Goal: Communication & Community: Answer question/provide support

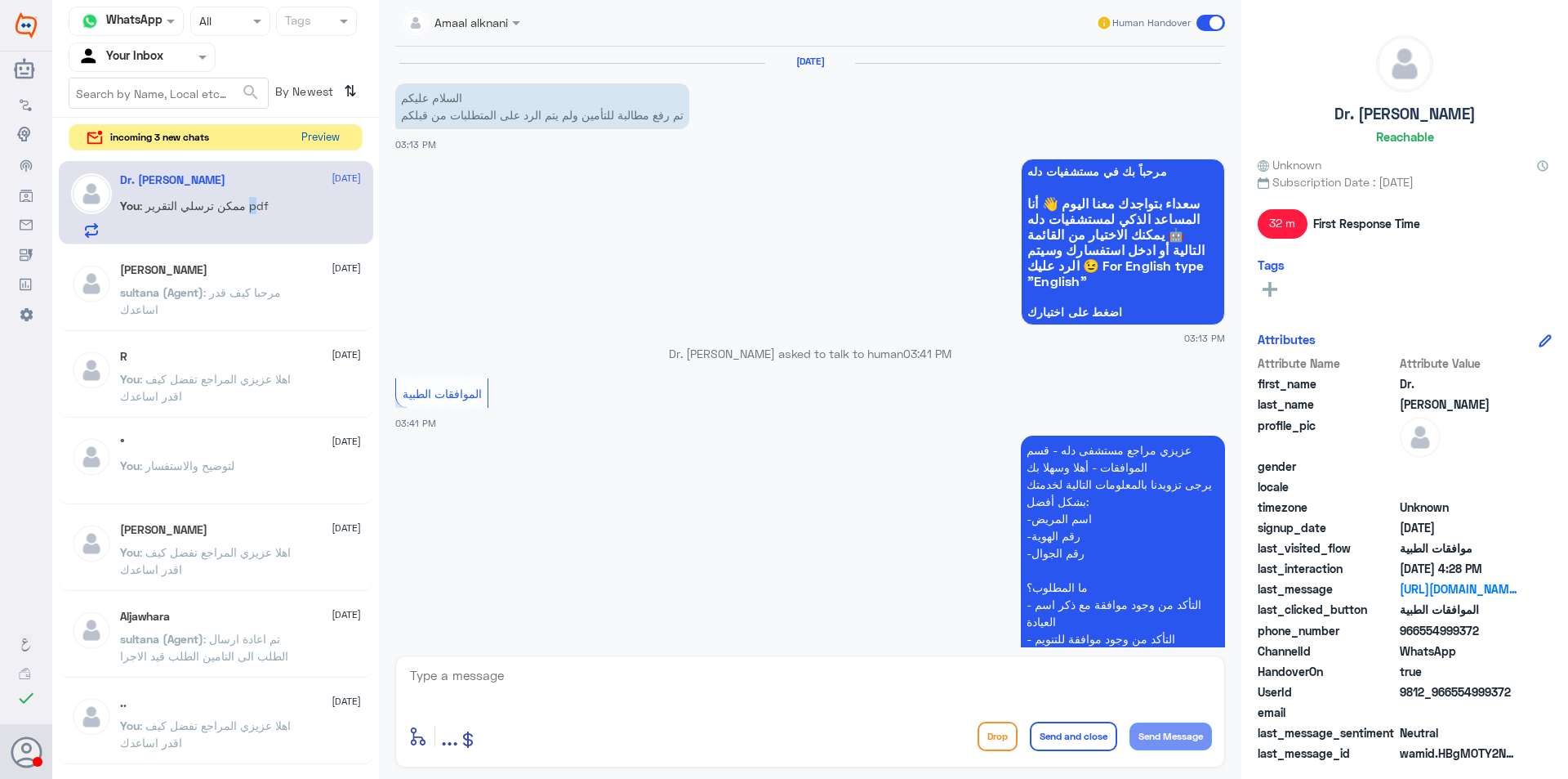
scroll to position [696, 0]
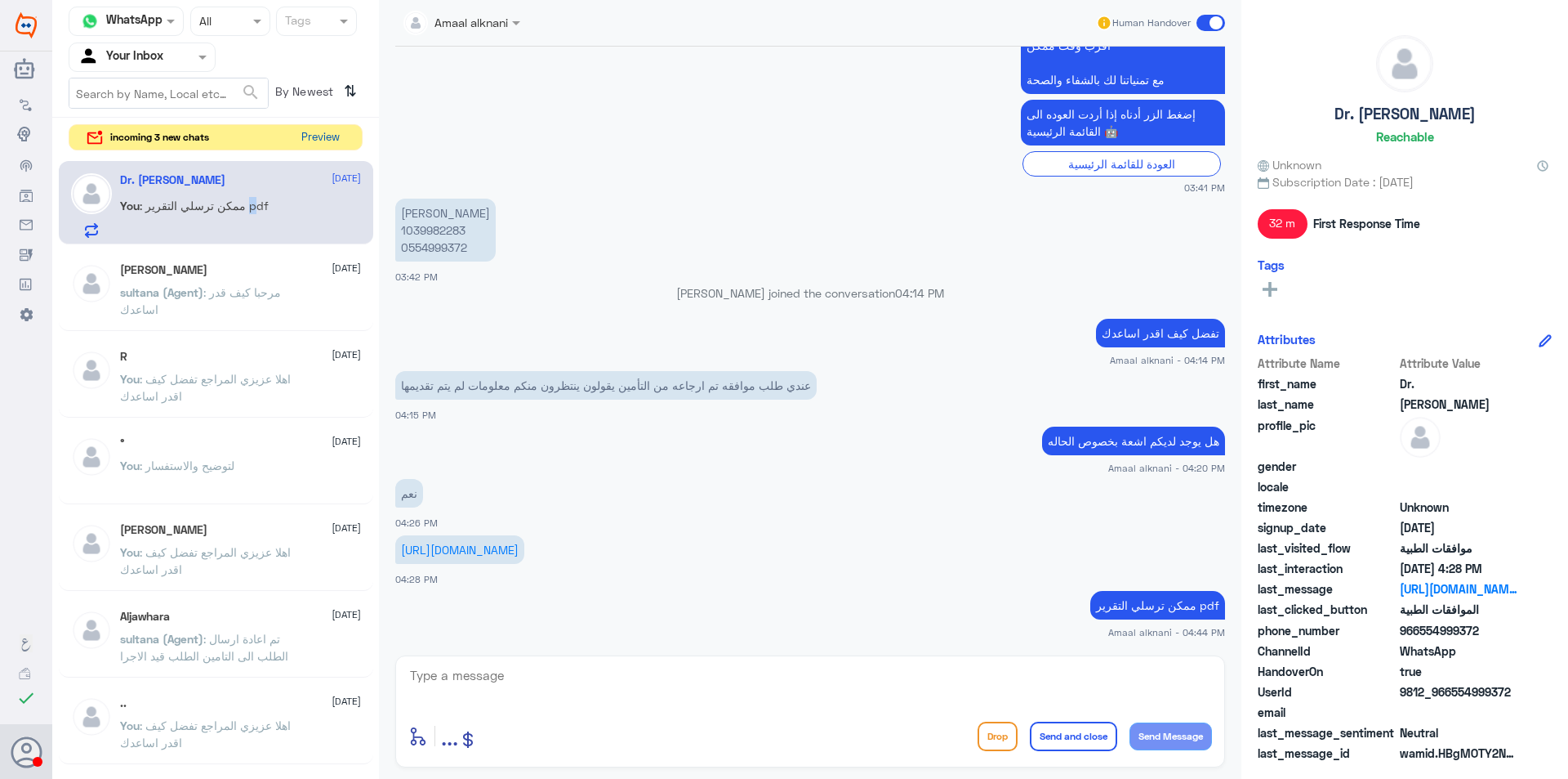
click at [329, 130] on button "Preview" at bounding box center [319, 137] width 50 height 26
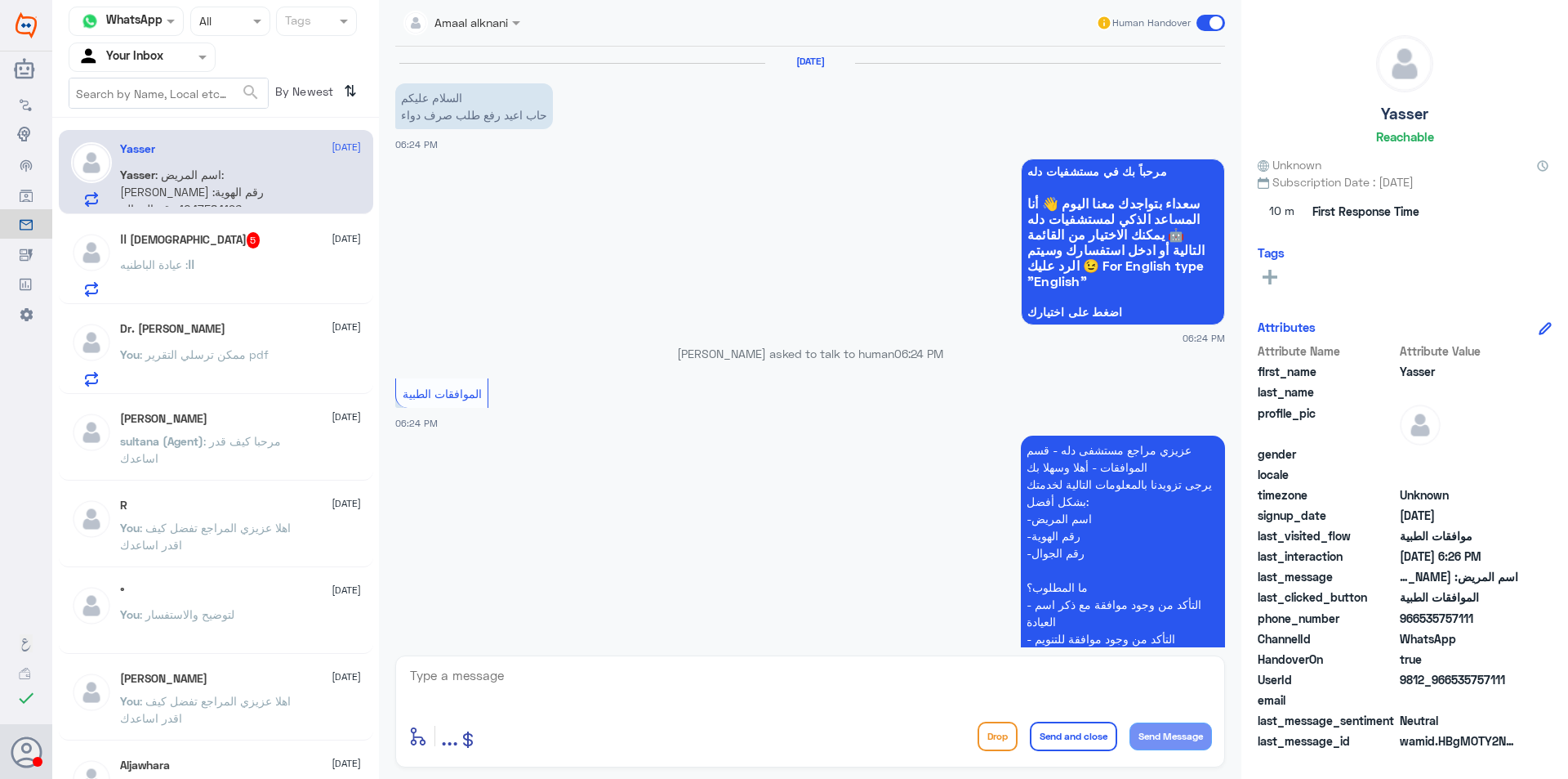
scroll to position [324, 0]
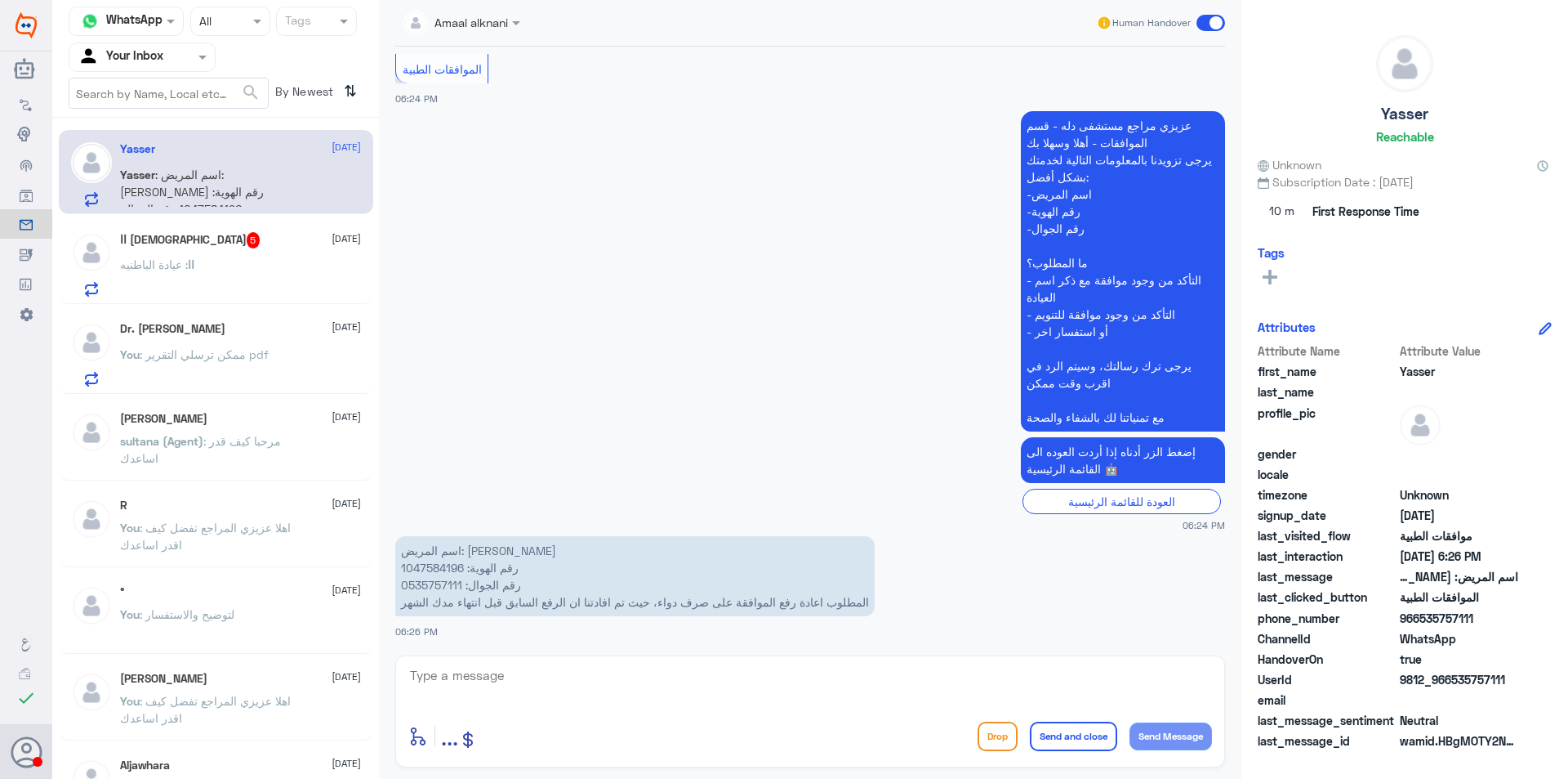
click at [430, 581] on p "اسم المريض: [PERSON_NAME] رقم الهوية: 1047584196 رقم الجوال: 0535757111 المطلوب…" at bounding box center [634, 575] width 479 height 80
copy p "0535757111"
click at [438, 571] on p "اسم المريض: [PERSON_NAME] رقم الهوية: 1047584196 رقم الجوال: 0535757111 المطلوب…" at bounding box center [634, 575] width 479 height 80
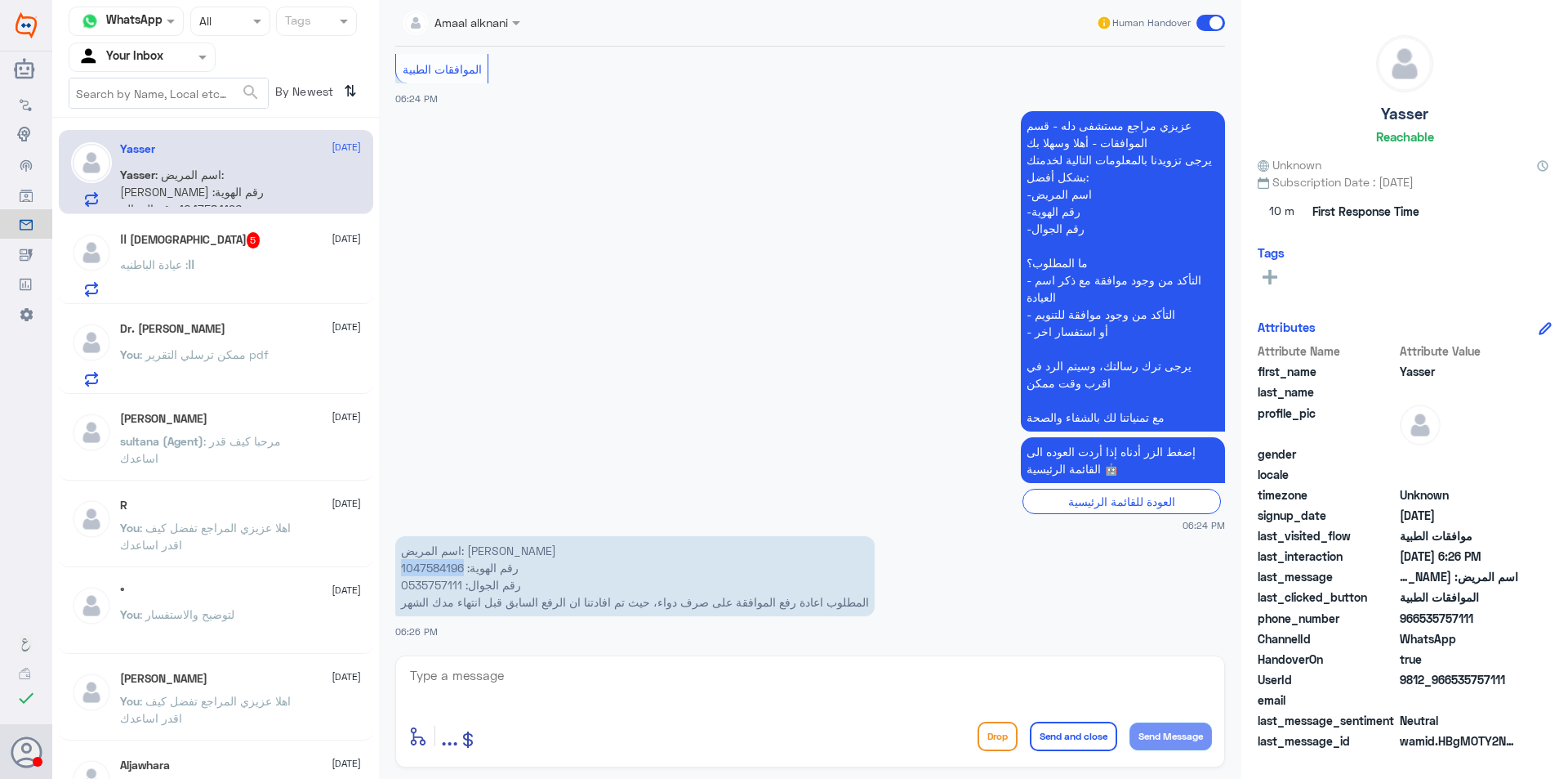
copy p "1047584196"
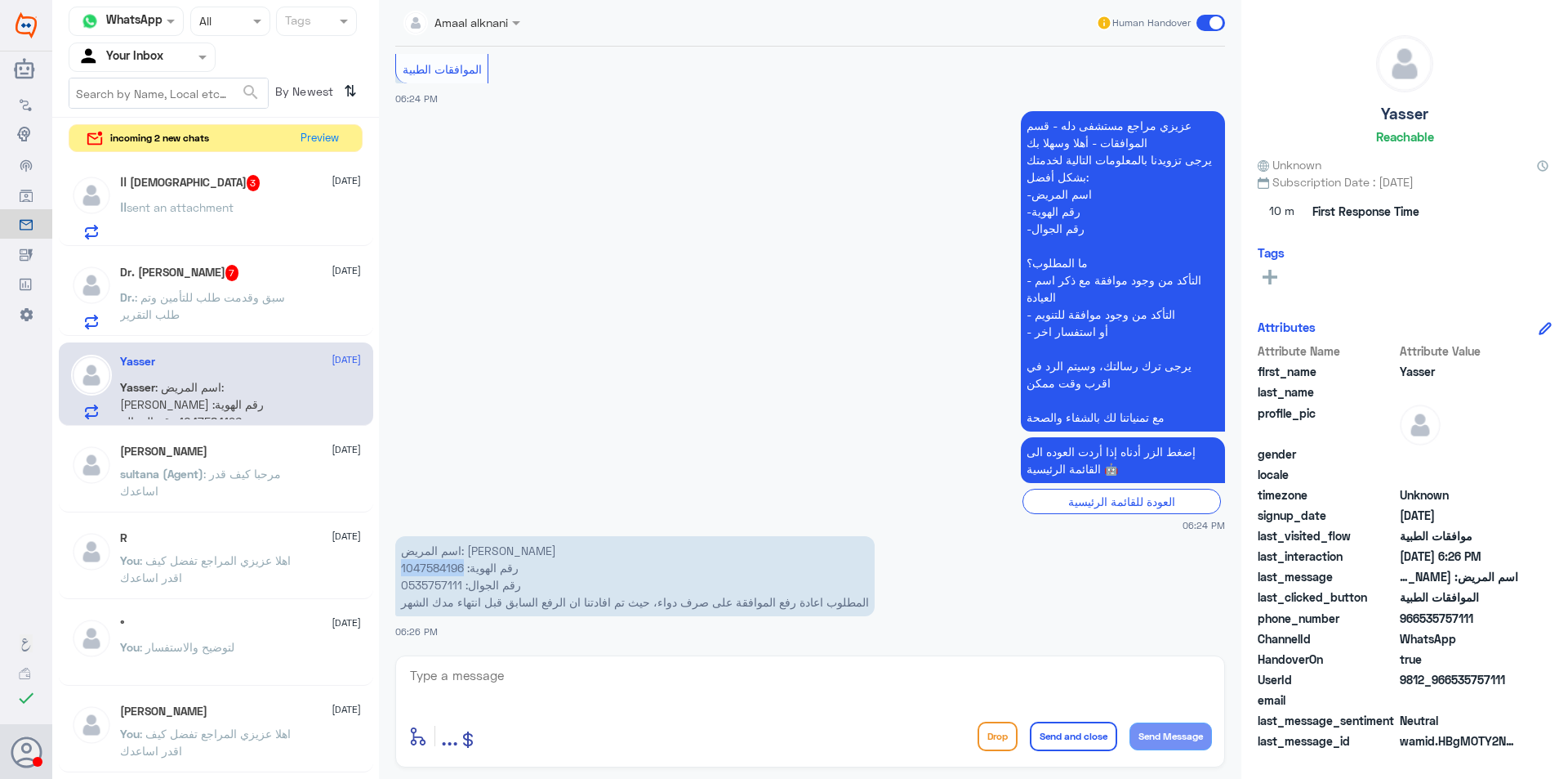
copy p "1047584196"
click at [552, 686] on textarea at bounding box center [809, 684] width 803 height 40
type textarea "j"
click at [766, 692] on textarea "تمت الموافقة" at bounding box center [809, 684] width 803 height 40
paste textarea "[MEDICAL_DATA] 40 mg/prefilled pen, 2 Prefilled pen/Box"
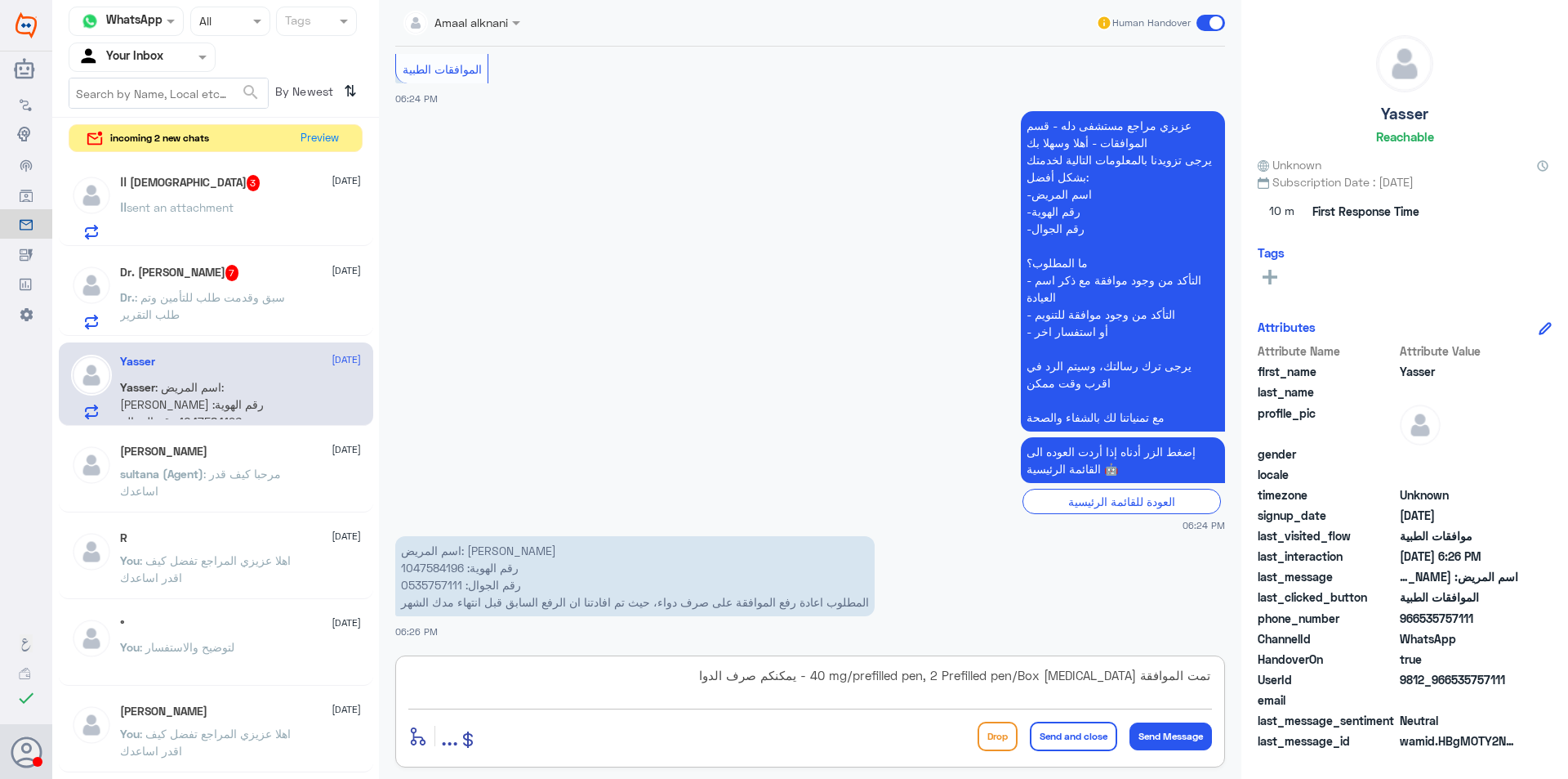
type textarea "تمت الموافقة [MEDICAL_DATA] 40 mg/prefilled pen, 2 Prefilled pen/Box - يمكنكم ص…"
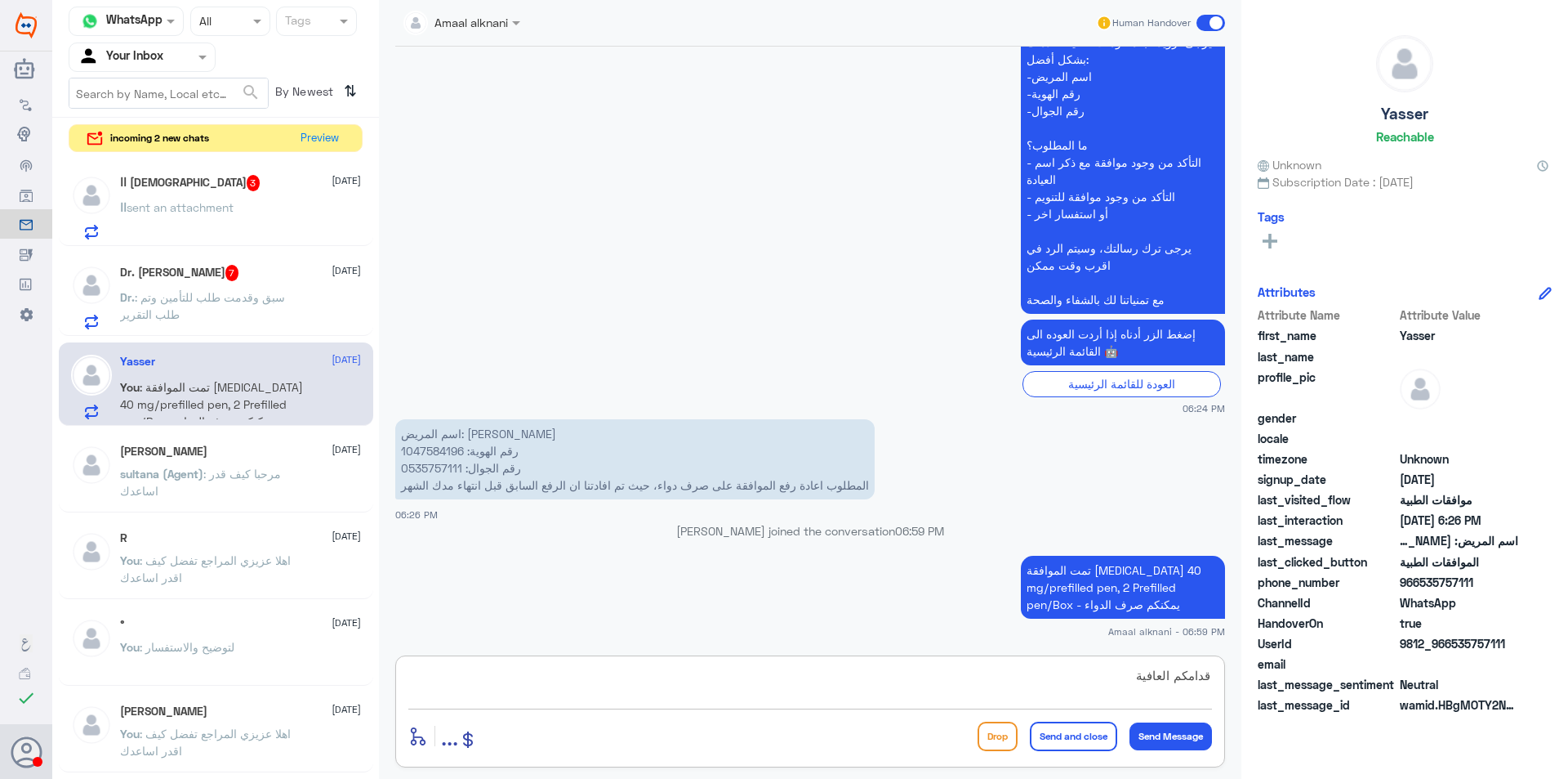
type textarea "قدامكم العافية"
drag, startPoint x: 1064, startPoint y: 734, endPoint x: 806, endPoint y: 671, distance: 265.6
click at [1063, 734] on button "Send and close" at bounding box center [1073, 736] width 87 height 30
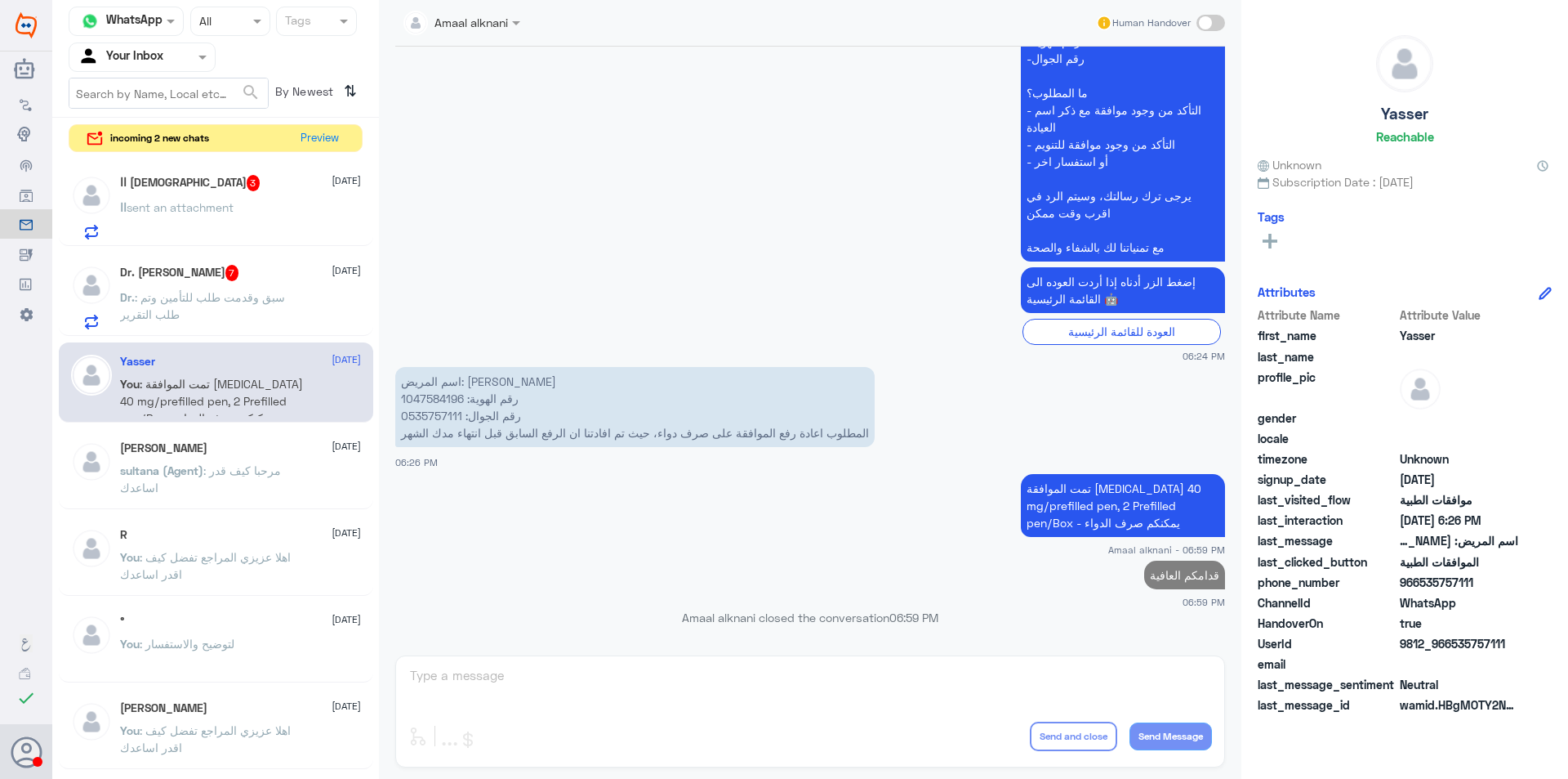
click at [198, 280] on h5 "Dr. [PERSON_NAME] 7" at bounding box center [179, 273] width 120 height 17
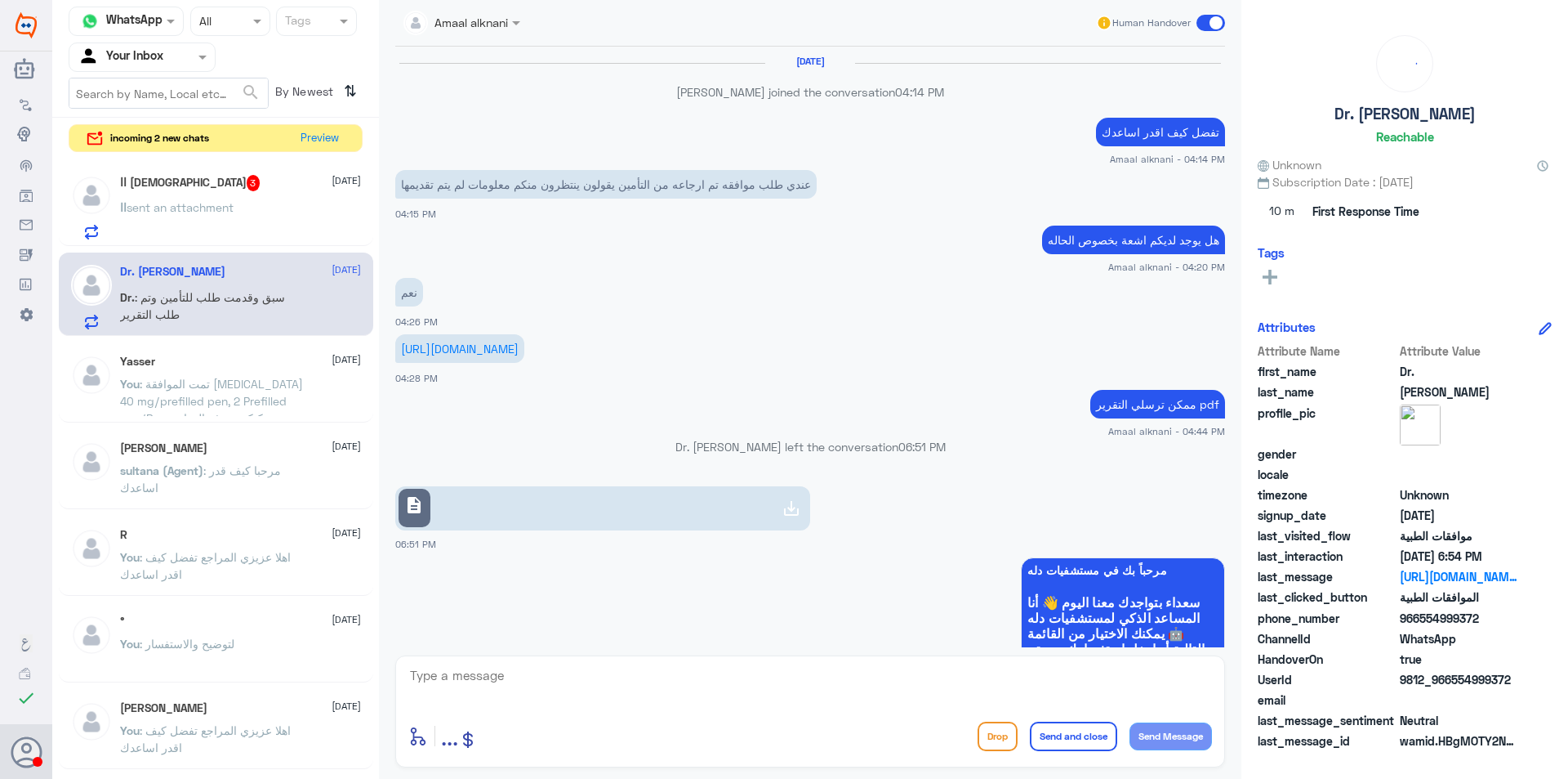
scroll to position [1240, 0]
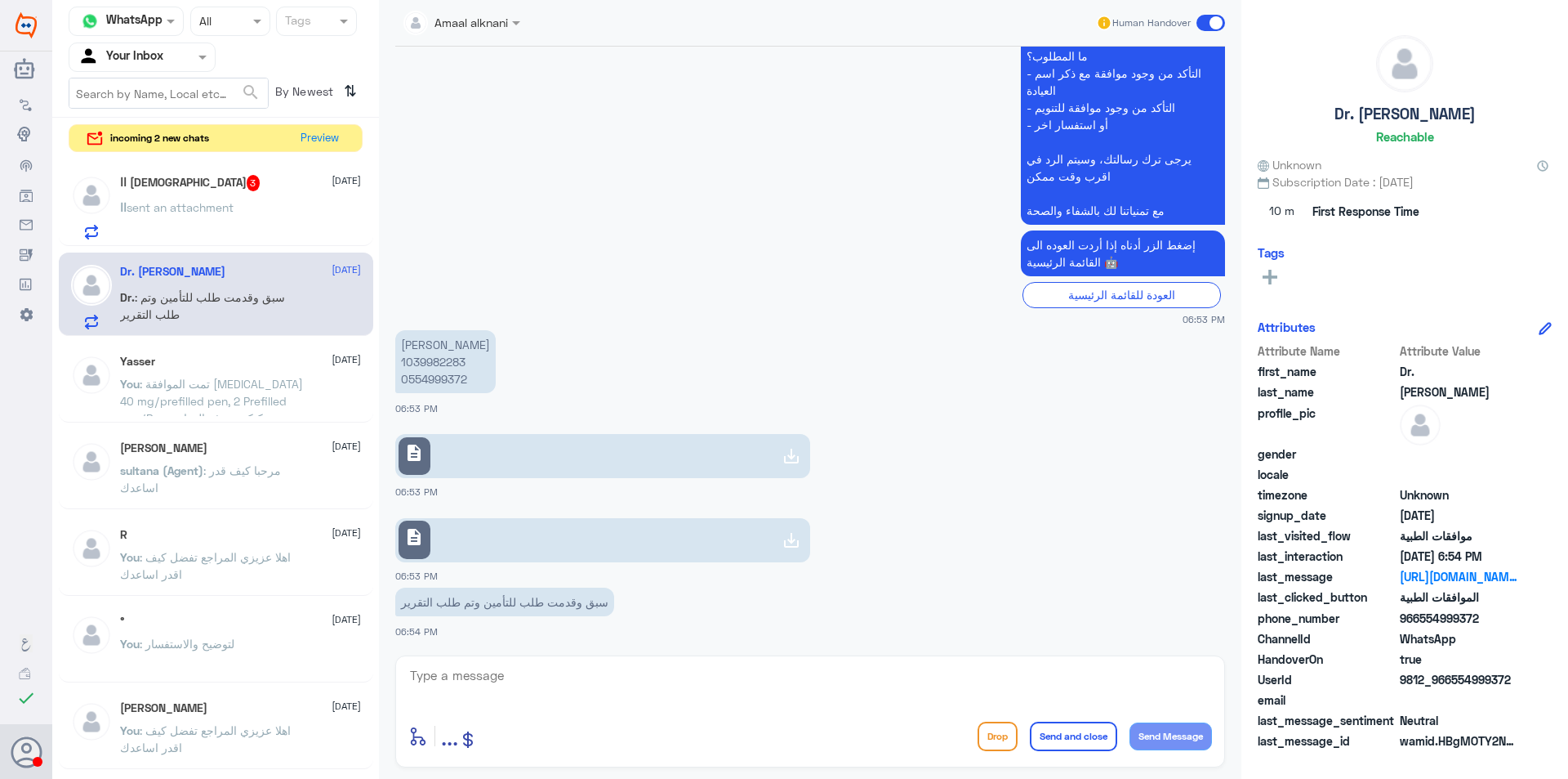
click at [502, 681] on textarea at bounding box center [809, 684] width 803 height 40
click at [441, 377] on p "[PERSON_NAME] 1039982283 0554999372" at bounding box center [446, 362] width 101 height 63
copy p "0554999372"
click at [508, 446] on link "description" at bounding box center [603, 456] width 415 height 44
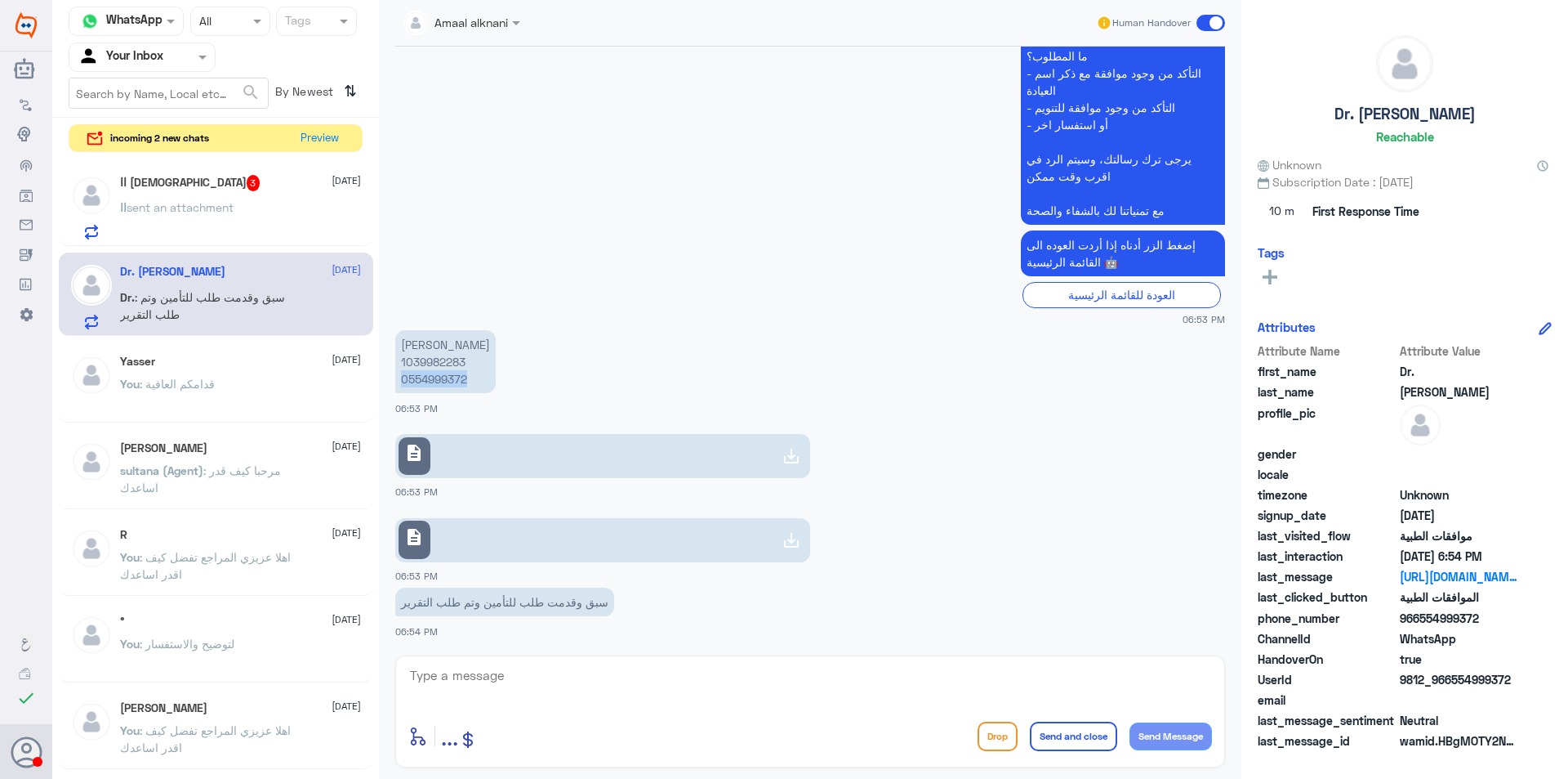
click at [516, 540] on link "description" at bounding box center [603, 540] width 415 height 44
click at [527, 681] on textarea at bounding box center [809, 684] width 803 height 40
type textarea "تم رفع المرفقات للتامين"
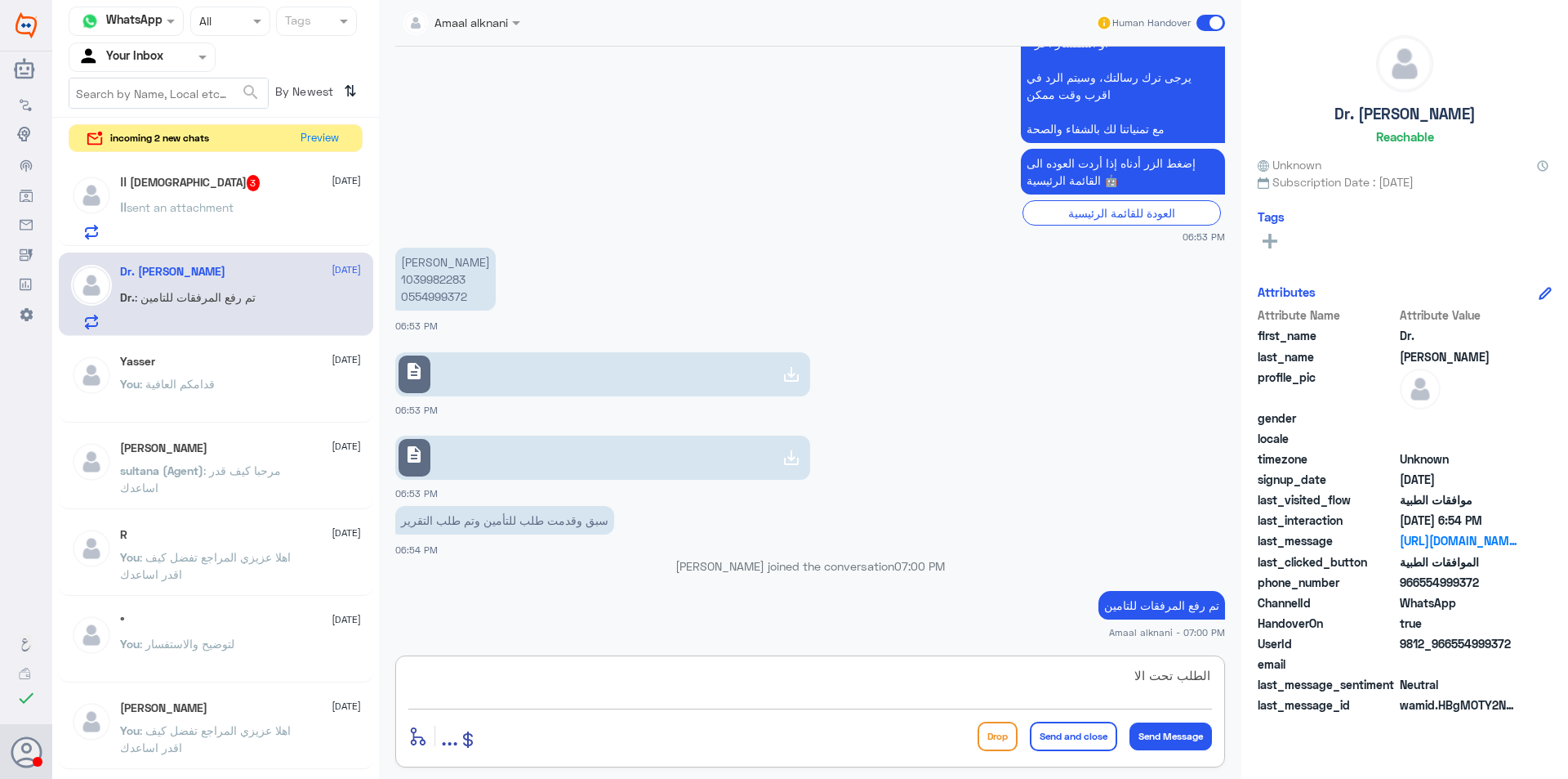
scroll to position [1287, 0]
type textarea "الطلب تحت الاجراء"
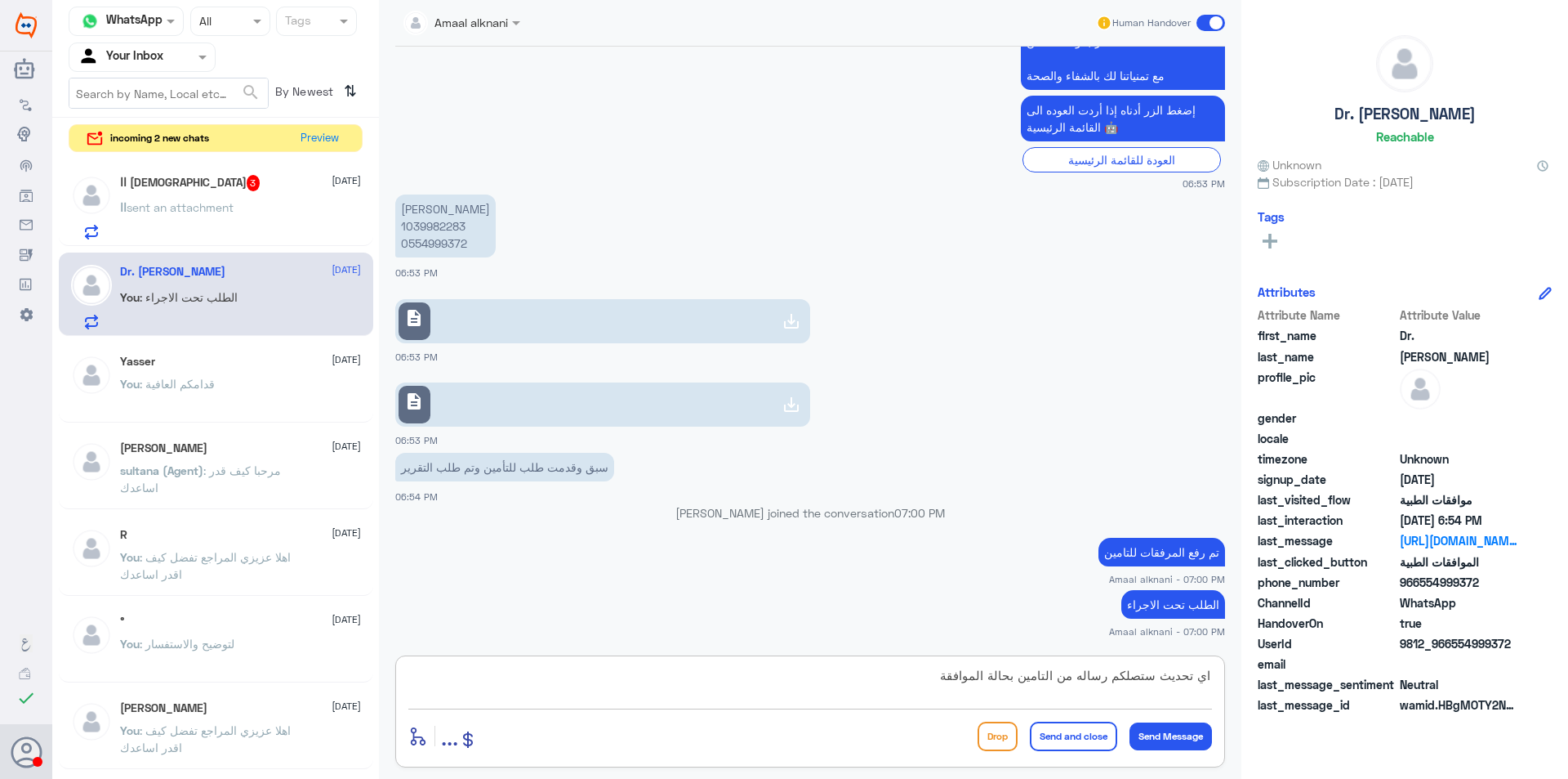
type textarea "اي تحديث ستصلكم رساله من التامين بحالة الموافقة"
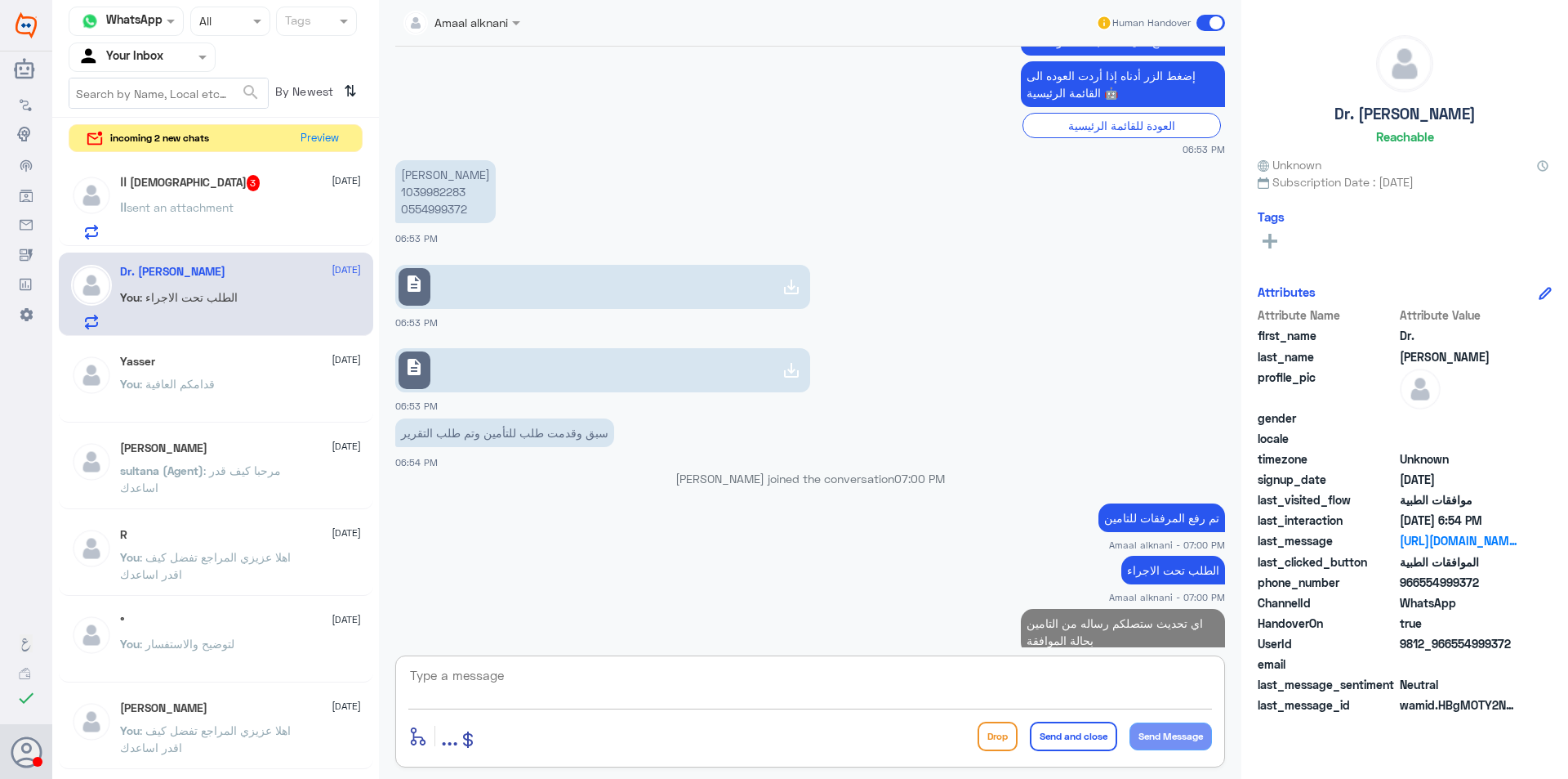
scroll to position [1410, 0]
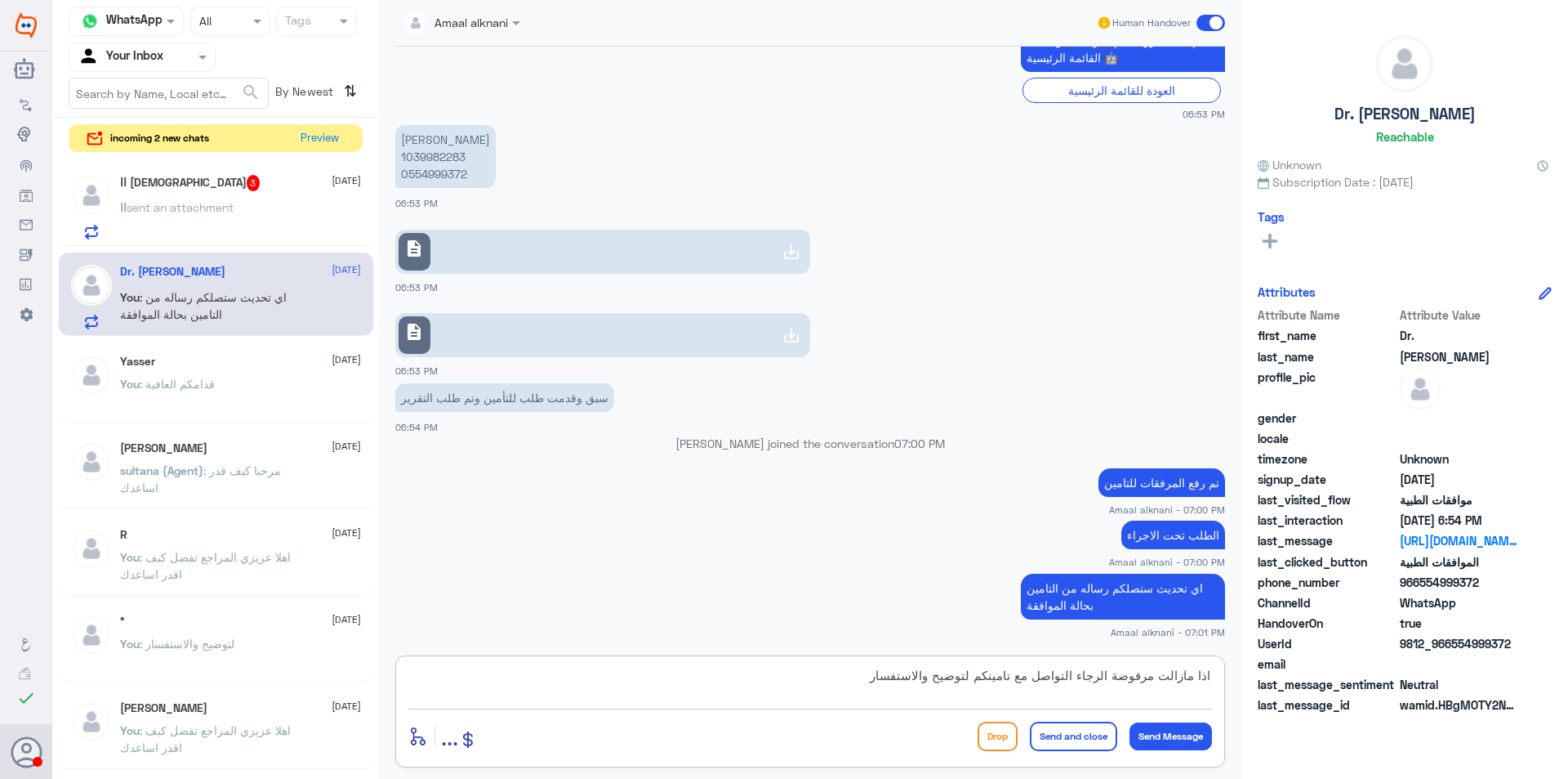
type textarea "اذا مازالت مرفوضة الرجاء التواصل مع تامينكم لتوضيح والاستفسار"
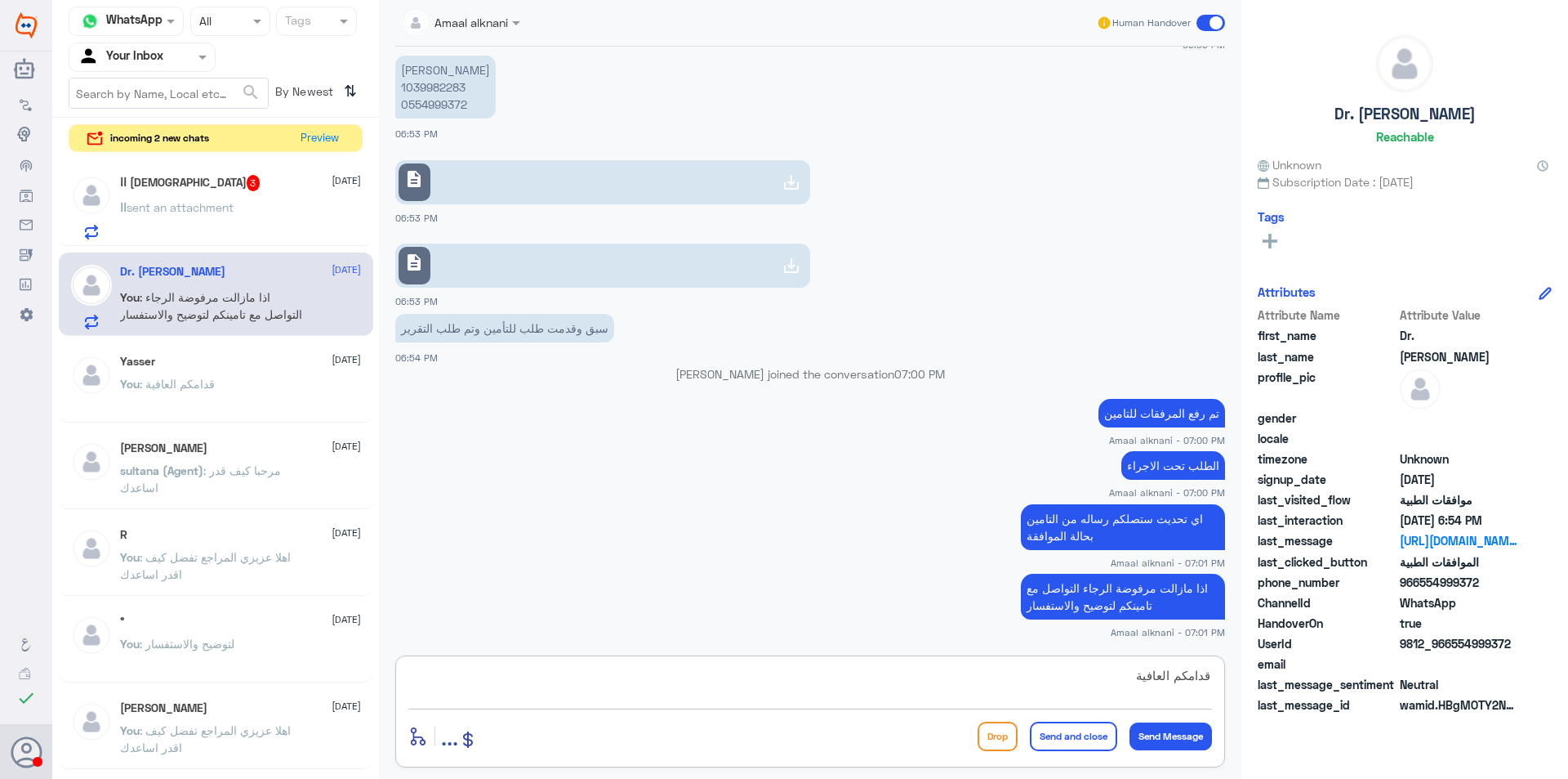
type textarea "قدامكم العافية"
click at [1066, 736] on button "Send and close" at bounding box center [1073, 736] width 87 height 30
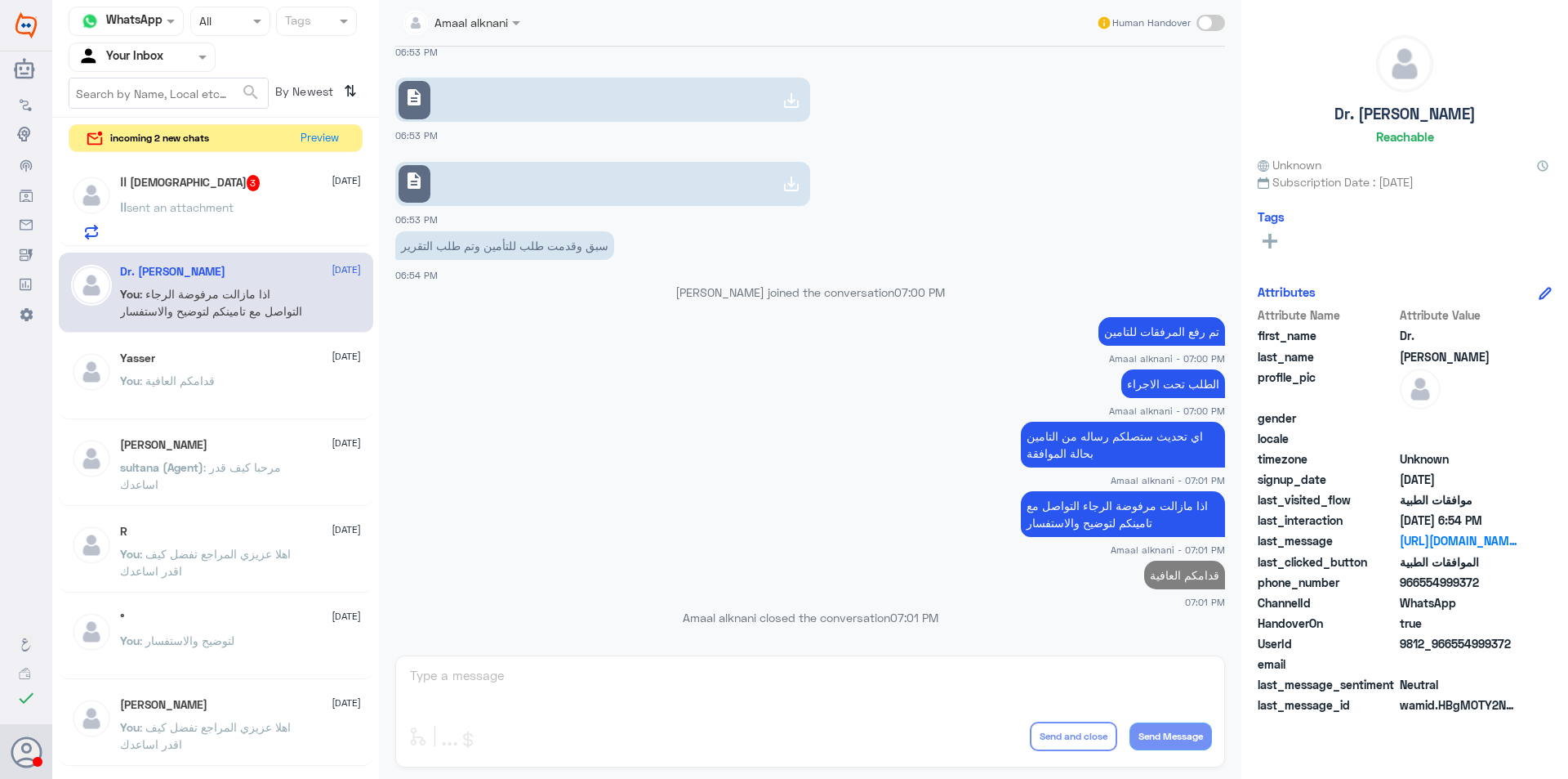
click at [285, 214] on div "اا sent an attachment" at bounding box center [240, 220] width 241 height 37
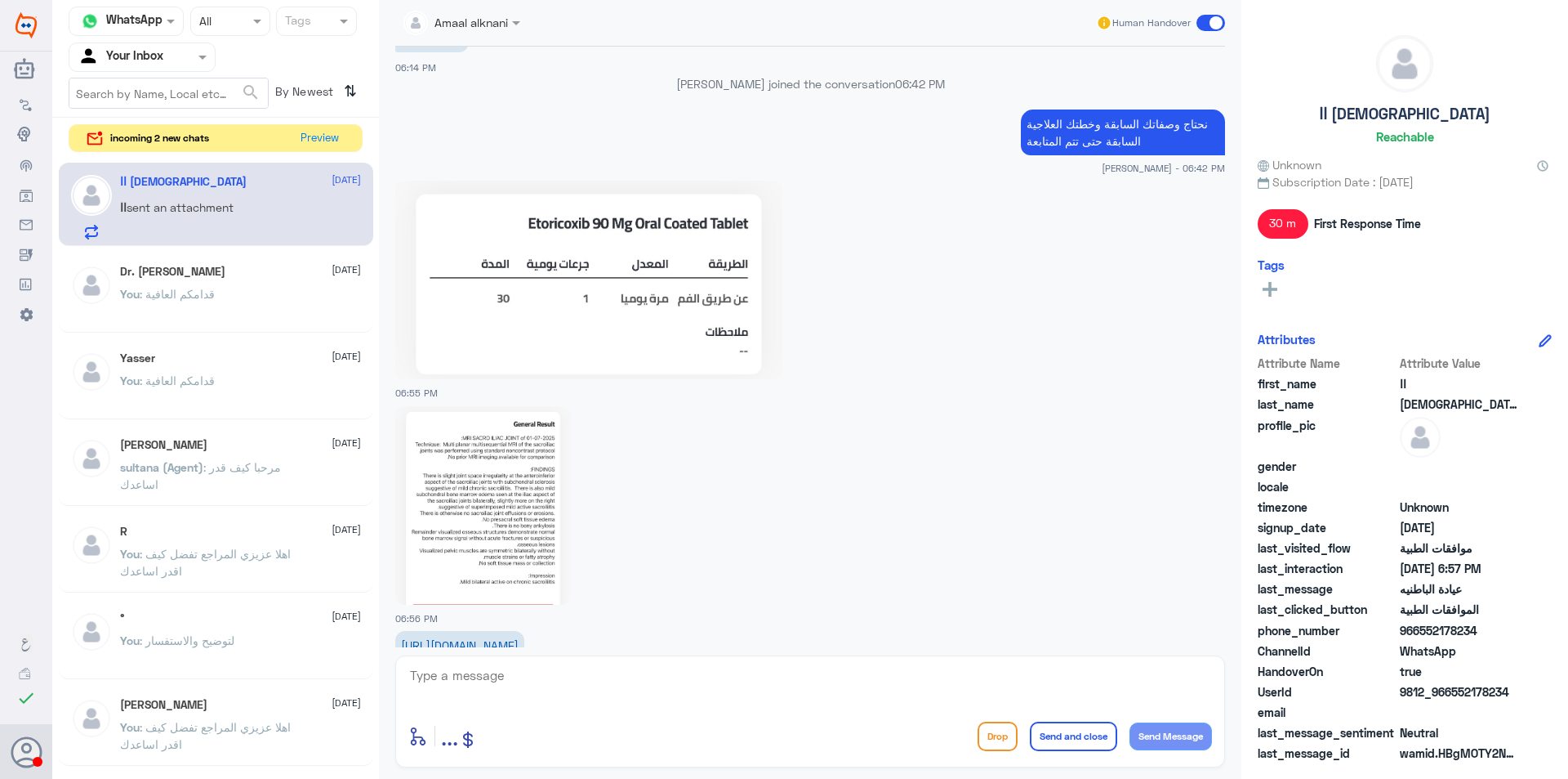
scroll to position [1253, 0]
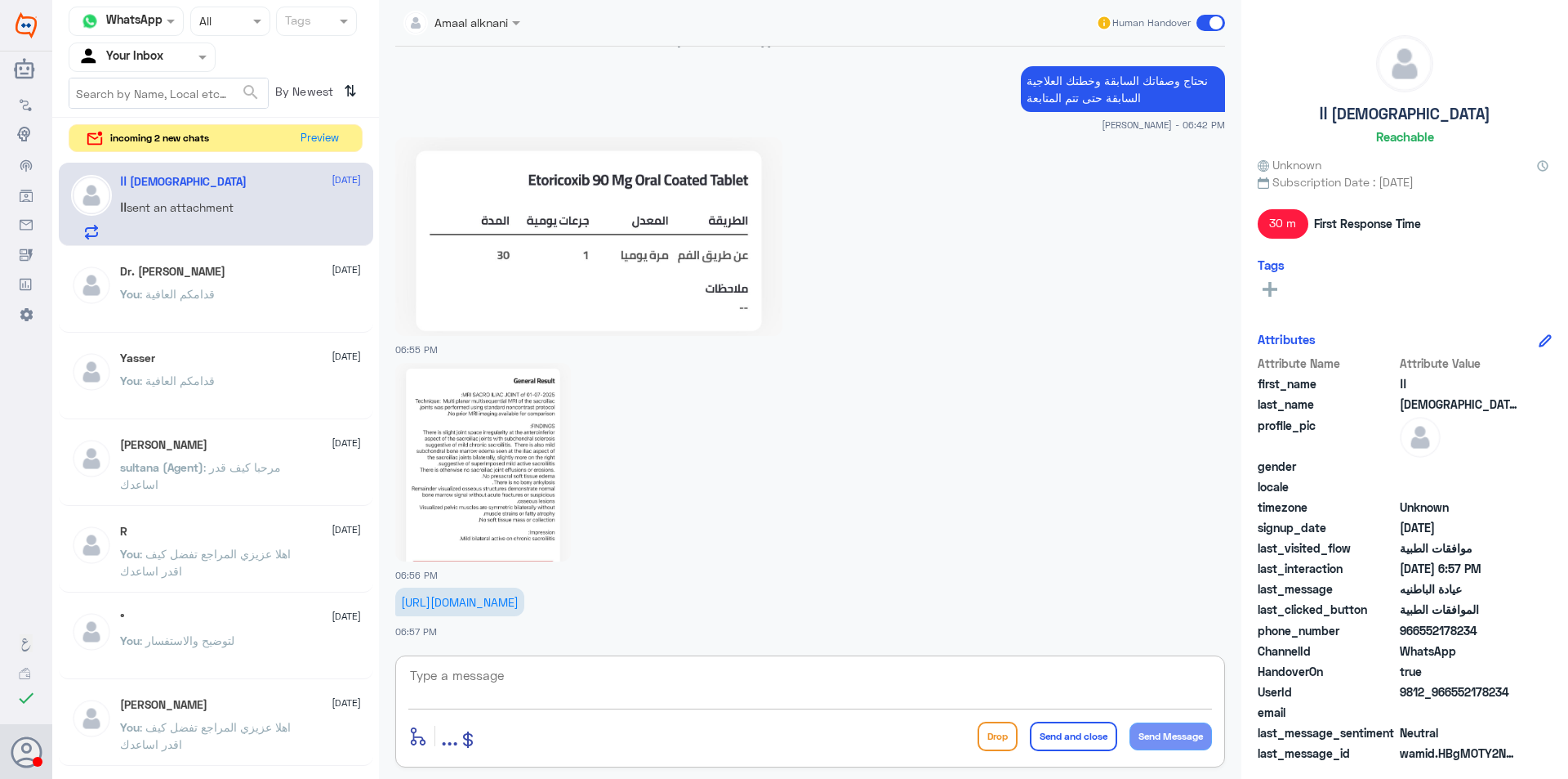
click at [559, 683] on textarea at bounding box center [809, 684] width 803 height 40
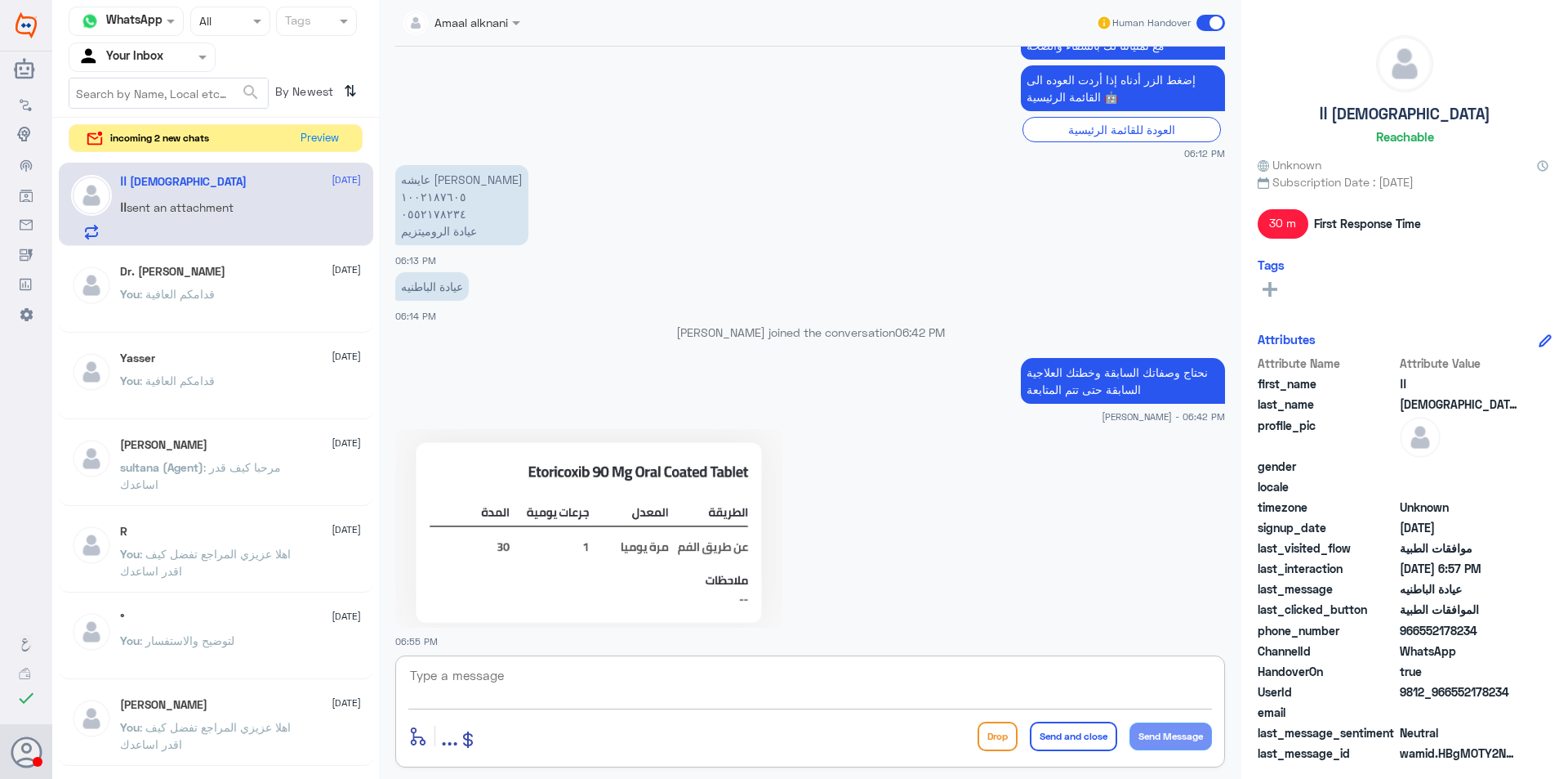
scroll to position [925, 0]
click at [570, 688] on textarea at bounding box center [809, 684] width 803 height 40
type textarea "1002187605"
drag, startPoint x: 547, startPoint y: 666, endPoint x: 305, endPoint y: 666, distance: 242.0
click at [305, 666] on div "Channel WhatsApp Status × All Tags Agent Filter Your Inbox search By Newest ⇅ i…" at bounding box center [810, 391] width 1516 height 783
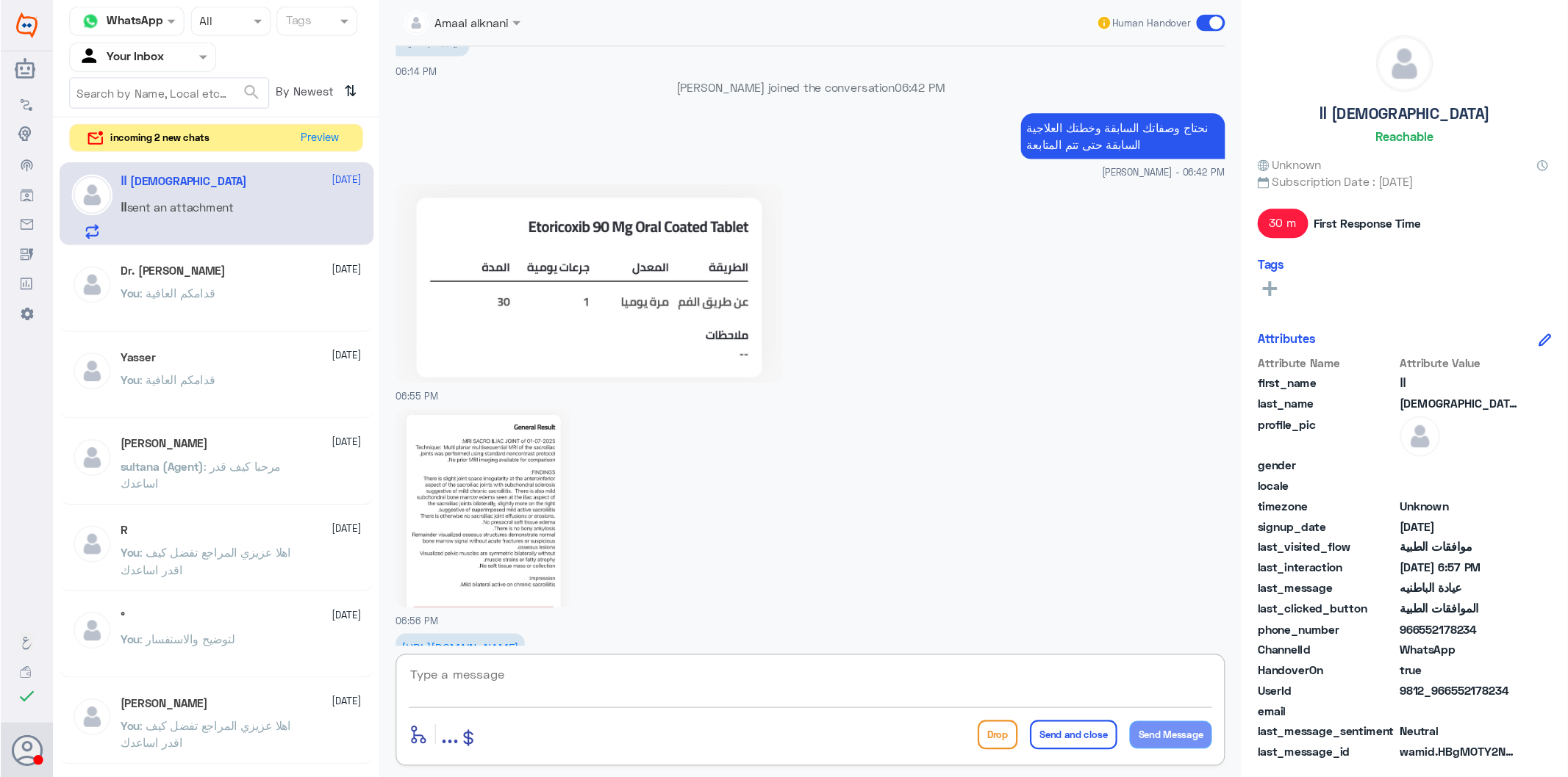
scroll to position [1126, 0]
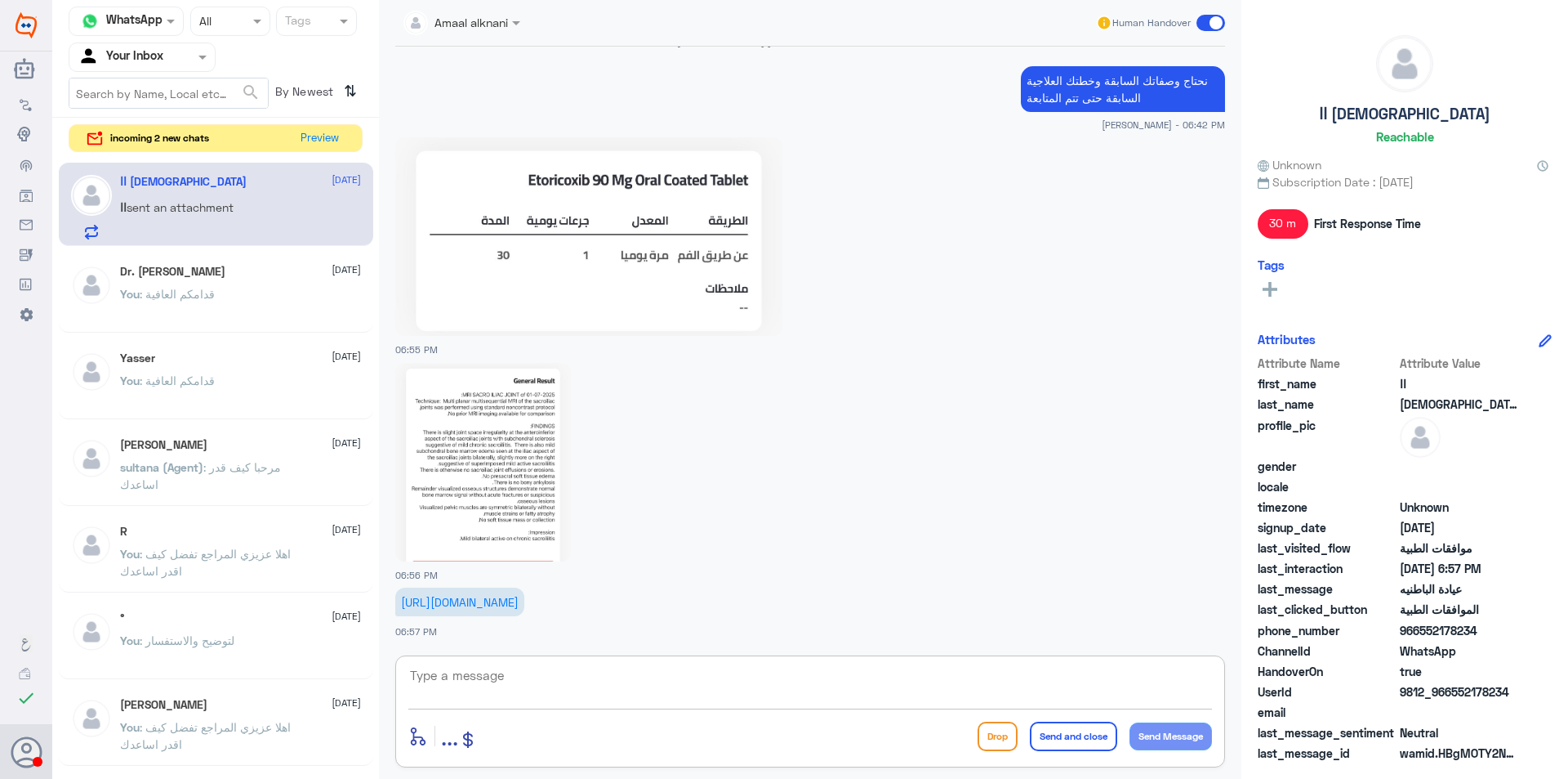
click at [479, 422] on img at bounding box center [483, 462] width 176 height 199
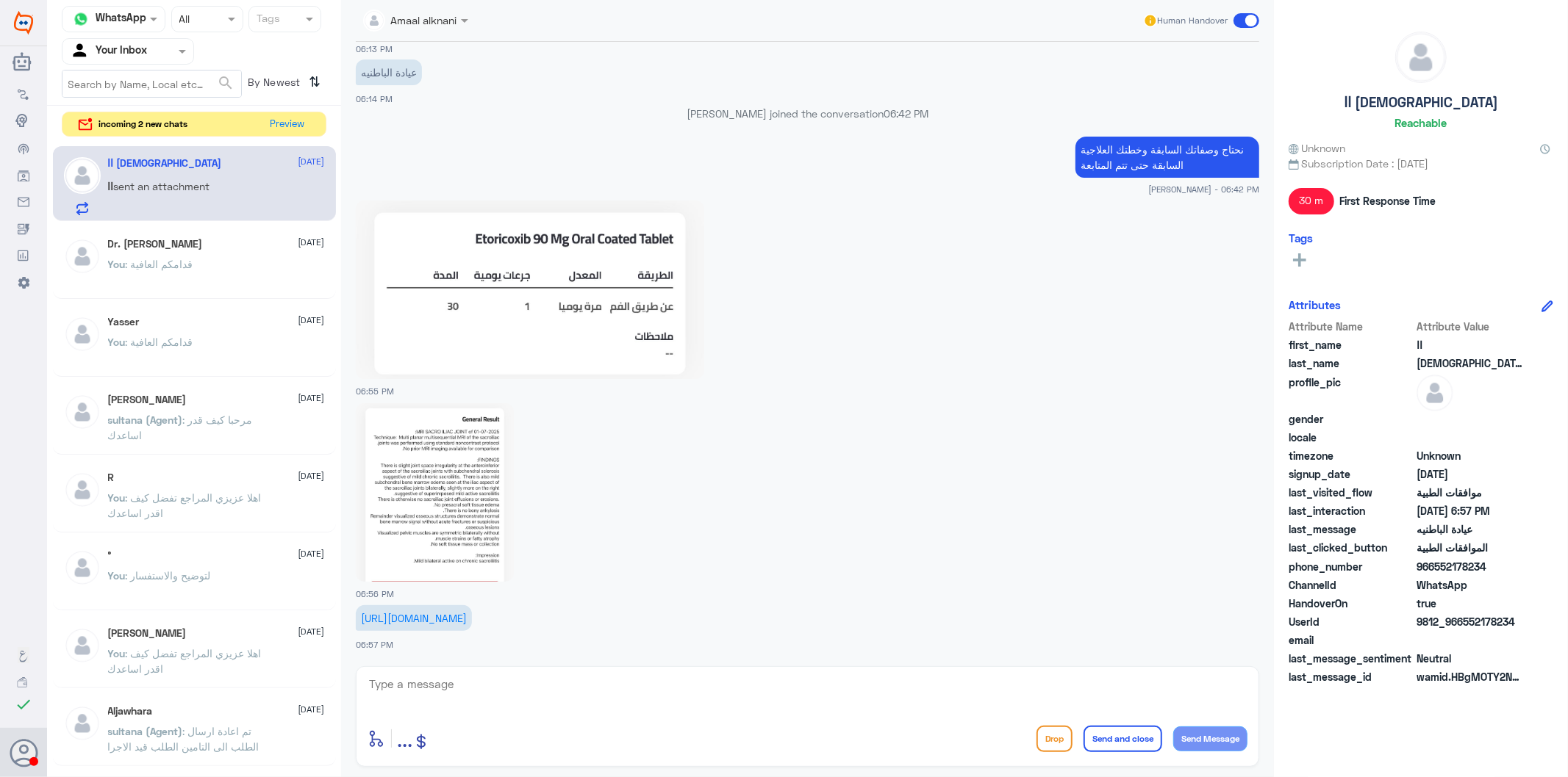
scroll to position [1048, 0]
click at [622, 288] on img at bounding box center [530, 290] width 349 height 179
click at [472, 605] on p "[URL][DOMAIN_NAME]" at bounding box center [414, 618] width 117 height 26
click at [456, 612] on link "[URL][DOMAIN_NAME]" at bounding box center [414, 618] width 106 height 12
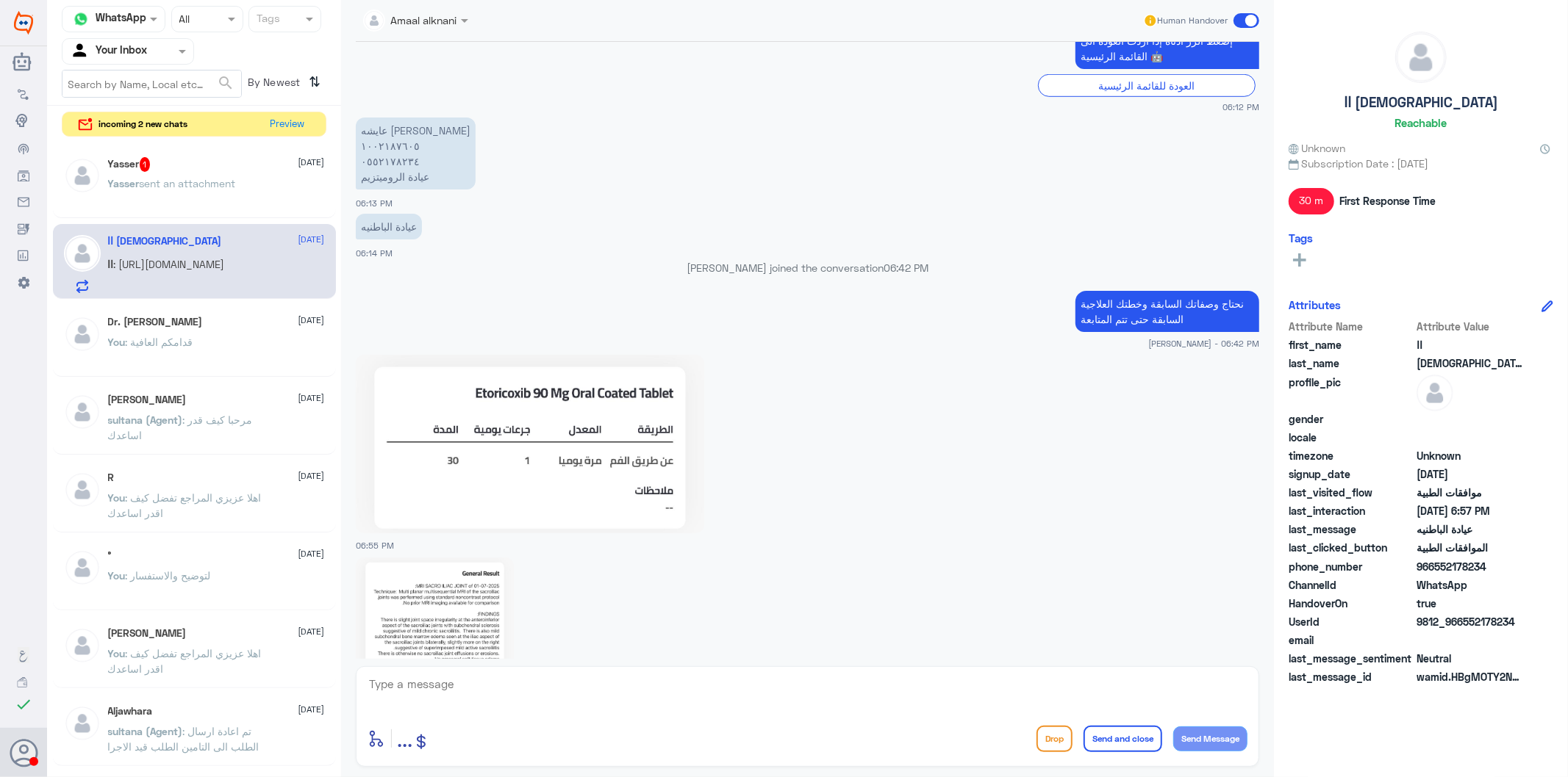
scroll to position [885, 0]
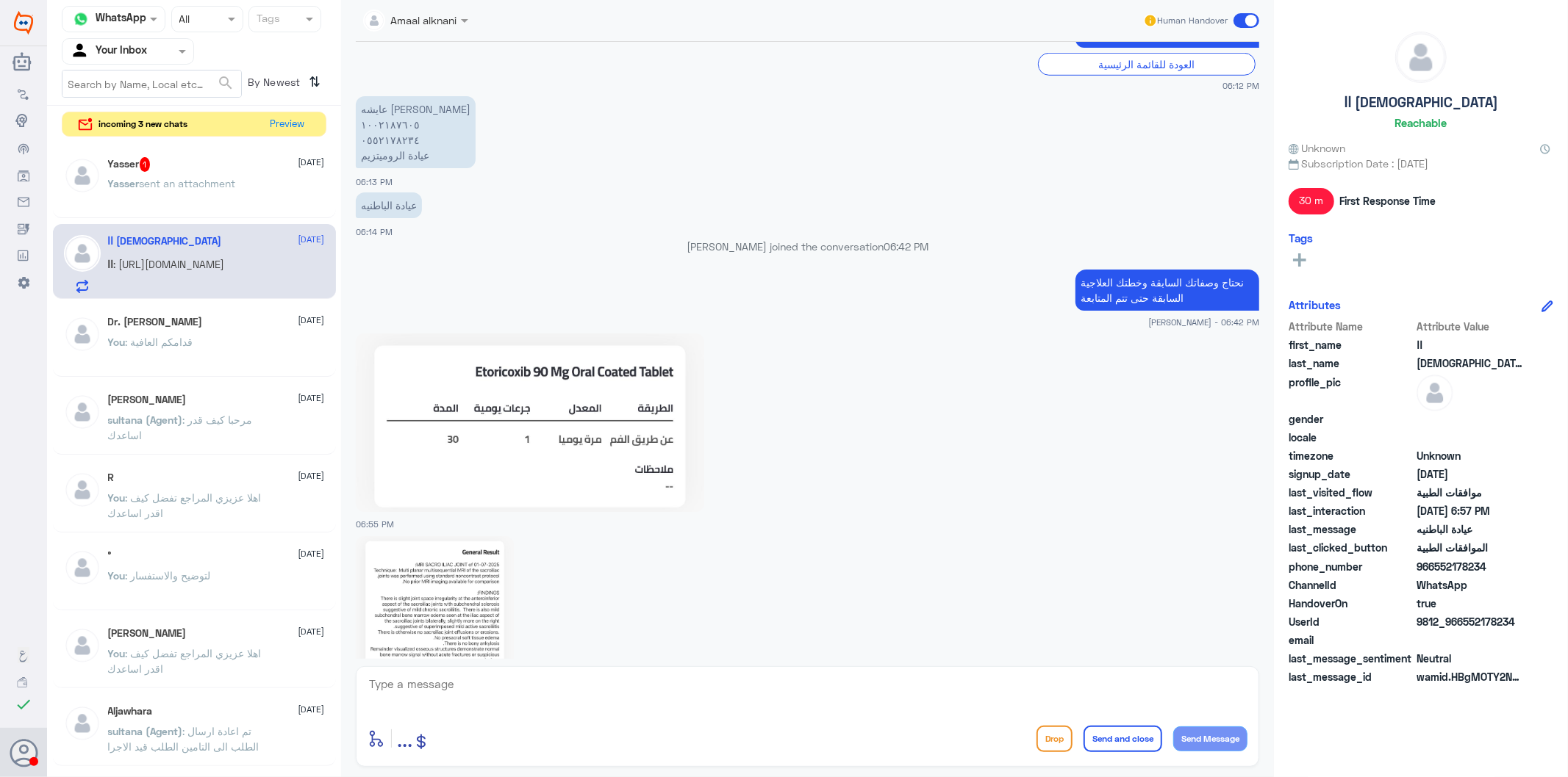
click at [503, 686] on textarea at bounding box center [807, 693] width 880 height 36
type textarea "تم متابعة طلبكم الان بالمرفقات اعلاه"
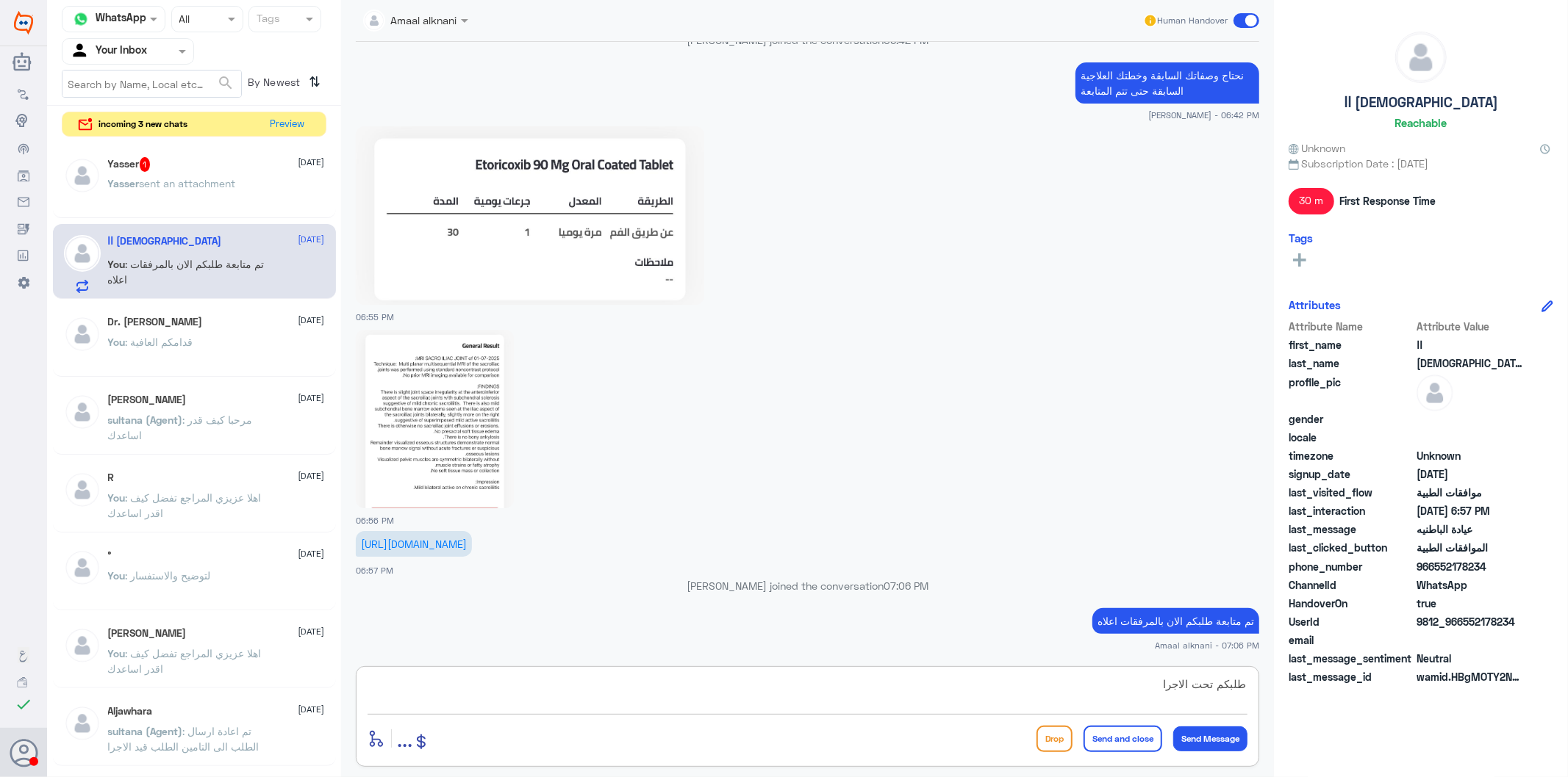
type textarea "طلبكم تحت الاجراء"
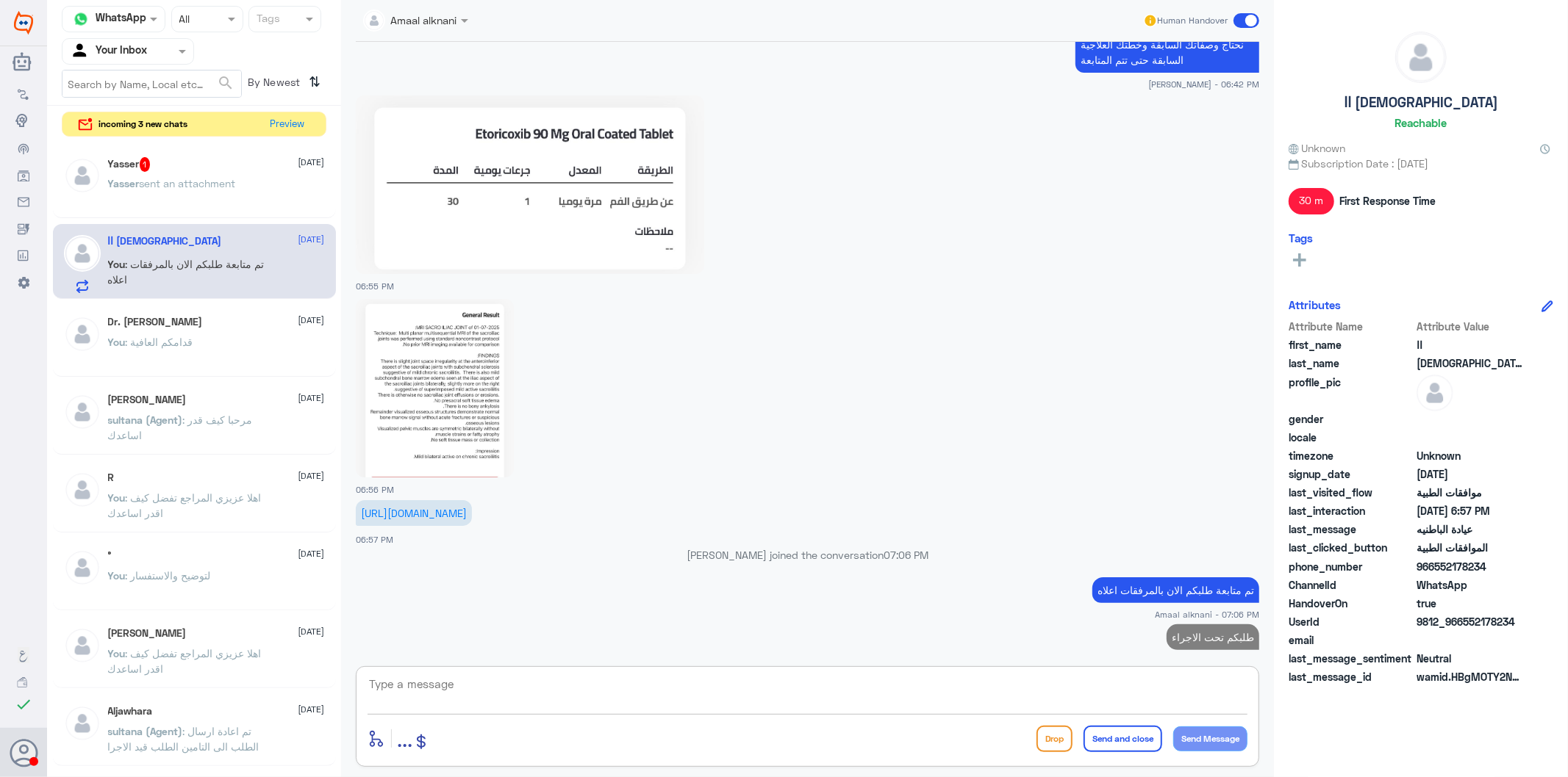
scroll to position [1143, 0]
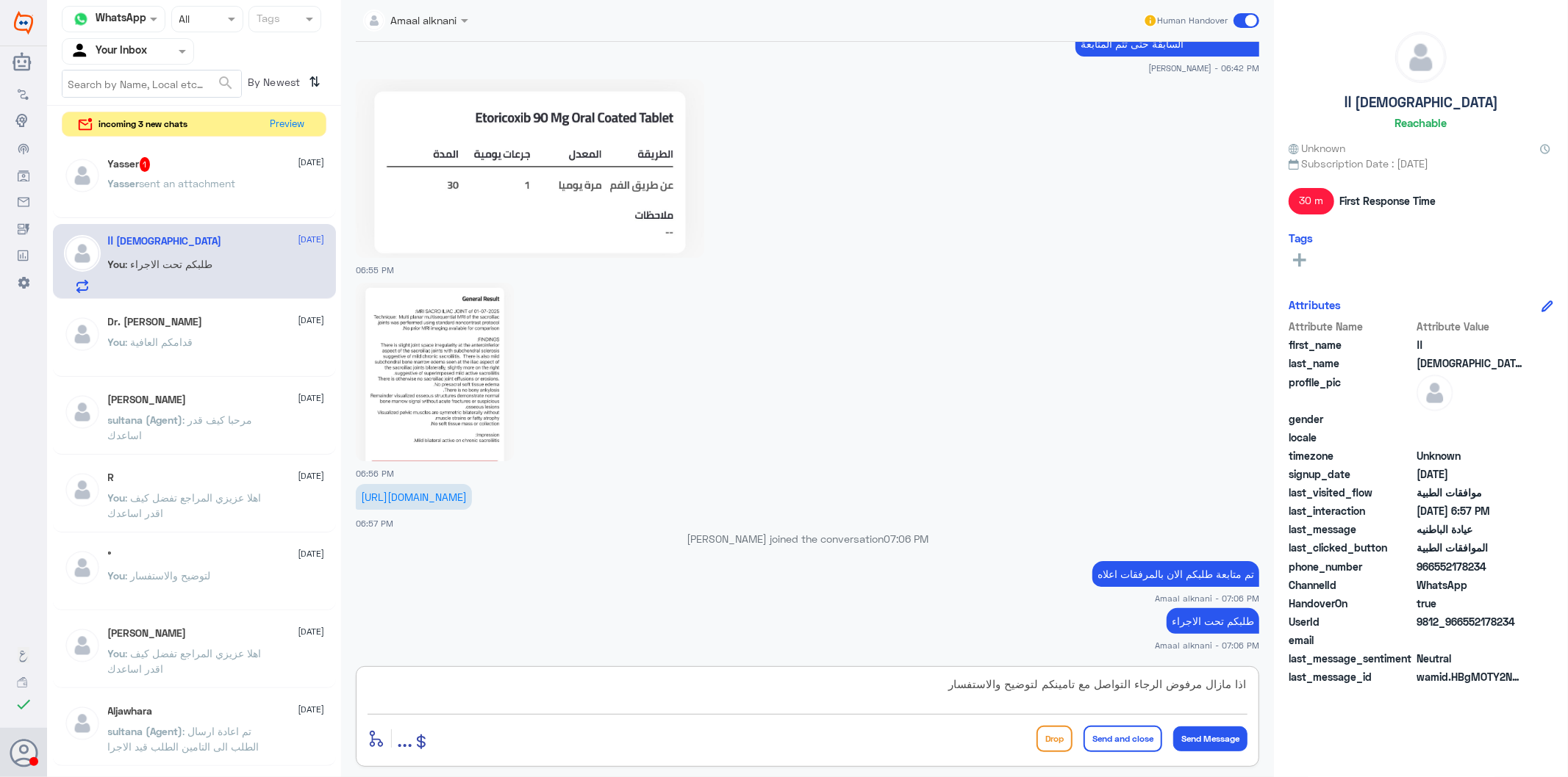
type textarea "اذا مازال مرفوض الرجاء التواصل مع تامينكم لتوضيح والاستفسار"
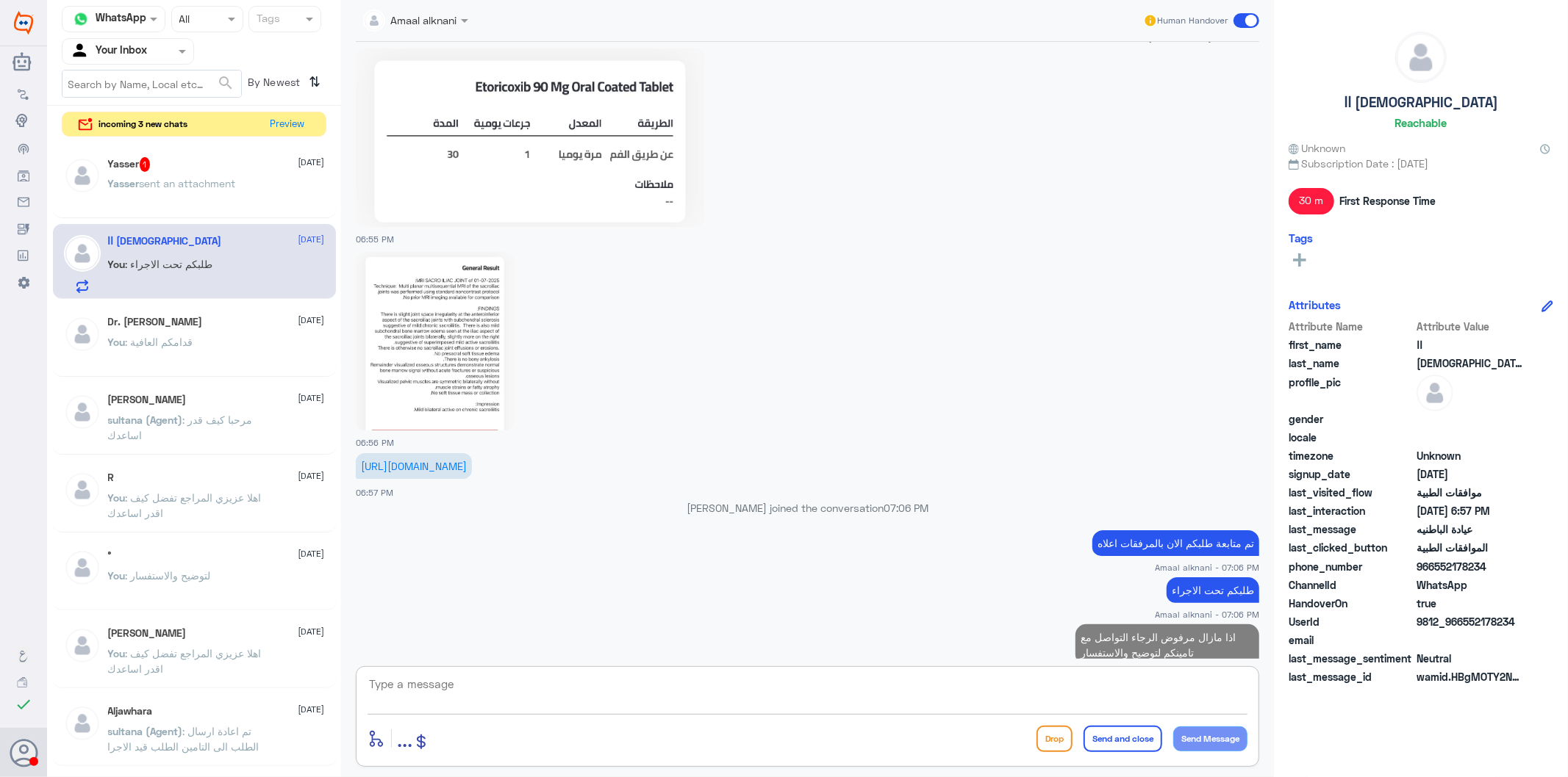
scroll to position [1206, 0]
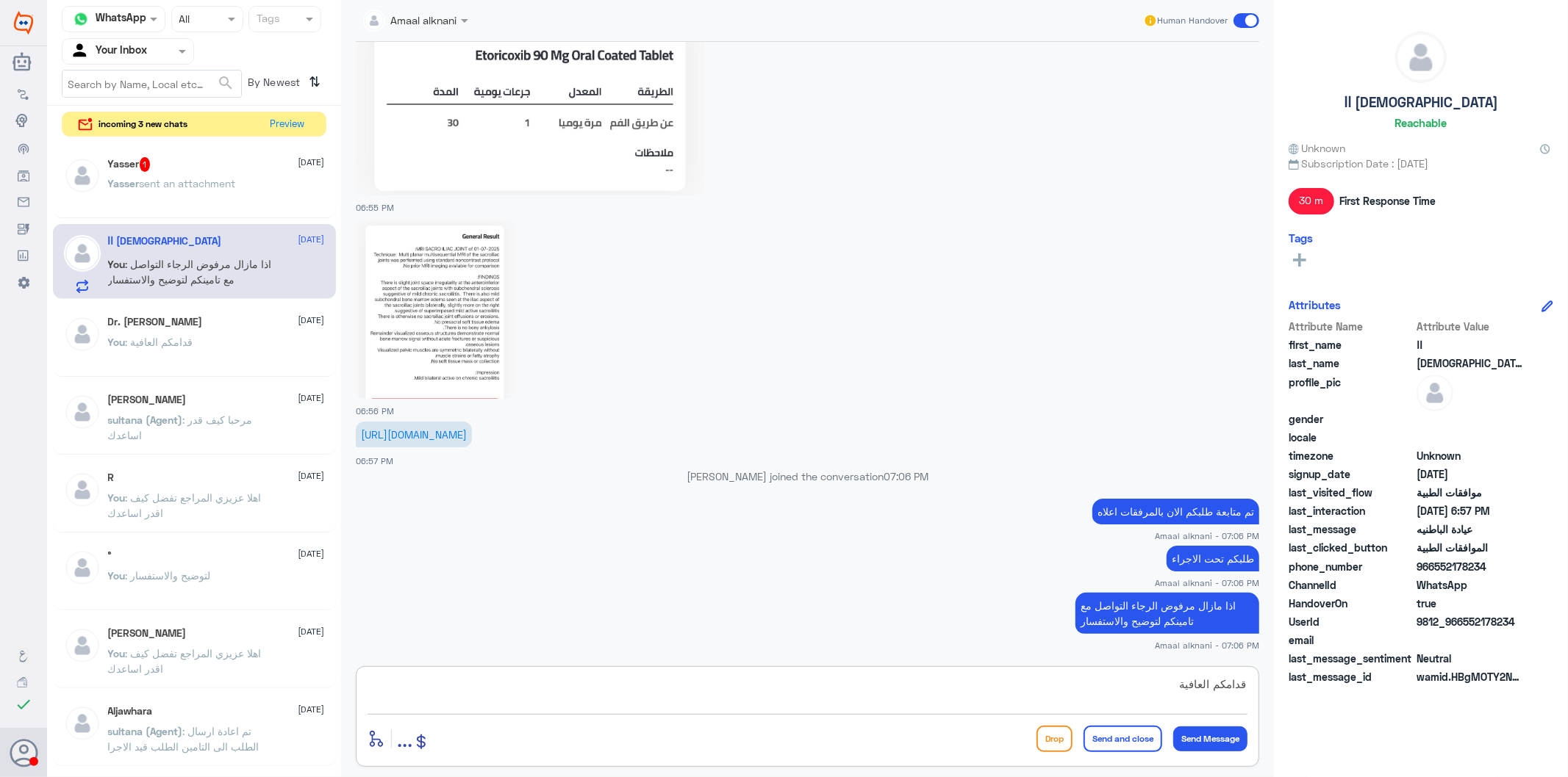
type textarea "قدامكم العافية"
click at [1123, 700] on button "Send and close" at bounding box center [1122, 739] width 78 height 27
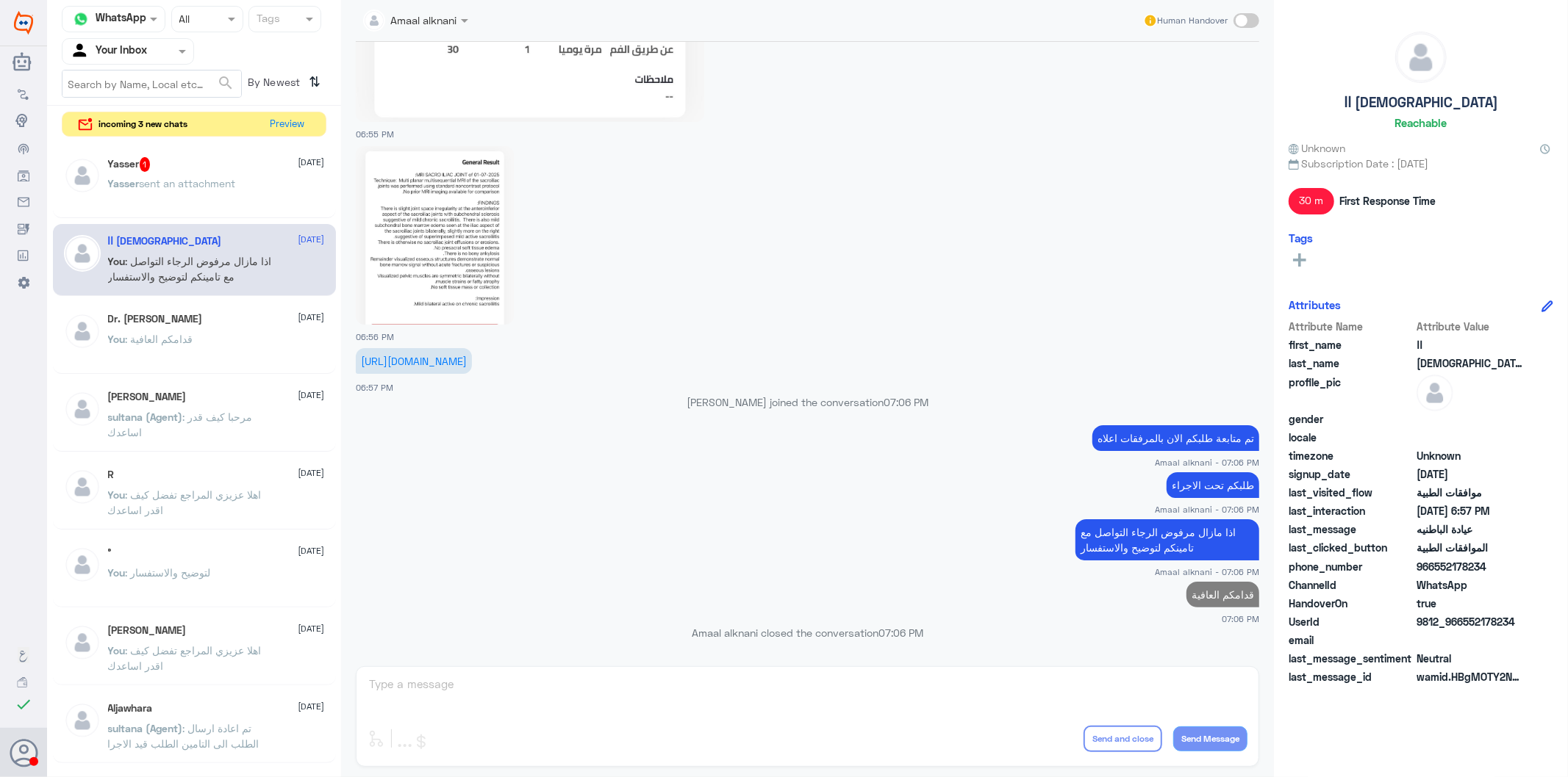
click at [199, 164] on div "Yasser 1 [DATE]" at bounding box center [216, 164] width 217 height 15
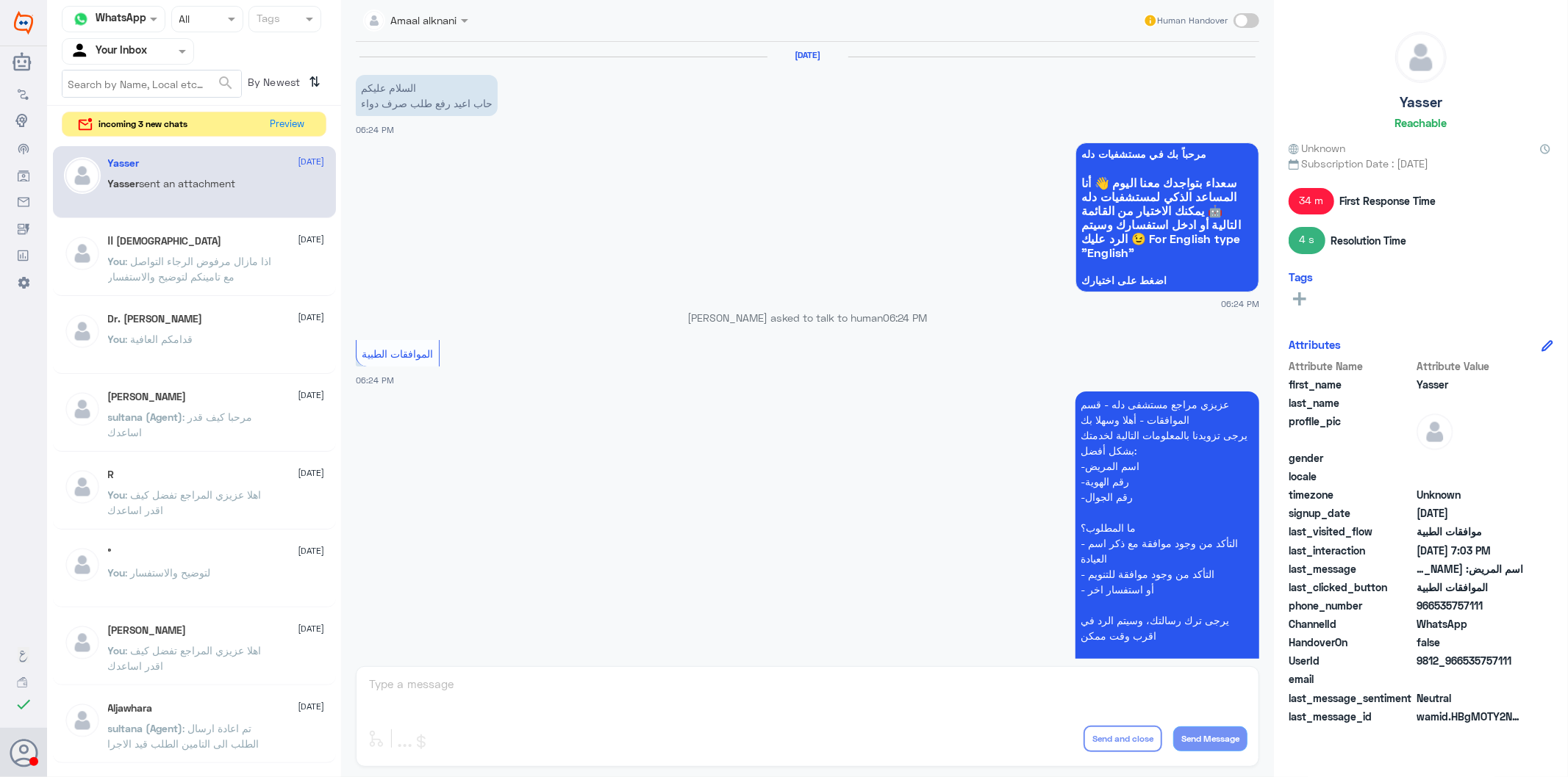
scroll to position [615, 0]
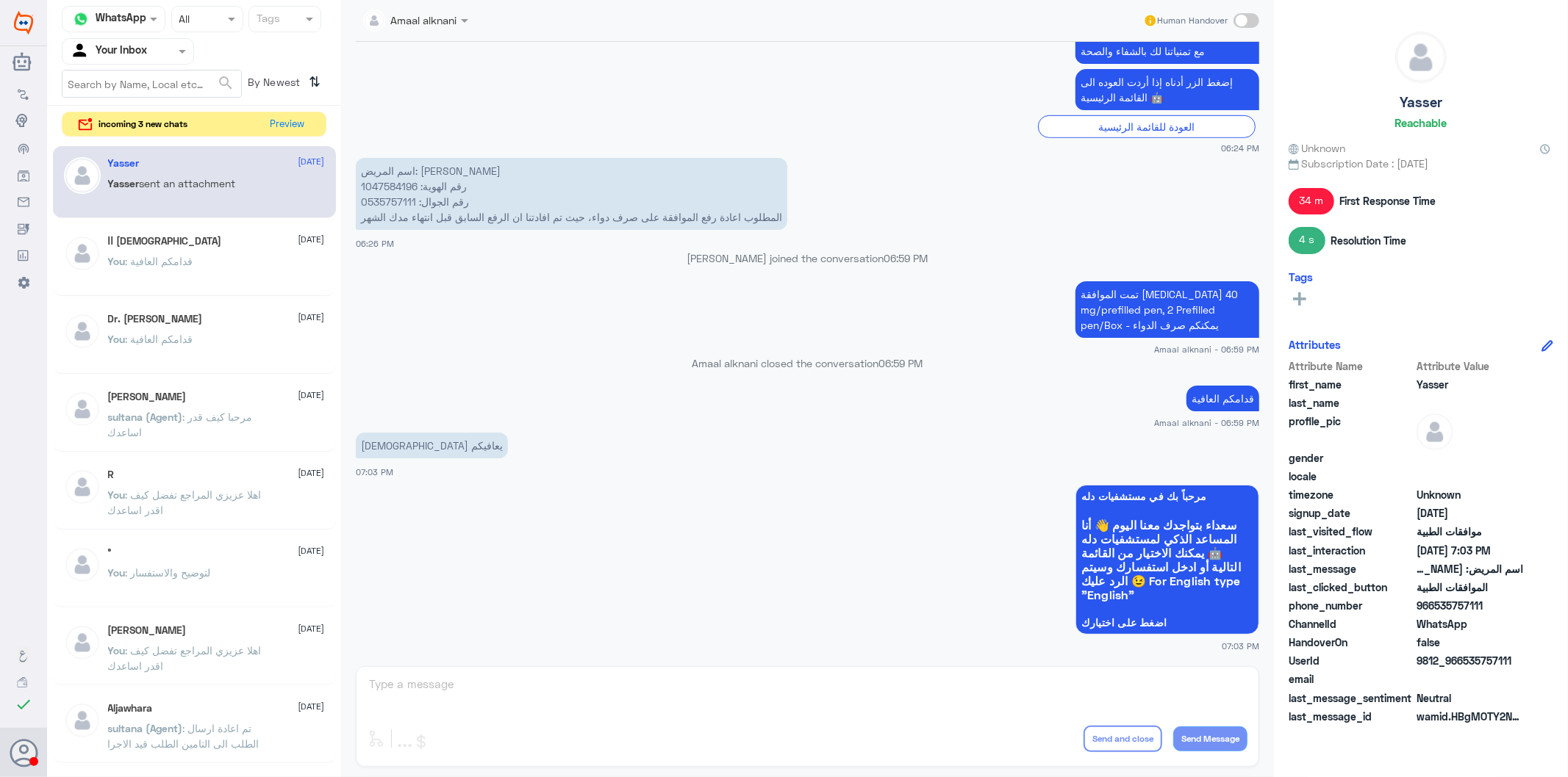
click at [485, 693] on div "Amaal alknani Human Handover [DATE] السلام عليكم حاب اعيد رفع طلب صرف دواء 06:2…" at bounding box center [807, 390] width 933 height 781
click at [292, 124] on button "Preview" at bounding box center [287, 124] width 45 height 23
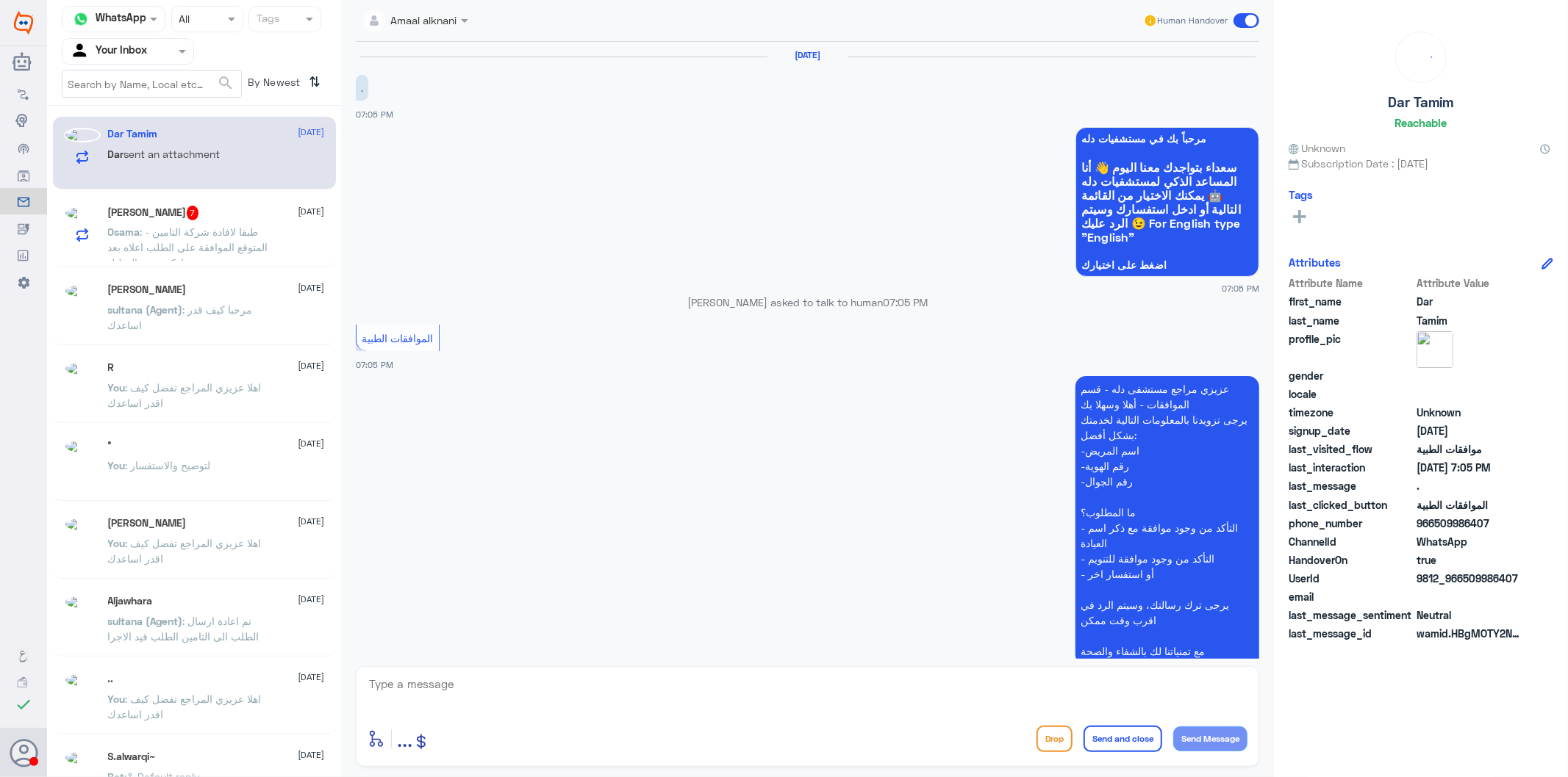
scroll to position [103, 0]
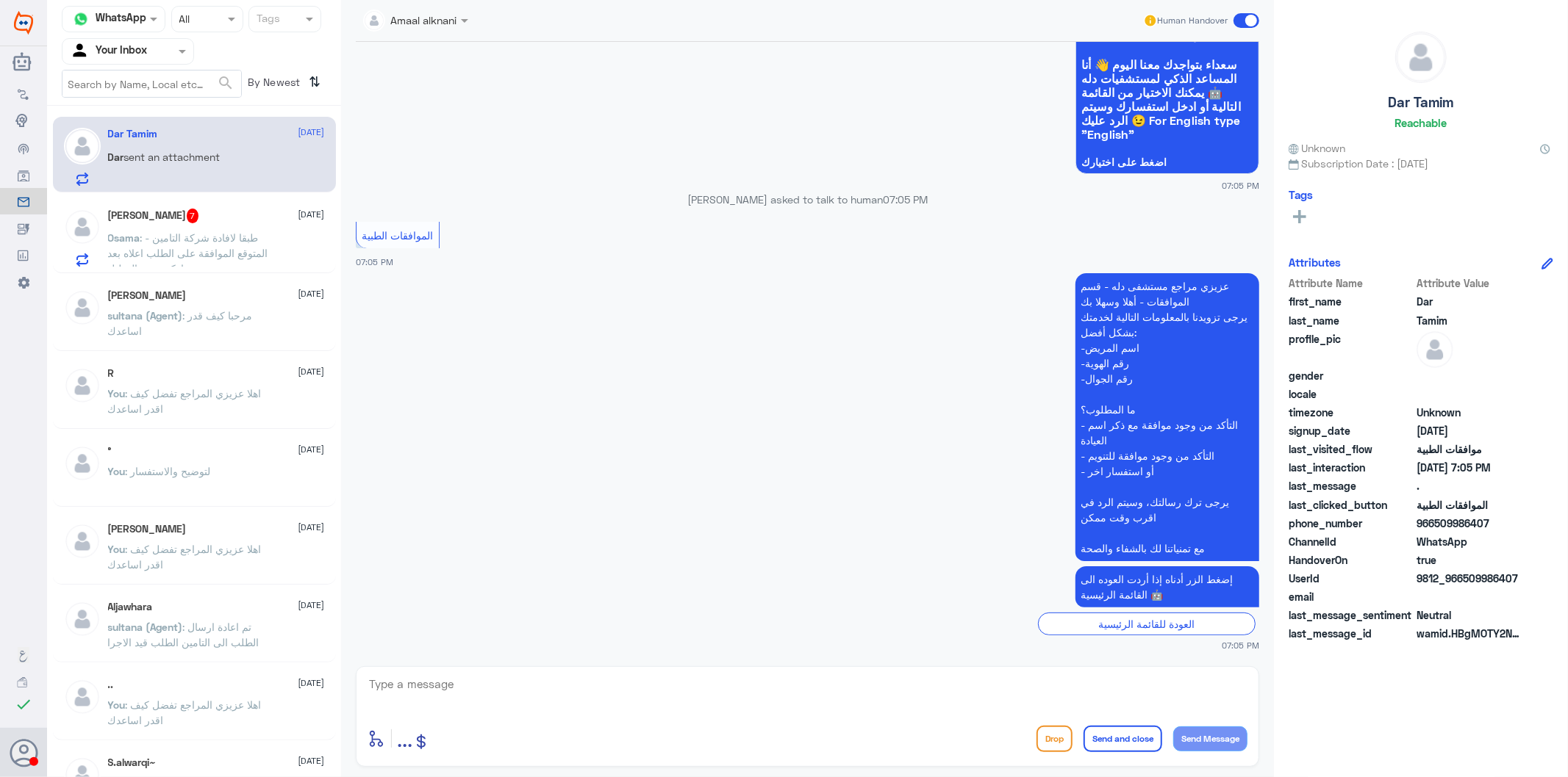
click at [472, 695] on textarea at bounding box center [807, 693] width 880 height 36
click at [468, 684] on textarea at bounding box center [807, 693] width 880 height 36
click at [1203, 692] on textarea "تفضل كف اقدر اساعدك" at bounding box center [807, 693] width 880 height 36
type textarea "تفضل كيف اقدر اساعدك"
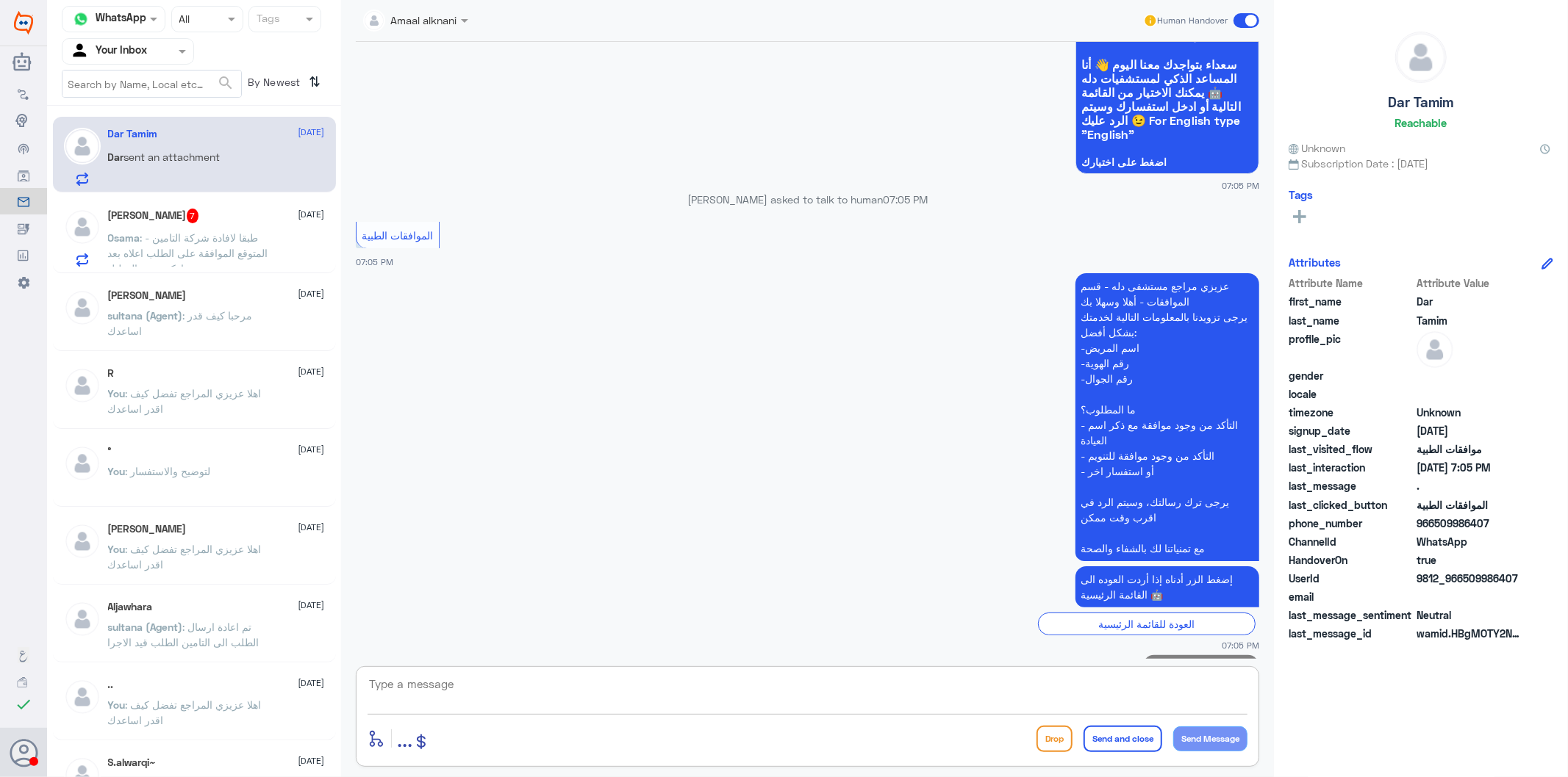
scroll to position [150, 0]
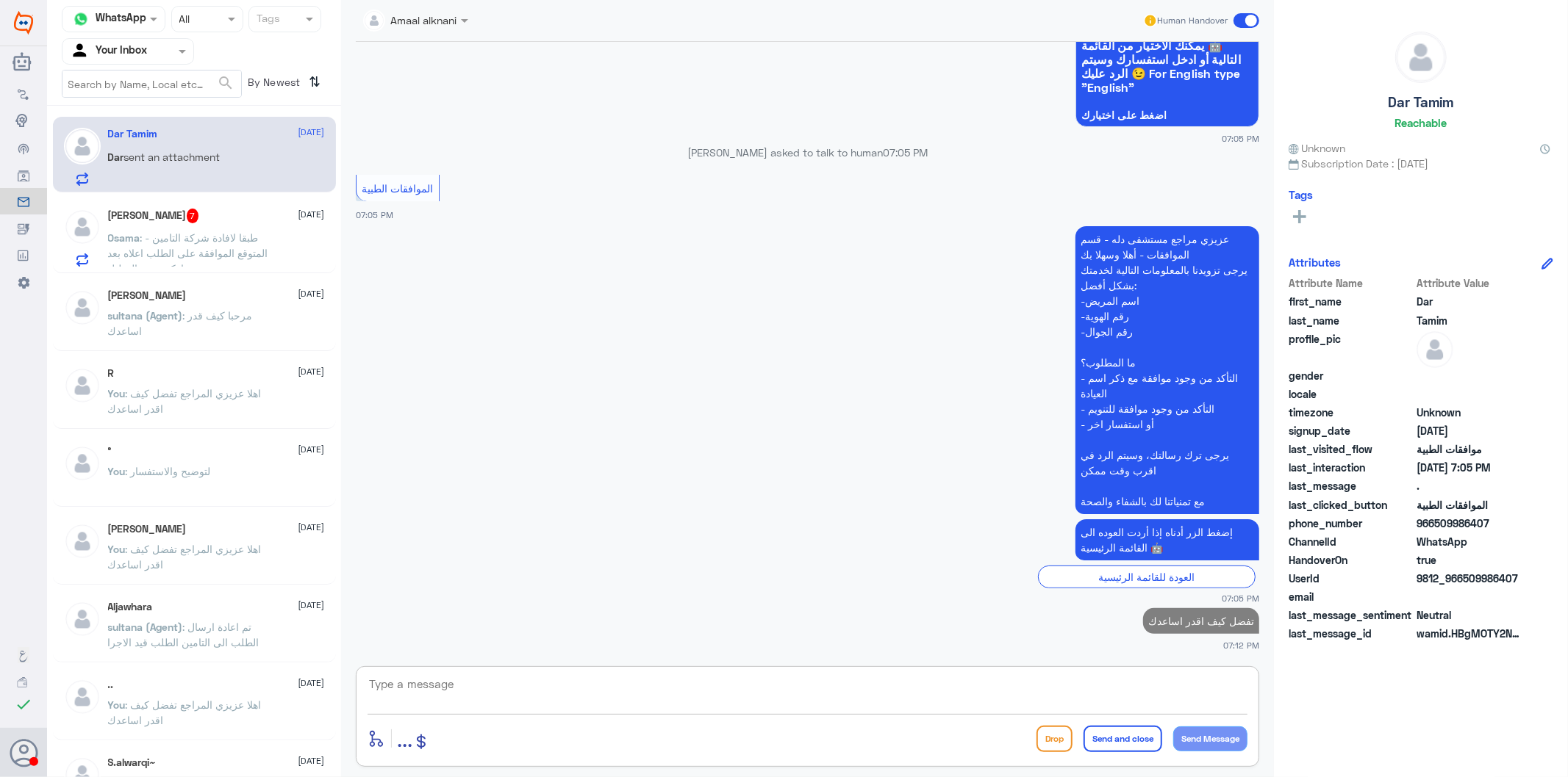
click at [182, 227] on div "[PERSON_NAME] 7 [DATE] Osama : طبقا لافادة شركة التامين - المتوقع الموافقة على …" at bounding box center [216, 237] width 217 height 58
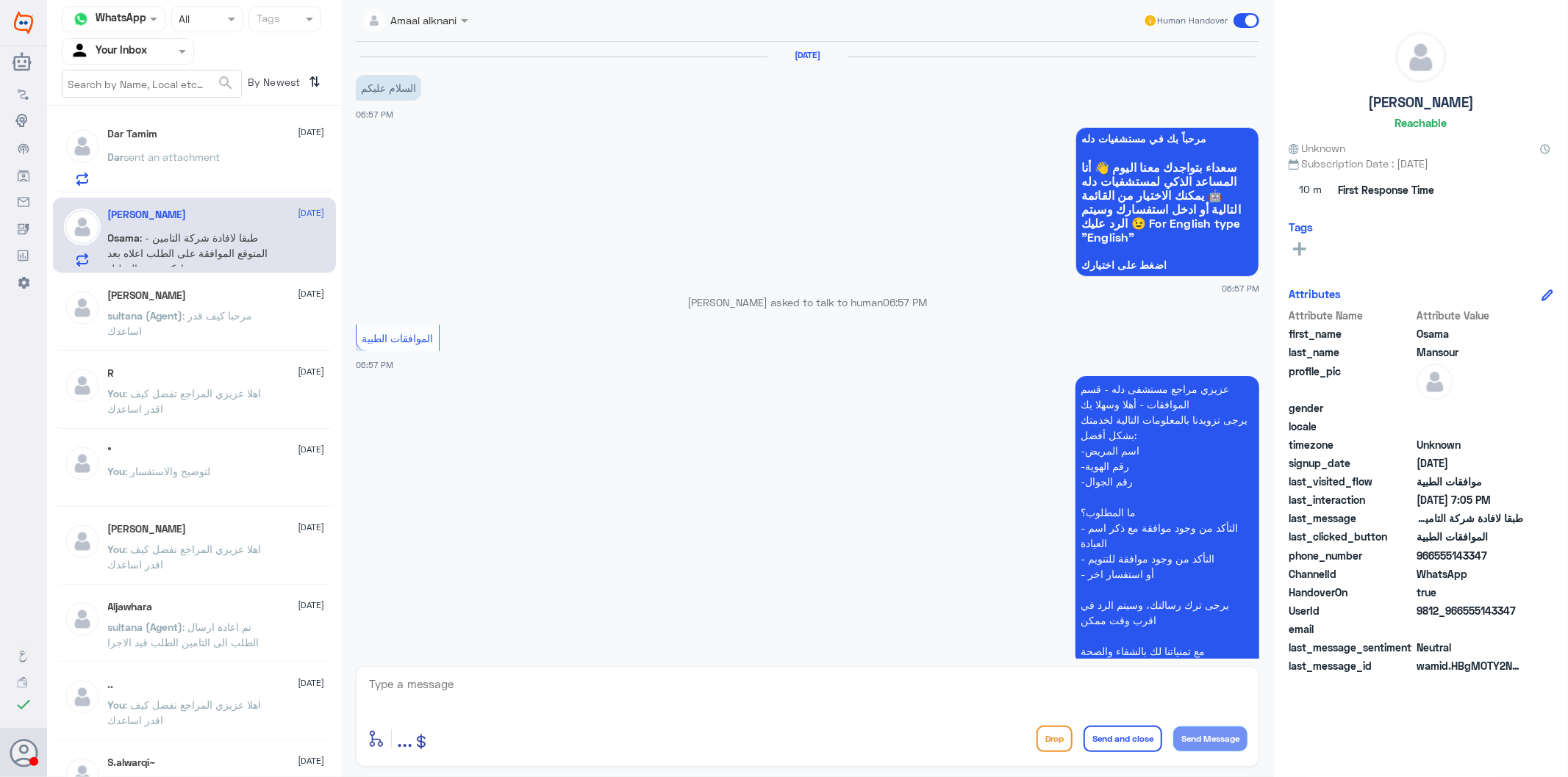
scroll to position [608, 0]
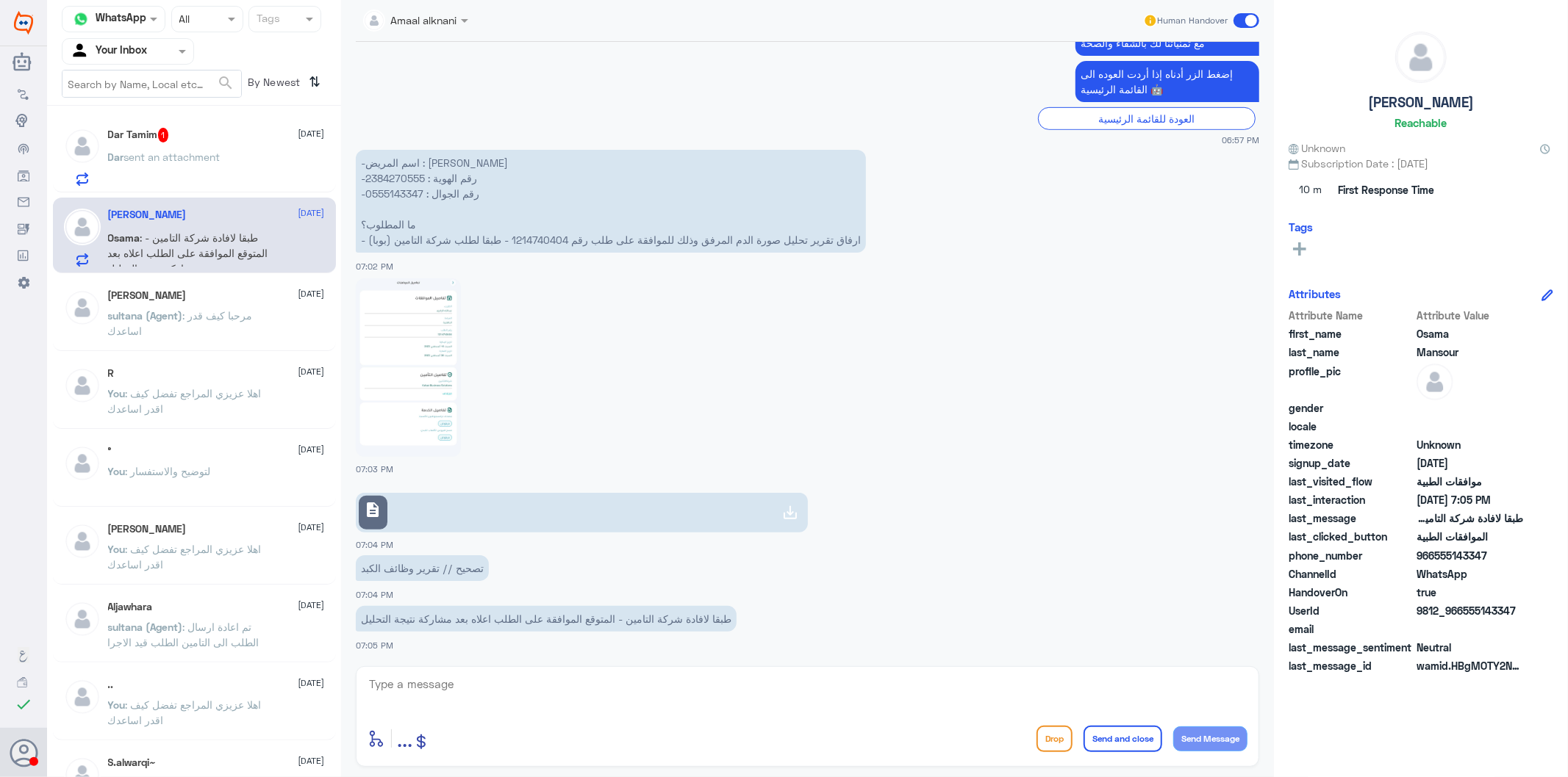
click at [401, 192] on p "-اسم المريض : اسامة ال[PERSON_NAME] -رقم الهوية : 2384270555 -رقم الجوال : 0555…" at bounding box center [611, 202] width 511 height 103
copy p "0555143347"
click at [513, 510] on link "description" at bounding box center [582, 512] width 452 height 40
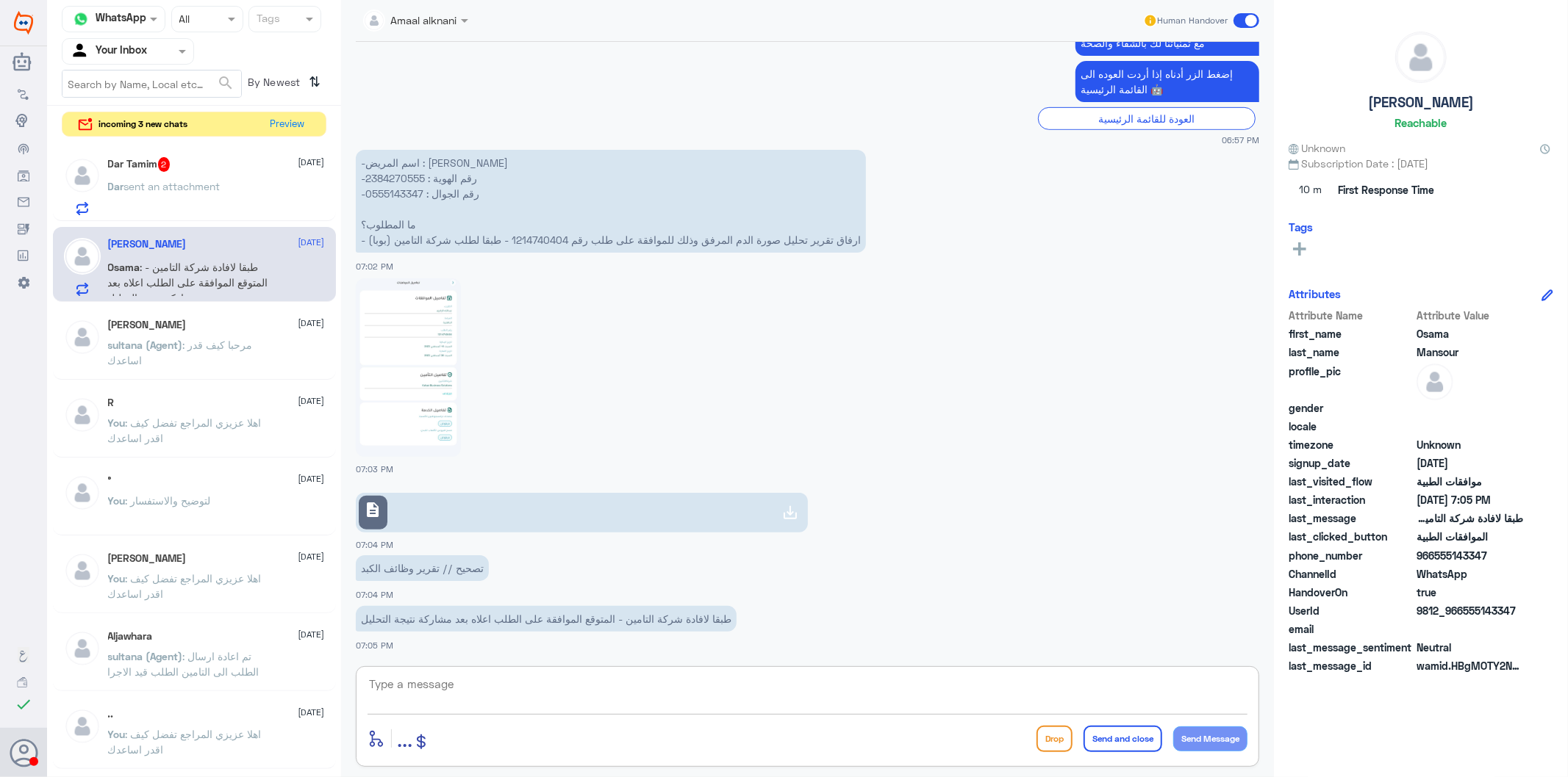
click at [810, 687] on textarea at bounding box center [807, 693] width 880 height 36
click at [395, 191] on p "-اسم المريض : اسامة ال[PERSON_NAME] -رقم الهوية : 2384270555 -رقم الجوال : 0555…" at bounding box center [611, 202] width 511 height 103
copy p "0555143347"
click at [583, 695] on textarea at bounding box center [807, 693] width 880 height 36
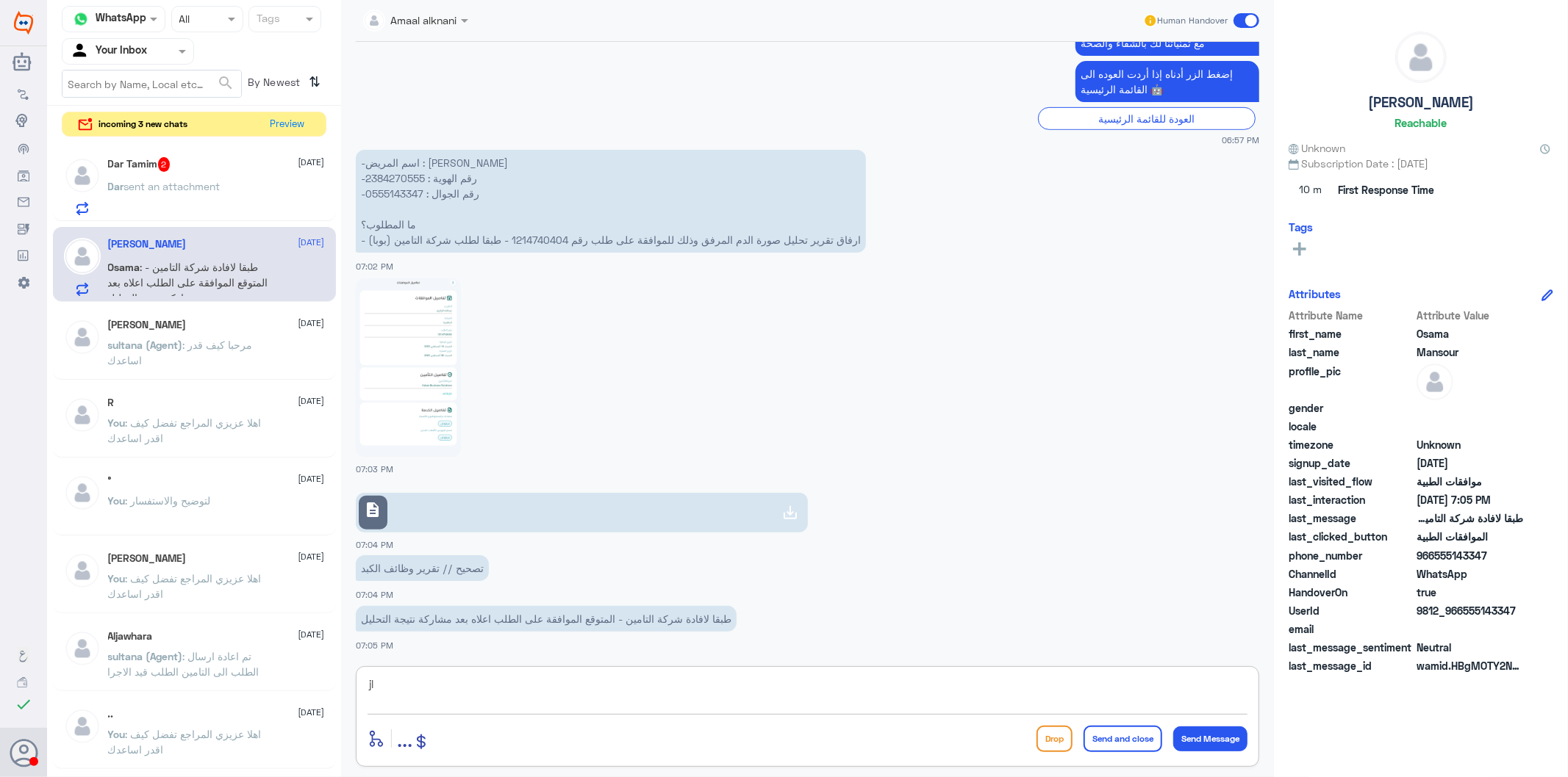
type textarea "j"
paste textarea "[MEDICAL_DATA] (VIRAL) SCREENING"
type textarea "تمت الموافقة الجزئية - الموافق عليه - تحليل [MEDICAL_DATA] (VIRAL) SCREENING"
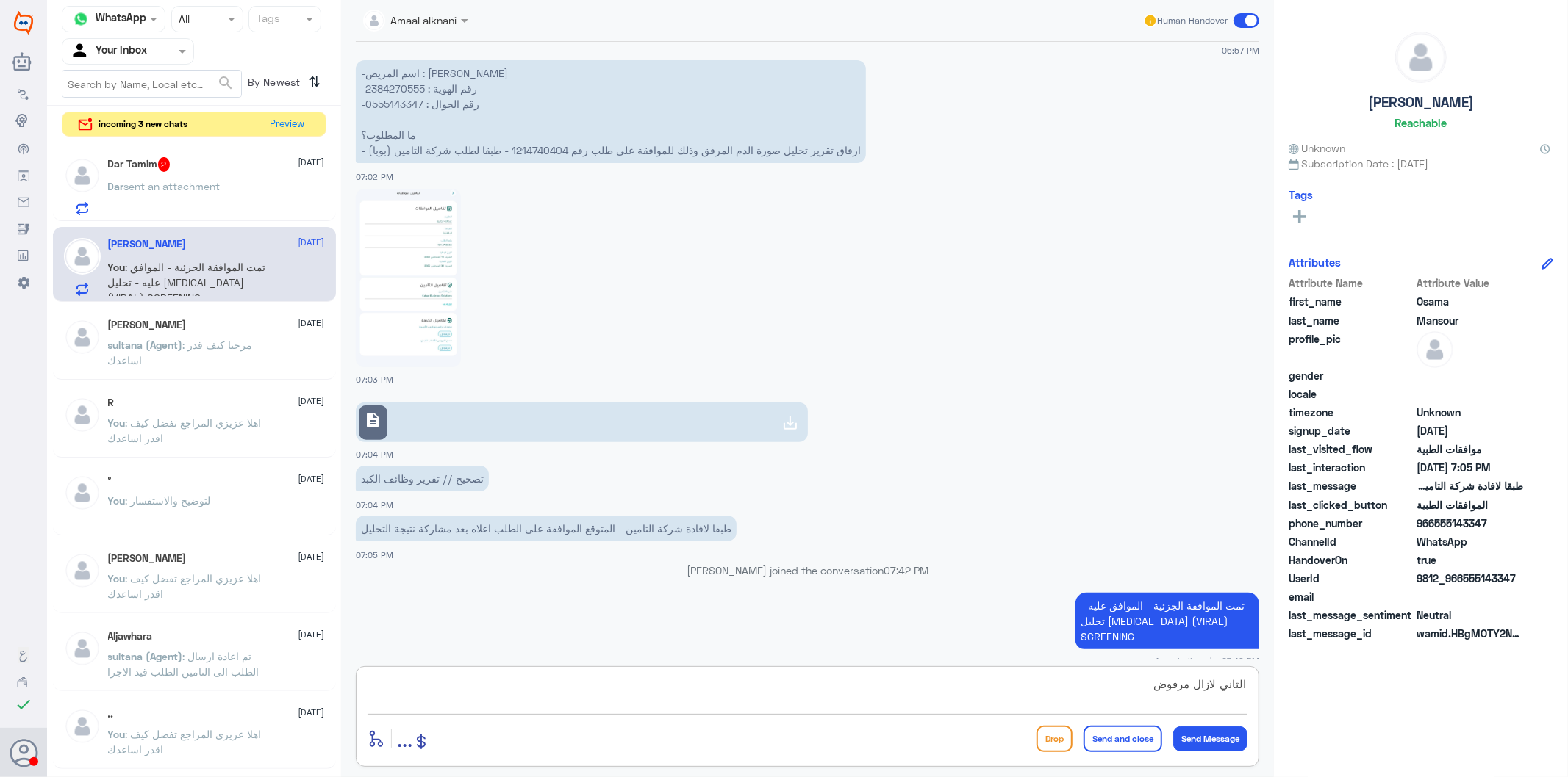
type textarea "الثاني لازال مرفوض"
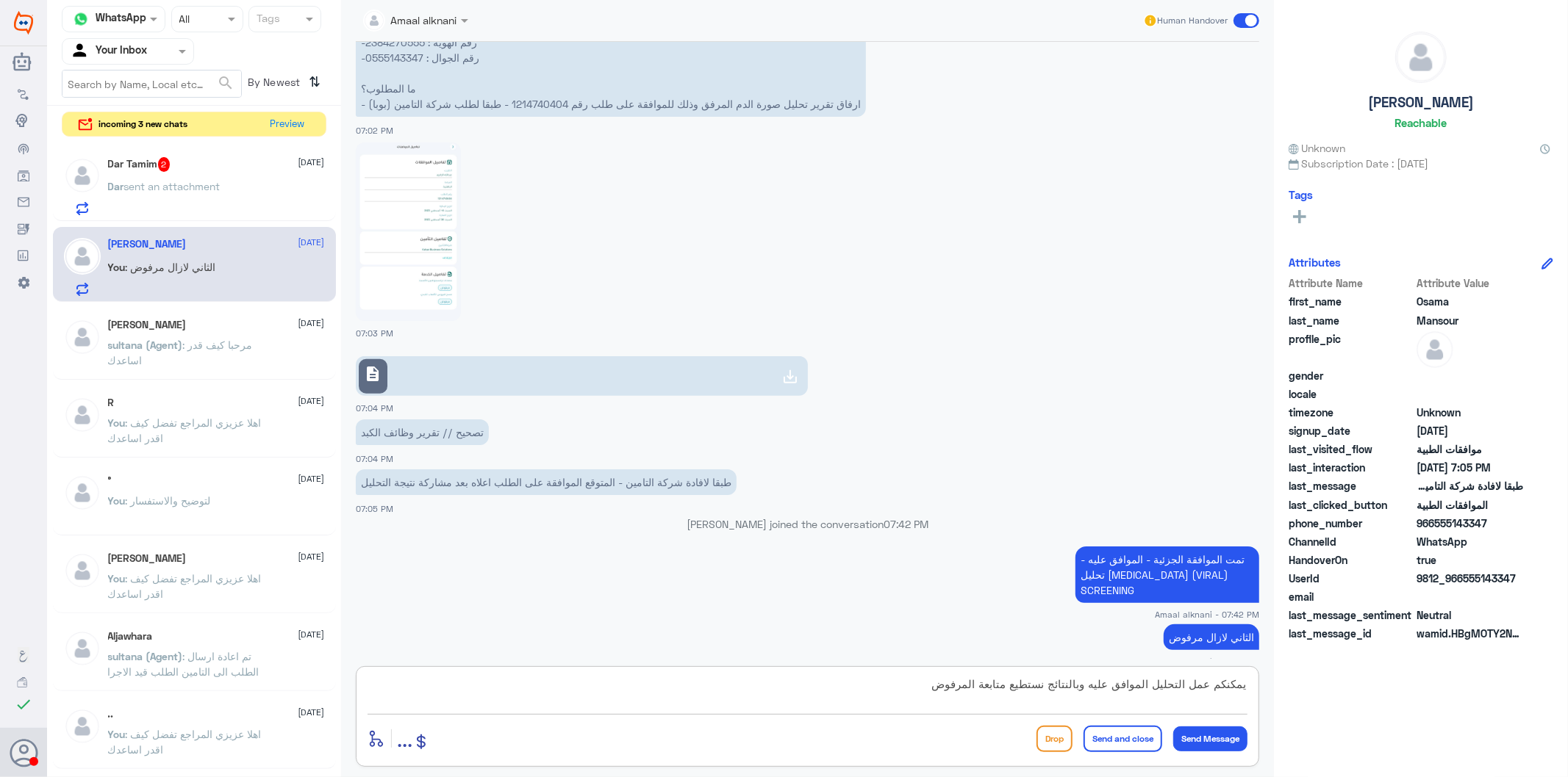
type textarea "يمكنكم عمل التحليل الموافق عليه وبالنتائج نستطيع متابعة المرفوض"
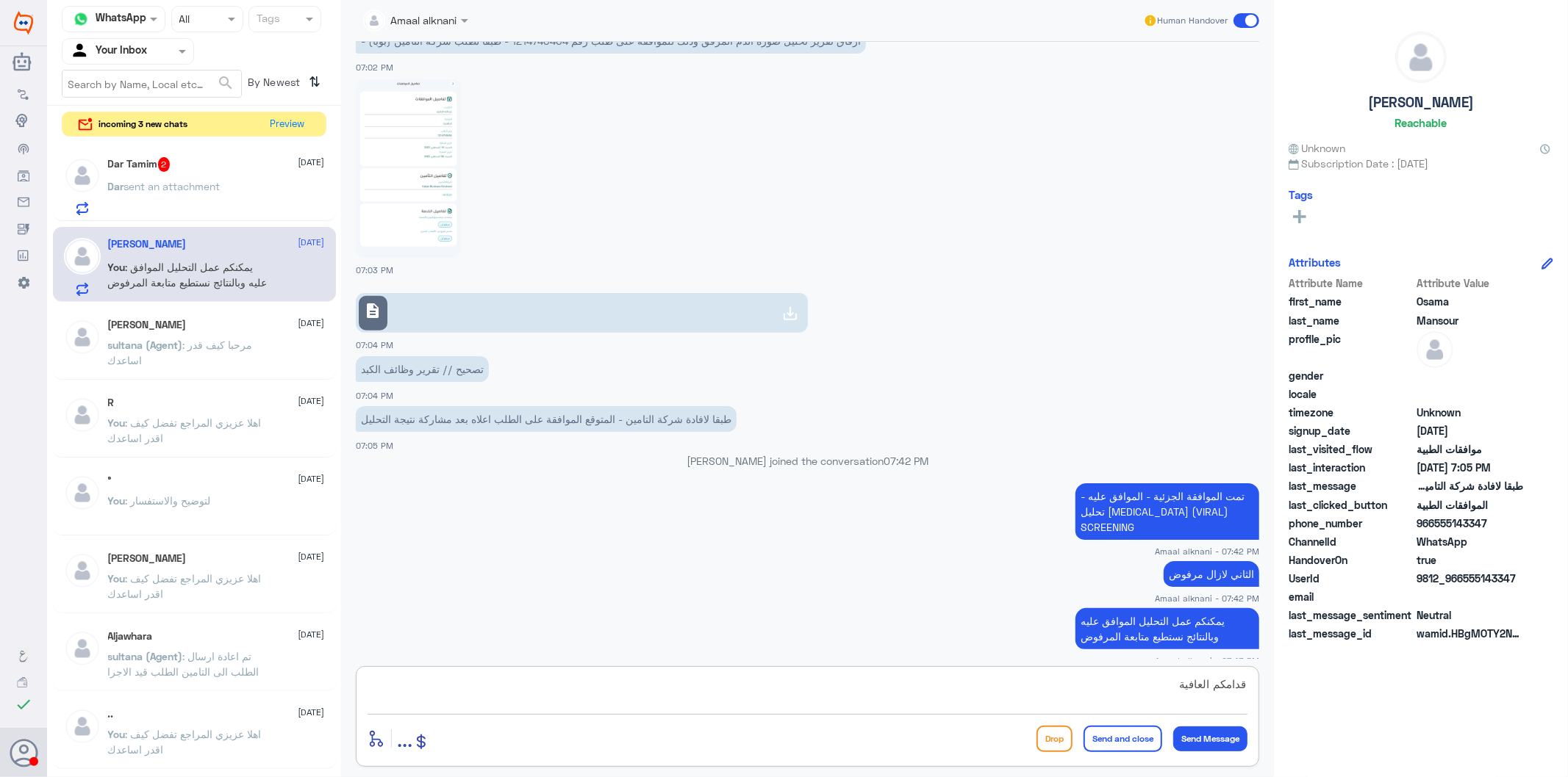
type textarea "قدامكم العافية"
click at [1130, 700] on button "Send and close" at bounding box center [1122, 739] width 78 height 27
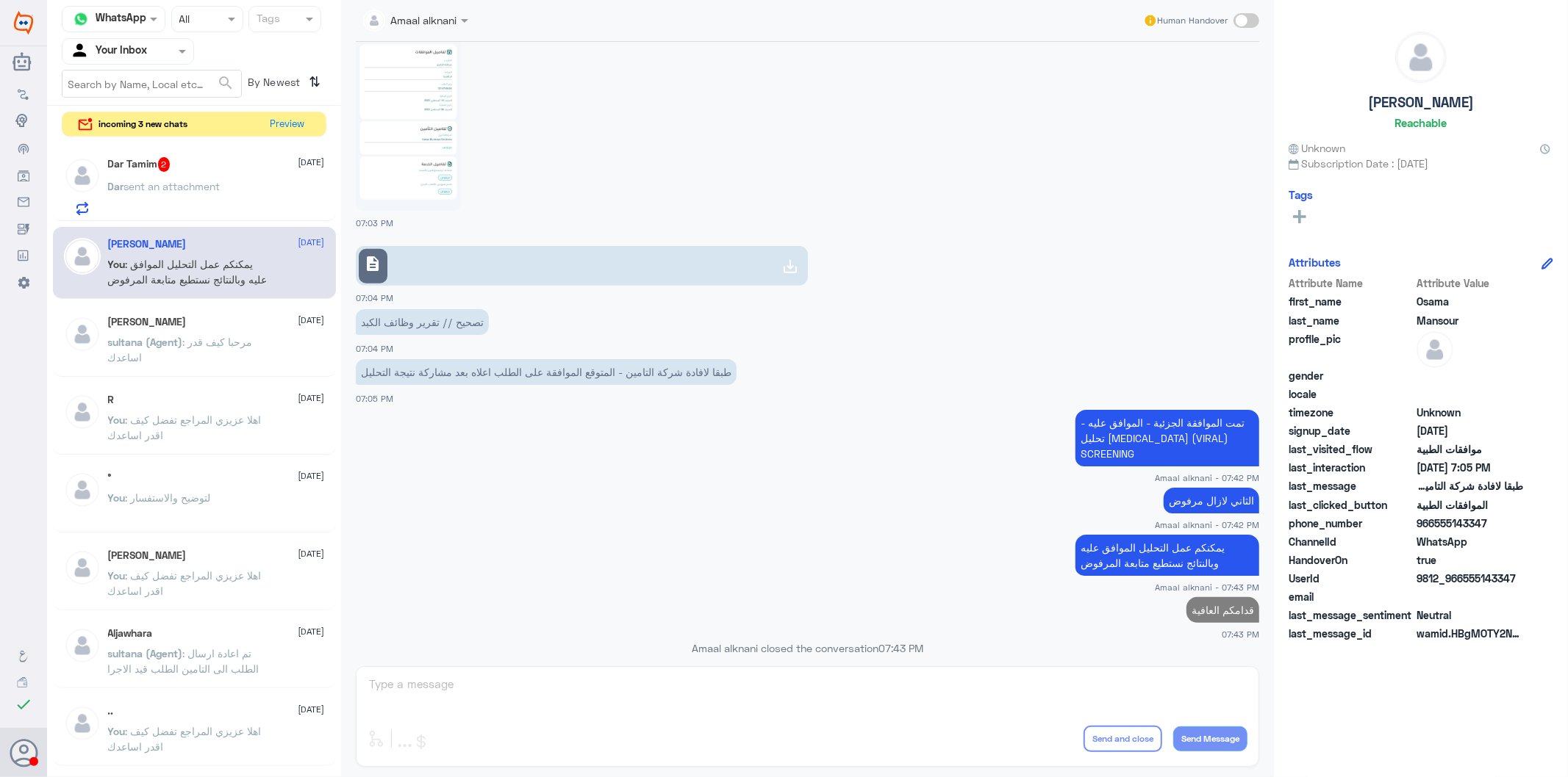
click at [182, 180] on span "sent an attachment" at bounding box center [173, 186] width 96 height 12
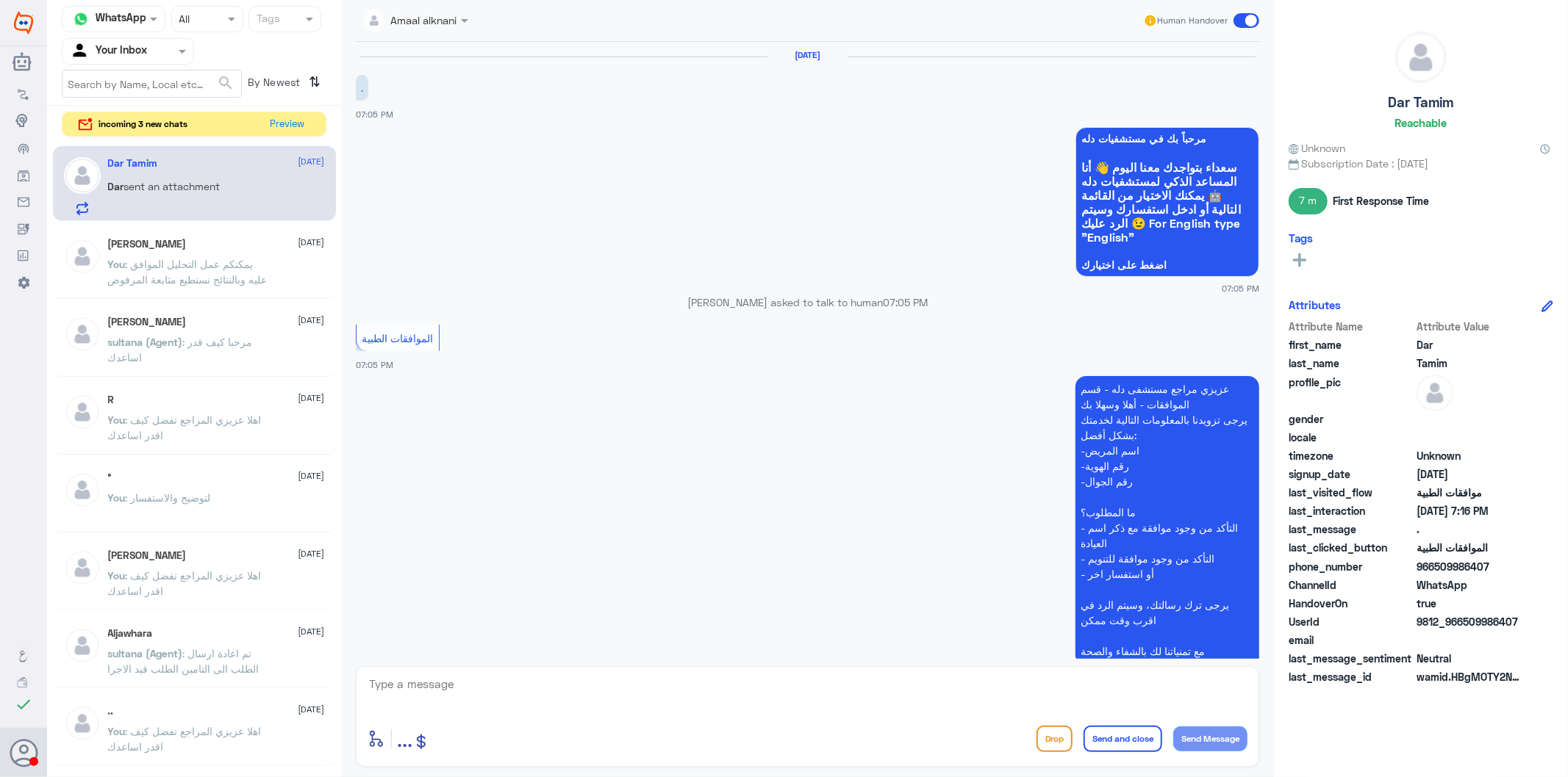
scroll to position [276, 0]
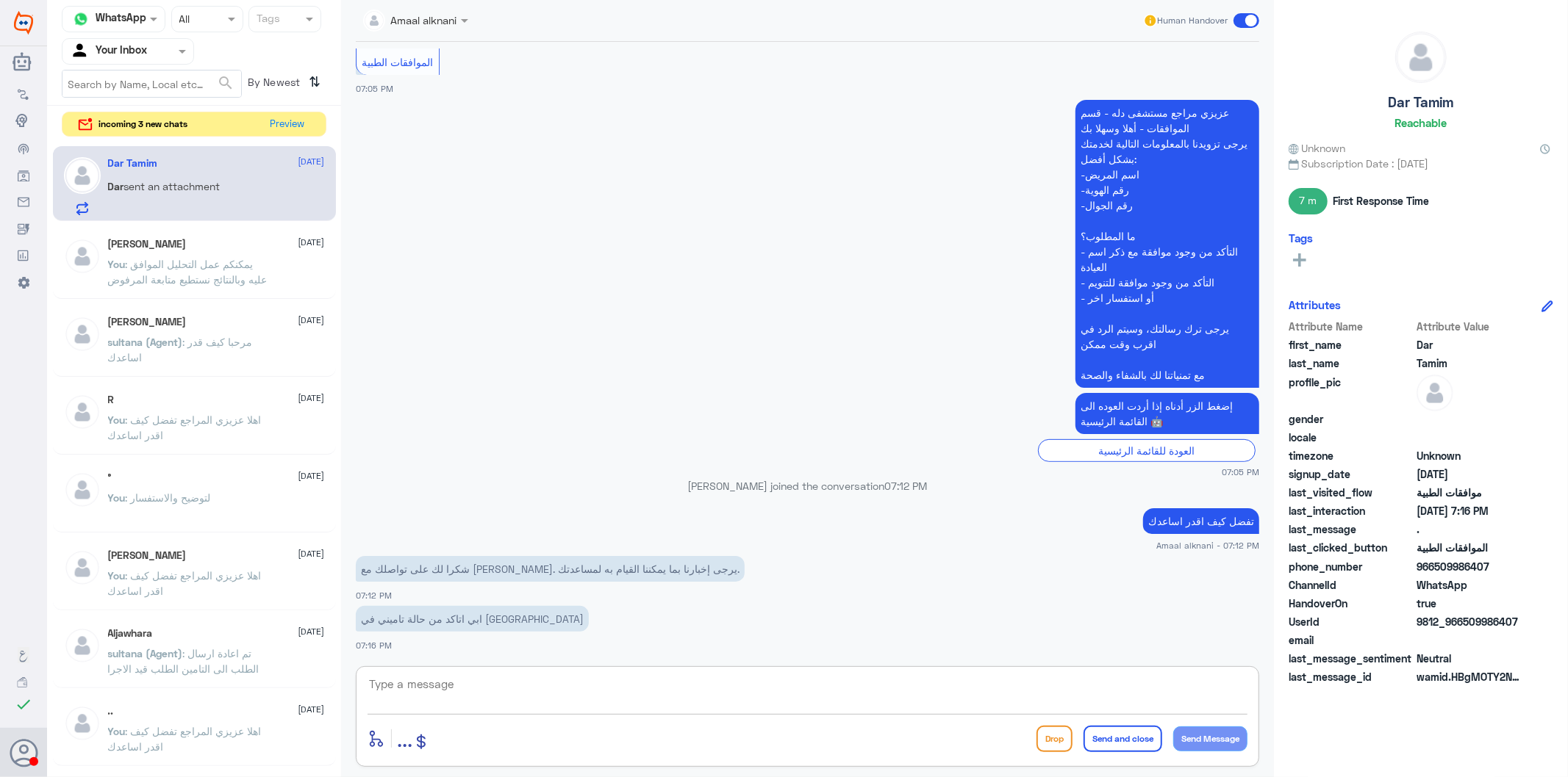
click at [463, 696] on textarea at bounding box center [807, 693] width 880 height 36
type textarea "الرجاء التواصل مع شركة تامينكم لمعرفة مزودي الخدمة ونسبة التغطية والمنافع المقد…"
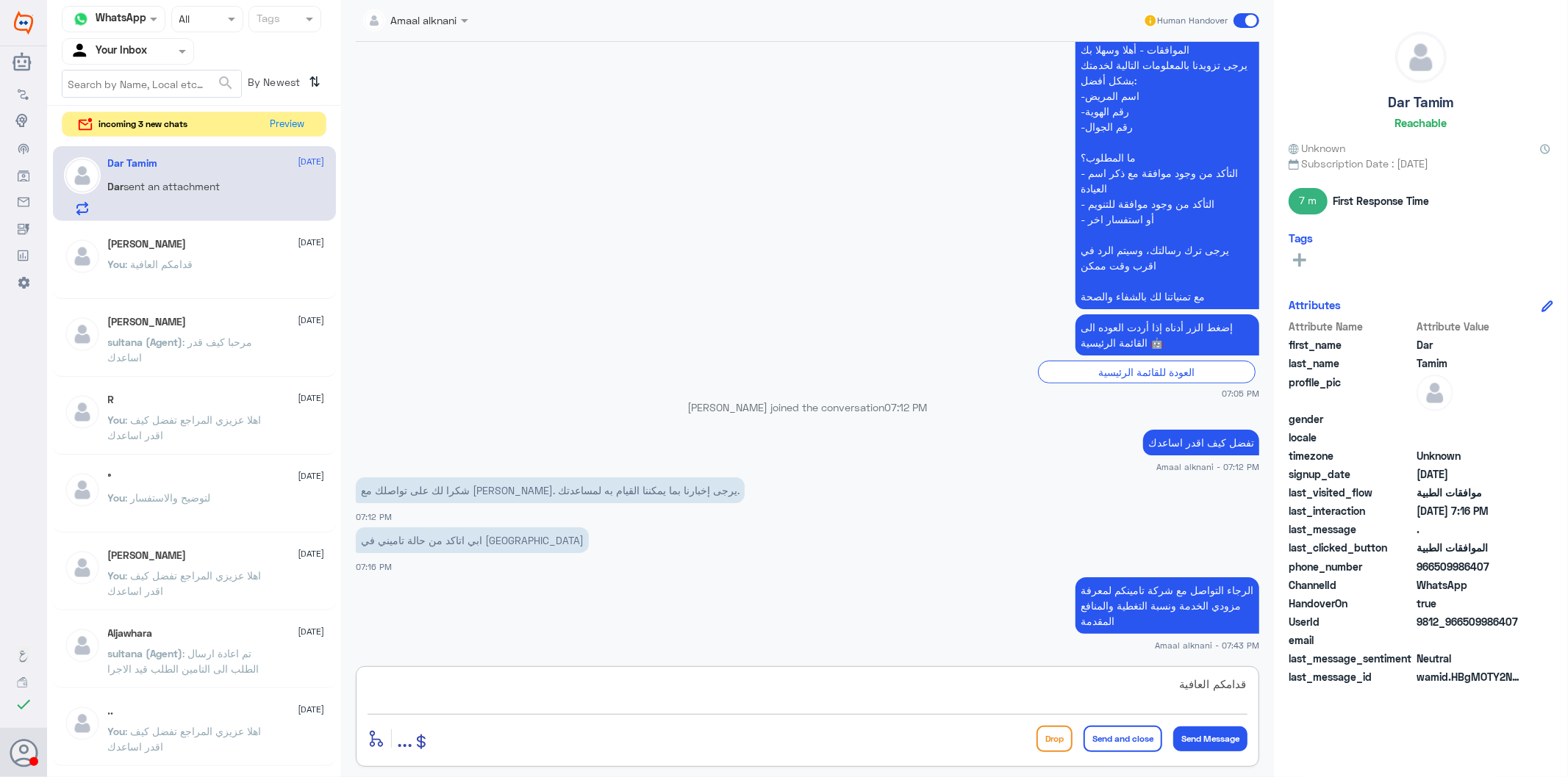
type textarea "قدامكم العافية"
click at [1128, 700] on button "Send and close" at bounding box center [1122, 739] width 78 height 27
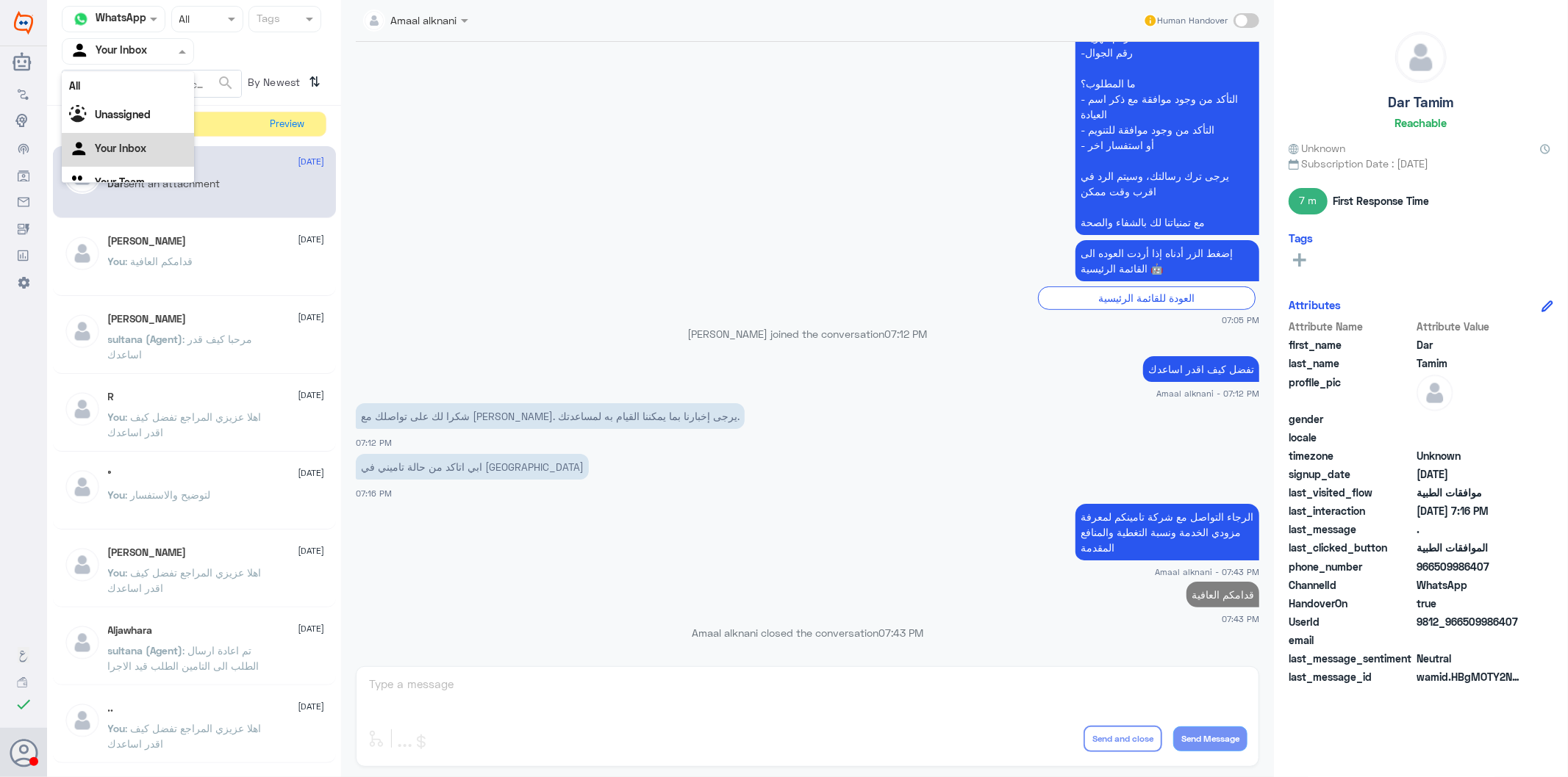
click at [151, 57] on div at bounding box center [127, 51] width 131 height 17
click at [143, 165] on Team "Your Team" at bounding box center [120, 164] width 50 height 12
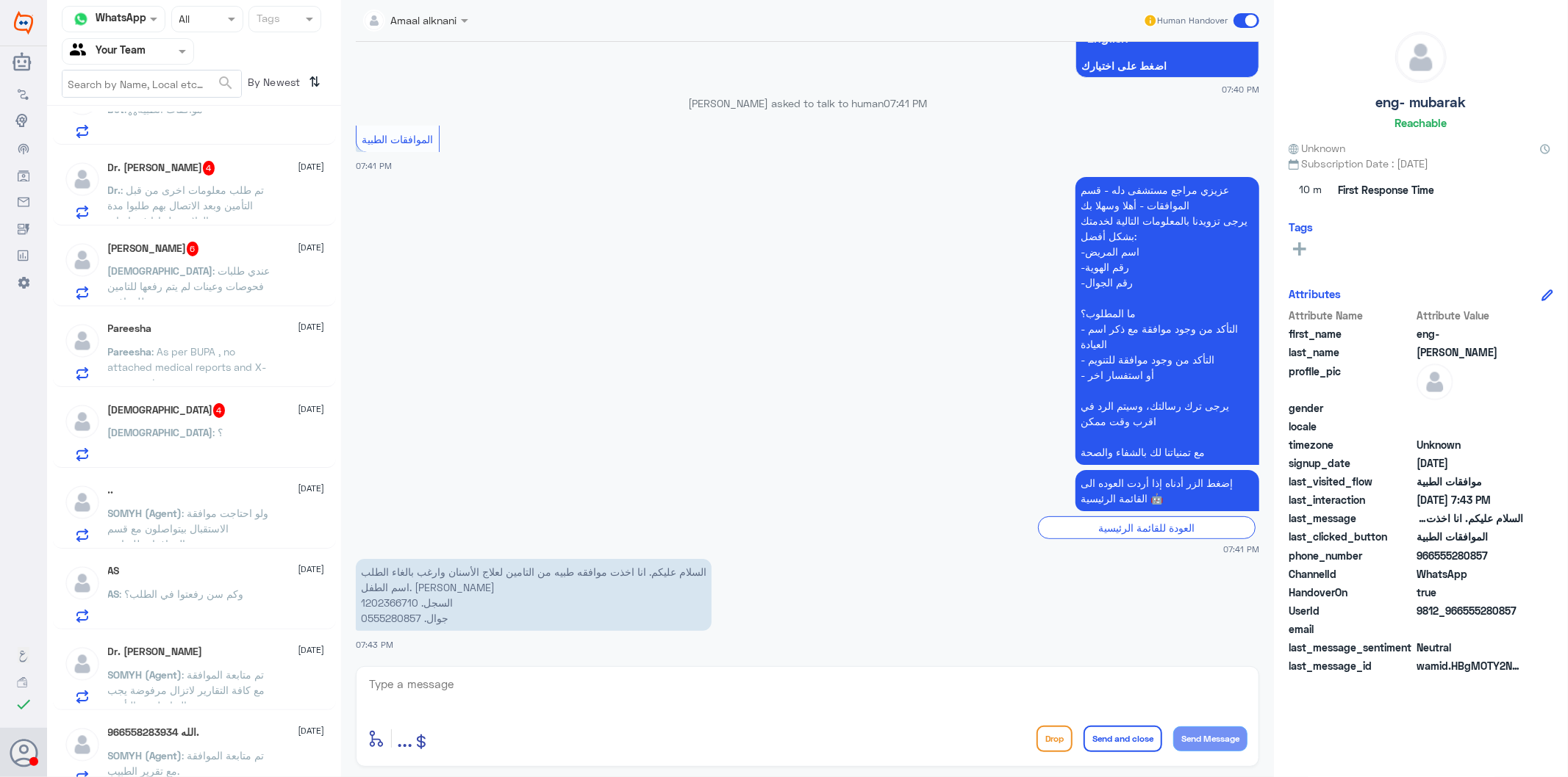
scroll to position [244, 0]
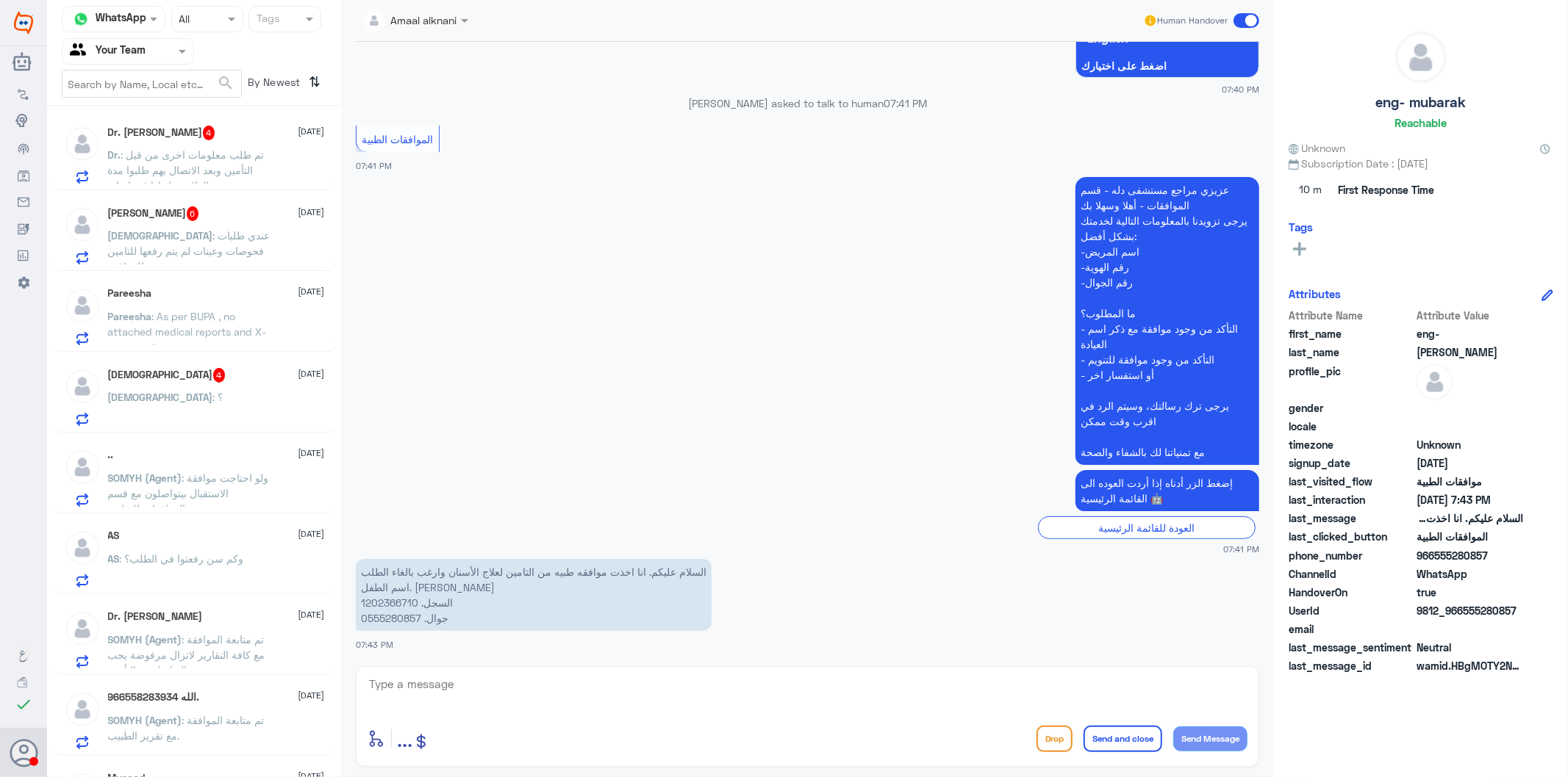
click at [208, 497] on span ": ولو احتاجت موافقة الاستقبال بيتواصلون مع قسم الموافقات للمتابعة" at bounding box center [188, 493] width 161 height 44
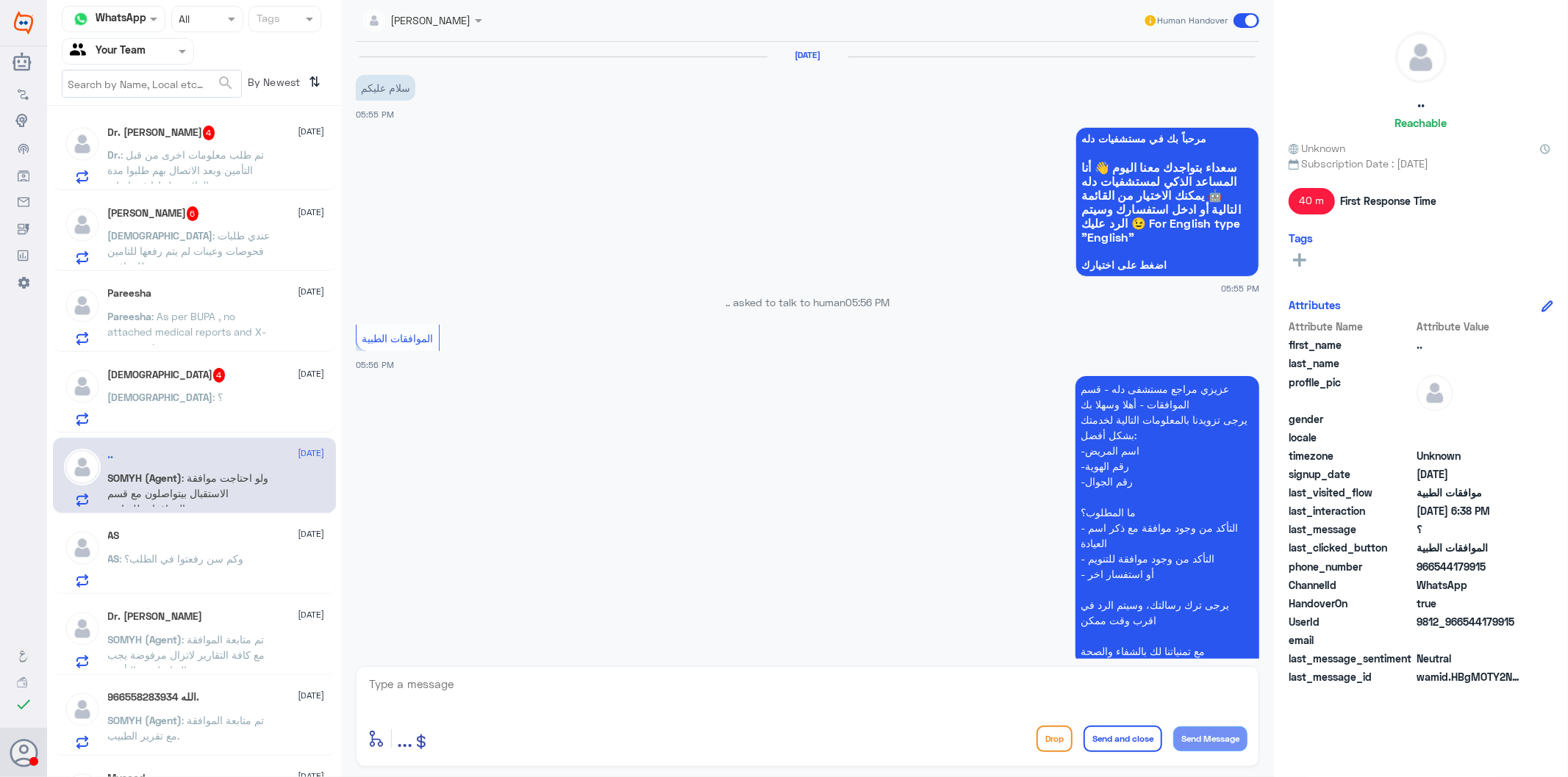
scroll to position [650, 0]
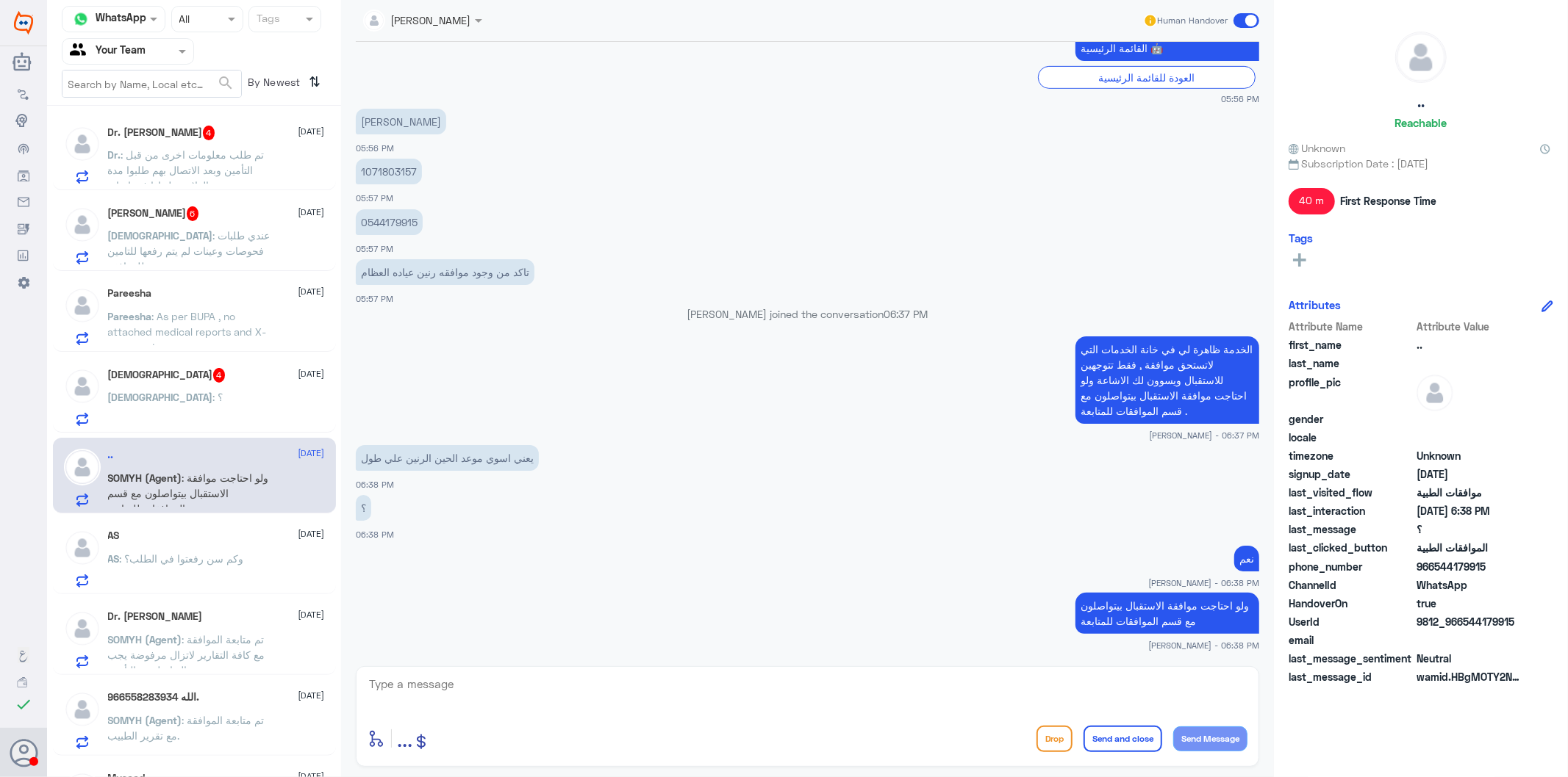
click at [198, 408] on div "[DEMOGRAPHIC_DATA] : ؟" at bounding box center [216, 409] width 217 height 33
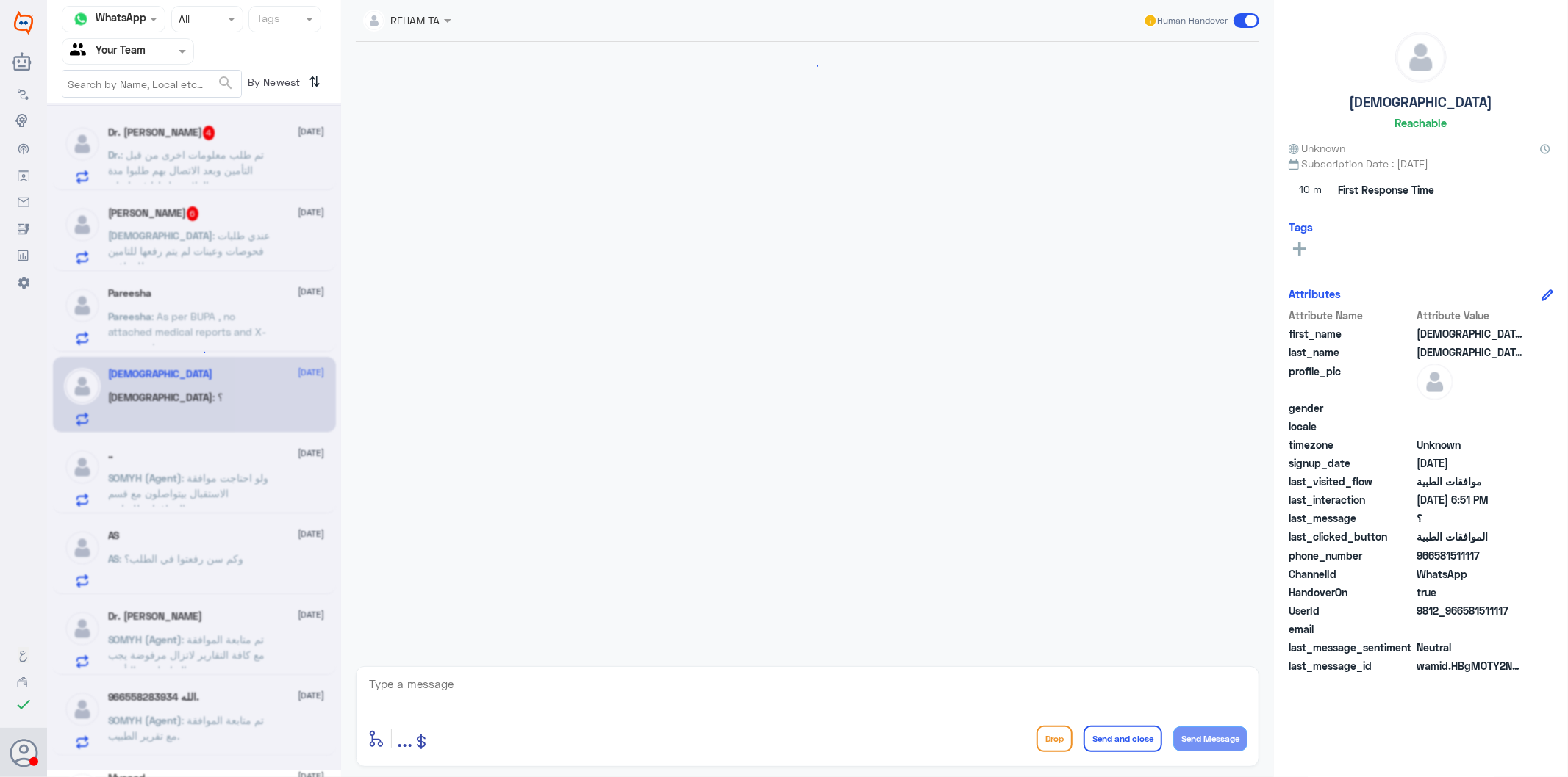
scroll to position [2206, 0]
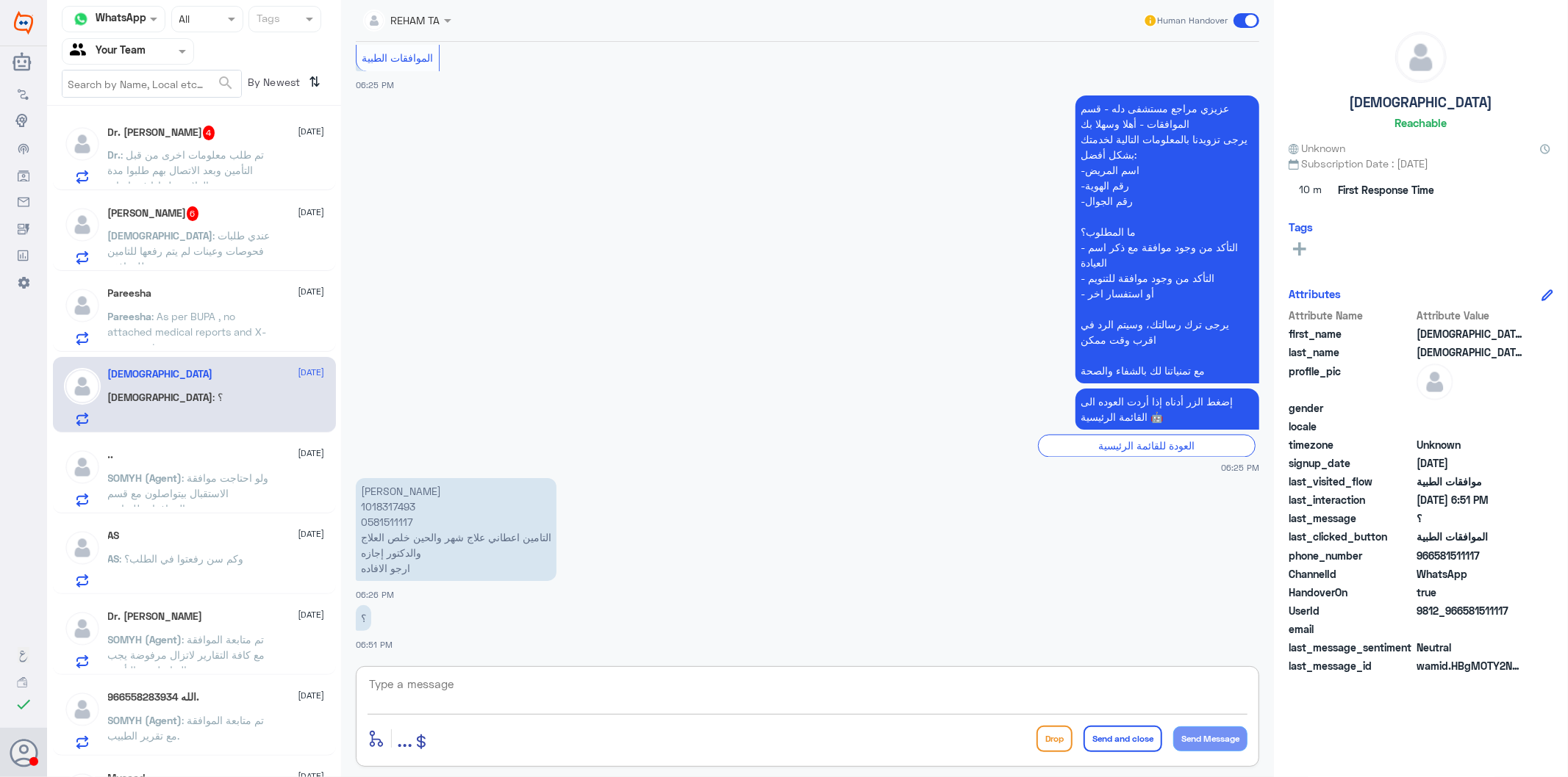
click at [475, 677] on textarea at bounding box center [807, 693] width 880 height 36
click at [472, 682] on textarea at bounding box center [807, 693] width 880 height 36
click at [391, 520] on p "[PERSON_NAME] 1018317493 0581511117 التامين اعطاني علاج شهر والحين خلص العلاج و…" at bounding box center [456, 530] width 201 height 103
click at [441, 672] on div "enter flow name ... Drop Send and close Send Message" at bounding box center [808, 717] width 904 height 100
click at [436, 679] on div "enter flow name ... Drop Send and close Send Message" at bounding box center [808, 717] width 904 height 100
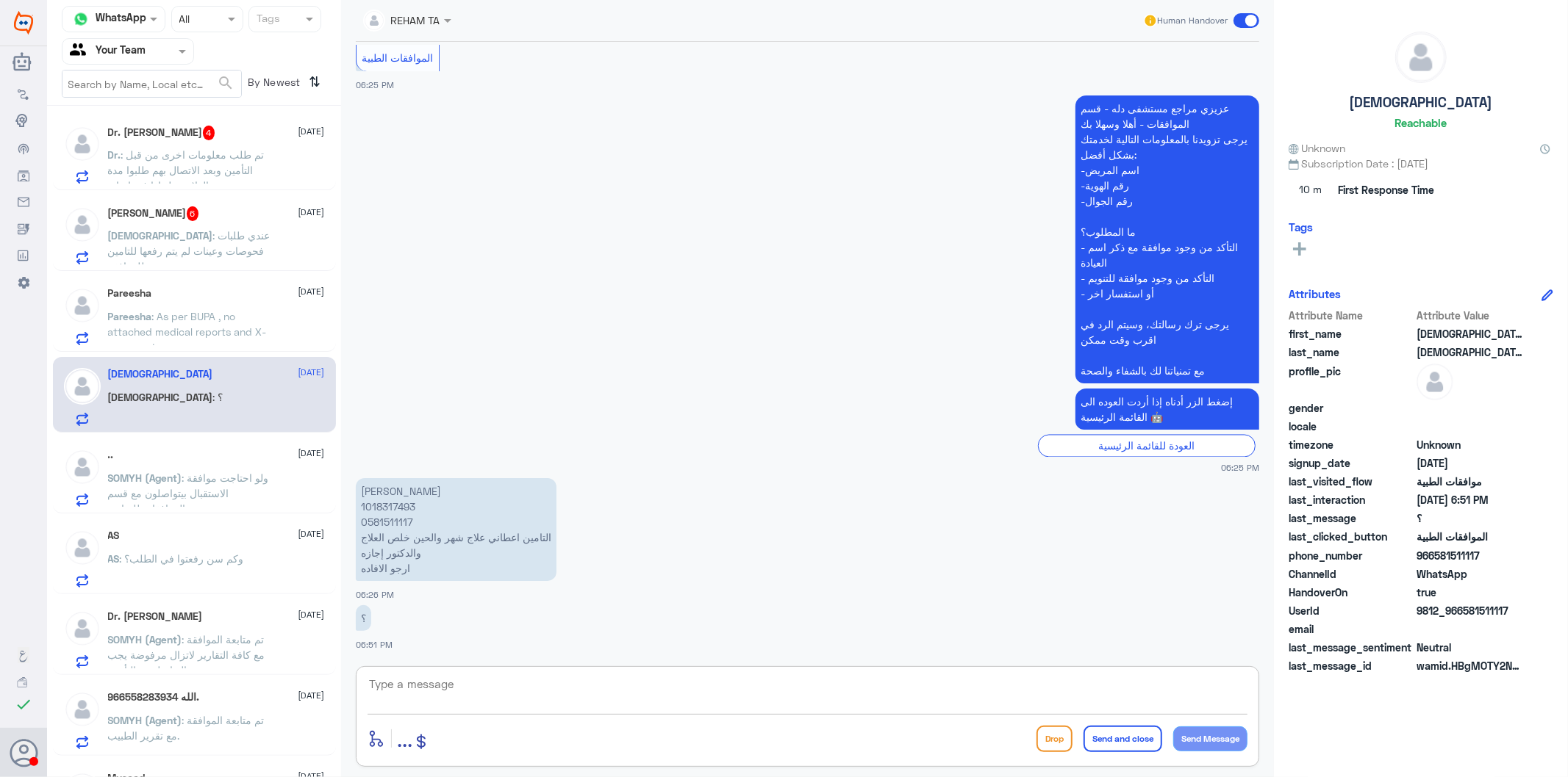
click at [430, 685] on textarea at bounding box center [807, 693] width 880 height 36
type textarea "ي"
type textarea "الرجاء توضيح استفساركم ؟"
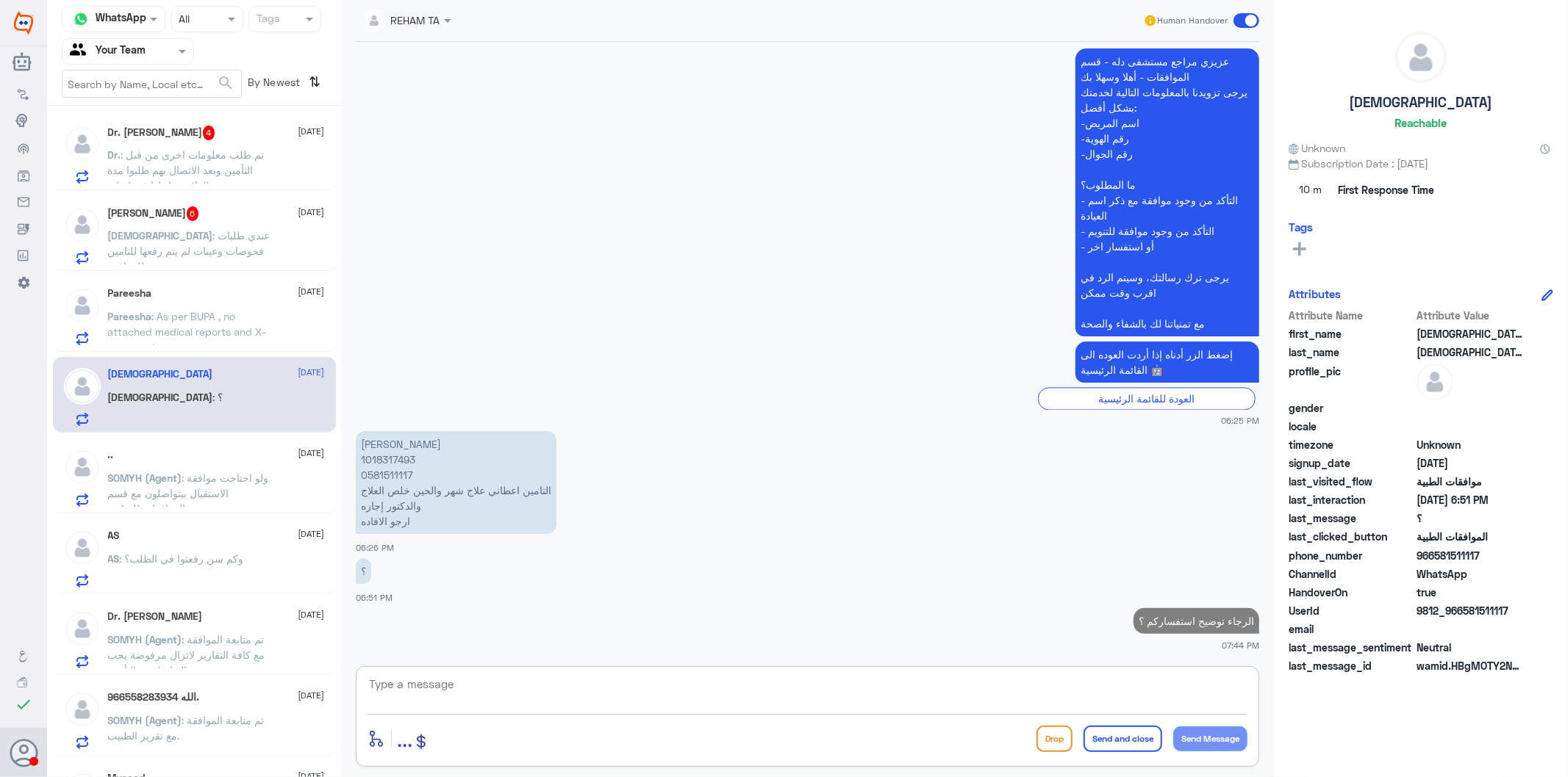
click at [234, 324] on span ": As per BUPA , no attached medical reports and X-ray report" at bounding box center [187, 332] width 158 height 44
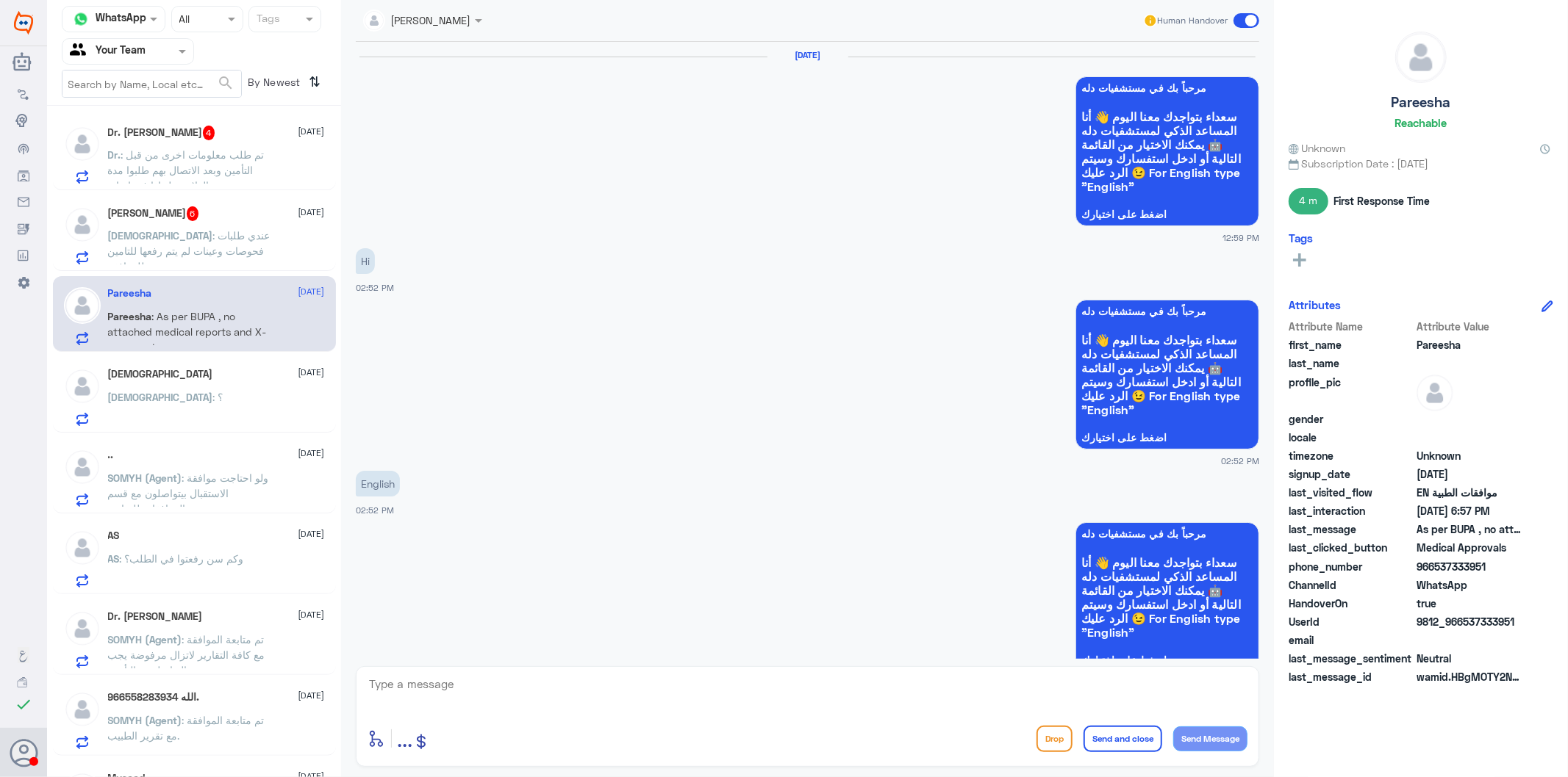
scroll to position [2232, 0]
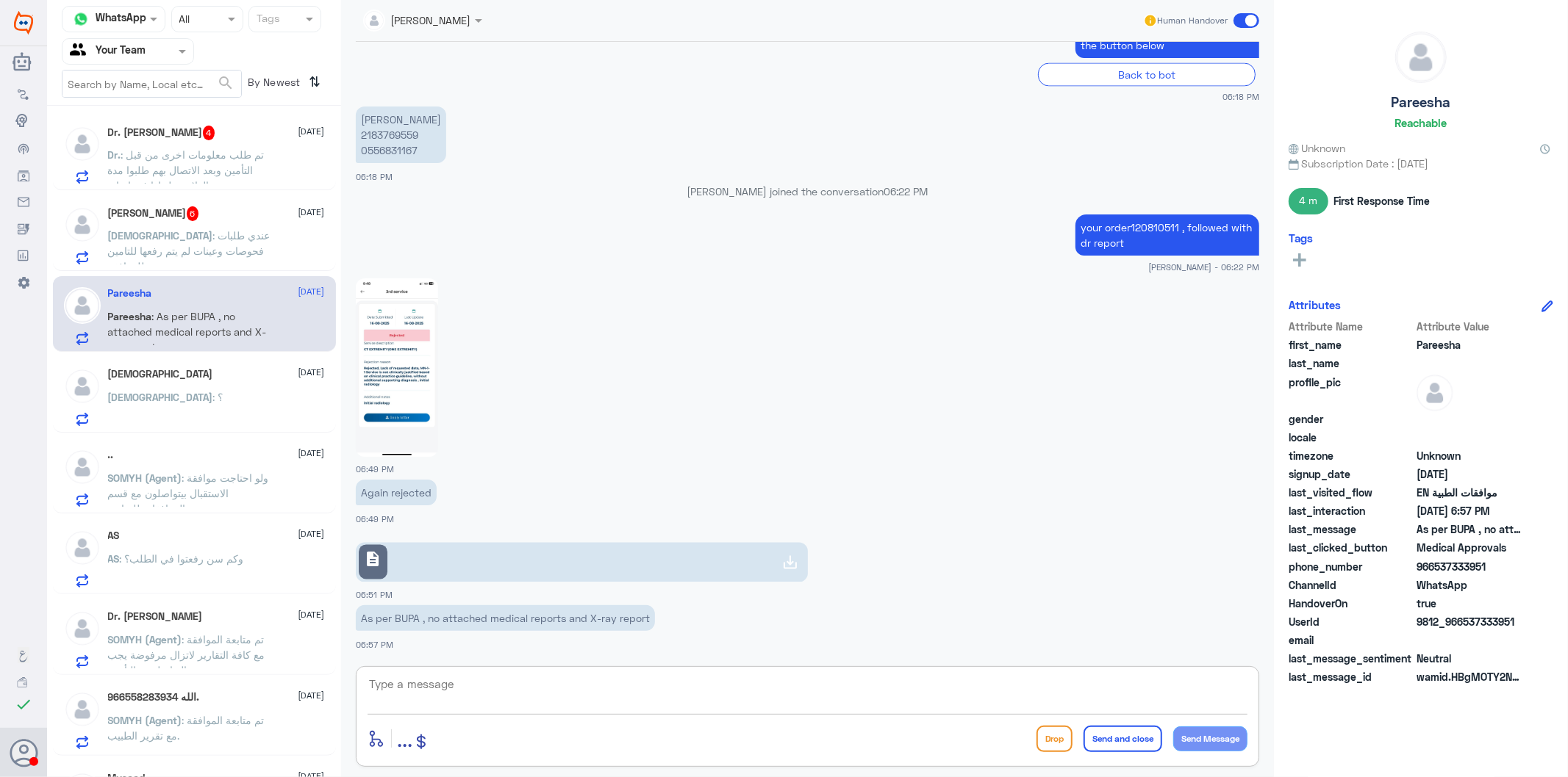
click at [467, 688] on textarea at bounding box center [807, 693] width 880 height 36
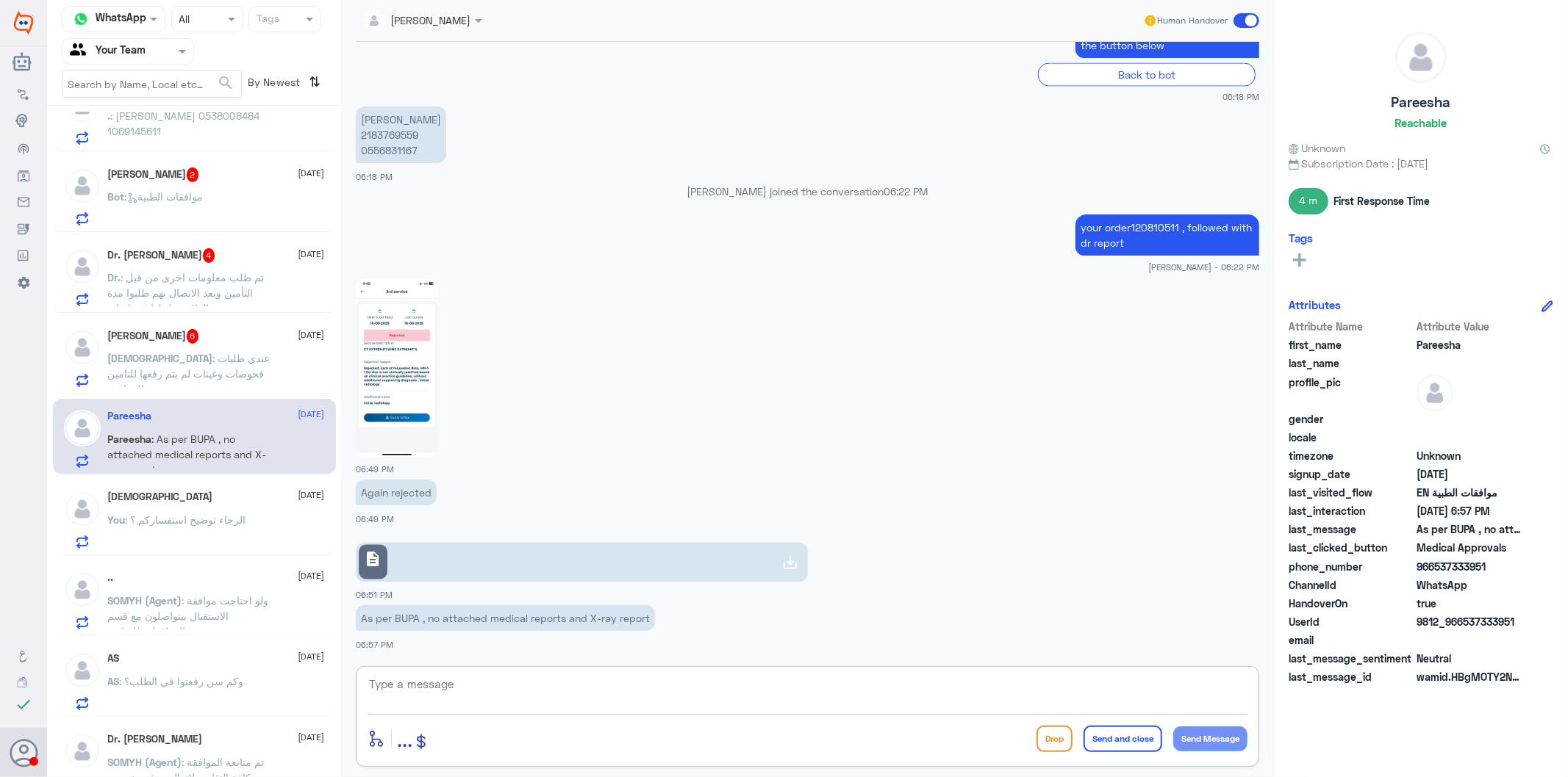
scroll to position [0, 0]
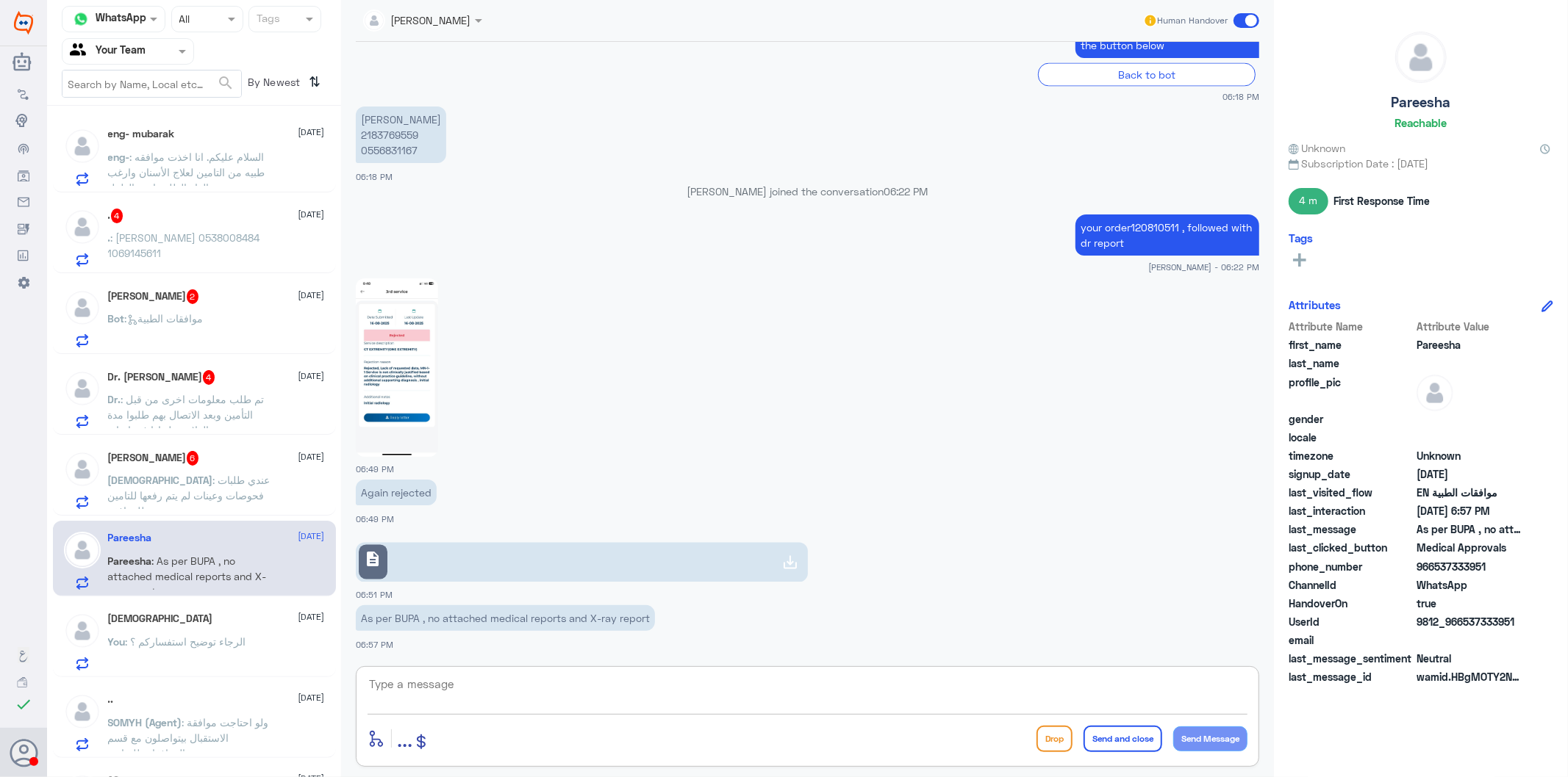
click at [180, 251] on p ". : [PERSON_NAME] 0538008484 1069145611" at bounding box center [190, 248] width 165 height 36
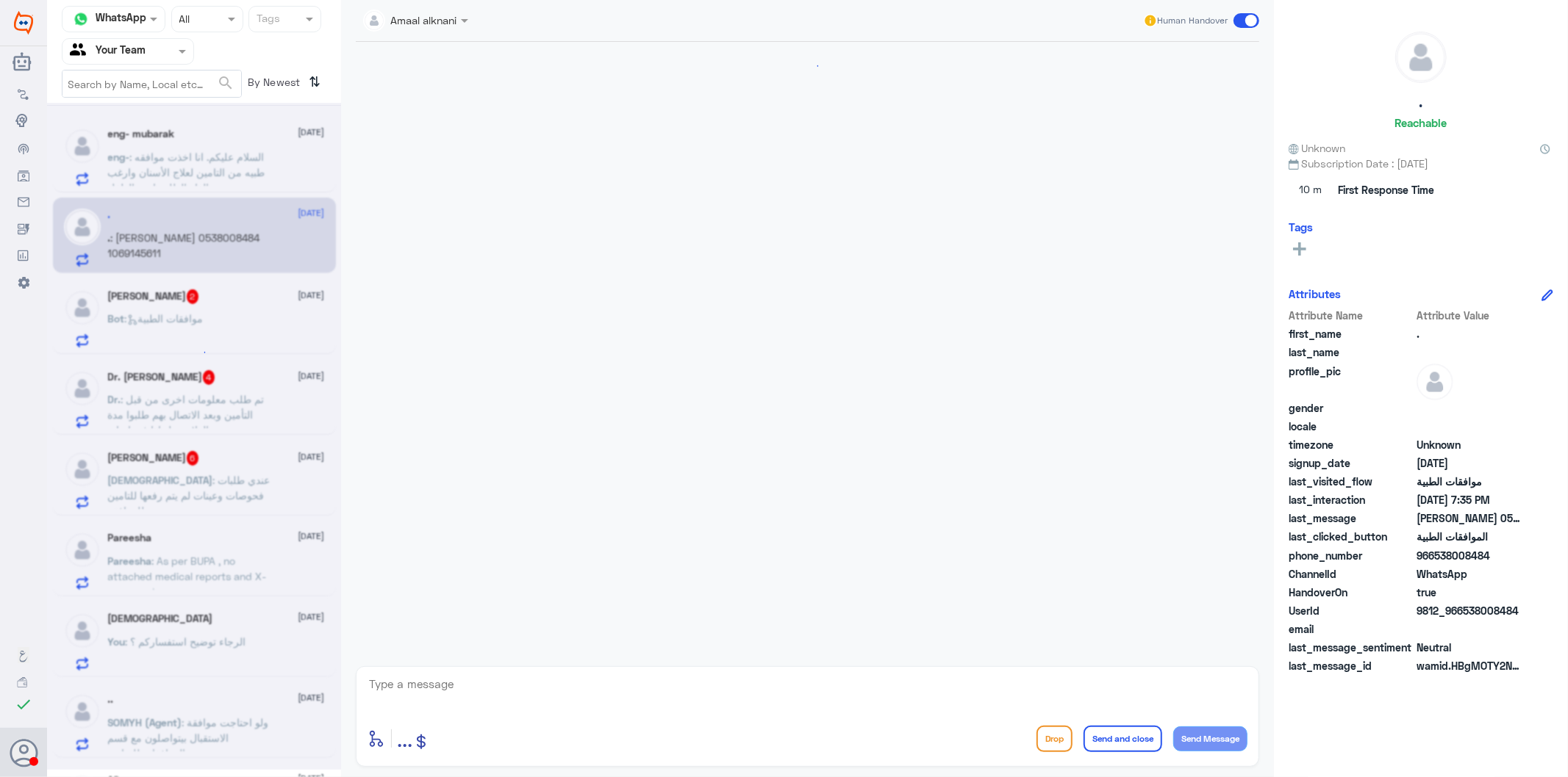
scroll to position [1516, 0]
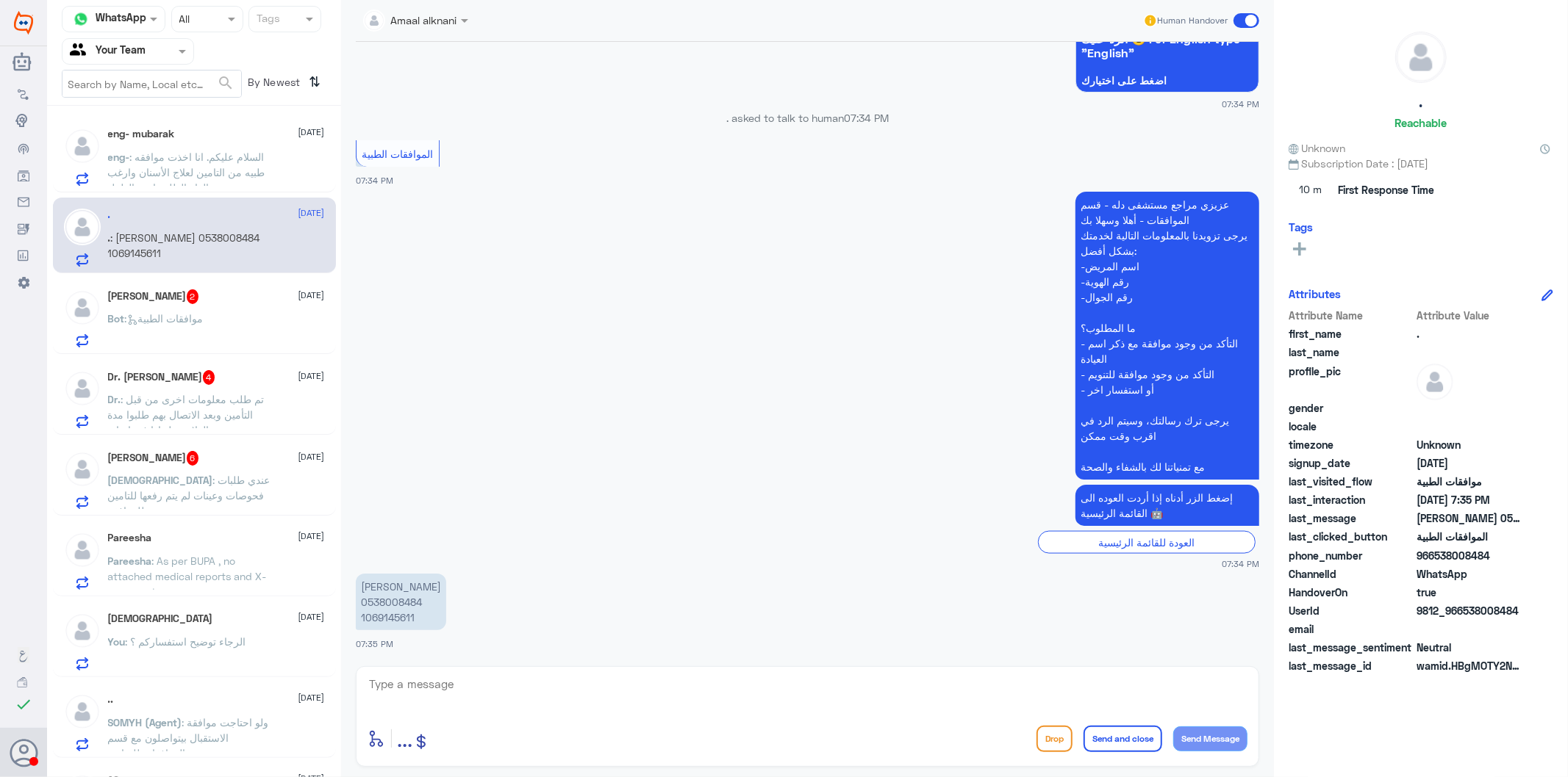
click at [457, 694] on textarea at bounding box center [807, 693] width 880 height 36
type textarea "تفضل كيف اقدر اساعدك"
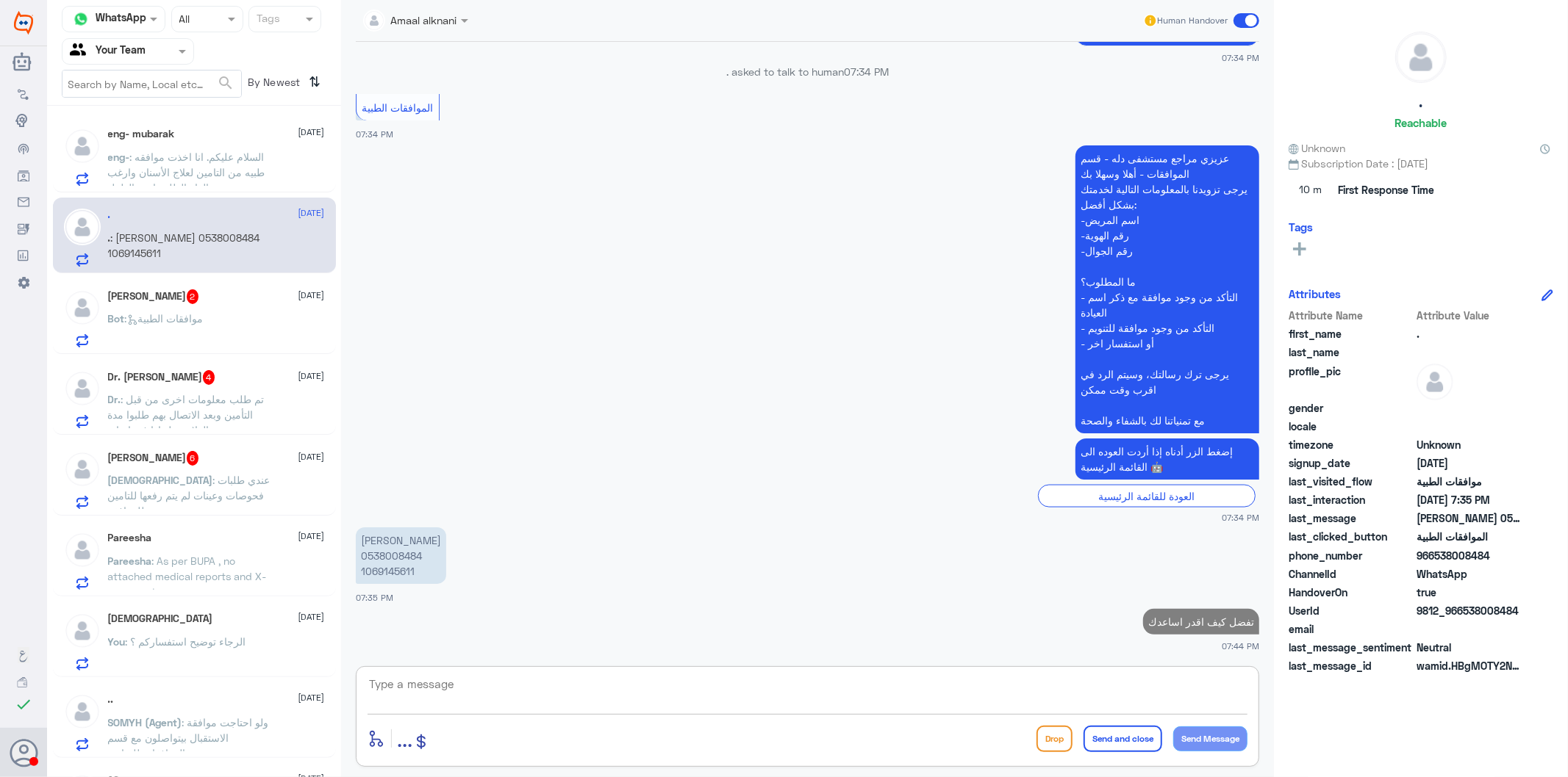
click at [238, 315] on div "Bot : موافقات الطبية" at bounding box center [216, 331] width 217 height 33
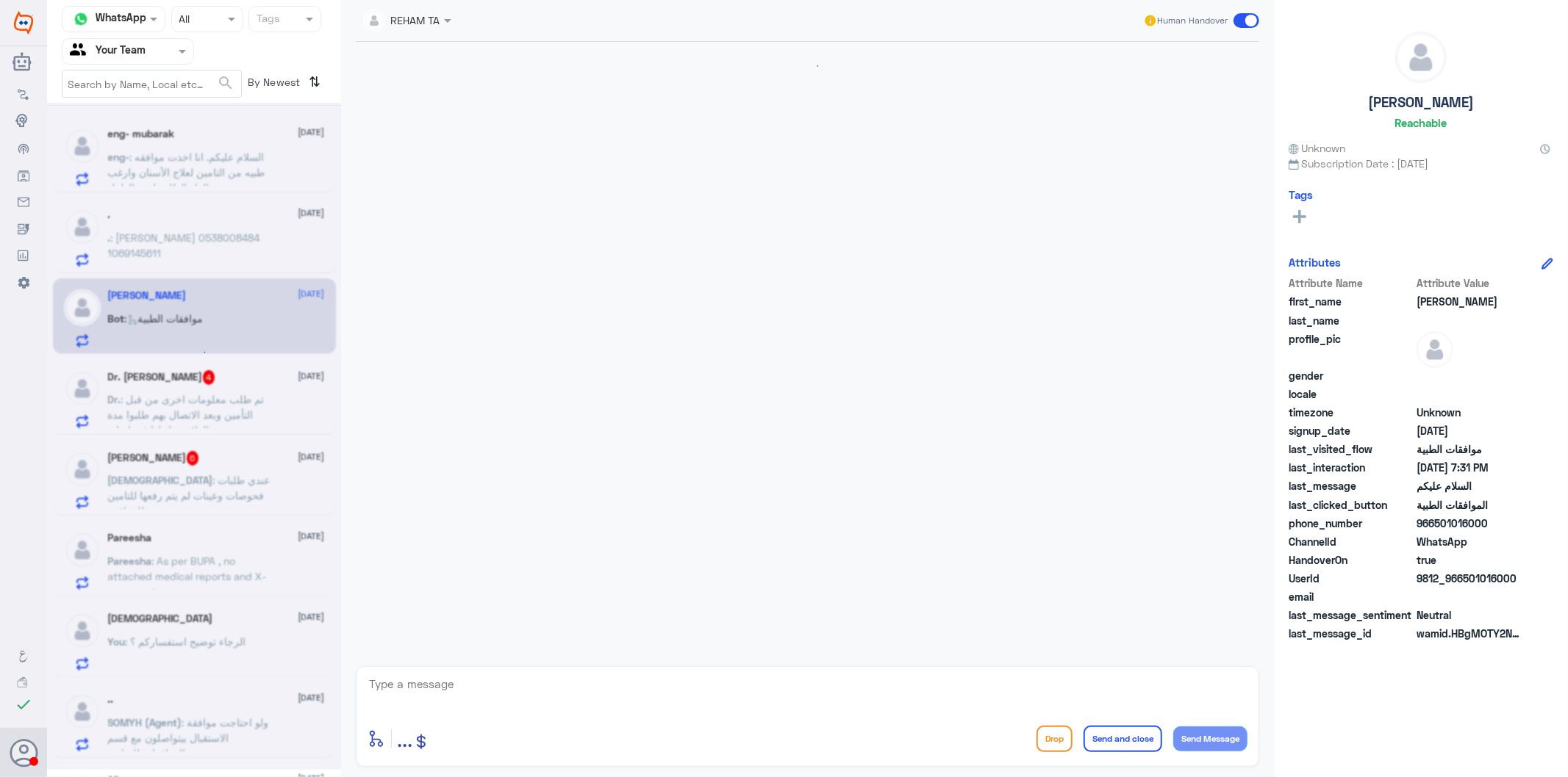
scroll to position [103, 0]
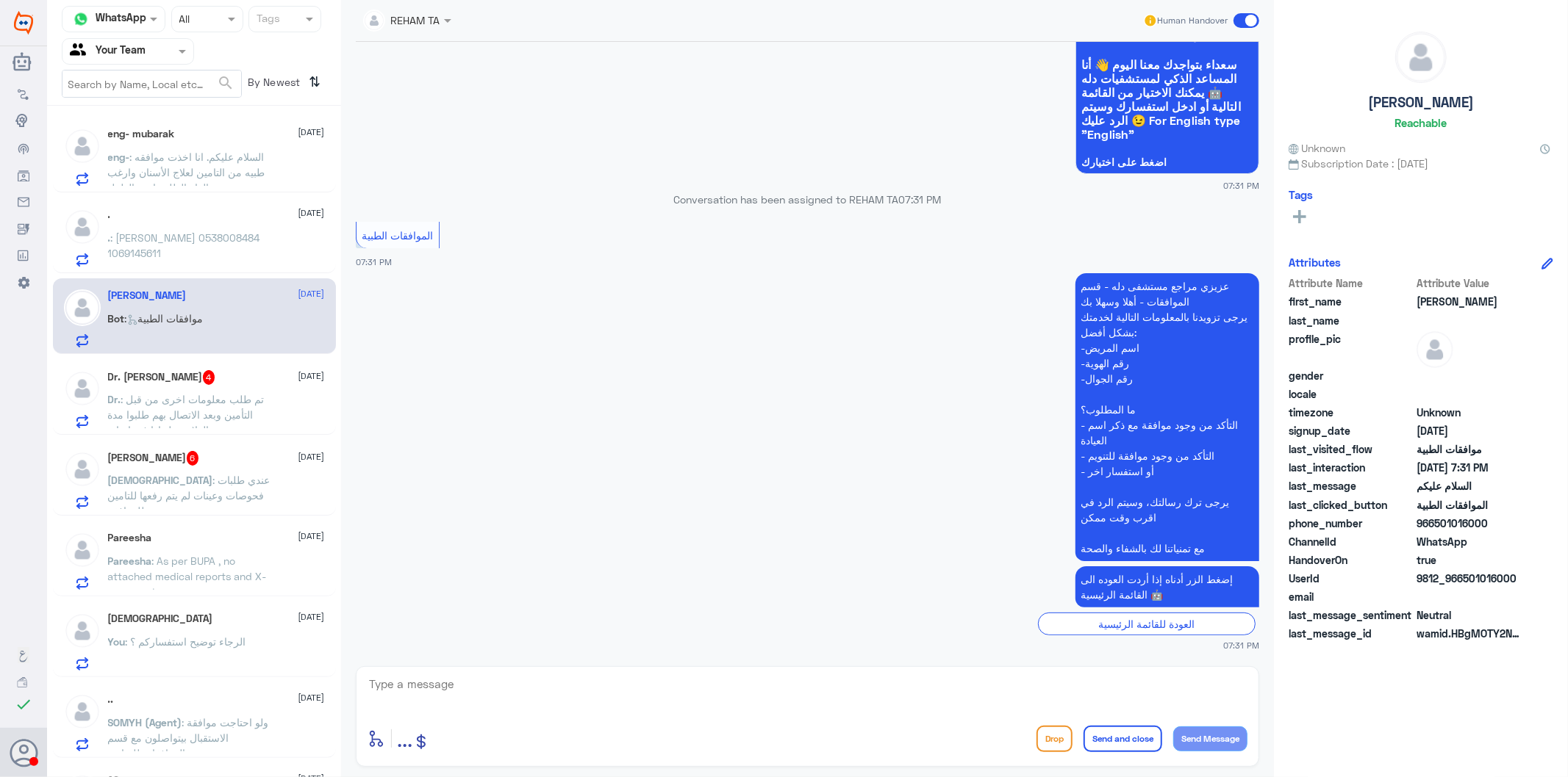
click at [480, 696] on textarea at bounding box center [807, 693] width 880 height 36
type textarea "تفضل كيف اقدر اساعدك"
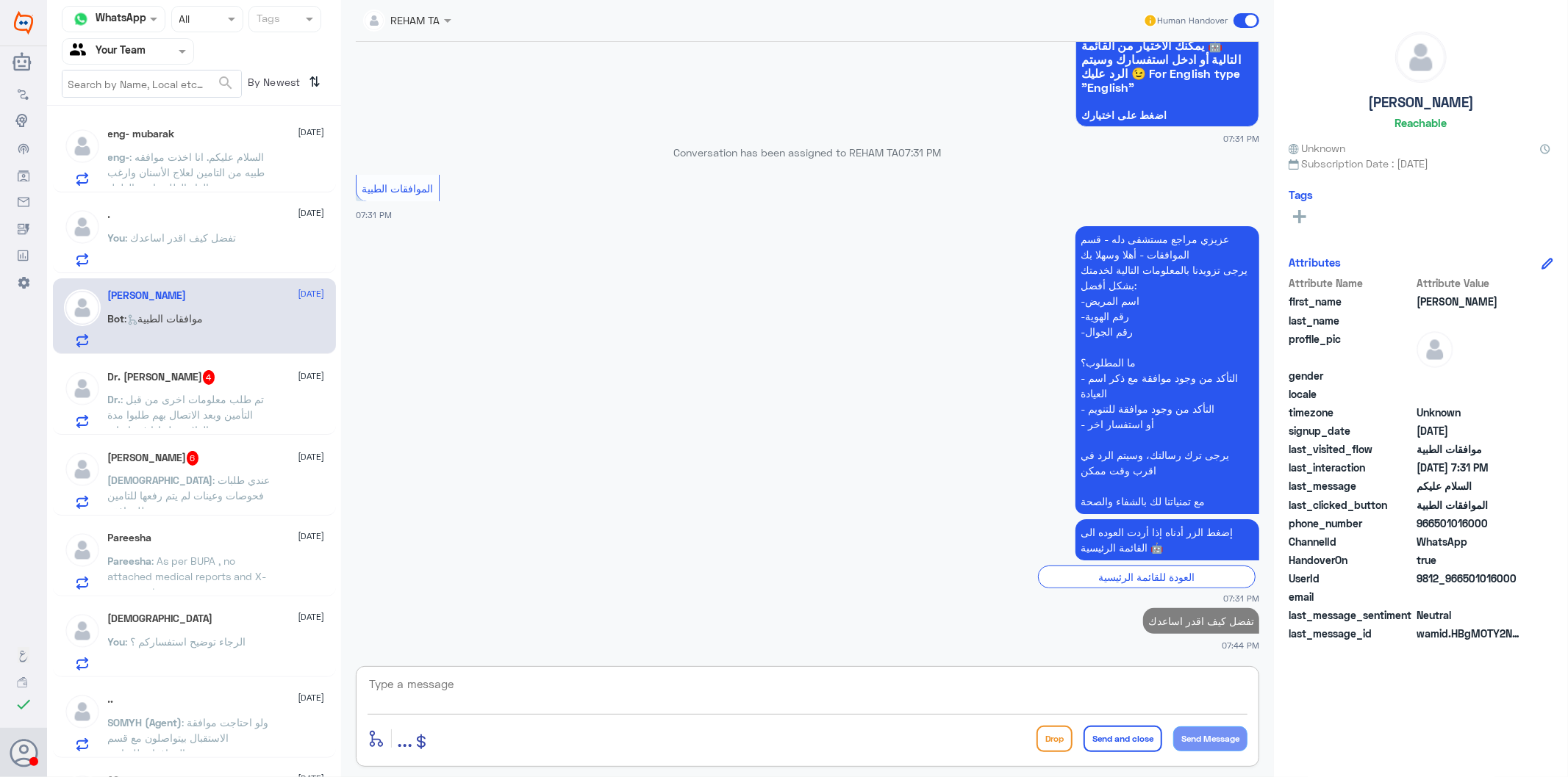
click at [189, 410] on span ": تم طلب معلومات اخرى من قبل التأمين وبعد الاتصال بهم طلبوا مدة العلاج وهل إذا …" at bounding box center [186, 414] width 157 height 44
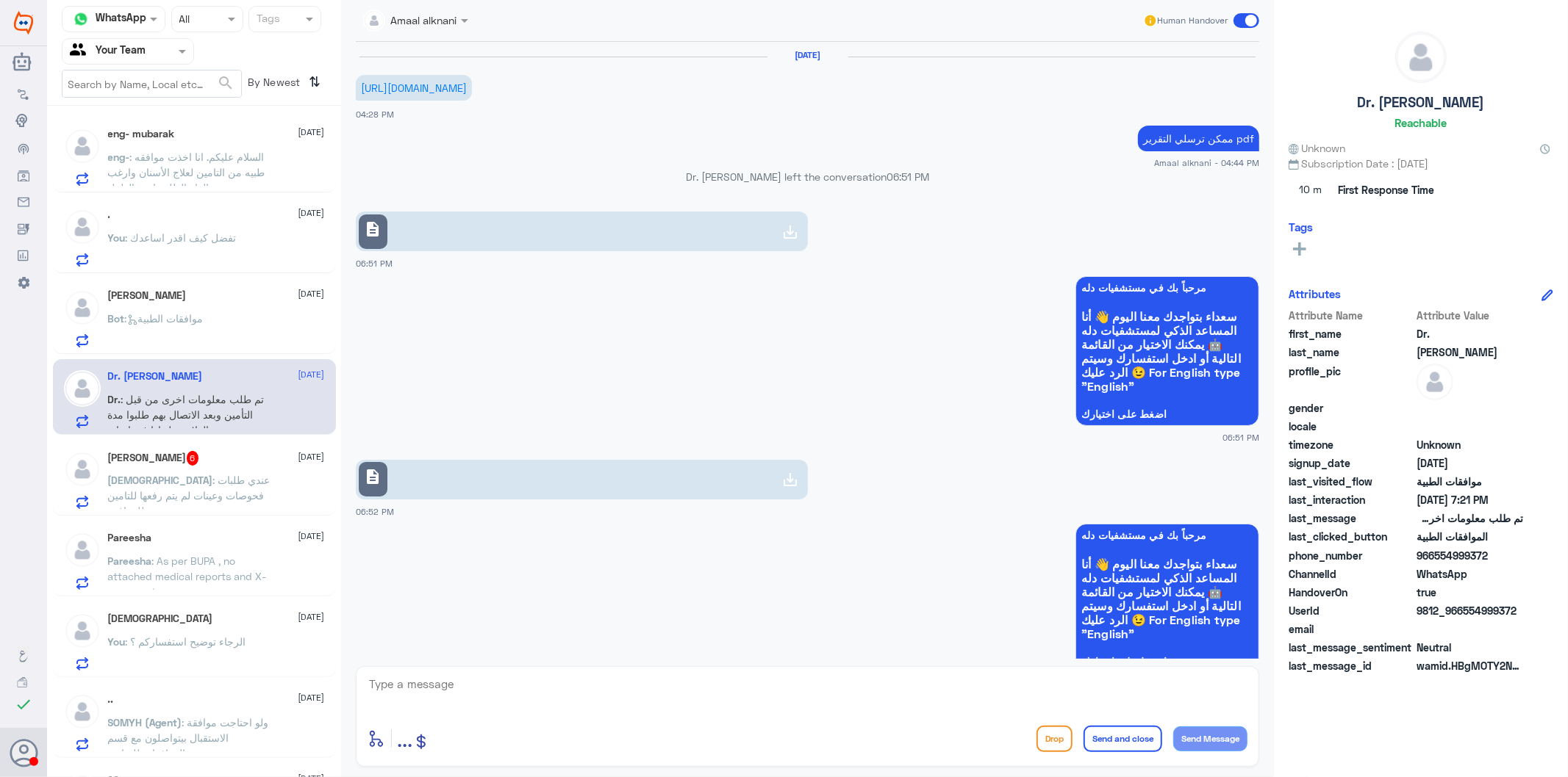
scroll to position [1947, 0]
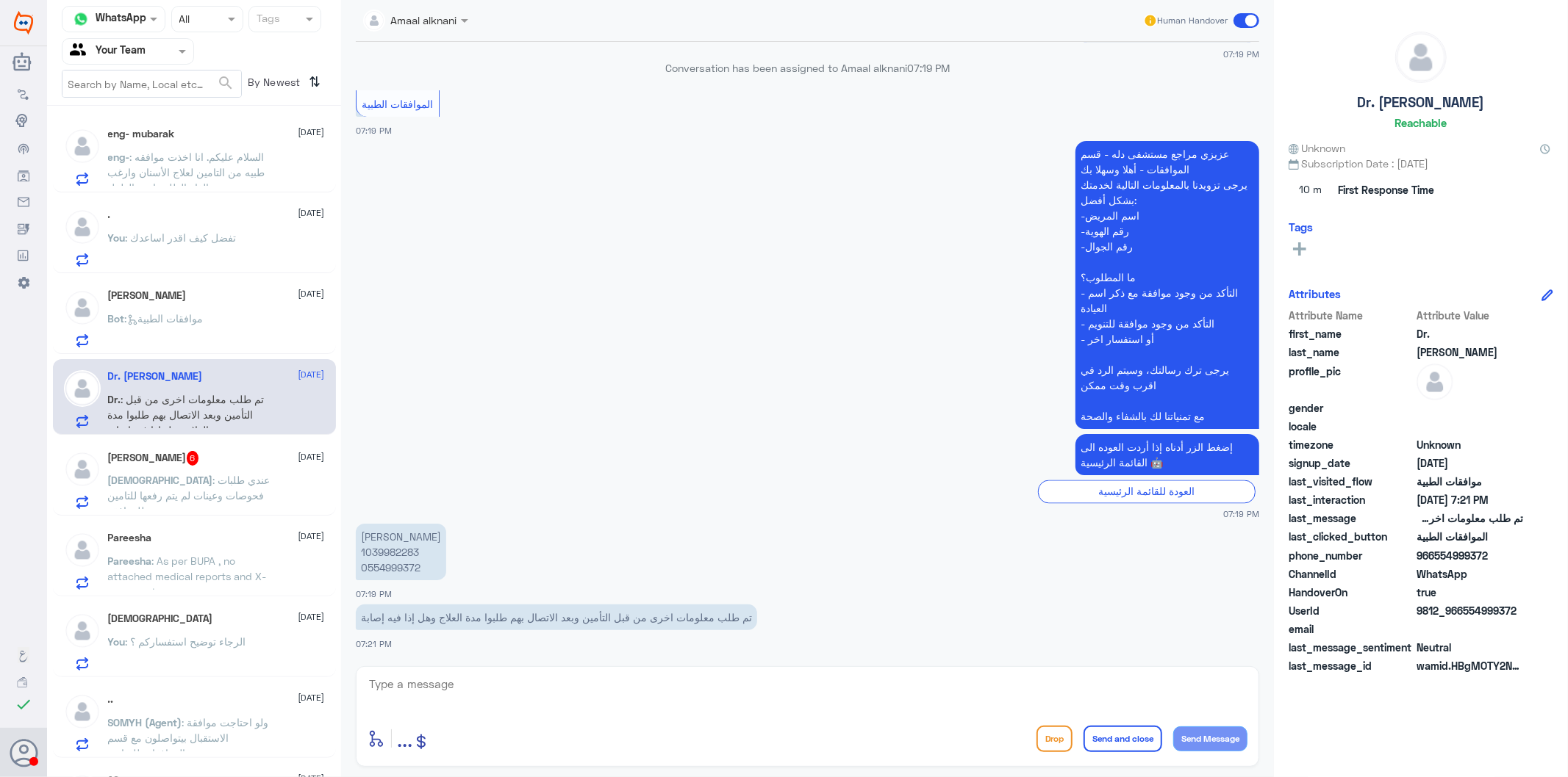
click at [486, 672] on div "enter flow name ... Drop Send and close Send Message" at bounding box center [808, 717] width 904 height 100
click at [383, 569] on p "[PERSON_NAME] 1039982283 0554999372" at bounding box center [401, 552] width 91 height 57
copy p "0554999372"
click at [524, 692] on textarea at bounding box center [807, 693] width 880 height 36
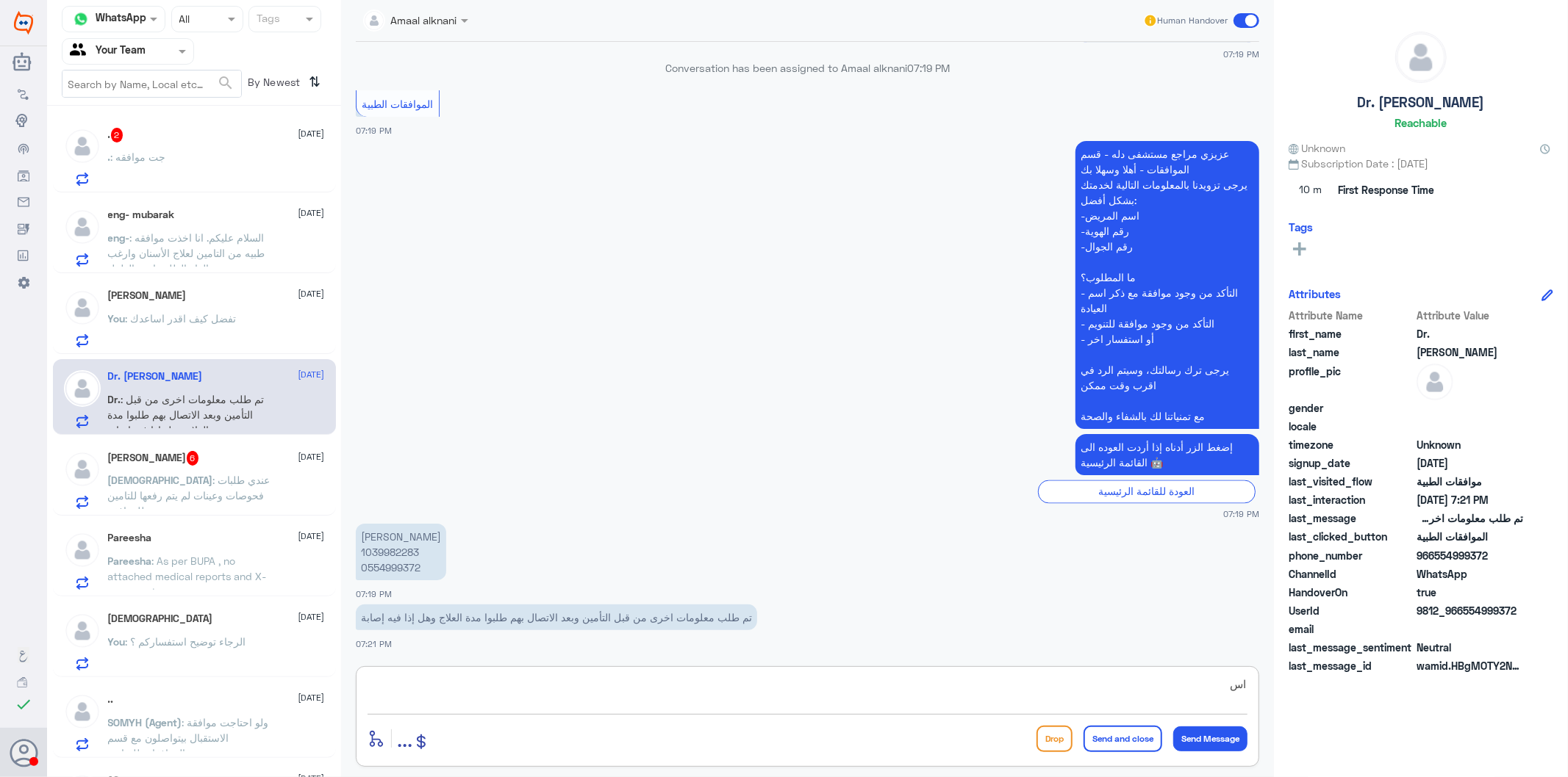
type textarea "ا"
type textarea "عزيزي المراجع الرجاء التواصل مع طبيبكم او معاودة العيادة لكتابة تقرير مفصل بالح…"
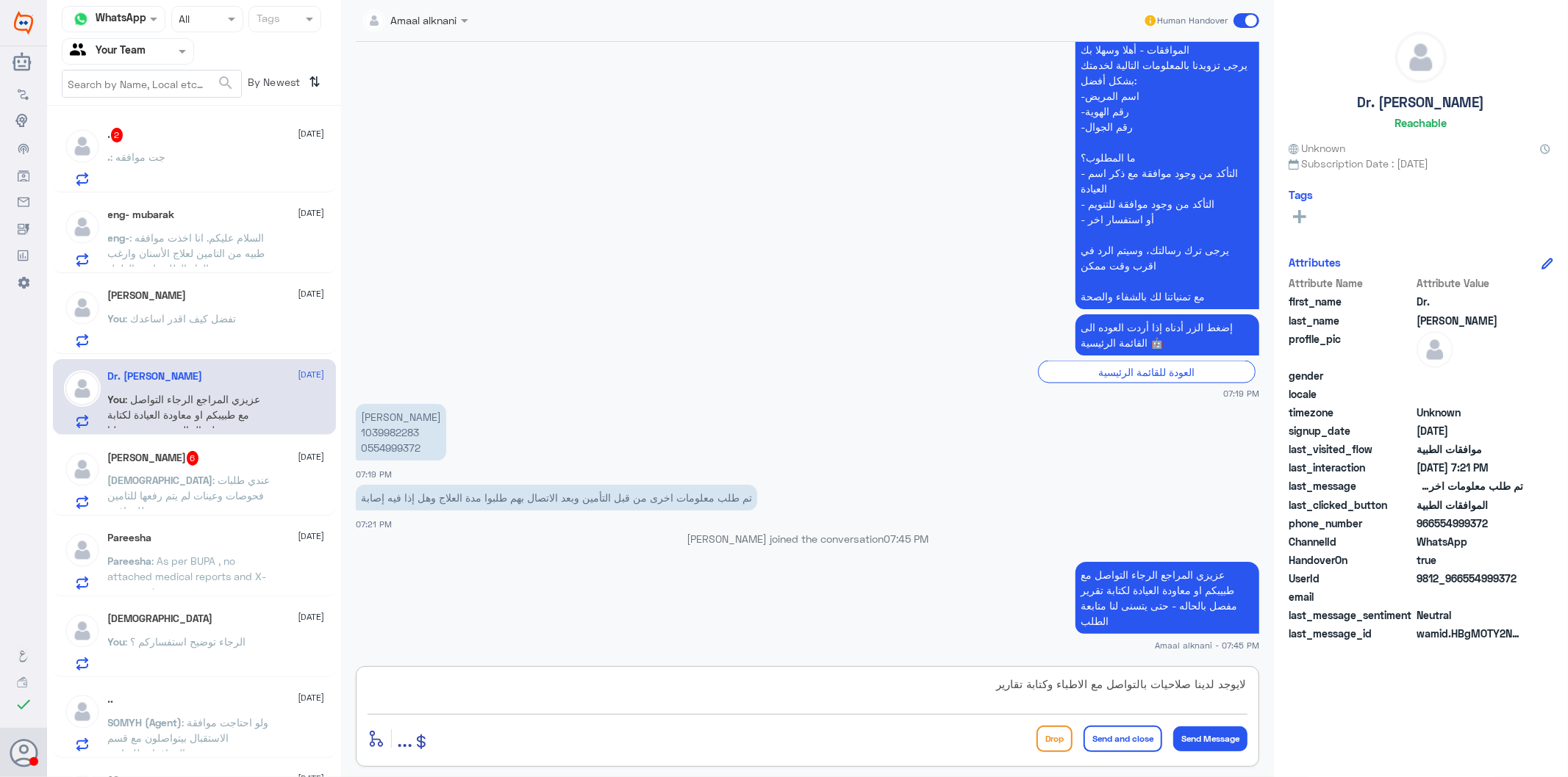
type textarea "لايوجد لدينا صلاحيات بالتواصل مع الاطباء وكتابة تقارير"
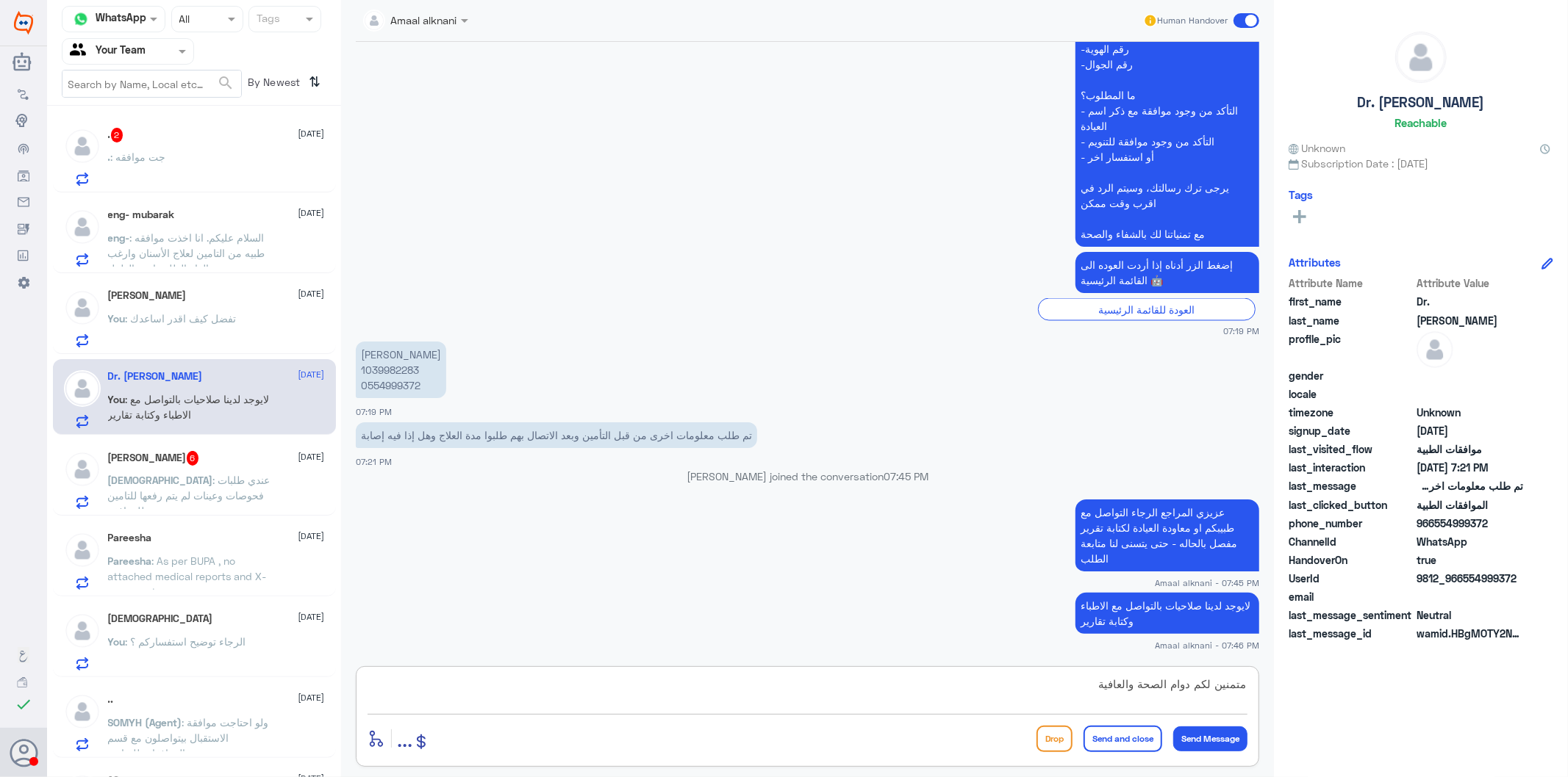
type textarea "متمنين لكم دوام الصحة والعافية"
click at [1151, 700] on button "Send and close" at bounding box center [1122, 739] width 78 height 27
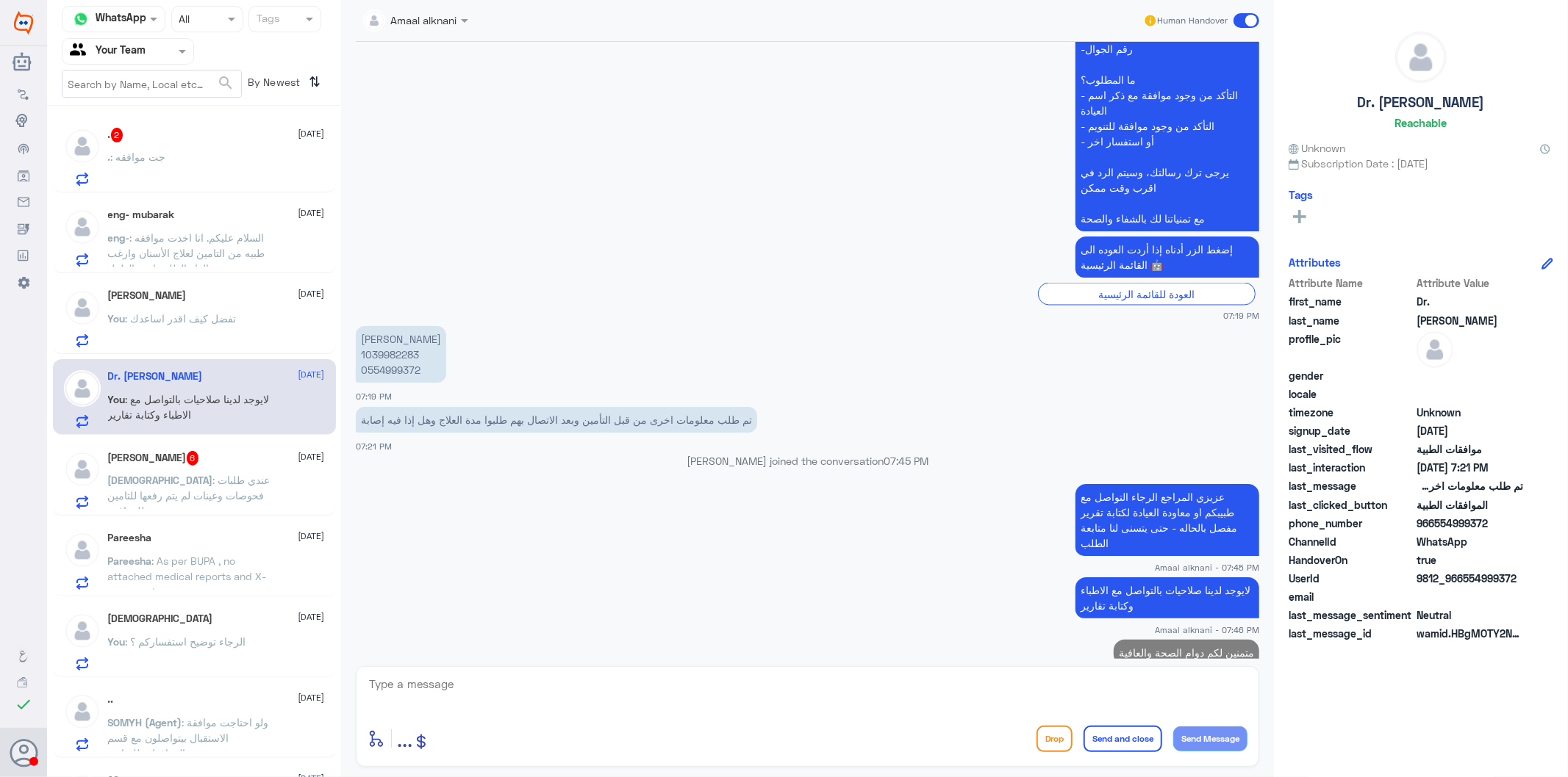
scroll to position [2134, 0]
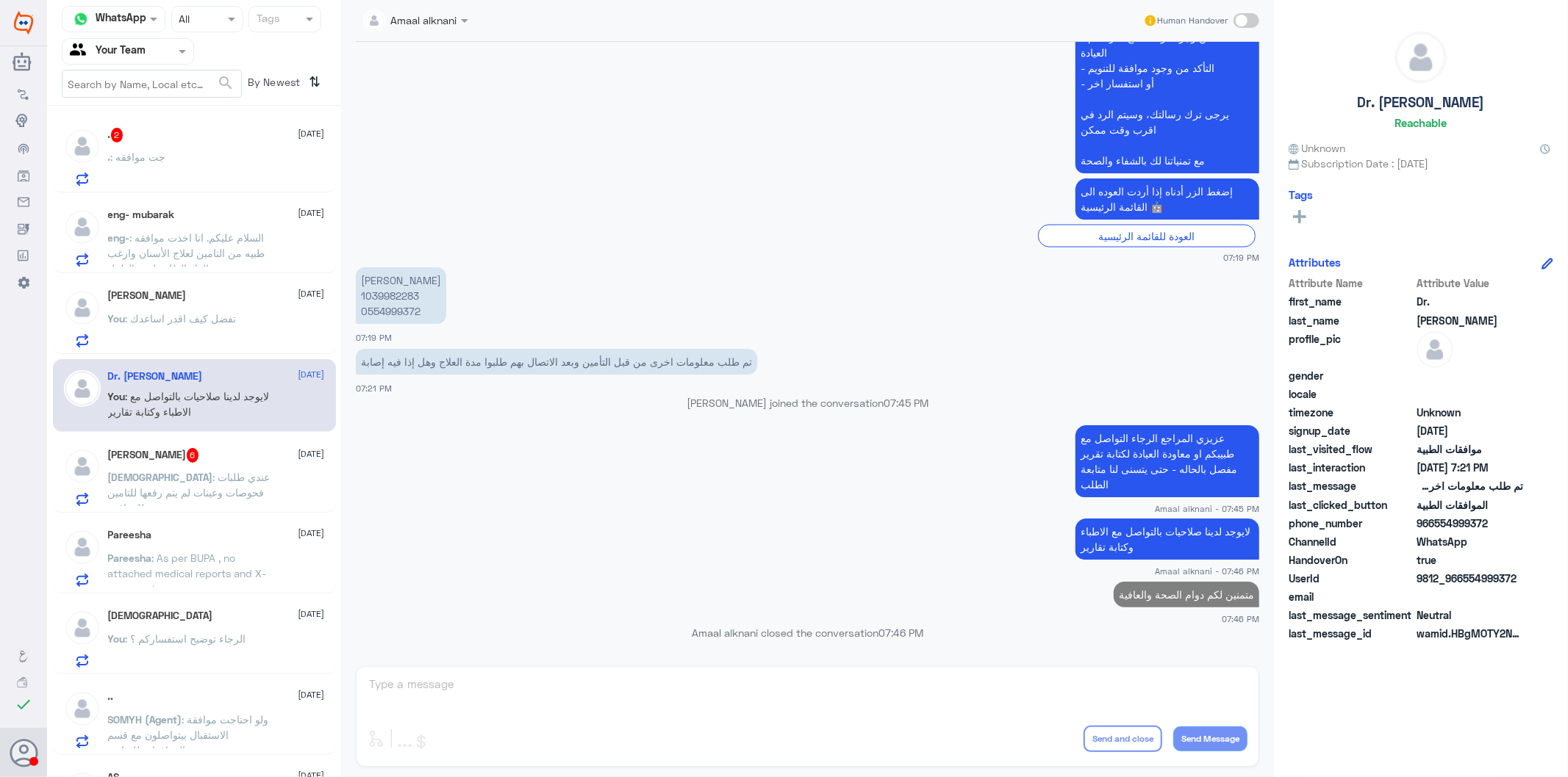
click at [237, 493] on span ": عندي طلبات فحوصات وعينات لم يتم رفعها للتامين للموافقه" at bounding box center [189, 493] width 163 height 44
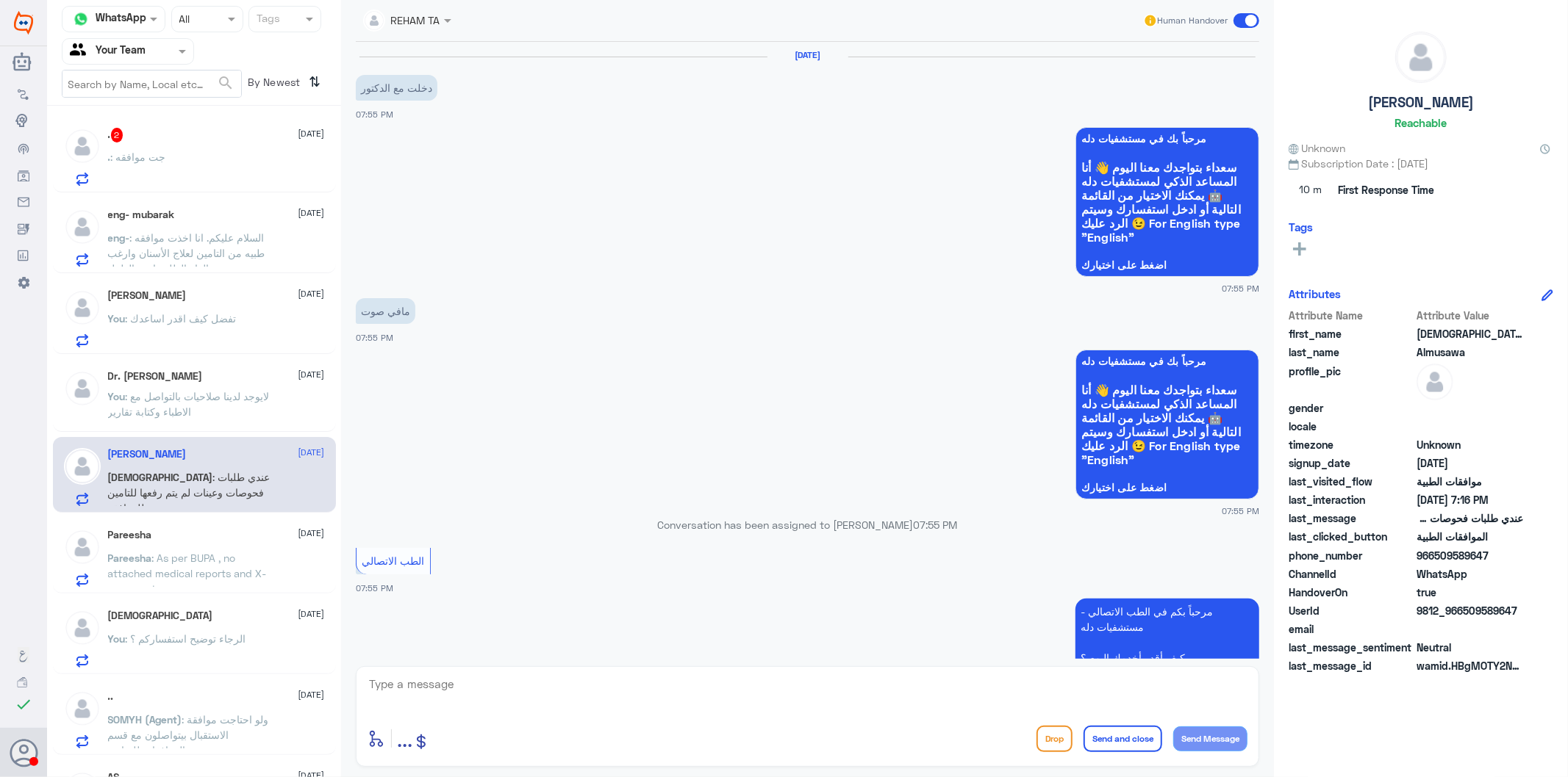
scroll to position [2111, 0]
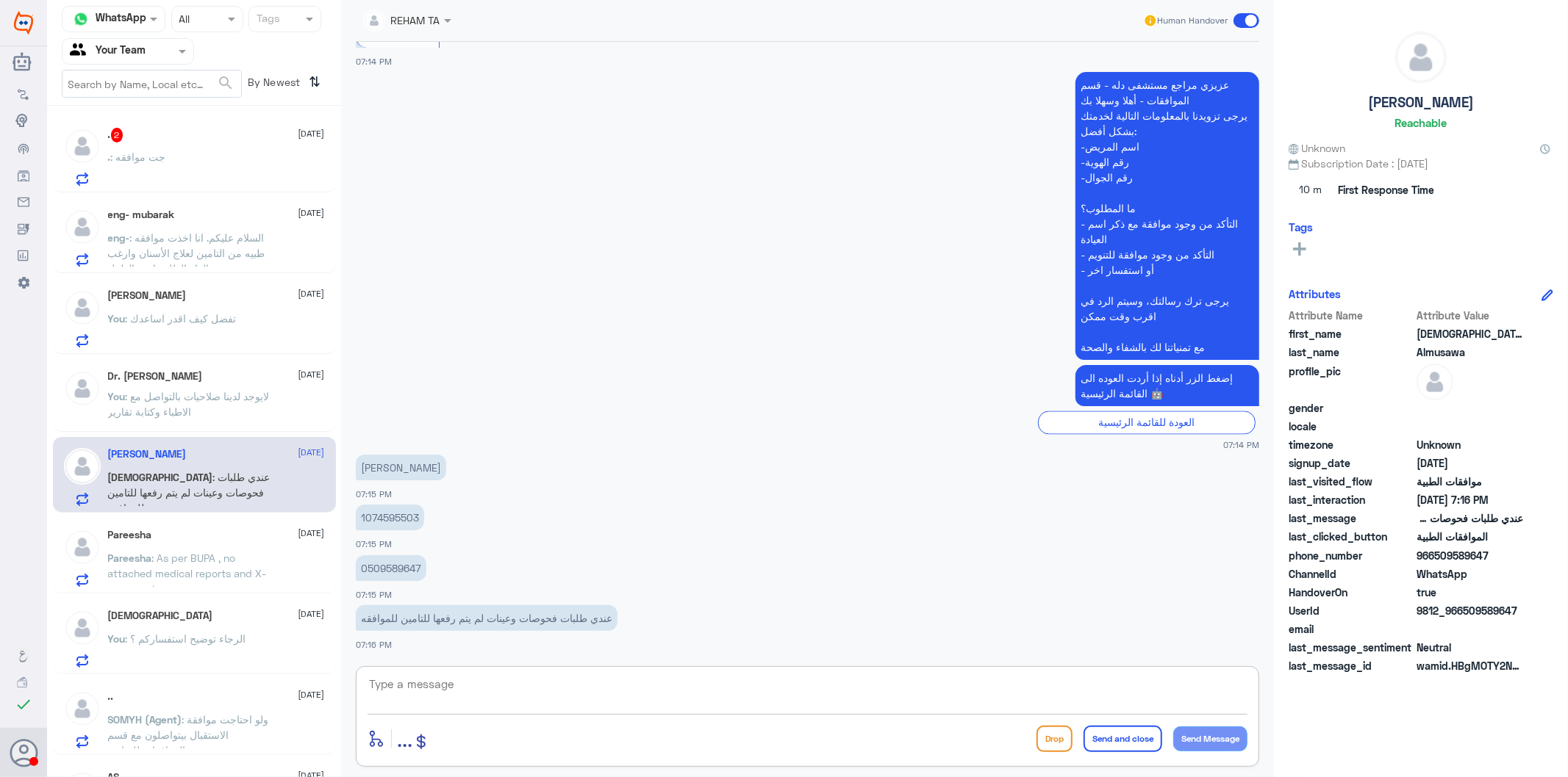
click at [441, 692] on textarea at bounding box center [807, 693] width 880 height 36
click at [379, 563] on p "0509589647" at bounding box center [390, 568] width 70 height 26
copy p "0509589647"
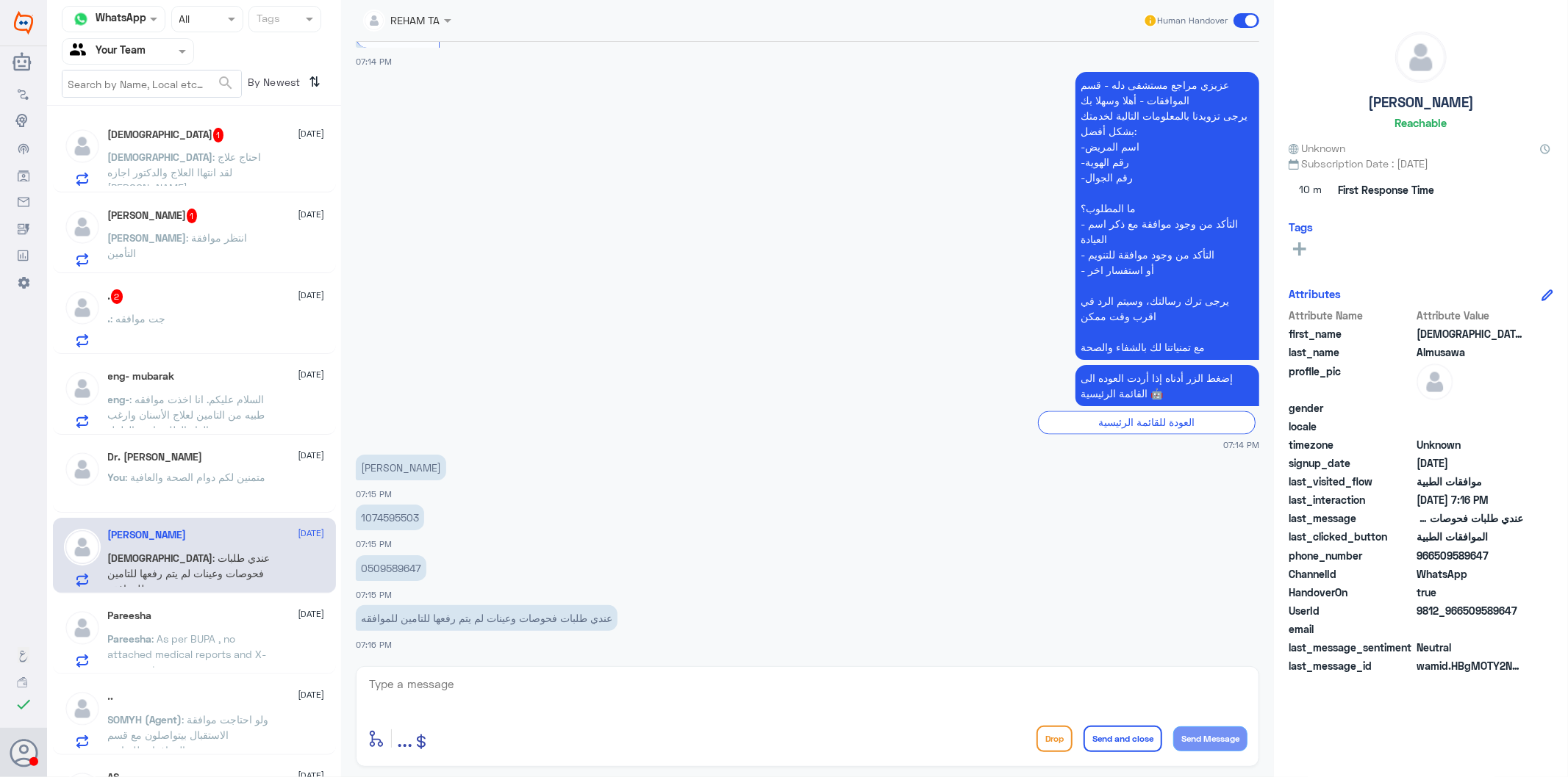
click at [487, 686] on textarea at bounding box center [807, 693] width 880 height 36
type textarea "l"
type textarea "مستشفى دلة النخيل ؟"
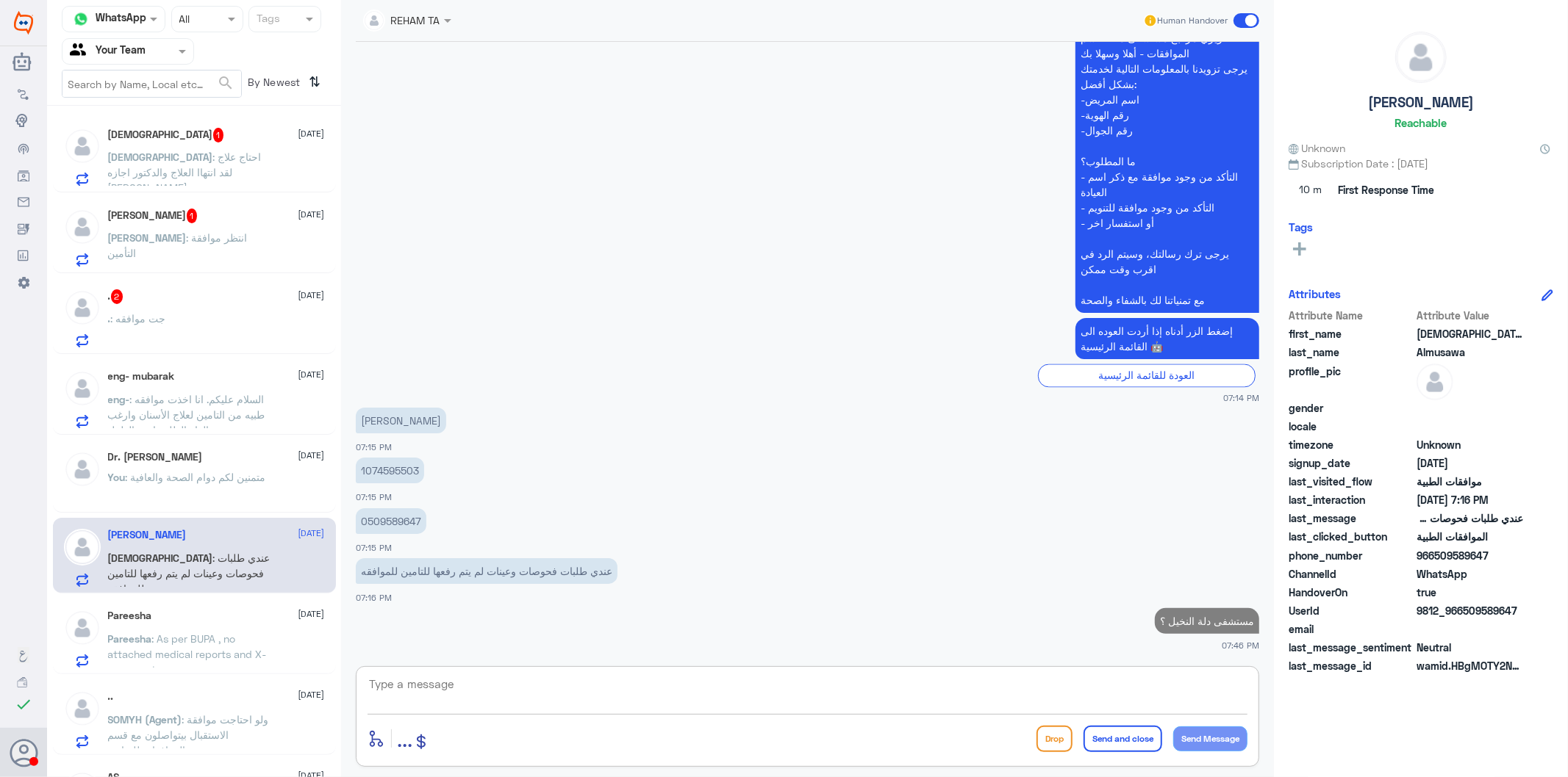
click at [165, 296] on div ". 2 [DATE]" at bounding box center [216, 297] width 217 height 15
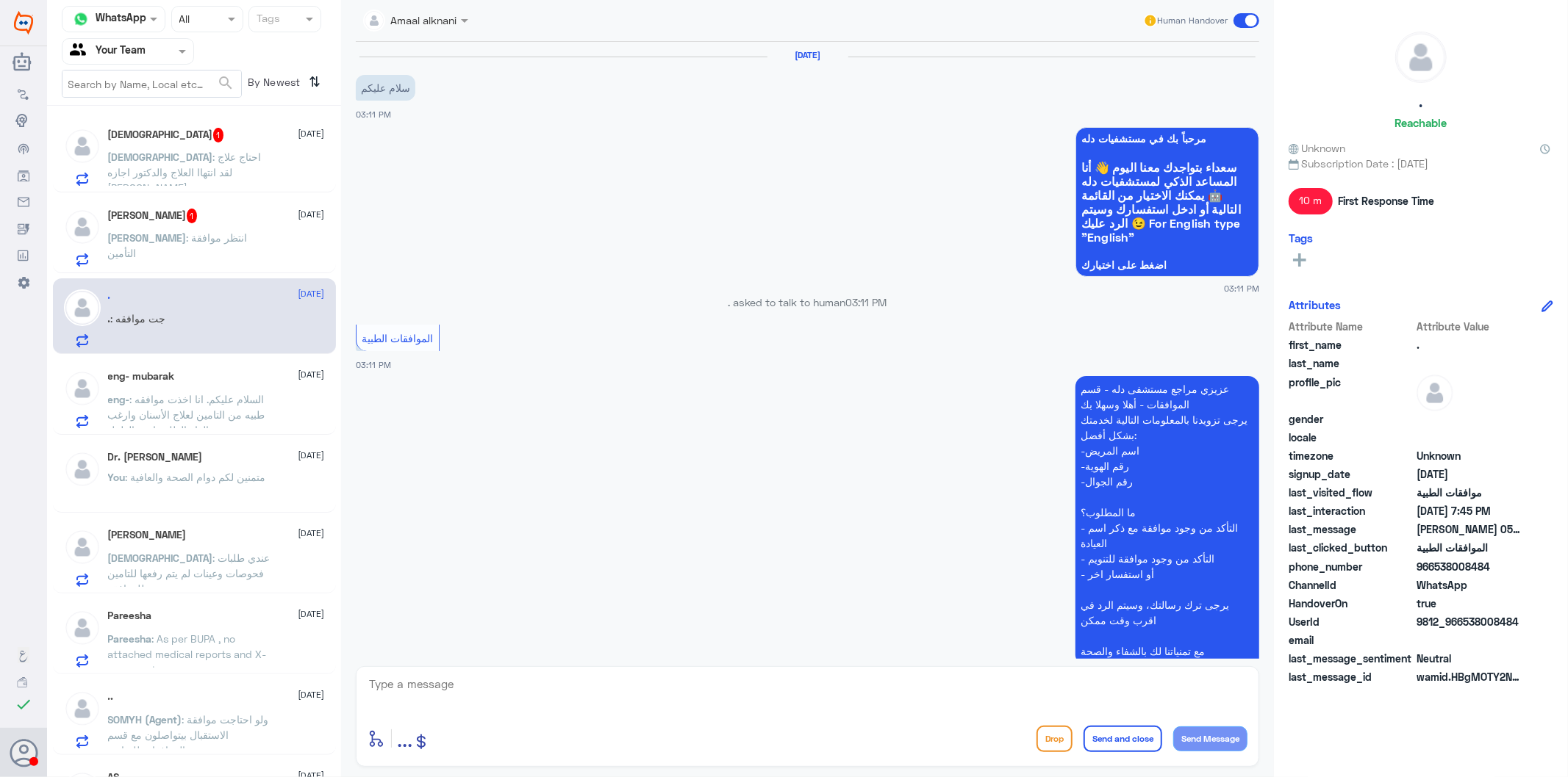
scroll to position [1690, 0]
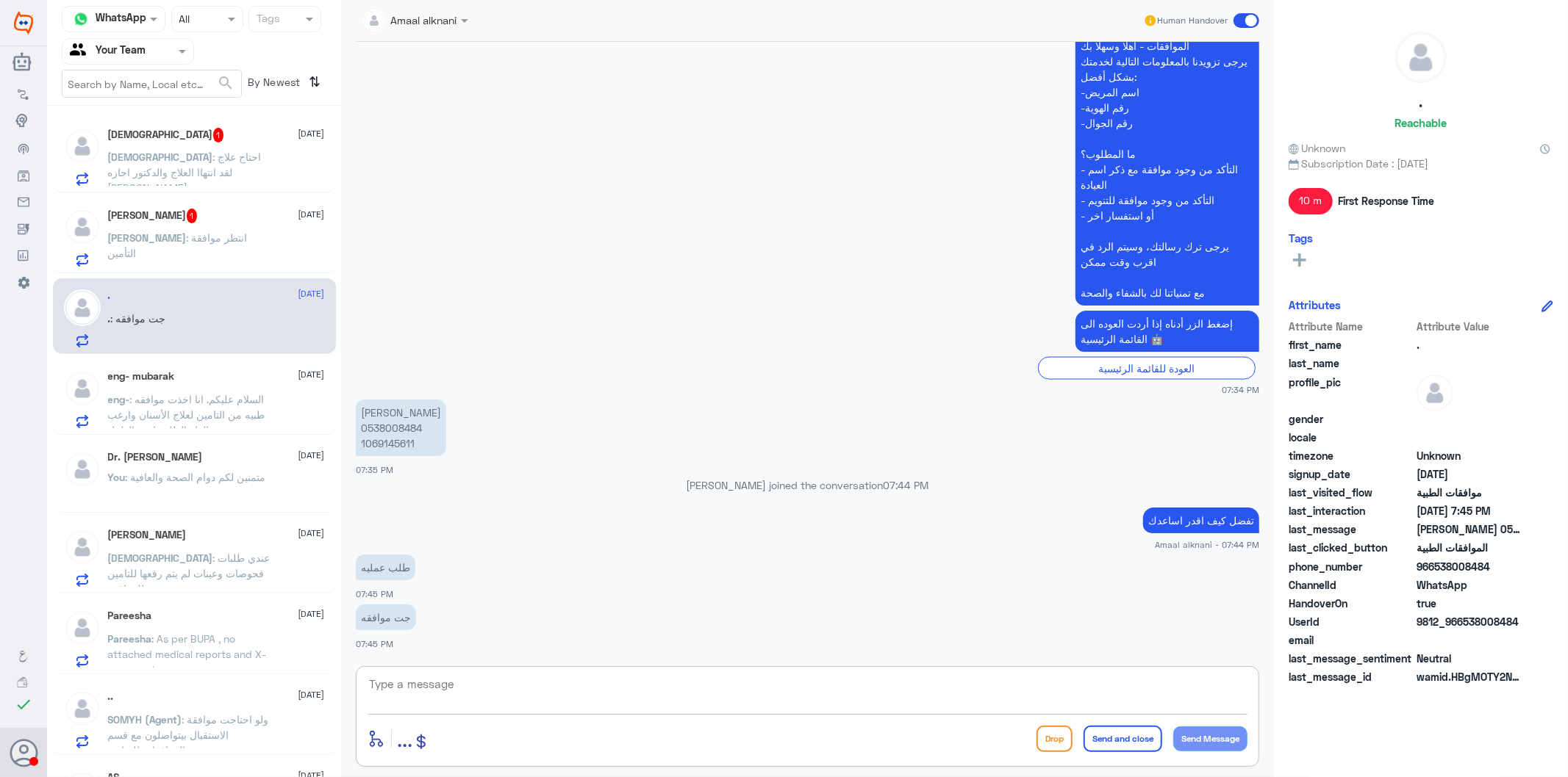
click at [471, 689] on textarea at bounding box center [807, 693] width 880 height 36
click at [398, 427] on p "[PERSON_NAME] 0538008484 1069145611" at bounding box center [401, 429] width 91 height 57
copy p "0538008484"
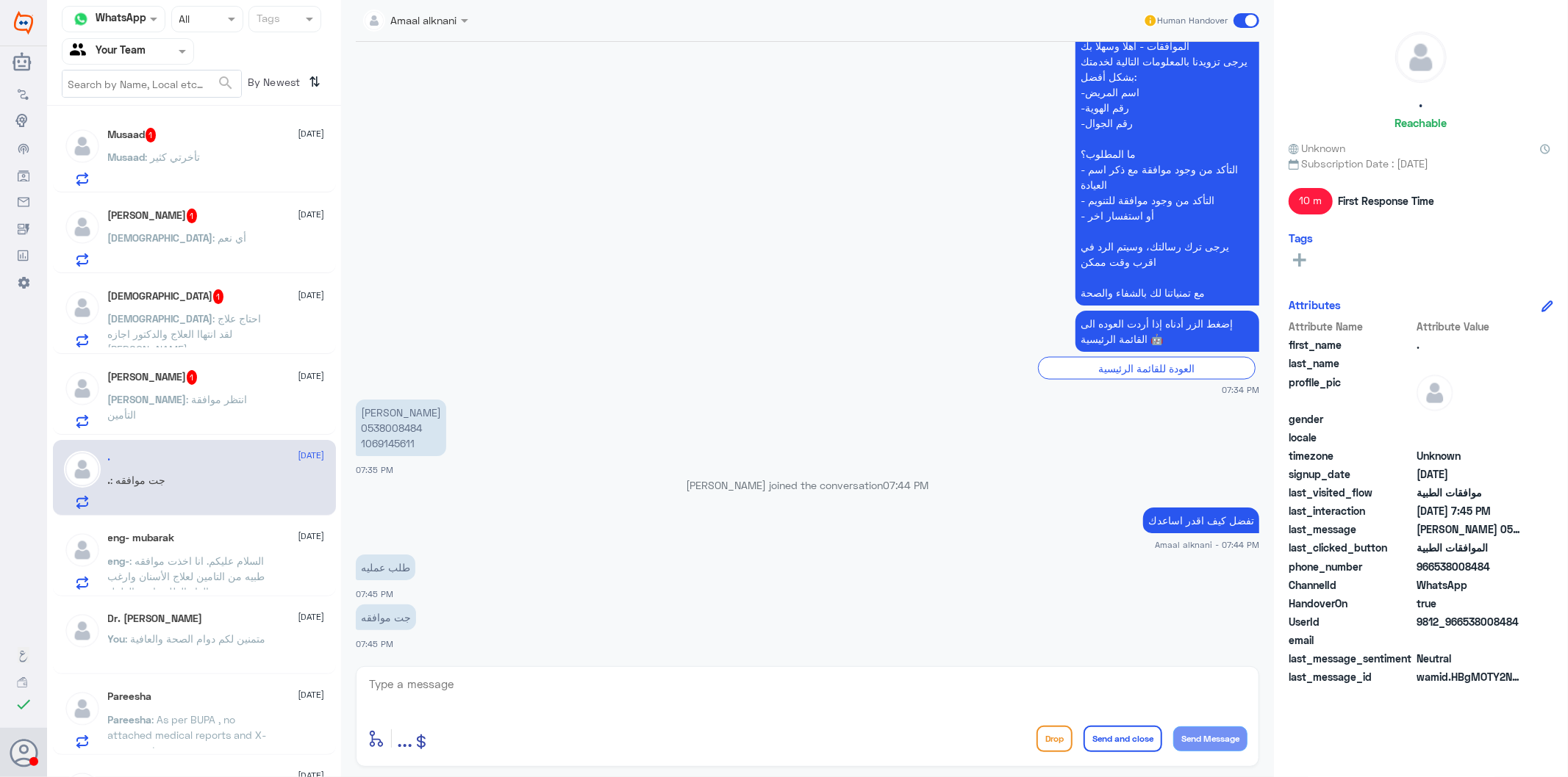
click at [473, 692] on textarea at bounding box center [807, 693] width 880 height 36
type textarea "للاسف لازالت مرفوضة- تم رفع بياناتكم للفريق المختص بالعمليات للموافقات"
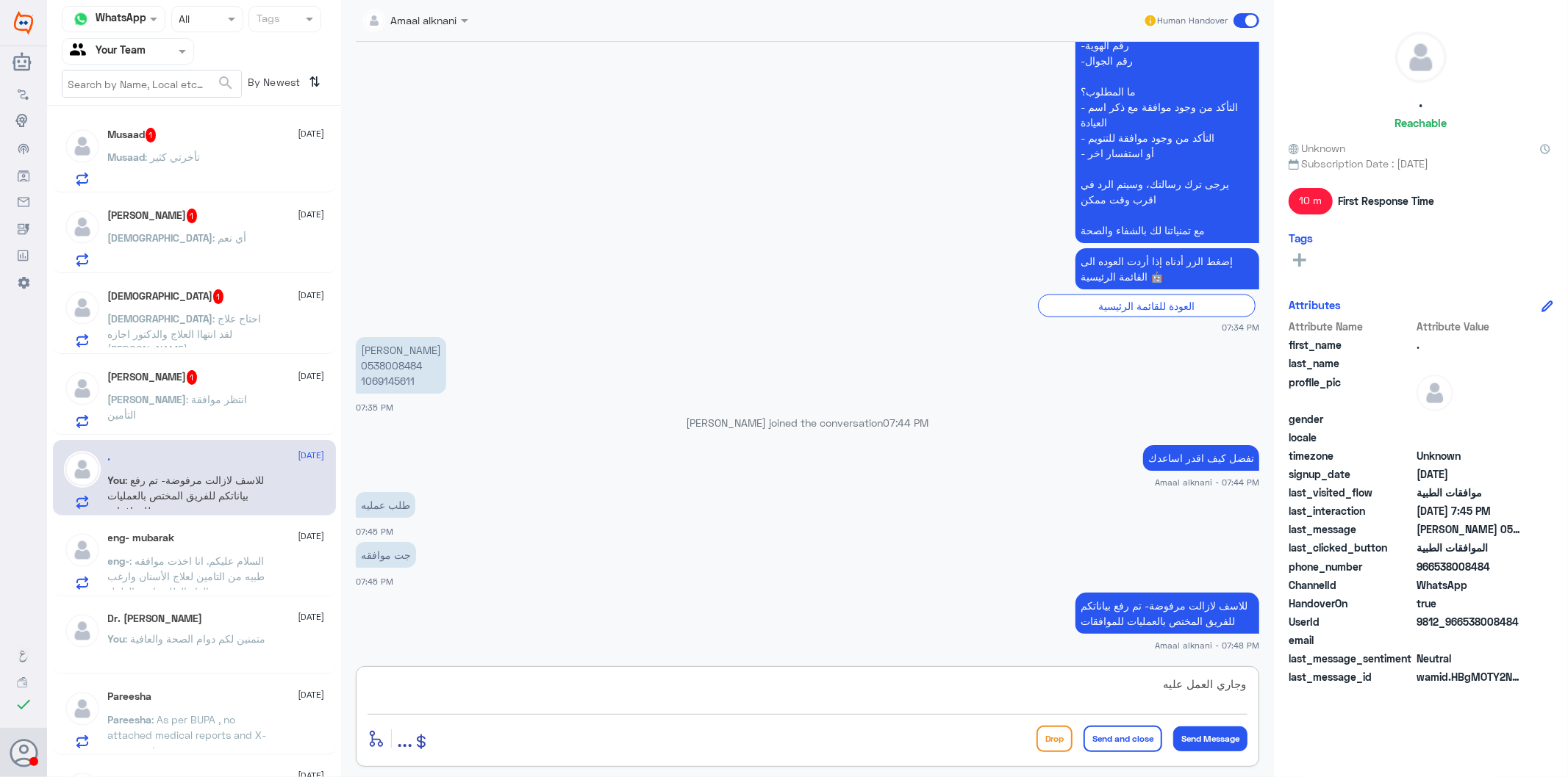
type textarea "وجاري العمل عليه"
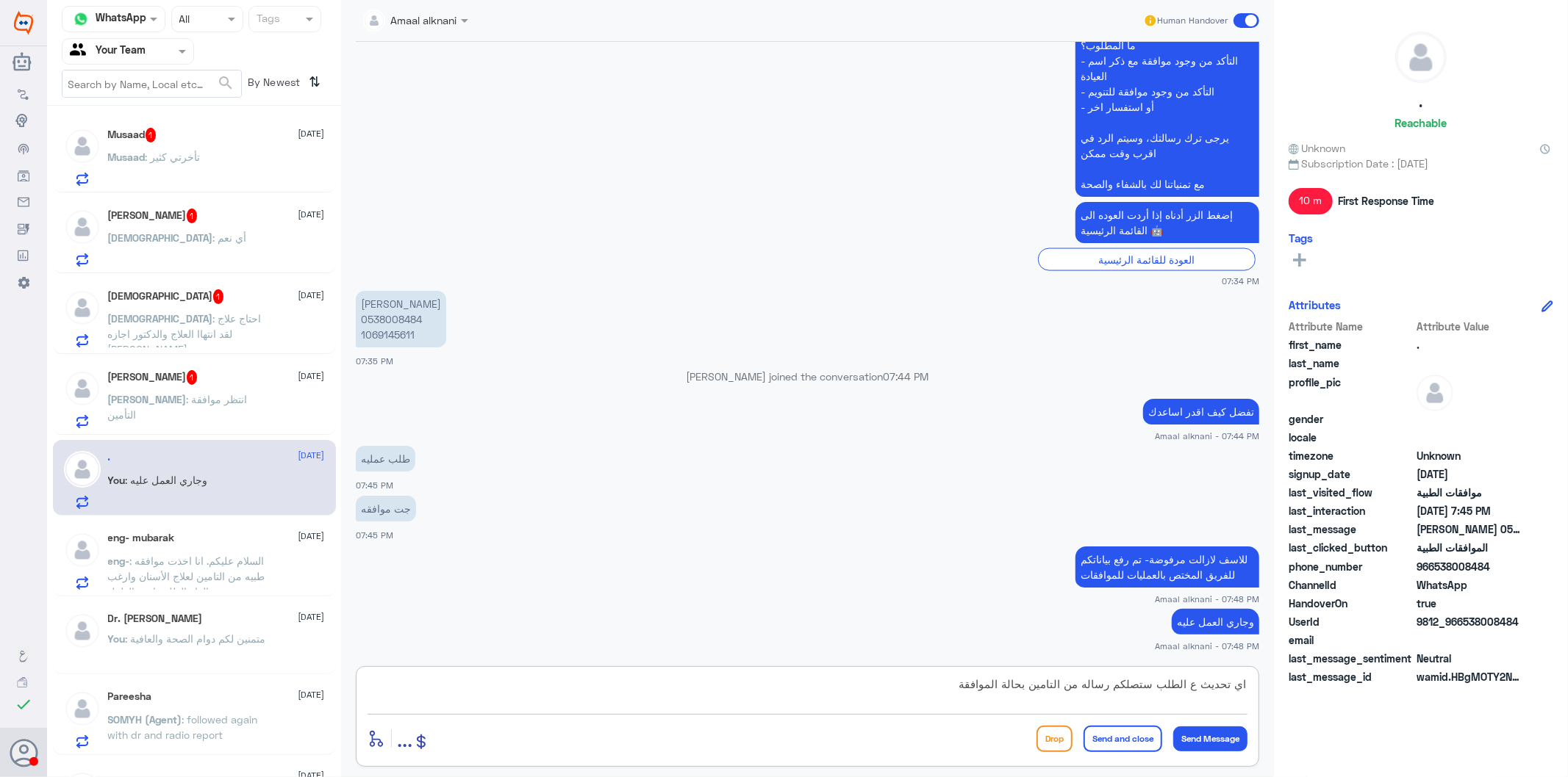
type textarea "اي تحديث ع الطلب ستصلكم رساله من التامين بحالة الموافقة"
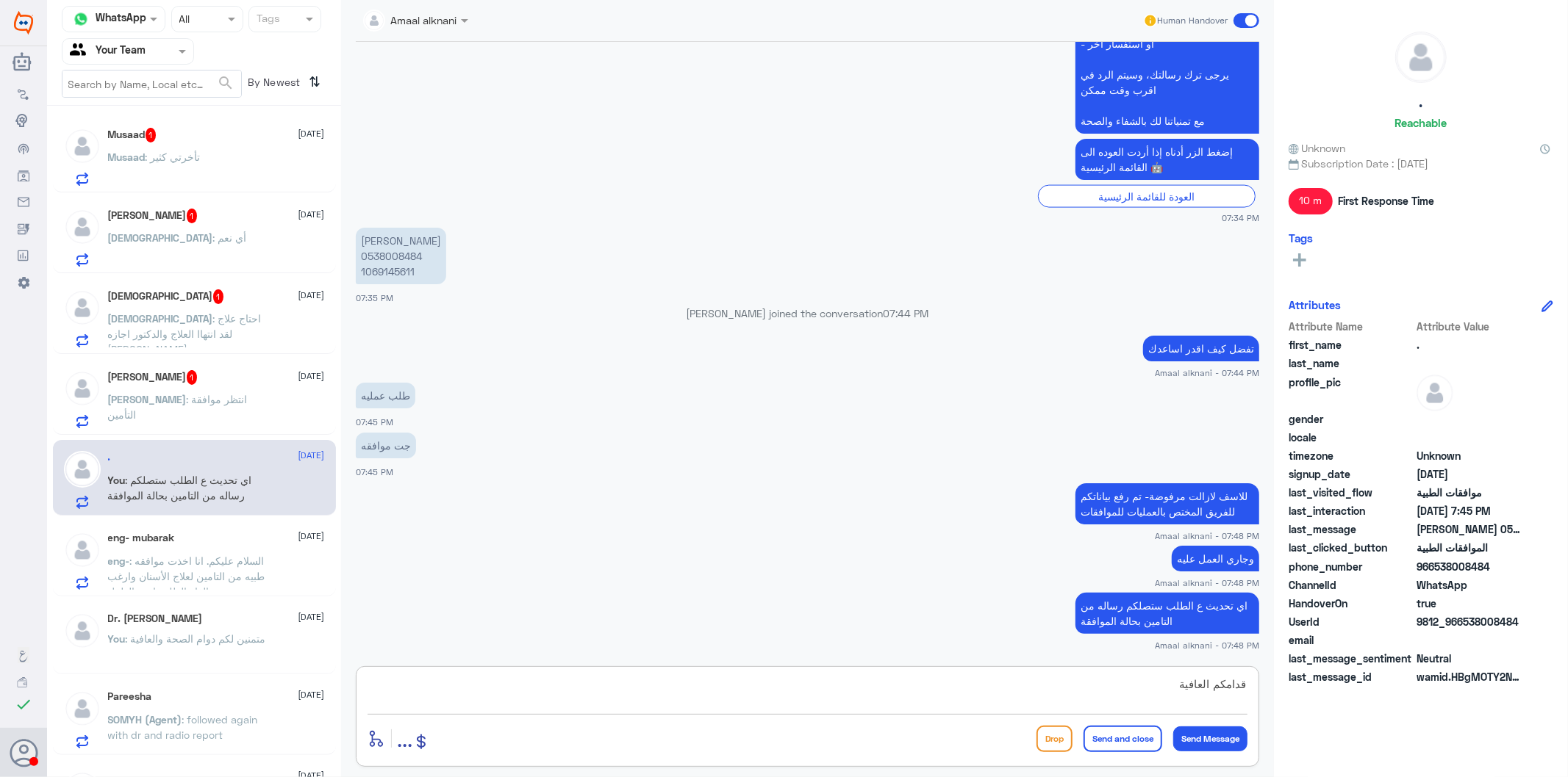
type textarea "قدامكم العافية"
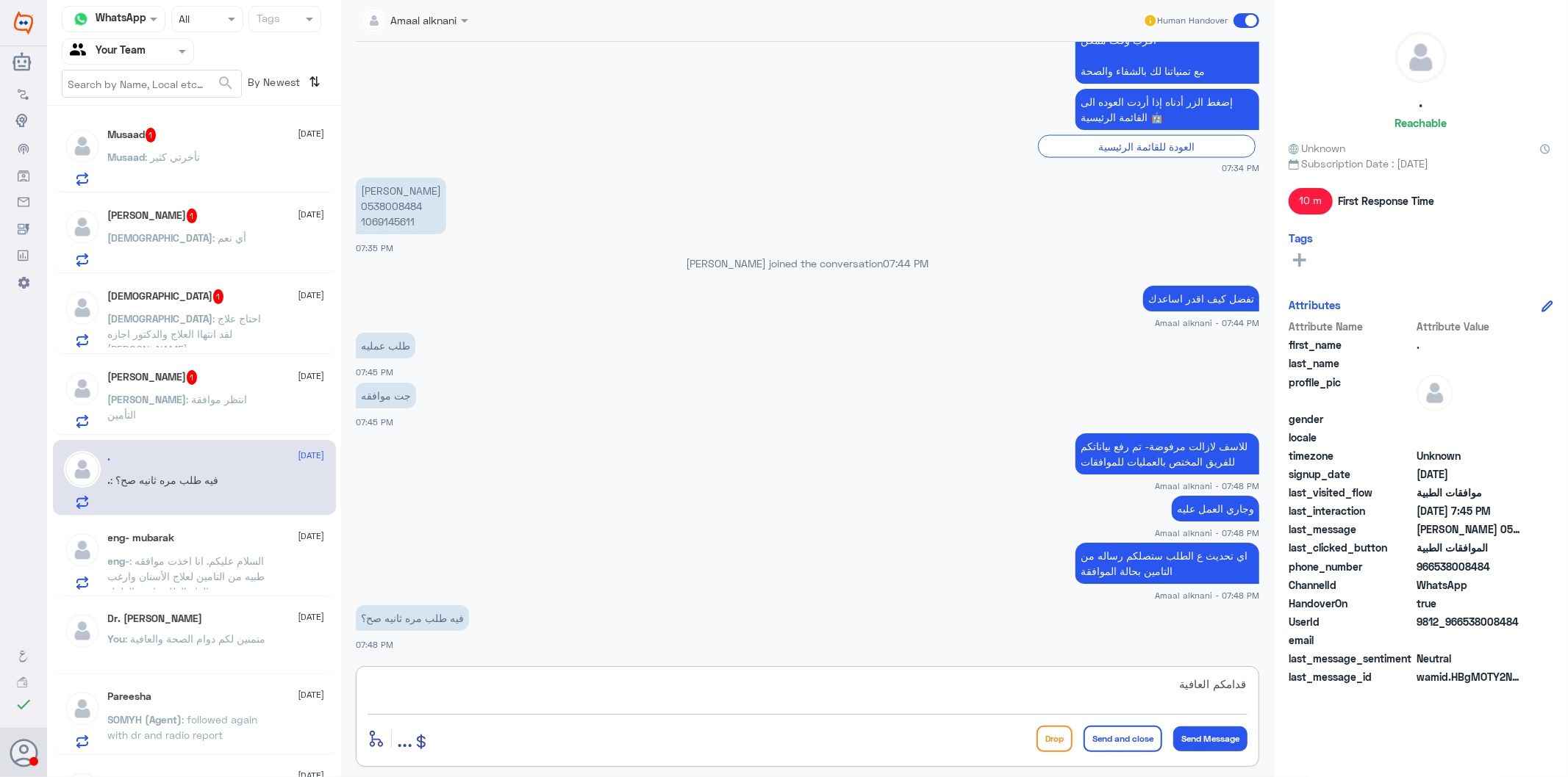
drag, startPoint x: 1099, startPoint y: 695, endPoint x: 1386, endPoint y: 682, distance: 287.3
click at [1387, 685] on div "Channel WhatsApp Status × All Tags Agent Filter Your Team search By Newest ⇅ Mu…" at bounding box center [808, 390] width 1521 height 781
click at [446, 617] on p "فيه طلب مره ثانيه صح؟" at bounding box center [412, 618] width 113 height 26
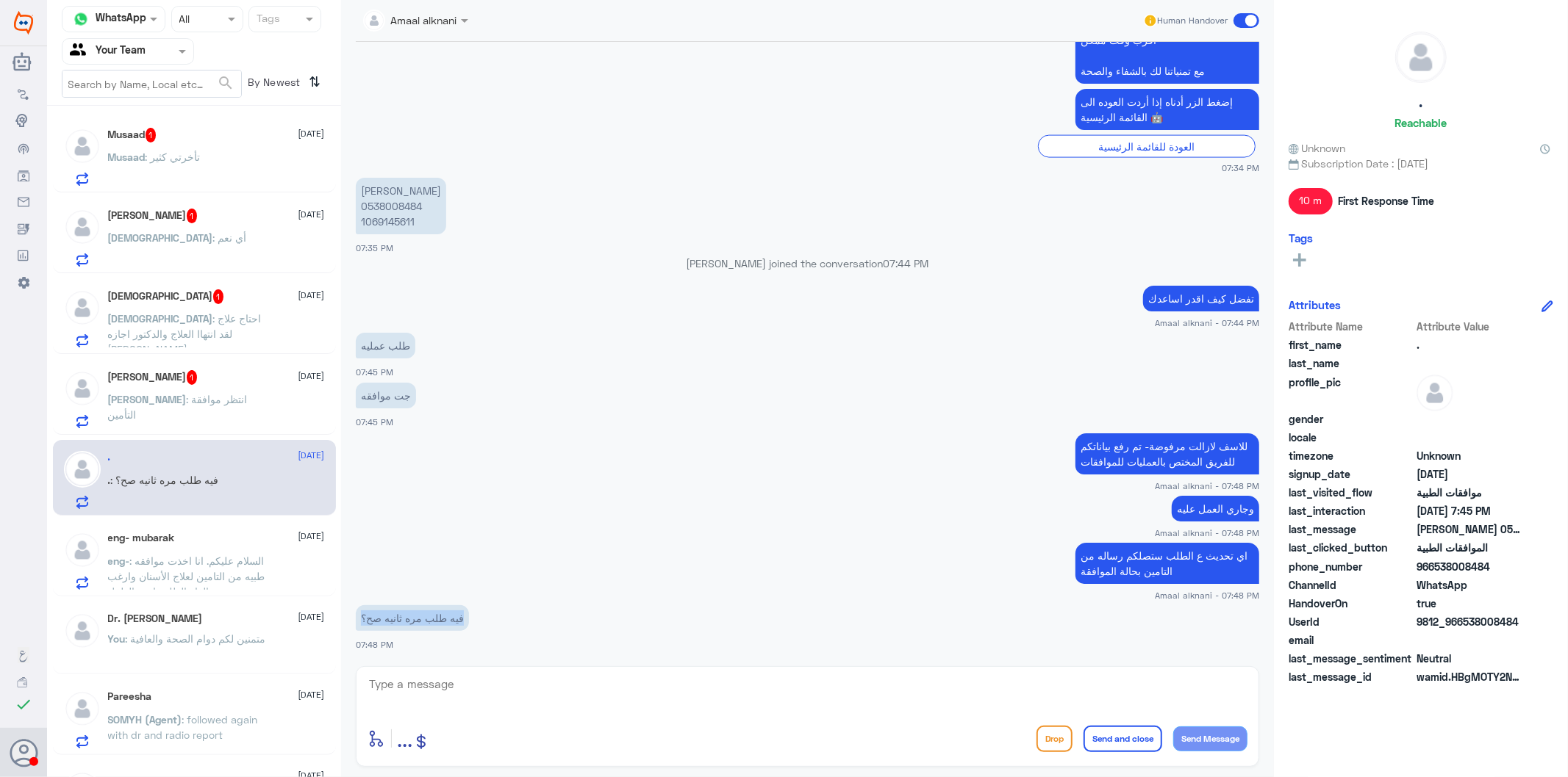
copy div "فيه طلب مره ثانيه صح؟"
click at [542, 687] on textarea at bounding box center [807, 693] width 880 height 36
paste textarea "فيه طلب مره ثانيه صح؟"
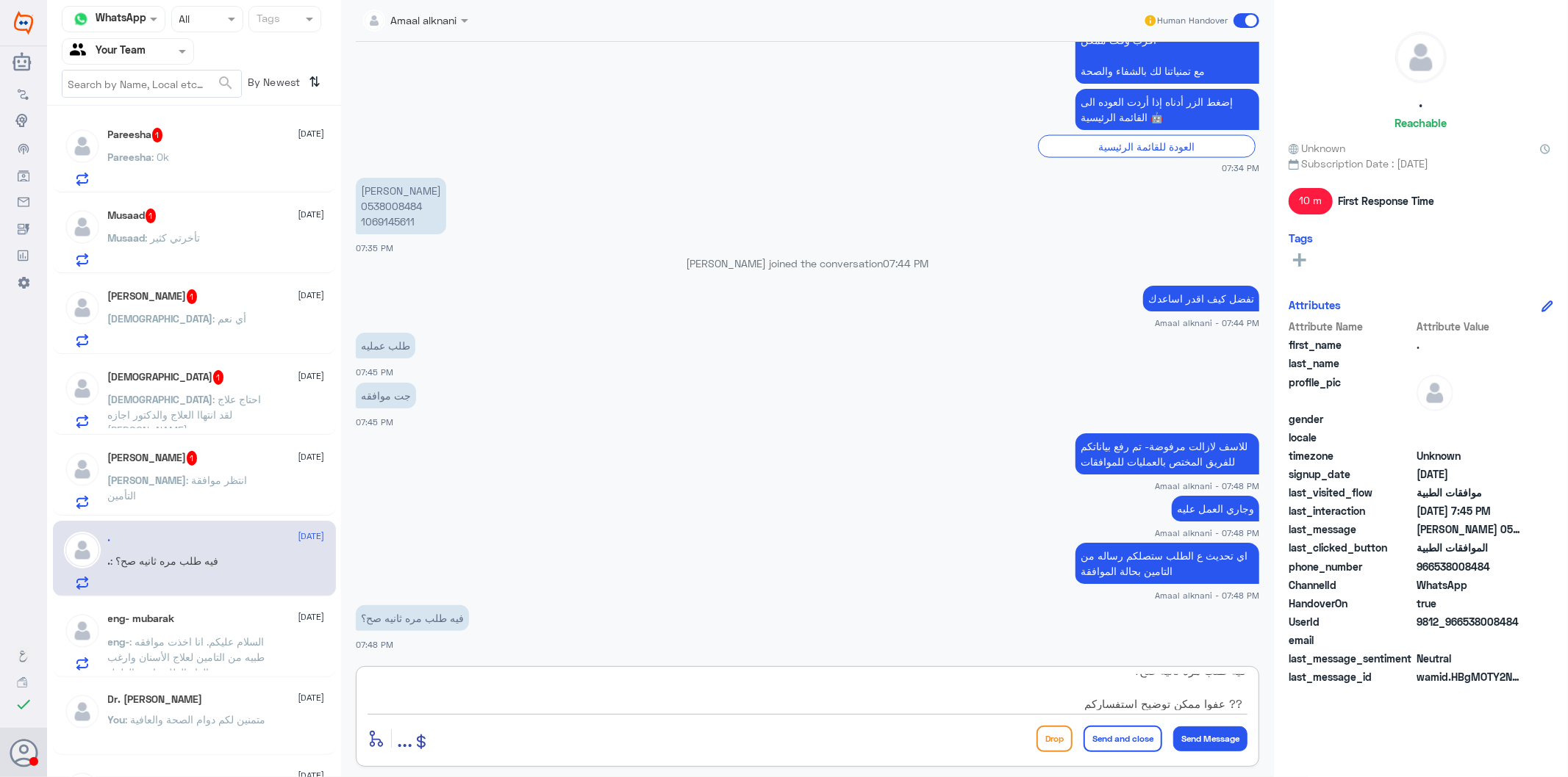
type textarea "فيه طلب مره ثانيه صح؟ ?? عفوا ممكن توضيح استفساركم"
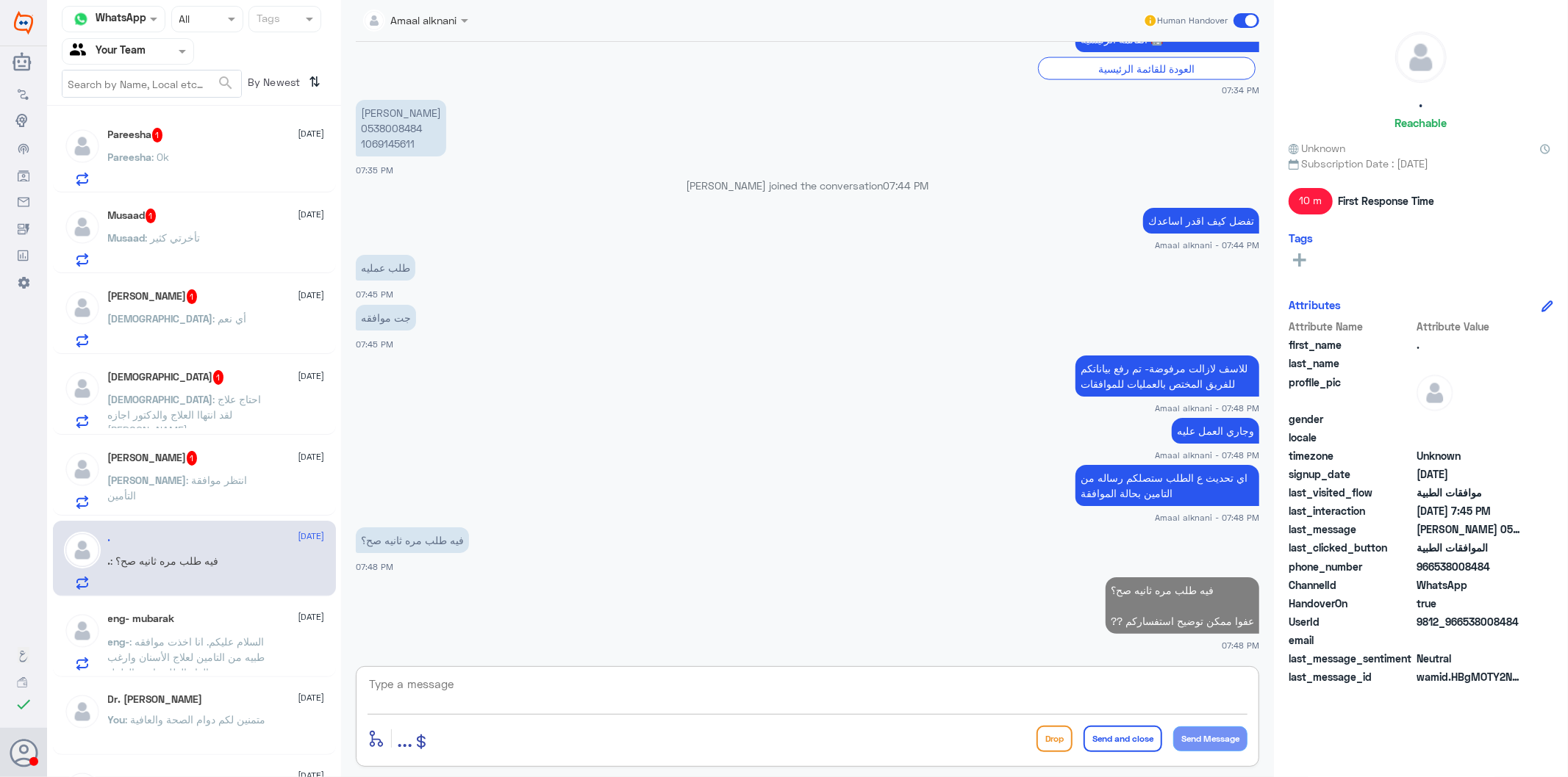
click at [158, 468] on div "[PERSON_NAME] 1 [DATE][PERSON_NAME] : انتظر موافقة التأمين" at bounding box center [216, 479] width 217 height 58
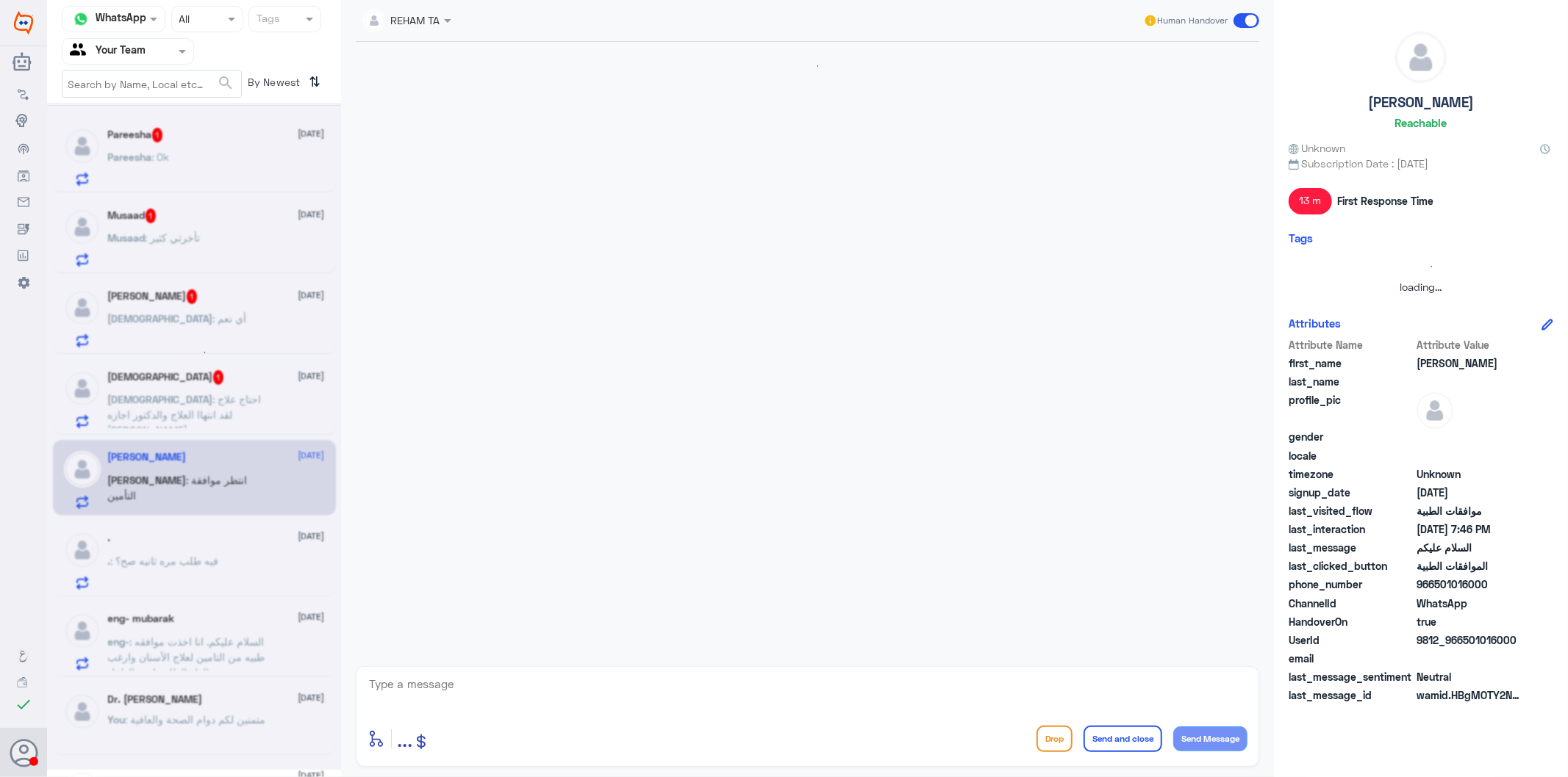
scroll to position [227, 0]
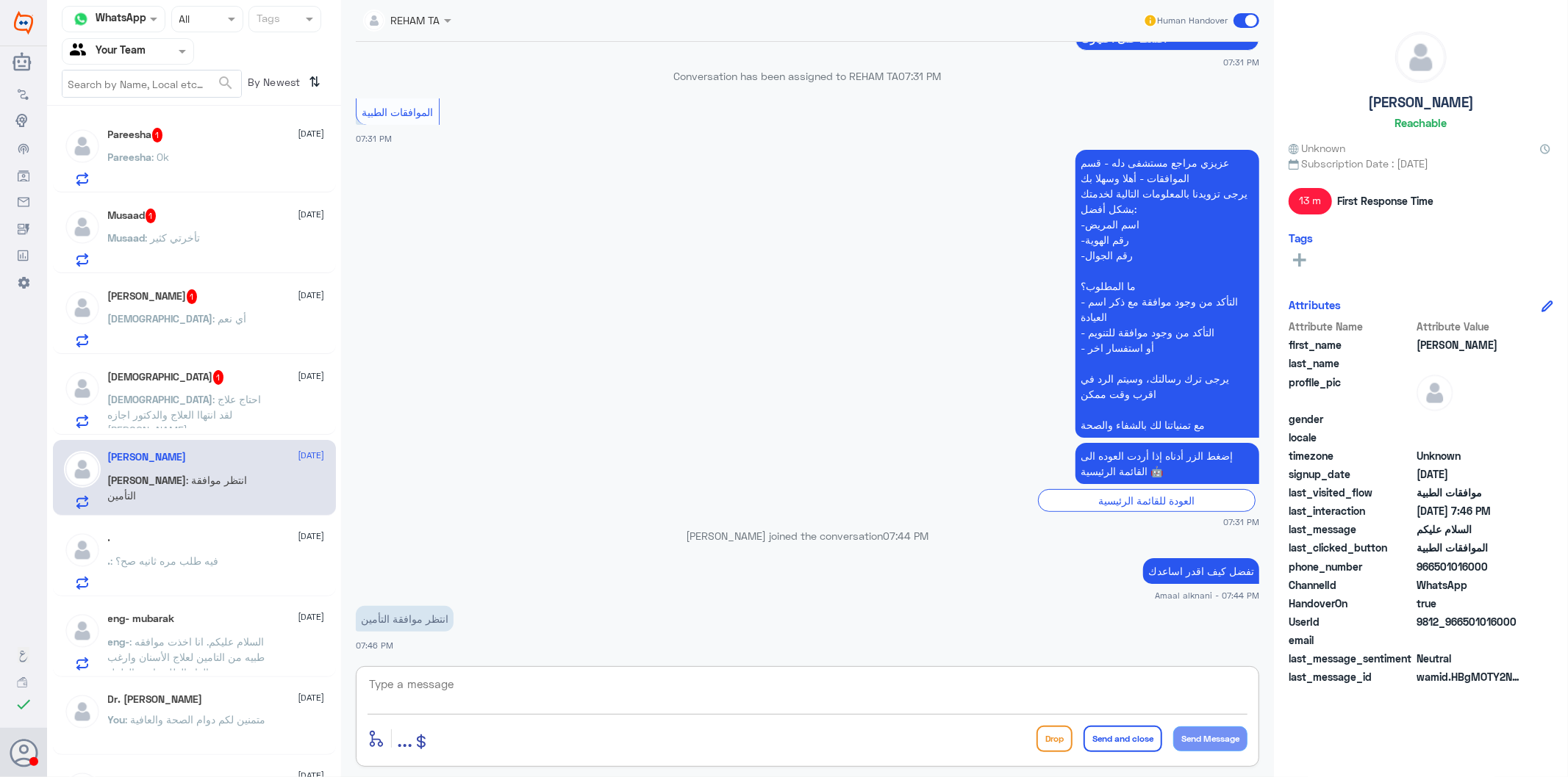
click at [464, 692] on textarea at bounding box center [807, 693] width 880 height 36
type textarea "تزودني برقم الهوية او الملف"
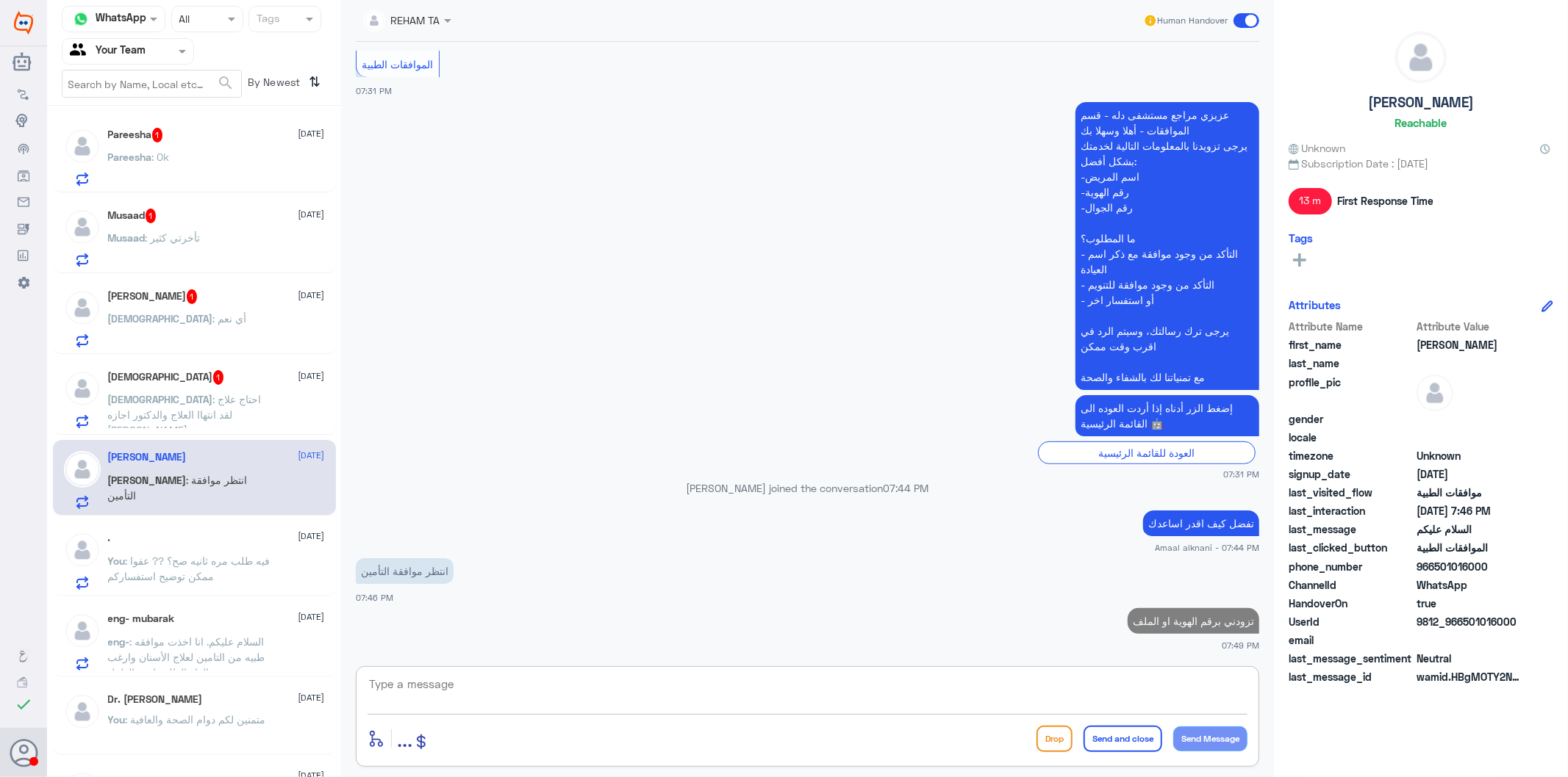
click at [229, 419] on span ": احتاج علاج لقد انتهاا العلاج والدكتور اجازه [PERSON_NAME] و[PERSON_NAME] علاج…" at bounding box center [185, 429] width 155 height 74
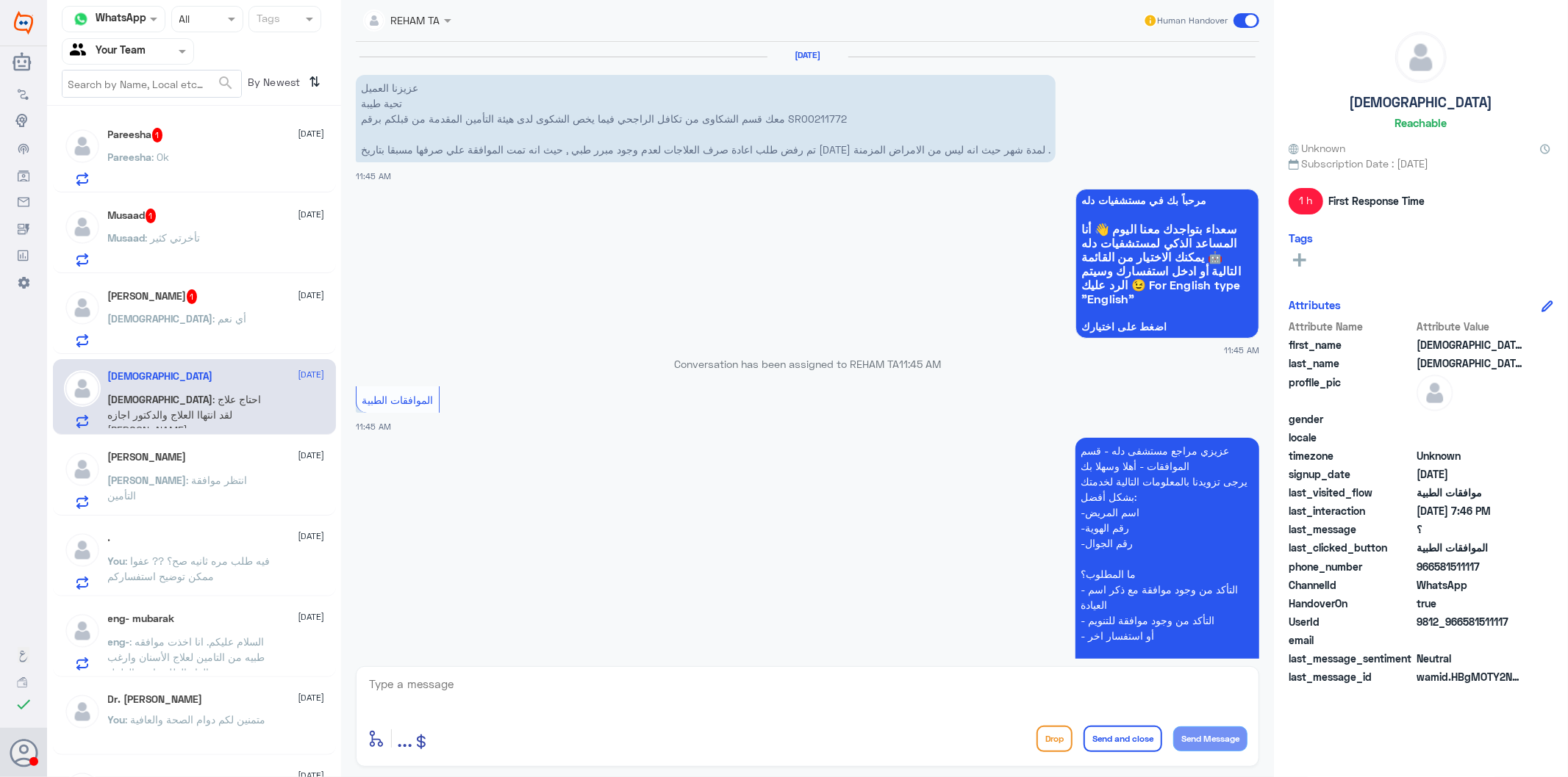
scroll to position [2022, 0]
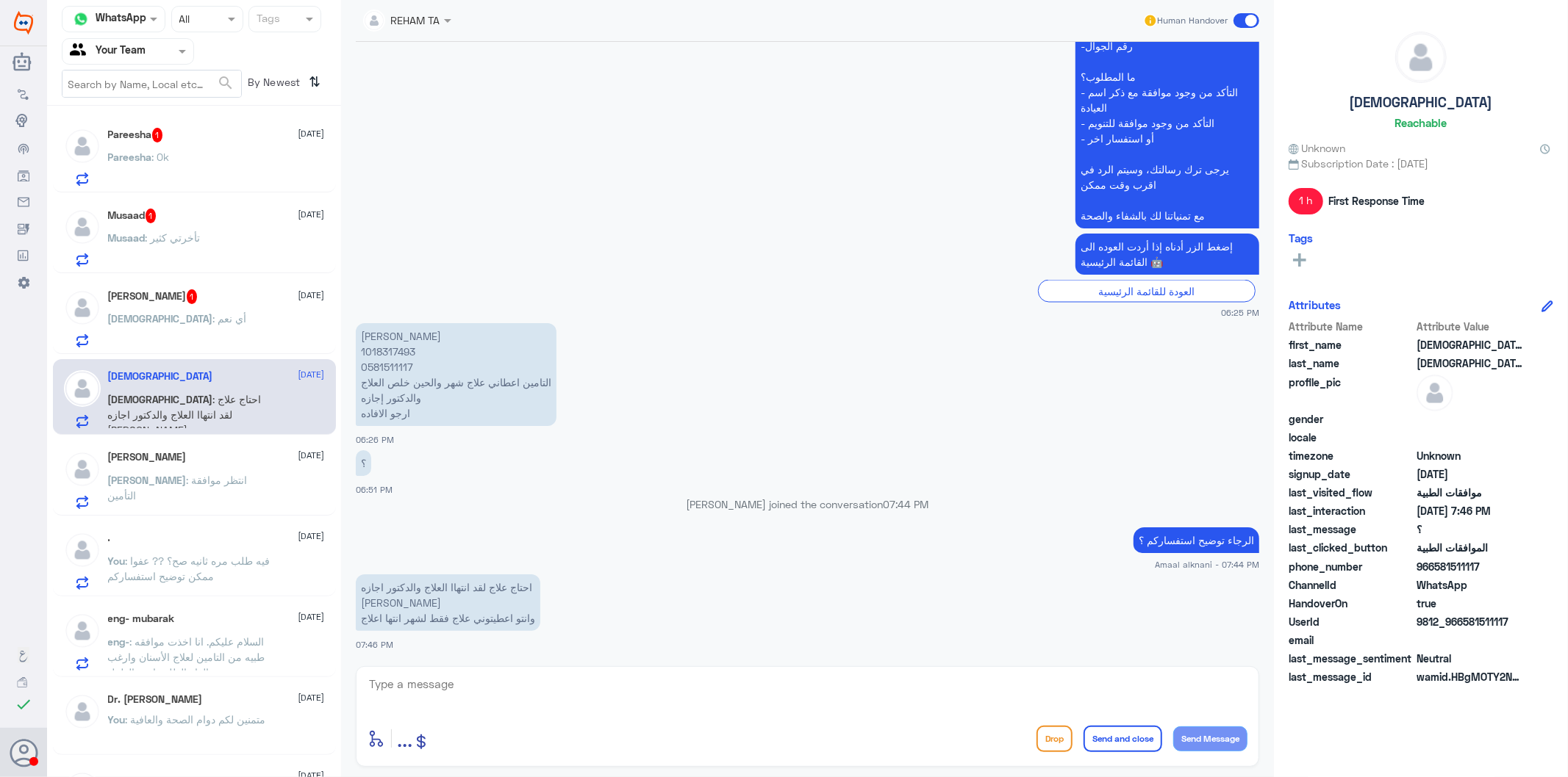
click at [414, 673] on div "enter flow name ... Drop Send and close Send Message" at bounding box center [808, 717] width 904 height 100
click at [446, 686] on textarea at bounding box center [807, 693] width 880 height 36
type textarea "الرجاء معاودة اي طبيب اخر لاعادة الصرف"
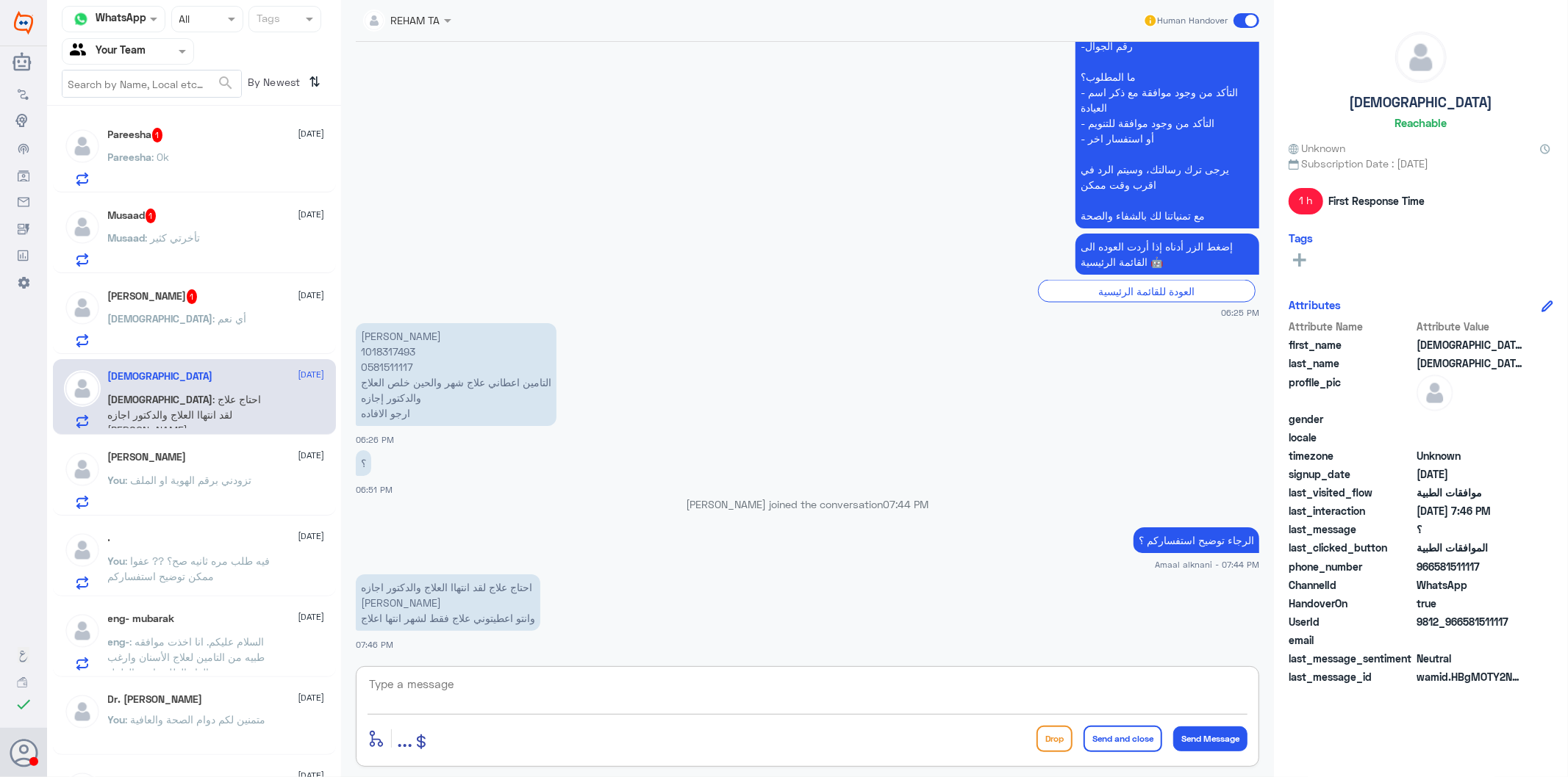
scroll to position [2084, 0]
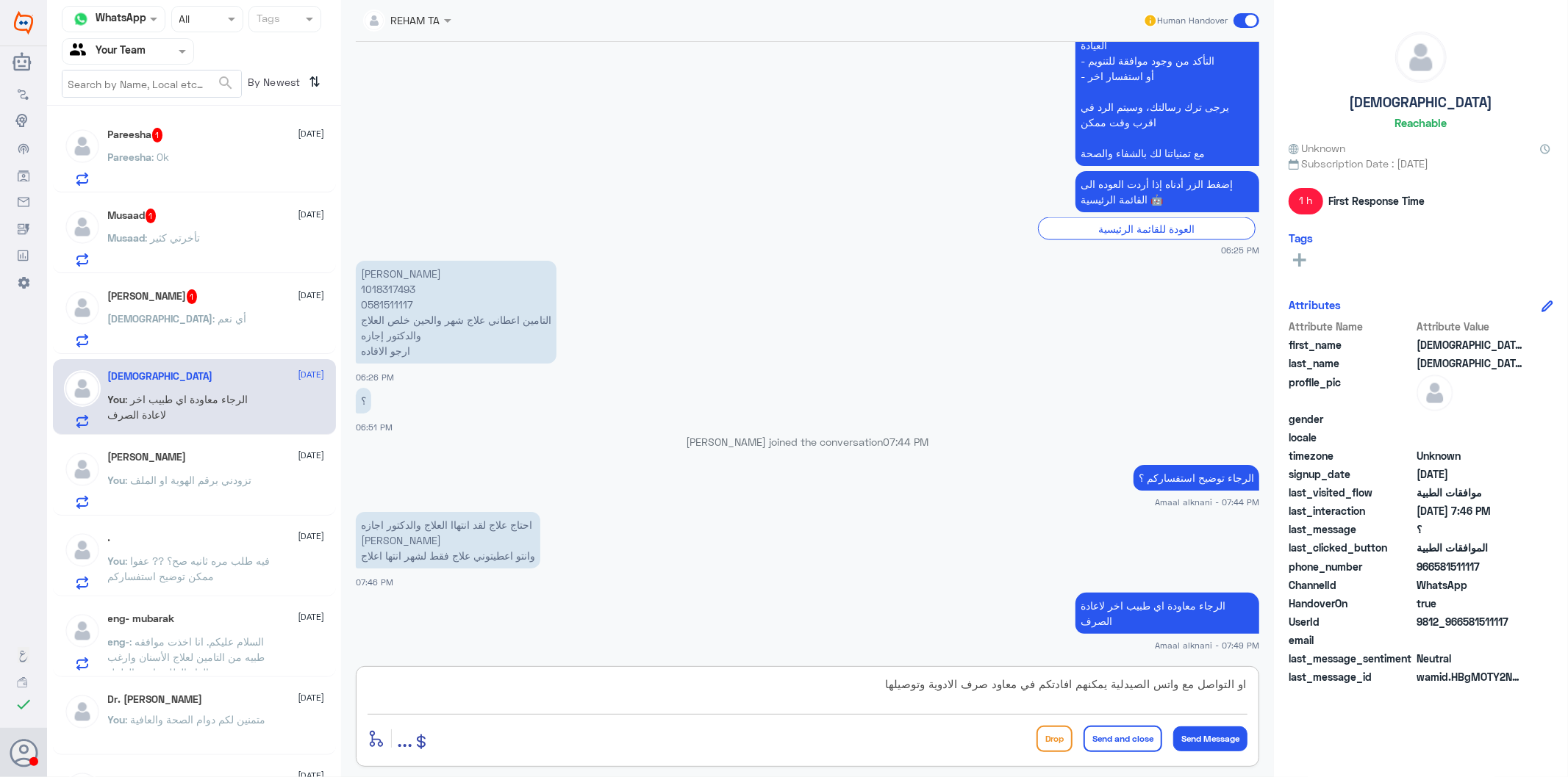
type textarea "او التواصل مع واتس الصيدلية يمكنهم افادتكم في معاود صرف الادوية وتوصيلها"
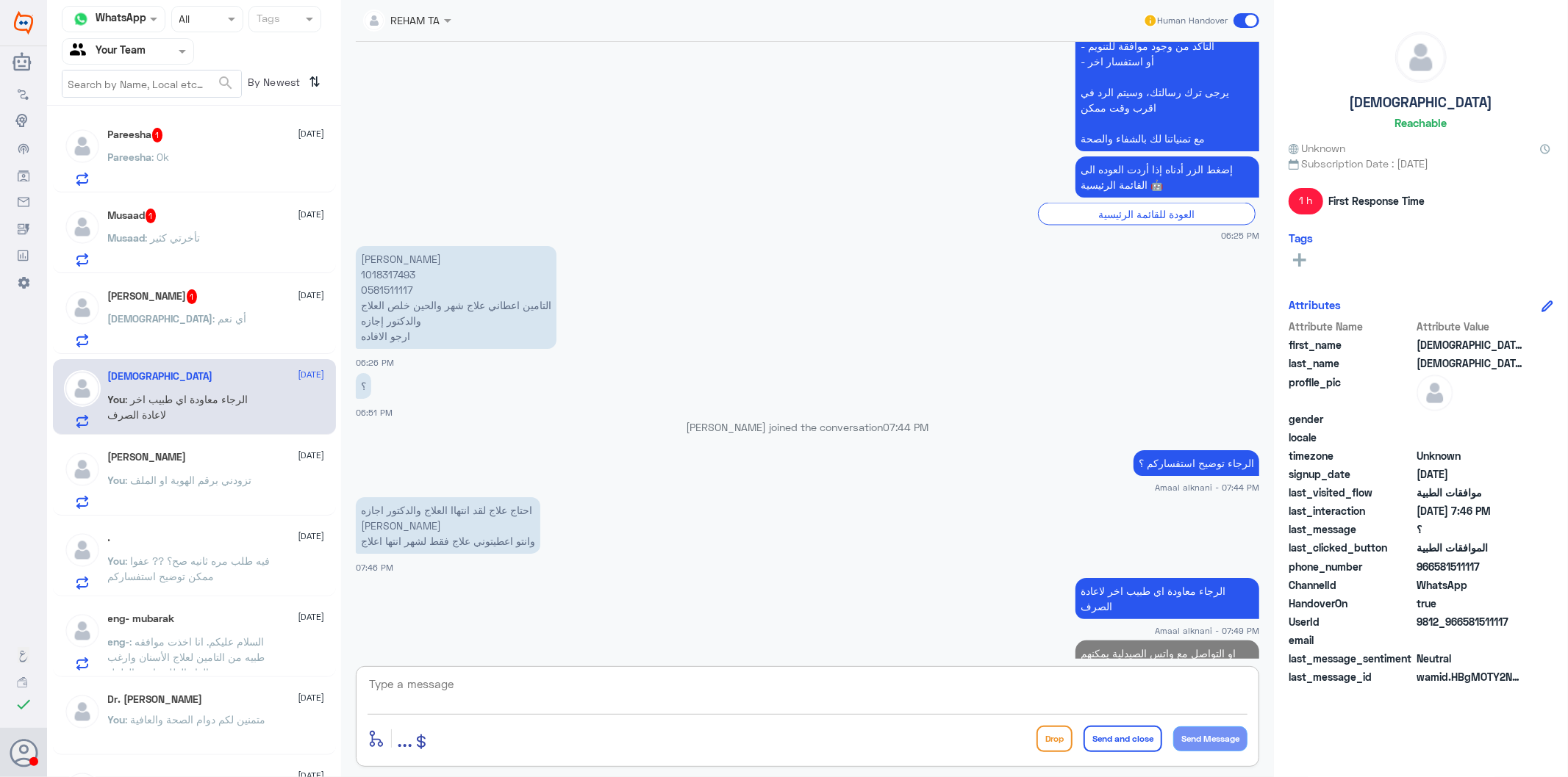
scroll to position [2162, 0]
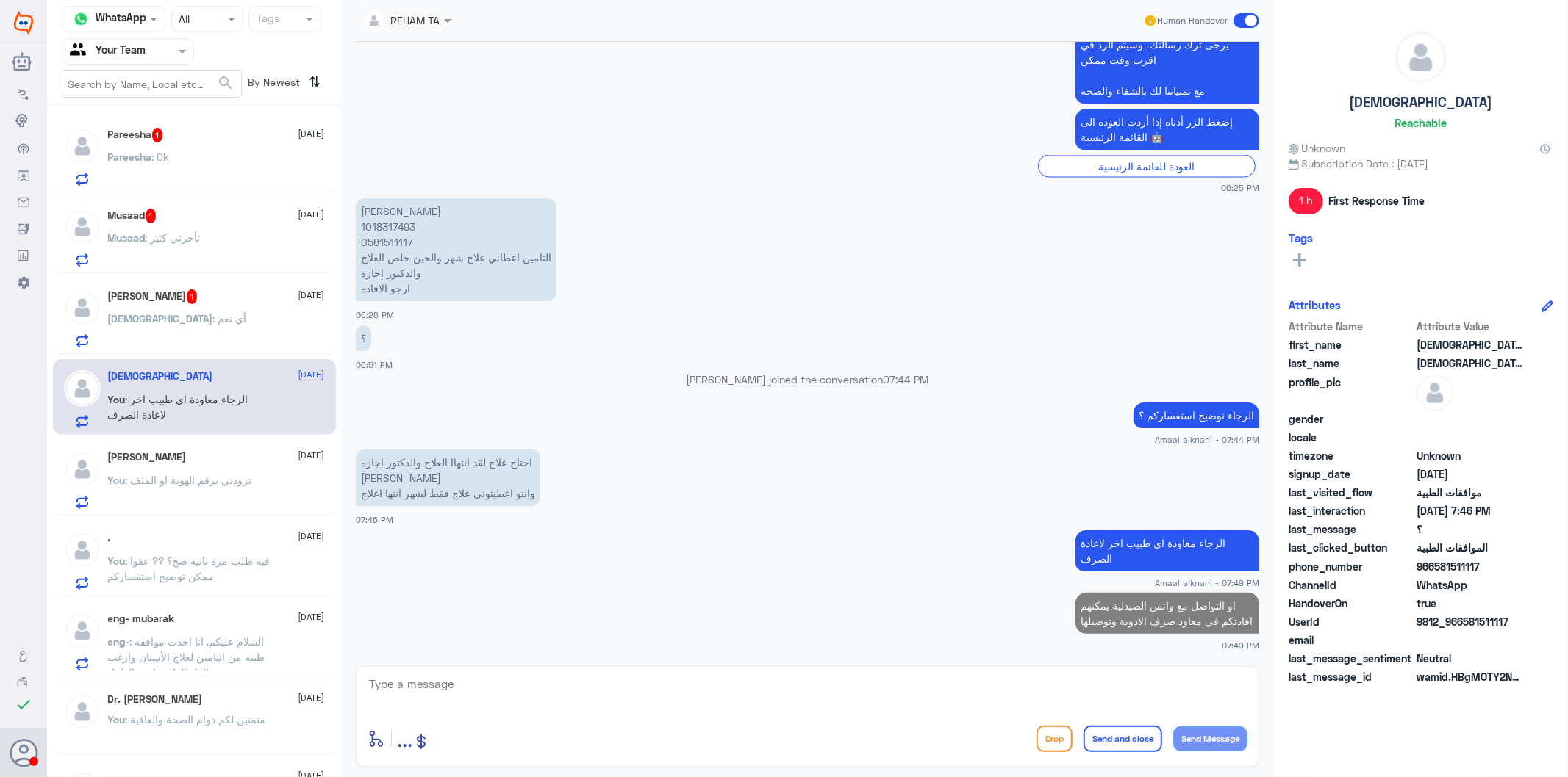
click at [921, 700] on div at bounding box center [807, 694] width 880 height 40
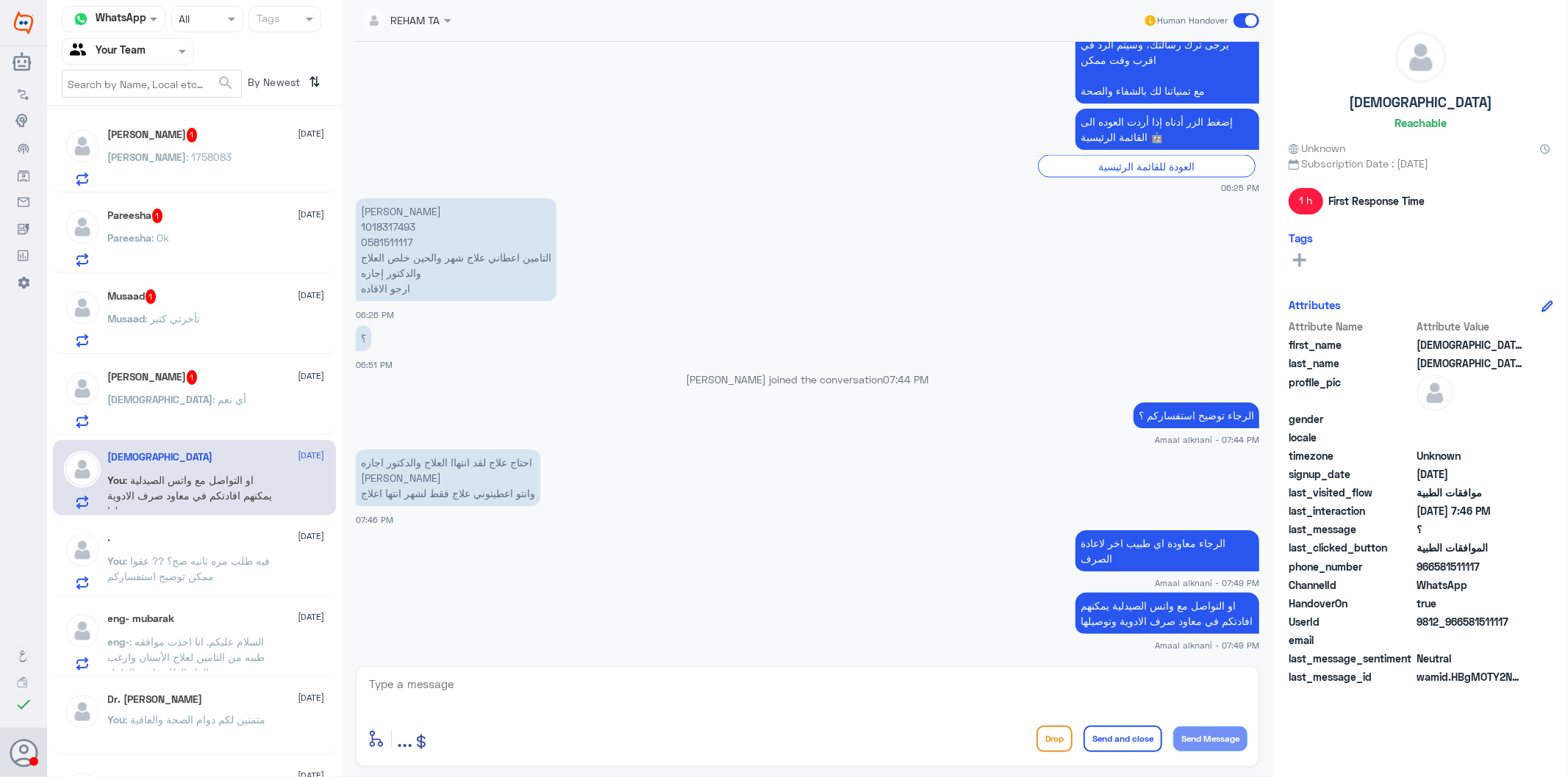
click at [913, 684] on textarea at bounding box center [807, 693] width 880 height 36
type textarea "قدامكم العافية"
click at [1123, 700] on button "Send and close" at bounding box center [1122, 739] width 78 height 27
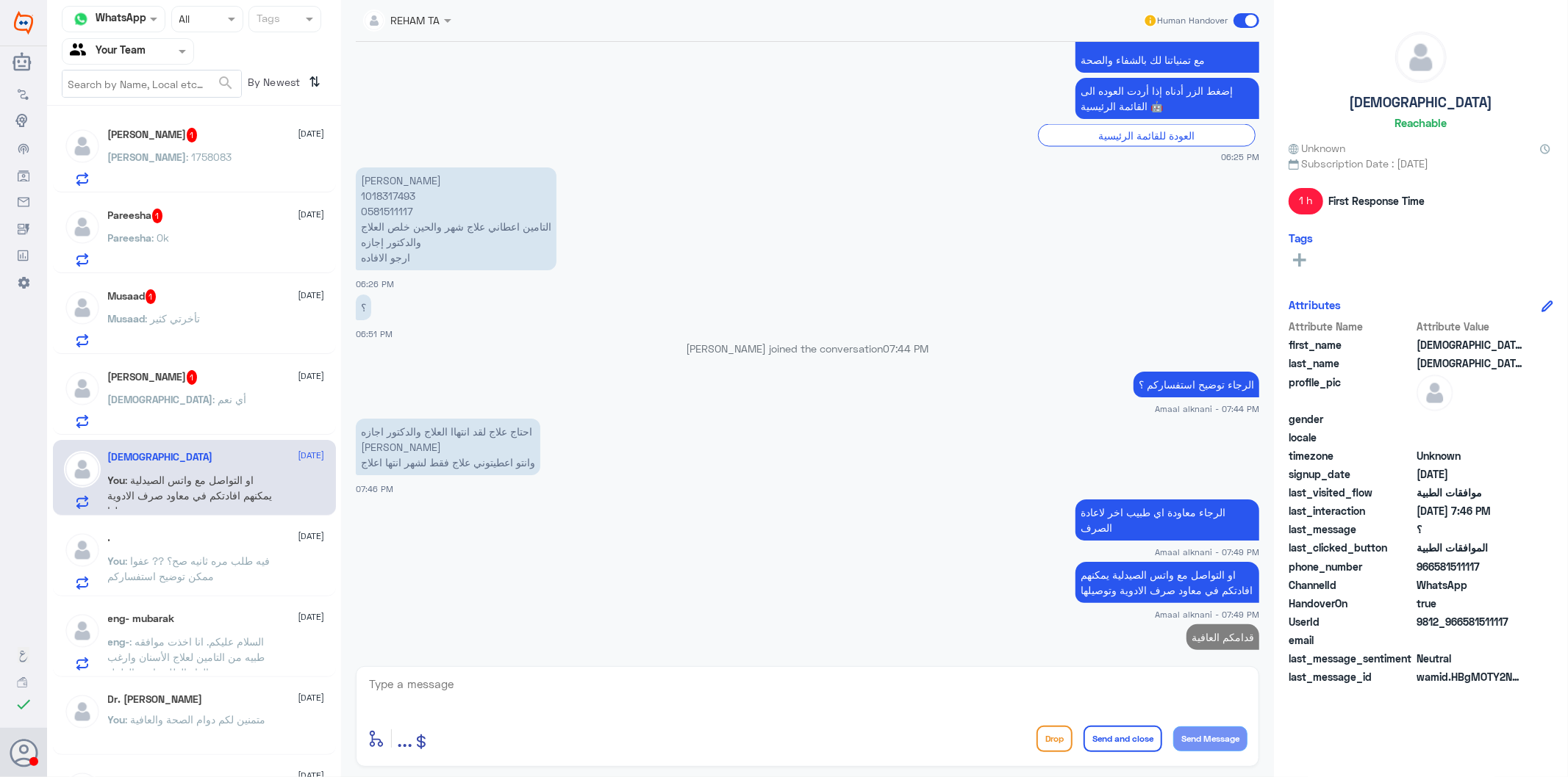
scroll to position [2208, 0]
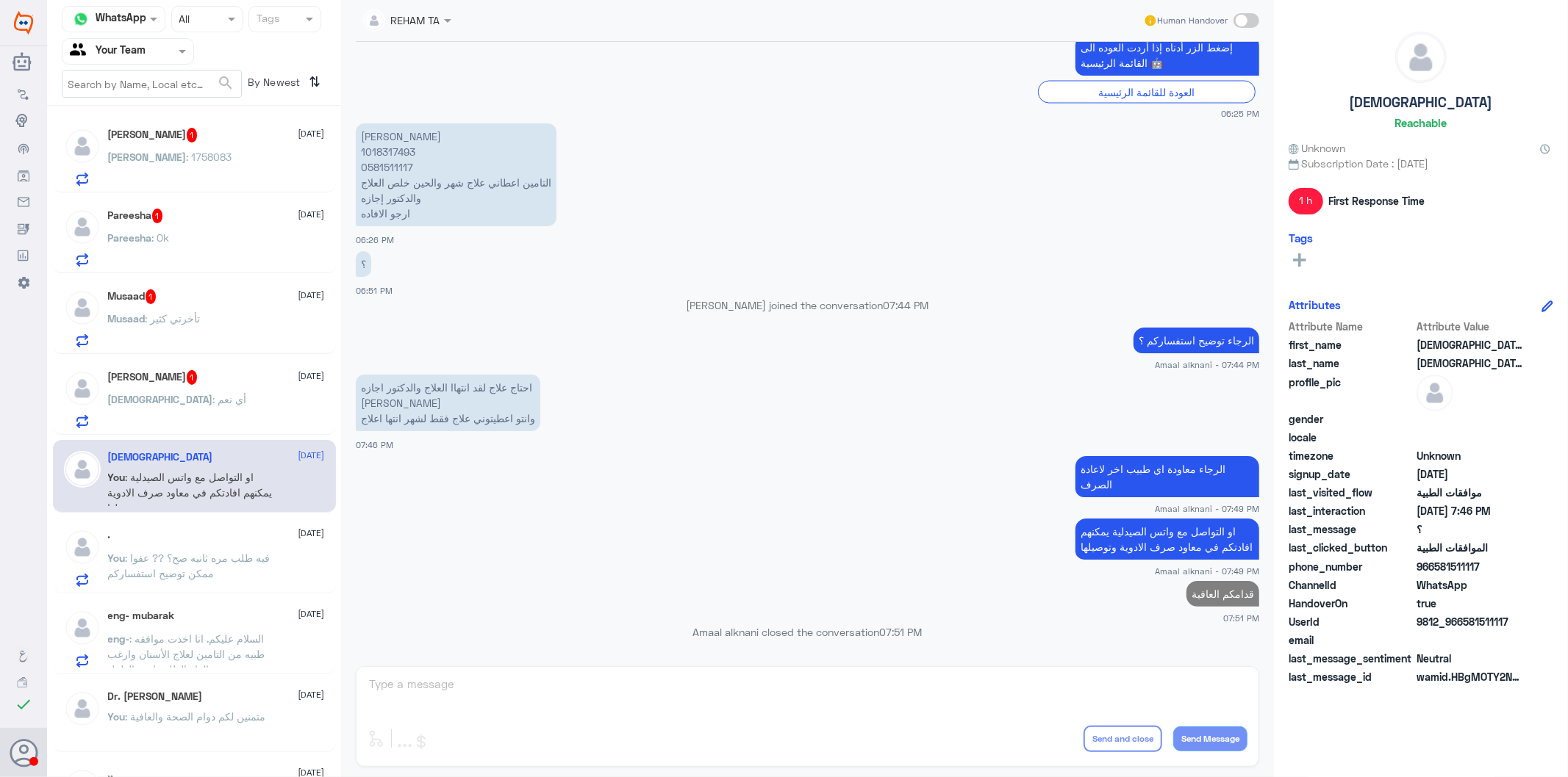
click at [244, 387] on div "[DEMOGRAPHIC_DATA][PERSON_NAME] 1 [DATE][PERSON_NAME][DEMOGRAPHIC_DATA] : أي نعم" at bounding box center [216, 398] width 217 height 58
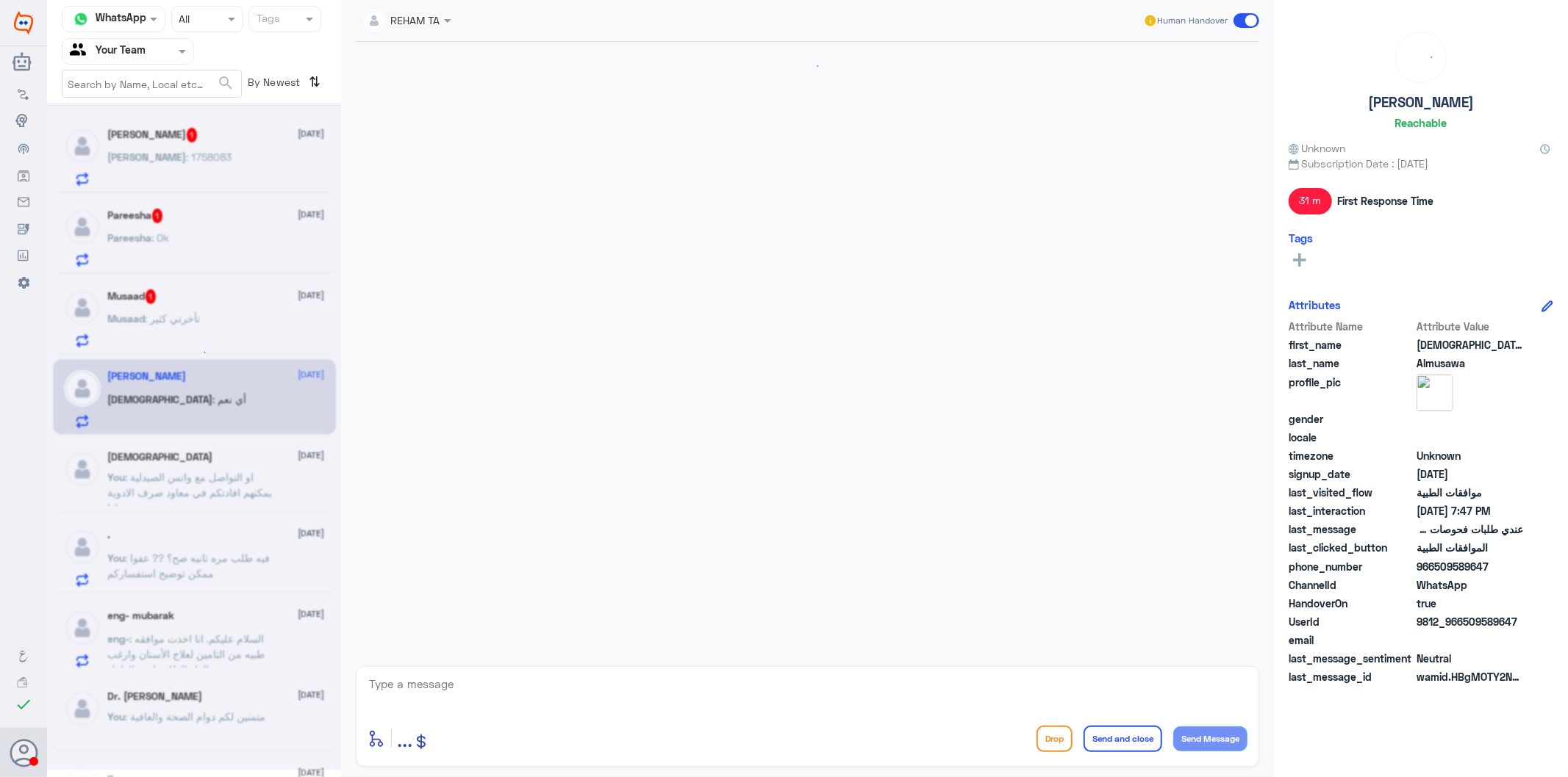
scroll to position [1962, 0]
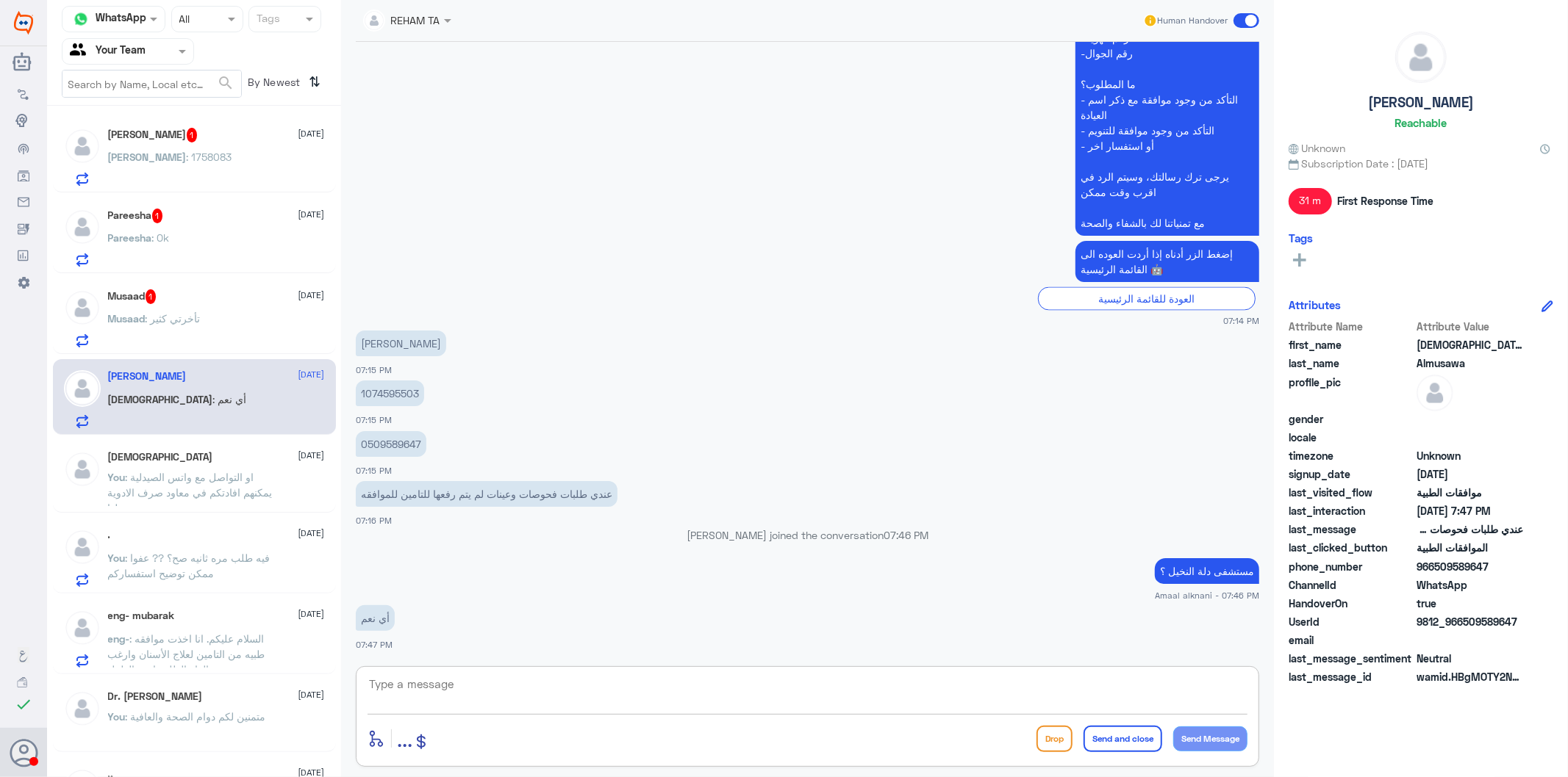
click at [503, 679] on textarea at bounding box center [807, 693] width 880 height 36
click at [380, 442] on p "0509589647" at bounding box center [390, 444] width 70 height 26
click at [232, 315] on div "Musaad : تأخرتي كثير" at bounding box center [216, 331] width 217 height 33
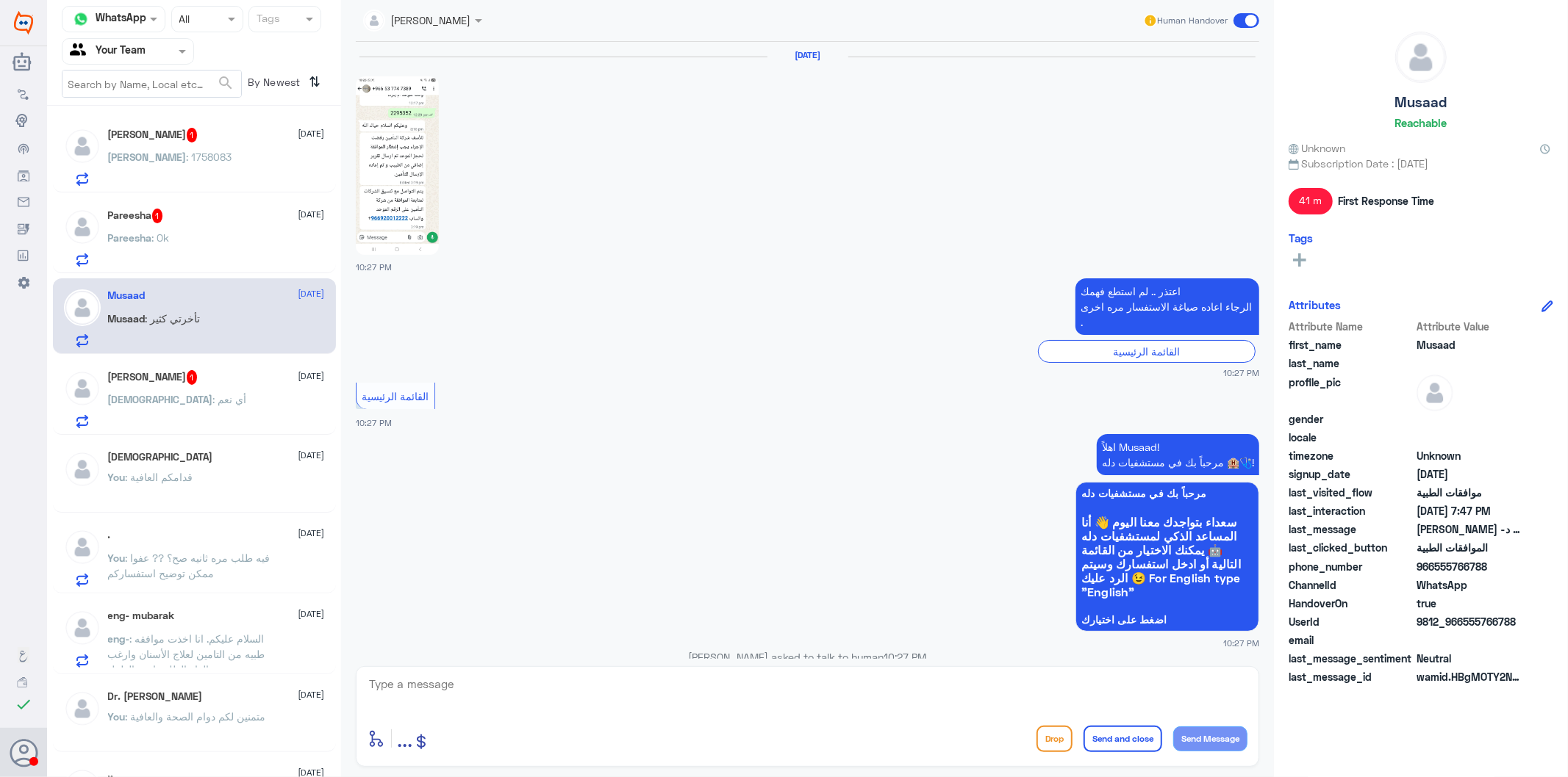
scroll to position [2749, 0]
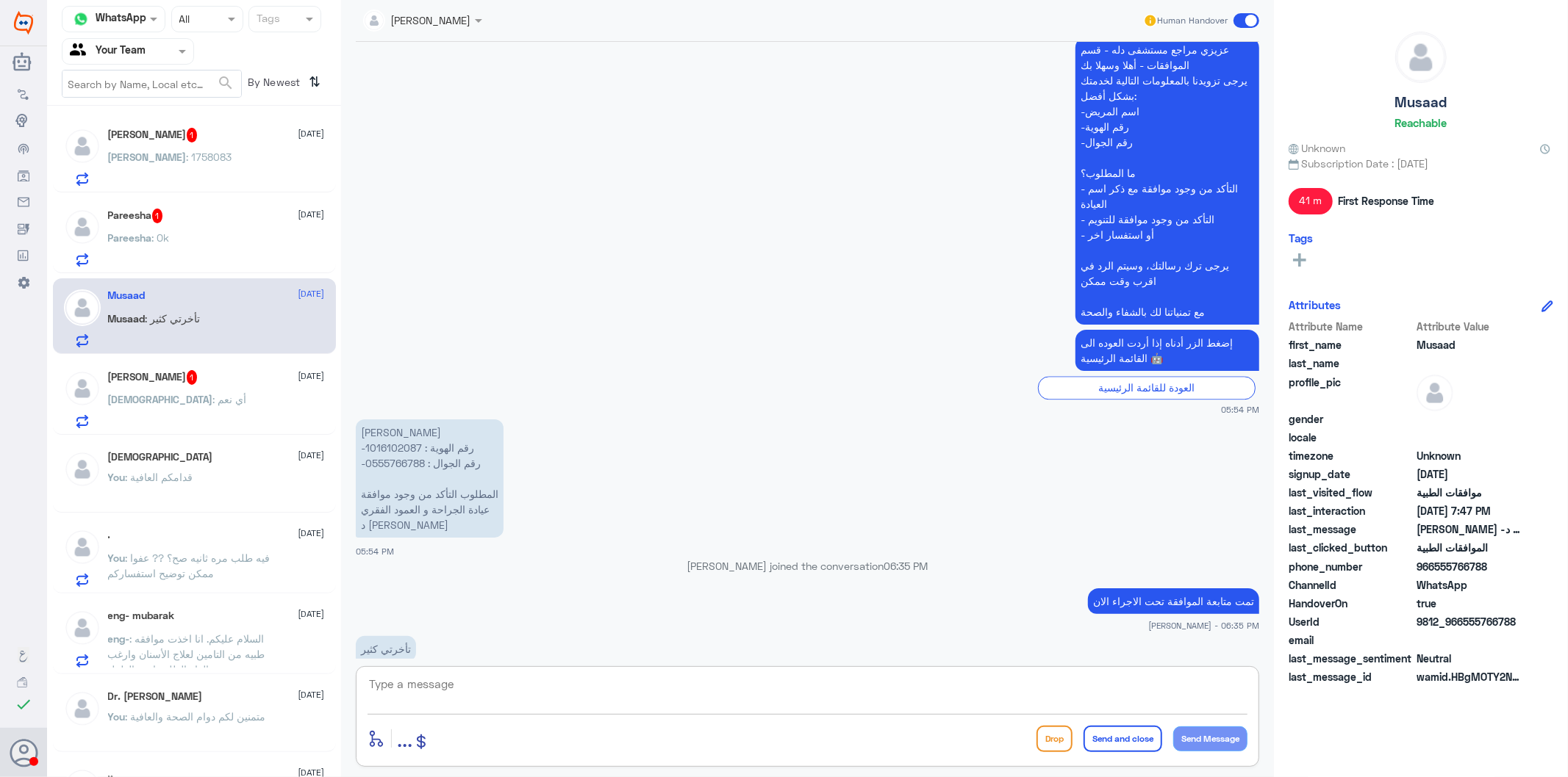
click at [481, 700] on textarea at bounding box center [807, 693] width 880 height 36
click at [170, 240] on div "Pareesha : Ok" at bounding box center [216, 250] width 217 height 33
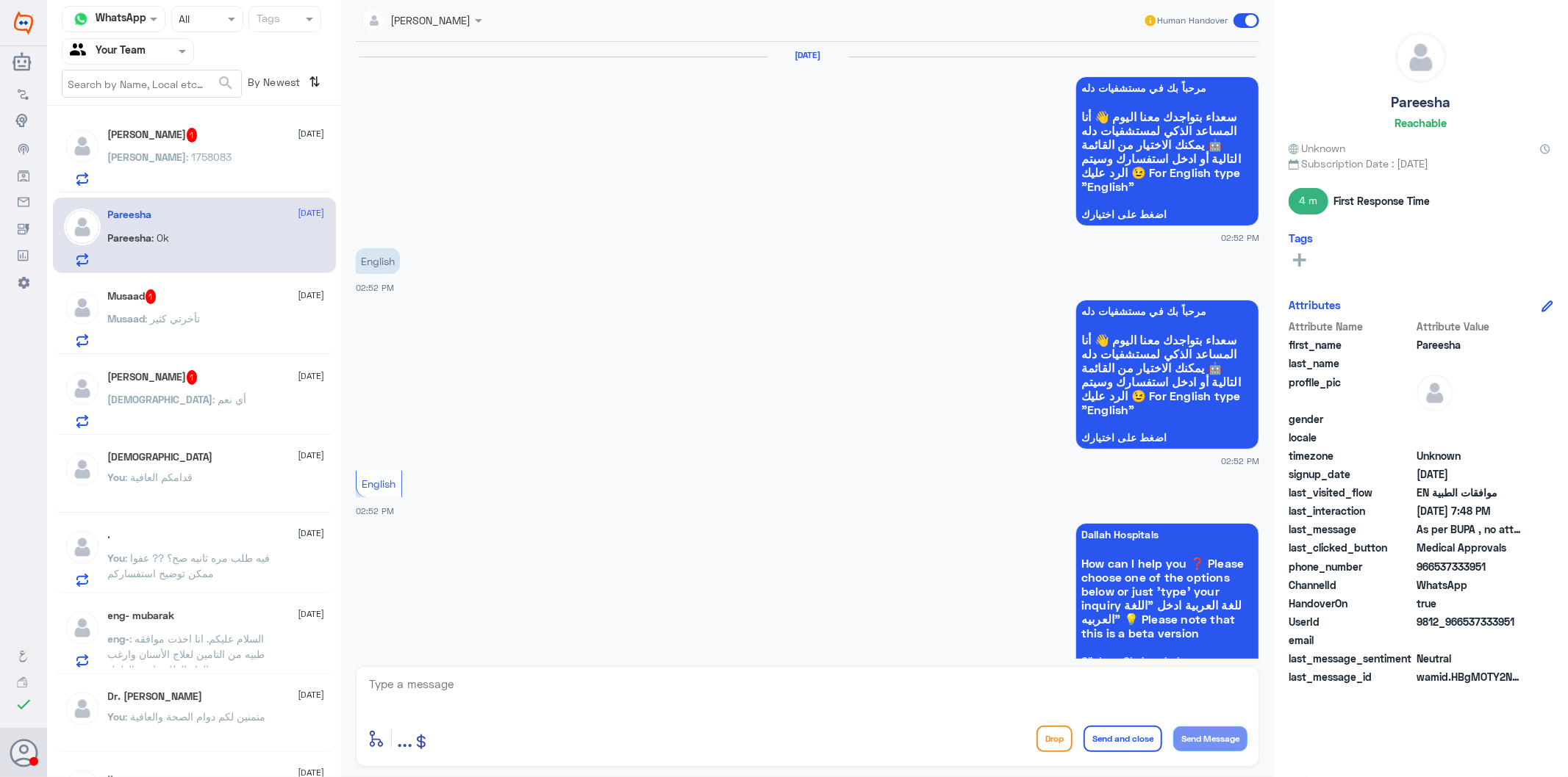
scroll to position [2122, 0]
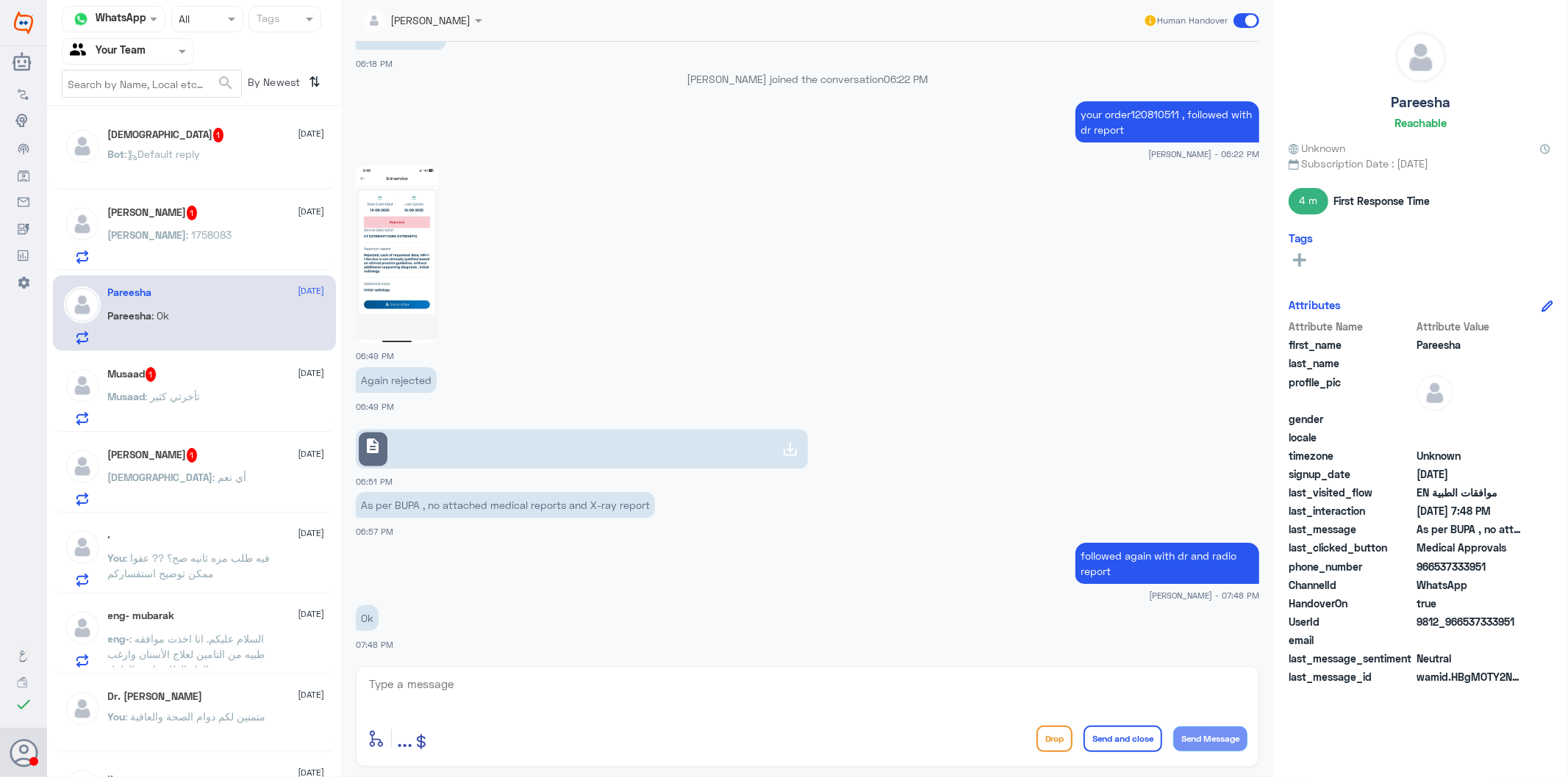
click at [171, 172] on p "Bot : Default reply" at bounding box center [154, 164] width 92 height 36
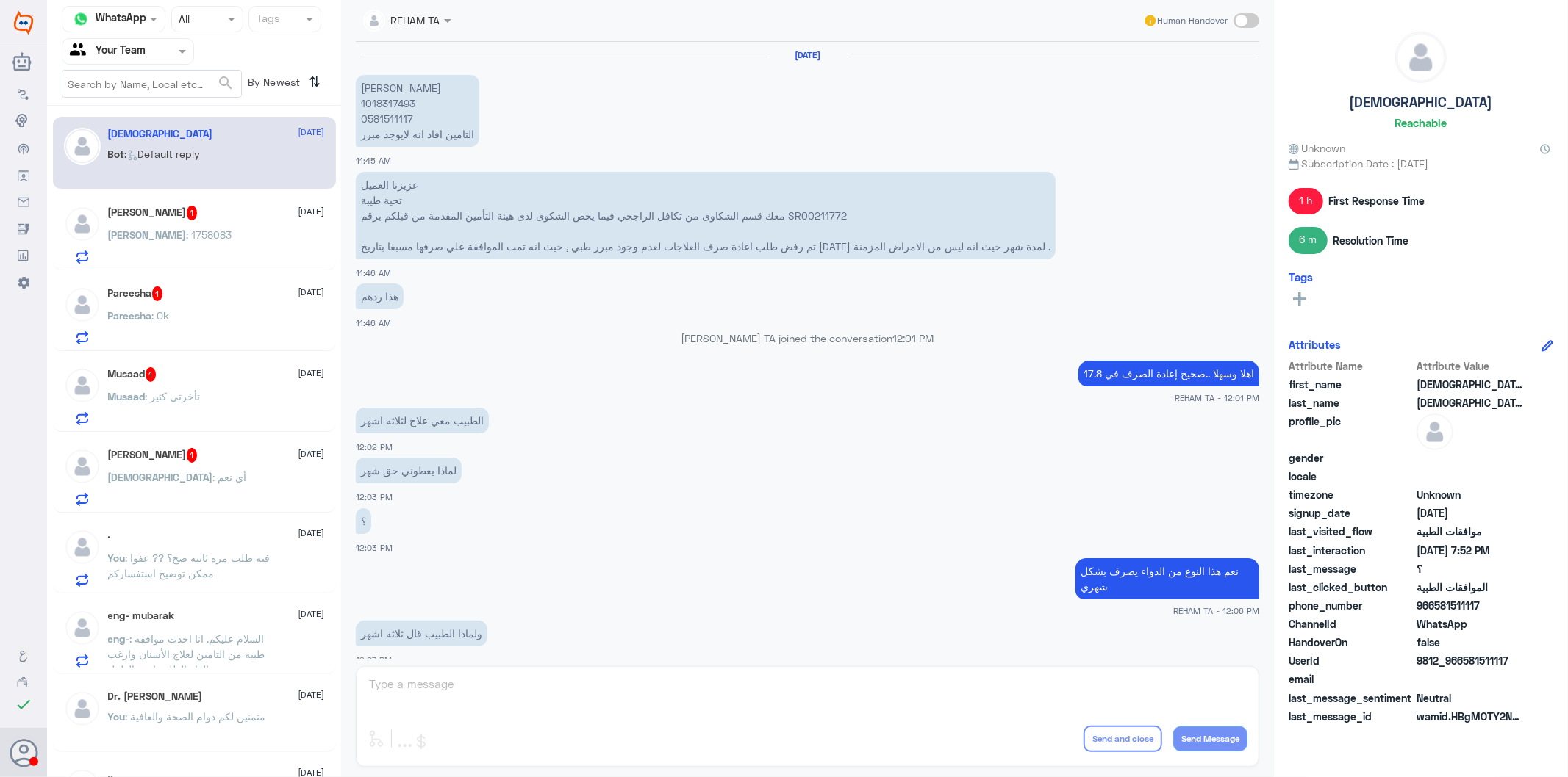
scroll to position [1714, 0]
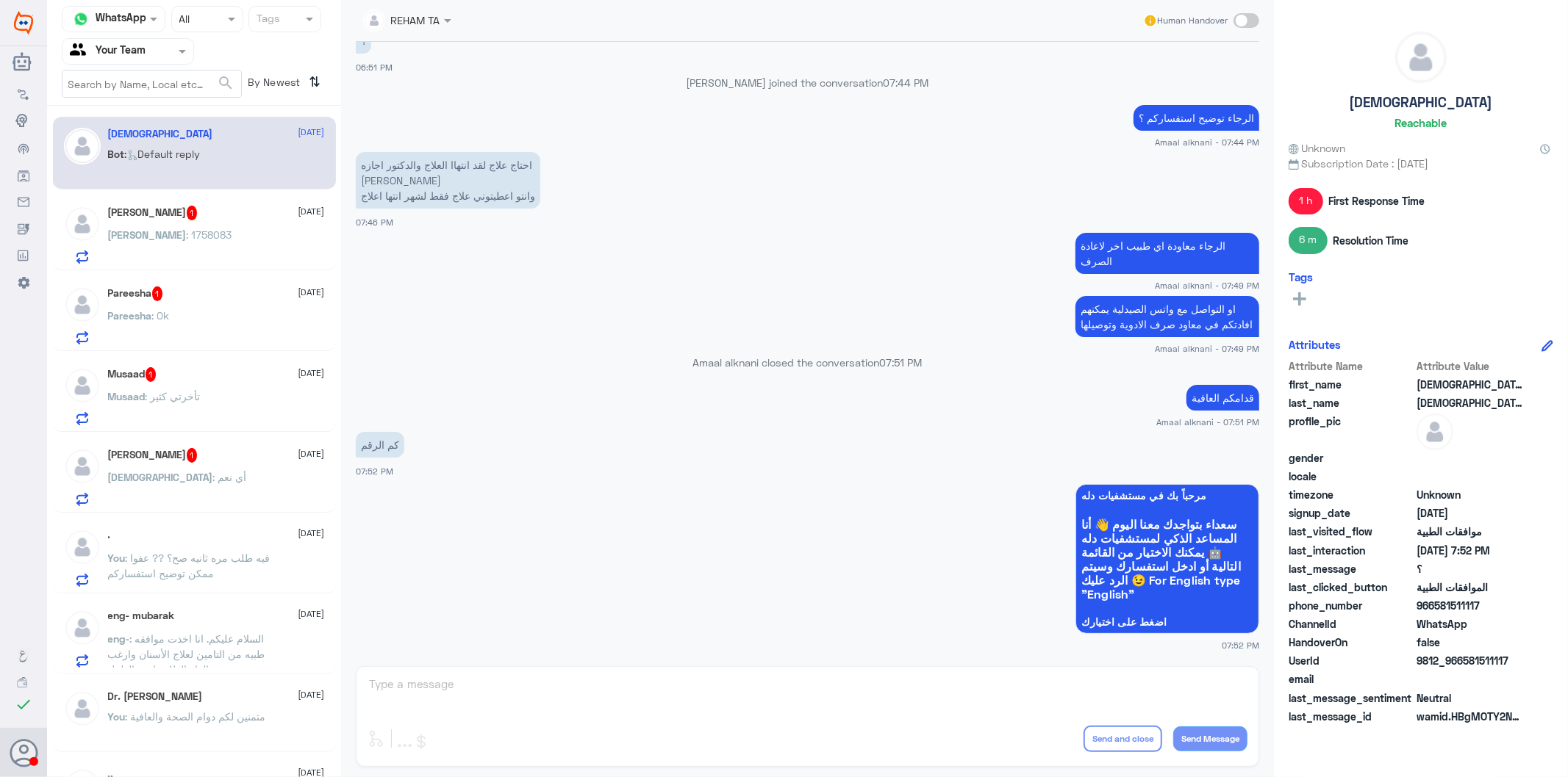
click at [456, 700] on div "REHAM TA Human Handover [DATE] [PERSON_NAME] 1018317493 0581511117 التامين افاد…" at bounding box center [807, 390] width 933 height 781
click at [456, 698] on div "REHAM TA Human Handover [DATE] [PERSON_NAME] 1018317493 0581511117 التامين افاد…" at bounding box center [807, 390] width 933 height 781
click at [197, 461] on h5 "[PERSON_NAME] 1" at bounding box center [152, 455] width 90 height 15
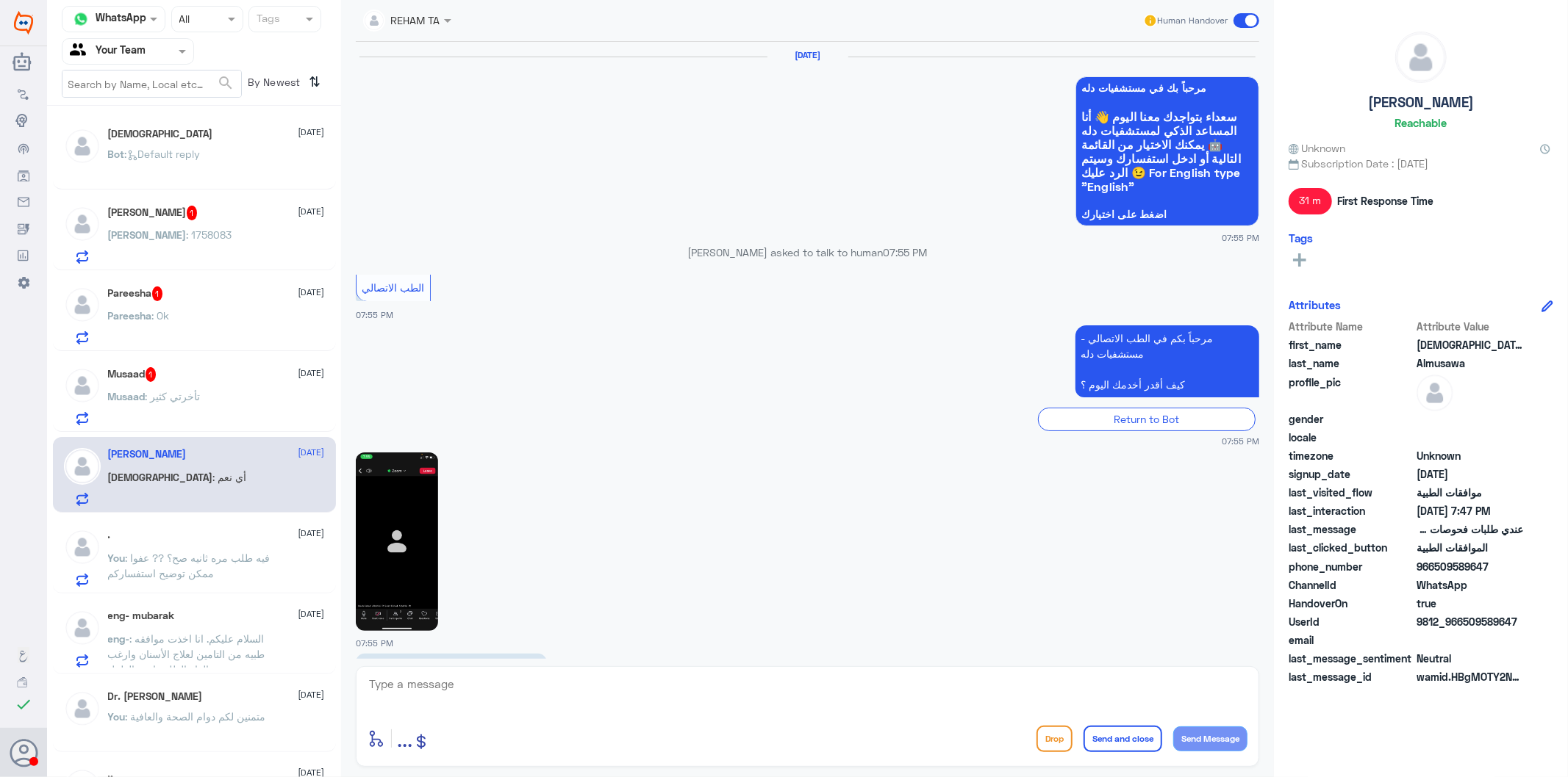
scroll to position [1962, 0]
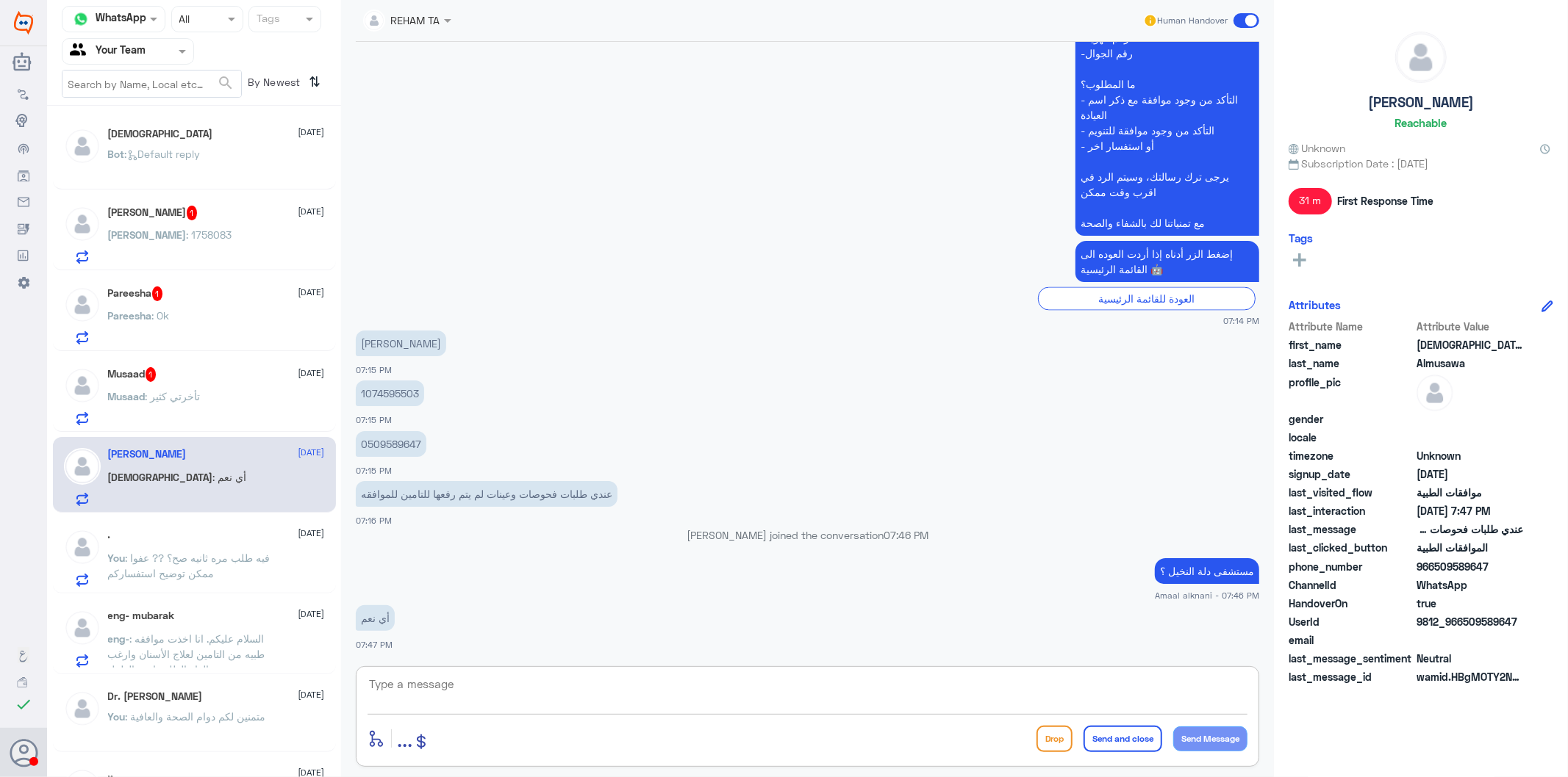
click at [434, 688] on textarea at bounding box center [807, 693] width 880 height 36
click at [169, 49] on div at bounding box center [127, 51] width 131 height 17
click at [155, 133] on div "Your Inbox" at bounding box center [127, 132] width 133 height 34
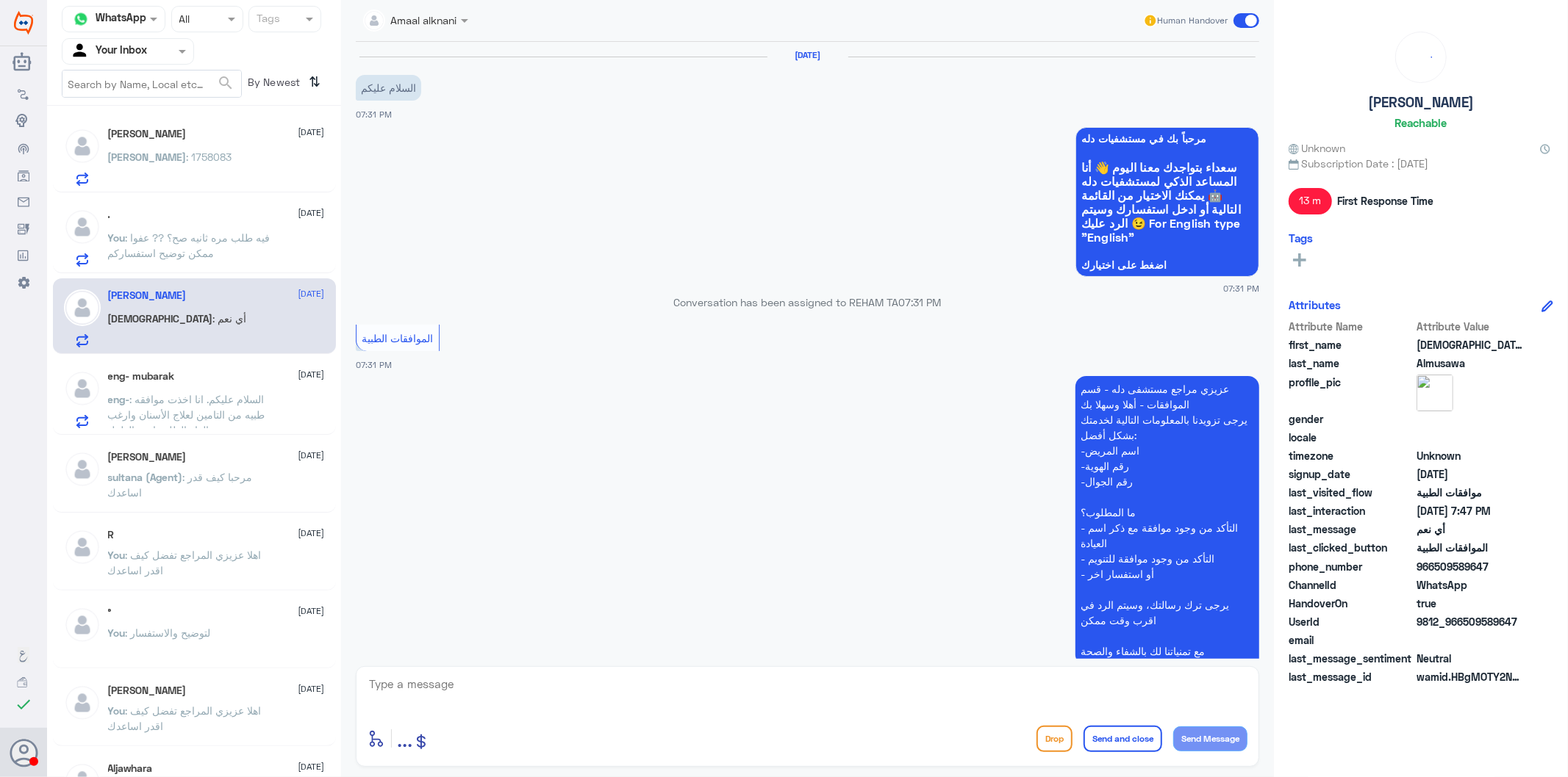
scroll to position [324, 0]
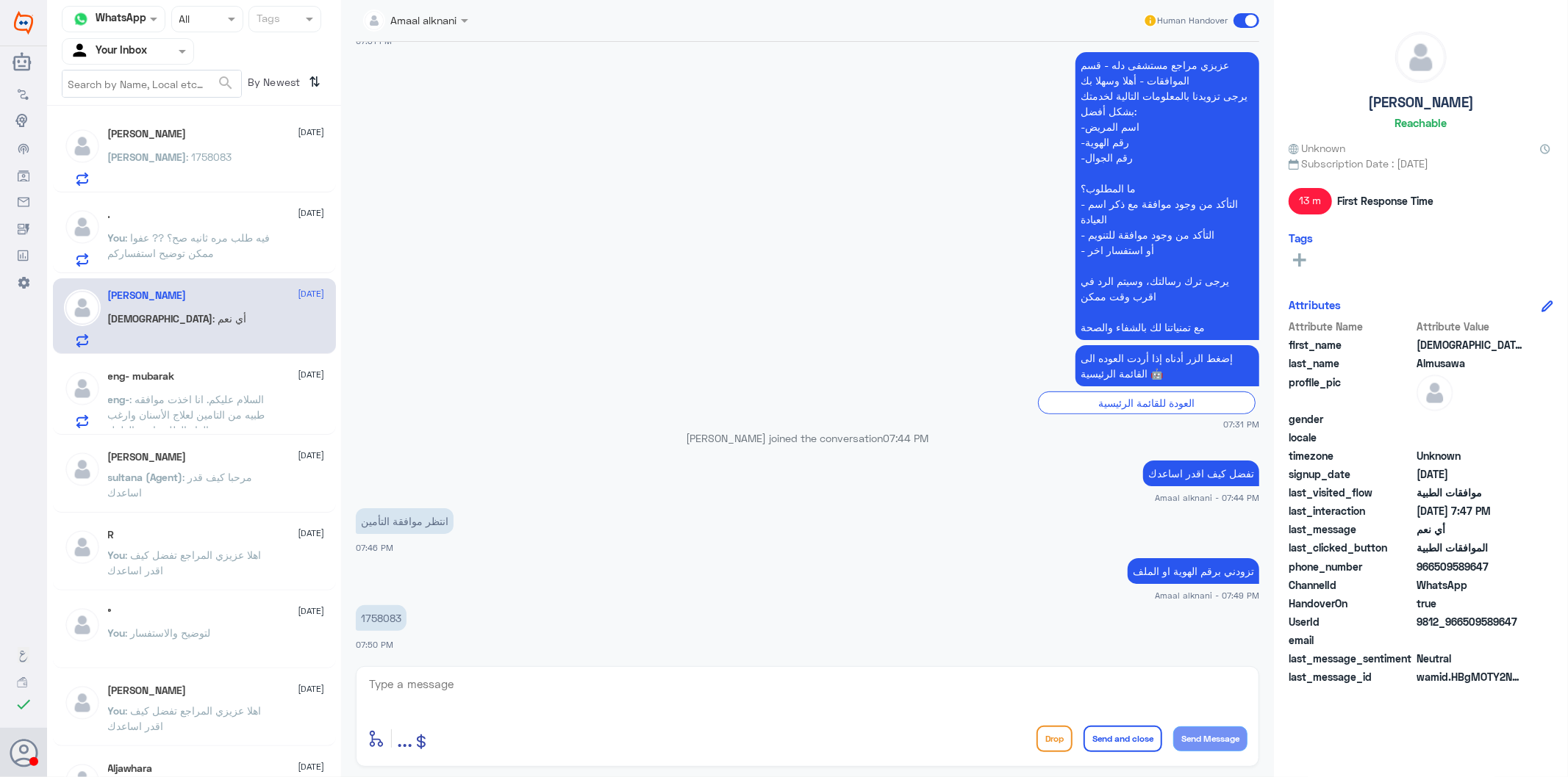
click at [432, 696] on textarea at bounding box center [807, 693] width 880 height 36
click at [377, 614] on p "1758083" at bounding box center [381, 618] width 51 height 26
click at [417, 685] on textarea at bounding box center [807, 693] width 880 height 36
type textarea "الرجاء التواصل مع تامينكم الى الان لم يتم الرد"
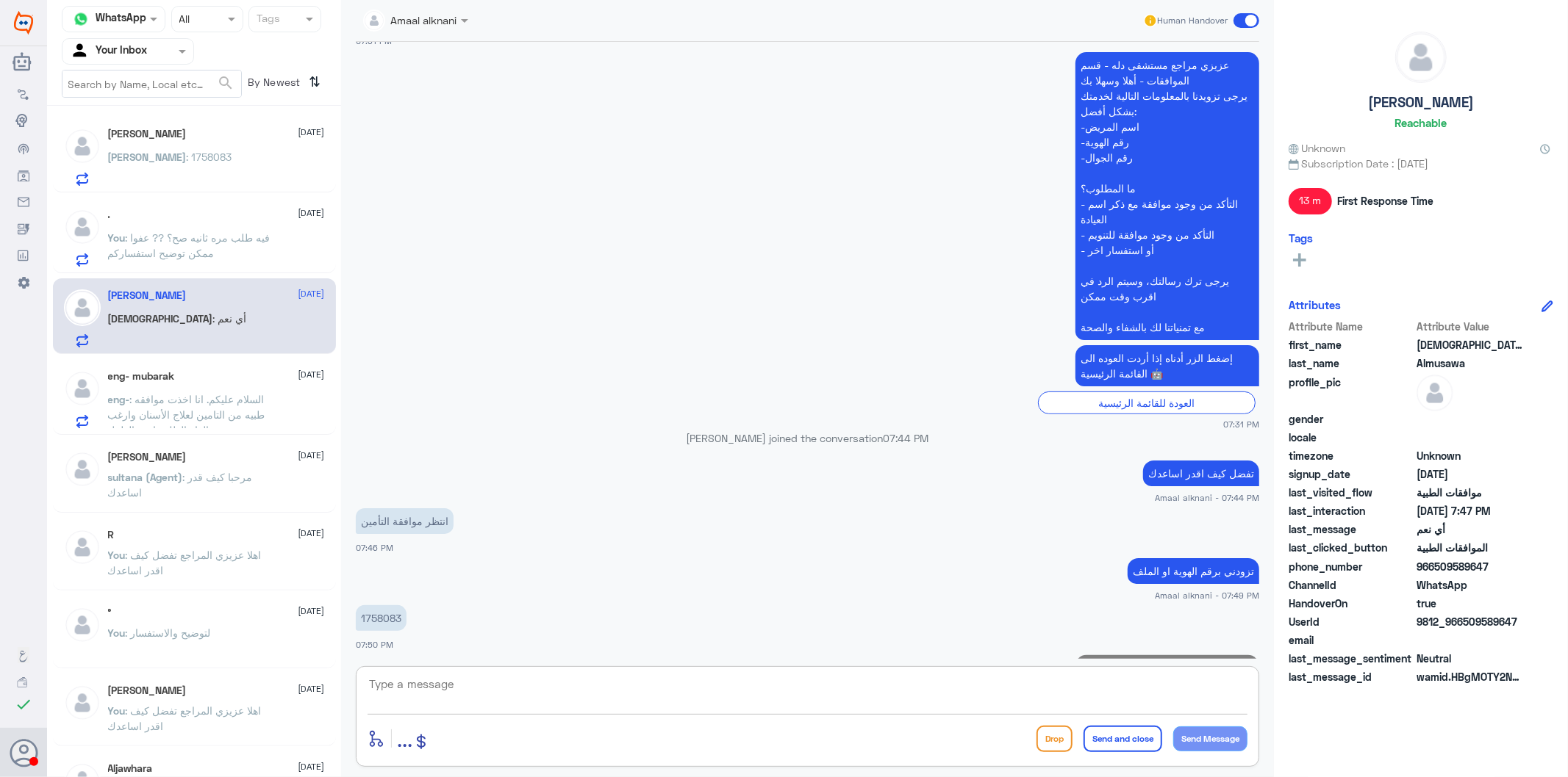
scroll to position [387, 0]
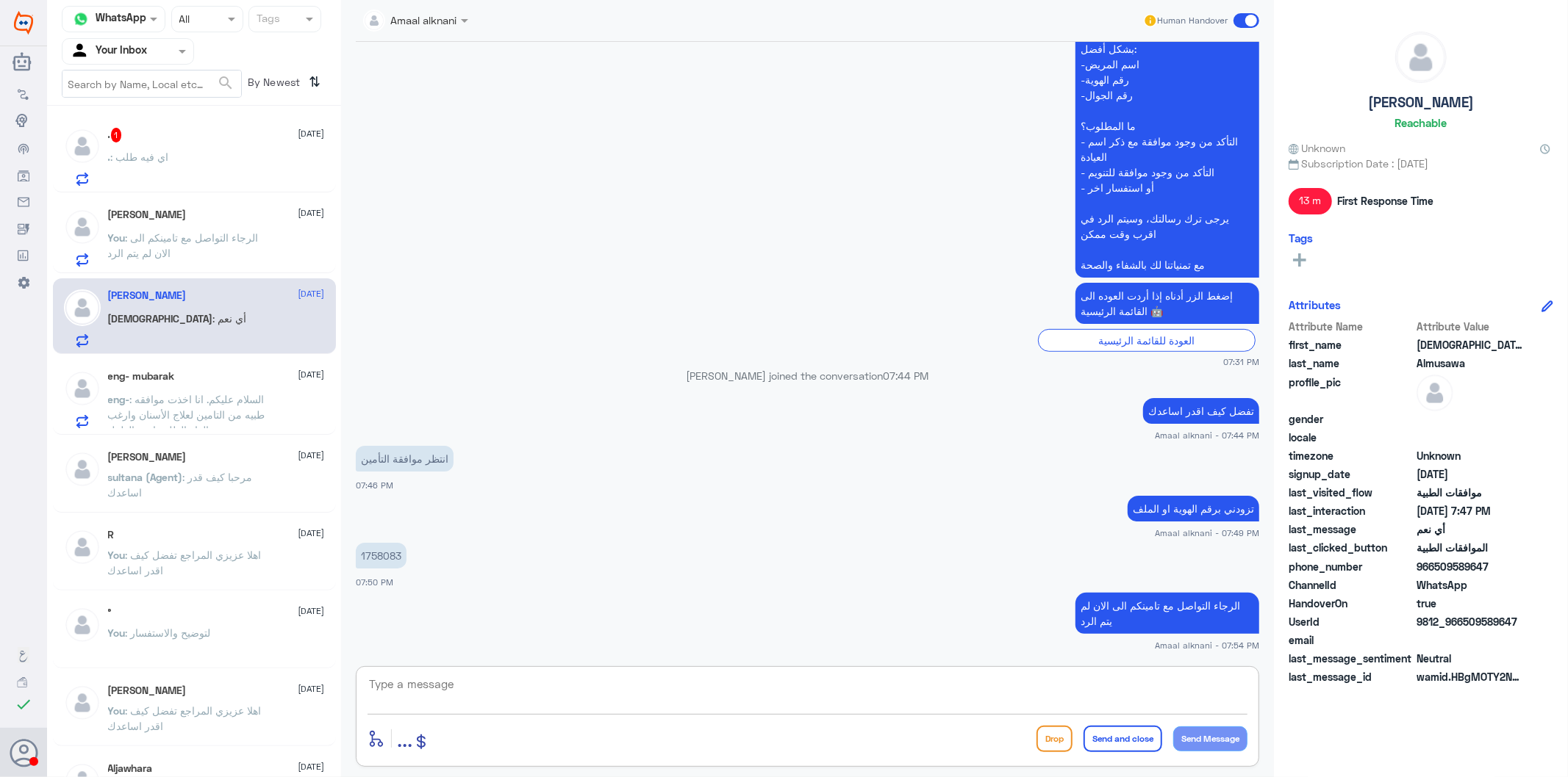
click at [459, 696] on textarea at bounding box center [807, 693] width 880 height 36
click at [200, 329] on p "[DEMOGRAPHIC_DATA] : أي نعم" at bounding box center [177, 329] width 139 height 36
click at [877, 700] on div "enter flow name ... Drop Send and close Send Message" at bounding box center [807, 738] width 880 height 33
click at [563, 700] on textarea at bounding box center [807, 693] width 880 height 36
click at [1065, 688] on textarea at bounding box center [807, 693] width 880 height 36
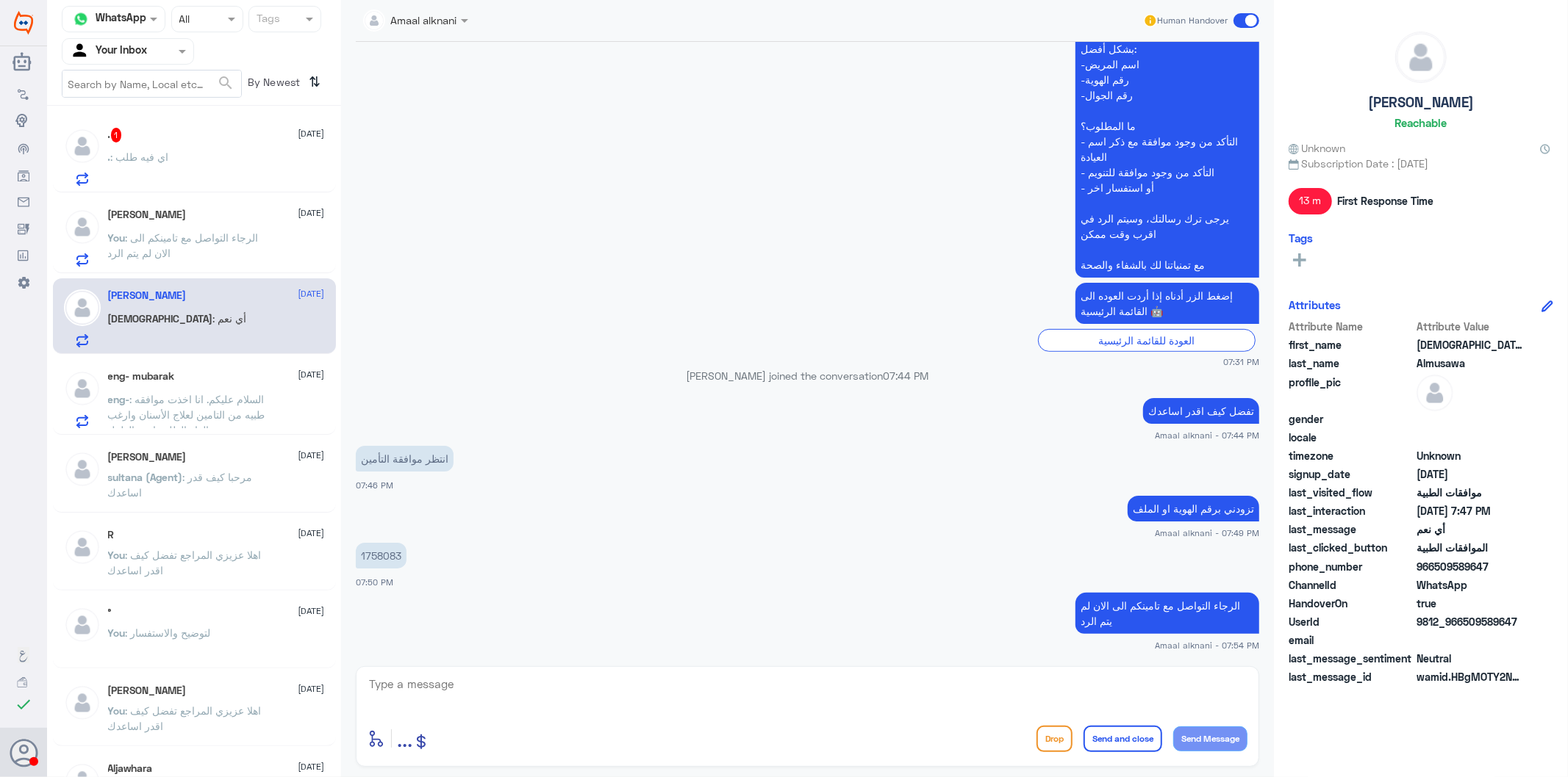
click at [121, 559] on span "You" at bounding box center [117, 555] width 18 height 12
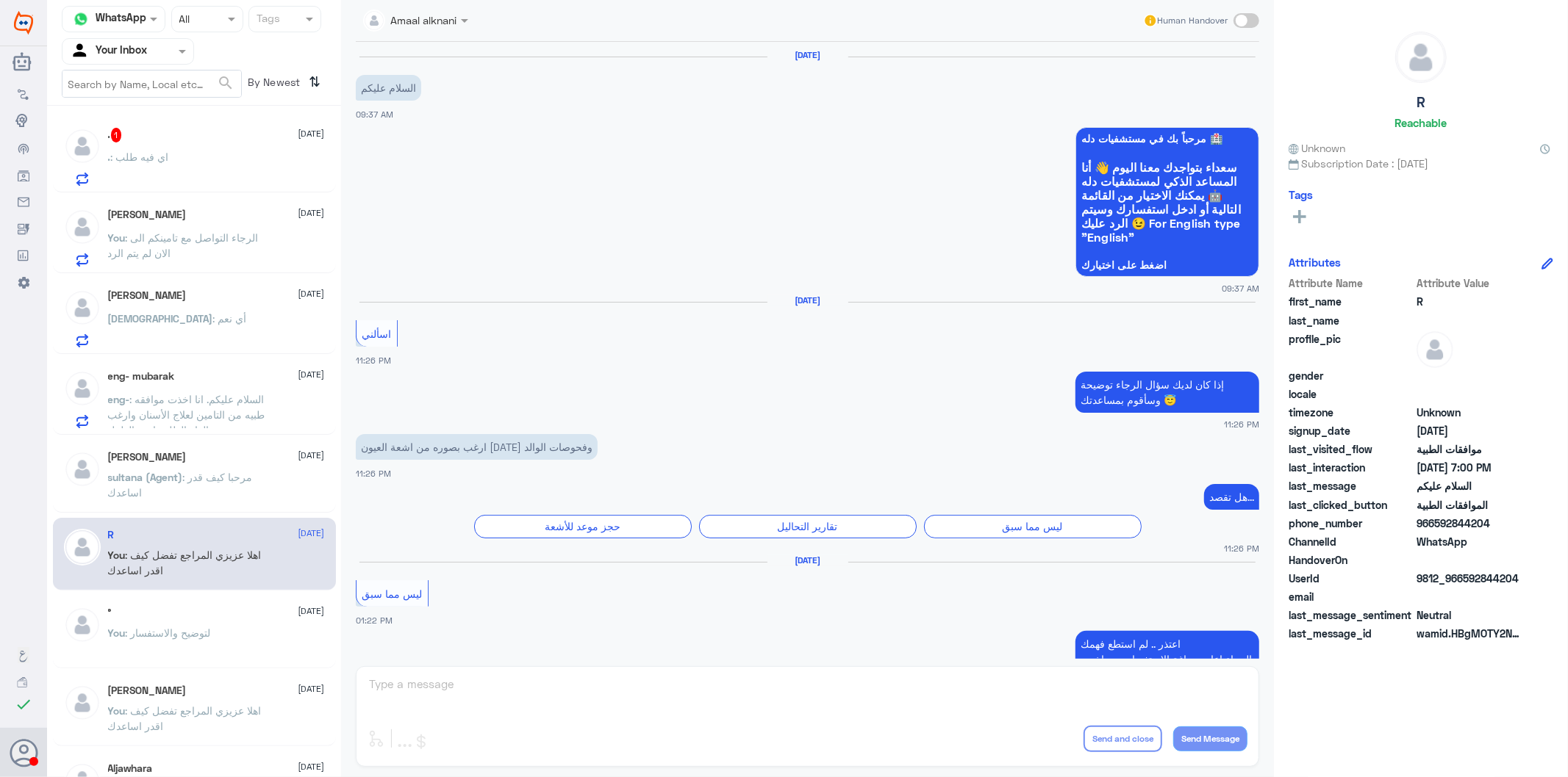
scroll to position [2057, 0]
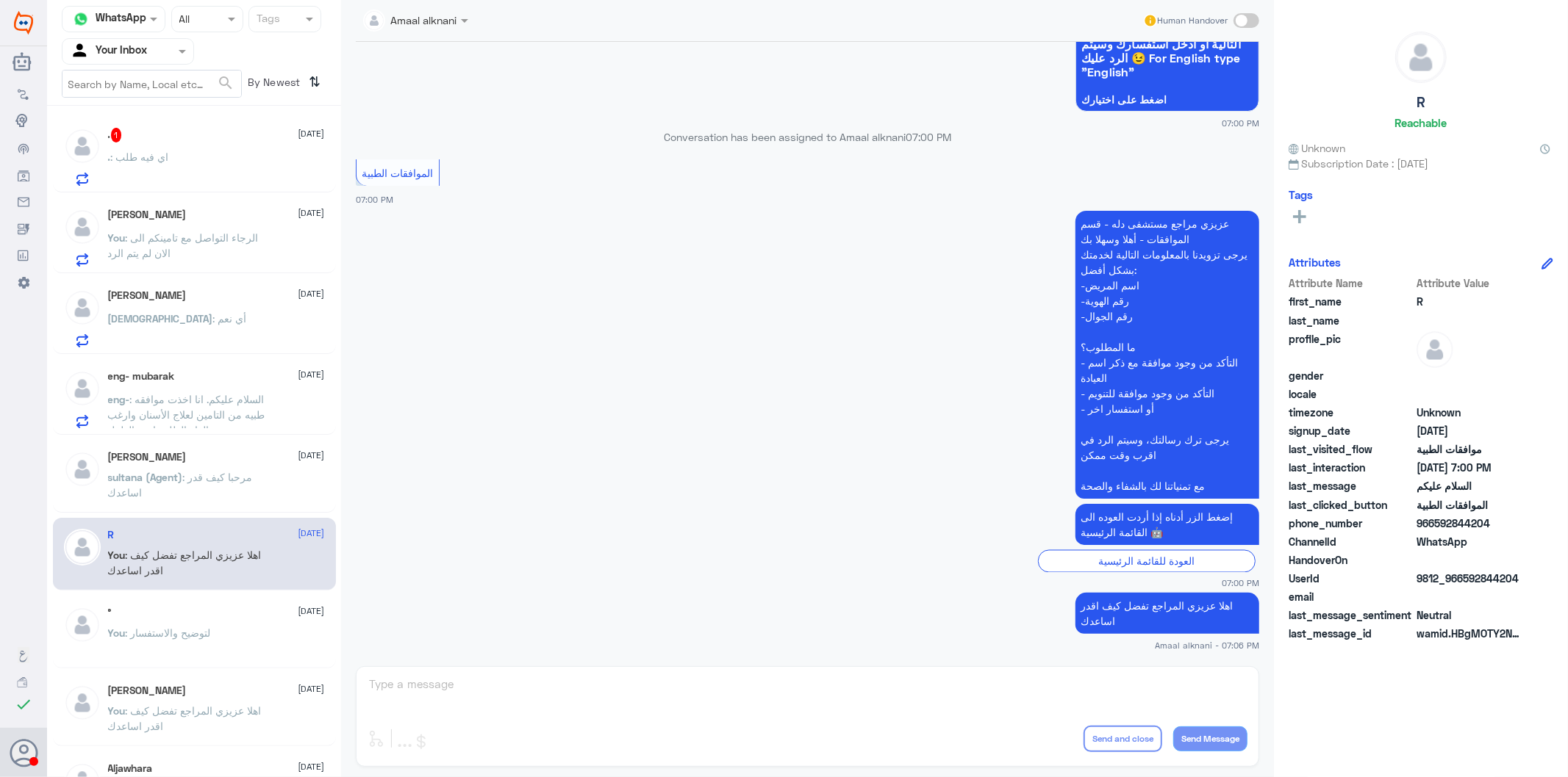
click at [162, 374] on h5 "eng- mubarak" at bounding box center [141, 376] width 67 height 12
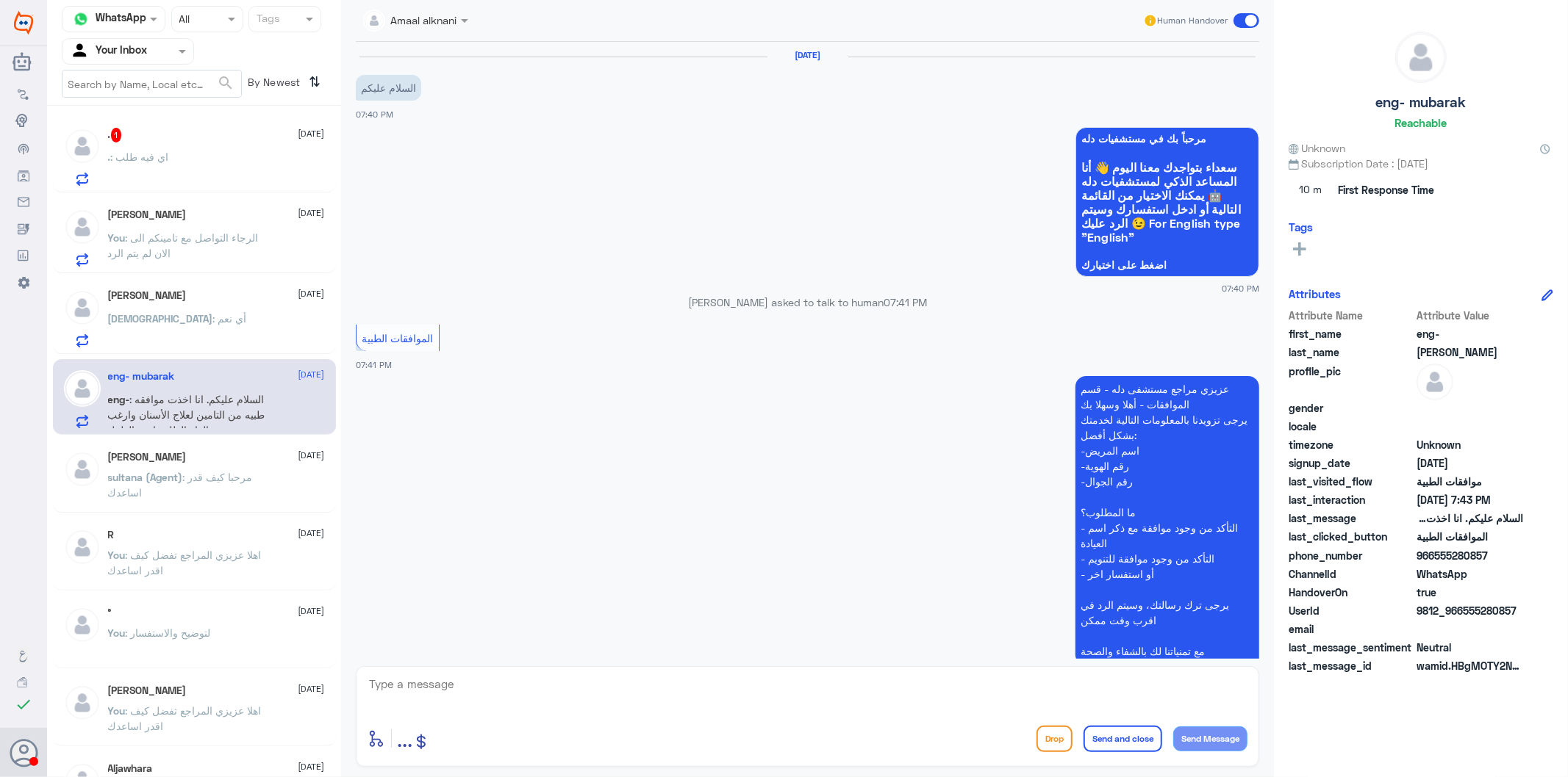
scroll to position [199, 0]
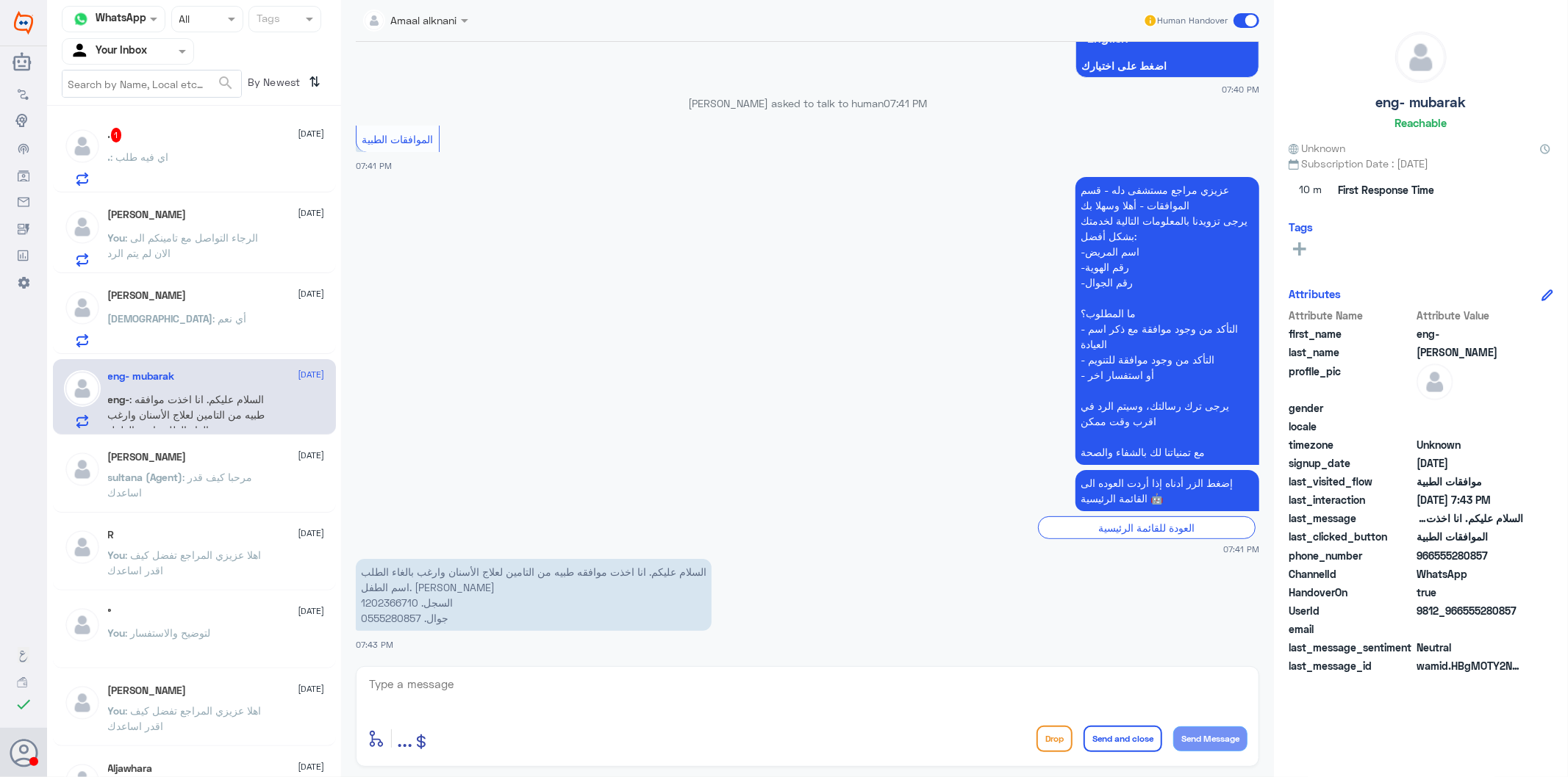
click at [156, 302] on div "[DEMOGRAPHIC_DATA][PERSON_NAME] [DATE][PERSON_NAME][DEMOGRAPHIC_DATA] : أي نعم" at bounding box center [216, 318] width 217 height 58
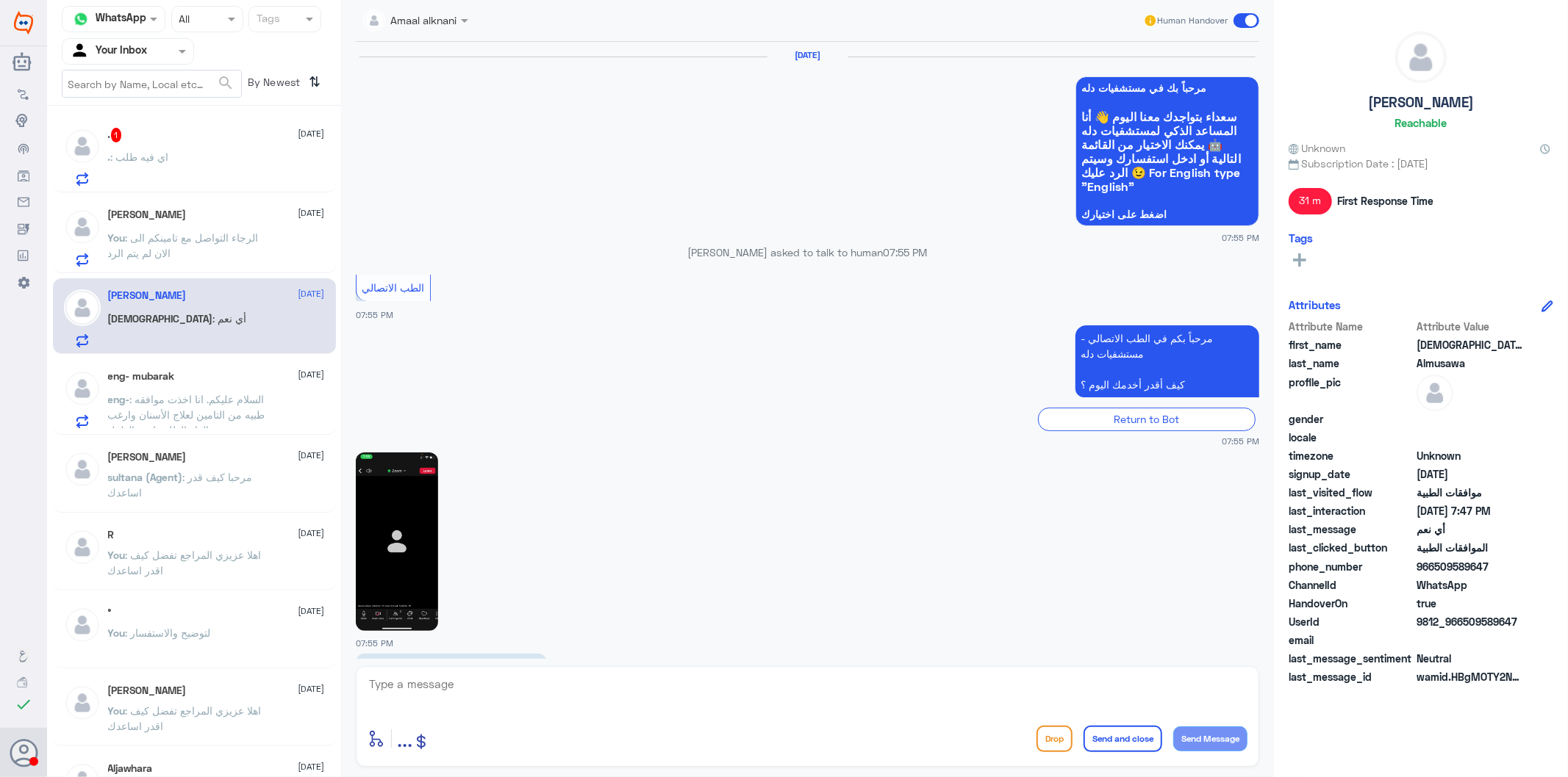
scroll to position [1962, 0]
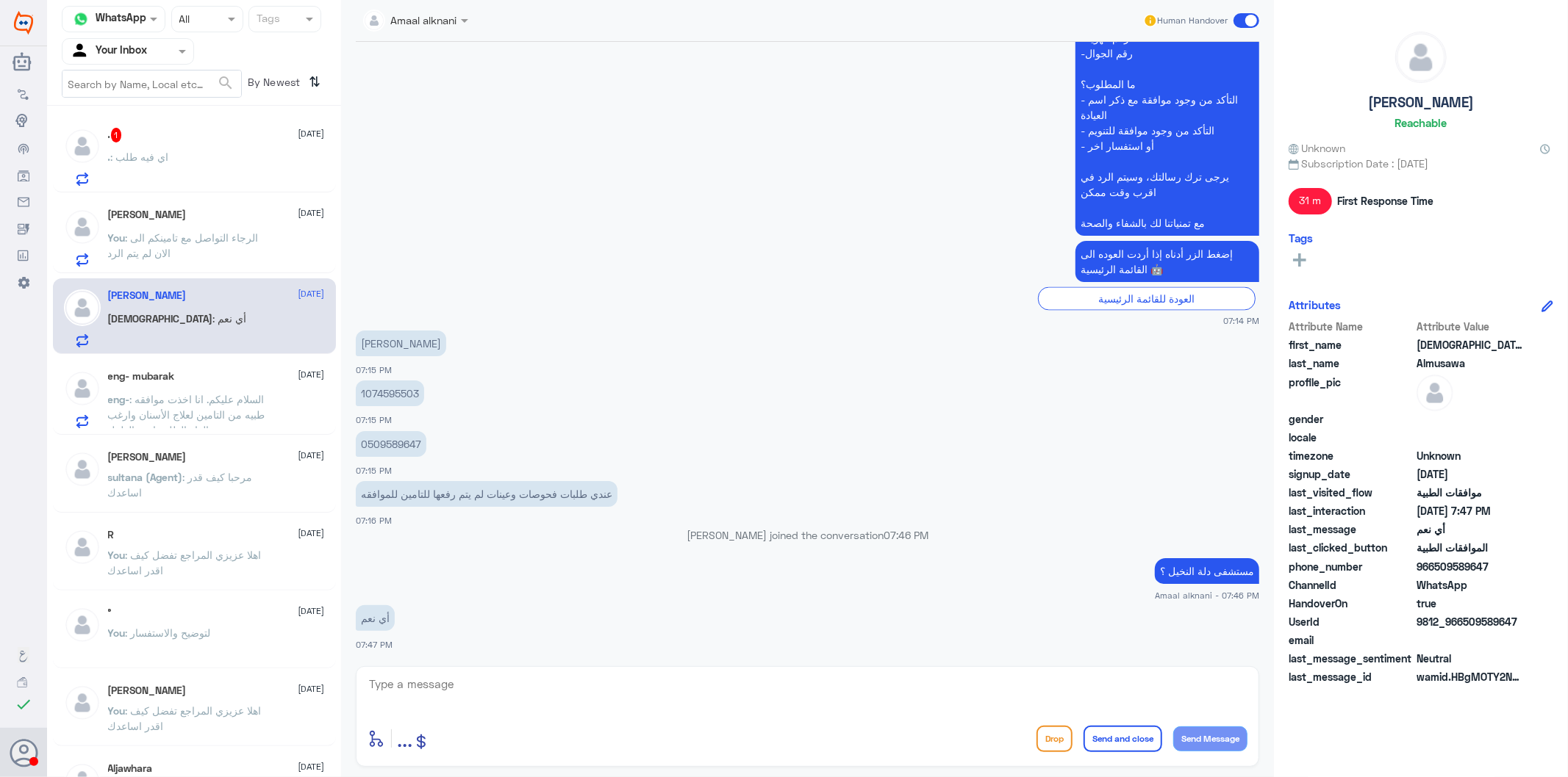
click at [148, 173] on p ". : اي فيه طلب" at bounding box center [138, 167] width 61 height 36
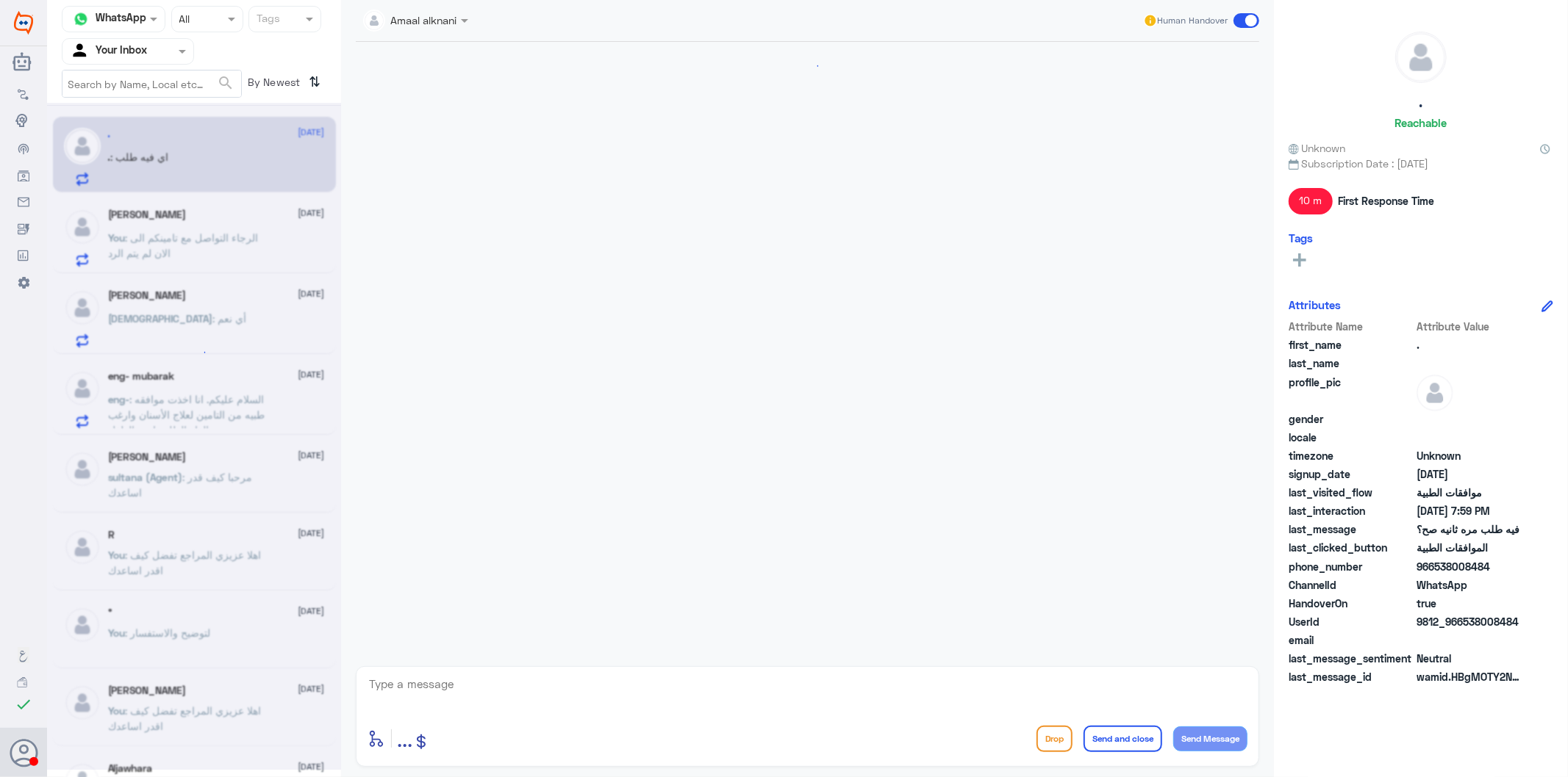
scroll to position [1820, 0]
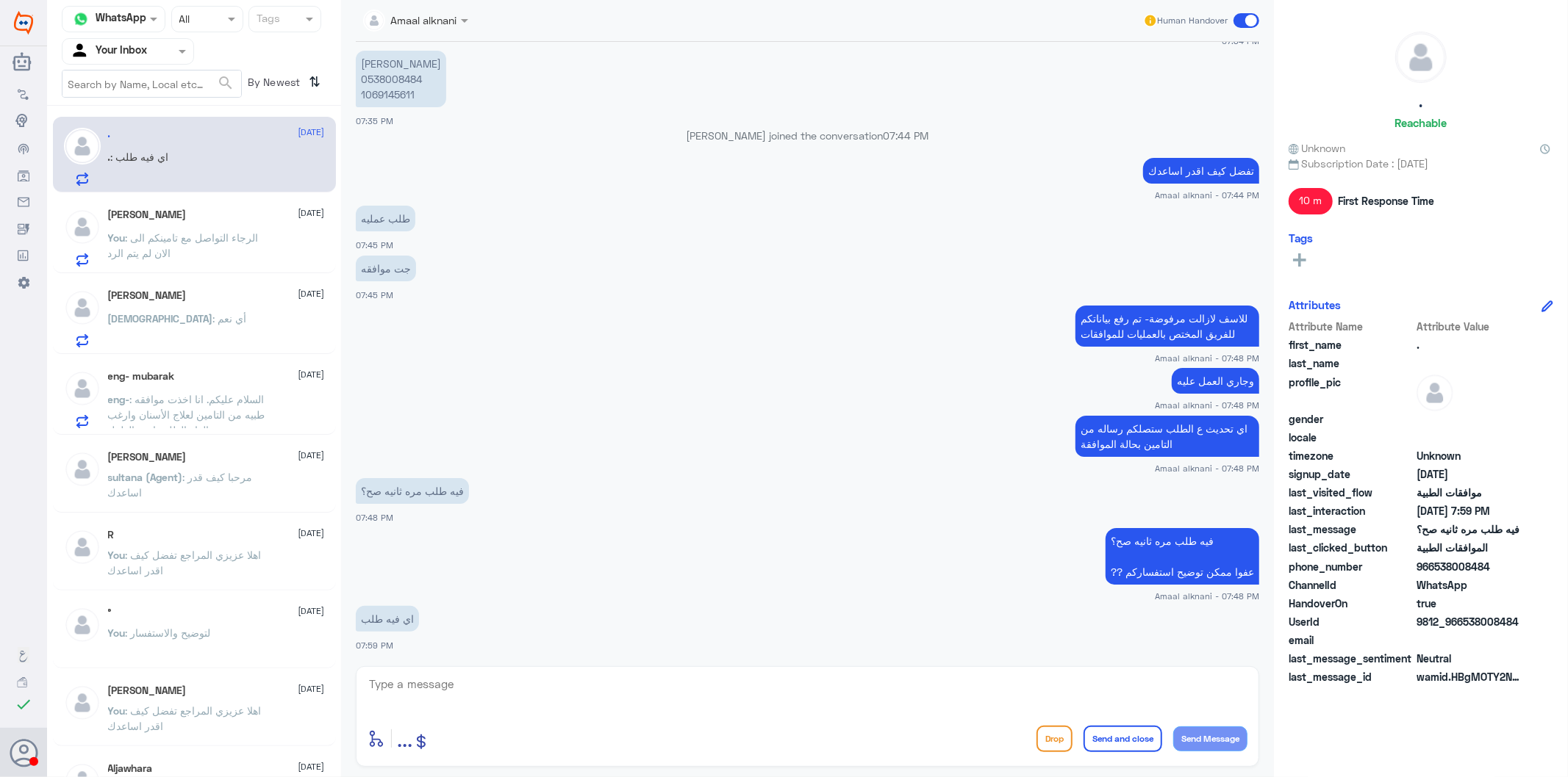
click at [164, 49] on div at bounding box center [127, 51] width 131 height 17
click at [149, 135] on div "Your Inbox" at bounding box center [127, 132] width 133 height 34
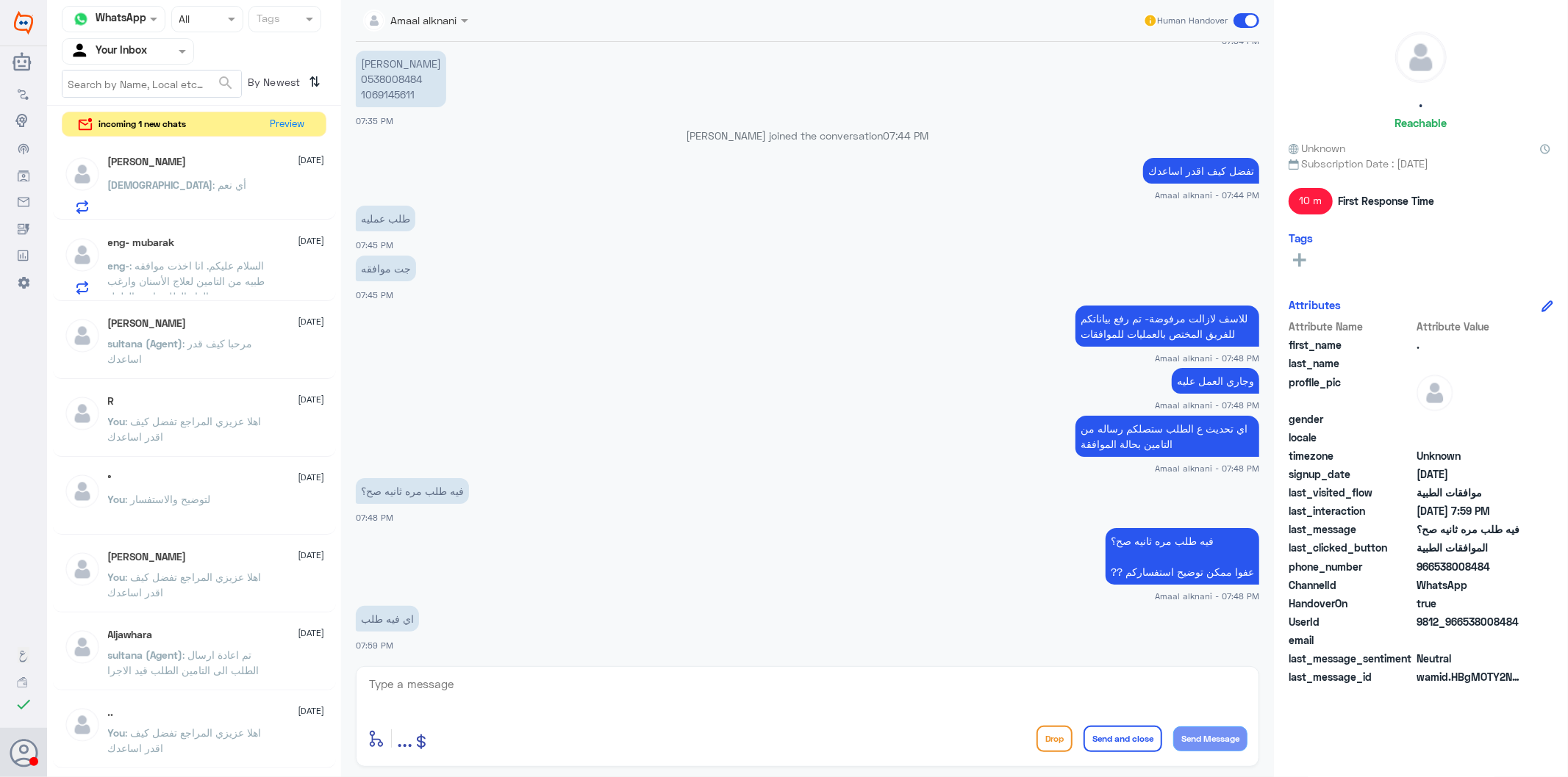
scroll to position [0, 0]
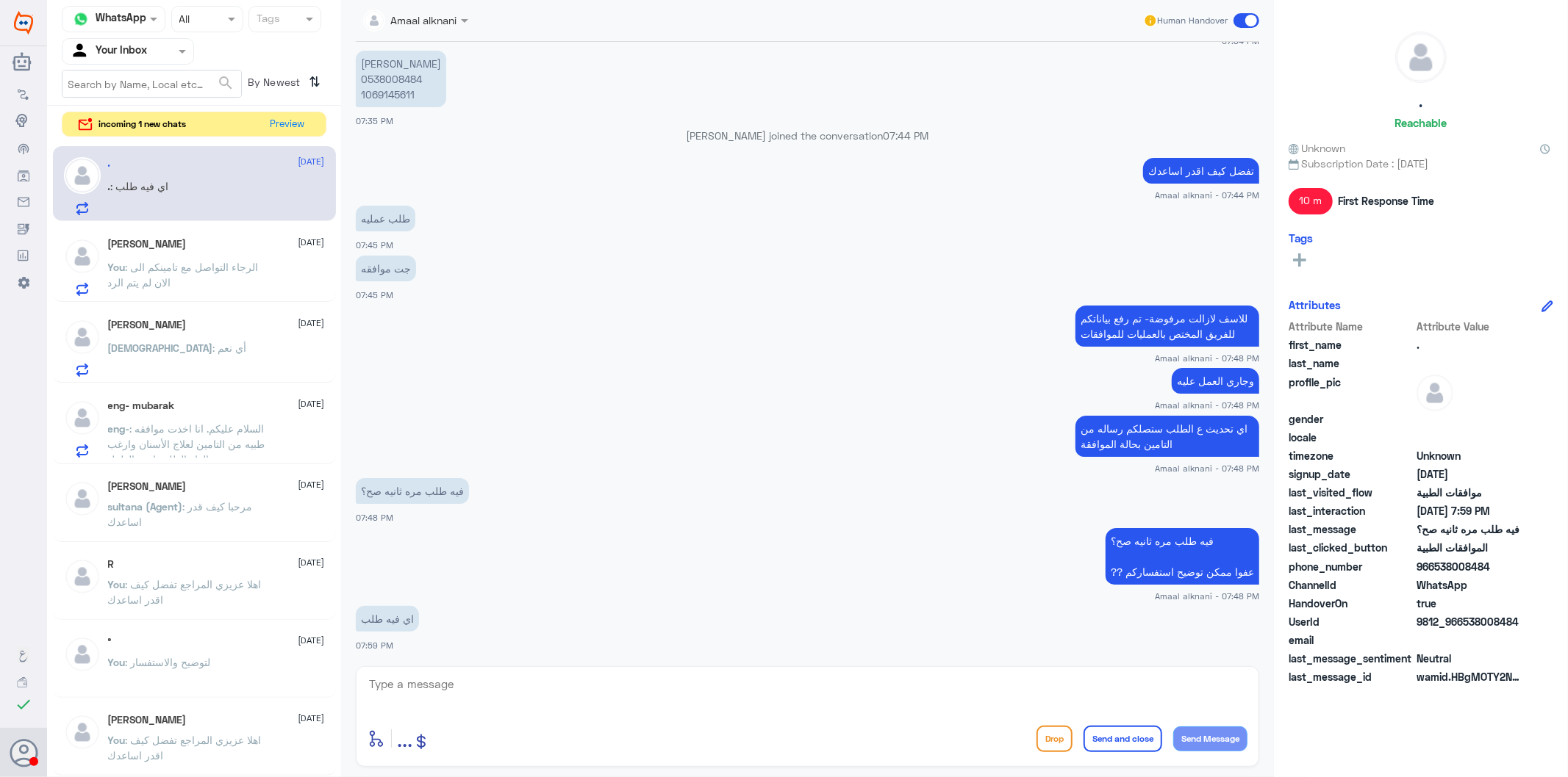
click at [202, 208] on div ". : اي فيه طلب" at bounding box center [216, 198] width 217 height 33
click at [196, 267] on span ": الرجاء التواصل مع تامينكم الى الان لم يتم الرد" at bounding box center [182, 274] width 150 height 28
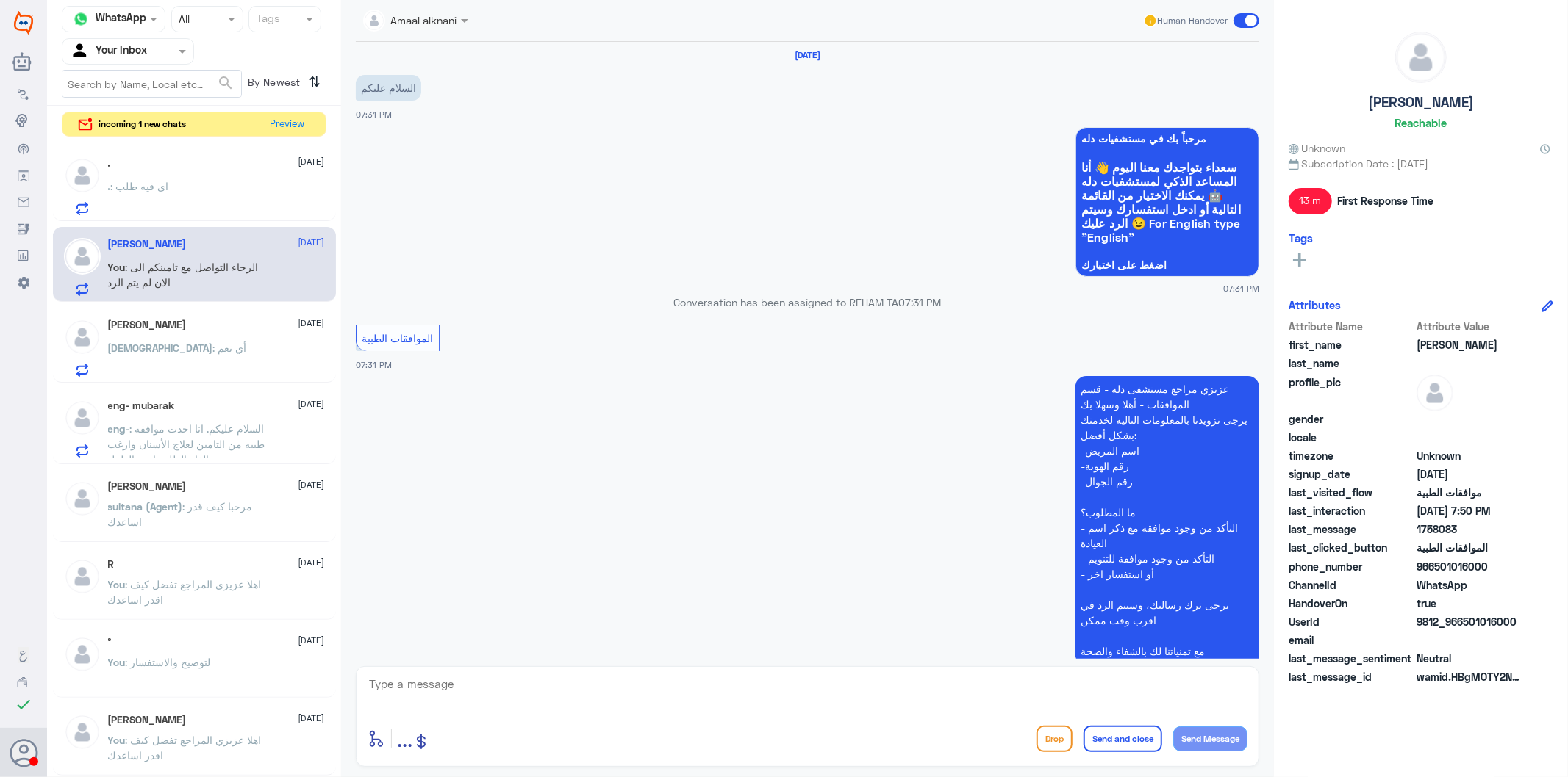
scroll to position [387, 0]
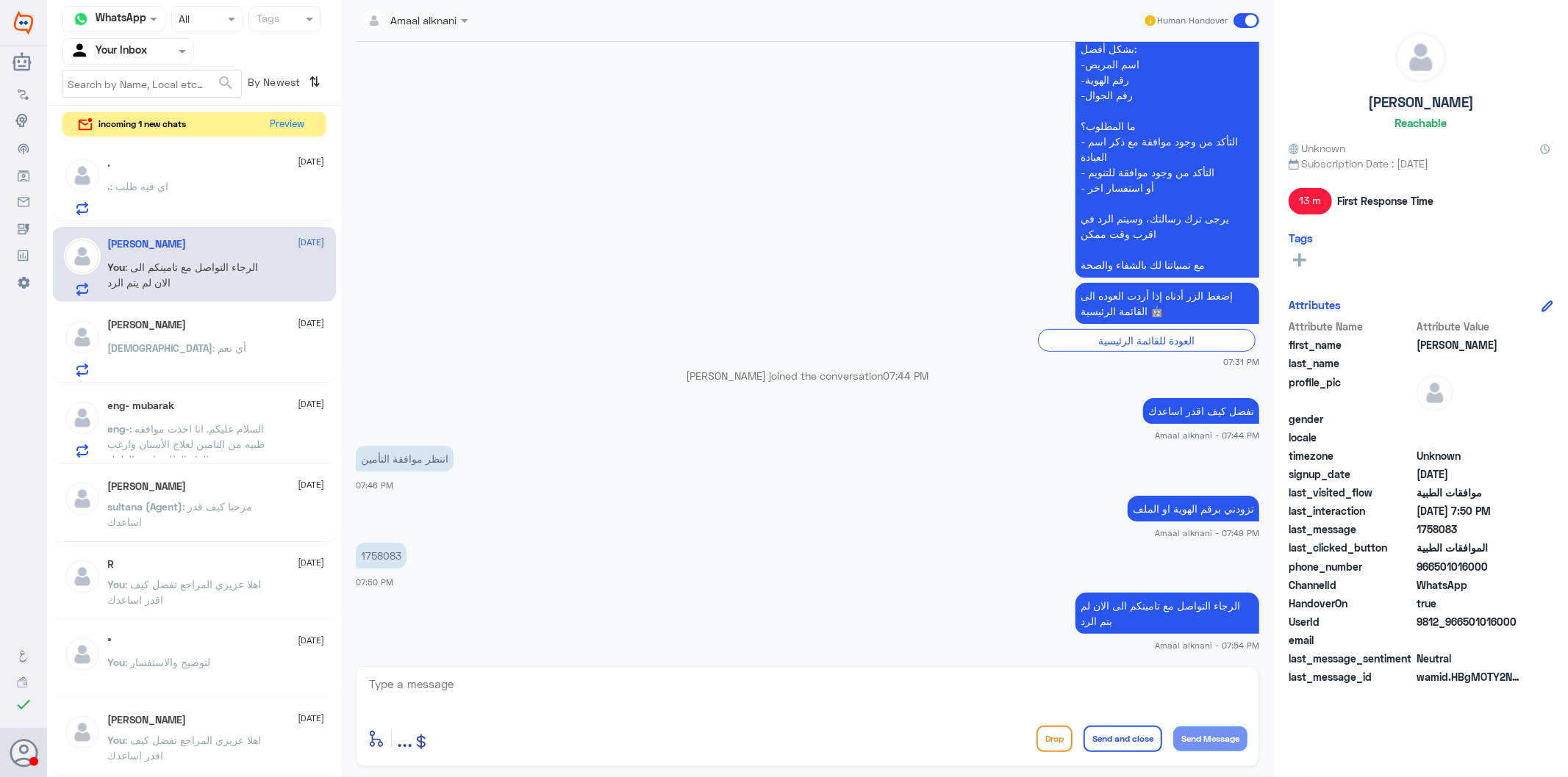
click at [187, 332] on h5 "[PERSON_NAME]" at bounding box center [147, 325] width 78 height 12
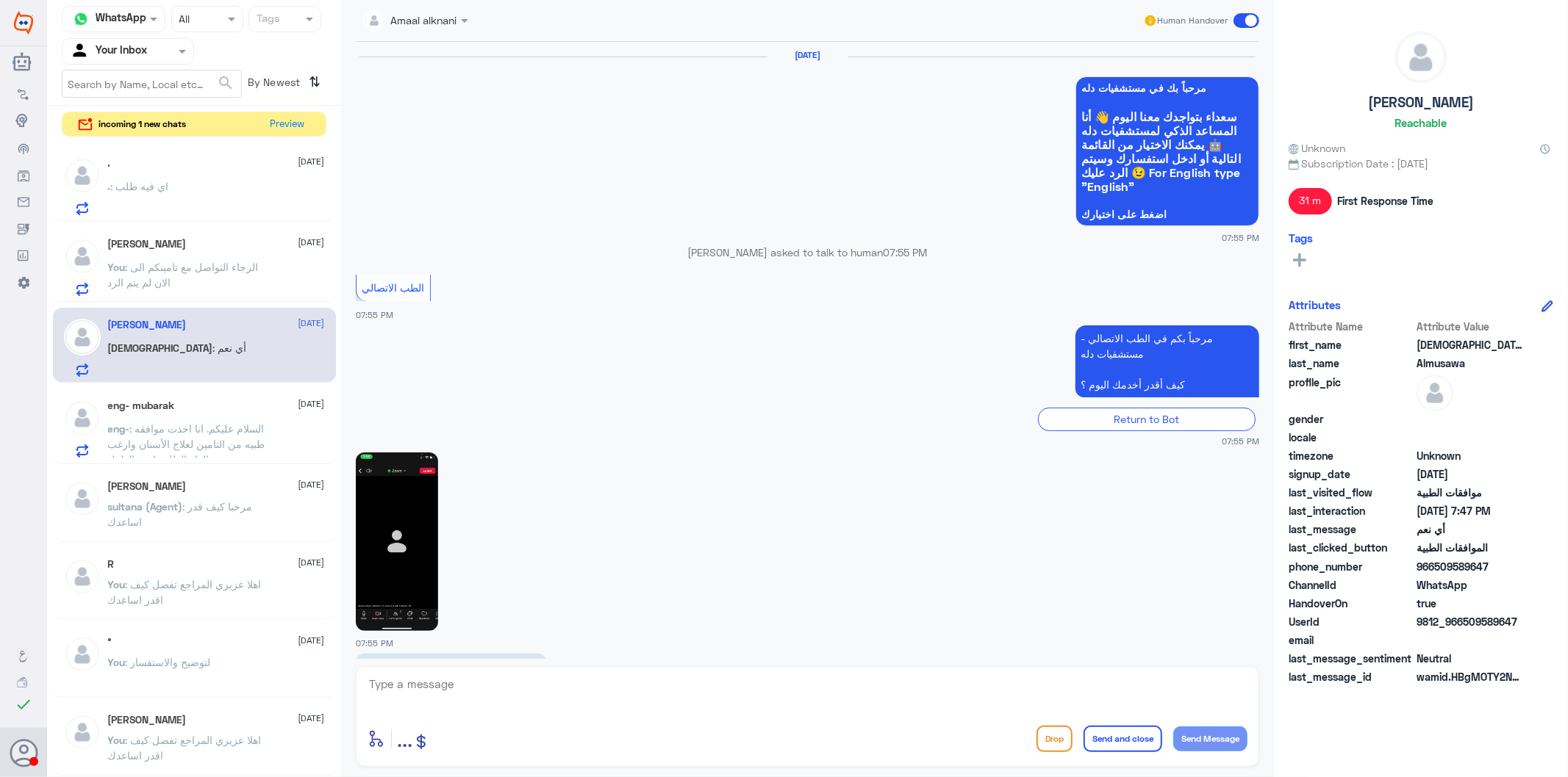
scroll to position [1962, 0]
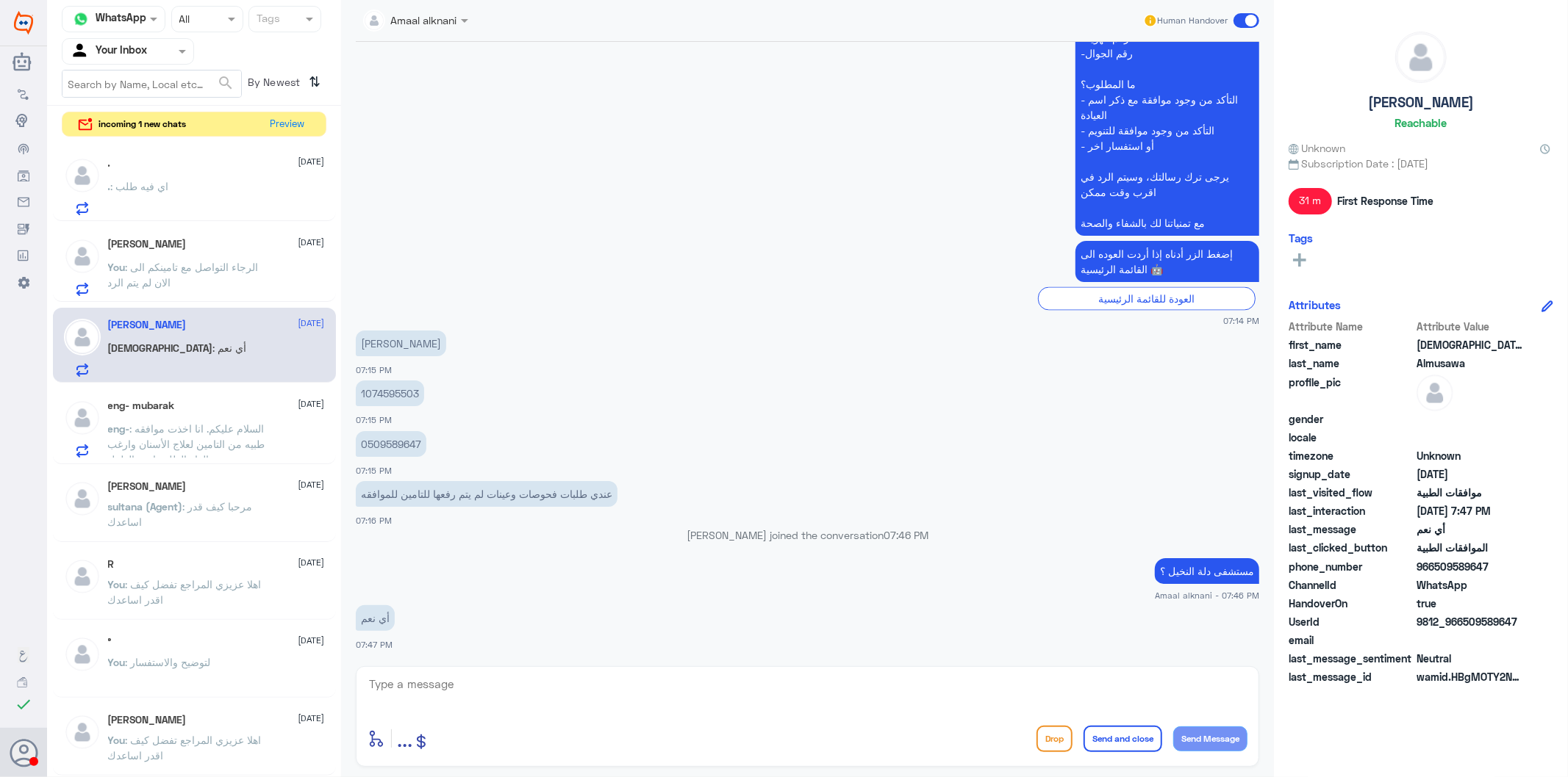
click at [523, 681] on textarea at bounding box center [807, 693] width 880 height 36
type textarea "l"
type textarea "عفوا مين طبيبكم ؟"
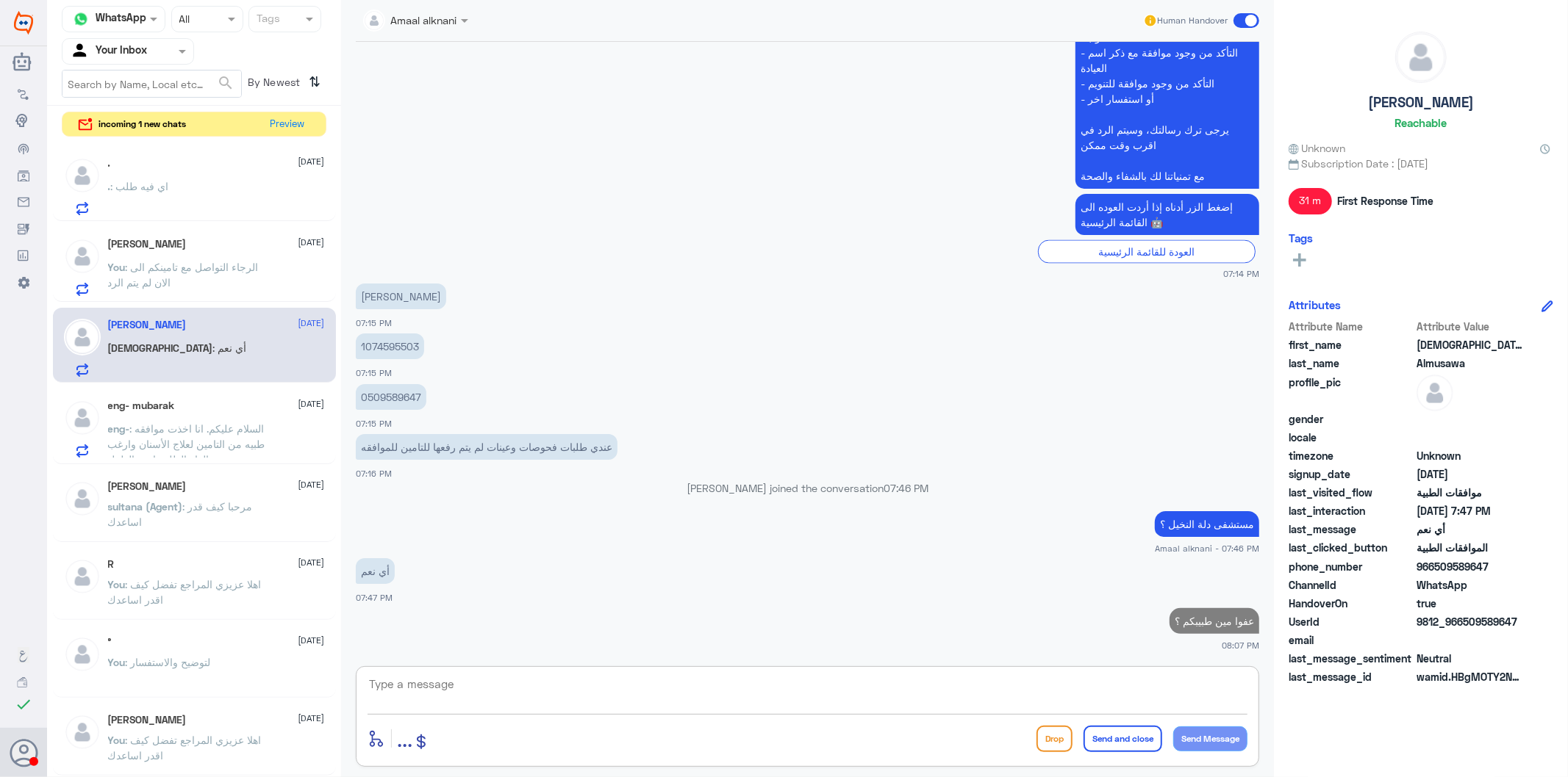
click at [251, 274] on p "You : الرجاء التواصل مع تامينكم الى الان لم يتم الرد" at bounding box center [190, 277] width 165 height 36
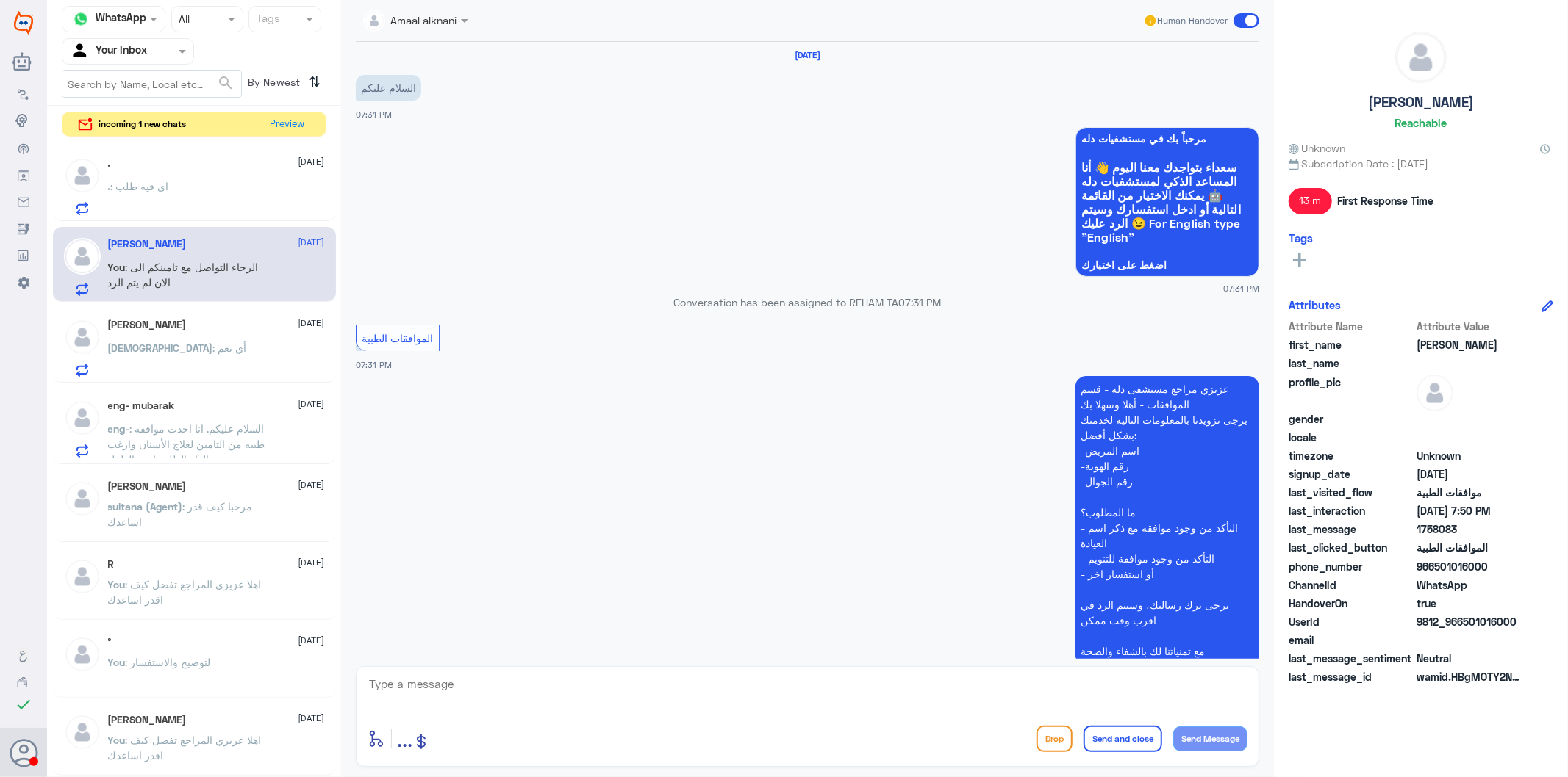
scroll to position [387, 0]
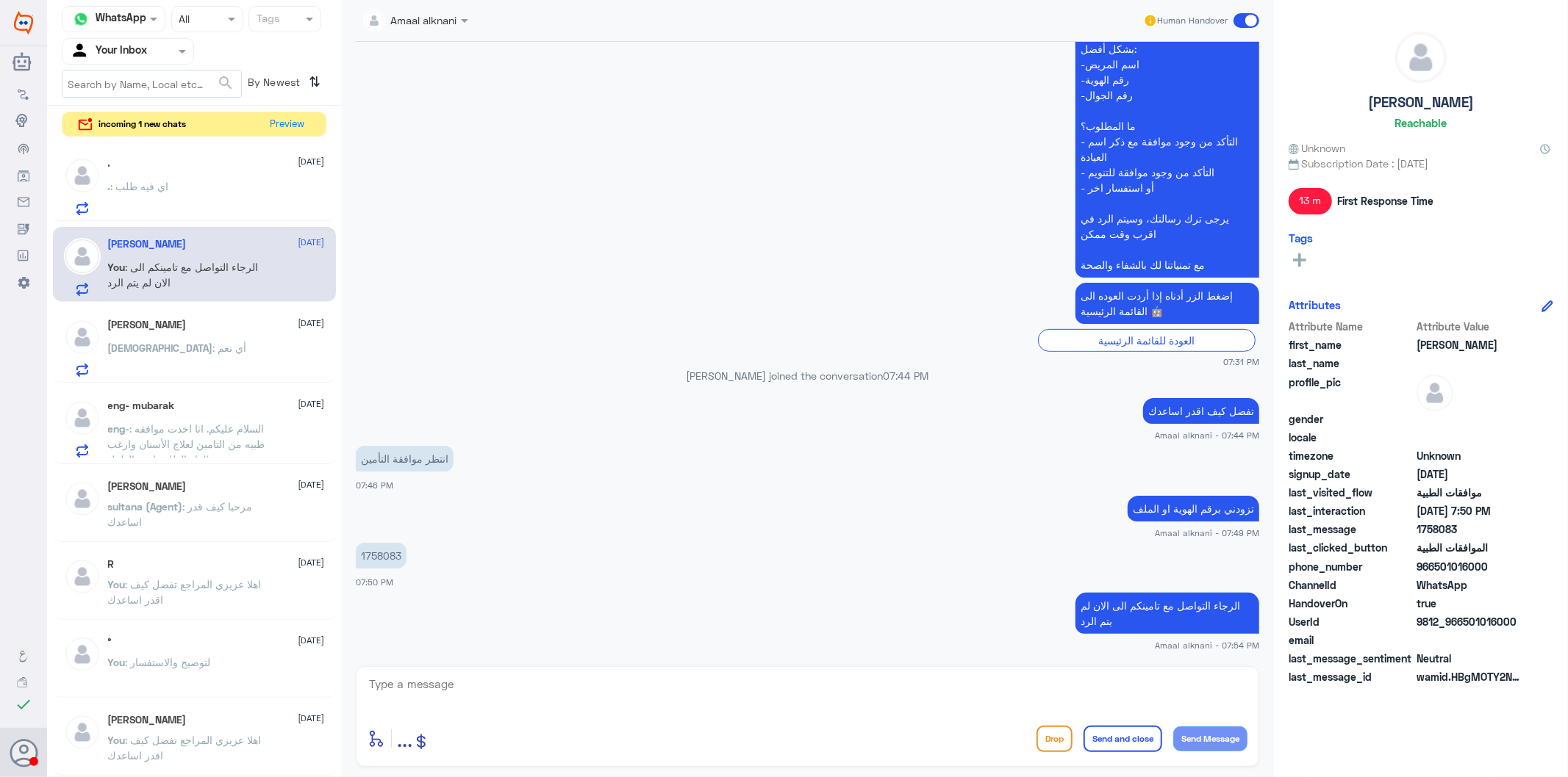
click at [461, 700] on textarea at bounding box center [807, 693] width 880 height 36
click at [455, 694] on textarea at bounding box center [807, 693] width 880 height 36
type textarea "ا"
click at [215, 429] on span ": السلام عليكم. انا اخذت موافقه طبيه من التامين لعلاج الأسنان وارغب بالغاء الطل…" at bounding box center [186, 459] width 157 height 74
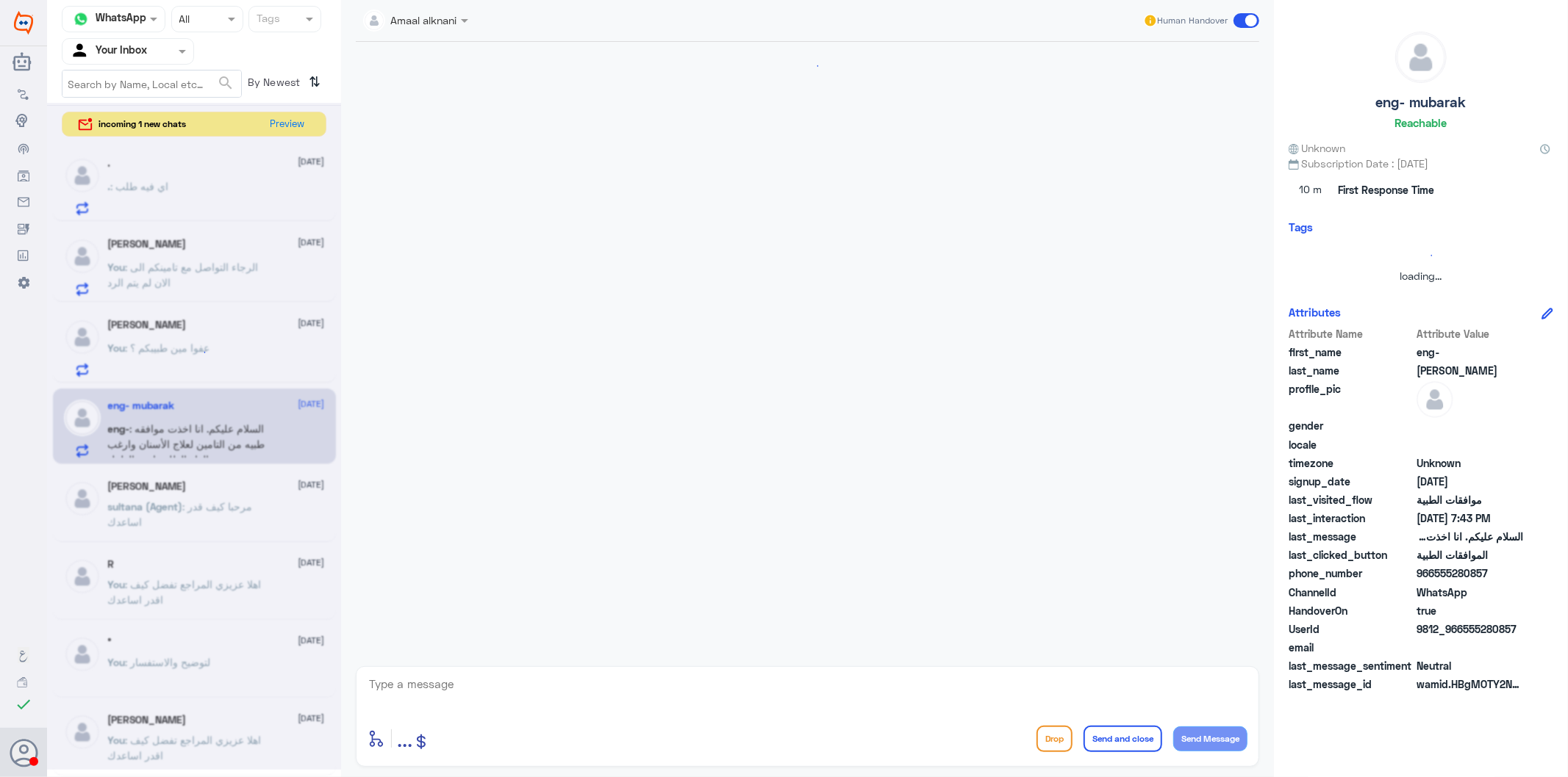
scroll to position [199, 0]
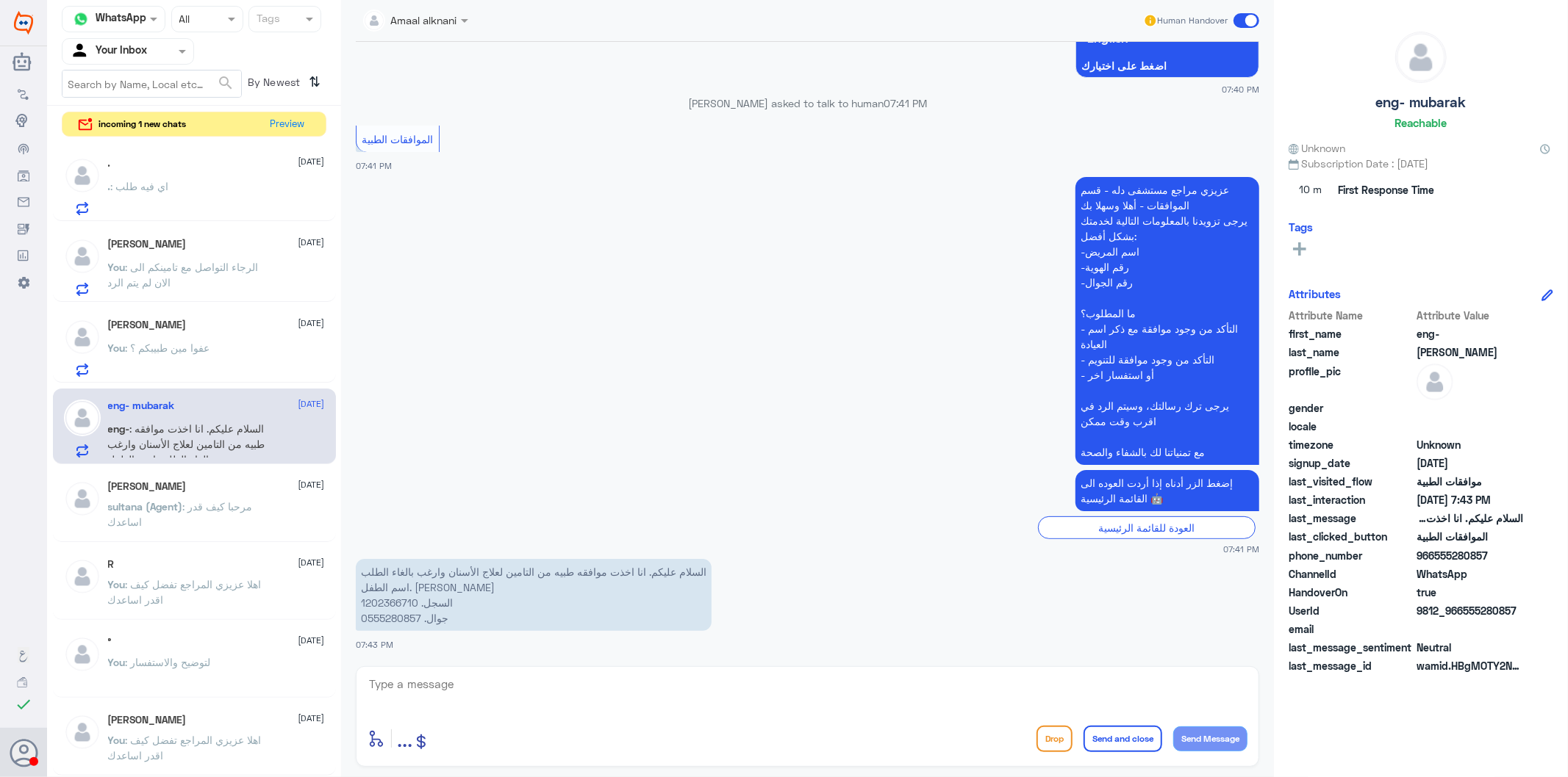
click at [487, 700] on textarea at bounding box center [807, 693] width 880 height 36
click at [218, 198] on div "[PERSON_NAME] : [PERSON_NAME]" at bounding box center [216, 198] width 217 height 33
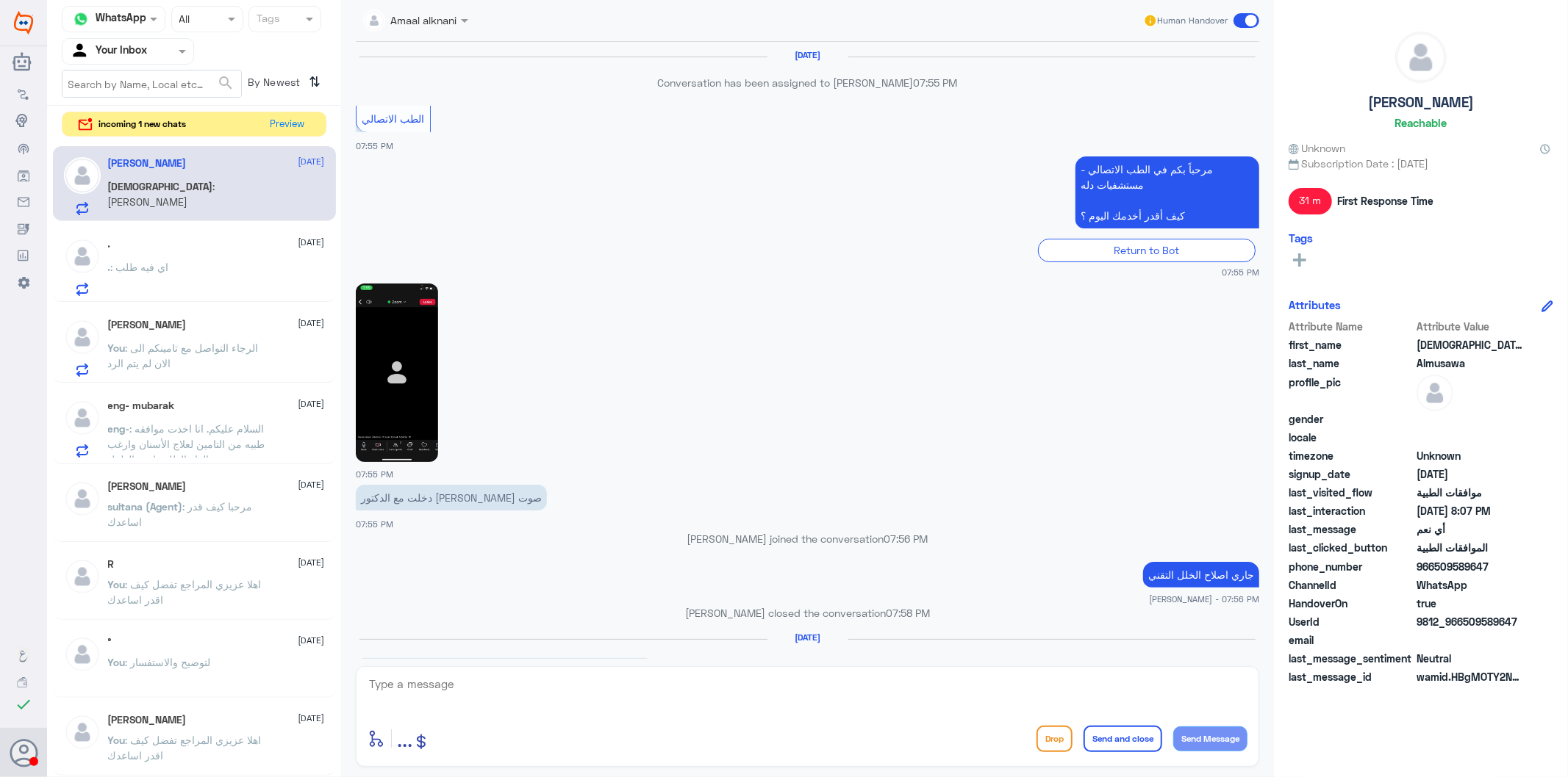
scroll to position [1890, 0]
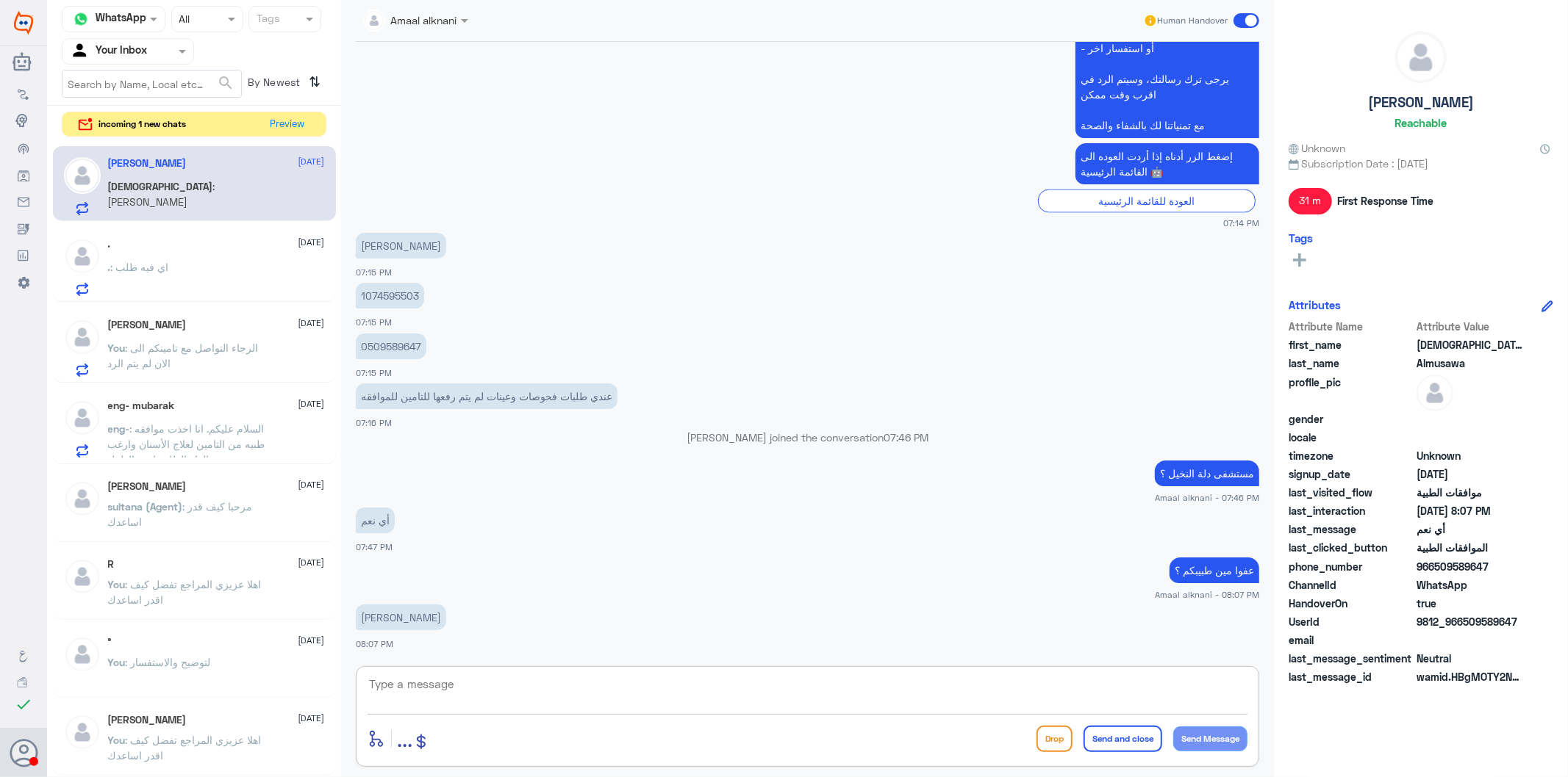
click at [432, 694] on textarea at bounding box center [807, 693] width 880 height 36
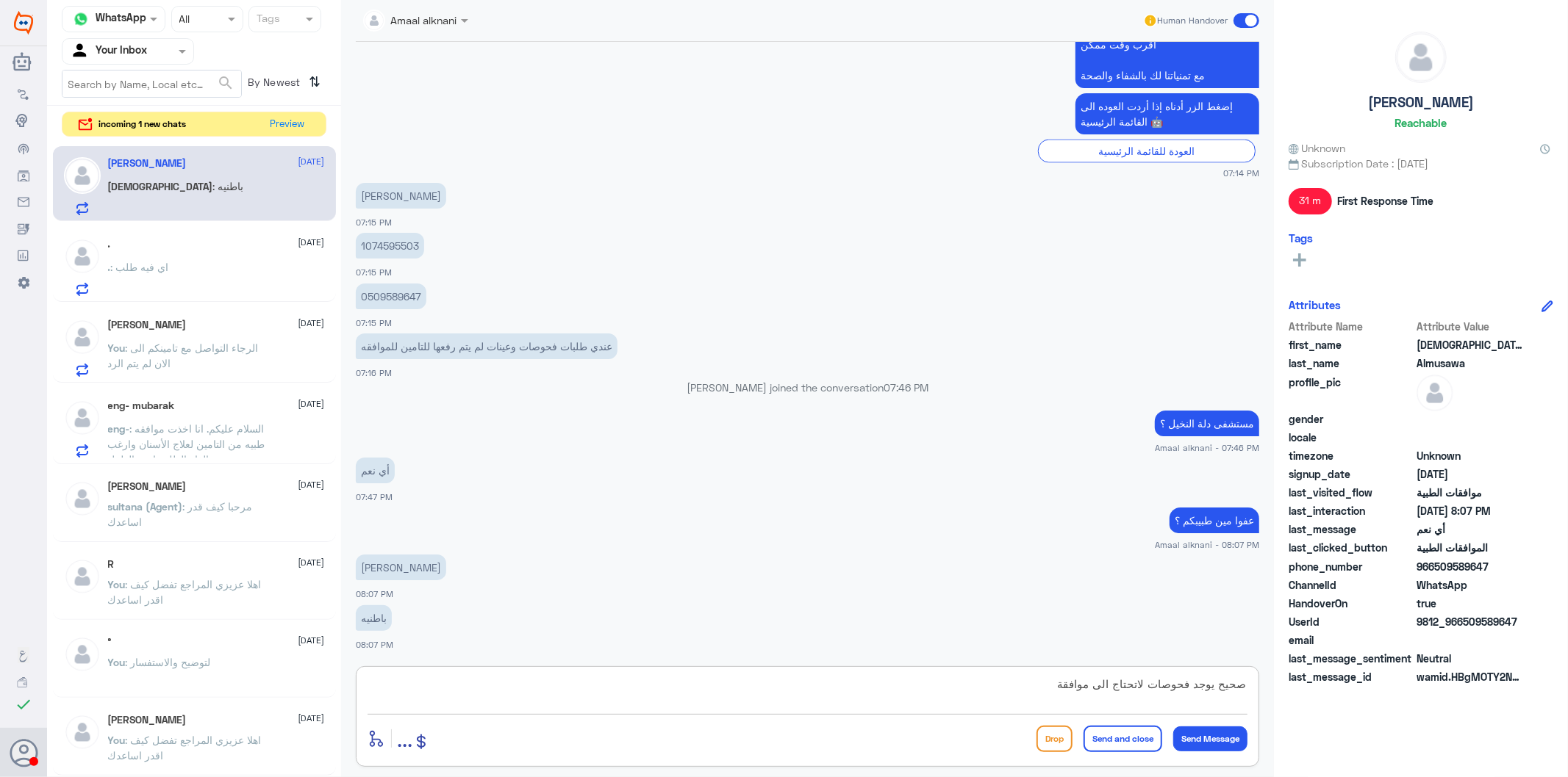
type textarea "صحيح يوجد فحوصات لاتحتاج الى موافقة"
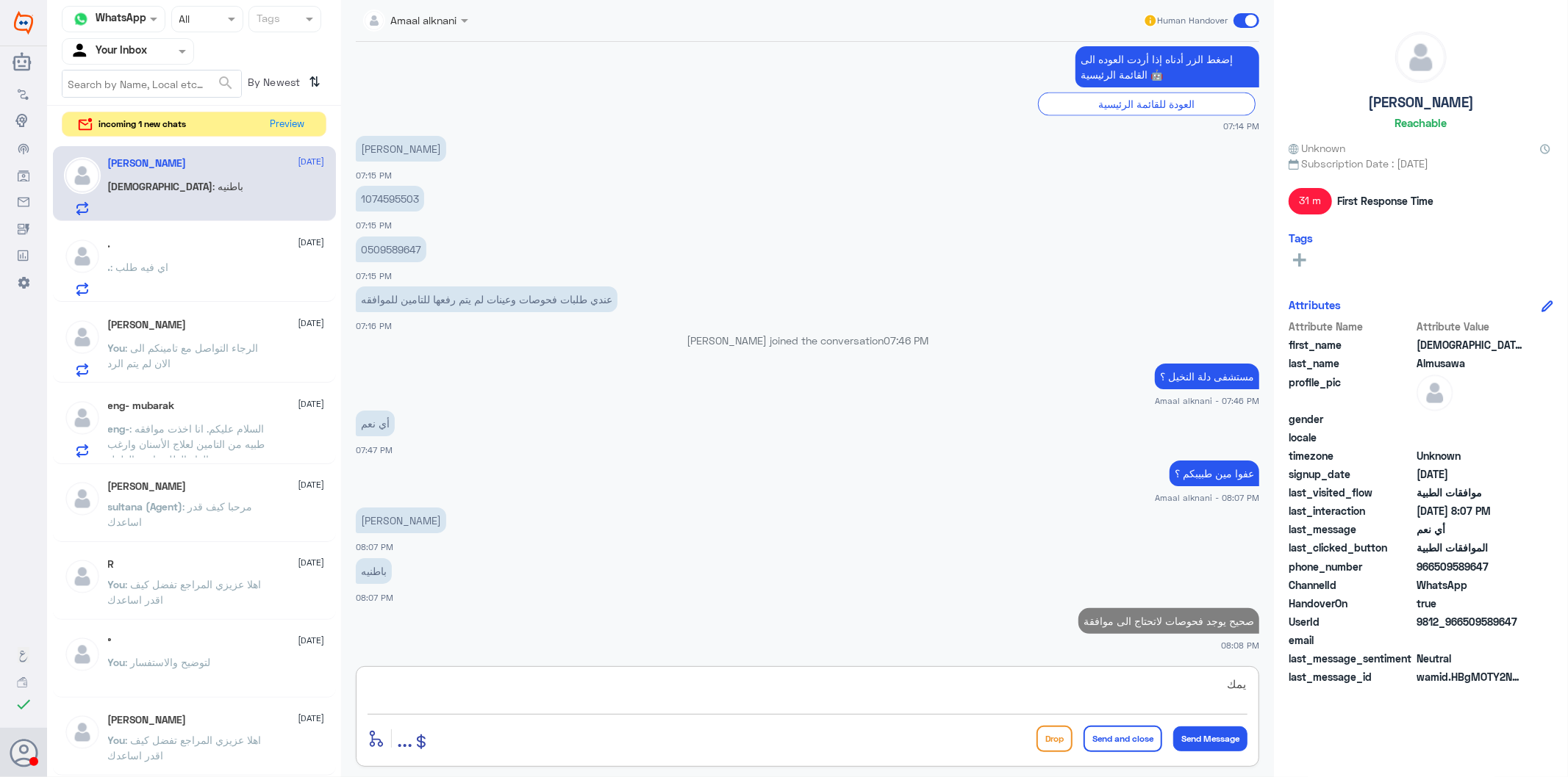
scroll to position [1987, 0]
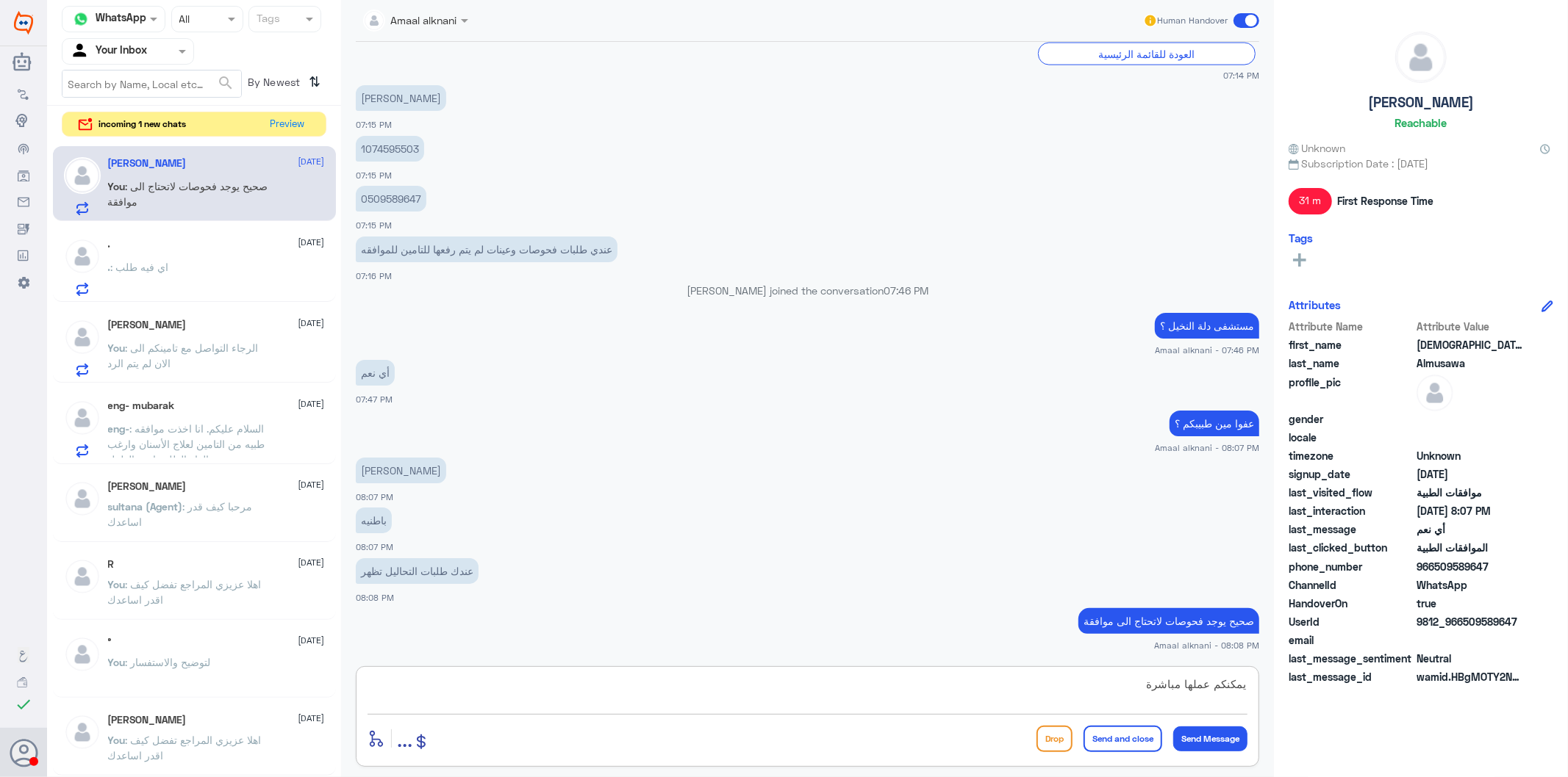
type textarea "يمكنكم عملها مباشرة"
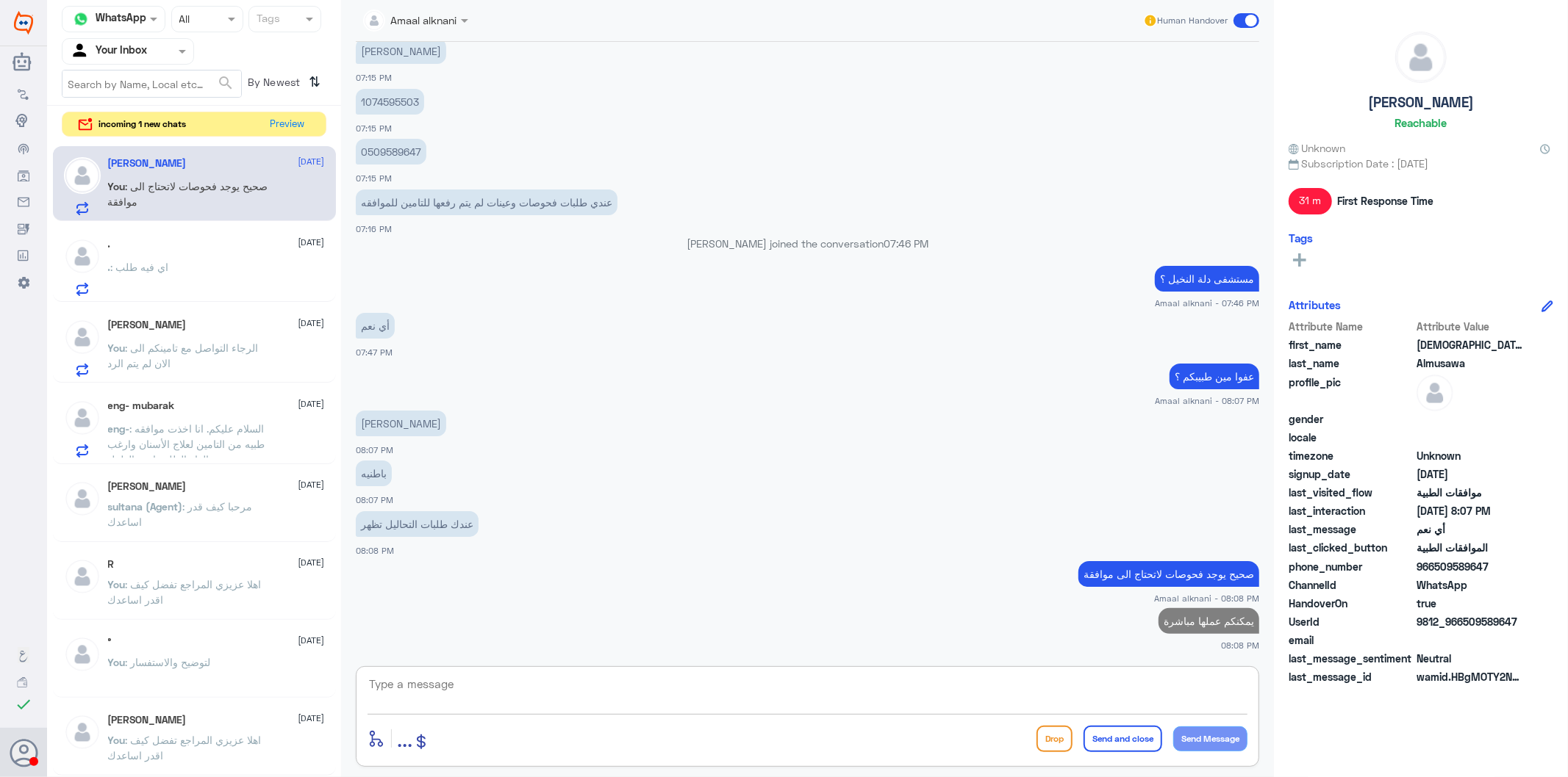
click at [229, 259] on div ". [DATE] . : اي فيه طلب" at bounding box center [216, 267] width 217 height 58
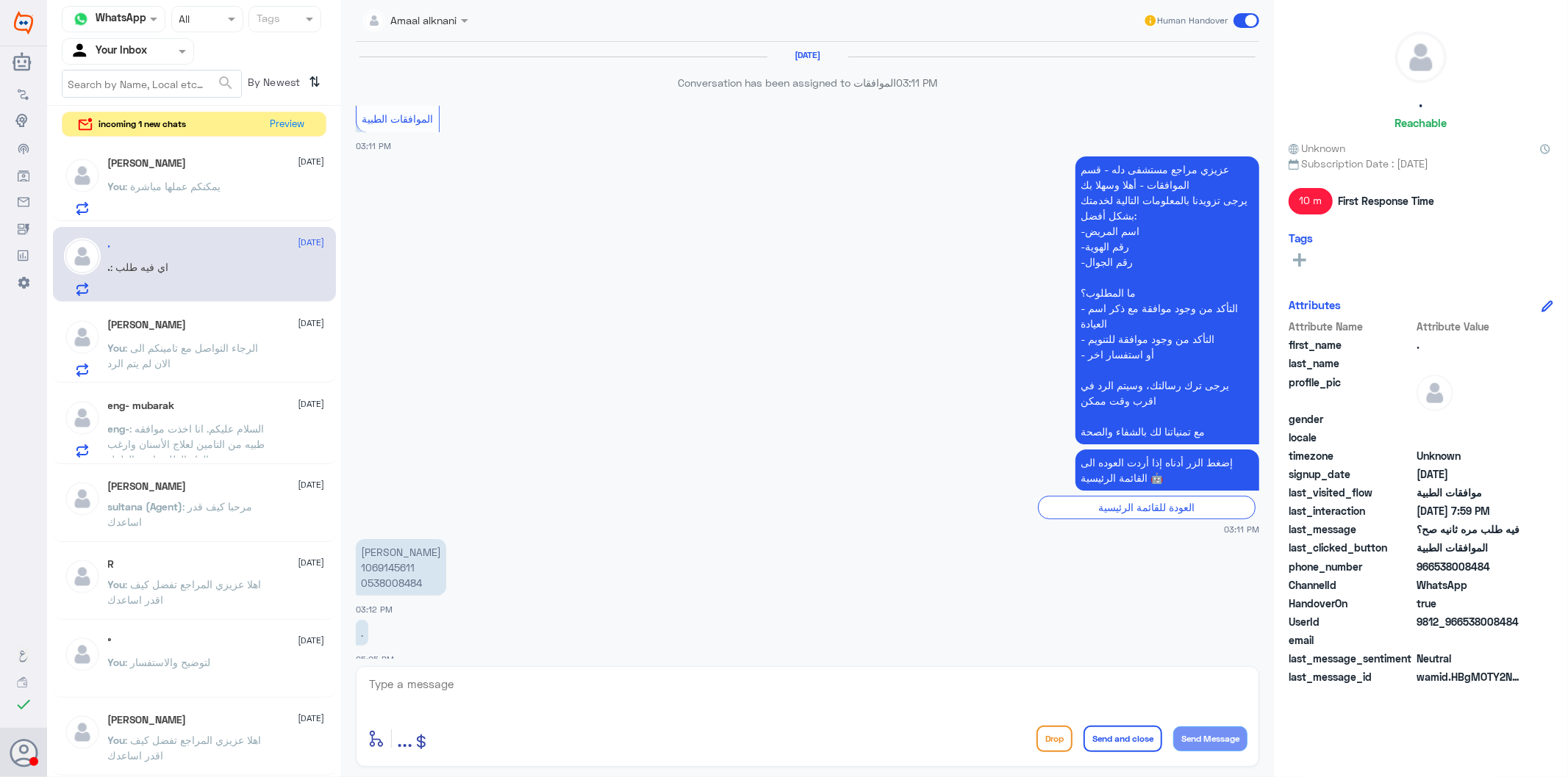
scroll to position [1820, 0]
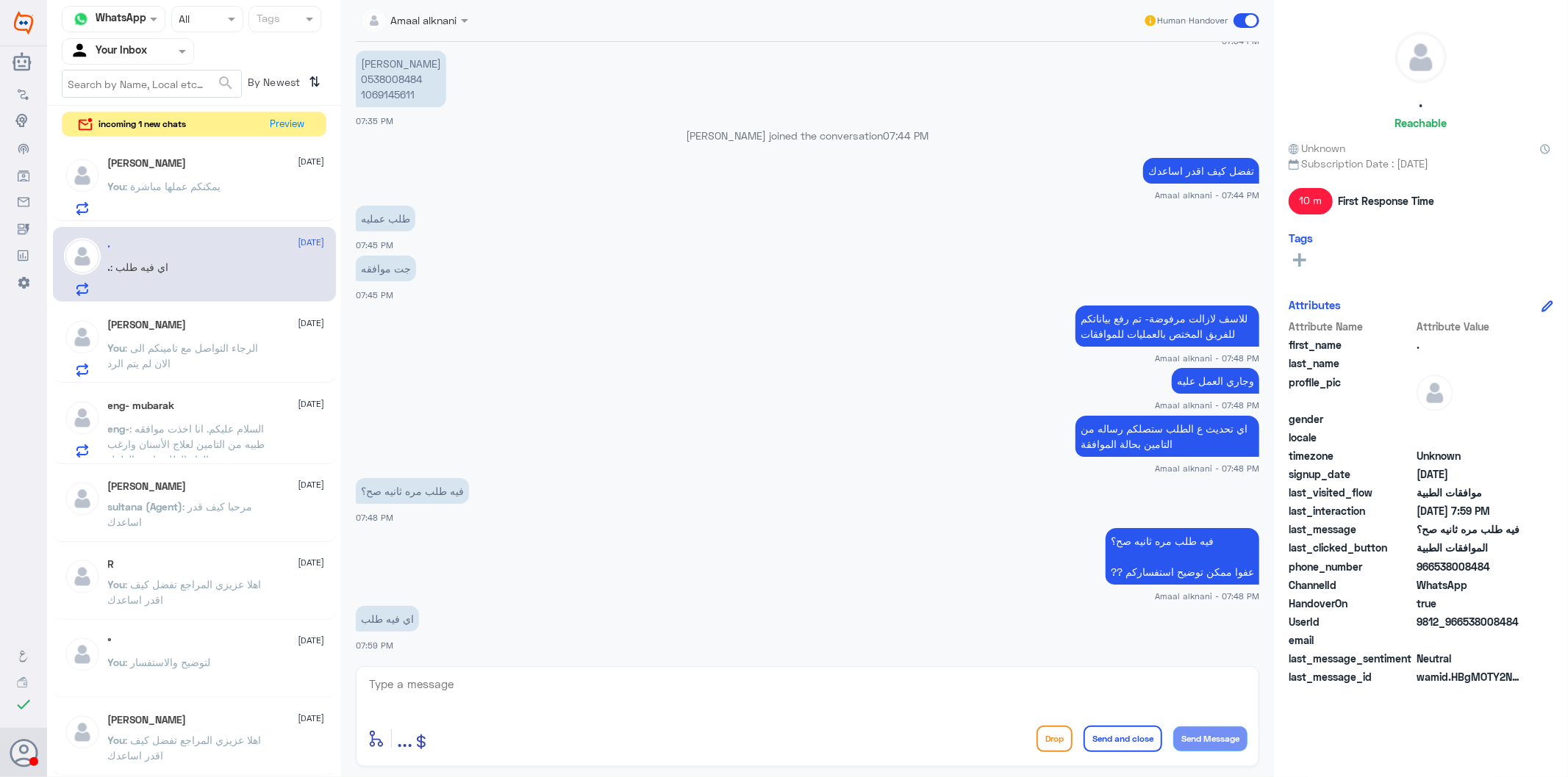
click at [511, 700] on div "enter flow name ... Drop Send and close Send Message" at bounding box center [807, 738] width 880 height 33
click at [443, 699] on textarea at bounding box center [807, 693] width 880 height 36
click at [489, 685] on textarea at bounding box center [807, 693] width 880 height 36
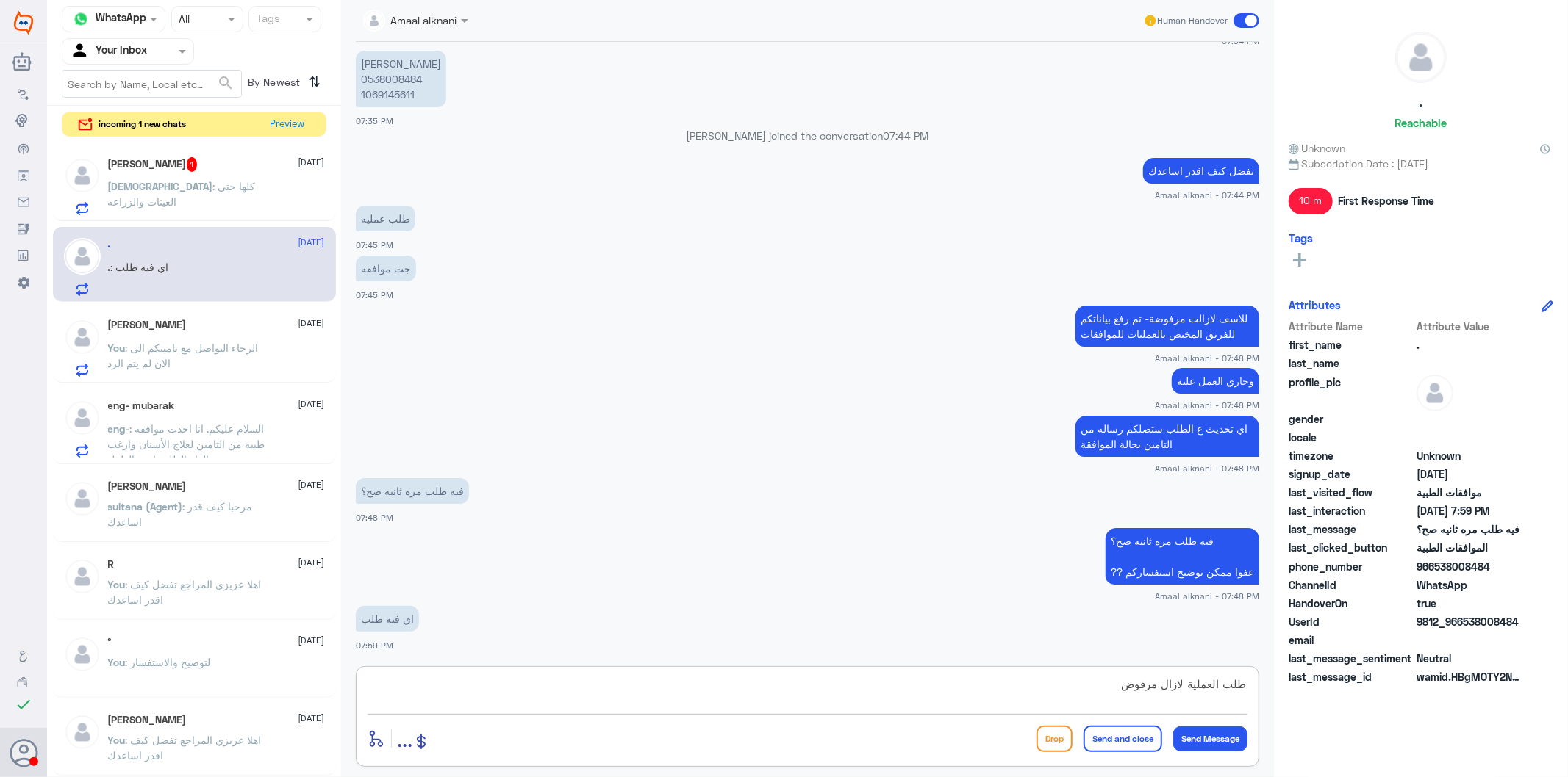
type textarea "طلب العملية لازال مرفوض"
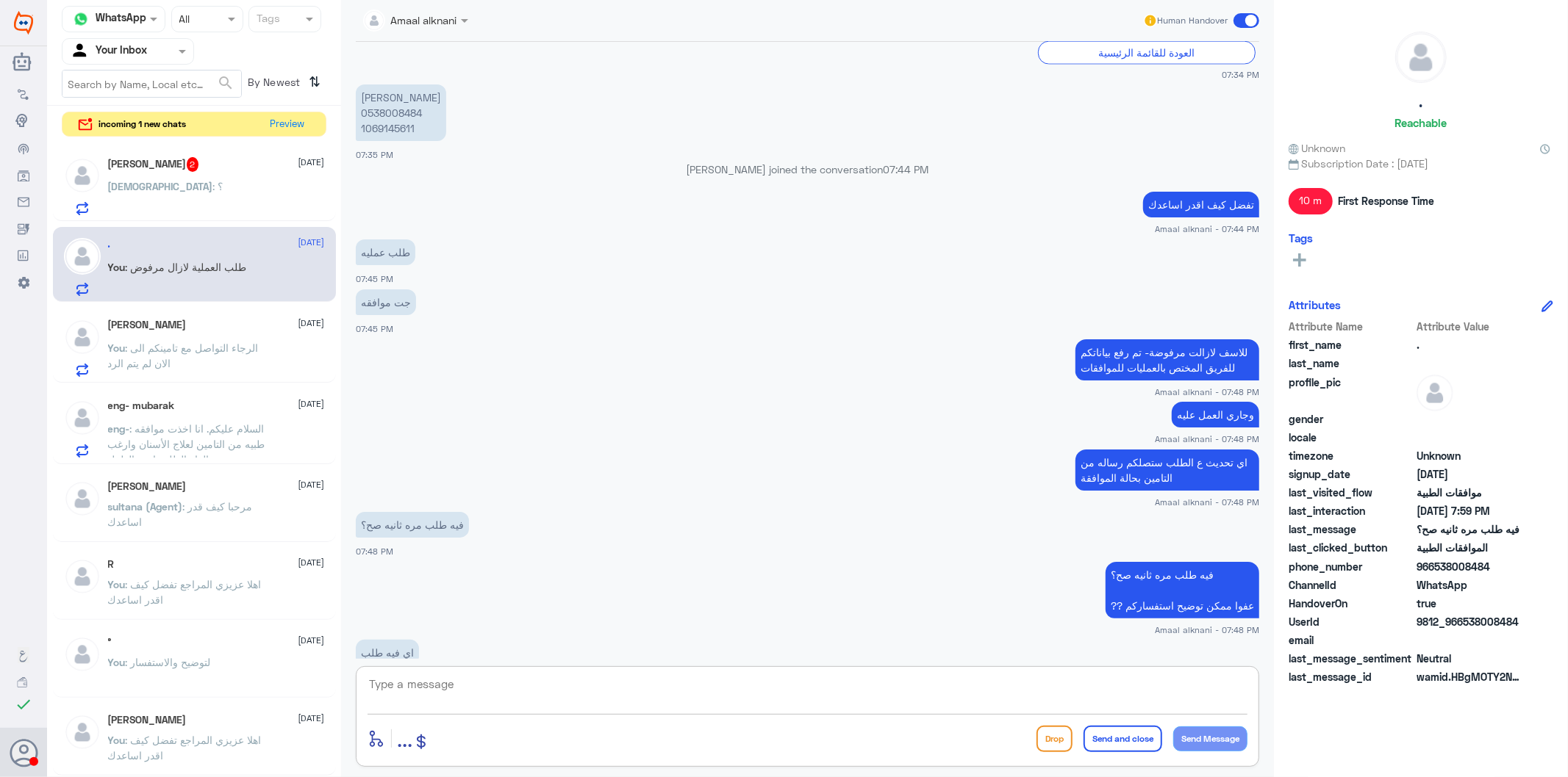
scroll to position [1868, 0]
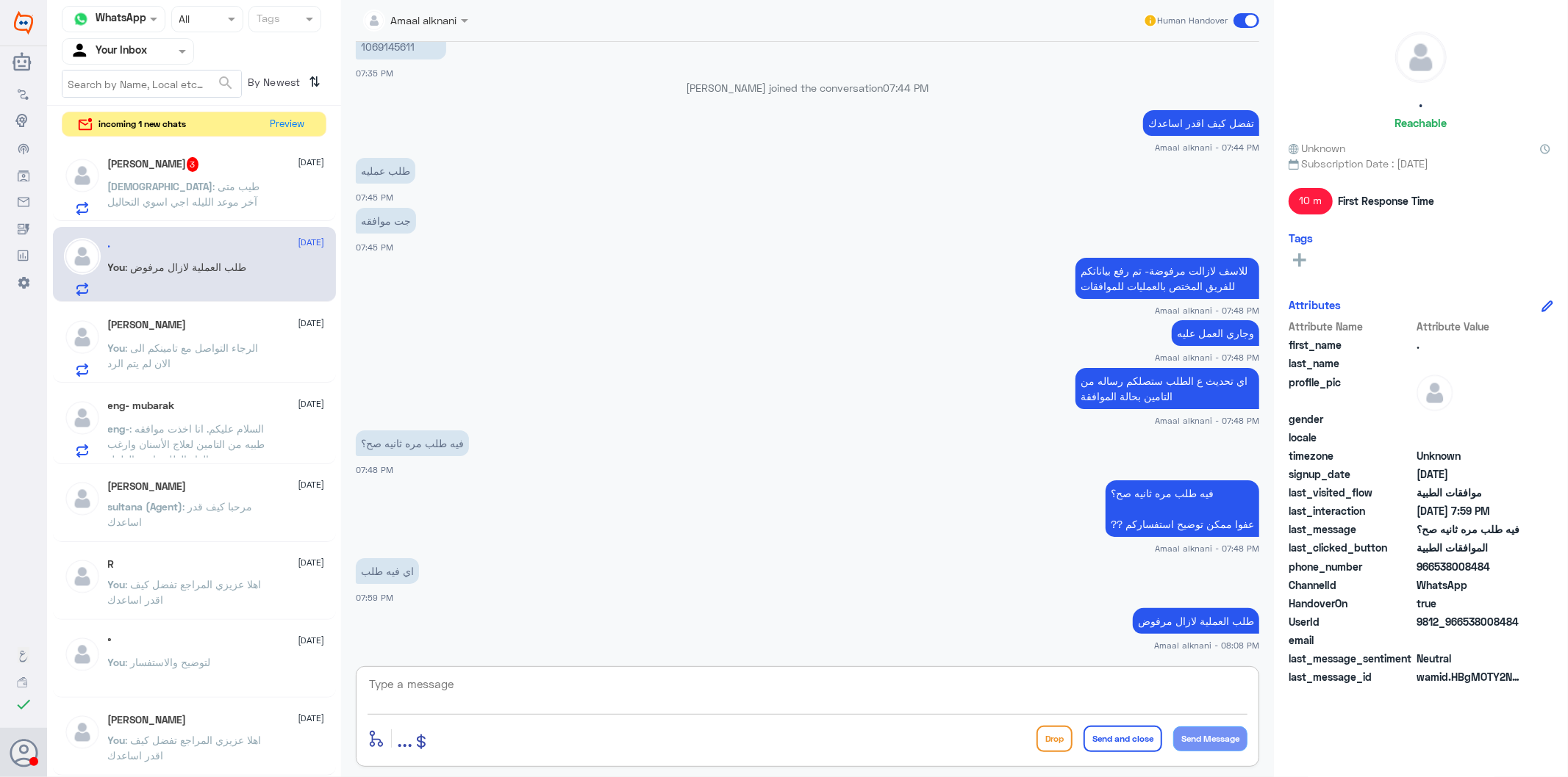
click at [541, 679] on textarea at bounding box center [807, 693] width 880 height 36
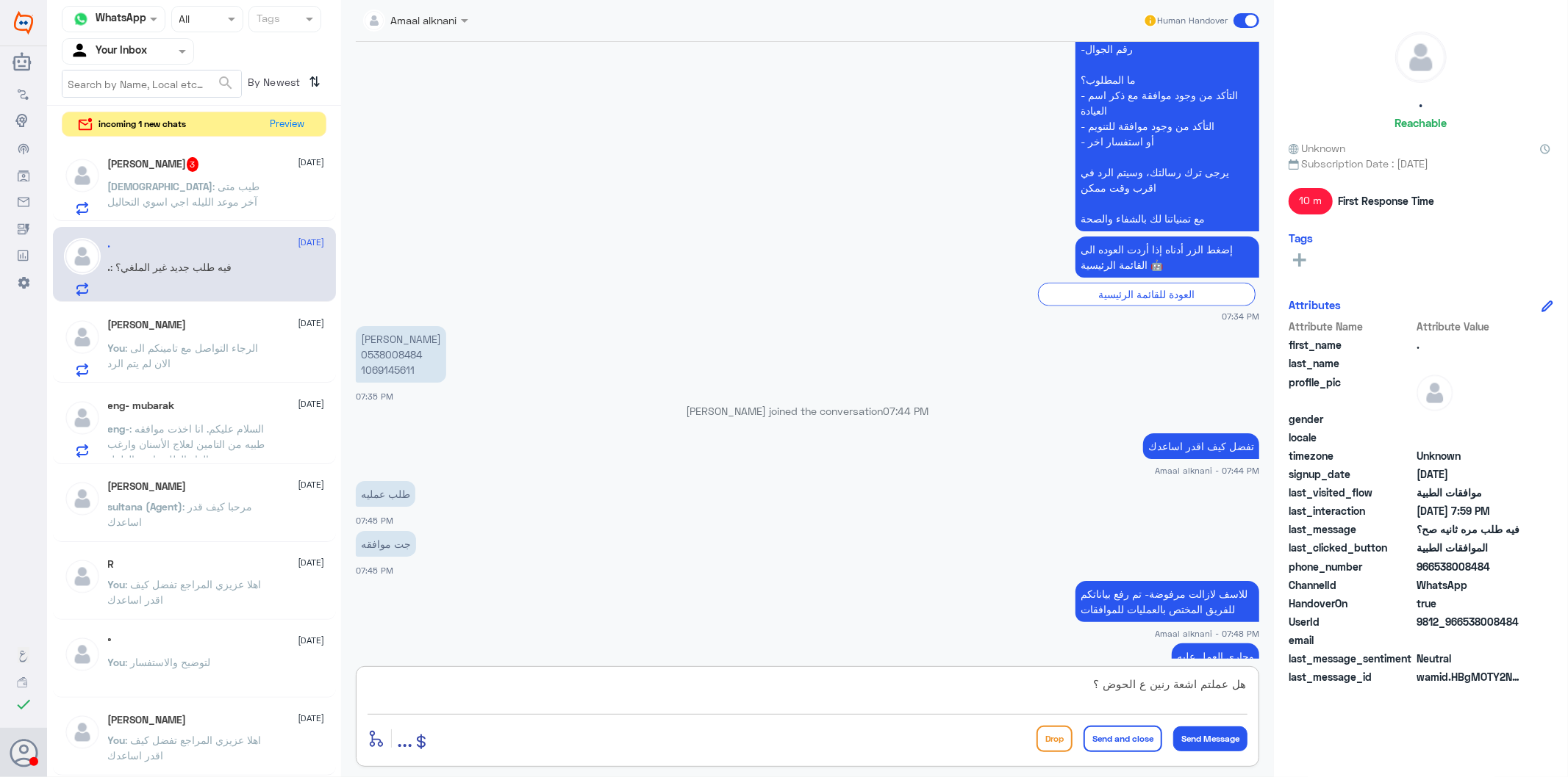
scroll to position [1428, 0]
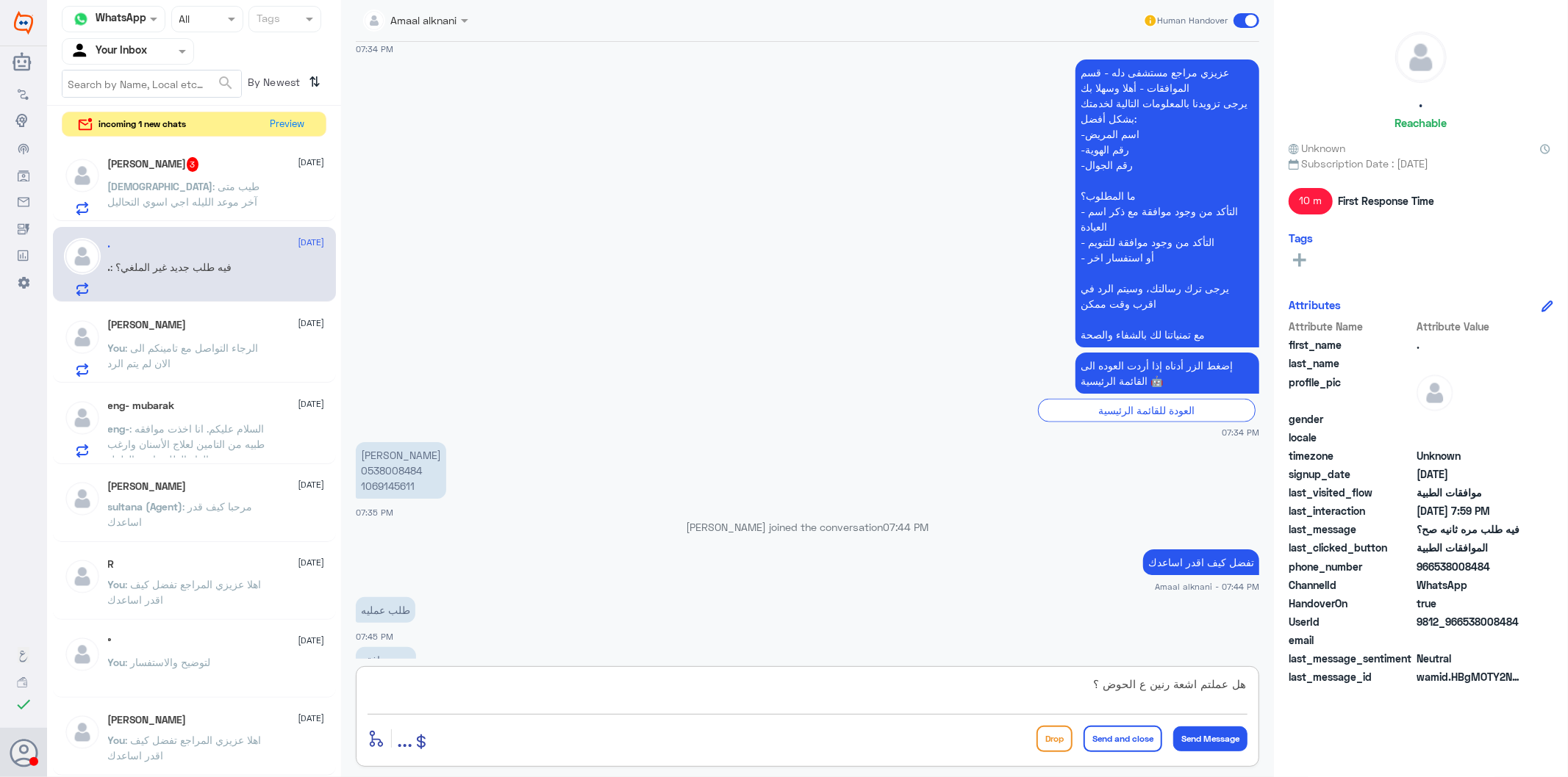
click at [393, 482] on p "[PERSON_NAME] 0538008484 1069145611" at bounding box center [401, 470] width 91 height 57
click at [592, 679] on textarea "هل عملتم اشعة رنين ع الحوض ؟" at bounding box center [807, 693] width 880 height 36
paste textarea "[DATE]"
drag, startPoint x: 595, startPoint y: 691, endPoint x: 1202, endPoint y: 687, distance: 607.0
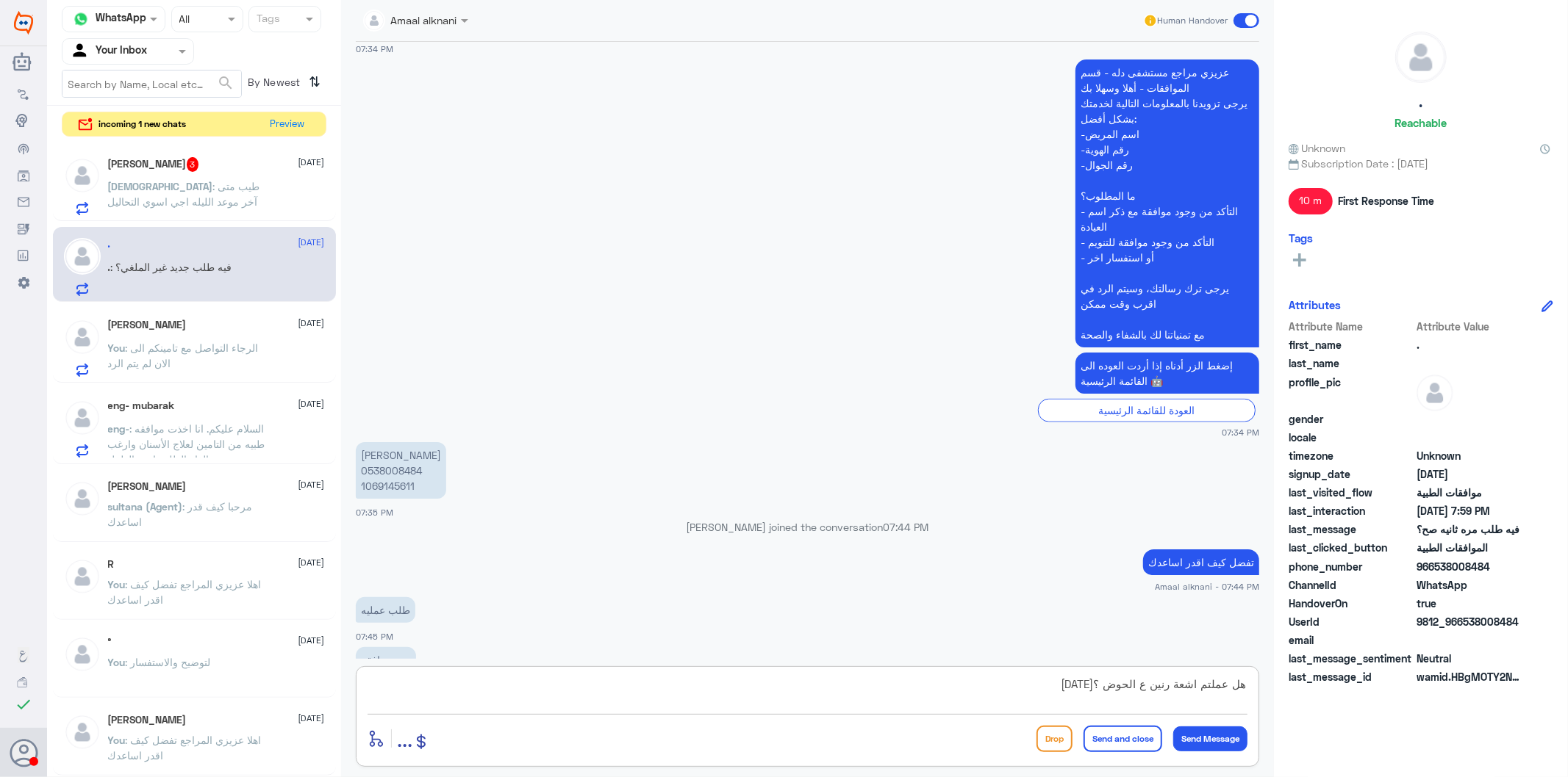
click at [1188, 687] on textarea "هل عملتم اشعة رنين ع الحوض ؟[DATE]" at bounding box center [807, 693] width 880 height 36
click at [1333, 675] on span "last_message_id" at bounding box center [1351, 677] width 125 height 15
drag, startPoint x: 1276, startPoint y: 661, endPoint x: 1480, endPoint y: 662, distance: 204.0
click at [1411, 662] on div "Channel WhatsApp Status × All Tags Agent Filter Your Inbox search By Newest ⇅ i…" at bounding box center [808, 390] width 1521 height 781
paste textarea
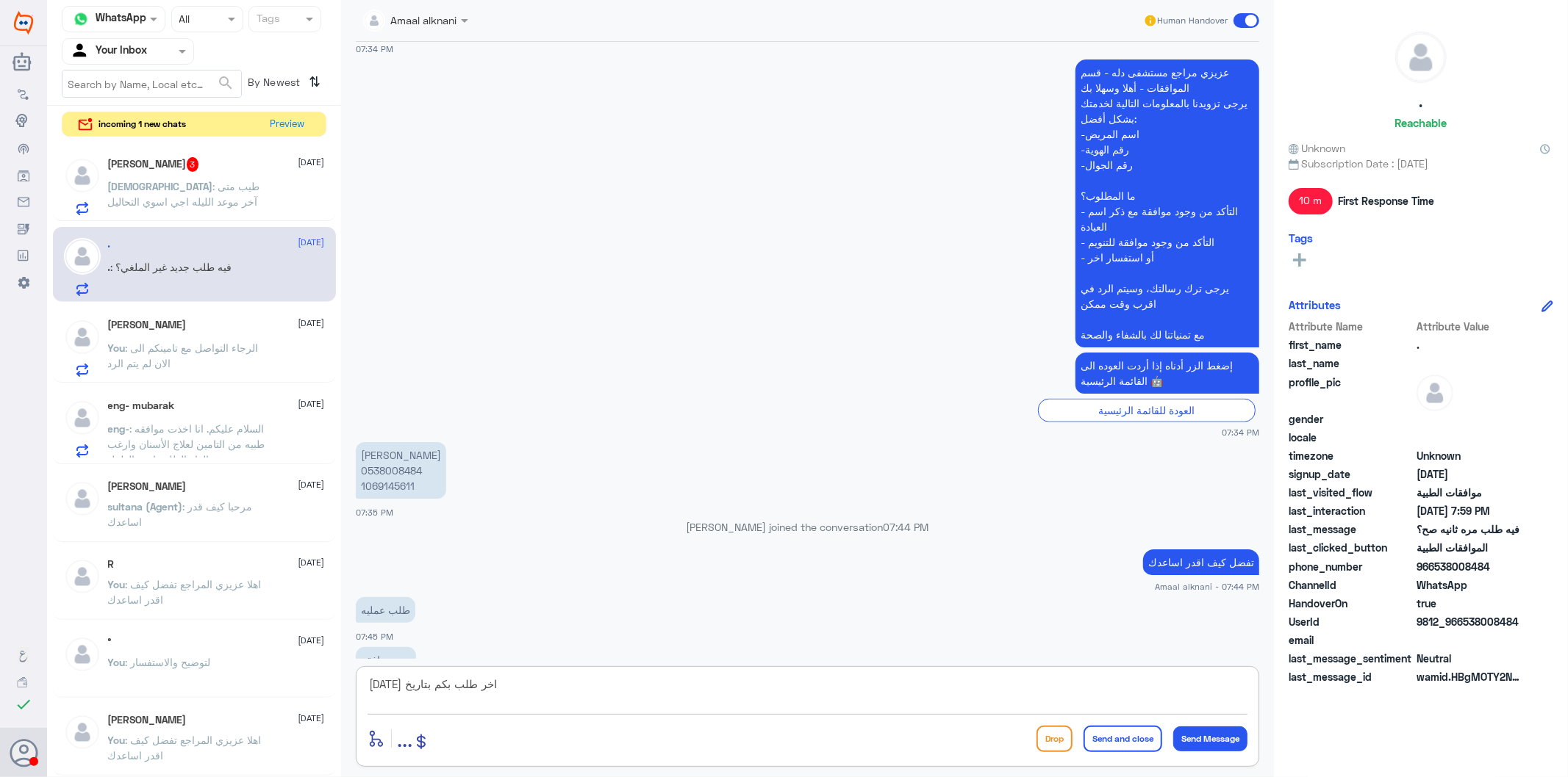
type textarea "[DATE] اخر طلب بكم بتاريخ"
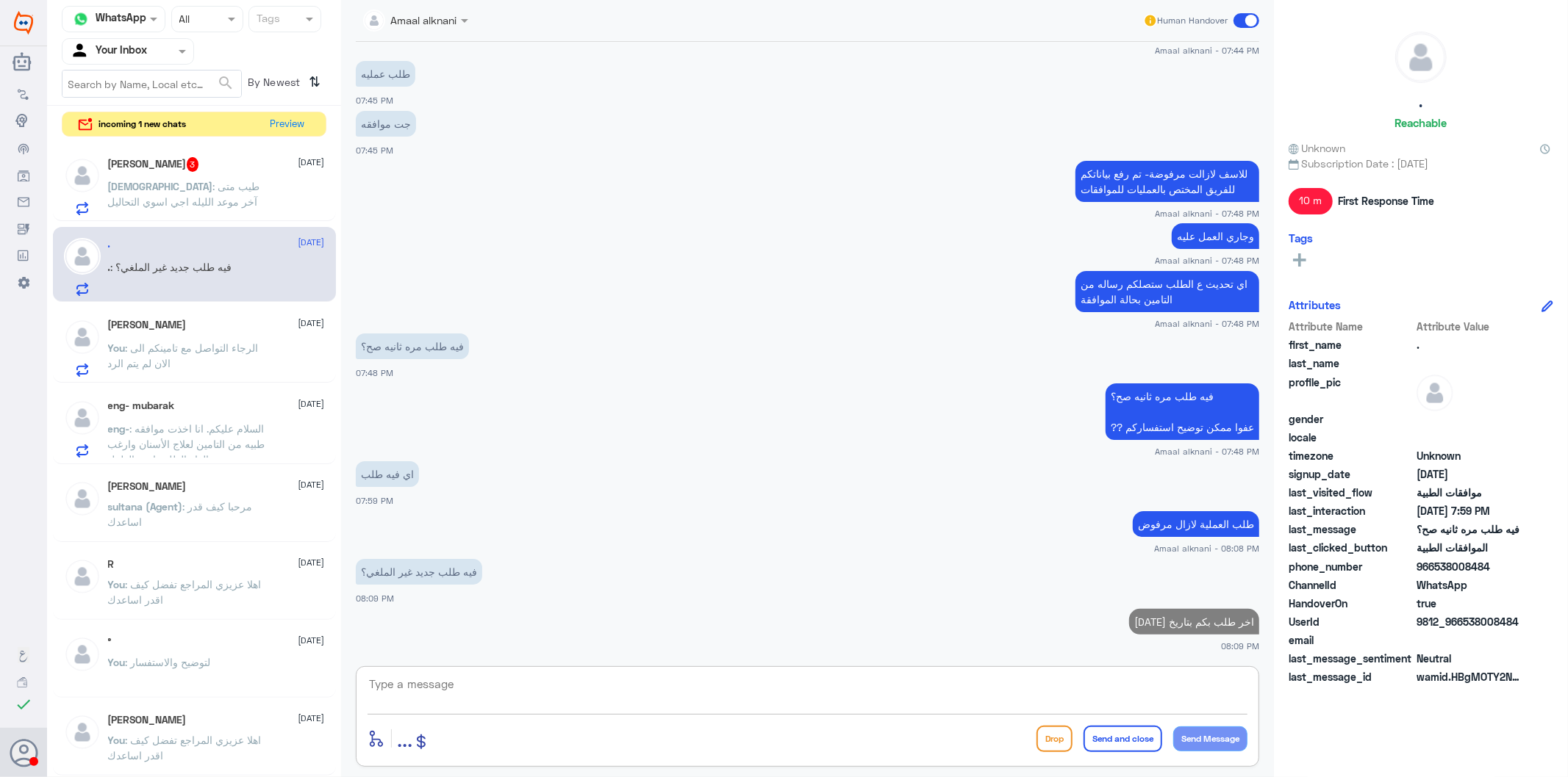
paste textarea "[MEDICAL_DATA] (DIAGNOSTIC)->C68.12"
type textarea "[MEDICAL_DATA] (DIAGNOSTIC)->C68.12"
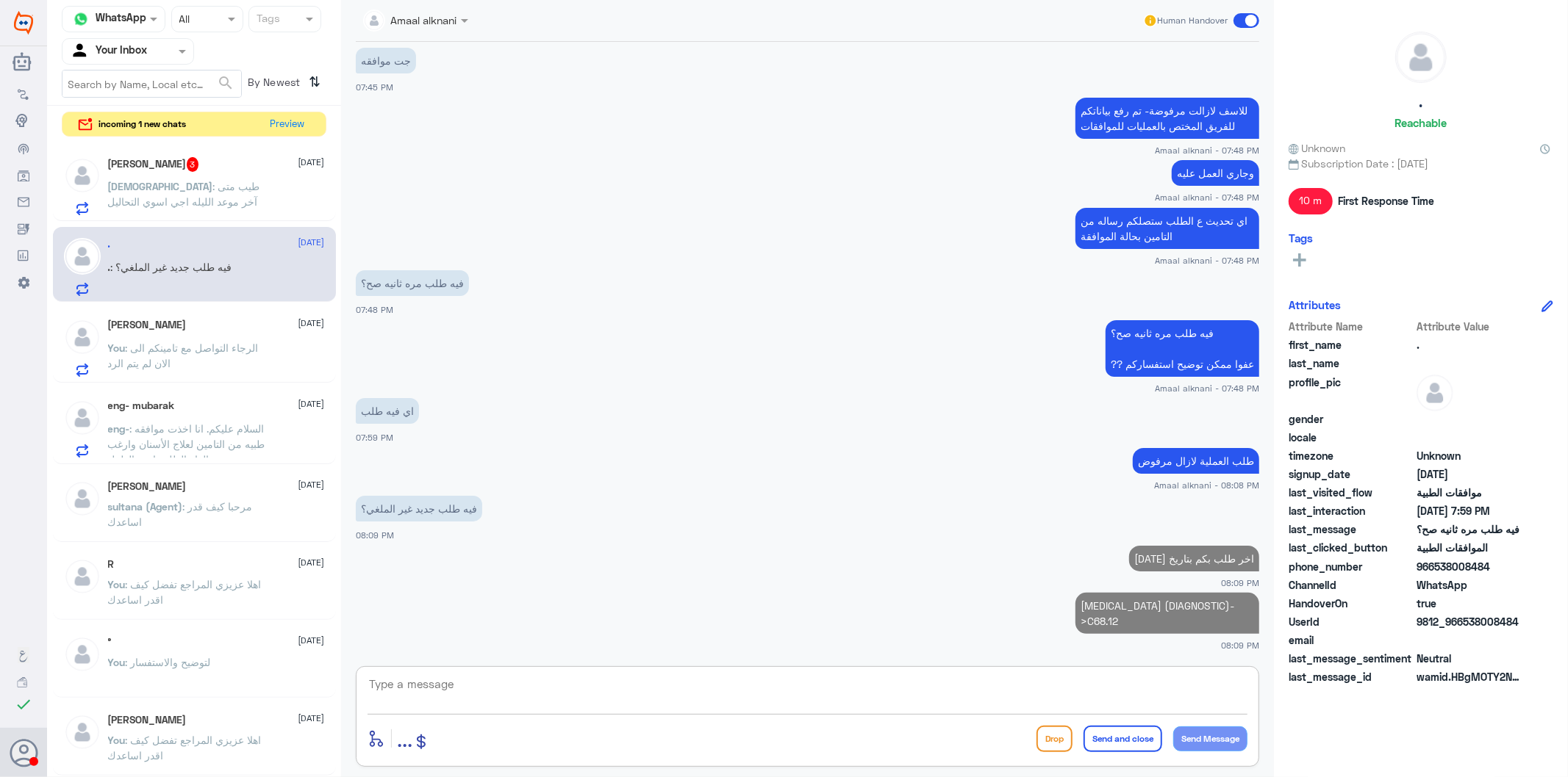
click at [243, 191] on span ": طيب متى آخر موعد الليله اجي اسوي التحاليل" at bounding box center [183, 193] width 152 height 28
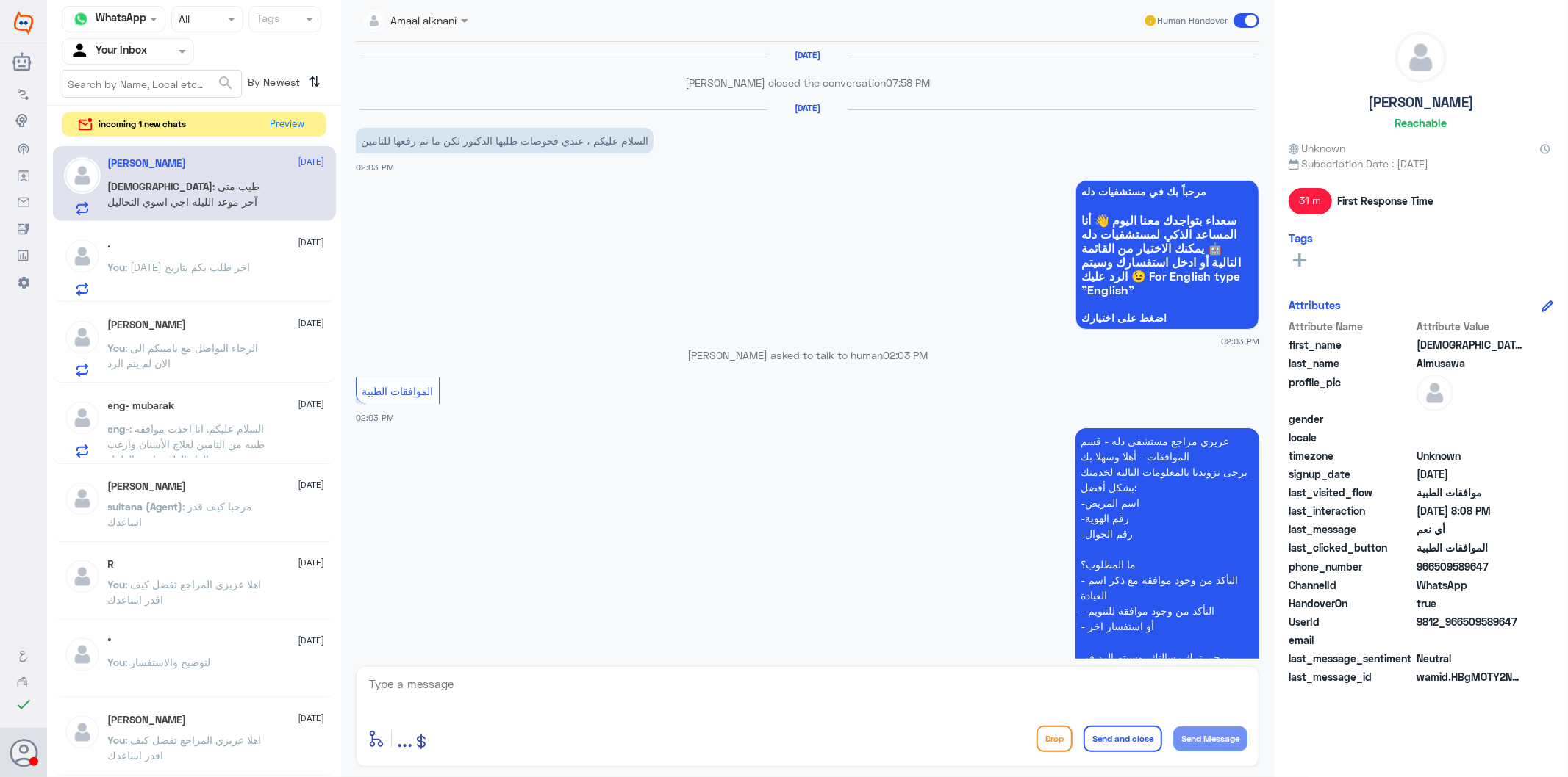
scroll to position [1705, 0]
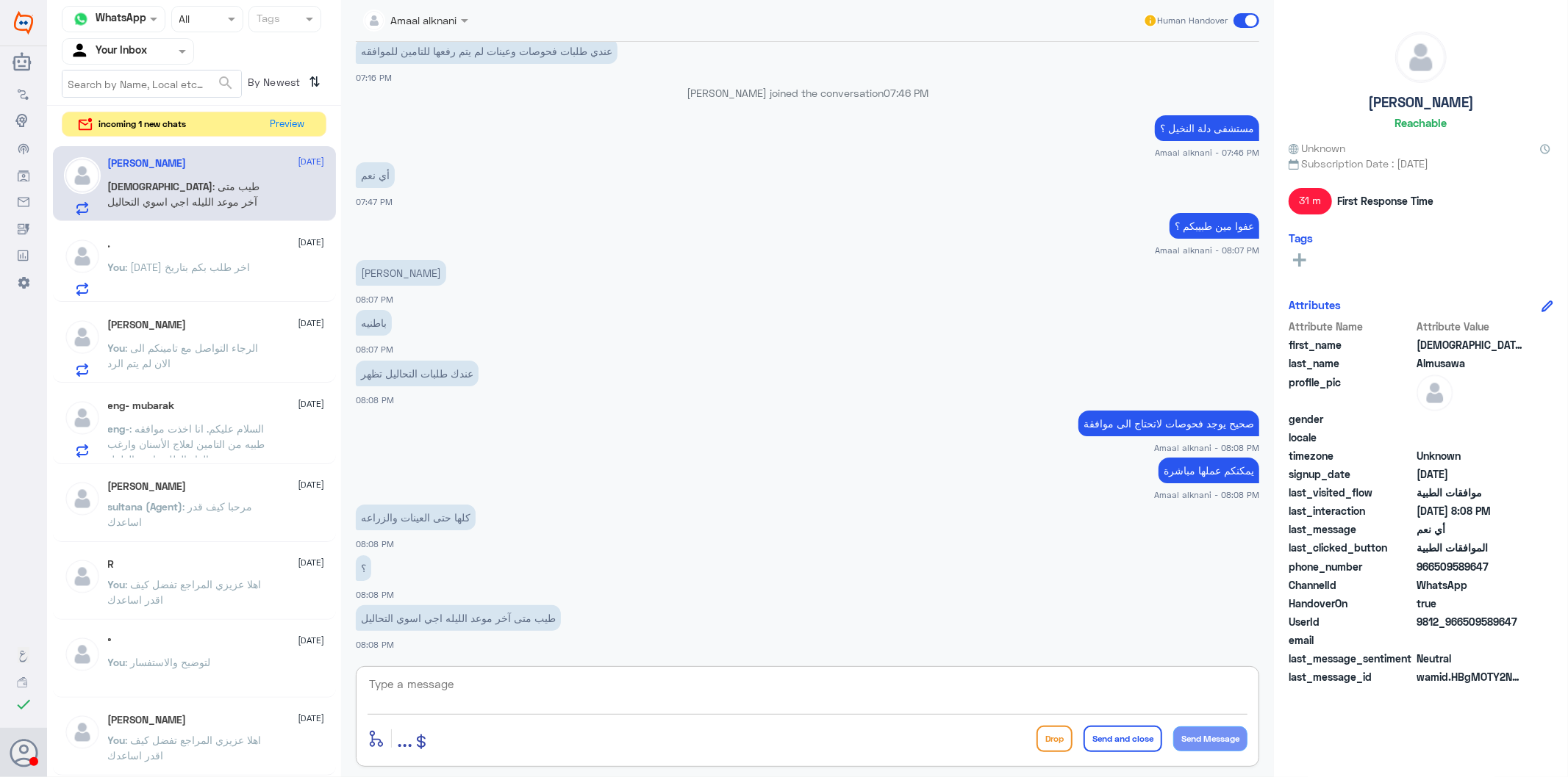
click at [481, 678] on textarea at bounding box center [807, 693] width 880 height 36
click at [495, 700] on textarea at bounding box center [807, 693] width 880 height 36
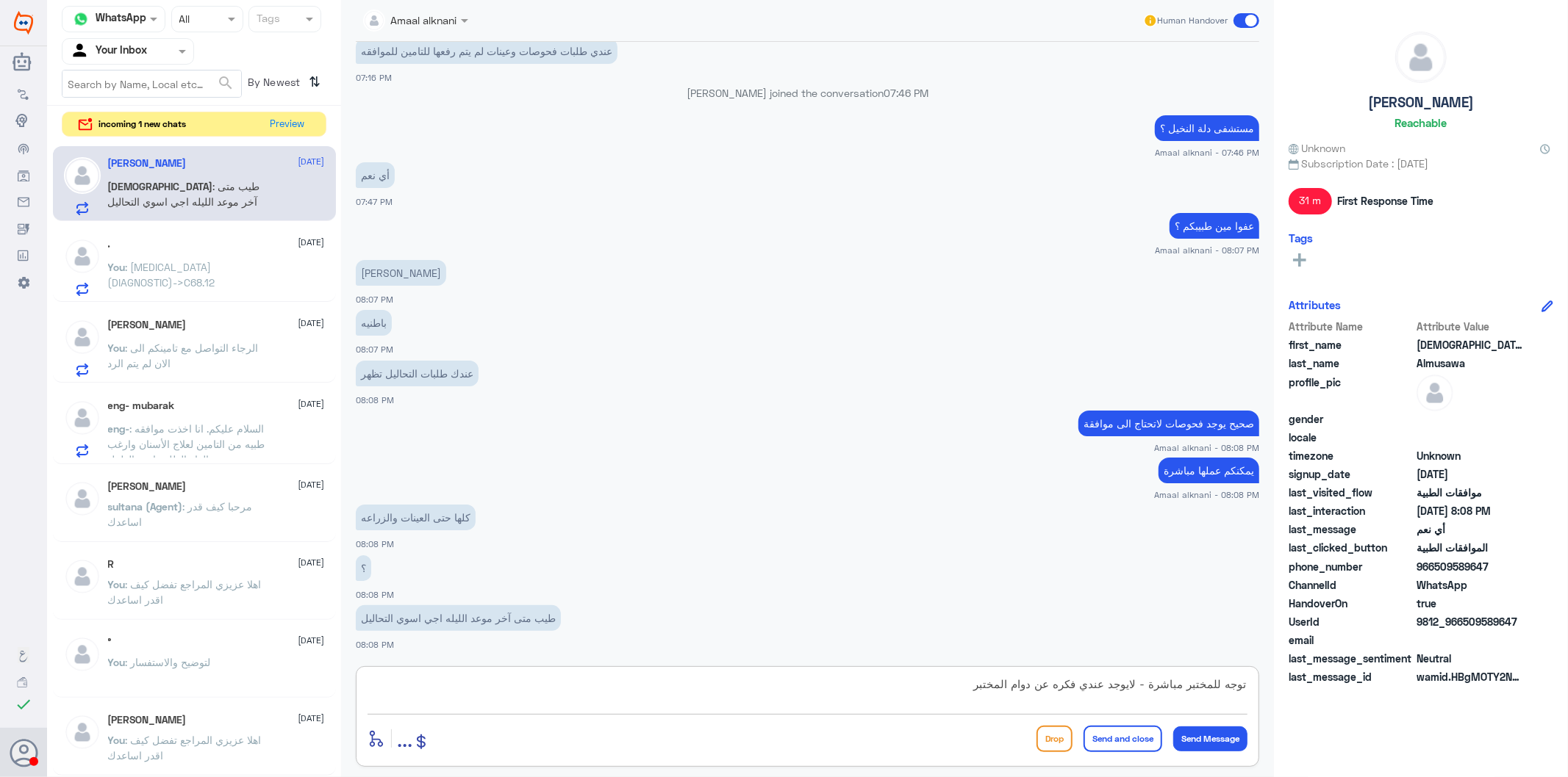
type textarea "توجه للمختبر مباشرة - لايوجد عندي فكره عن دوام المختبر"
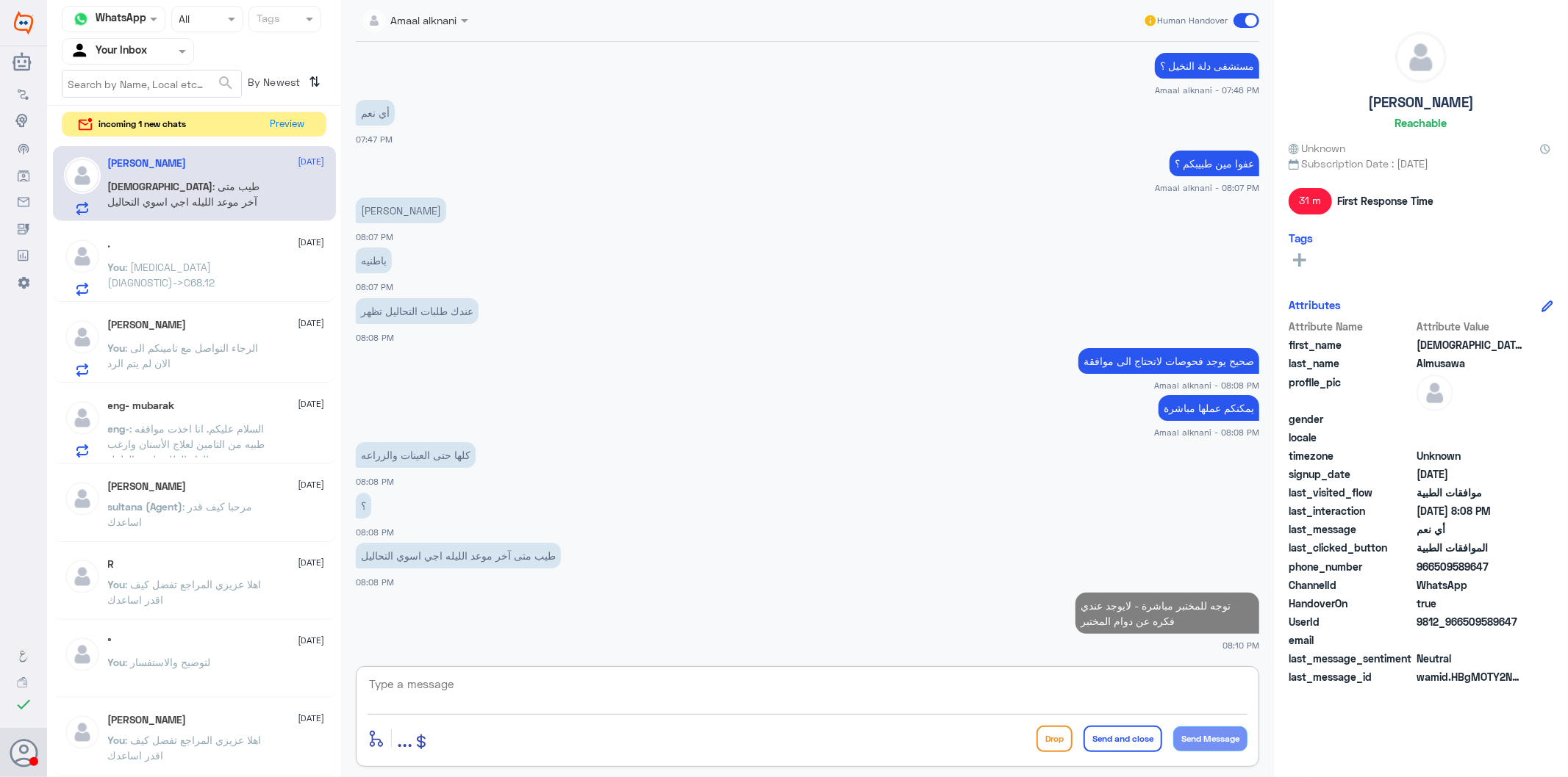
click at [1082, 699] on textarea at bounding box center [807, 693] width 880 height 36
click at [511, 687] on textarea at bounding box center [807, 693] width 880 height 36
click at [523, 700] on textarea at bounding box center [807, 693] width 880 height 36
click at [222, 277] on p "You : [MEDICAL_DATA] (DIAGNOSTIC)->C68.12" at bounding box center [190, 277] width 165 height 36
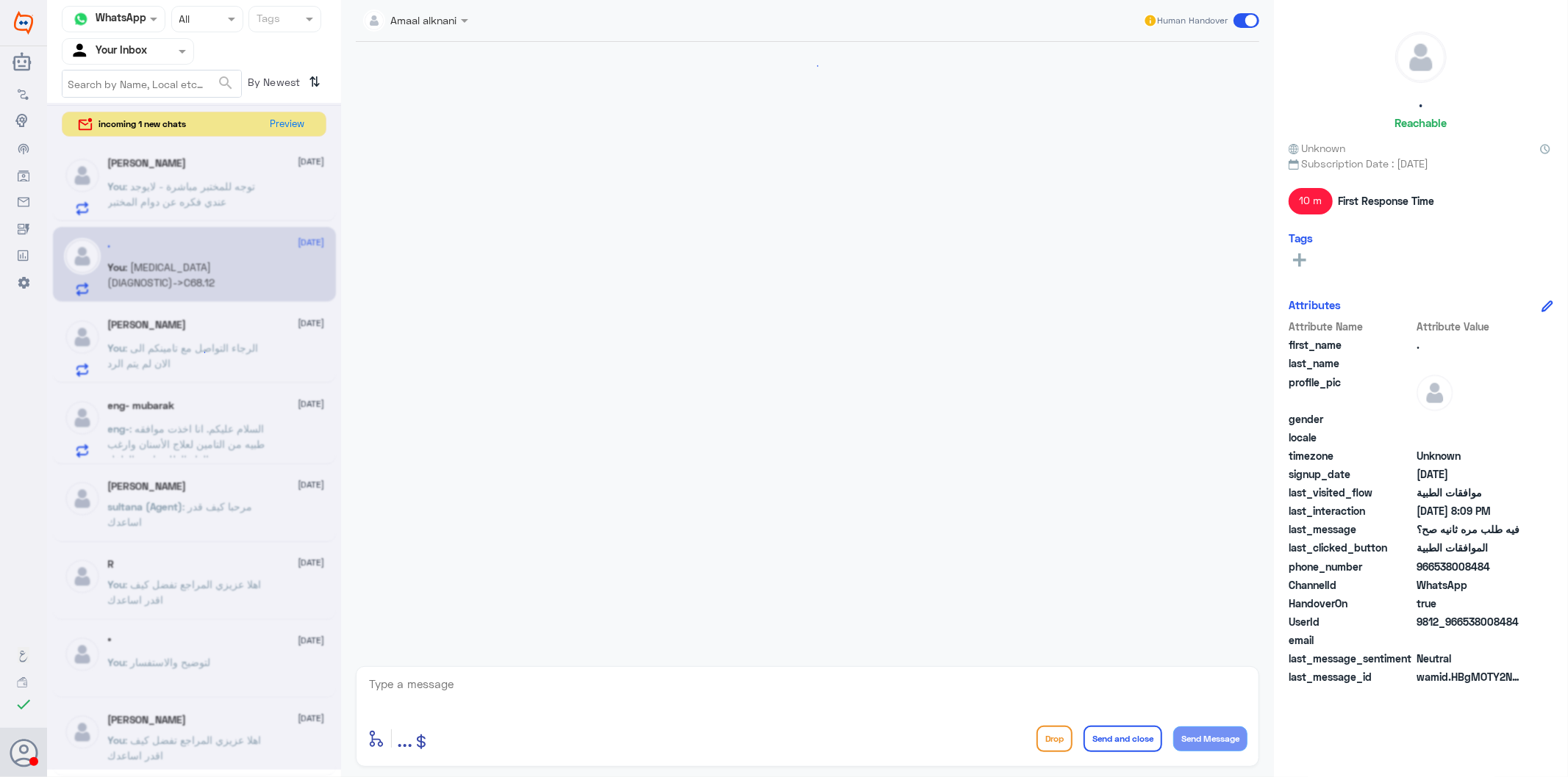
scroll to position [1482, 0]
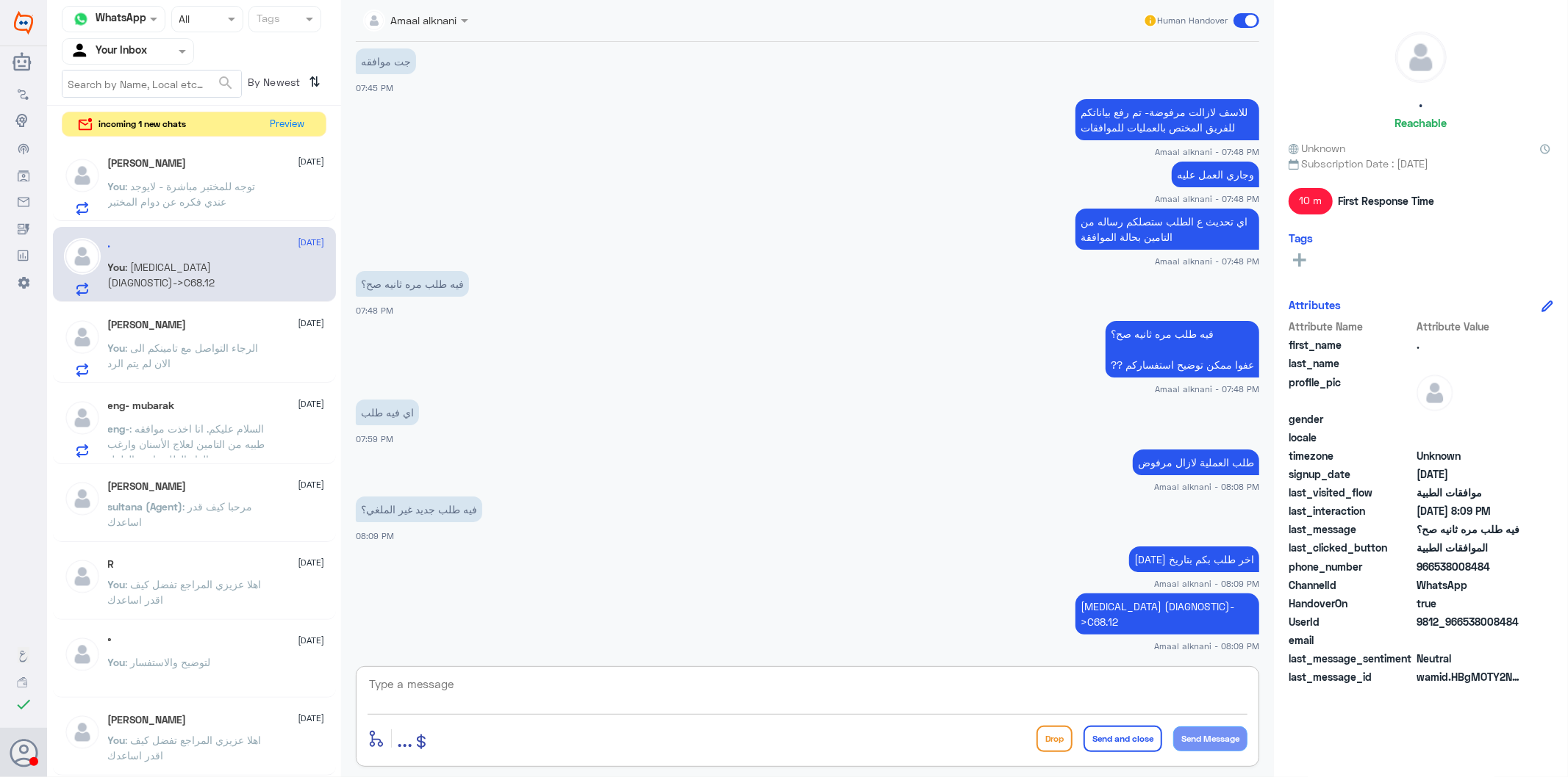
click at [468, 700] on textarea at bounding box center [807, 693] width 880 height 36
click at [163, 354] on p "You : الرجاء التواصل مع تامينكم الى الان لم يتم الرد" at bounding box center [190, 358] width 165 height 36
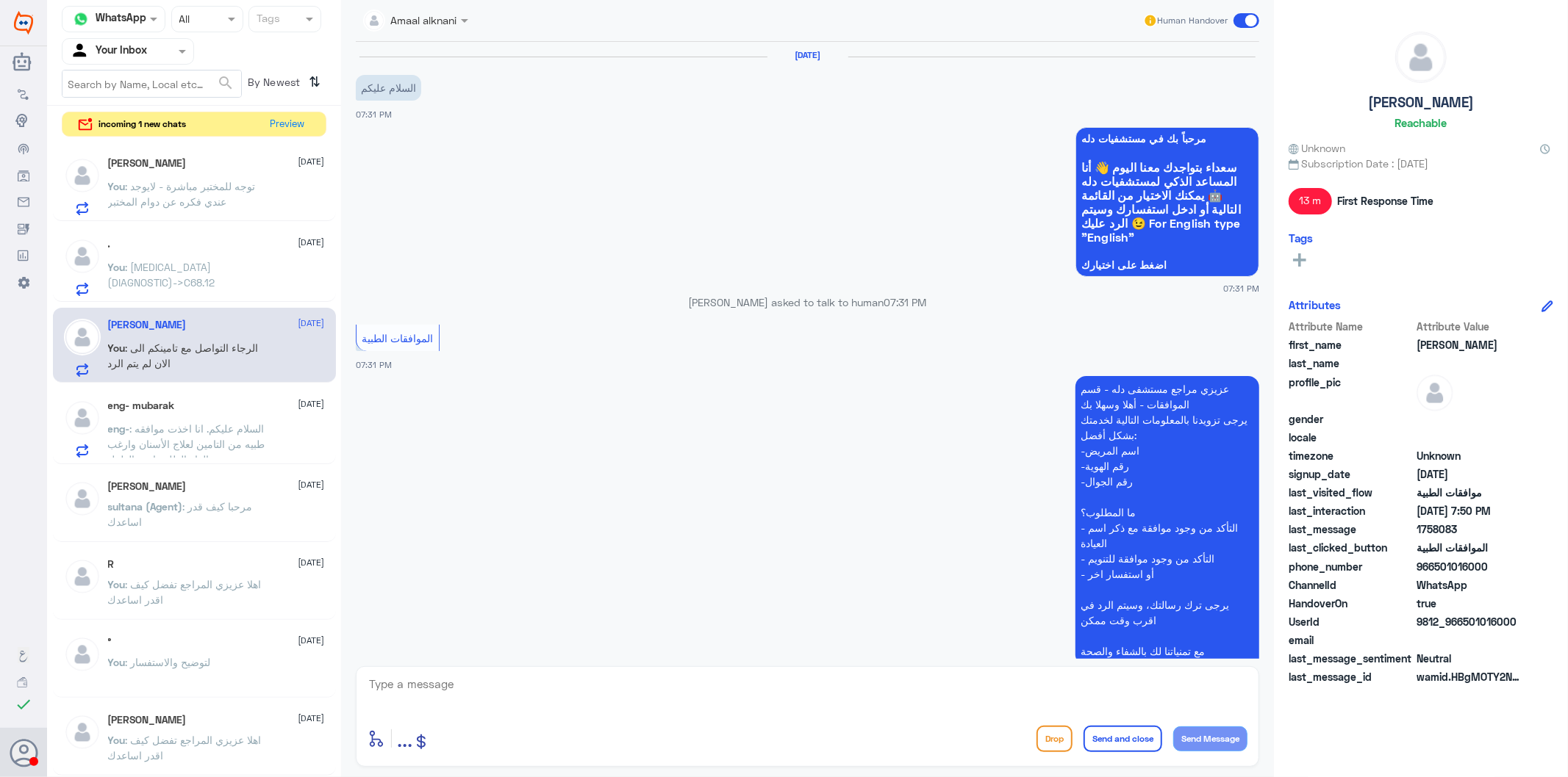
scroll to position [387, 0]
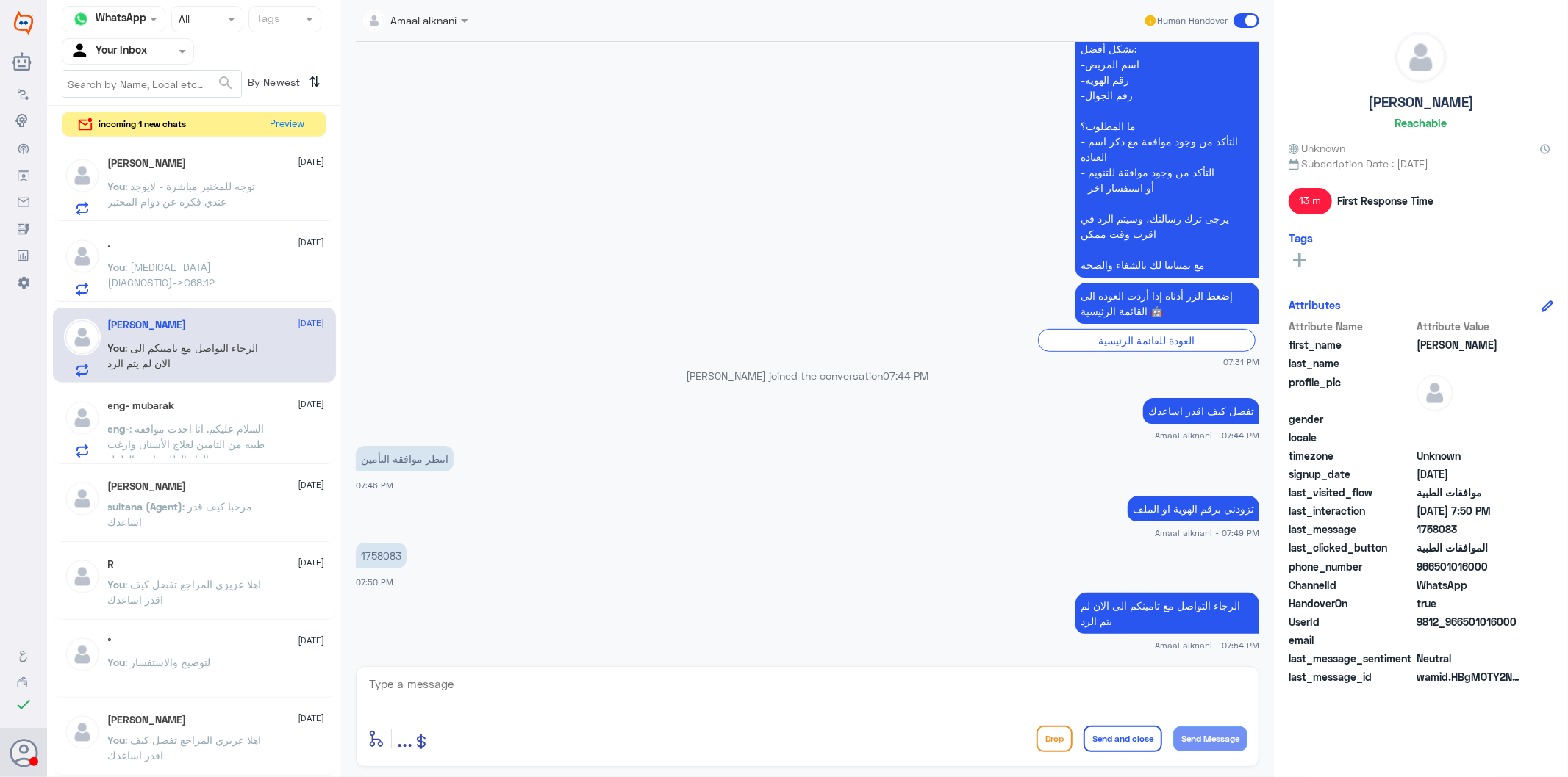
click at [223, 194] on span ": توجه للمختبر مباشرة - لايوجد عندي فكره عن دوام المختبر" at bounding box center [181, 193] width 148 height 28
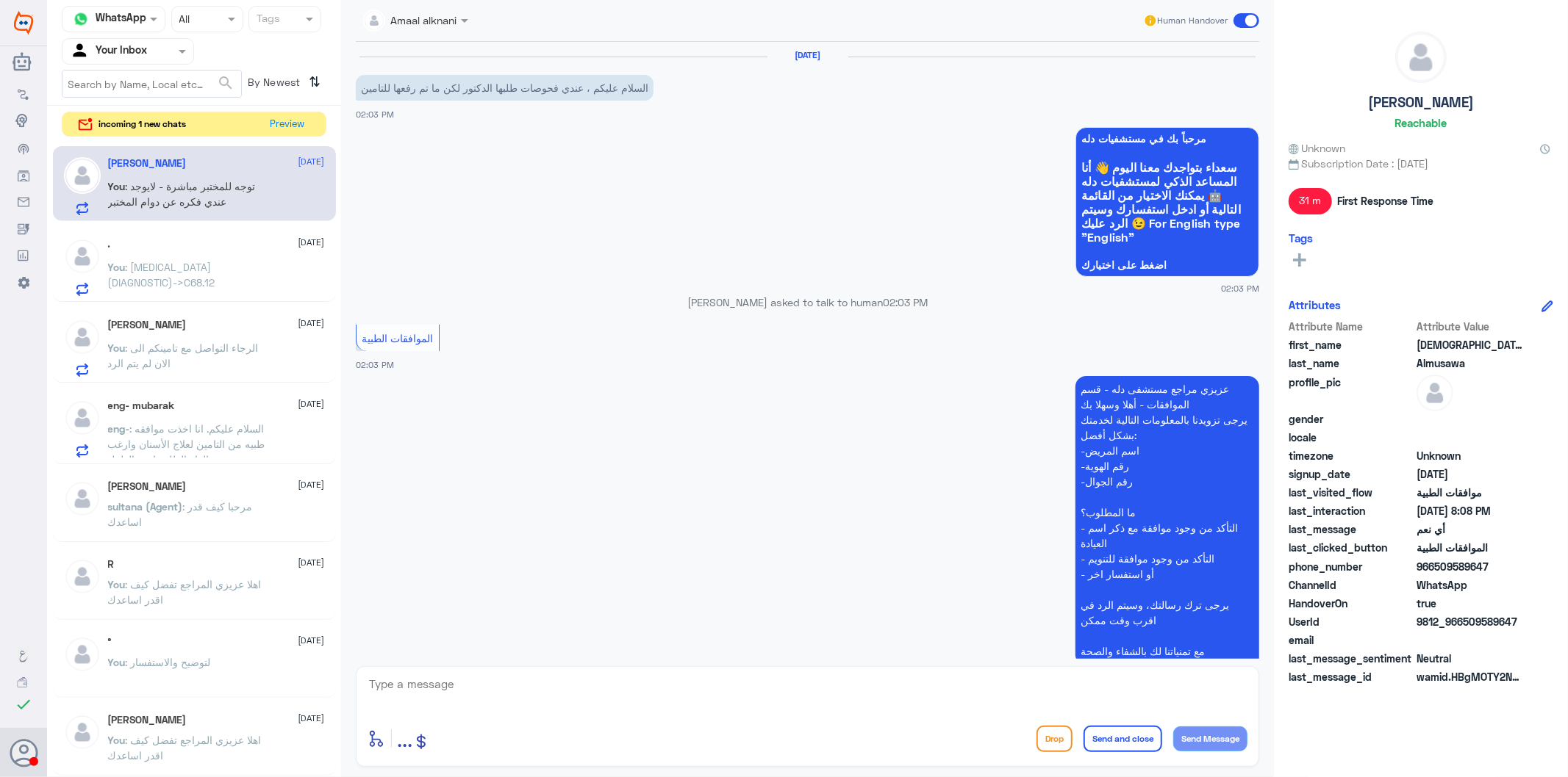
scroll to position [1715, 0]
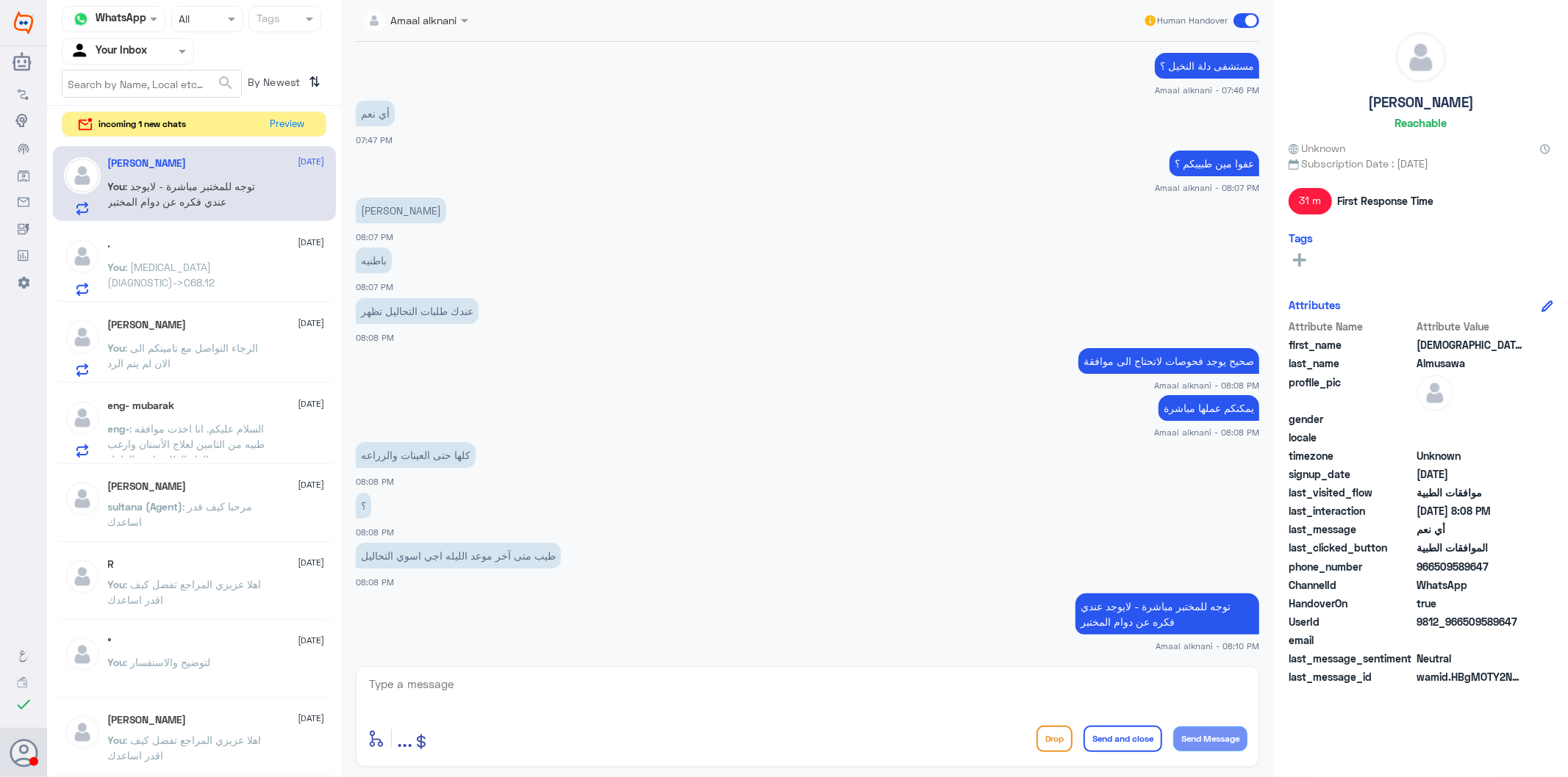
click at [476, 699] on textarea at bounding box center [807, 693] width 880 height 36
type textarea "الافضا من 9 ص الى 9 م"
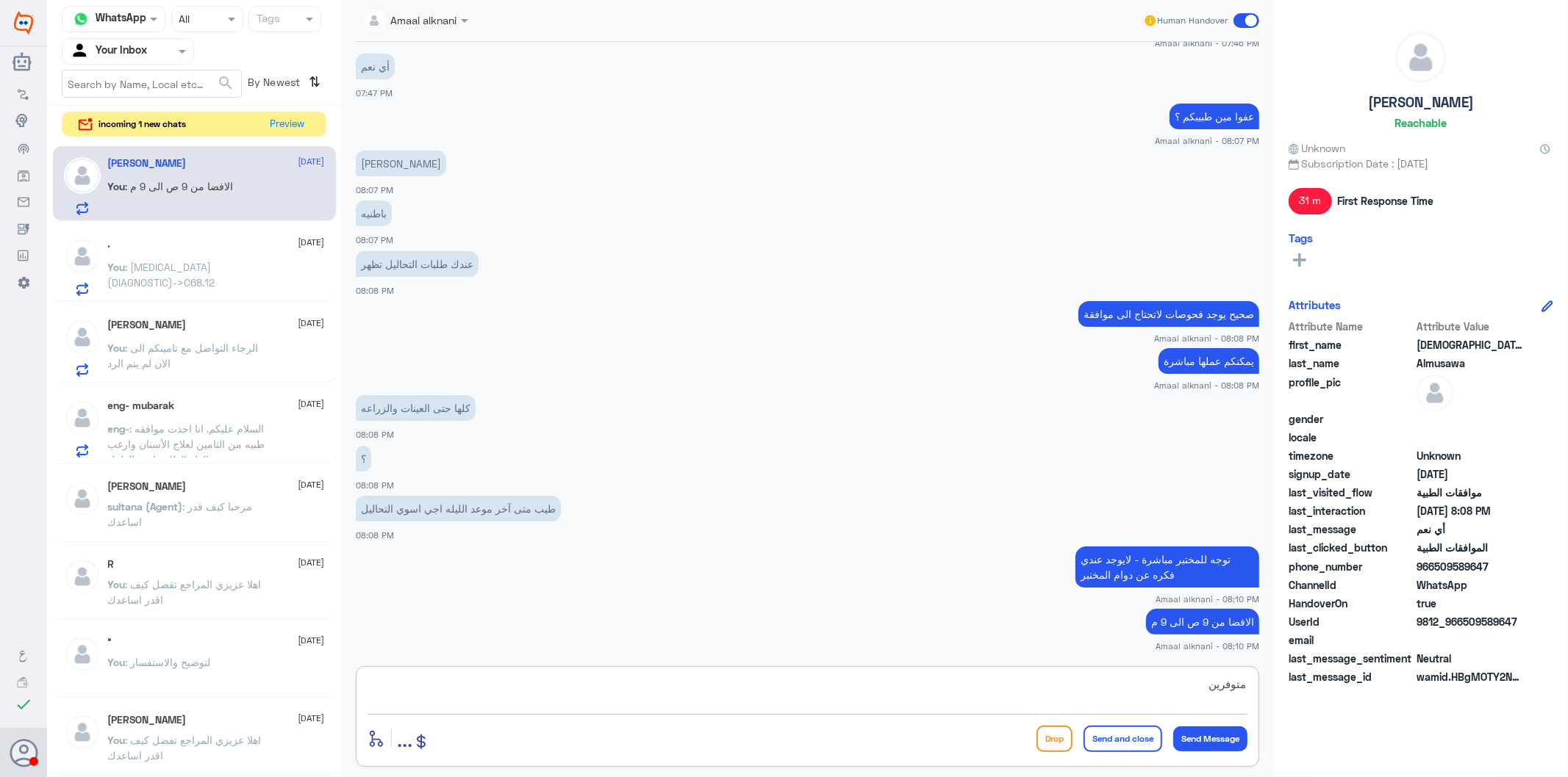
type textarea "متوفرين"
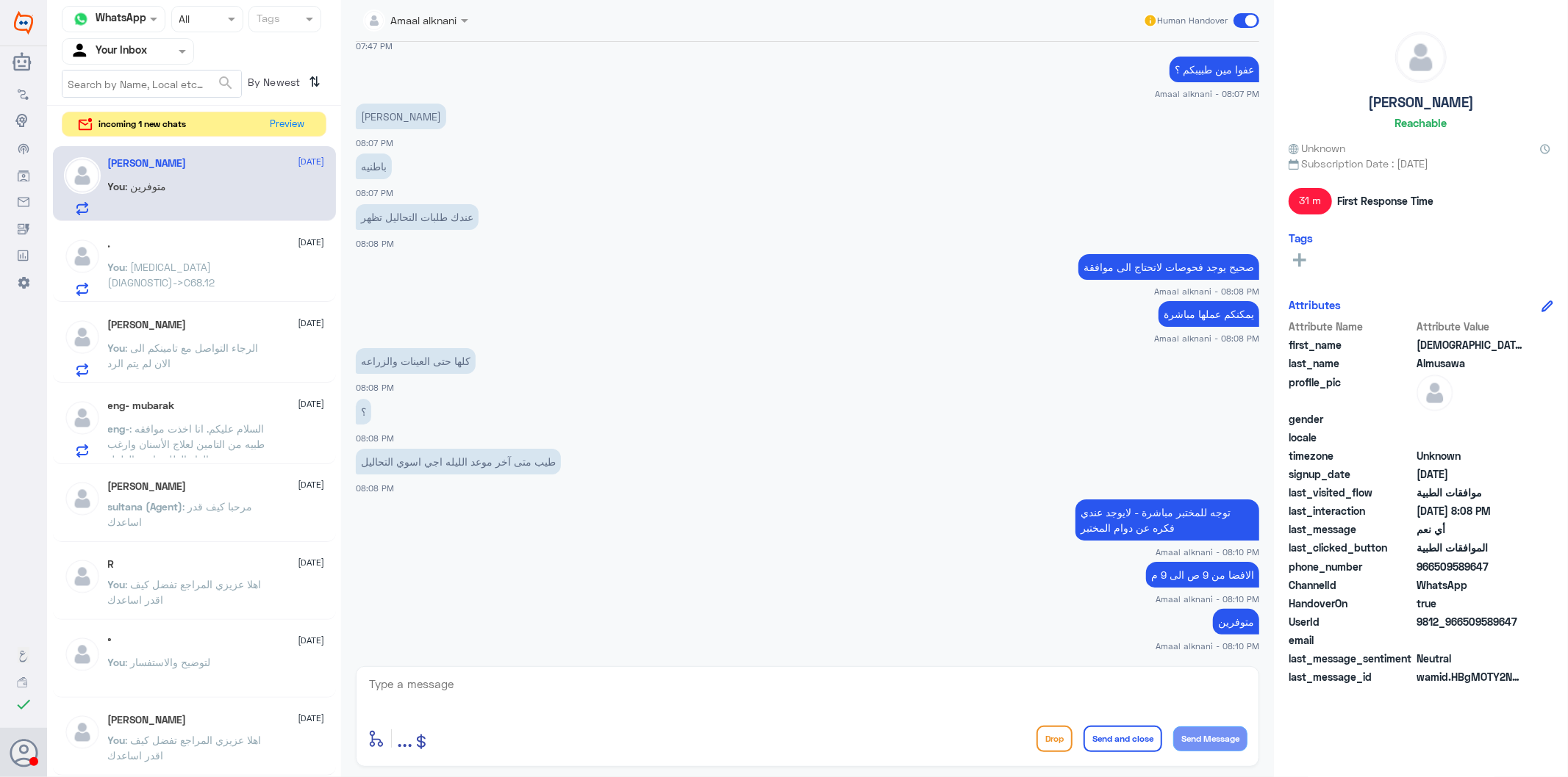
click at [207, 287] on span ": [MEDICAL_DATA] (DIAGNOSTIC)->C68.12" at bounding box center [161, 274] width 108 height 28
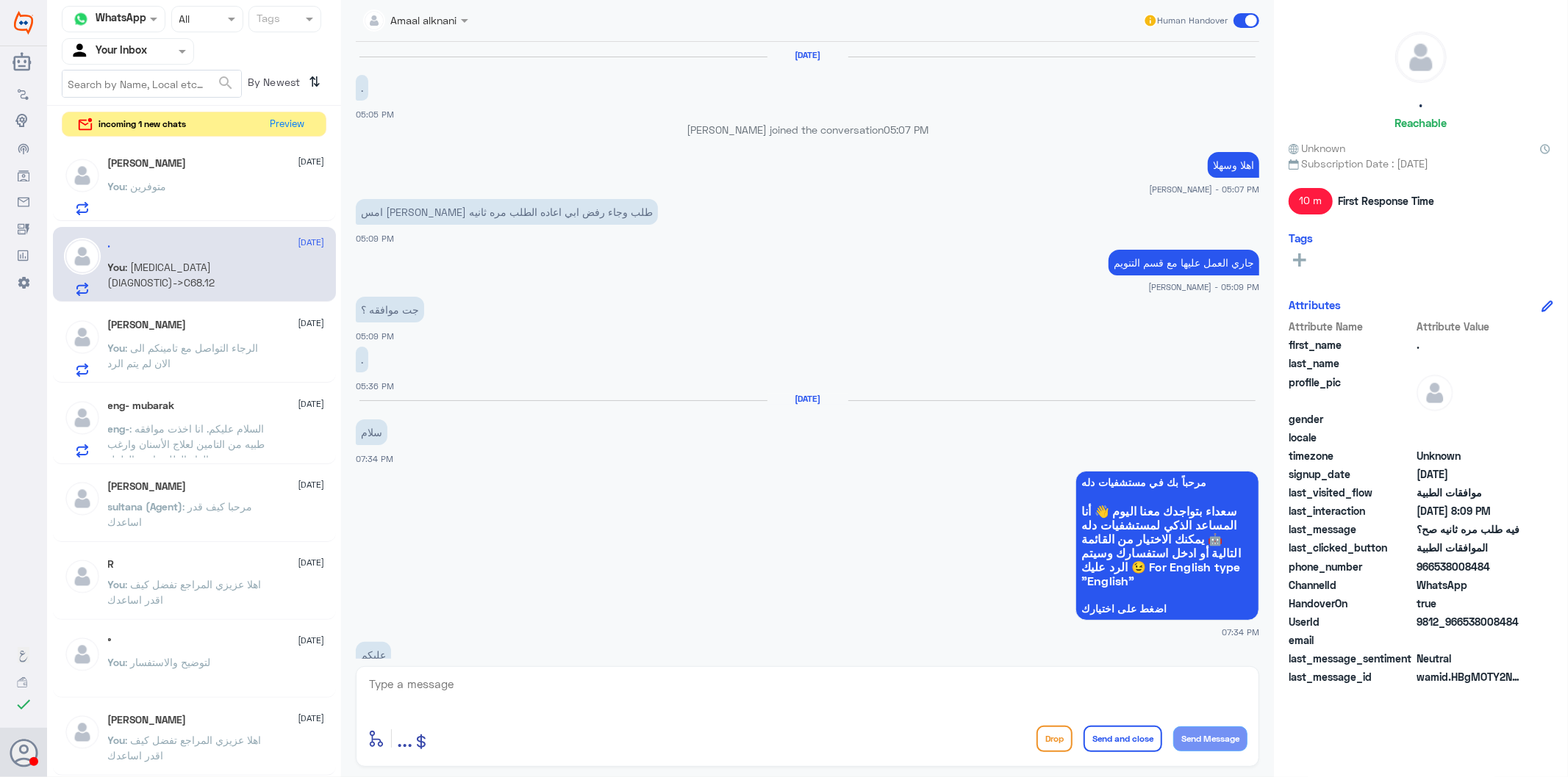
scroll to position [1482, 0]
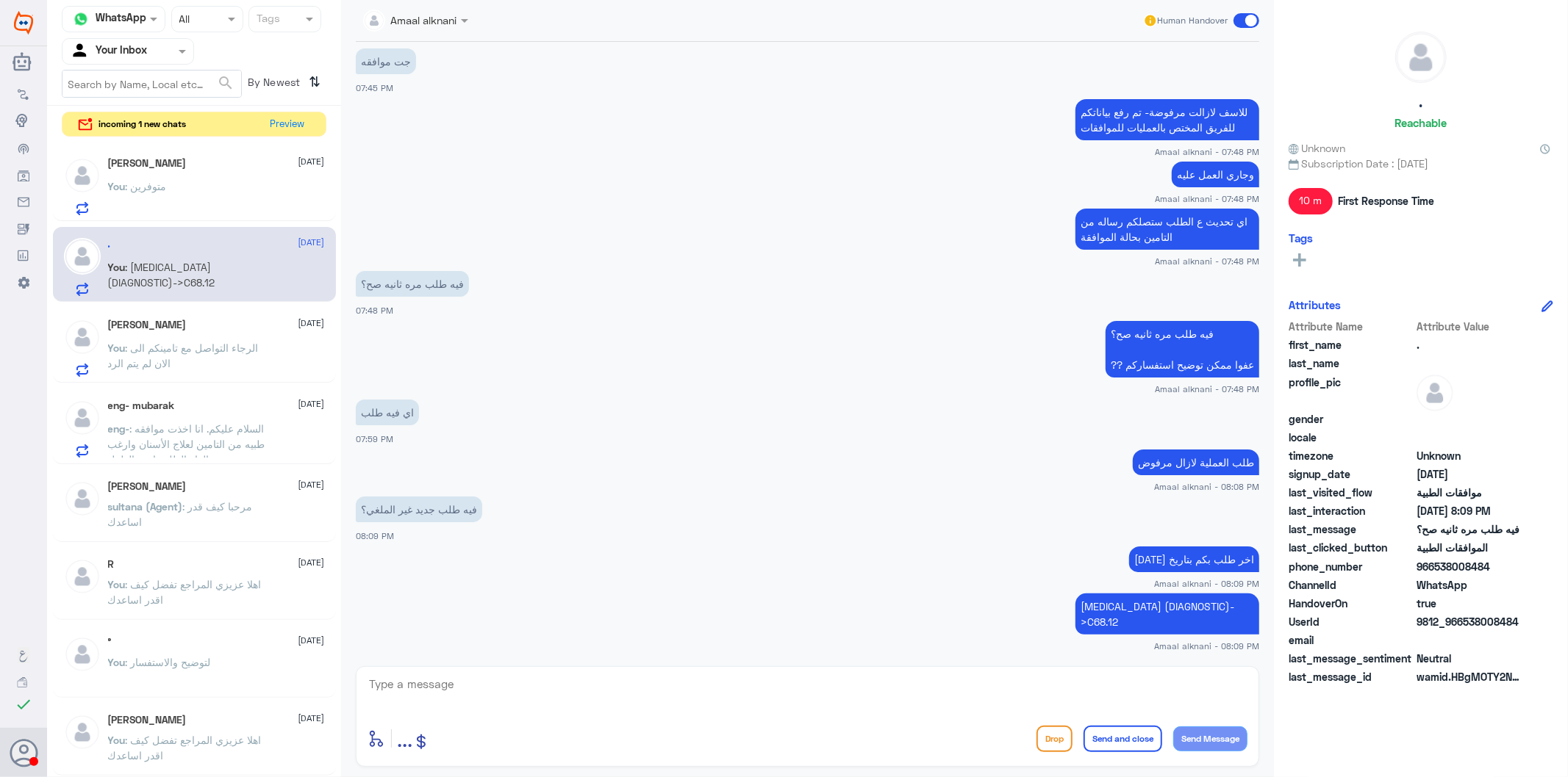
click at [204, 177] on div "[PERSON_NAME] [DATE] You : متوفرين" at bounding box center [216, 186] width 217 height 58
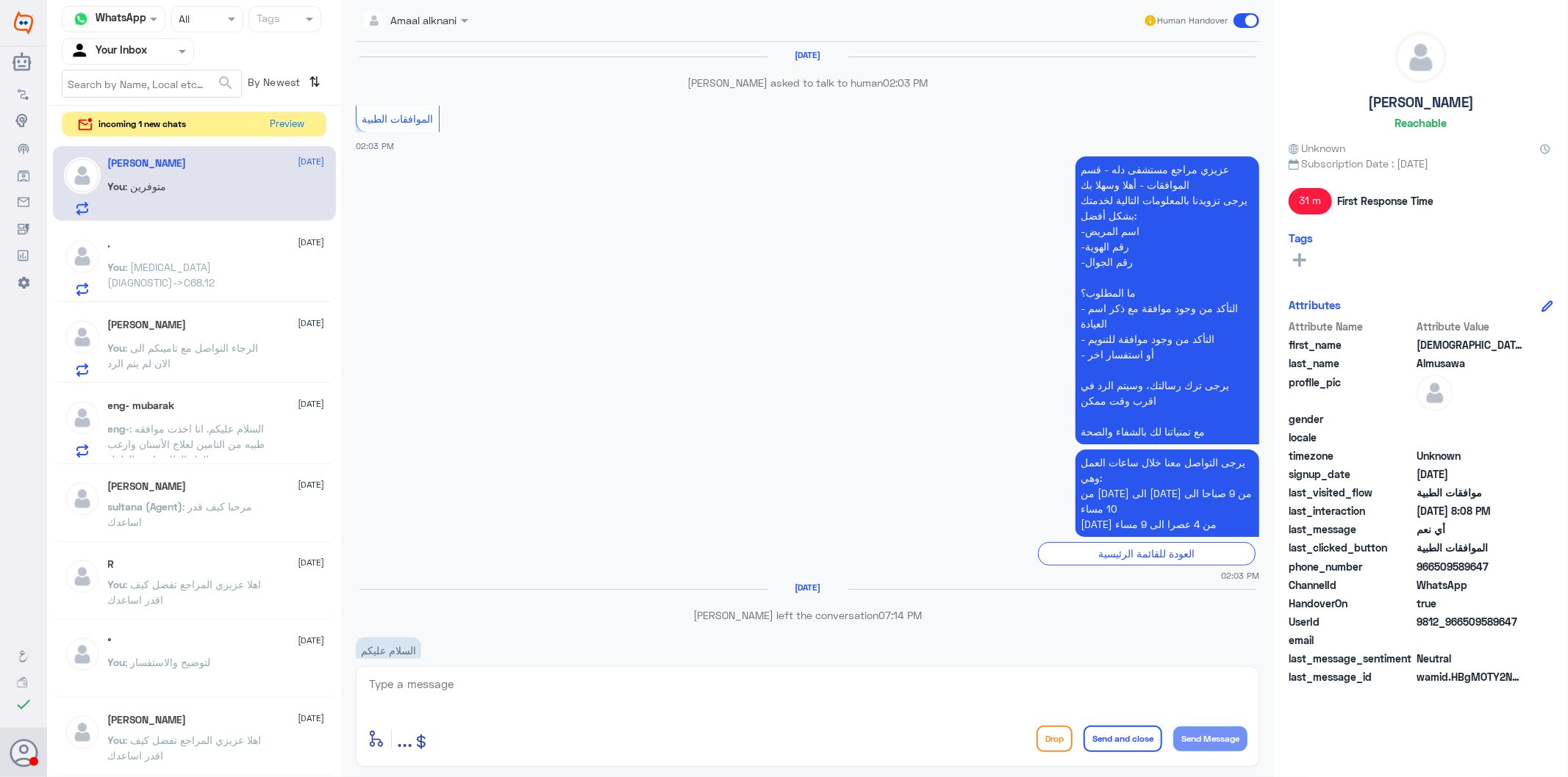
scroll to position [1590, 0]
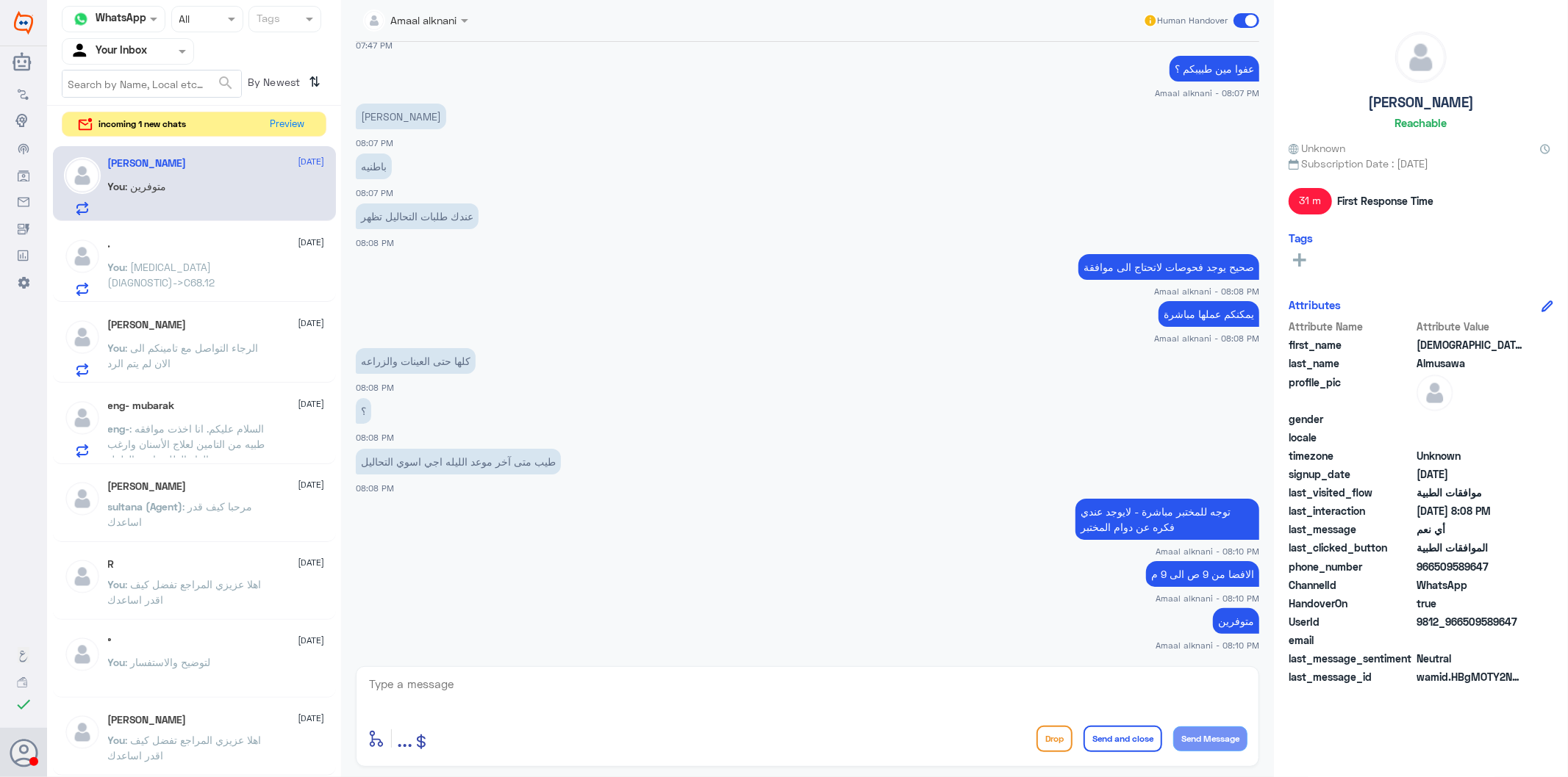
click at [463, 689] on textarea at bounding box center [807, 693] width 880 height 36
type textarea "متمنين لكم دوام الصحة والعافية"
click at [1136, 700] on button "Send and close" at bounding box center [1122, 739] width 78 height 27
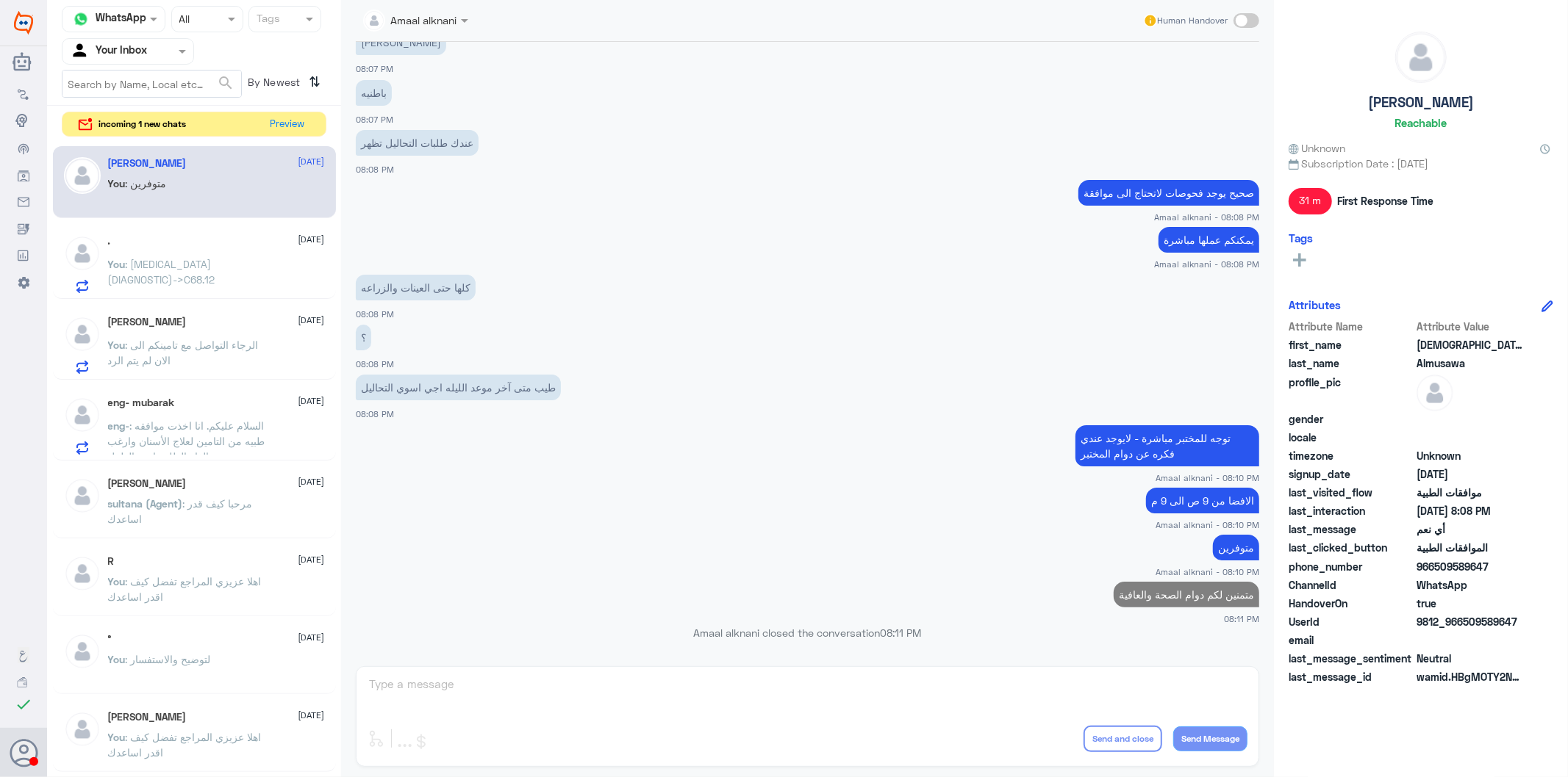
scroll to position [1633, 0]
click at [243, 296] on div ". [DATE] You : [MEDICAL_DATA] (DIAGNOSTIC)->C68.12" at bounding box center [194, 261] width 283 height 76
click at [182, 357] on p "You : الرجاء التواصل مع تامينكم الى الان لم يتم الرد" at bounding box center [190, 355] width 165 height 36
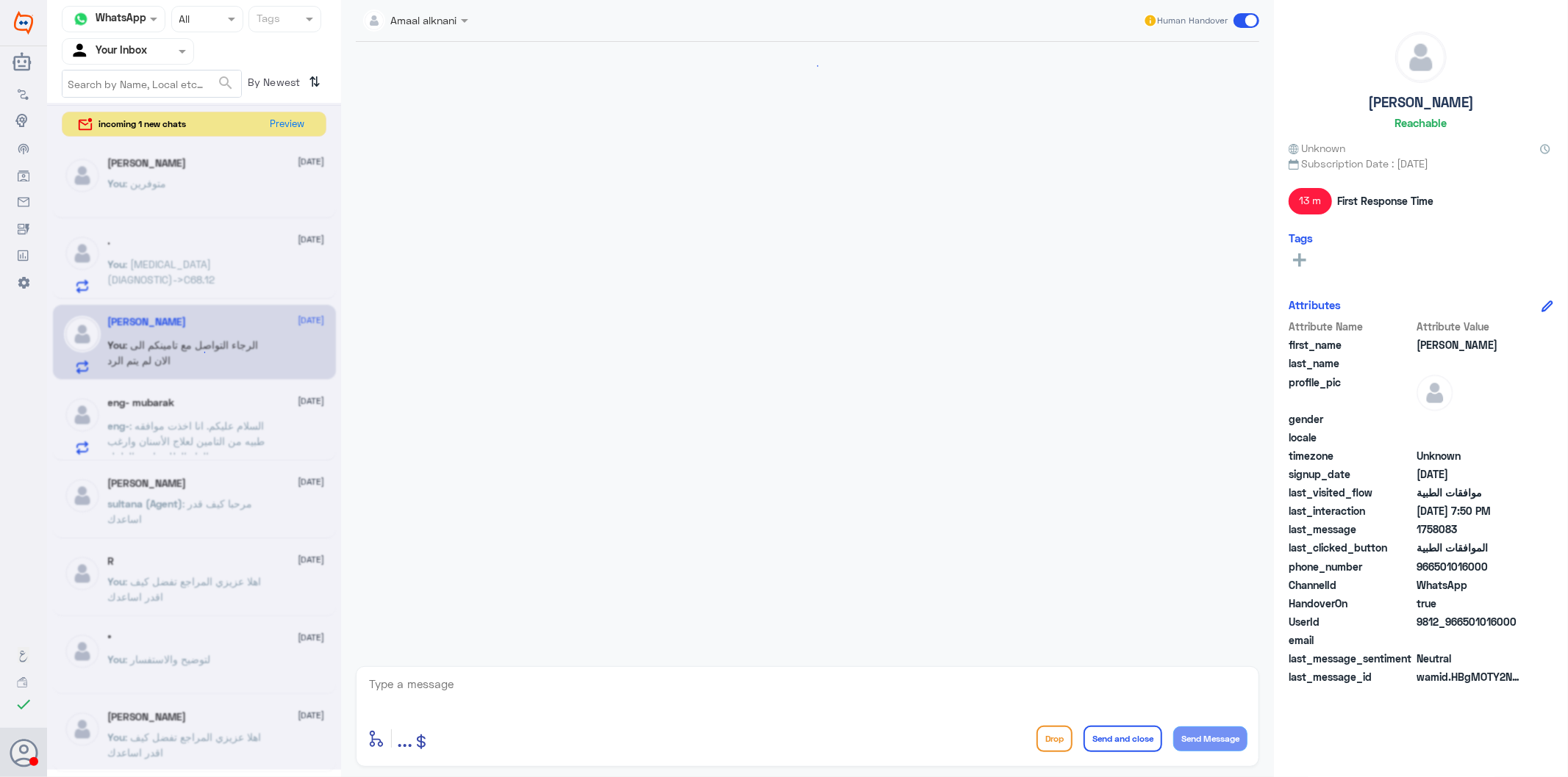
scroll to position [387, 0]
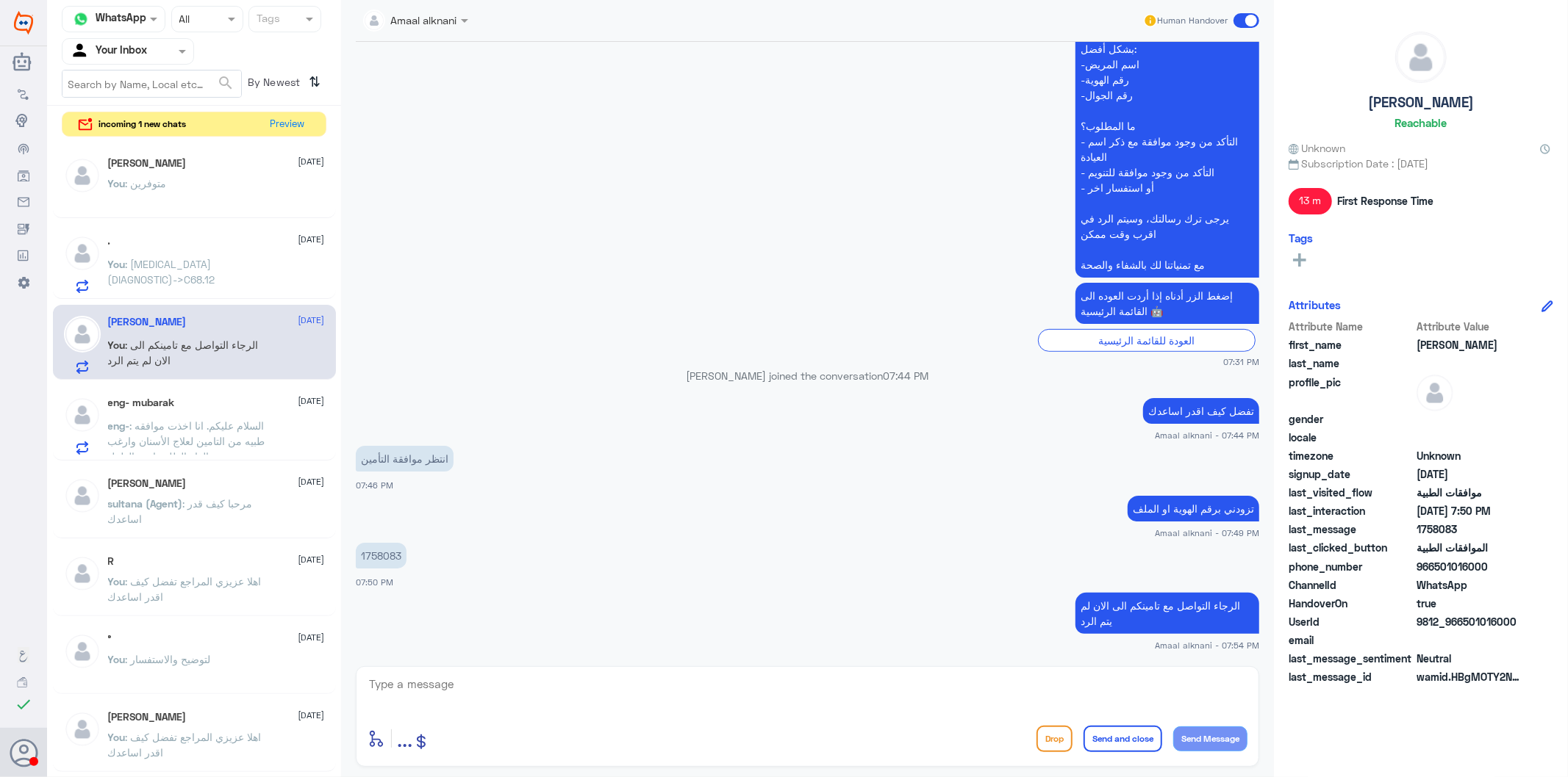
click at [206, 438] on span ": السلام عليكم. انا اخذت موافقه طبيه من التامين لعلاج الأسنان وارغب بالغاء الطل…" at bounding box center [186, 456] width 157 height 74
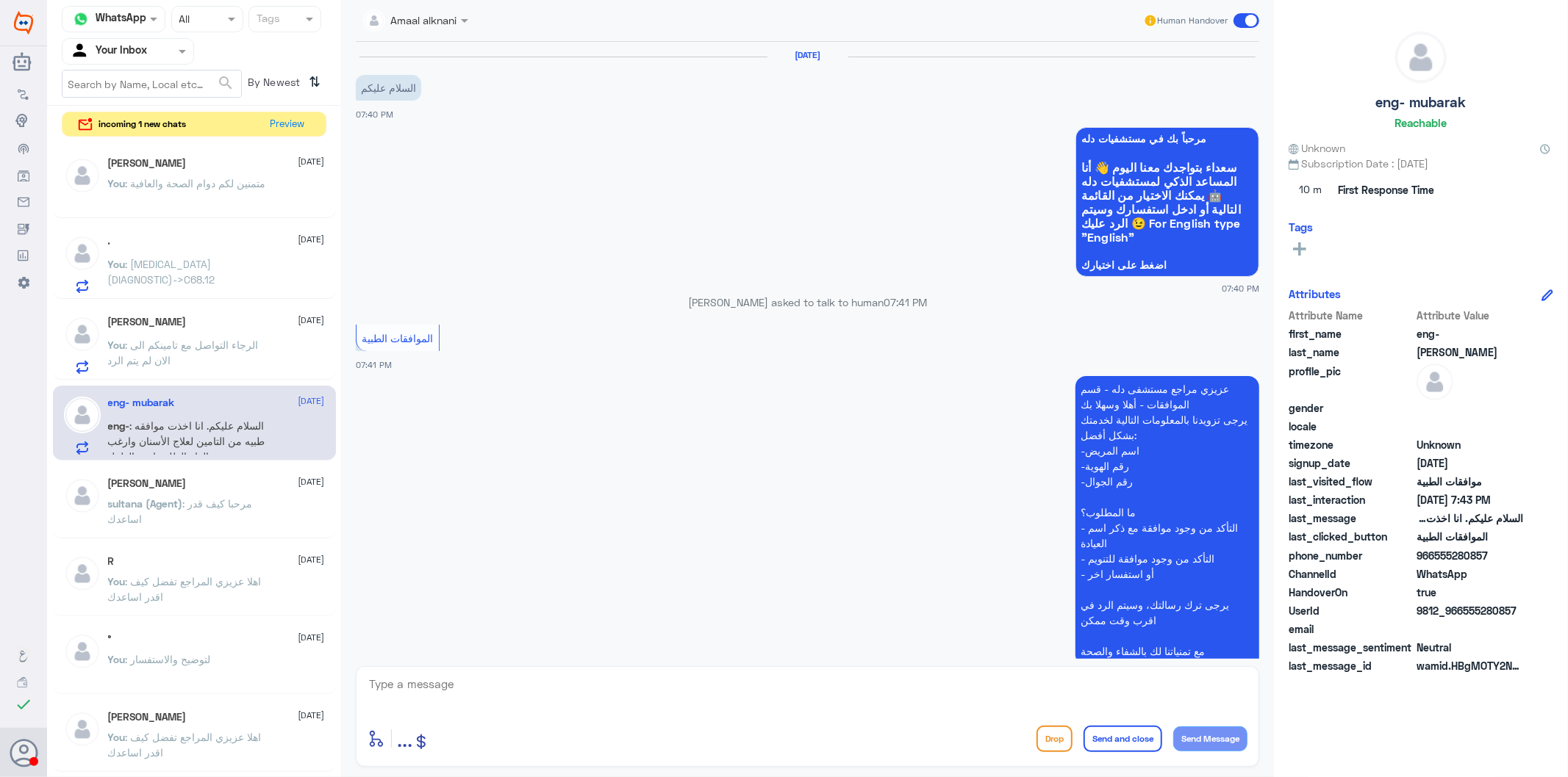
scroll to position [199, 0]
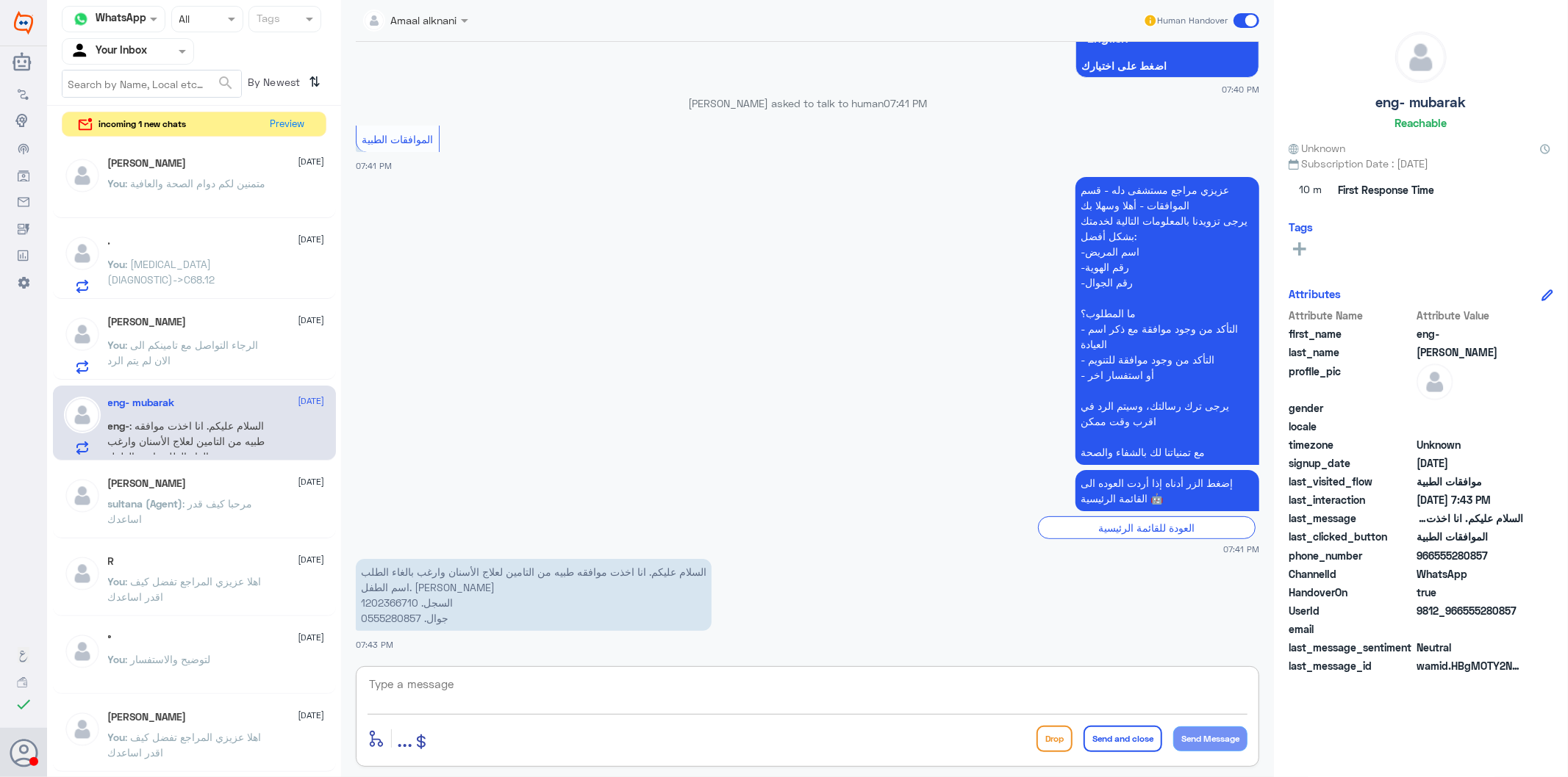
click at [436, 693] on textarea at bounding box center [807, 693] width 880 height 36
click at [398, 605] on p "السلام عليكم. انا اخذت موافقه طبيه من التامين لعلاج الأسنان وارغب بالغاء الطلب …" at bounding box center [534, 595] width 356 height 72
click at [439, 696] on textarea at bounding box center [807, 693] width 880 height 36
type textarea "ع"
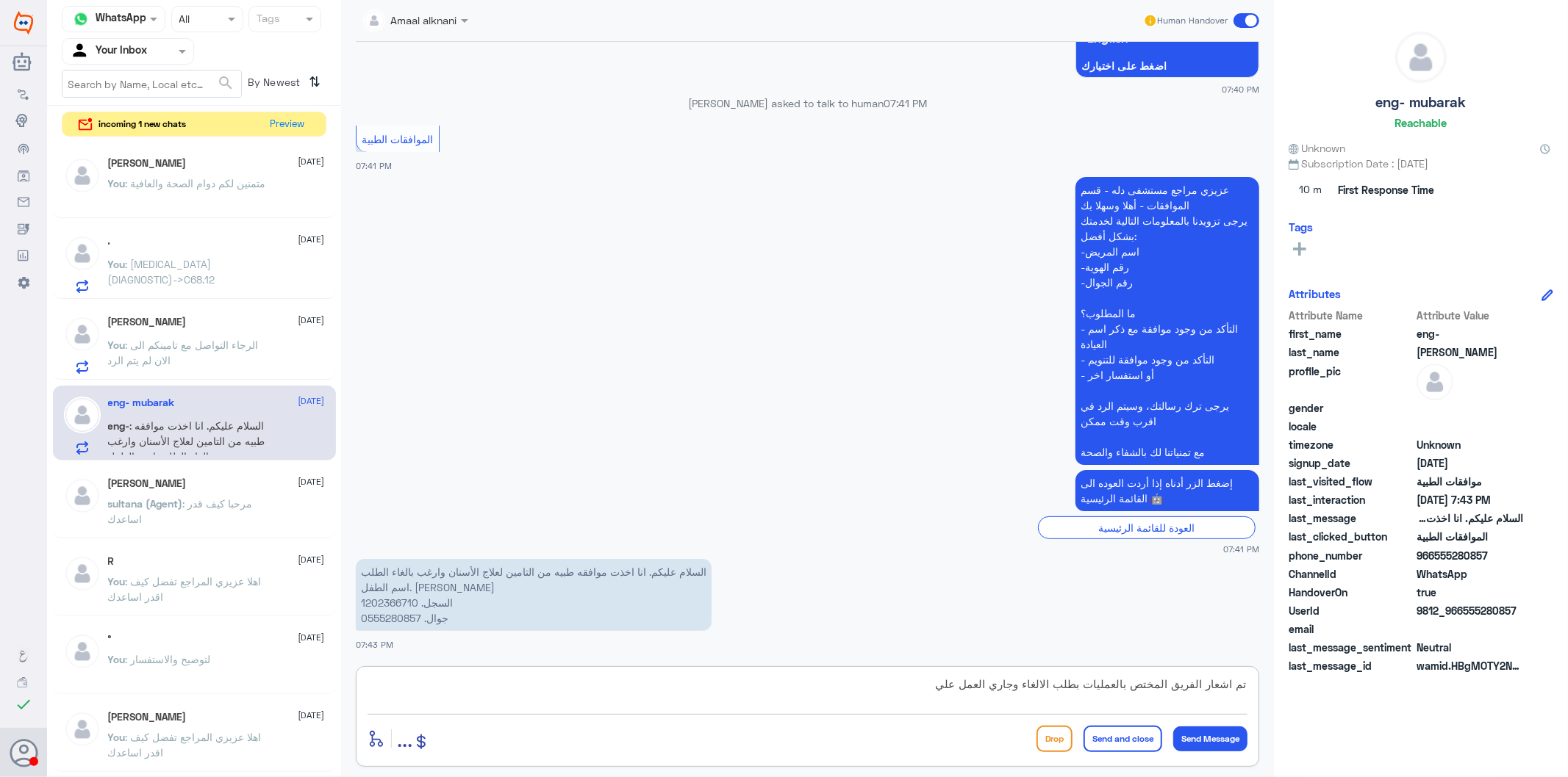
type textarea "تم اشعار الفريق المختص بالعمليات بطلب الالغاء وجاري العمل عليه"
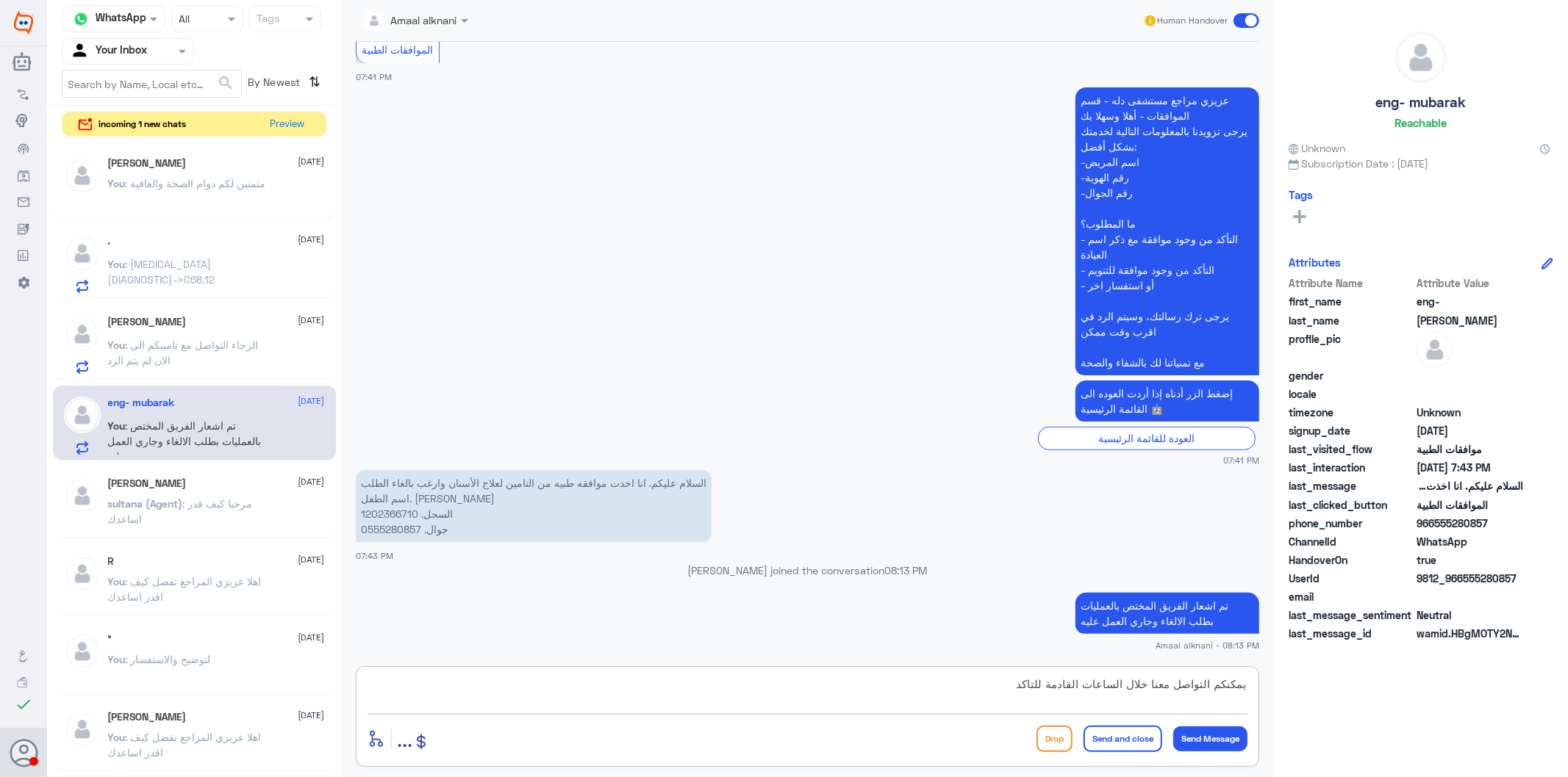
type textarea "يمكنكم التواصل معنا خلال الساعات القادمة للتاكد"
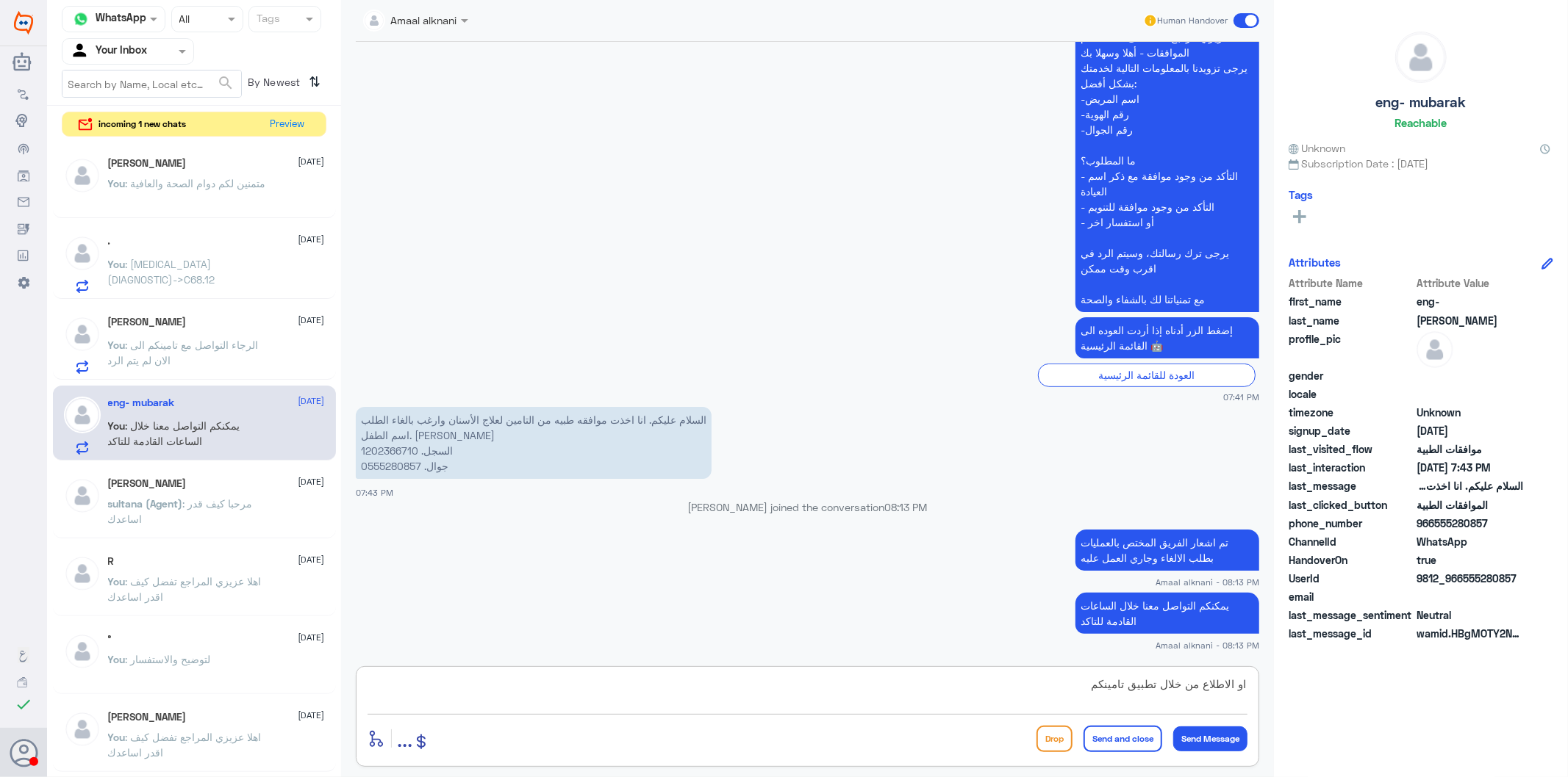
type textarea "او الاطلاع من خلال تطبيق تامينكم"
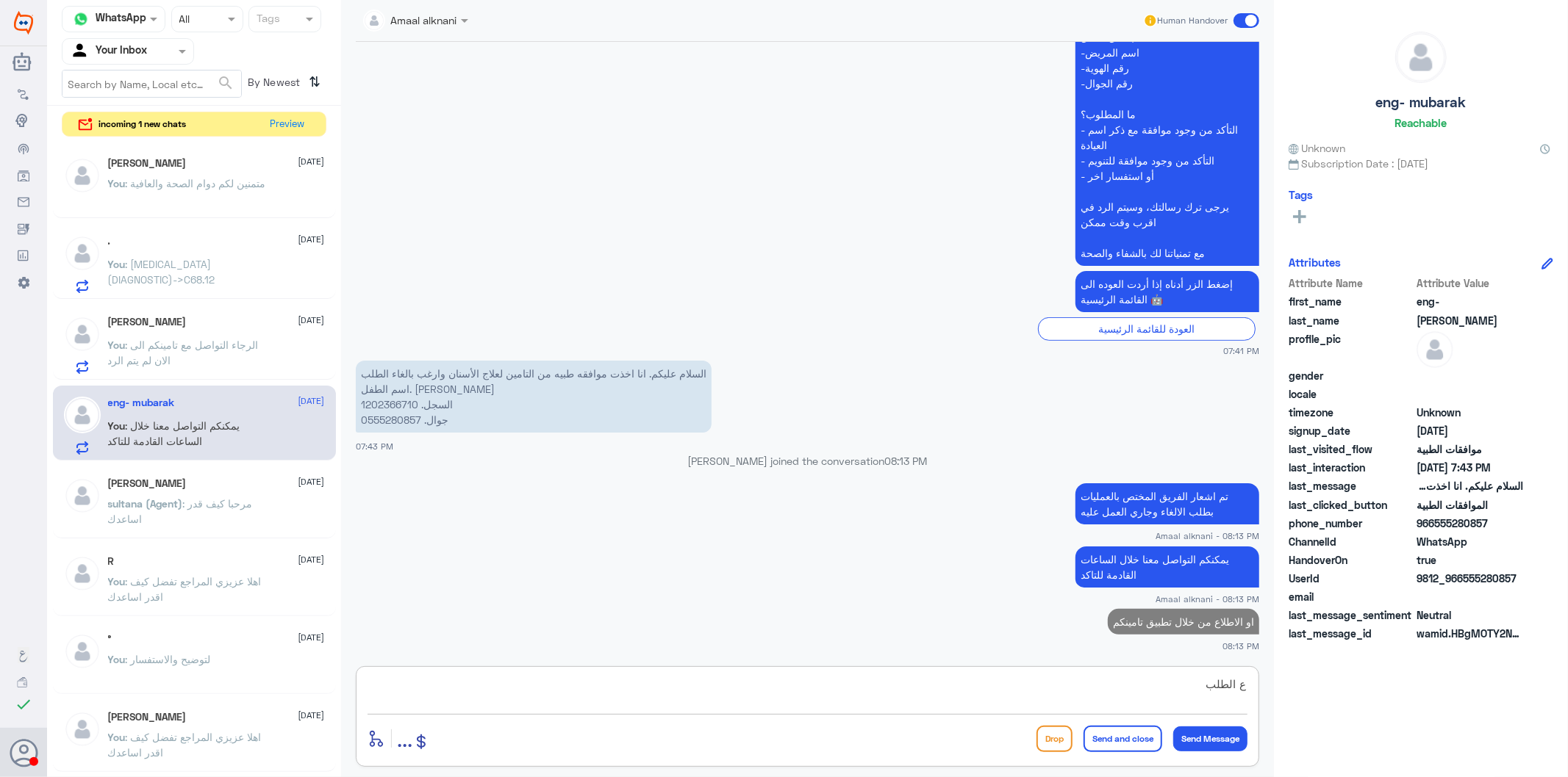
type textarea "ع الطلب"
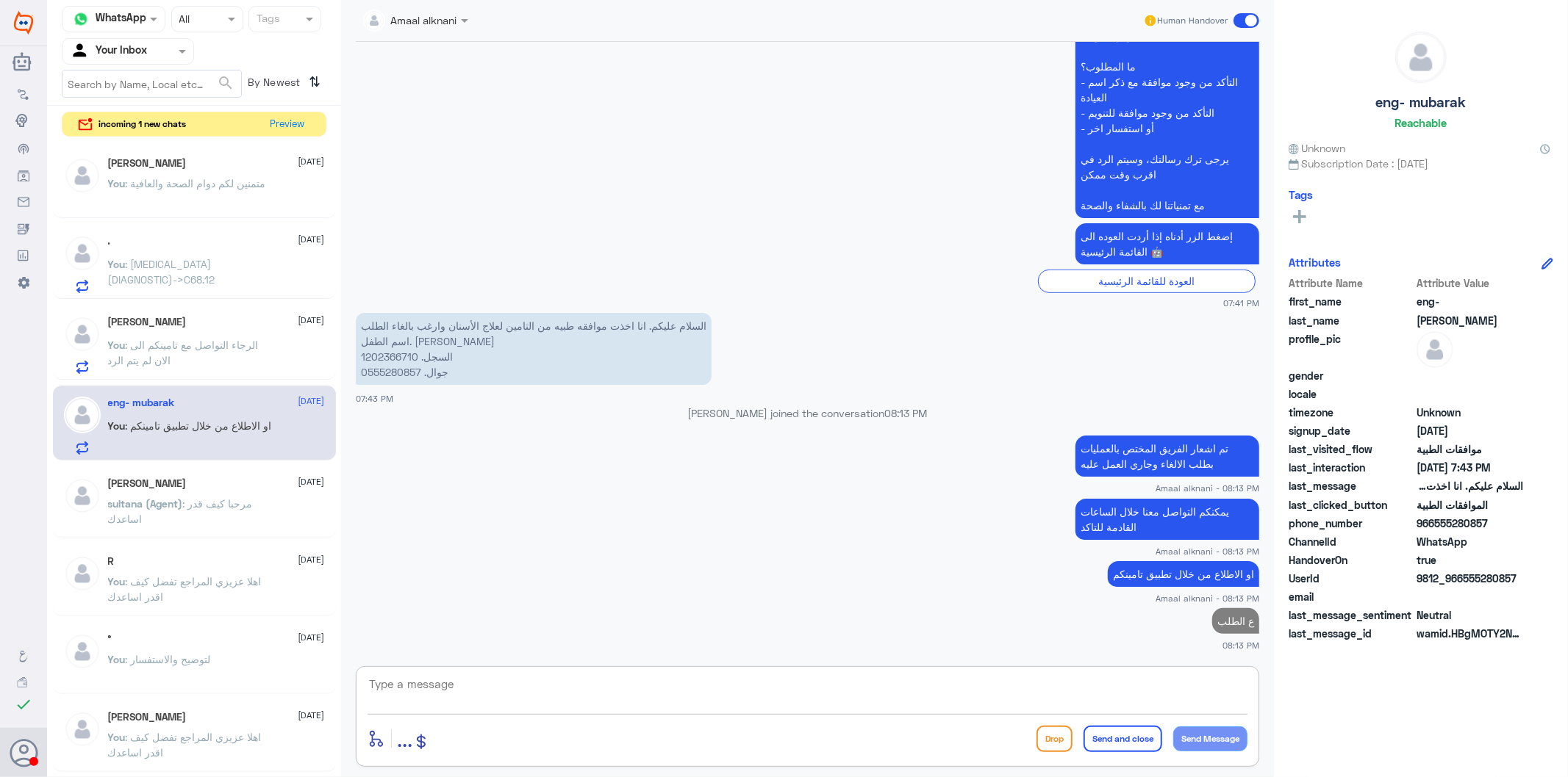
type textarea "ث"
type textarea "قدامكم العافية"
click at [1098, 700] on button "Send and close" at bounding box center [1122, 739] width 78 height 27
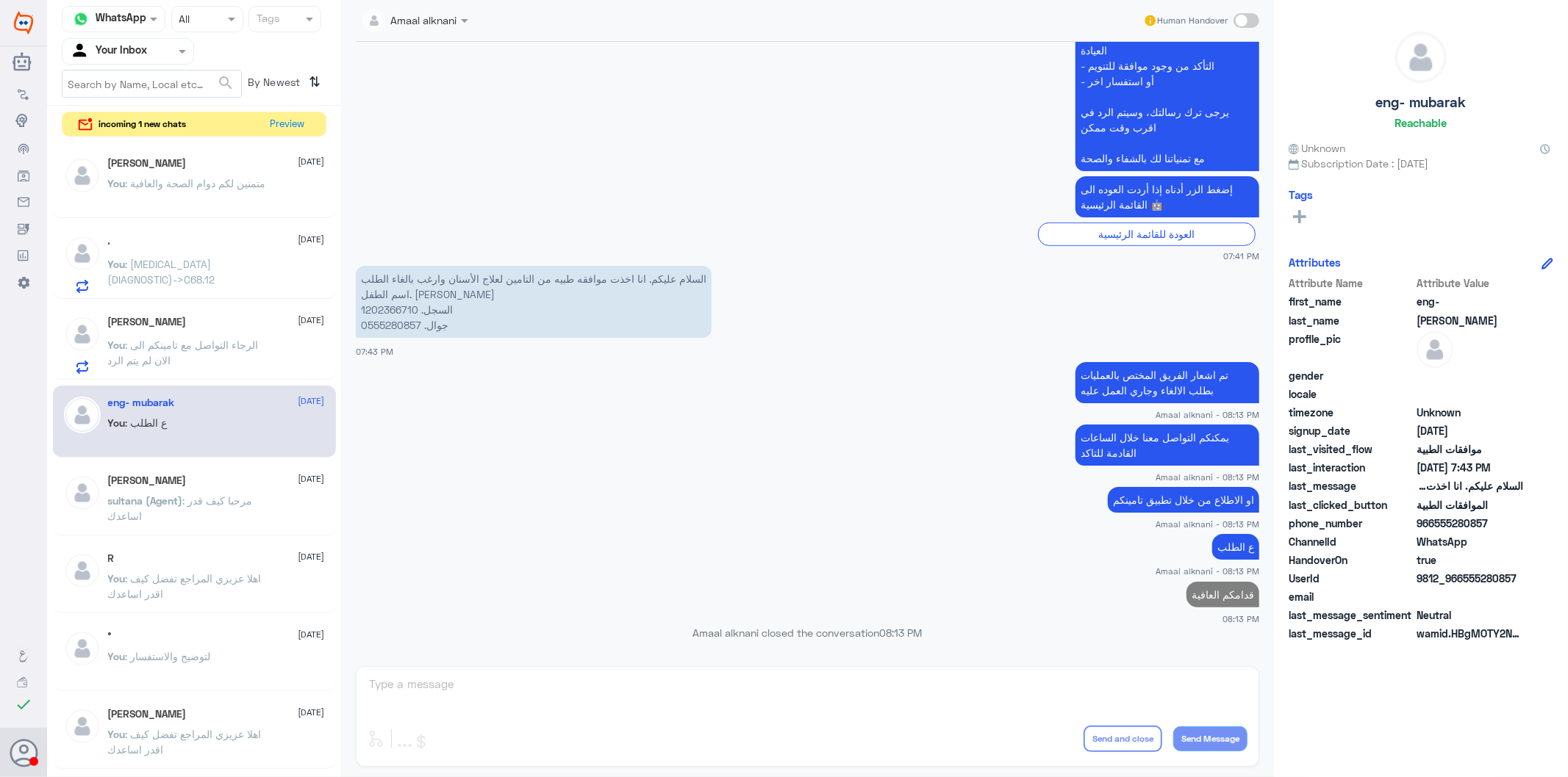
click at [234, 513] on p "[PERSON_NAME] (Agent) : مرحبا كيف قدر اساعدك" at bounding box center [190, 510] width 165 height 36
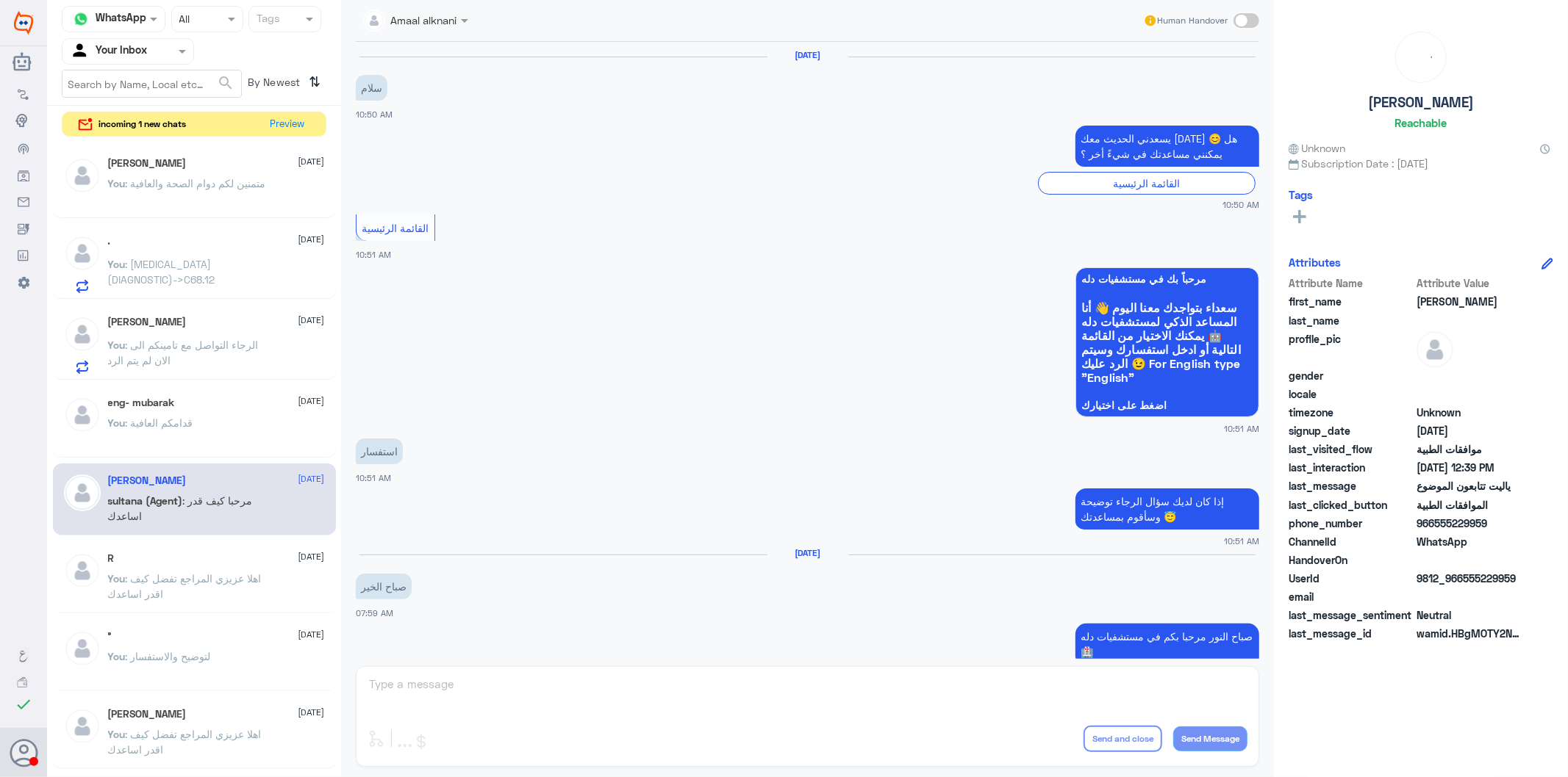
scroll to position [1337, 0]
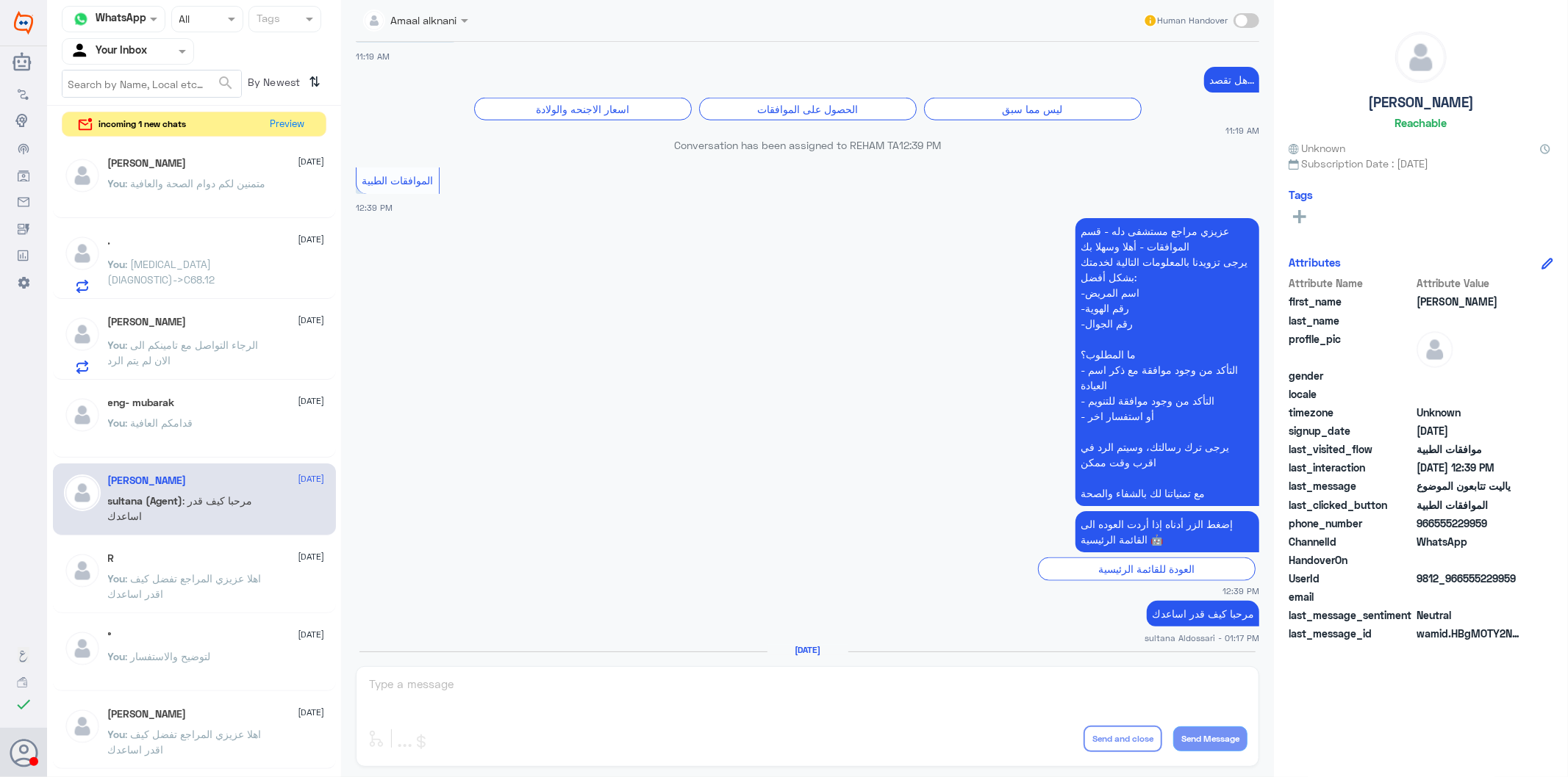
click at [476, 700] on div "Amaal alknani Human Handover [DATE] سلام 10:50 AM يسعدني الحديث معك [DATE] 😊 هل…" at bounding box center [807, 390] width 933 height 781
click at [476, 692] on div "Amaal alknani Human Handover [DATE] سلام 10:50 AM يسعدني الحديث معك [DATE] 😊 هل…" at bounding box center [807, 390] width 933 height 781
click at [245, 180] on span ": متمنين لكم دوام الصحة والعافية" at bounding box center [196, 183] width 141 height 12
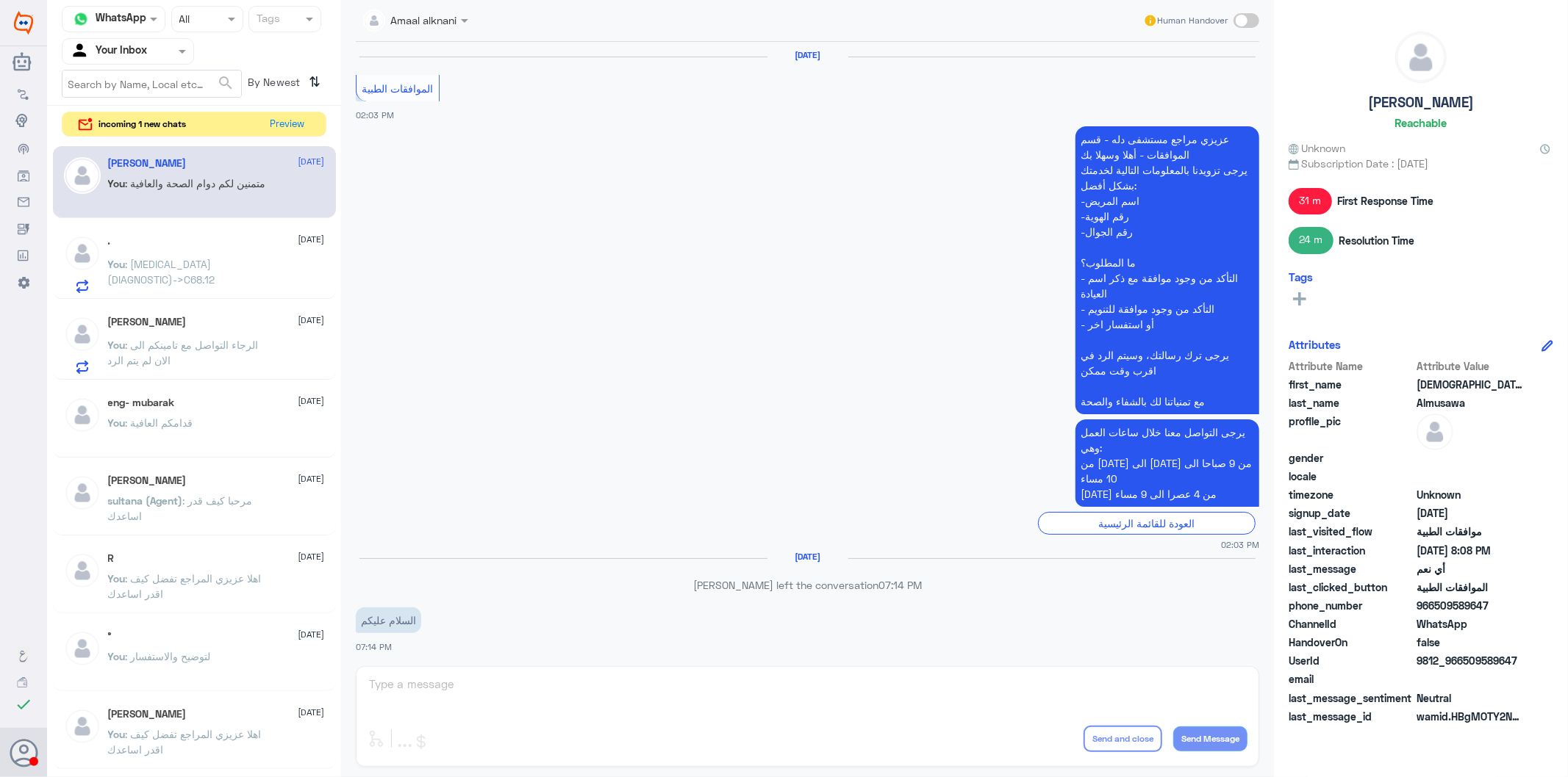
scroll to position [1633, 0]
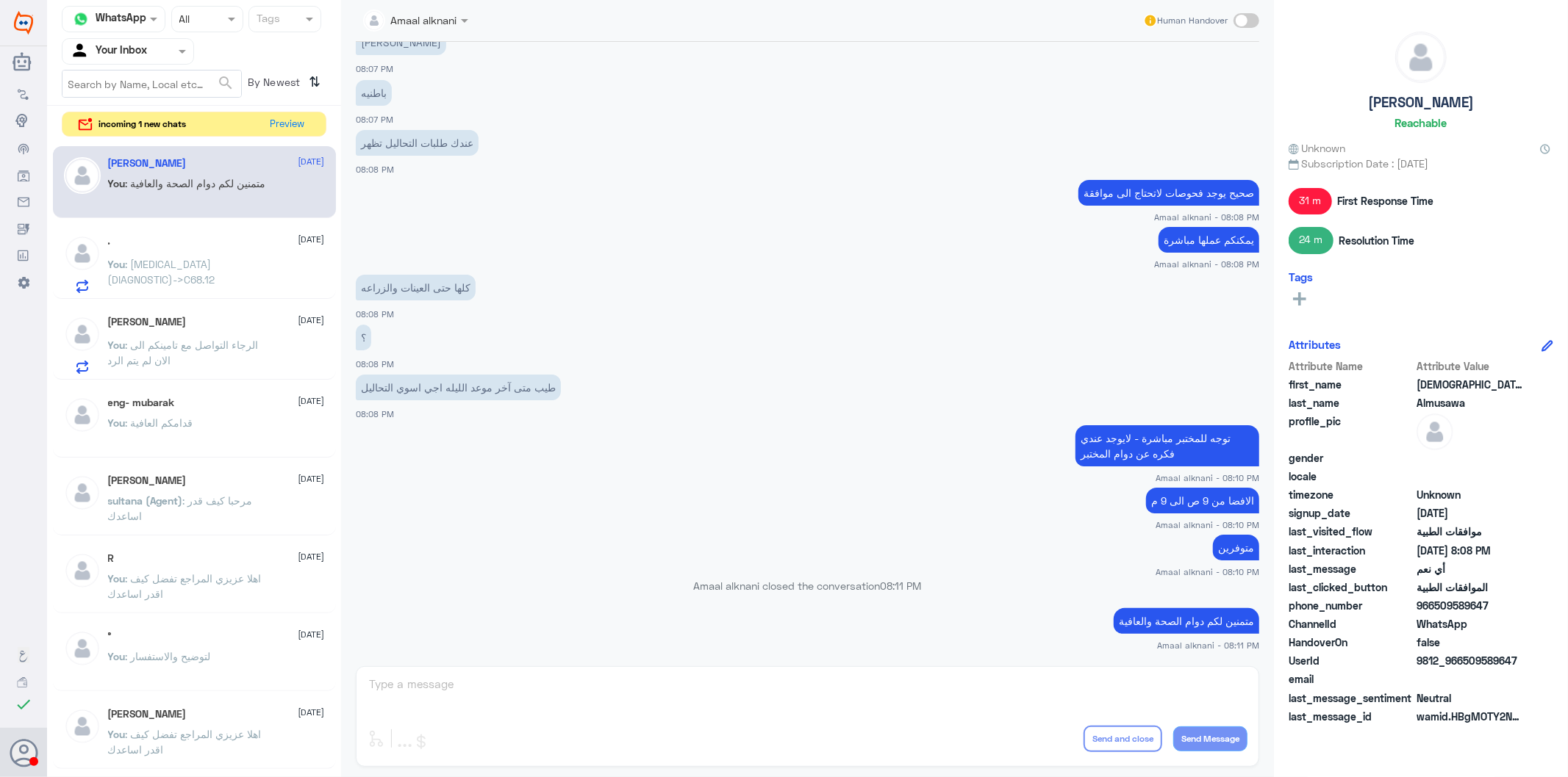
click at [172, 276] on span ": [MEDICAL_DATA] (DIAGNOSTIC)->C68.12" at bounding box center [161, 271] width 108 height 28
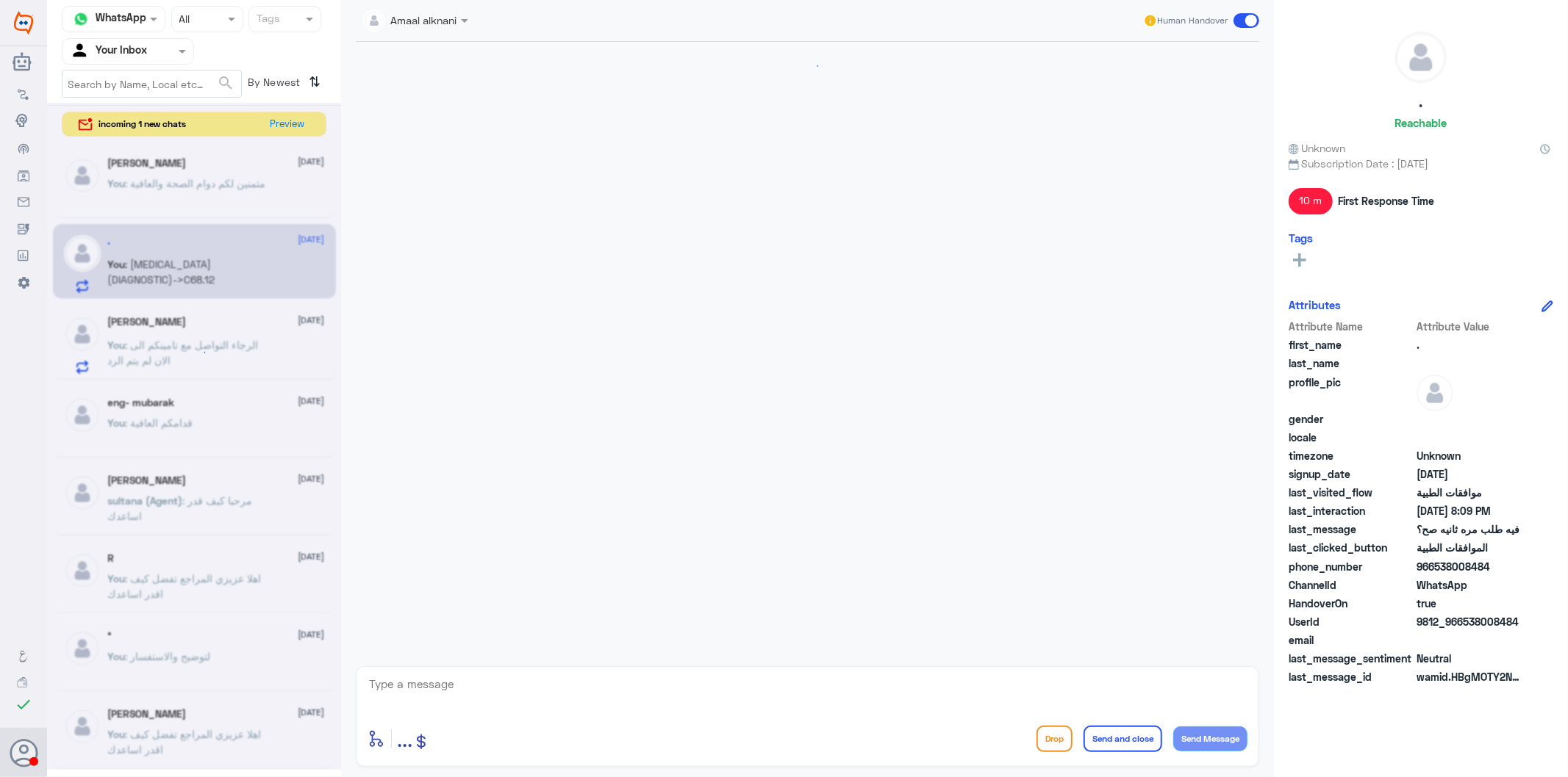
scroll to position [1482, 0]
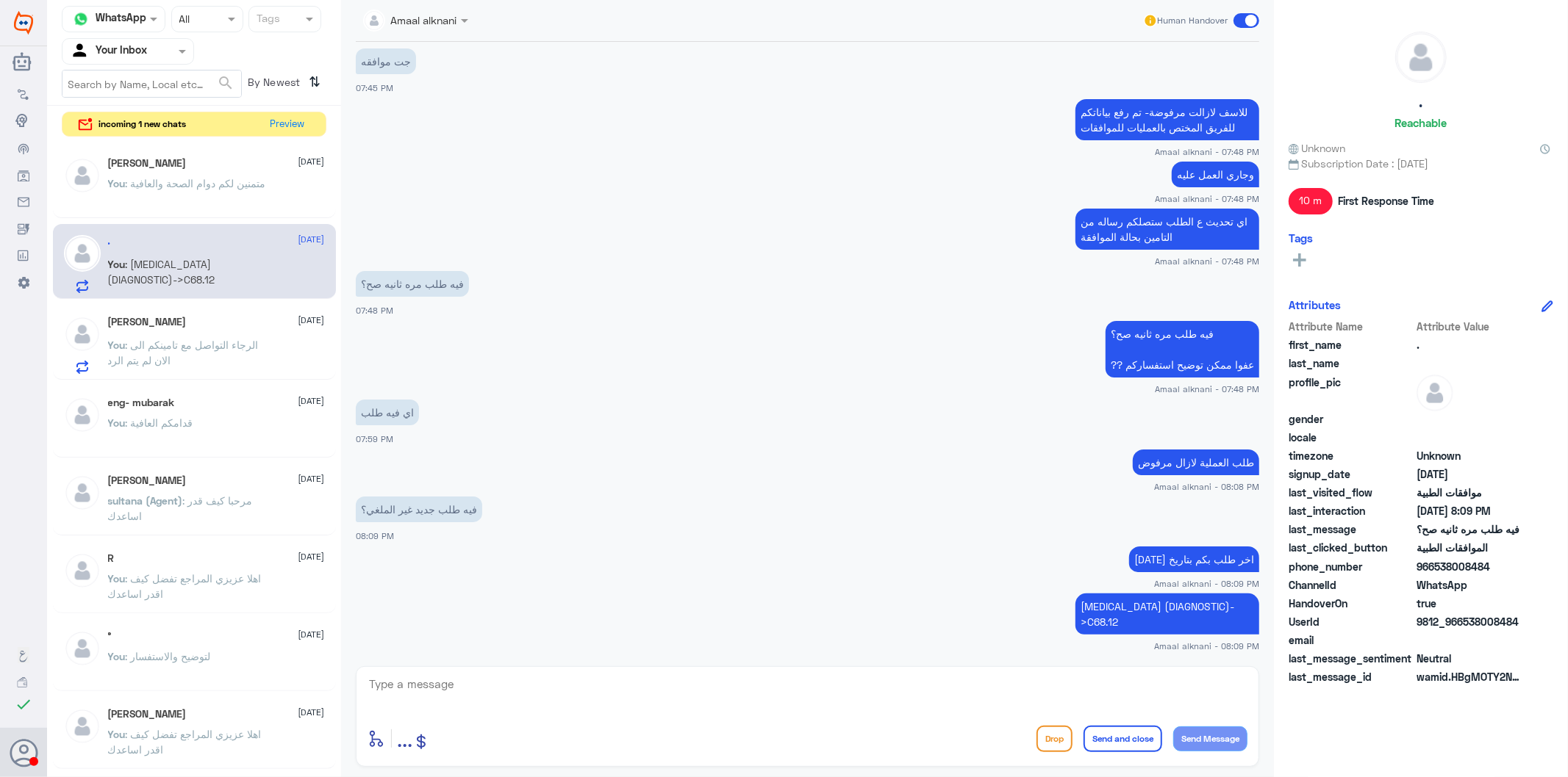
click at [463, 679] on div "enter flow name ... Drop Send and close Send Message" at bounding box center [808, 717] width 904 height 100
click at [457, 700] on textarea at bounding box center [807, 693] width 880 height 36
type textarea "هل عملتم اشعة رنين ع الحوض ؟"
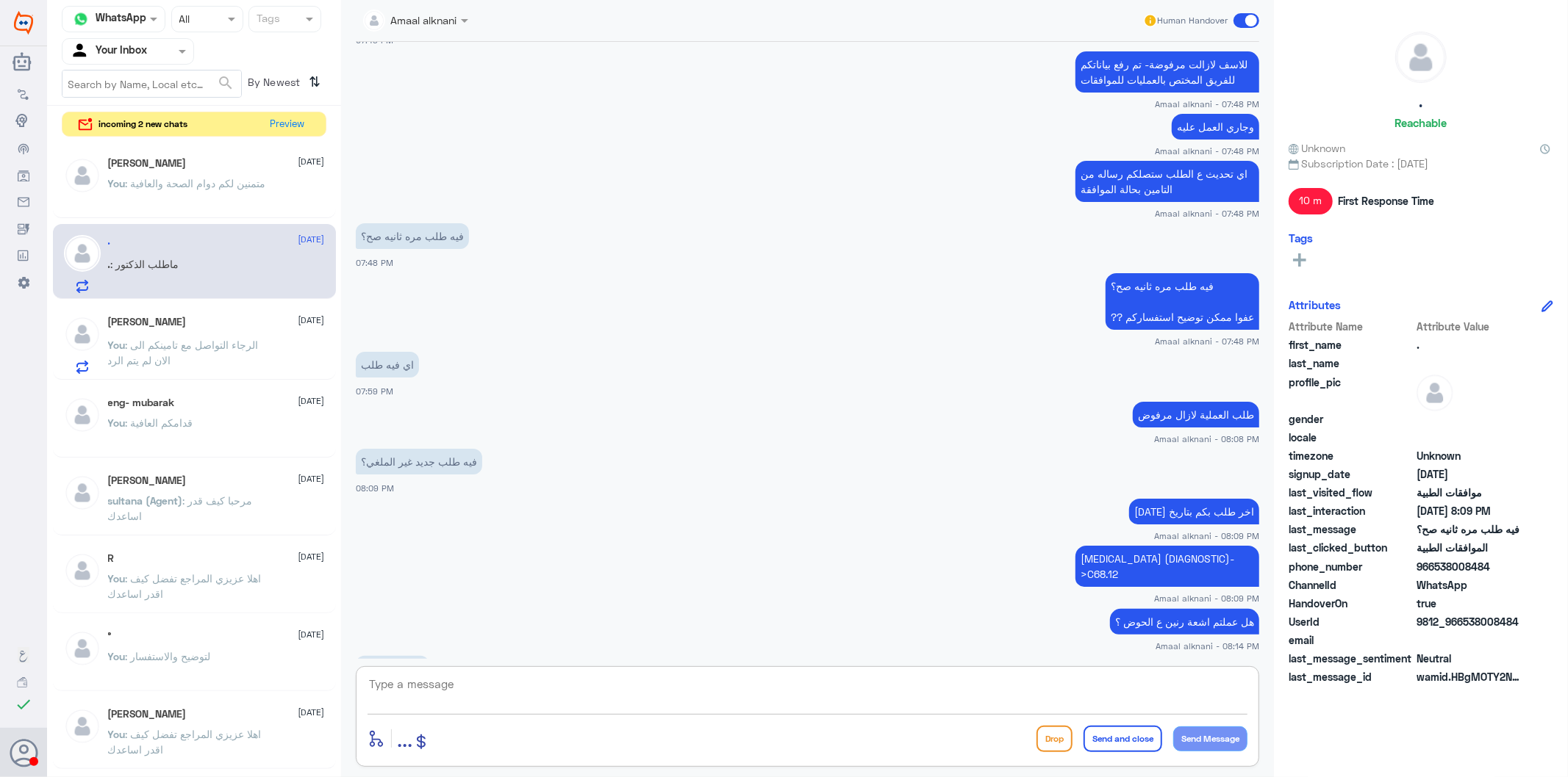
scroll to position [1581, 0]
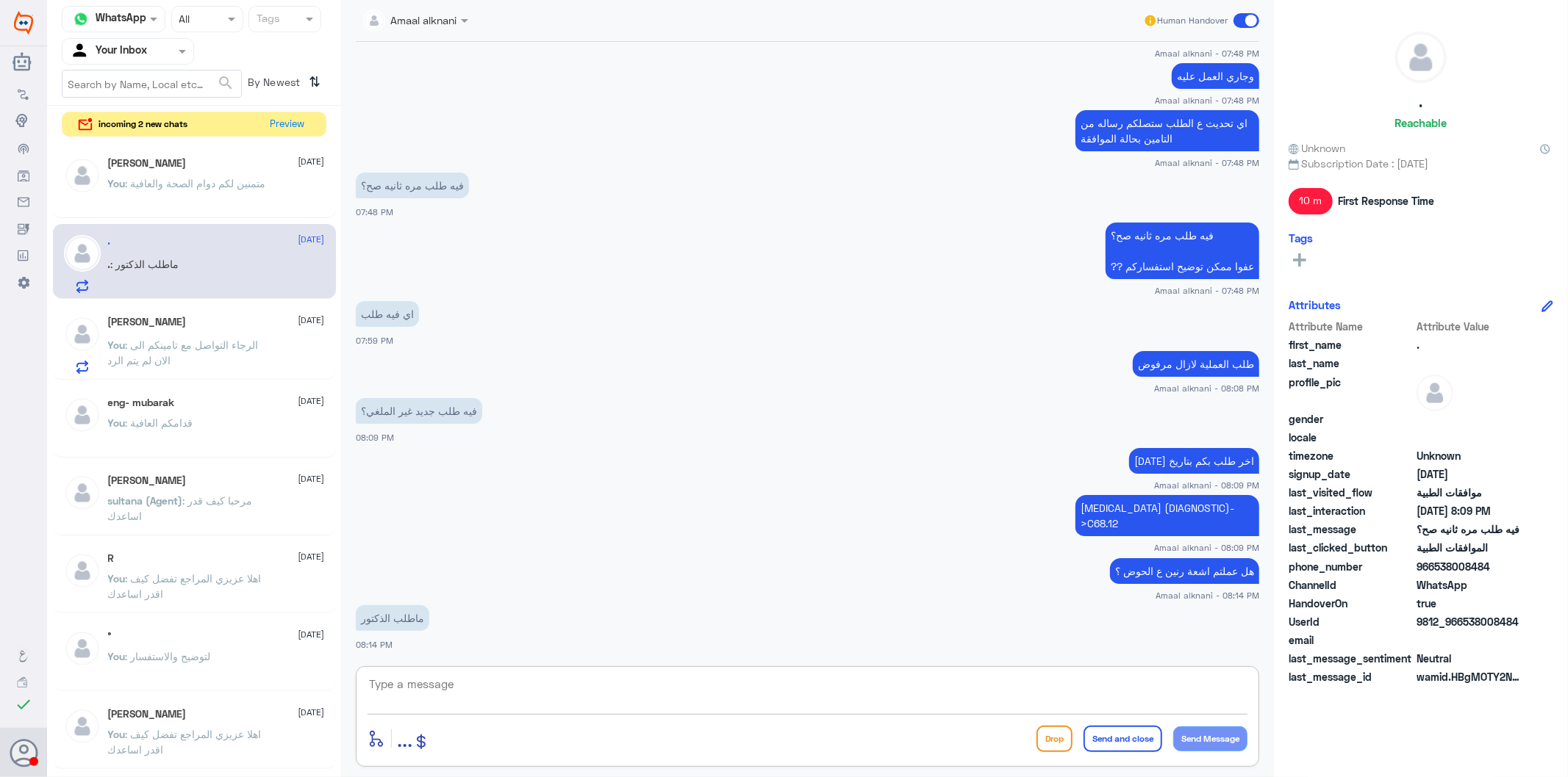
click at [927, 700] on textarea at bounding box center [807, 693] width 880 height 36
click at [921, 693] on textarea at bounding box center [807, 693] width 880 height 36
type textarea "التامين يحتاج اشعة ع الحوض"
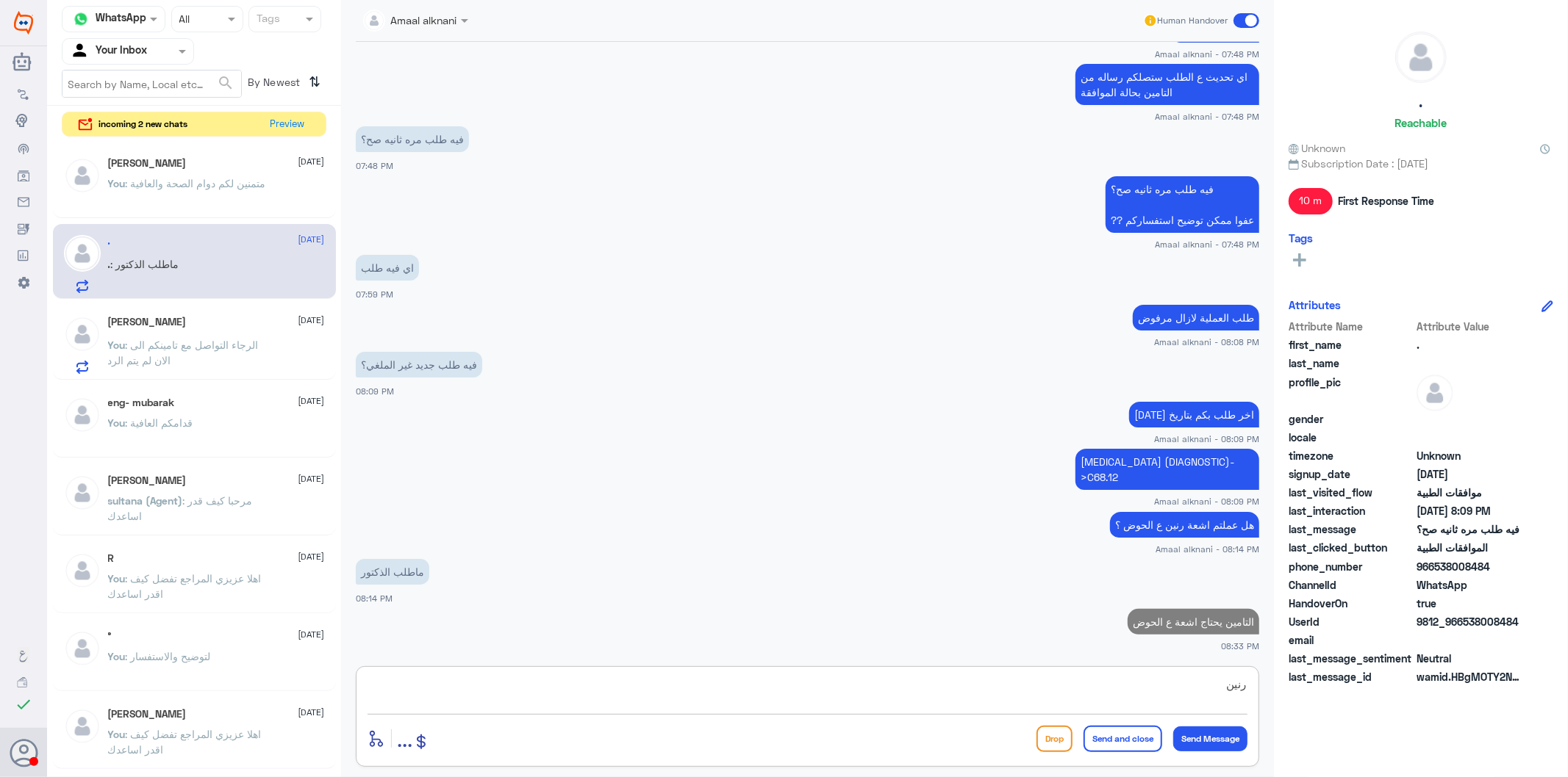
type textarea "رنين"
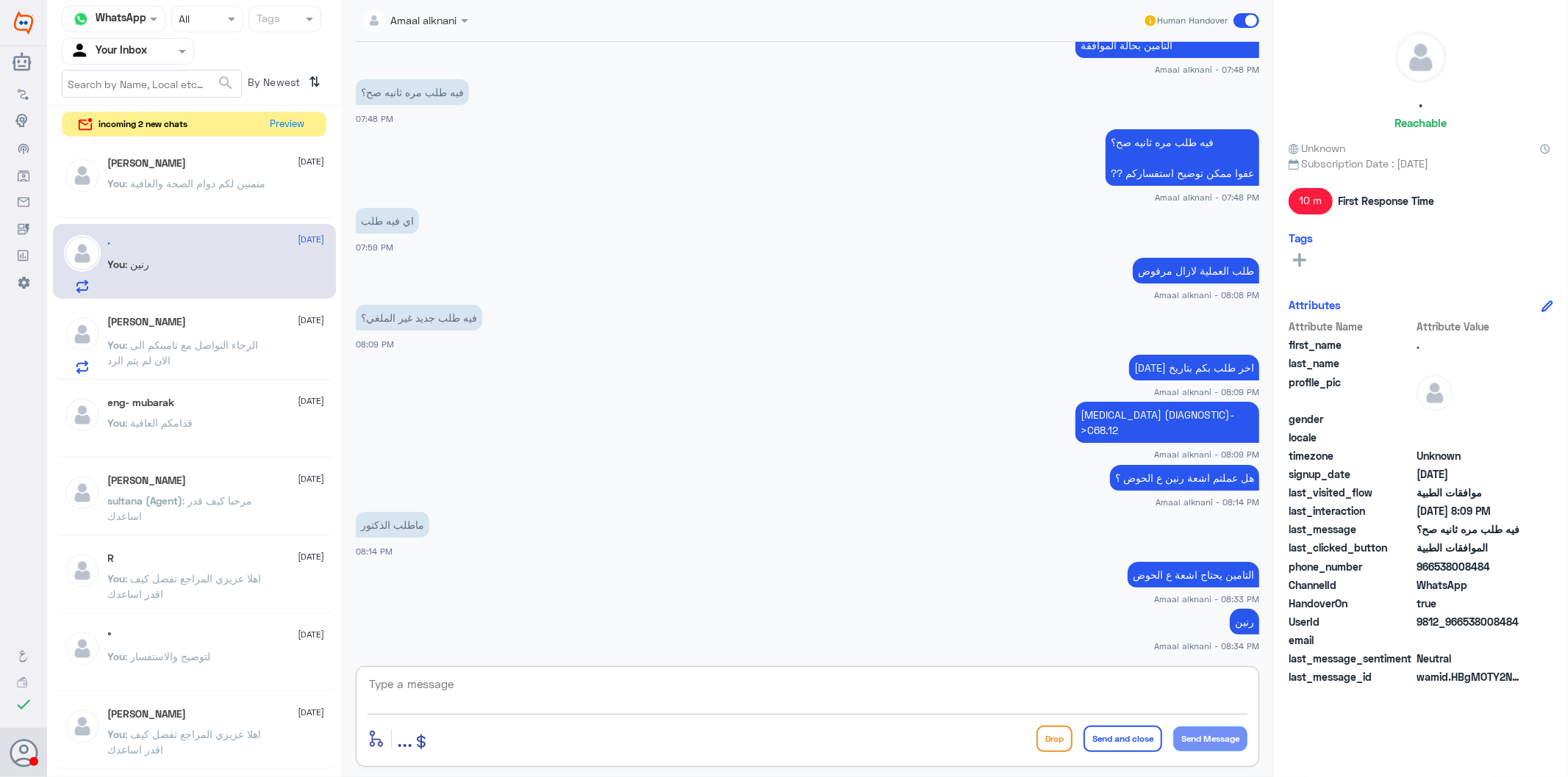
click at [193, 362] on p "You : الرجاء التواصل مع تامينكم الى الان لم يتم الرد" at bounding box center [190, 355] width 165 height 36
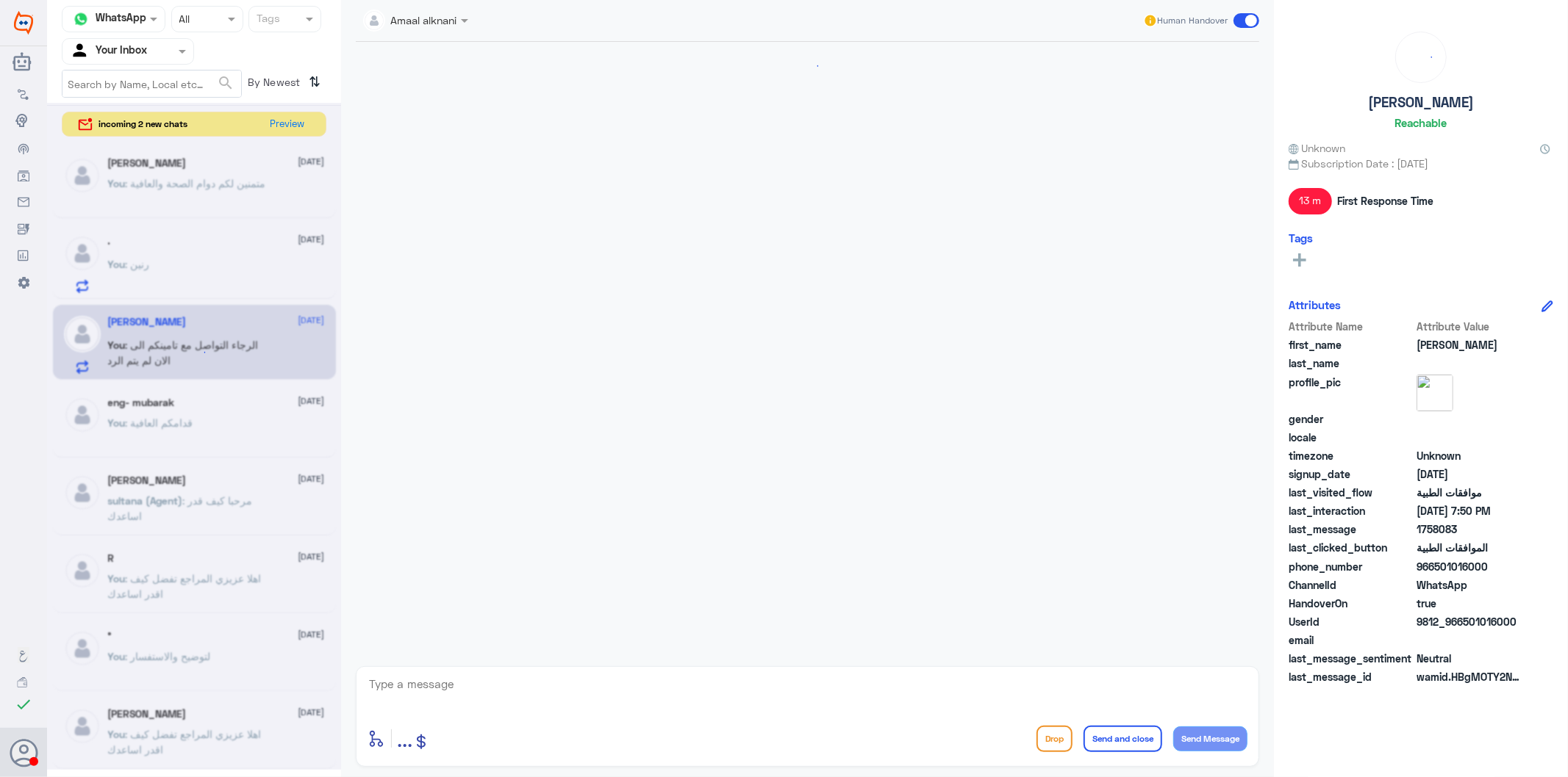
scroll to position [387, 0]
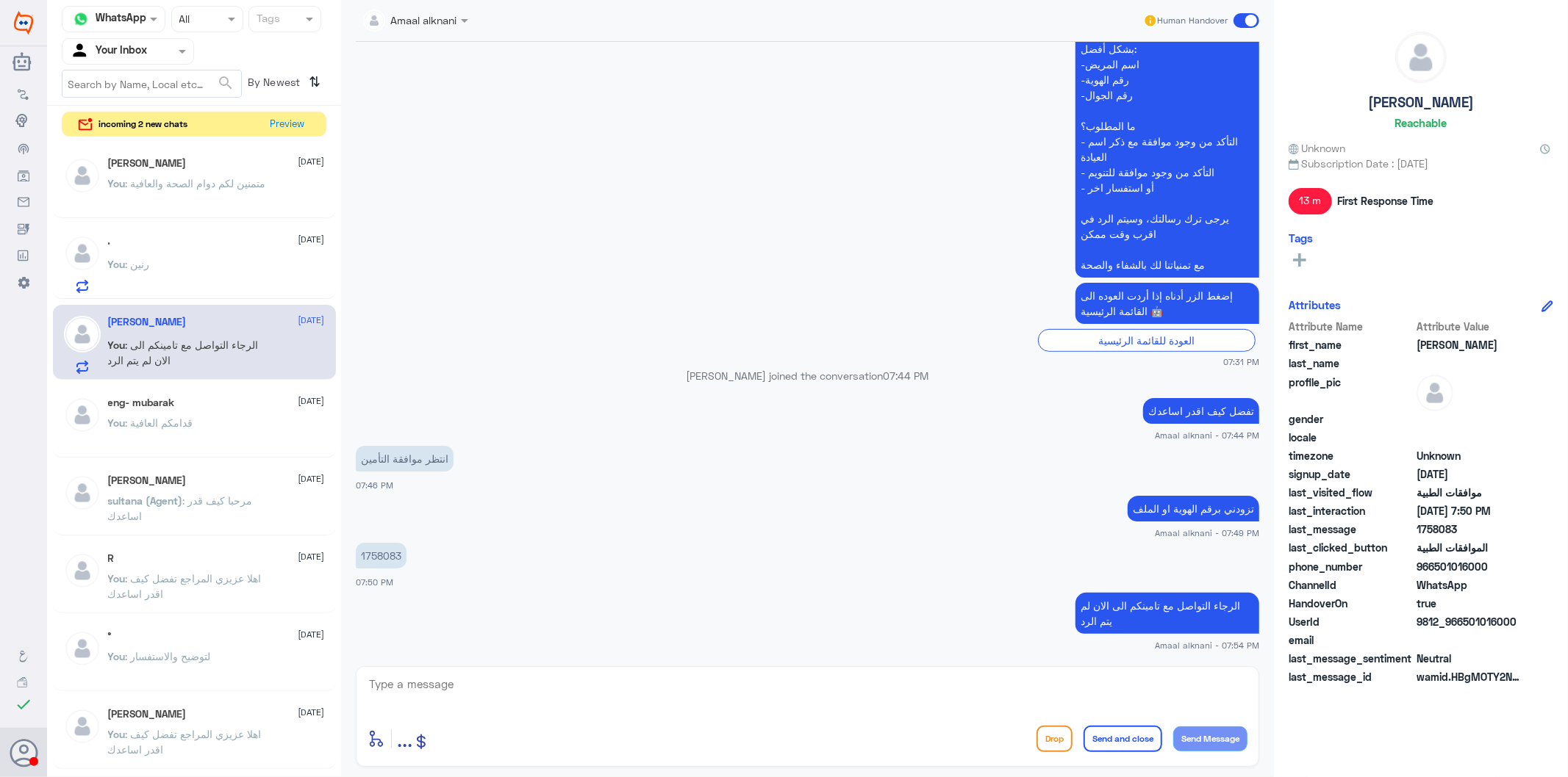
click at [413, 684] on textarea at bounding box center [807, 693] width 880 height 36
type textarea "نسعد دوما بخدمتكم ونتمنى لكم دوام الصحة والعافية"
click at [1153, 700] on button "Send and close" at bounding box center [1122, 739] width 78 height 27
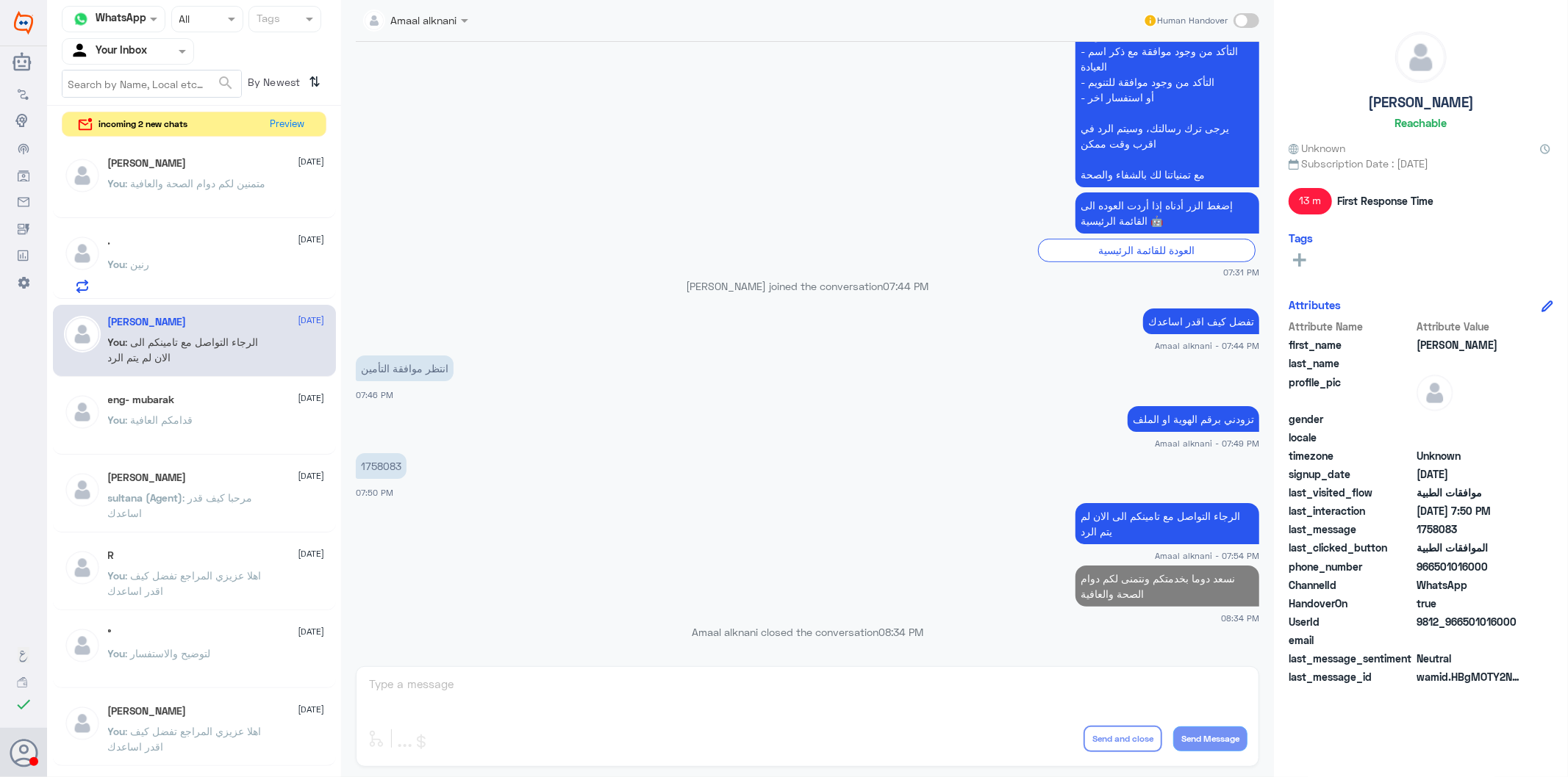
click at [181, 255] on div ". [DATE] You : رنين" at bounding box center [216, 263] width 217 height 58
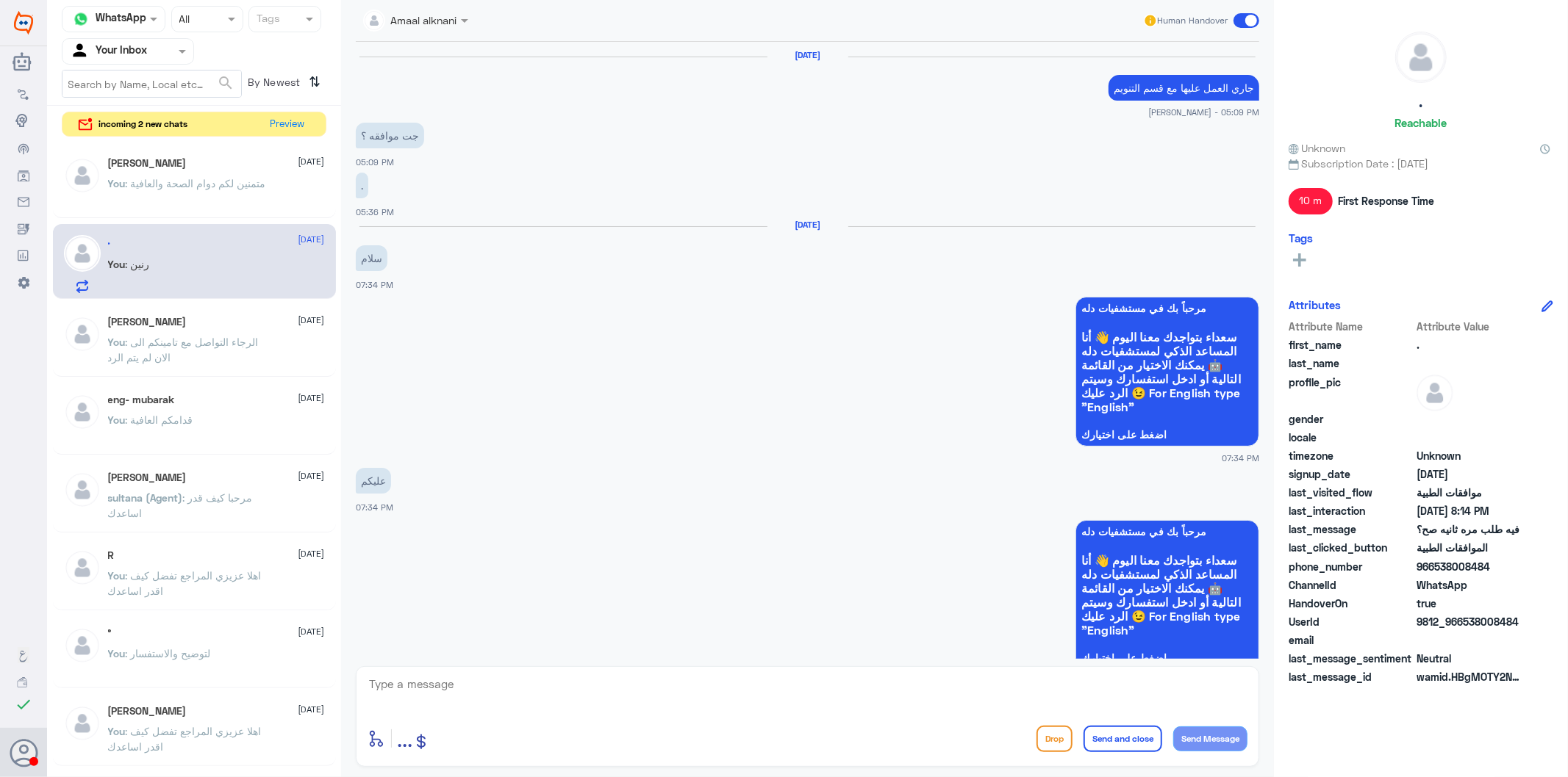
scroll to position [1500, 0]
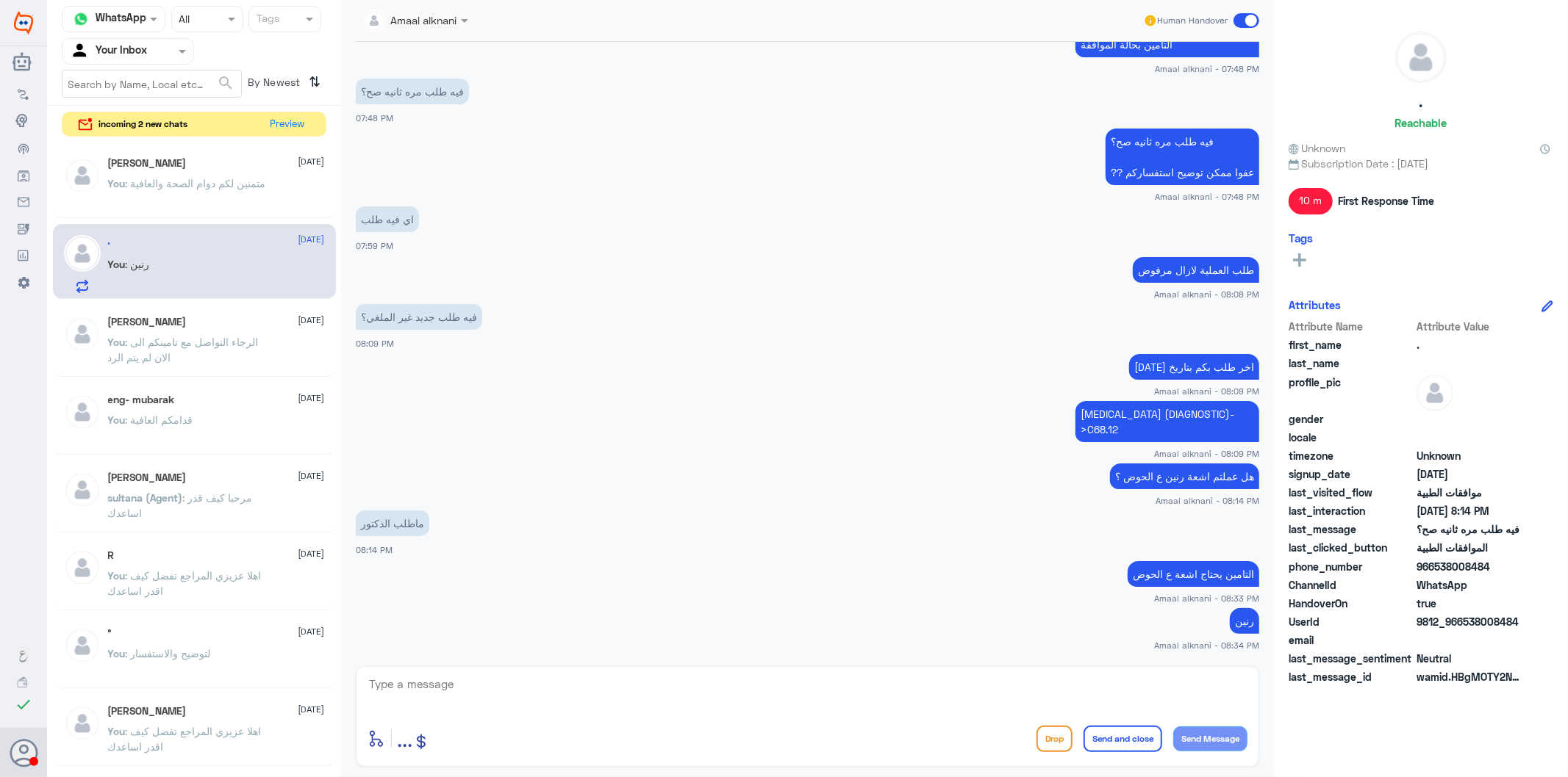
click at [207, 188] on p "You : متمنين لكم دوام الصحة والعافية" at bounding box center [187, 194] width 158 height 36
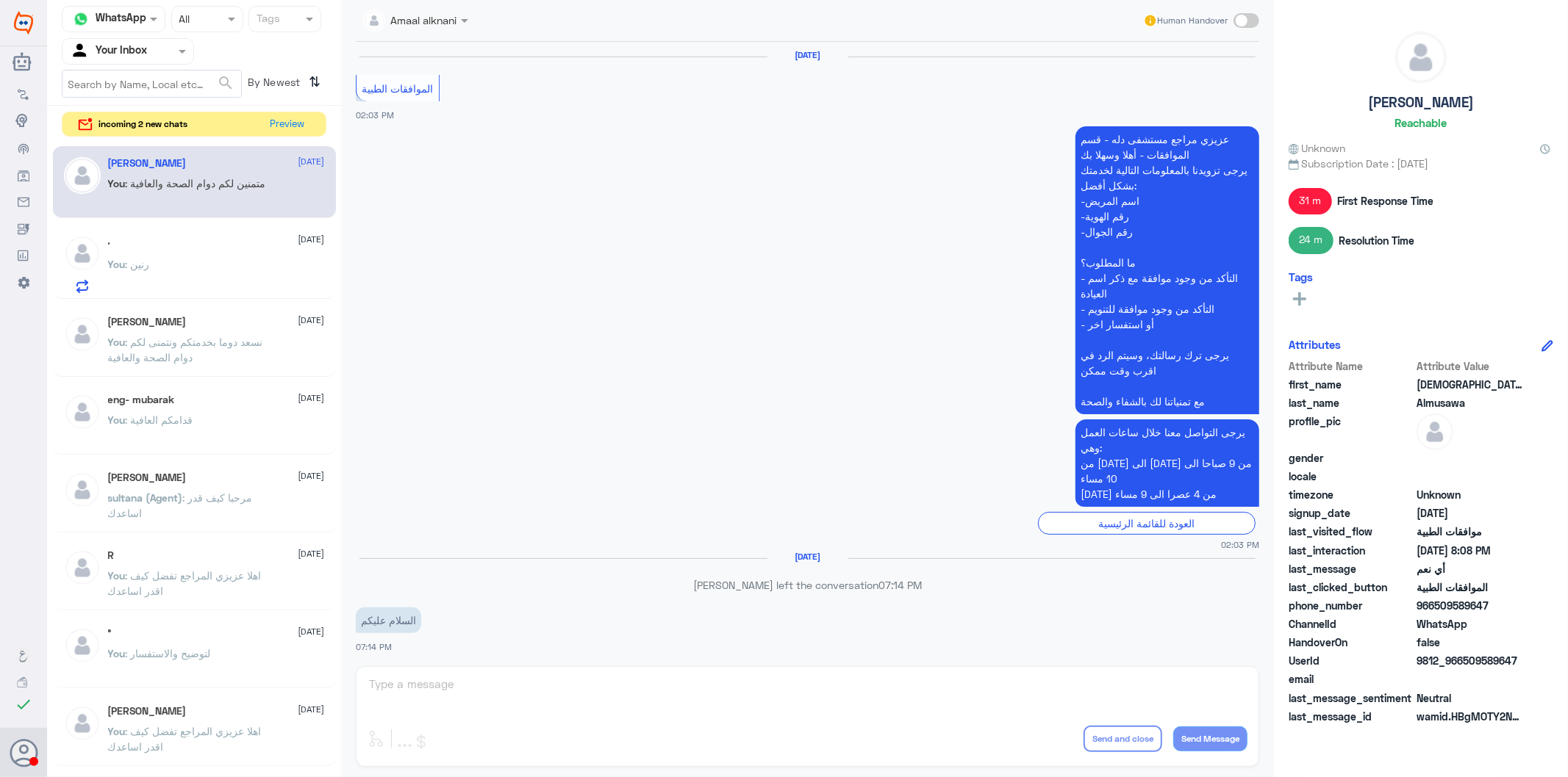
scroll to position [1633, 0]
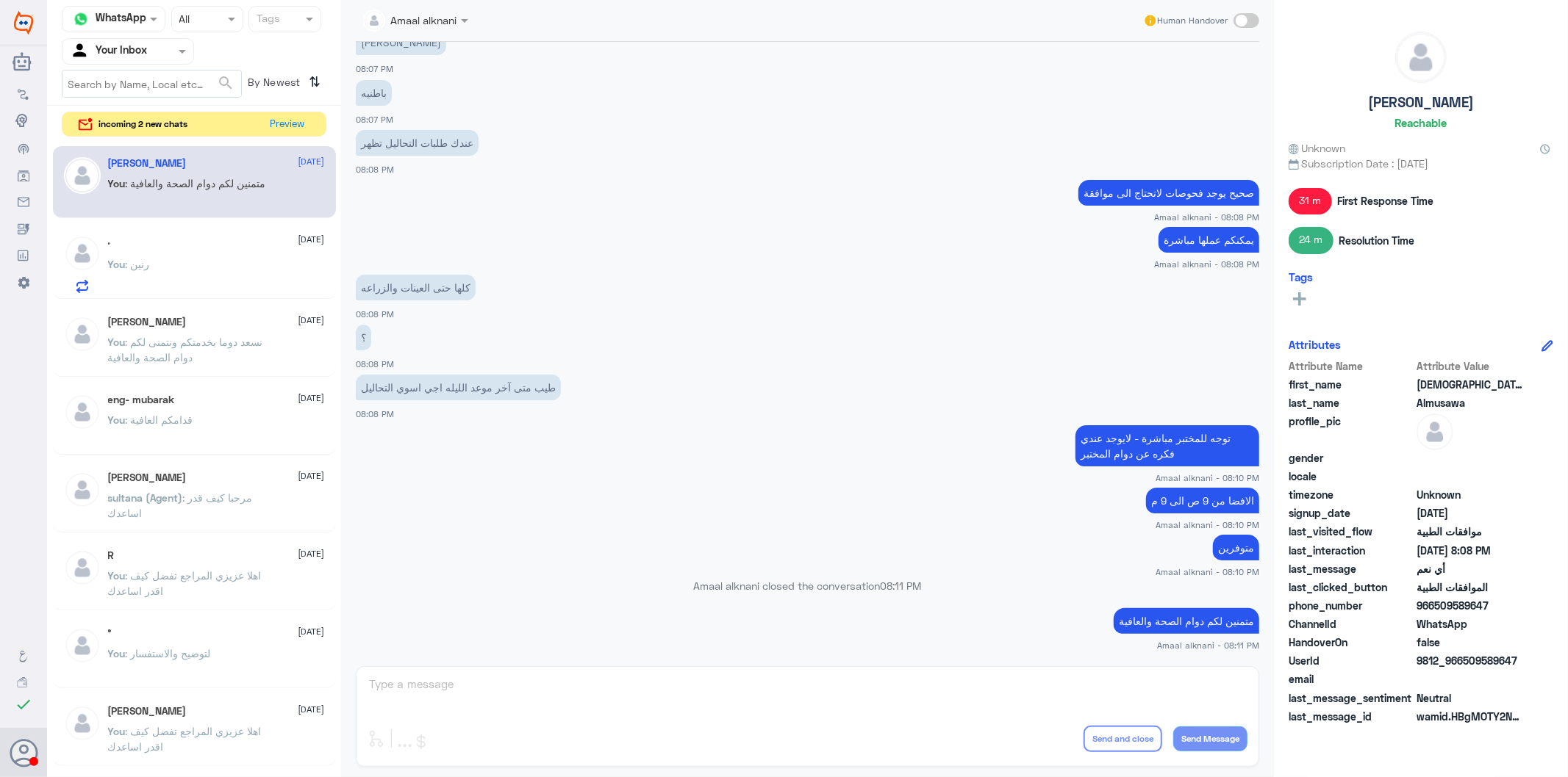
click at [478, 679] on div "Amaal alknani Human Handover [DATE] الموافقات الطبية 02:03 PM عزيزي مراجع مستشف…" at bounding box center [807, 390] width 933 height 781
click at [291, 124] on button "Preview" at bounding box center [287, 124] width 45 height 23
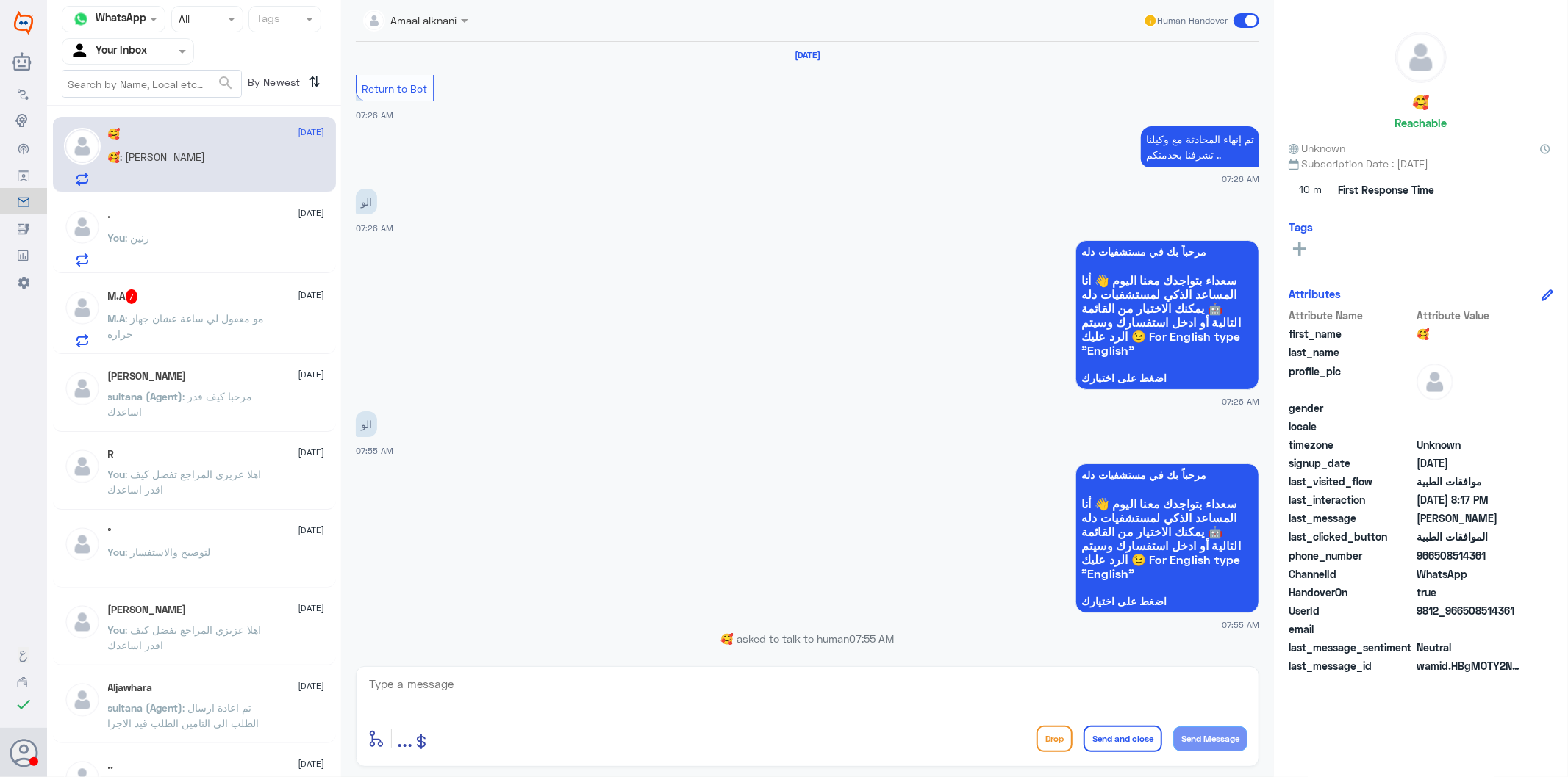
scroll to position [1881, 0]
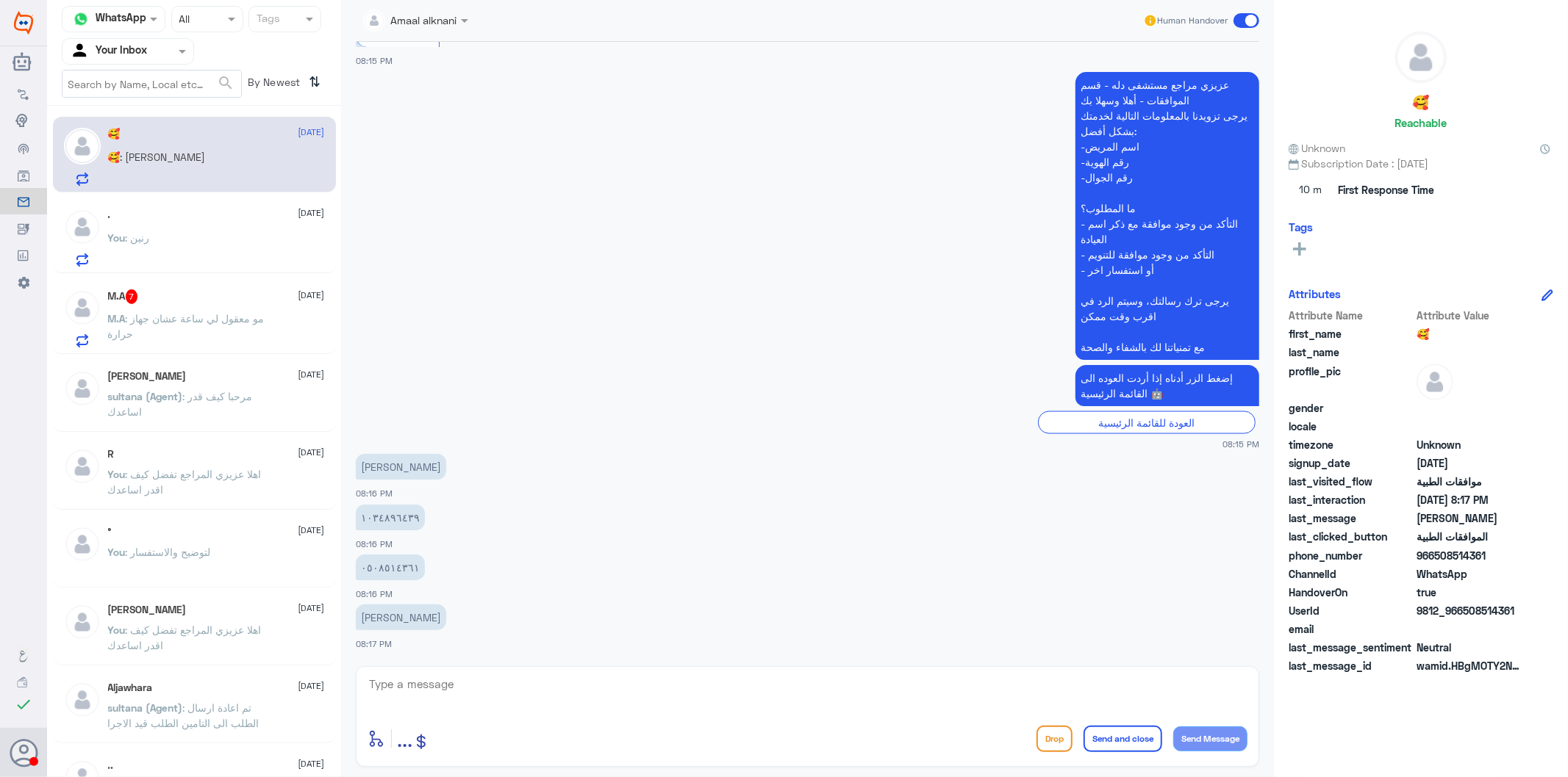
click at [202, 322] on span ": مو معقول لي ساعة عشان جهاز حرارة" at bounding box center [186, 325] width 157 height 28
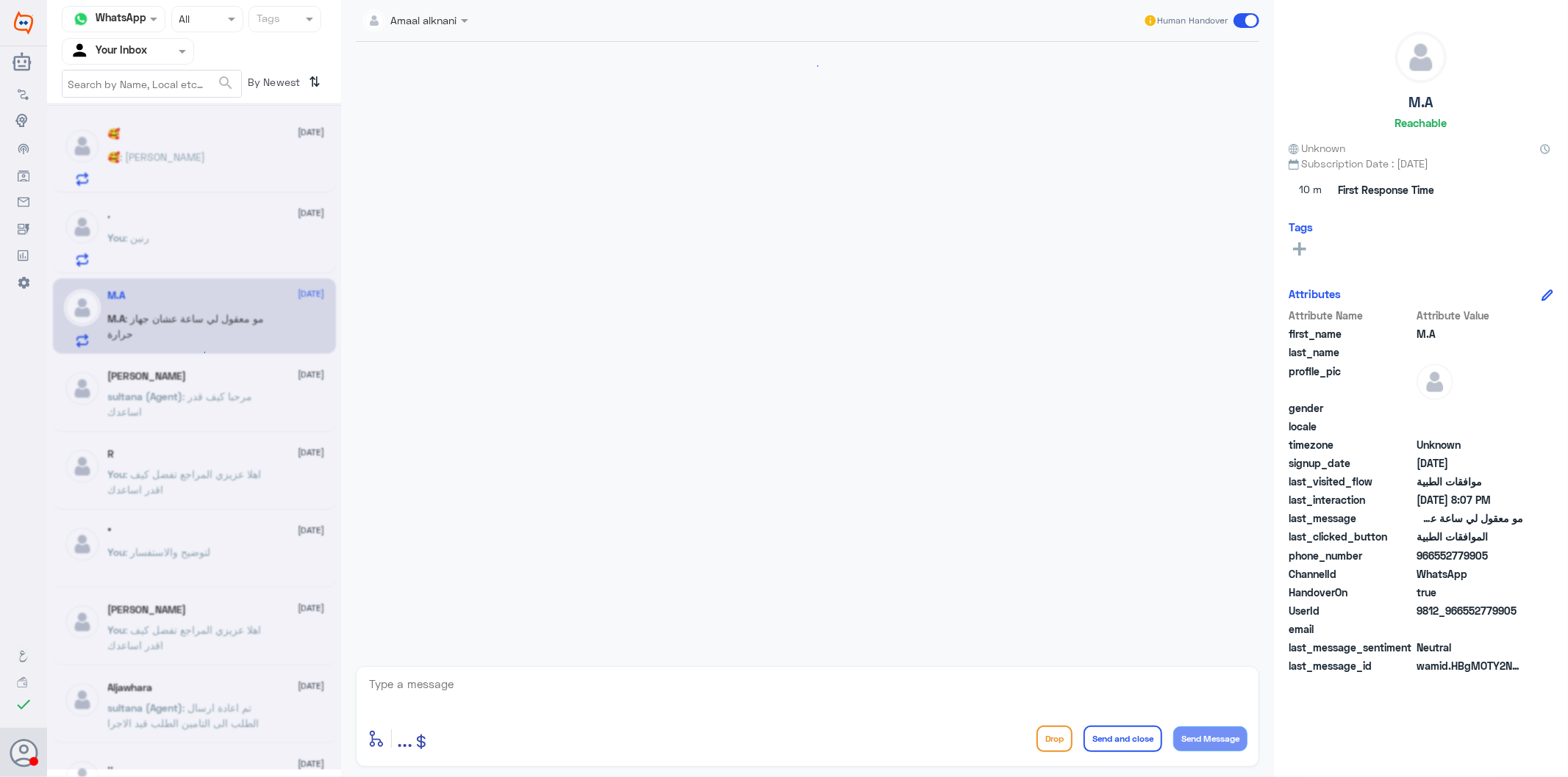
scroll to position [573, 0]
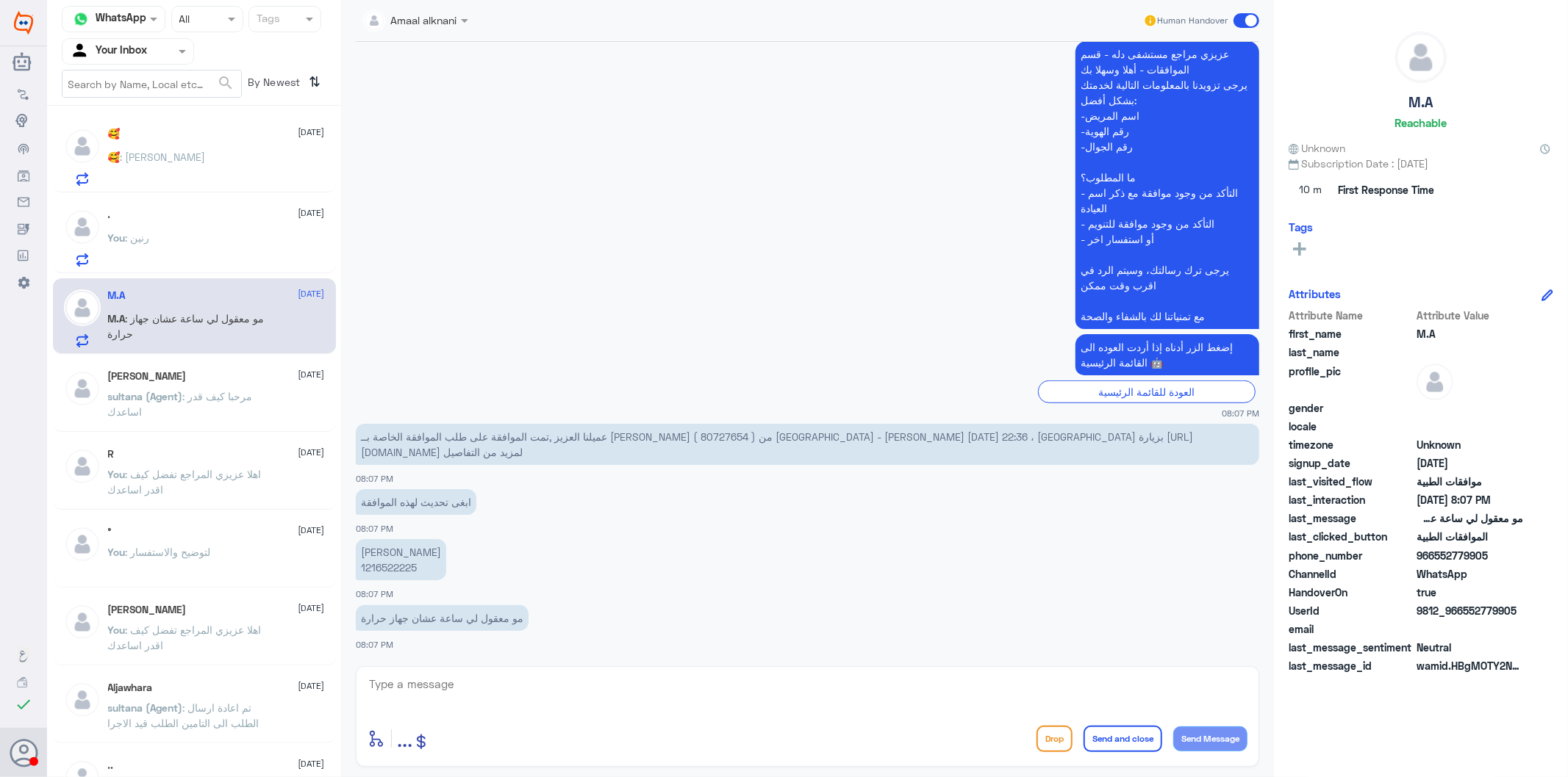
click at [396, 565] on p "[PERSON_NAME] 1216522225" at bounding box center [401, 560] width 91 height 41
click at [774, 437] on span "عميلنا العزيز ,تمت الموافقة على طلب الموافقة الخاصة بــ [PERSON_NAME] ( 8072765…" at bounding box center [776, 444] width 832 height 28
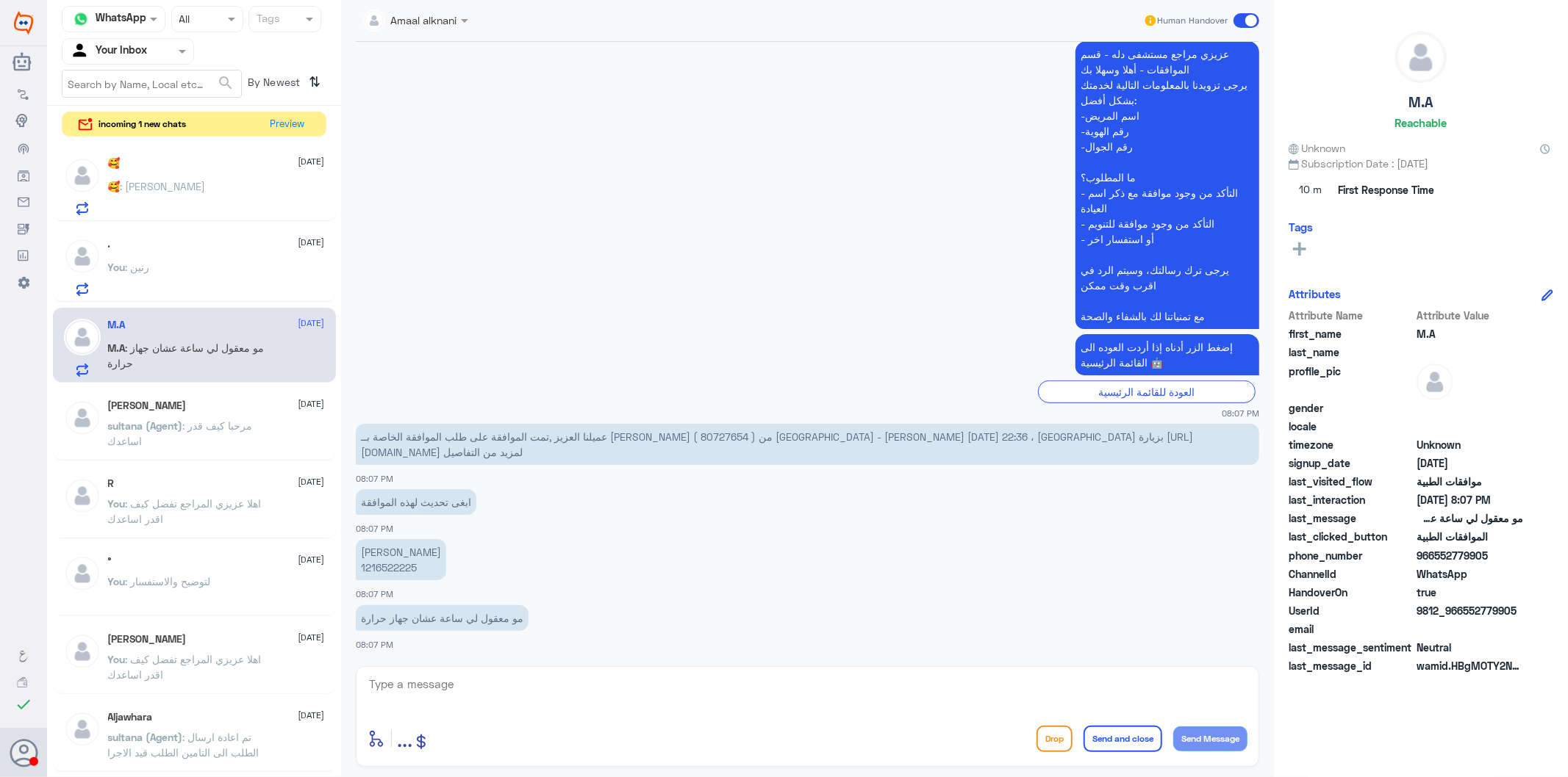
click at [586, 699] on textarea at bounding box center [807, 693] width 880 height 36
type textarea "ه"
type textarea "ت"
type textarea "الطلب موافق عليه"
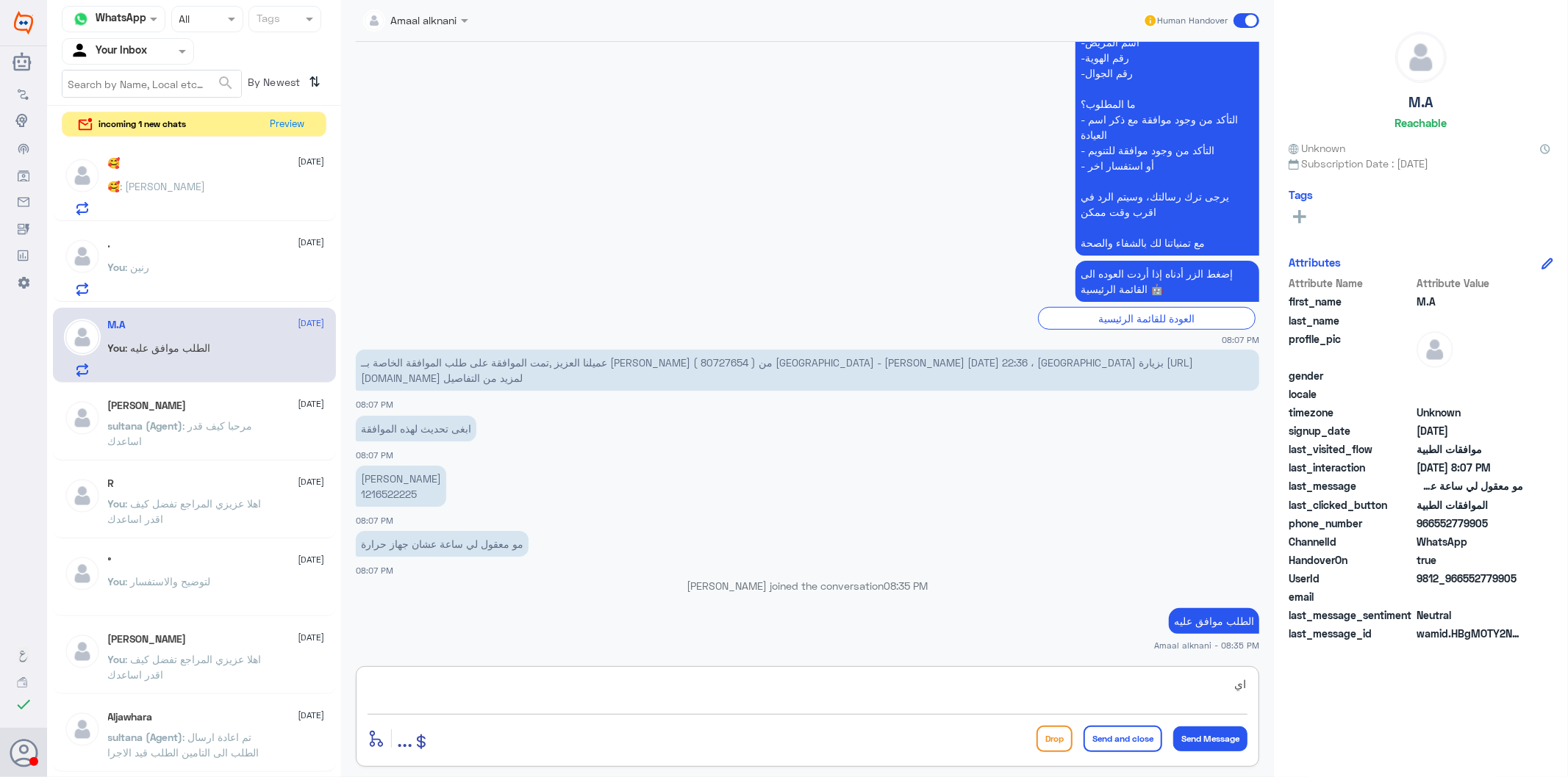
type textarea "ا"
type textarea "يمكنكم اخذ الخدمة"
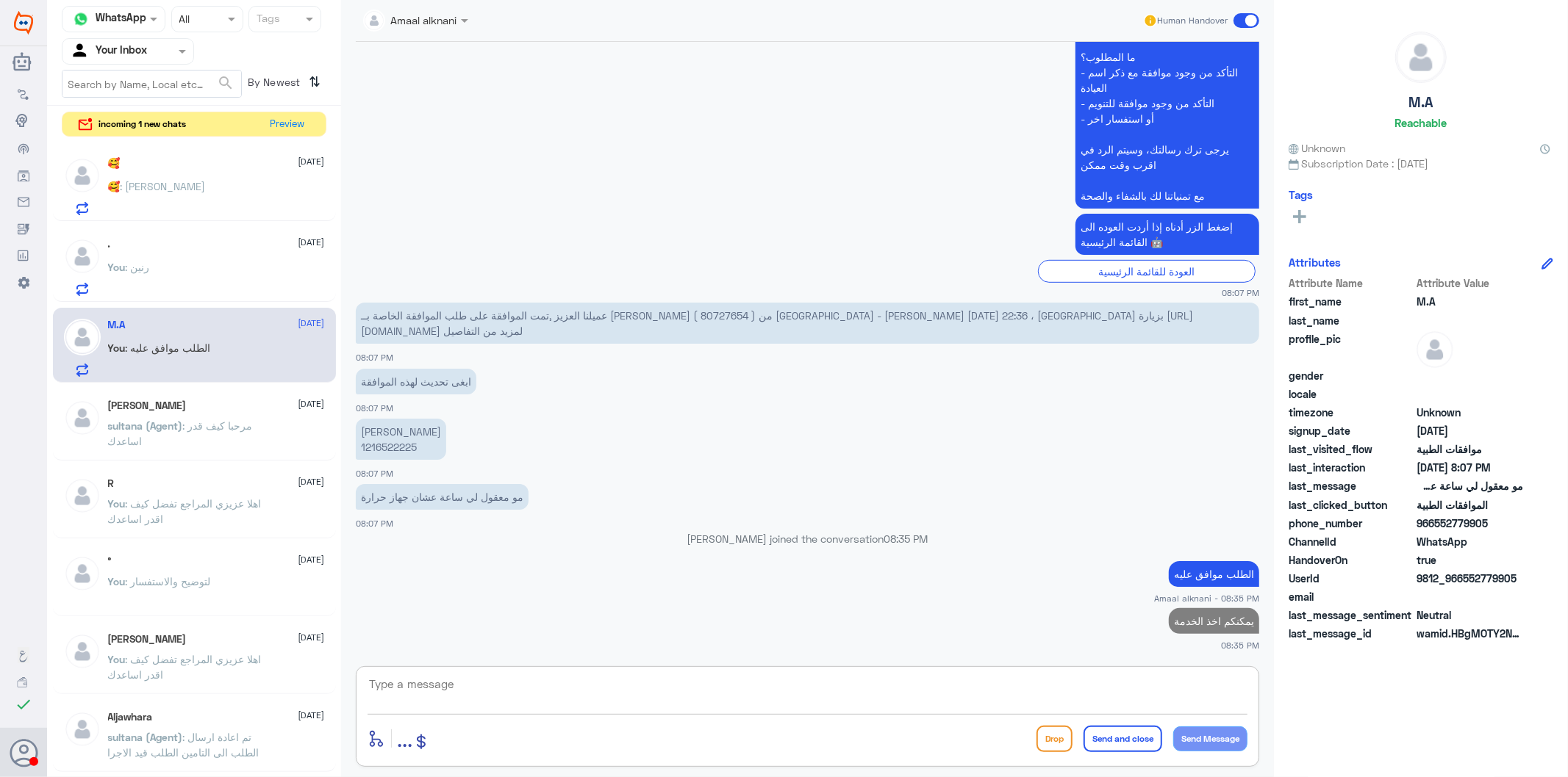
click at [523, 695] on textarea at bounding box center [807, 693] width 880 height 36
type textarea "قدامكم العافية"
click at [1083, 700] on button "Send and close" at bounding box center [1122, 739] width 78 height 27
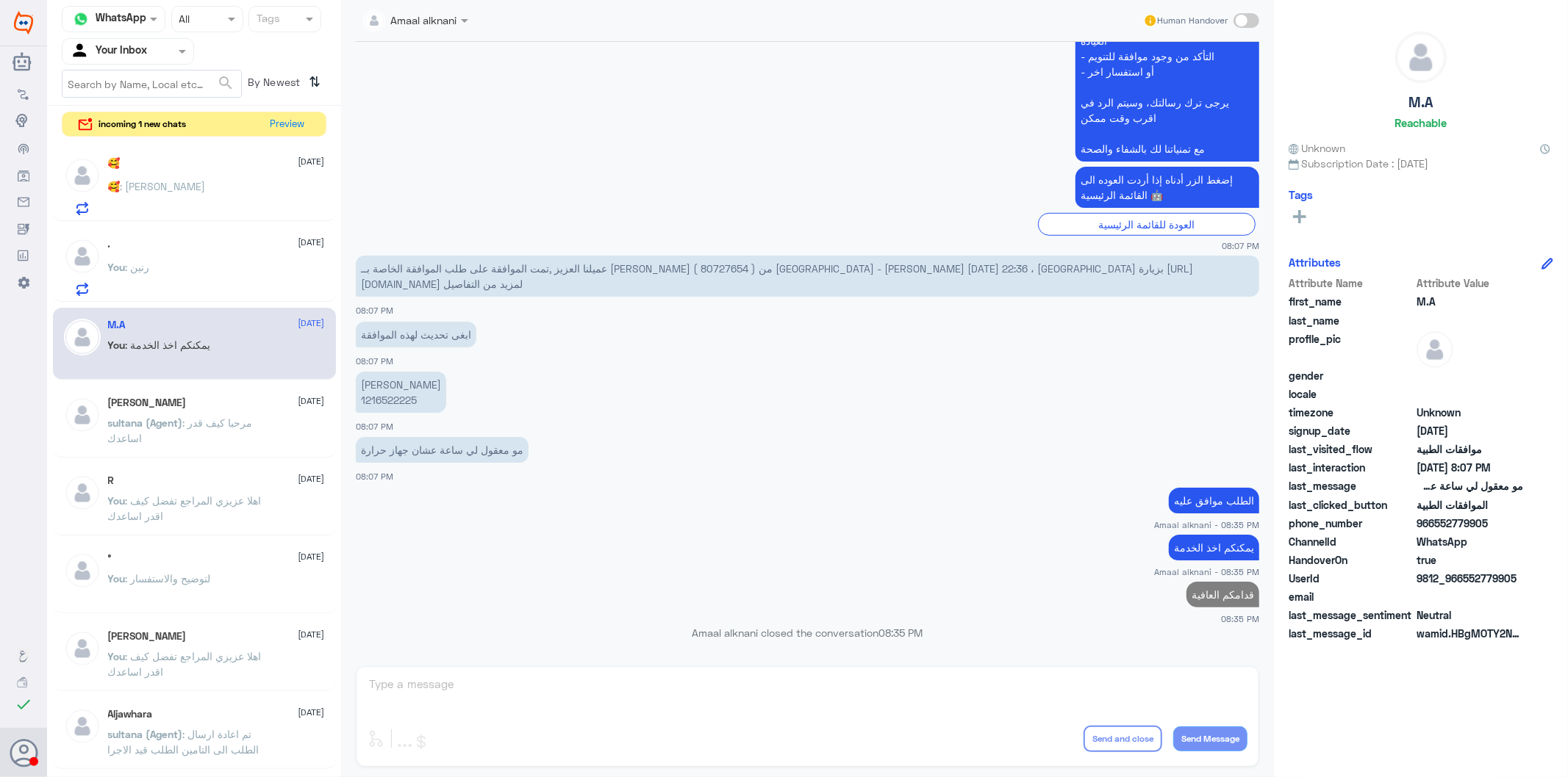
click at [172, 267] on div "You : رنين" at bounding box center [216, 279] width 217 height 33
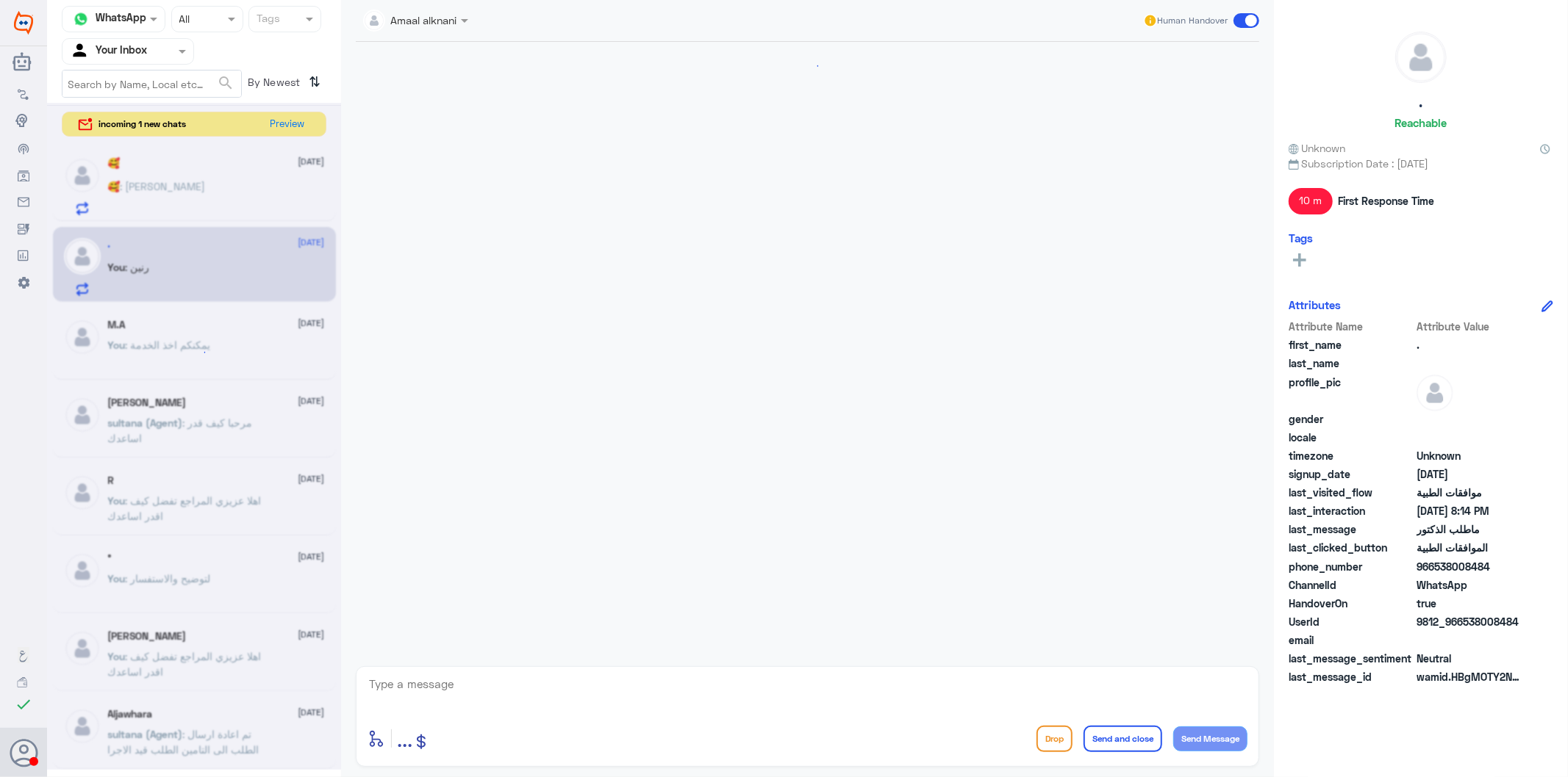
click at [180, 201] on p "🥰 : [PERSON_NAME]" at bounding box center [157, 196] width 98 height 36
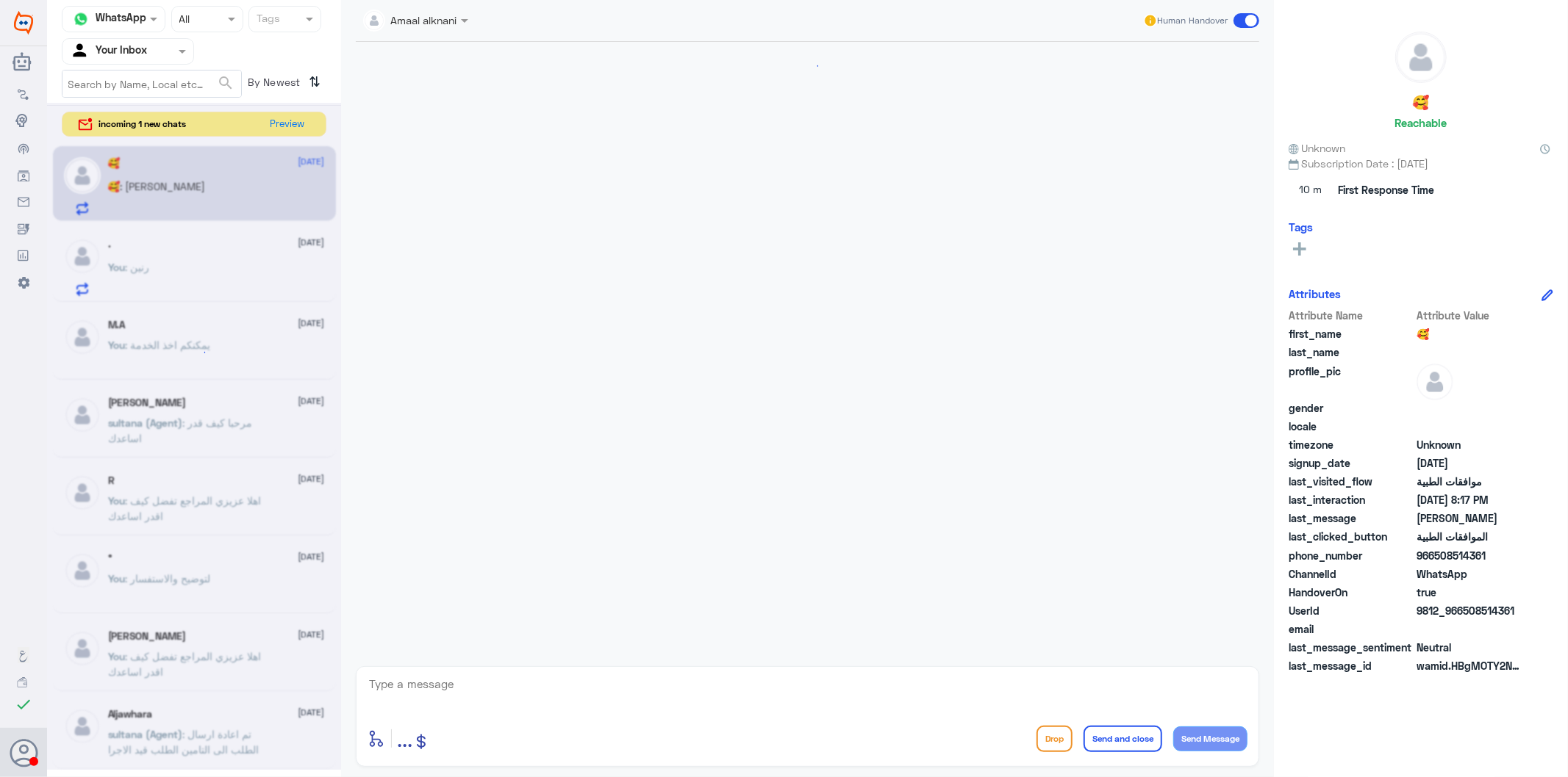
scroll to position [1881, 0]
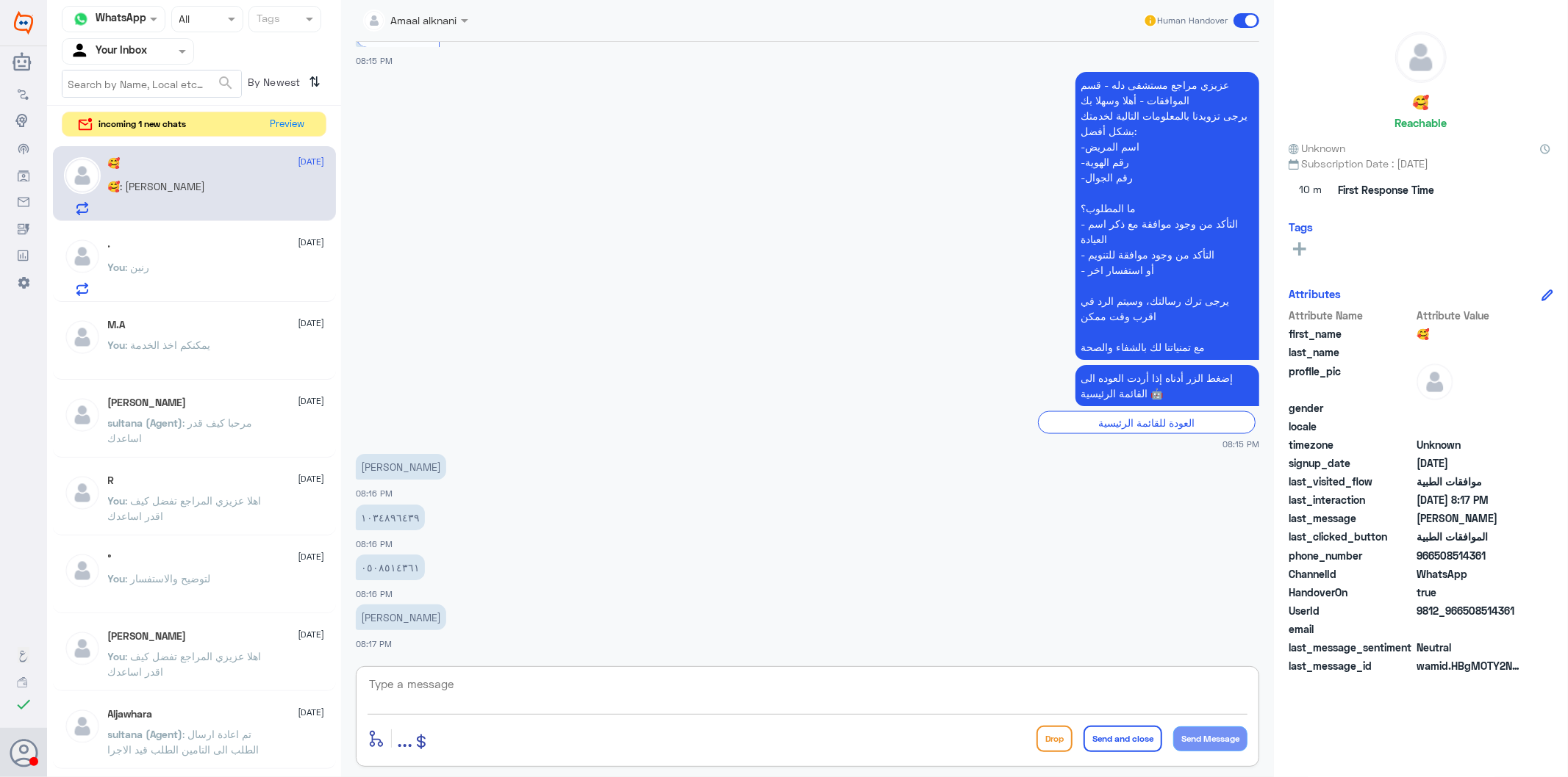
click at [471, 691] on textarea at bounding box center [807, 693] width 880 height 36
click at [184, 248] on div ". [DATE]" at bounding box center [216, 244] width 217 height 12
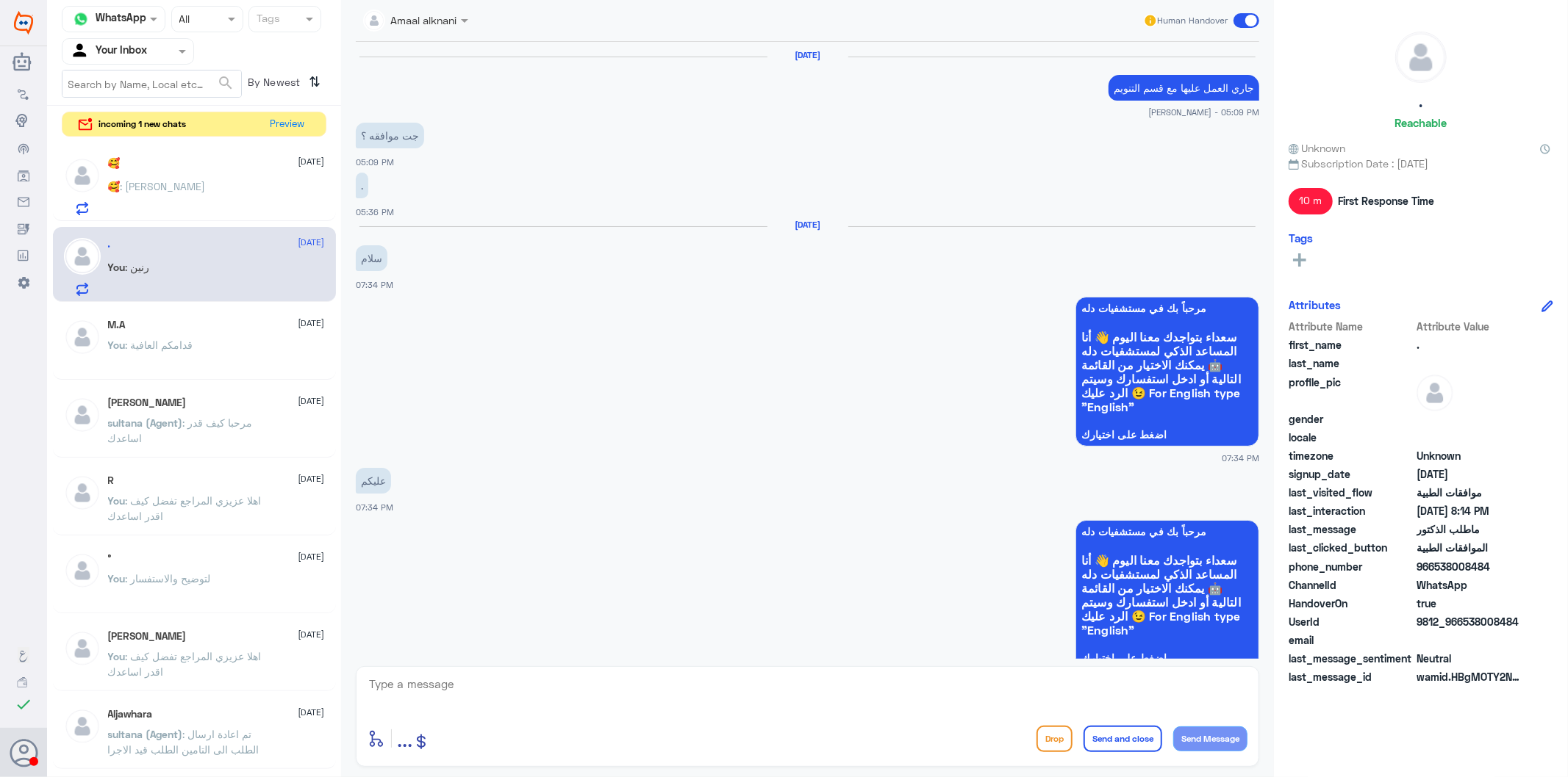
scroll to position [1500, 0]
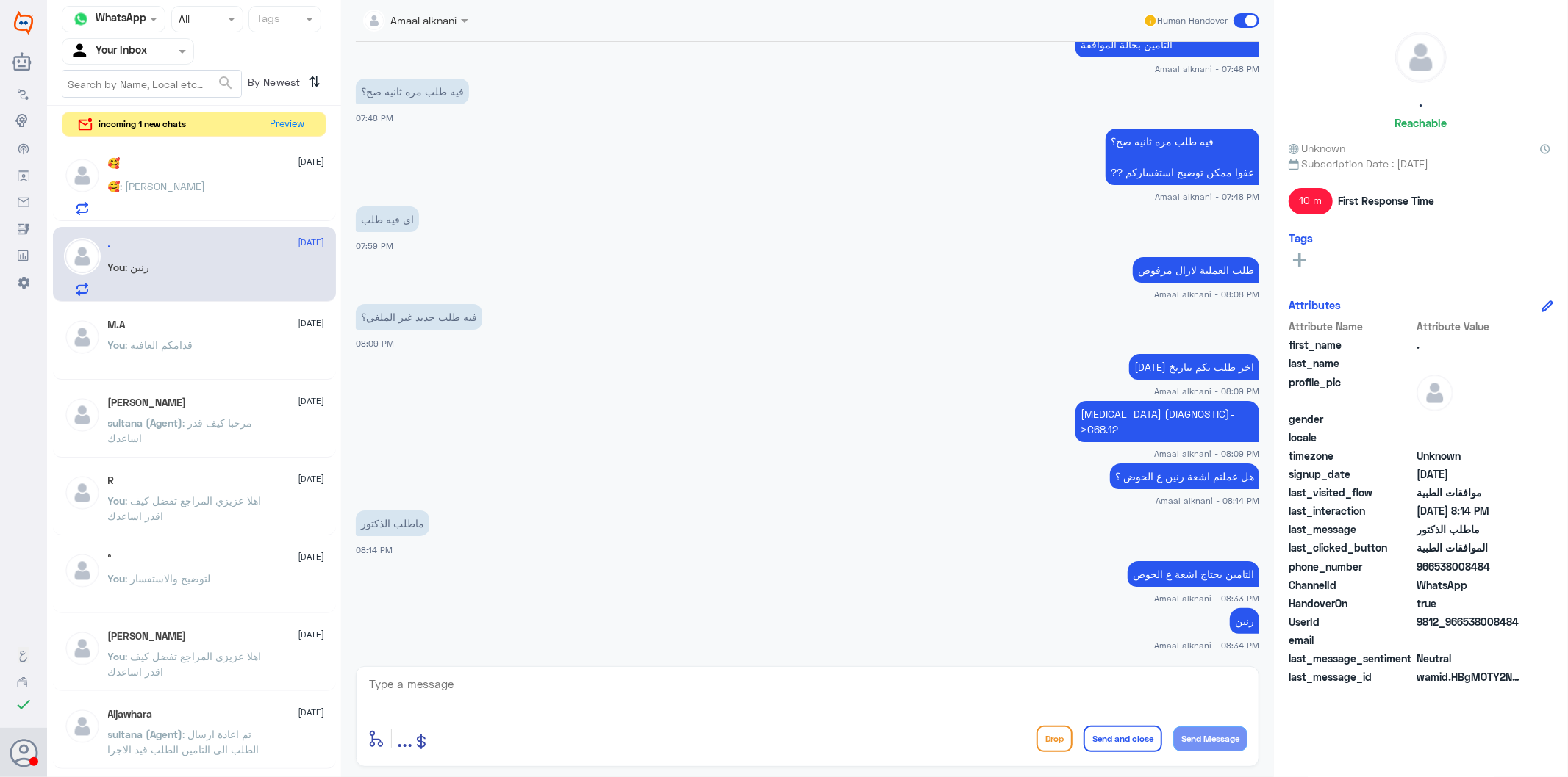
click at [502, 696] on textarea at bounding box center [807, 693] width 880 height 36
click at [480, 693] on textarea at bounding box center [807, 693] width 880 height 36
click at [1245, 686] on textarea "نسعد دوما بخدمتكم ونتمنى لكم دوام الصحة والعافية" at bounding box center [807, 693] width 880 height 36
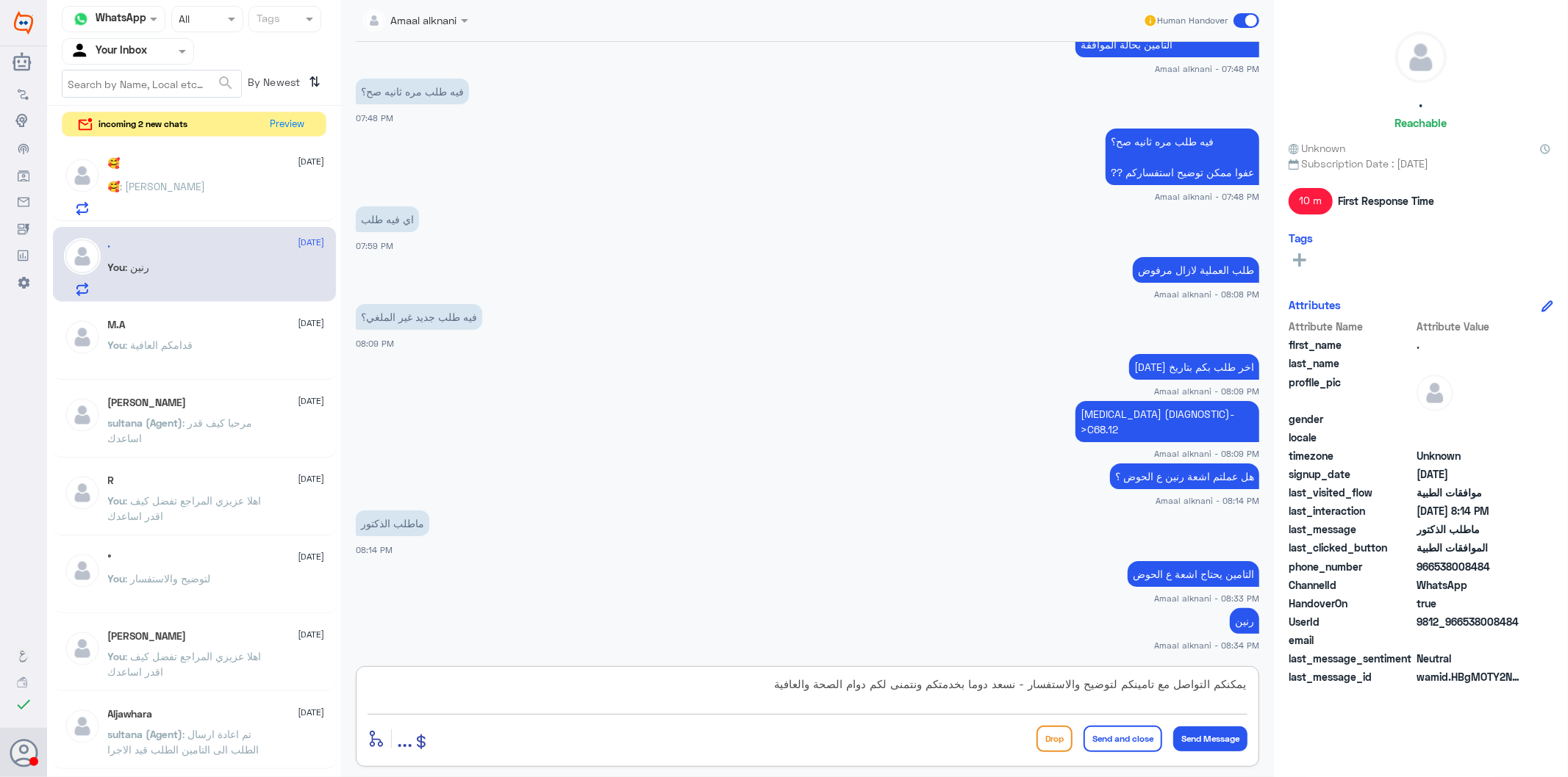
type textarea "يمكنكم التواصل مع تامينكم لتوضيح والاستفسار - نسعد دوما بخدمتكم ونتمنى لكم دوام…"
click at [1115, 700] on button "Send and close" at bounding box center [1122, 739] width 78 height 27
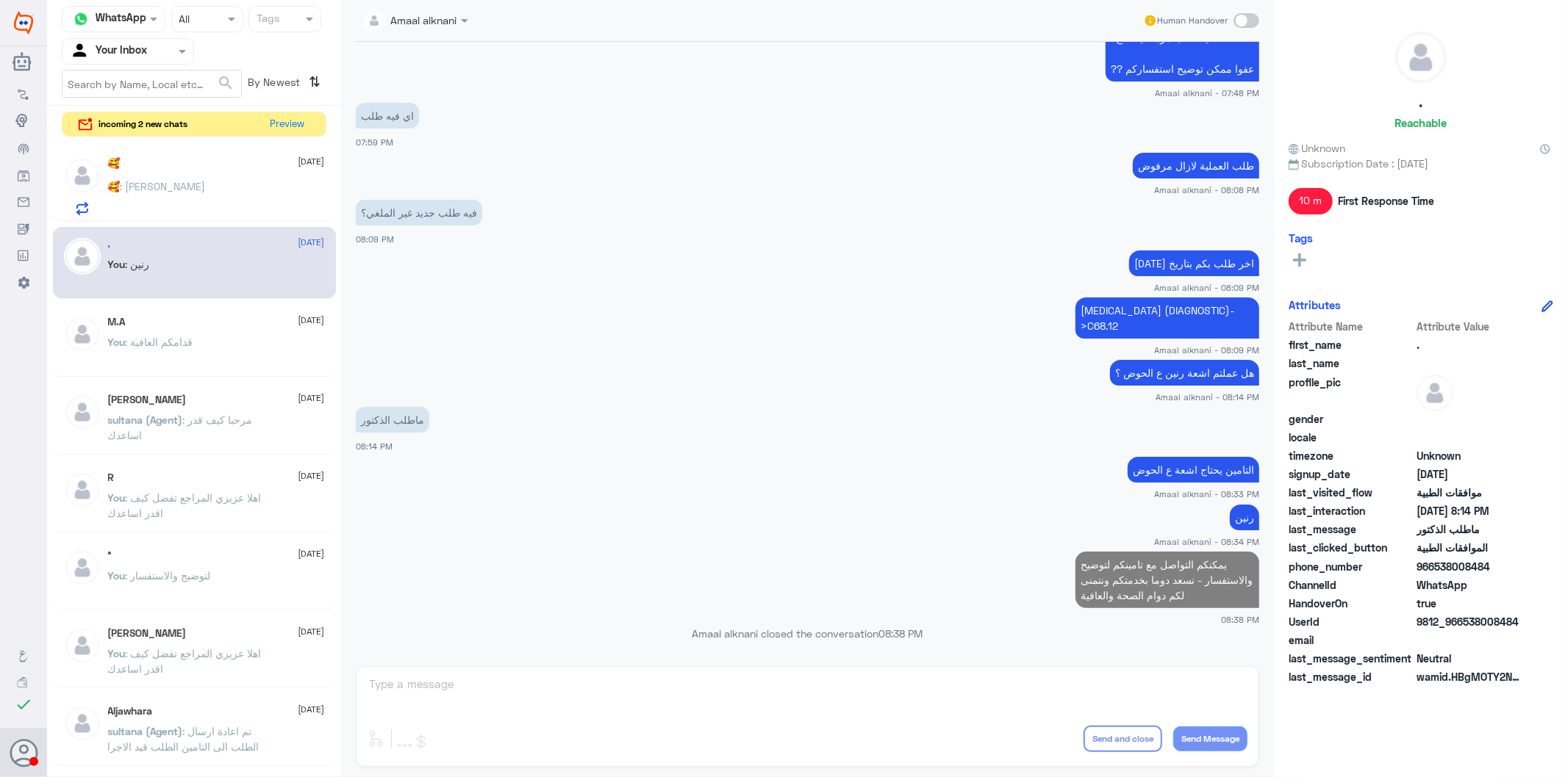
click at [196, 201] on div "🥰 : [PERSON_NAME]" at bounding box center [216, 198] width 217 height 33
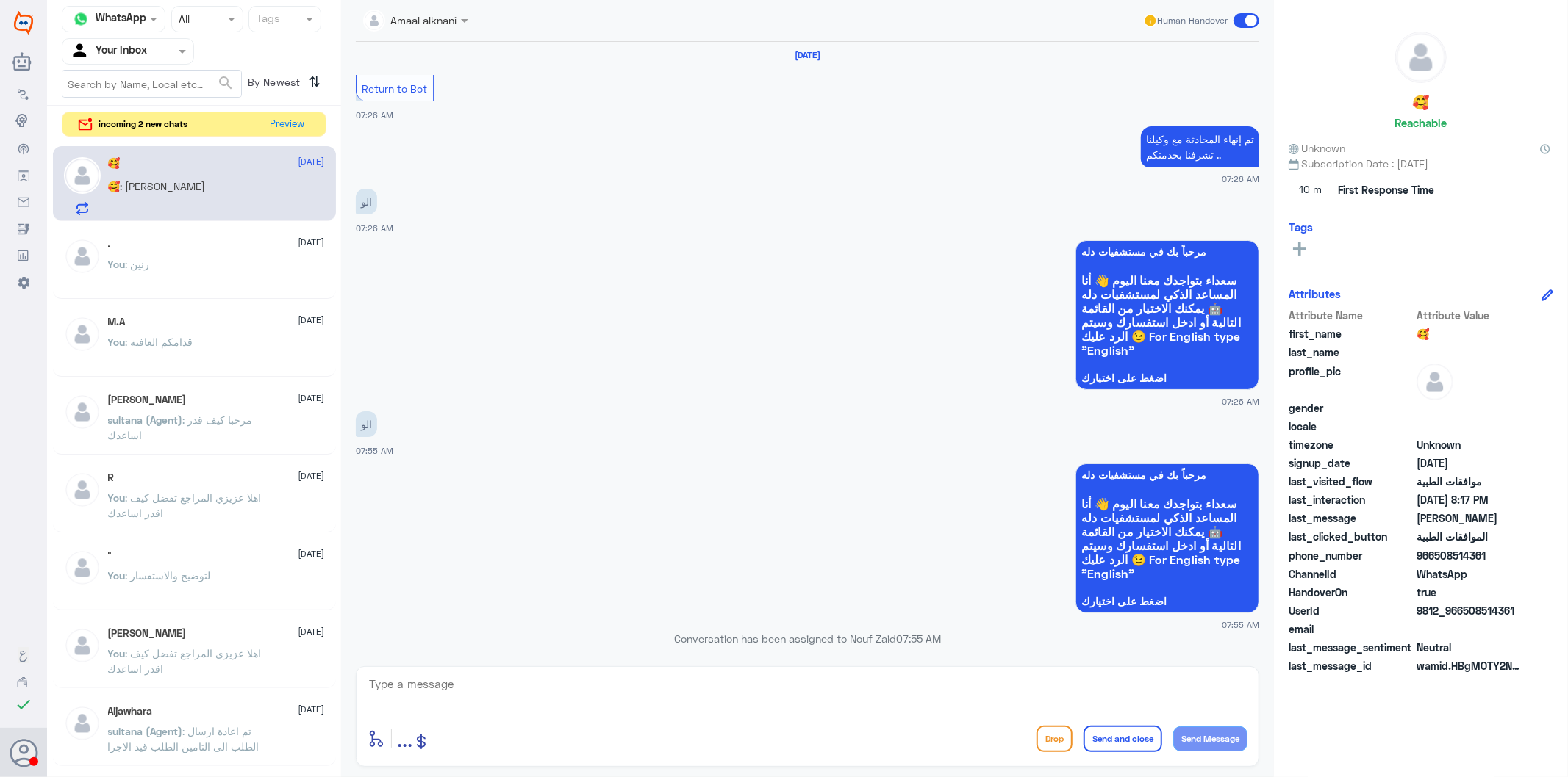
scroll to position [1881, 0]
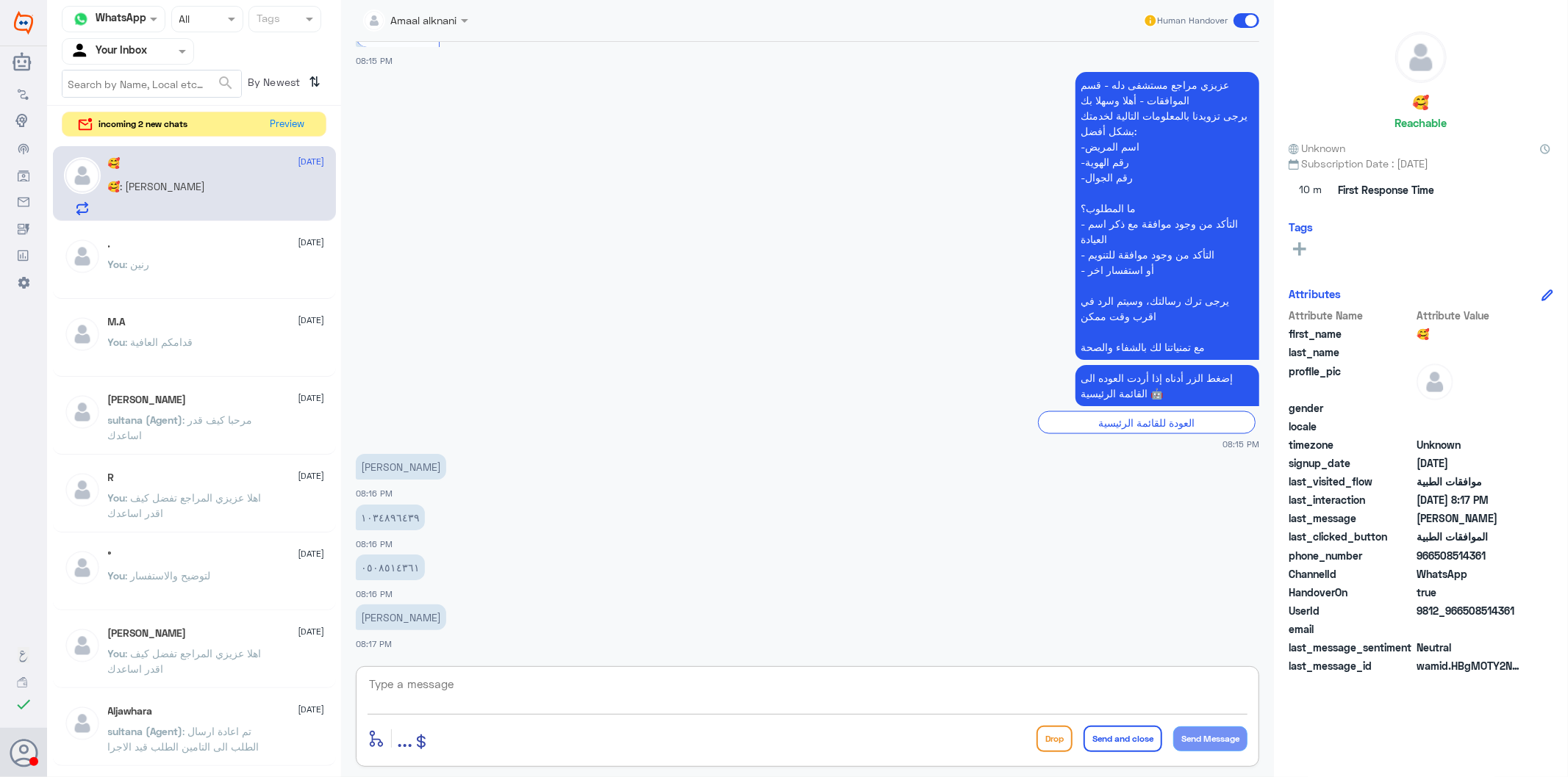
click at [438, 687] on textarea at bounding box center [807, 693] width 880 height 36
type textarea "0508514361"
drag, startPoint x: 358, startPoint y: 680, endPoint x: 214, endPoint y: 684, distance: 144.1
click at [214, 684] on div "Channel WhatsApp Status × All Tags Agent Filter Your Inbox search By Newest ⇅ i…" at bounding box center [808, 390] width 1521 height 781
click at [523, 694] on textarea at bounding box center [807, 693] width 880 height 36
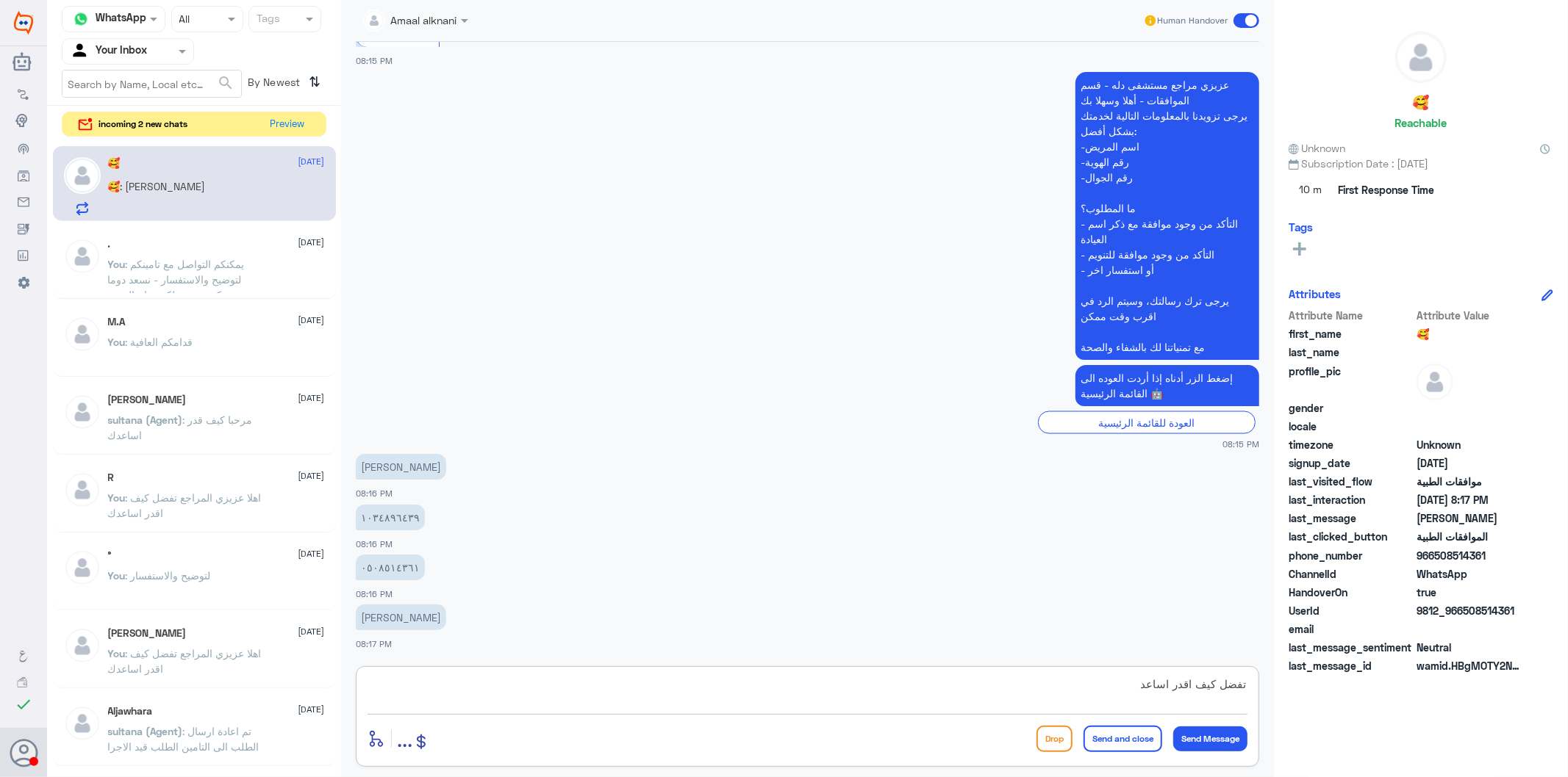
type textarea "تفضل كيف اقدر اساعدك"
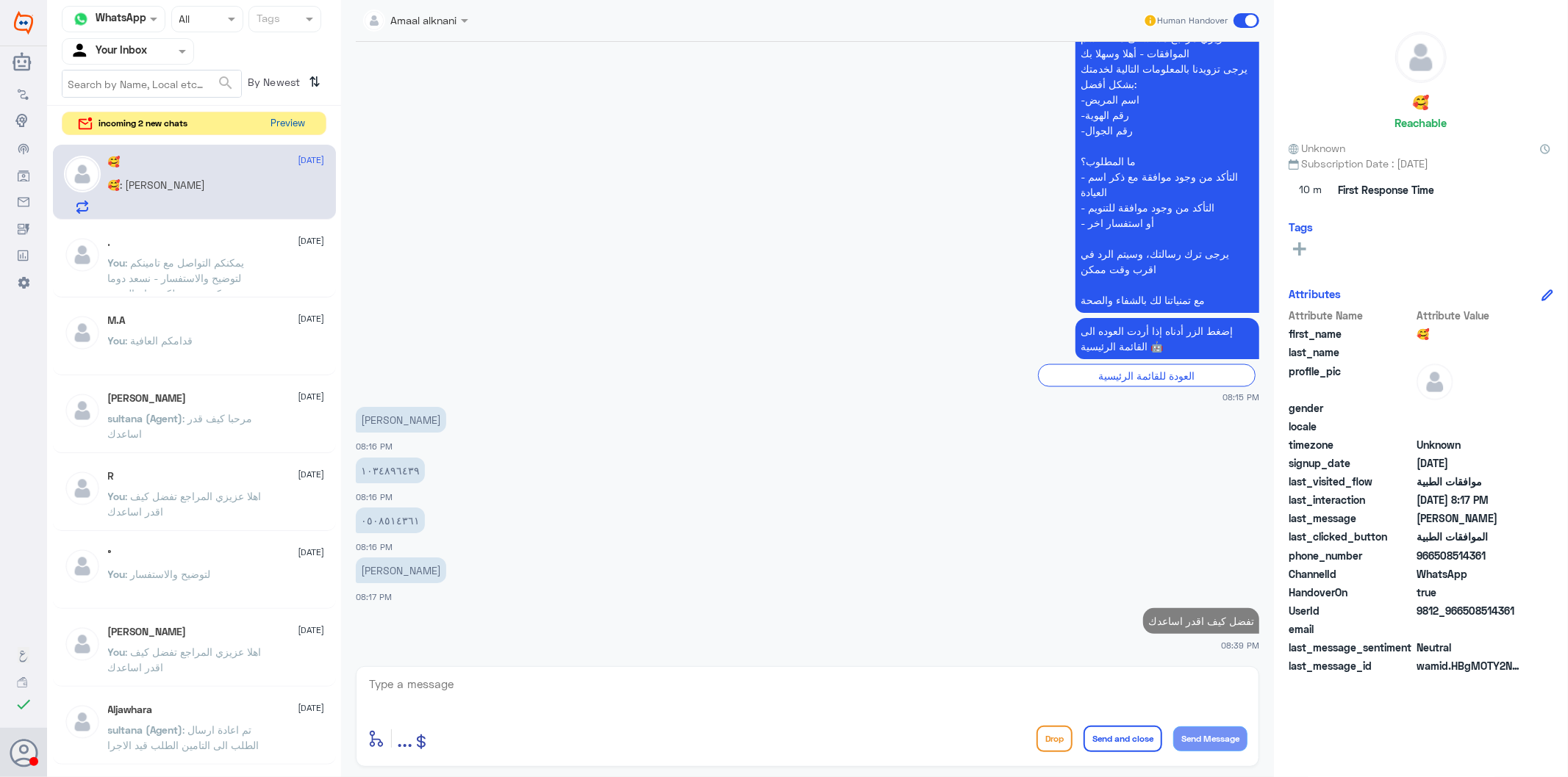
click at [273, 128] on button "Preview" at bounding box center [287, 124] width 45 height 23
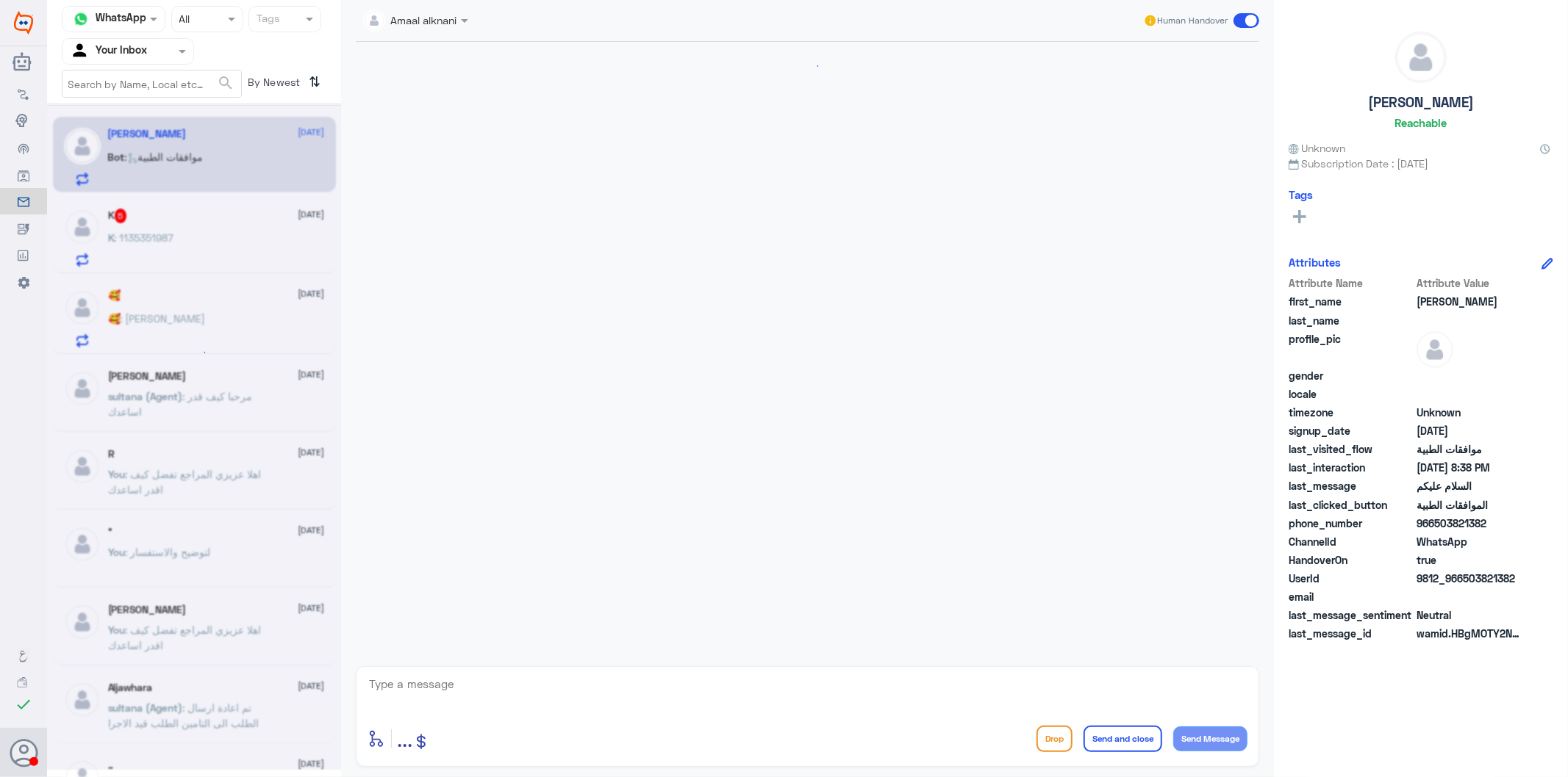
scroll to position [103, 0]
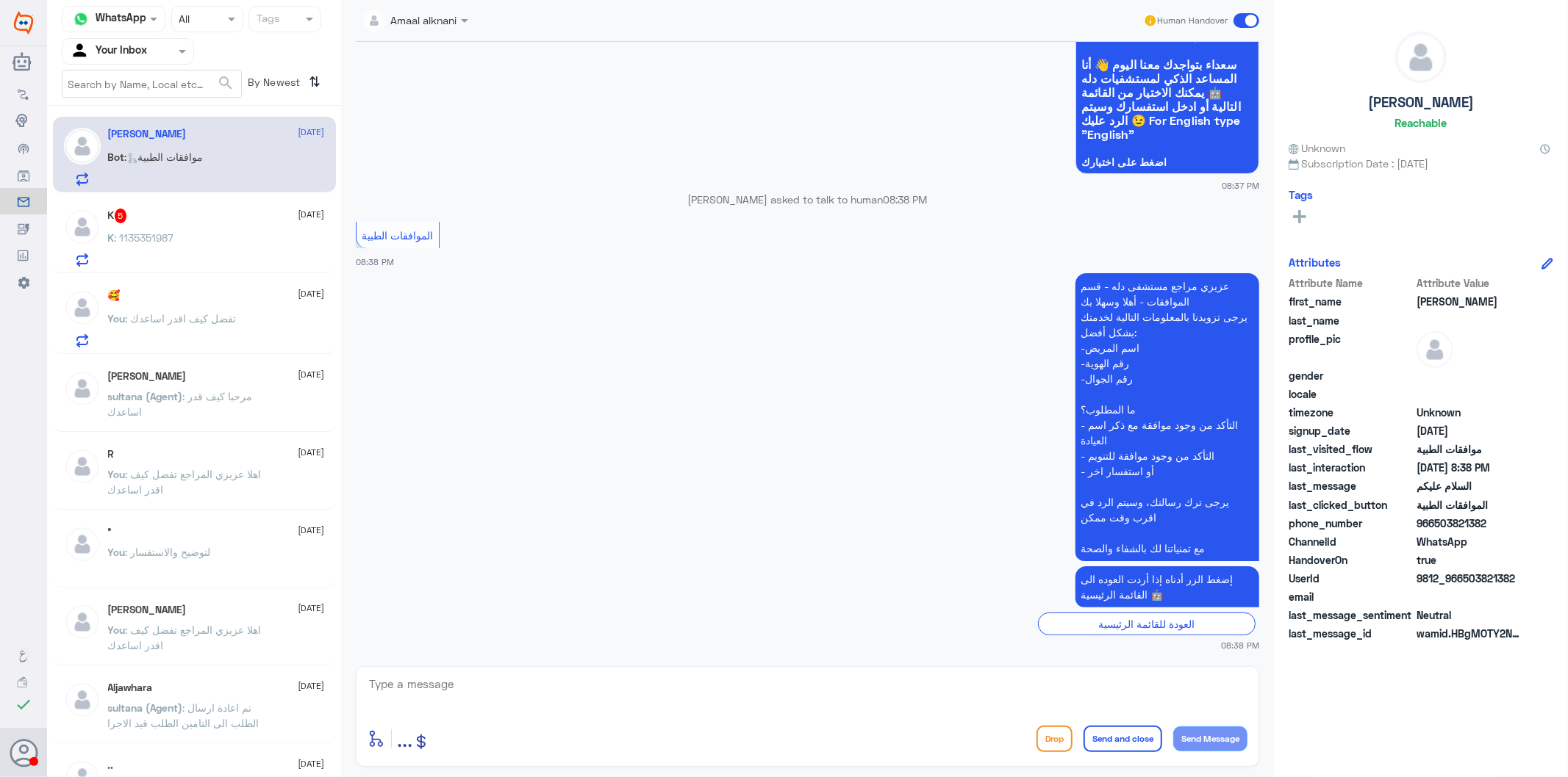
click at [438, 688] on textarea at bounding box center [807, 693] width 880 height 36
type textarea "تفضل كيف اقدر اساعدك"
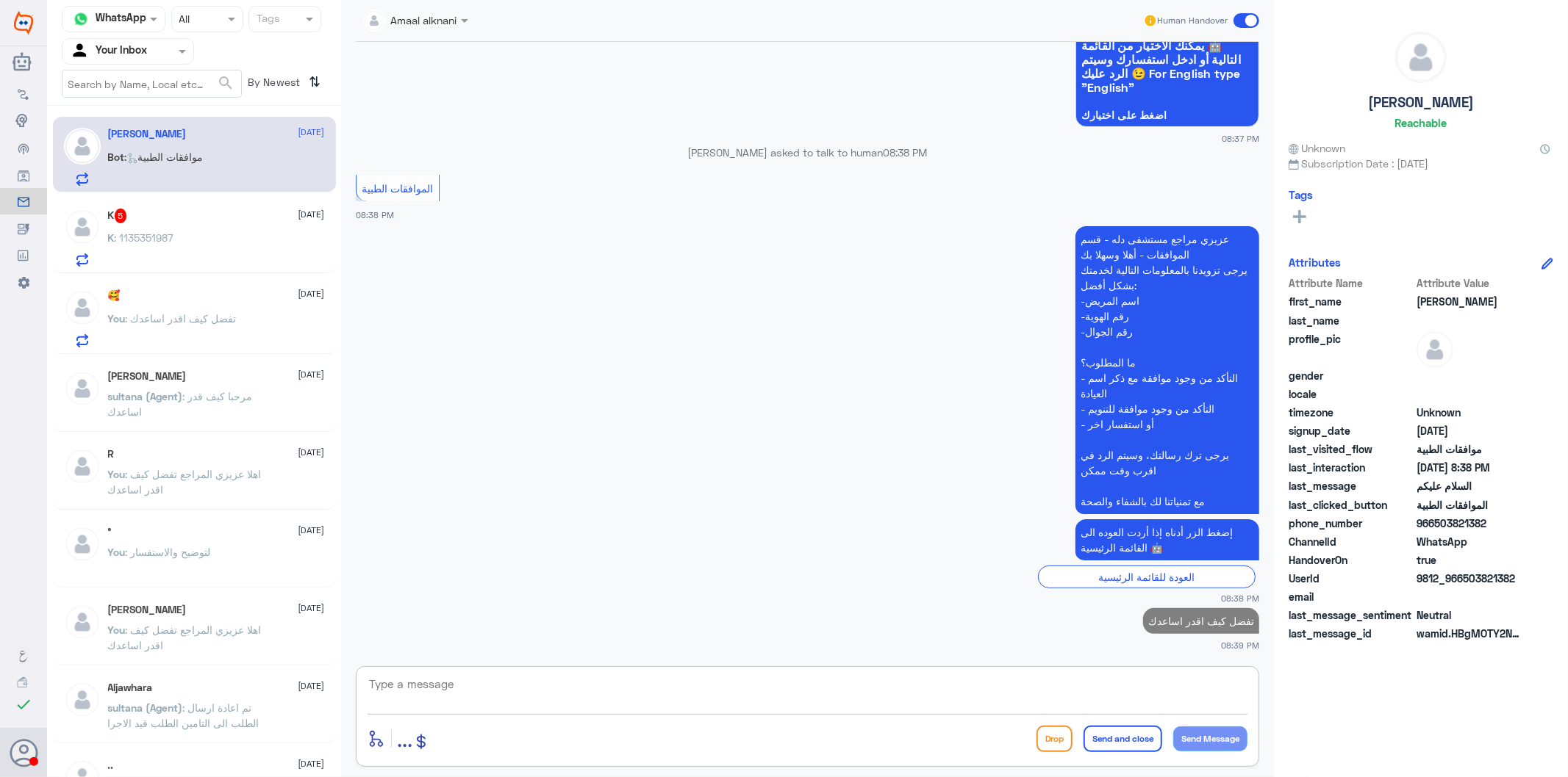
click at [174, 225] on div "K 5 [DATE] K : 1135351987" at bounding box center [216, 237] width 217 height 58
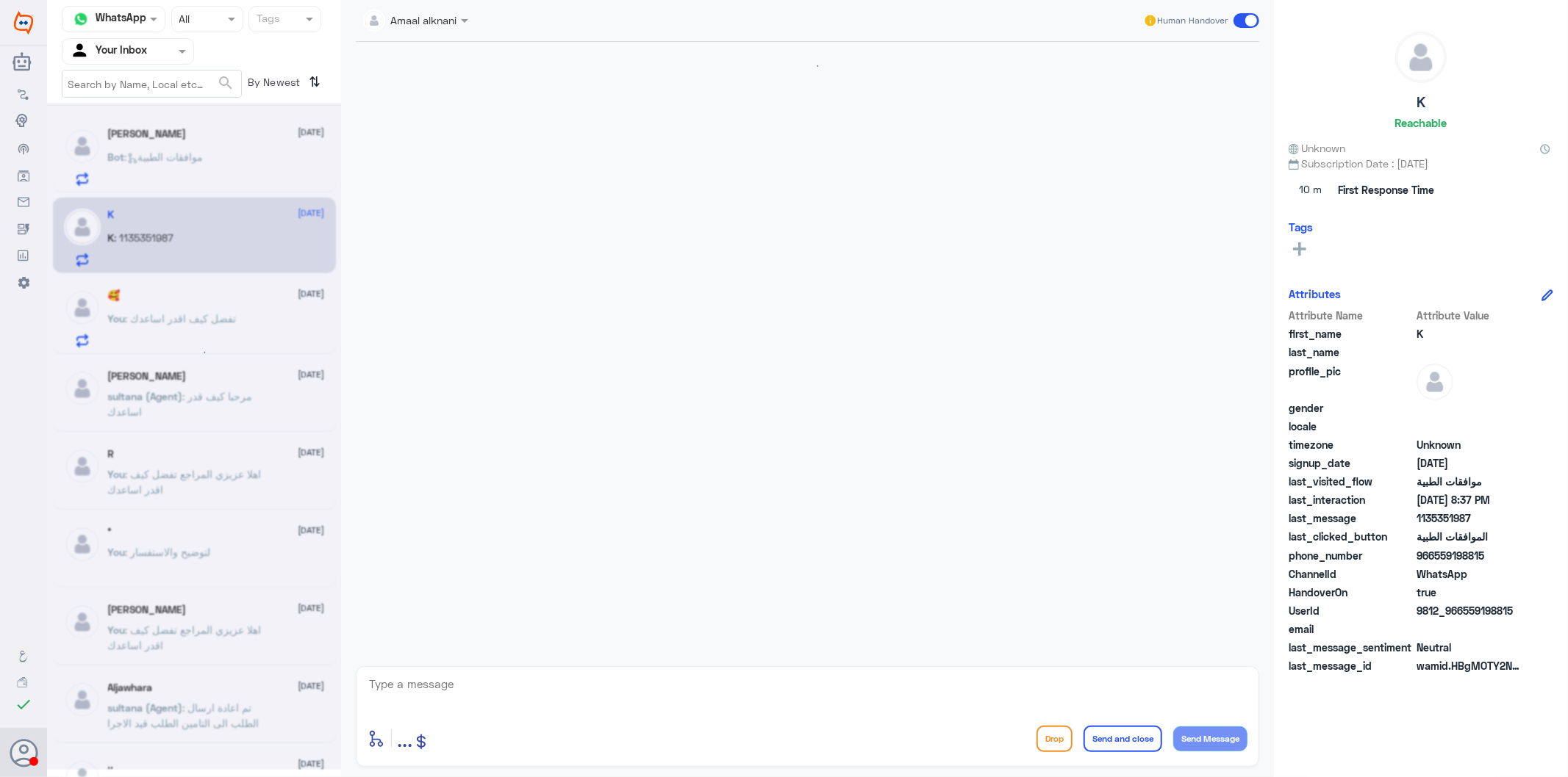
scroll to position [253, 0]
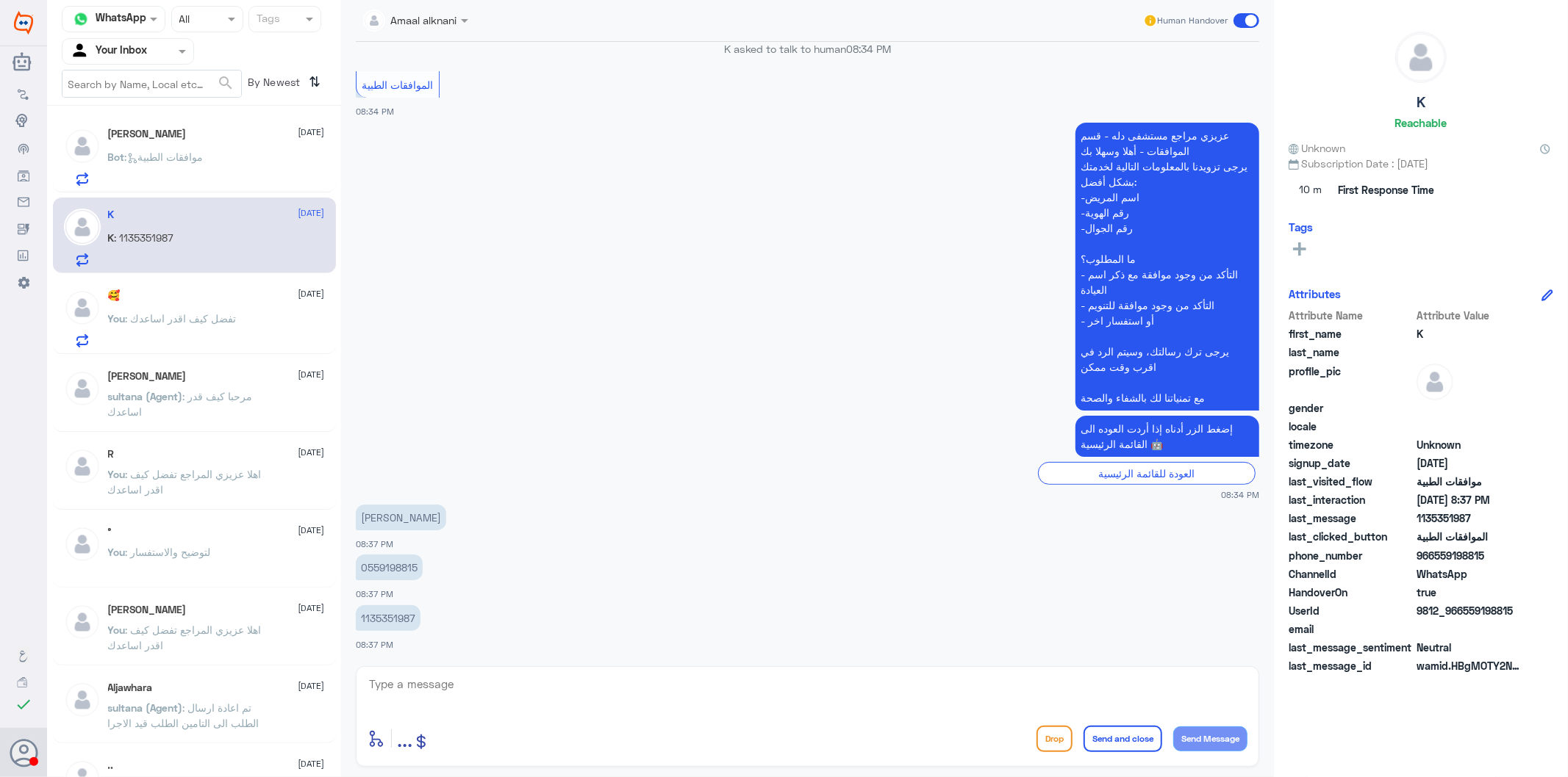
click at [536, 700] on textarea at bounding box center [807, 693] width 880 height 36
click at [392, 567] on p "0559198815" at bounding box center [389, 567] width 67 height 26
click at [438, 679] on textarea at bounding box center [807, 693] width 880 height 36
type textarea "تفضل كيف اقدر اساعدك"
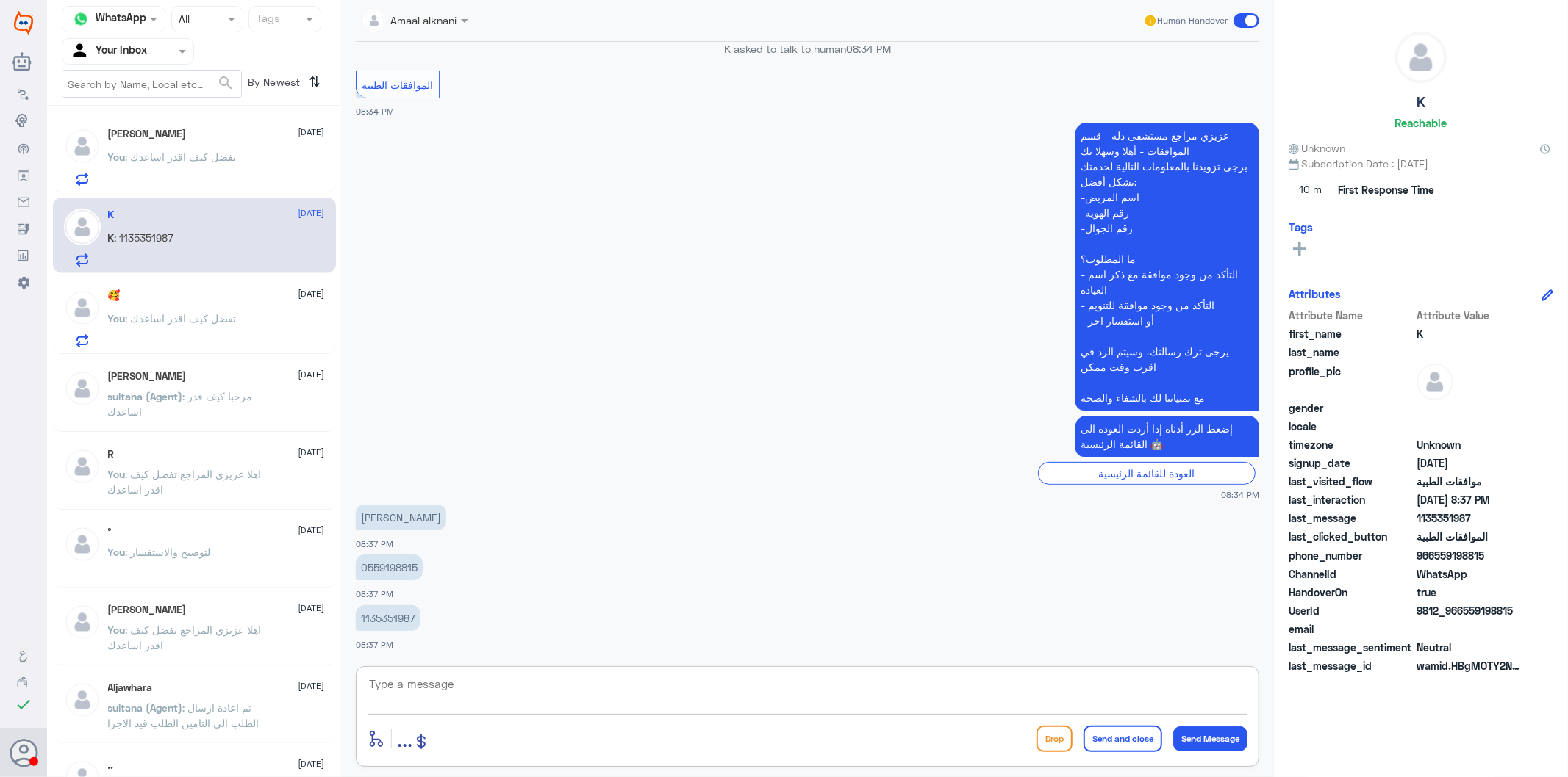
scroll to position [300, 0]
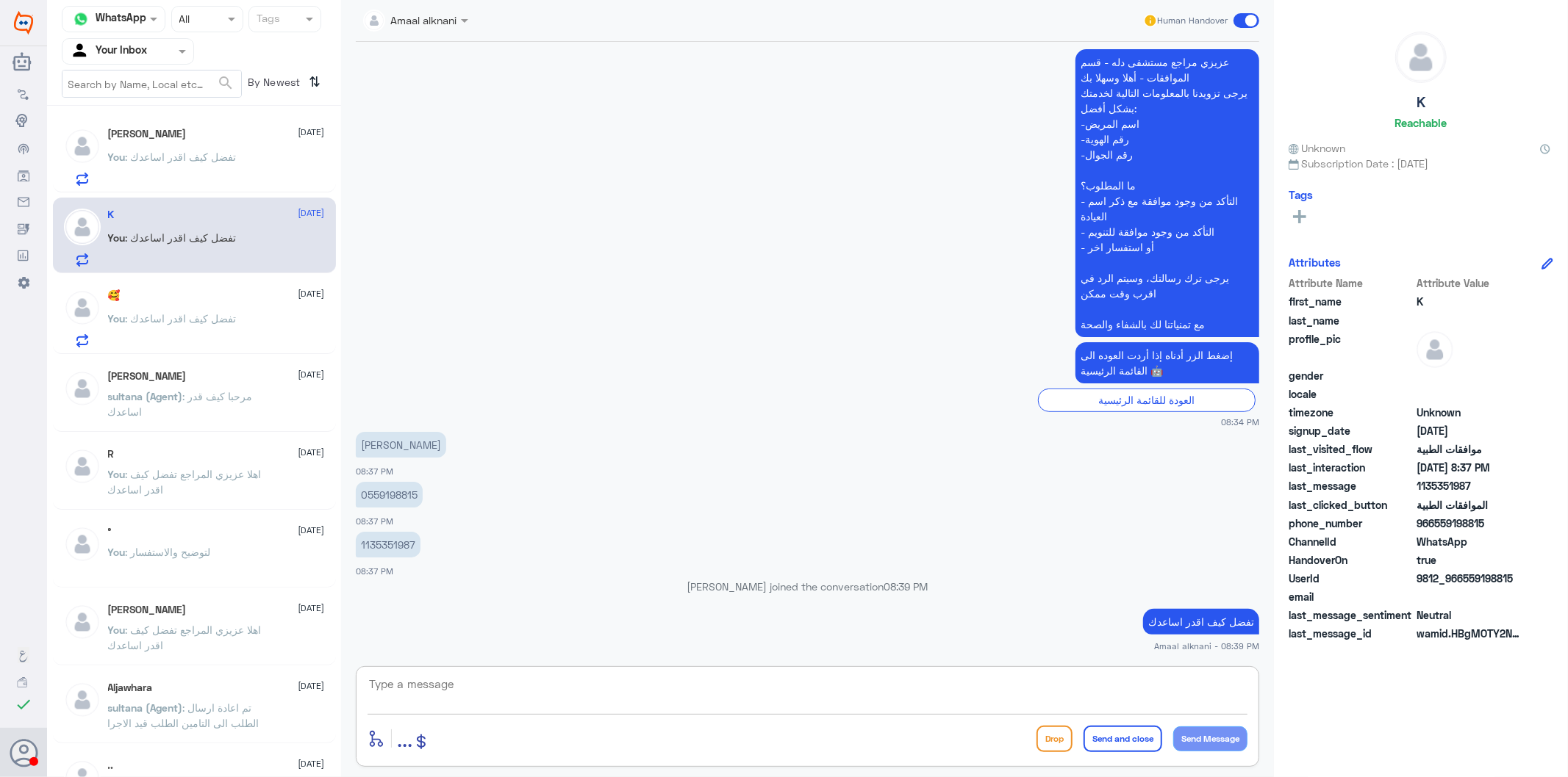
click at [226, 328] on p "You : تفضل كيف اقدر اساعدك" at bounding box center [172, 329] width 129 height 36
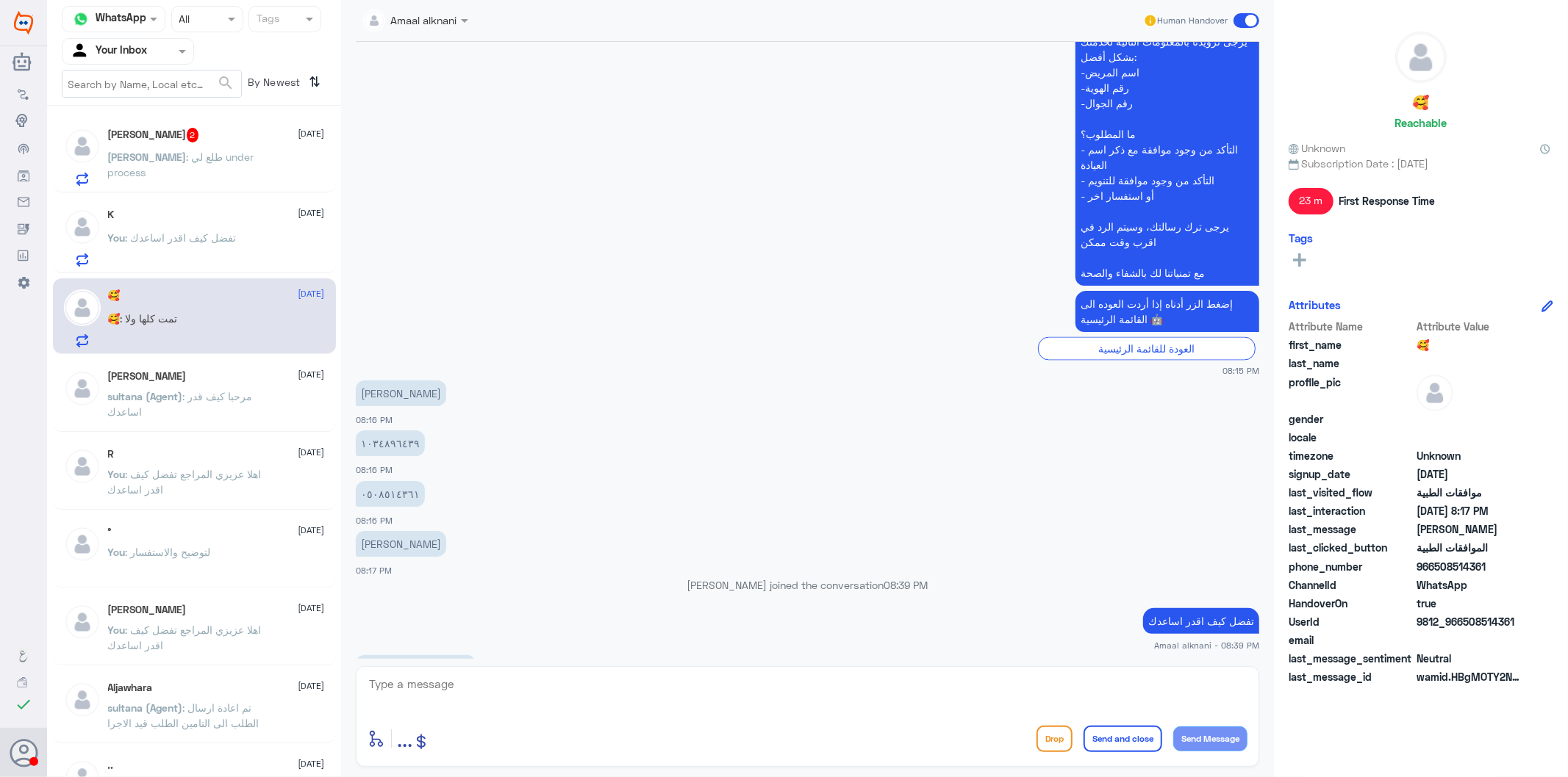
scroll to position [1942, 0]
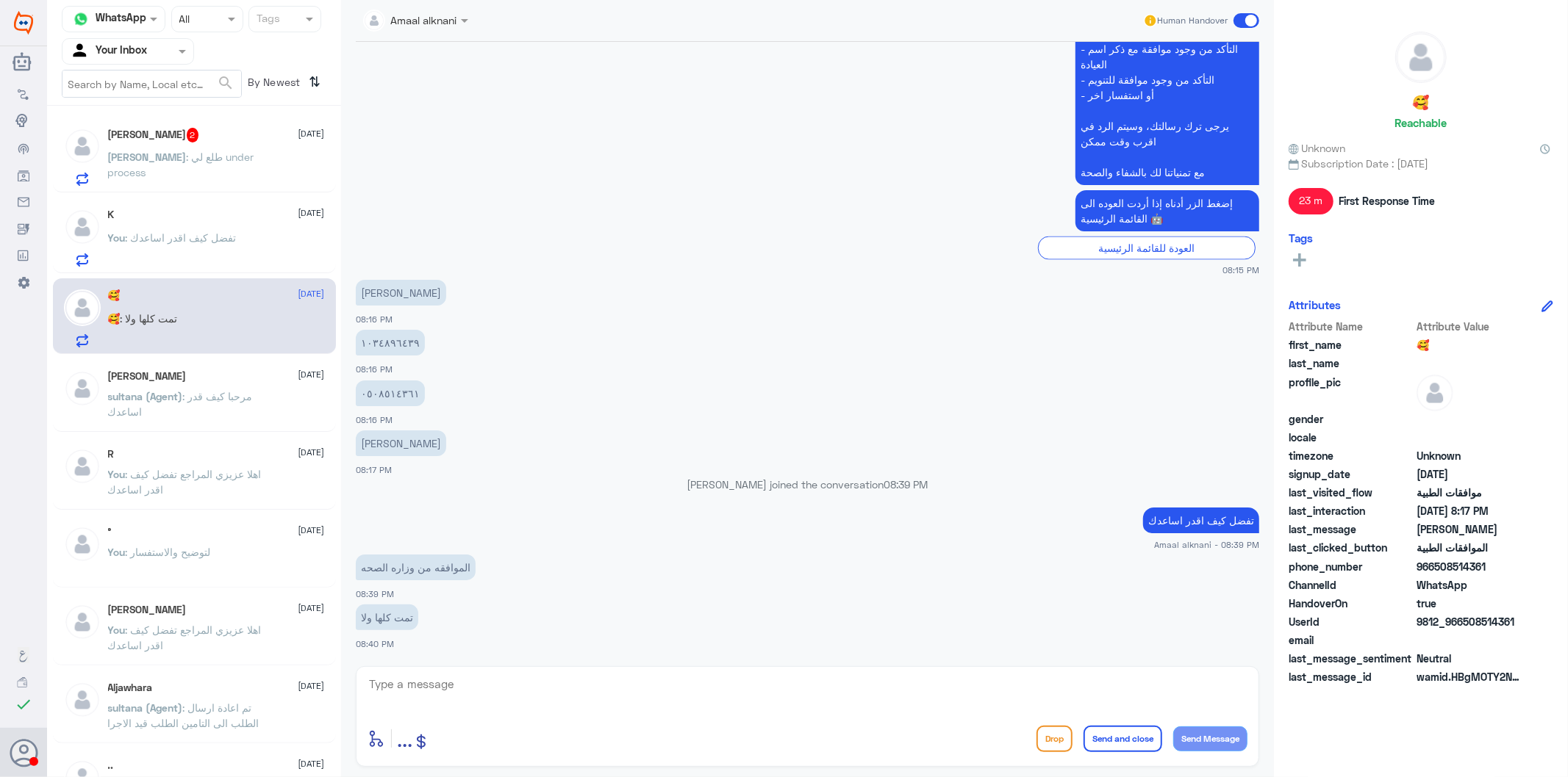
click at [503, 700] on textarea at bounding box center [807, 693] width 880 height 36
click at [470, 691] on textarea at bounding box center [807, 693] width 880 height 36
type textarea "l"
type textarea "مستشفى دلة النخيل ؟"
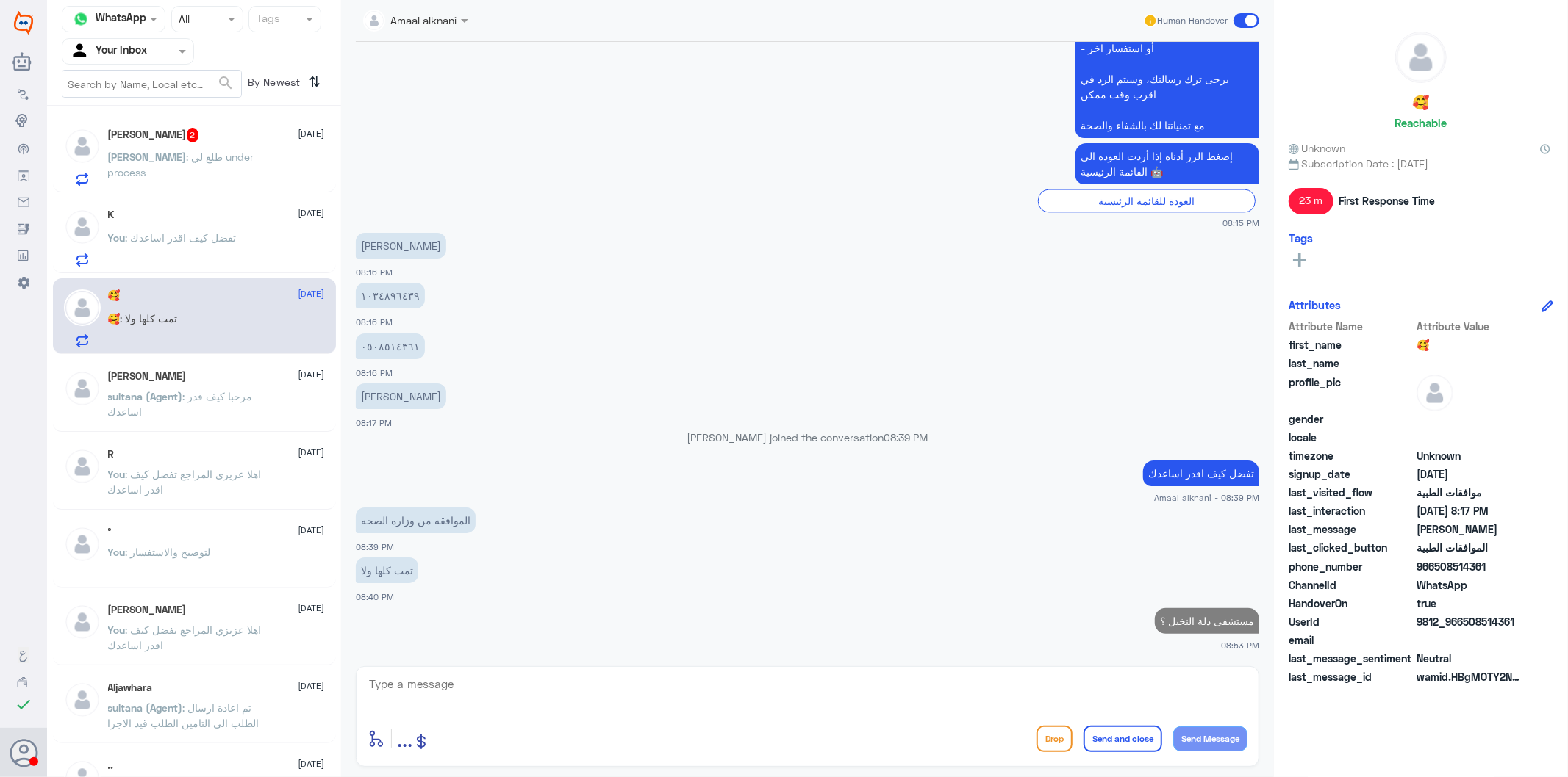
click at [218, 158] on span ": طلع لي under process" at bounding box center [181, 164] width 146 height 28
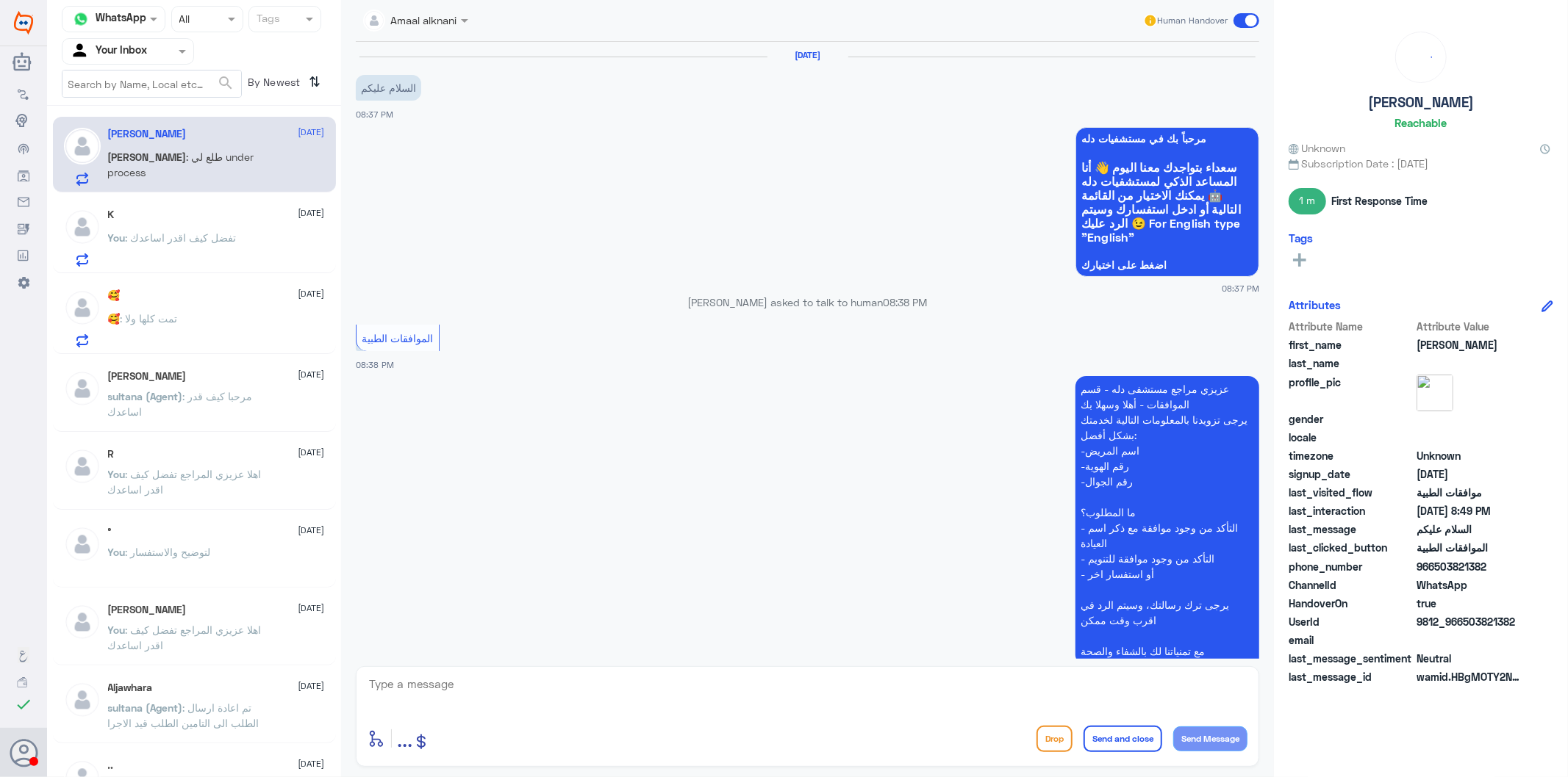
scroll to position [610, 0]
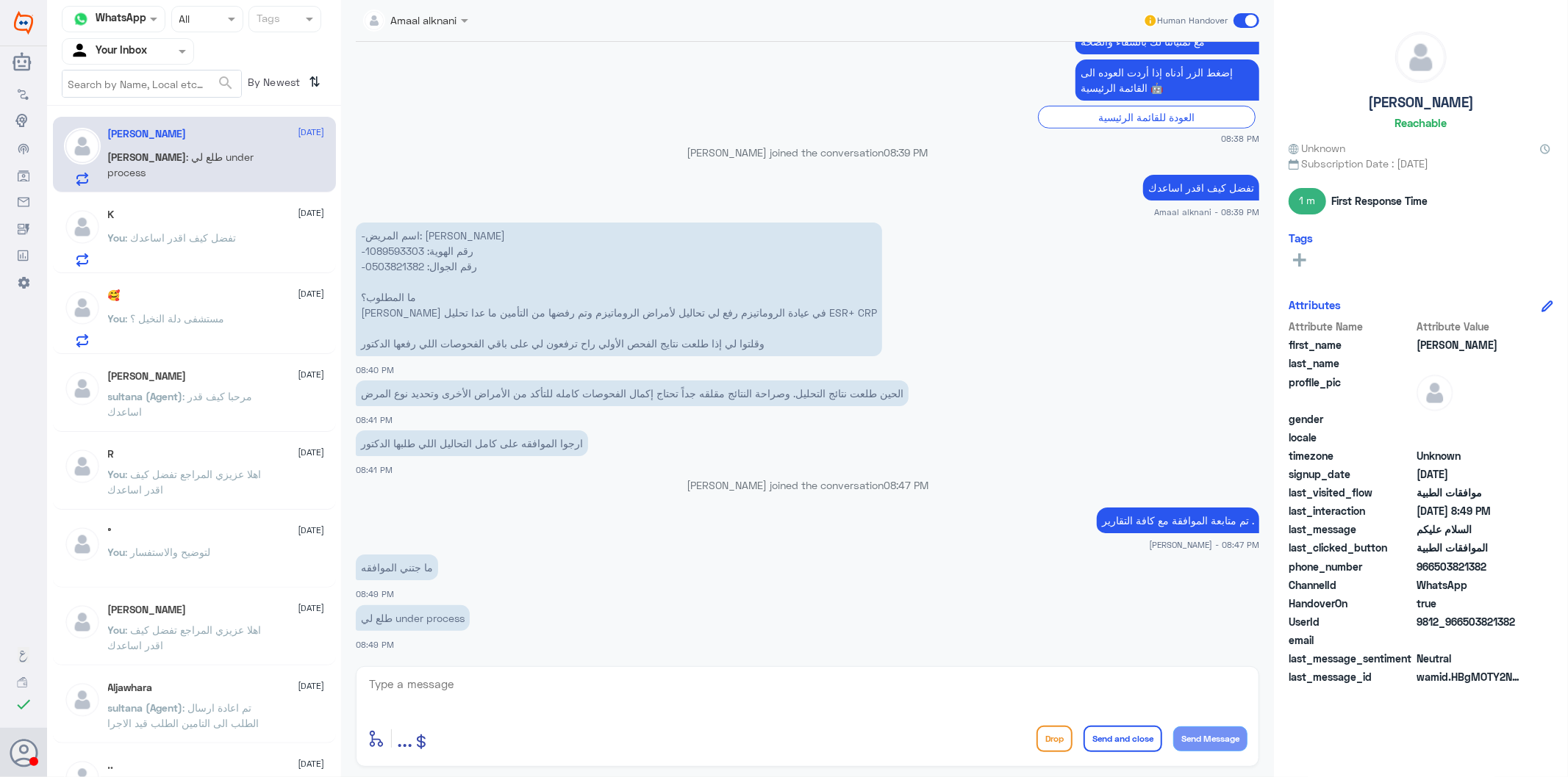
click at [409, 247] on p "-اسم المريض: [PERSON_NAME] -رقم الهوية: 1089593303 -رقم الجوال: 0503821382 ما ا…" at bounding box center [619, 289] width 527 height 133
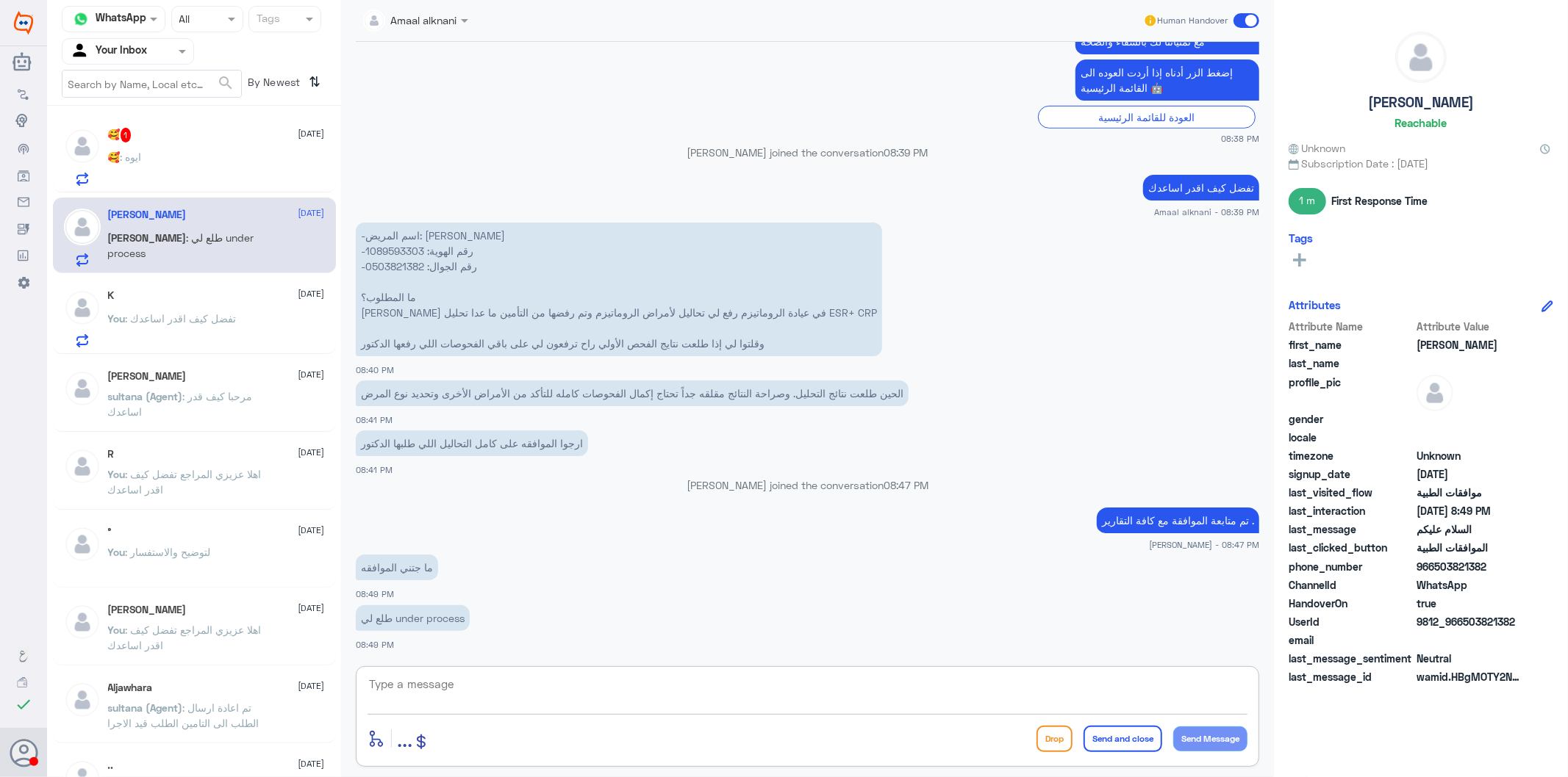
click at [426, 693] on textarea at bounding box center [807, 693] width 880 height 36
paste textarea "RHEUMATIC PROFILE"
type textarea "كل خدماتكم موافق عليها ماعدا RHEUMATIC PROFILE"
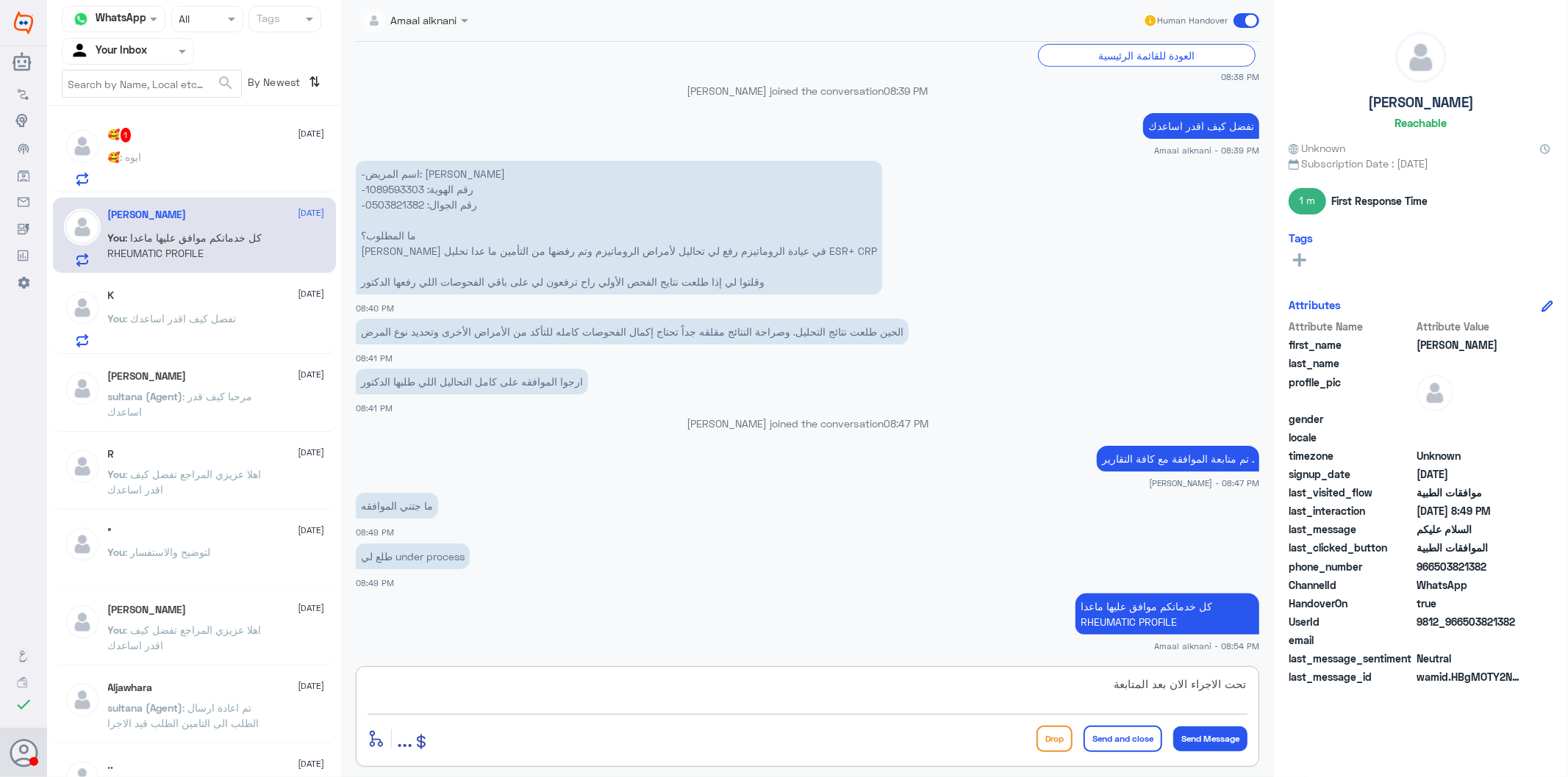
type textarea "تحت الاجراء الان بعد المتابعة"
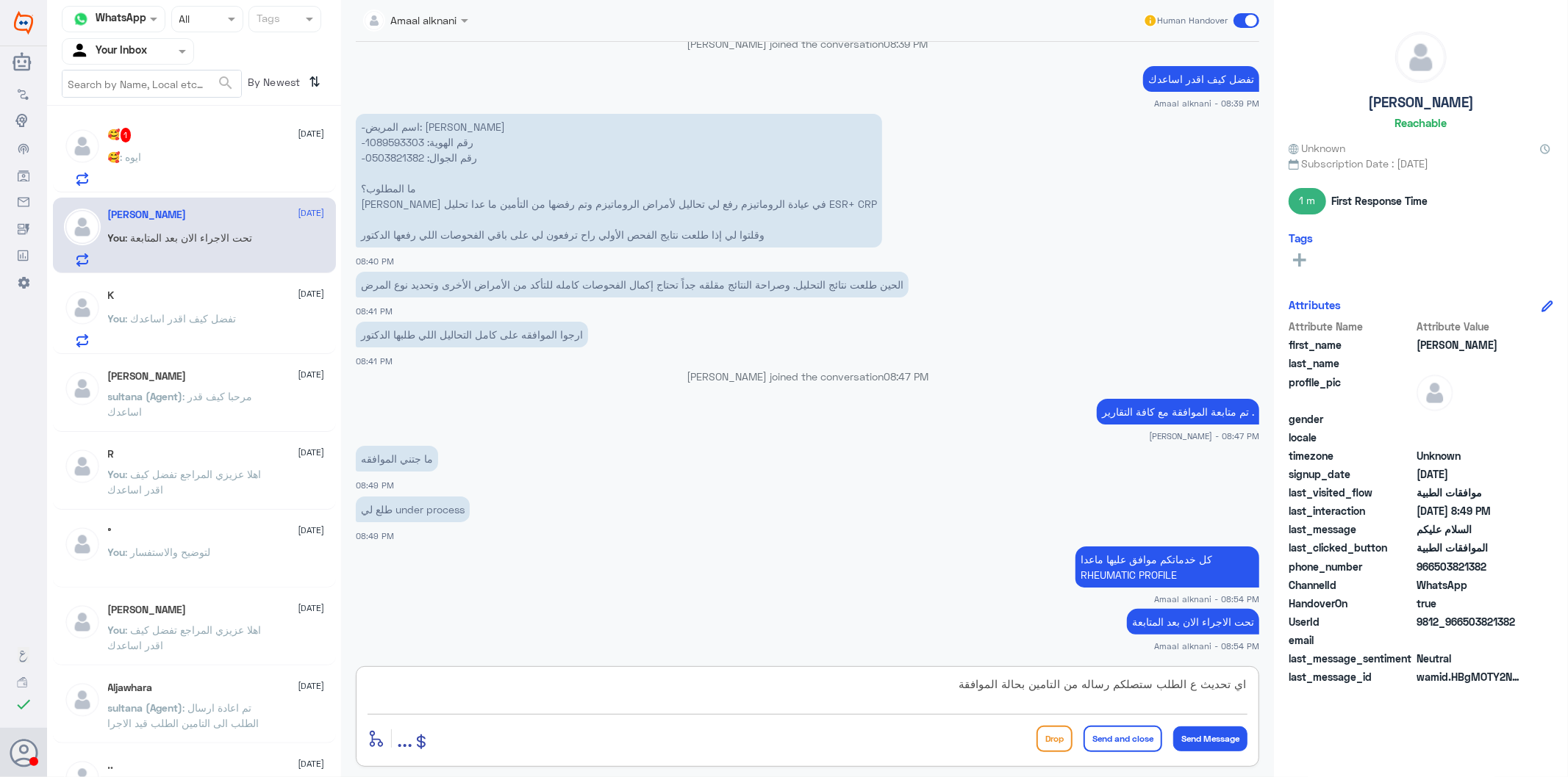
type textarea "اي تحديث ع الطلب ستصلكم رساله من التامين بحالة الموافقة"
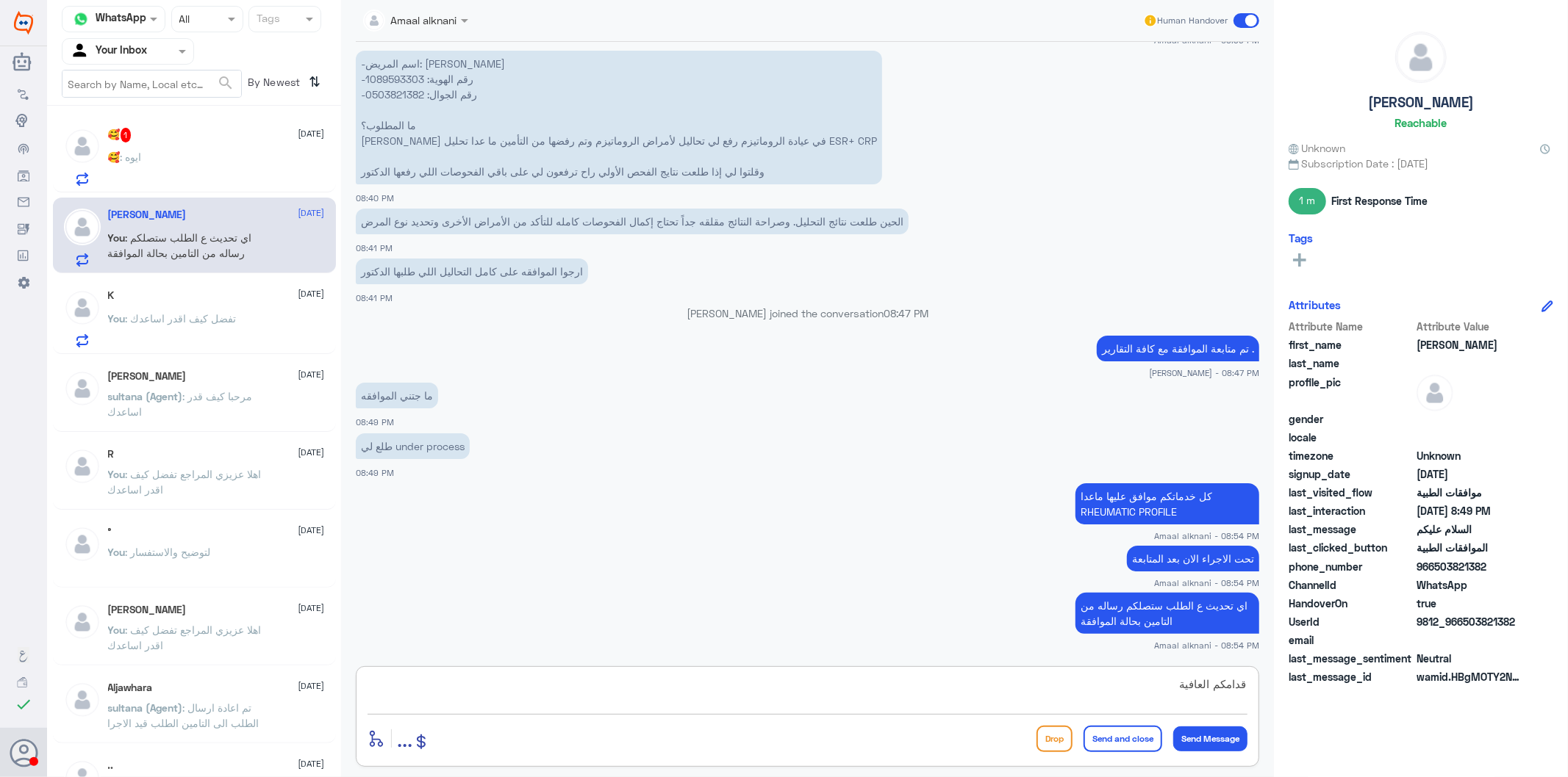
type textarea "قدامكم العافية"
click at [1146, 700] on button "Send and close" at bounding box center [1122, 739] width 78 height 27
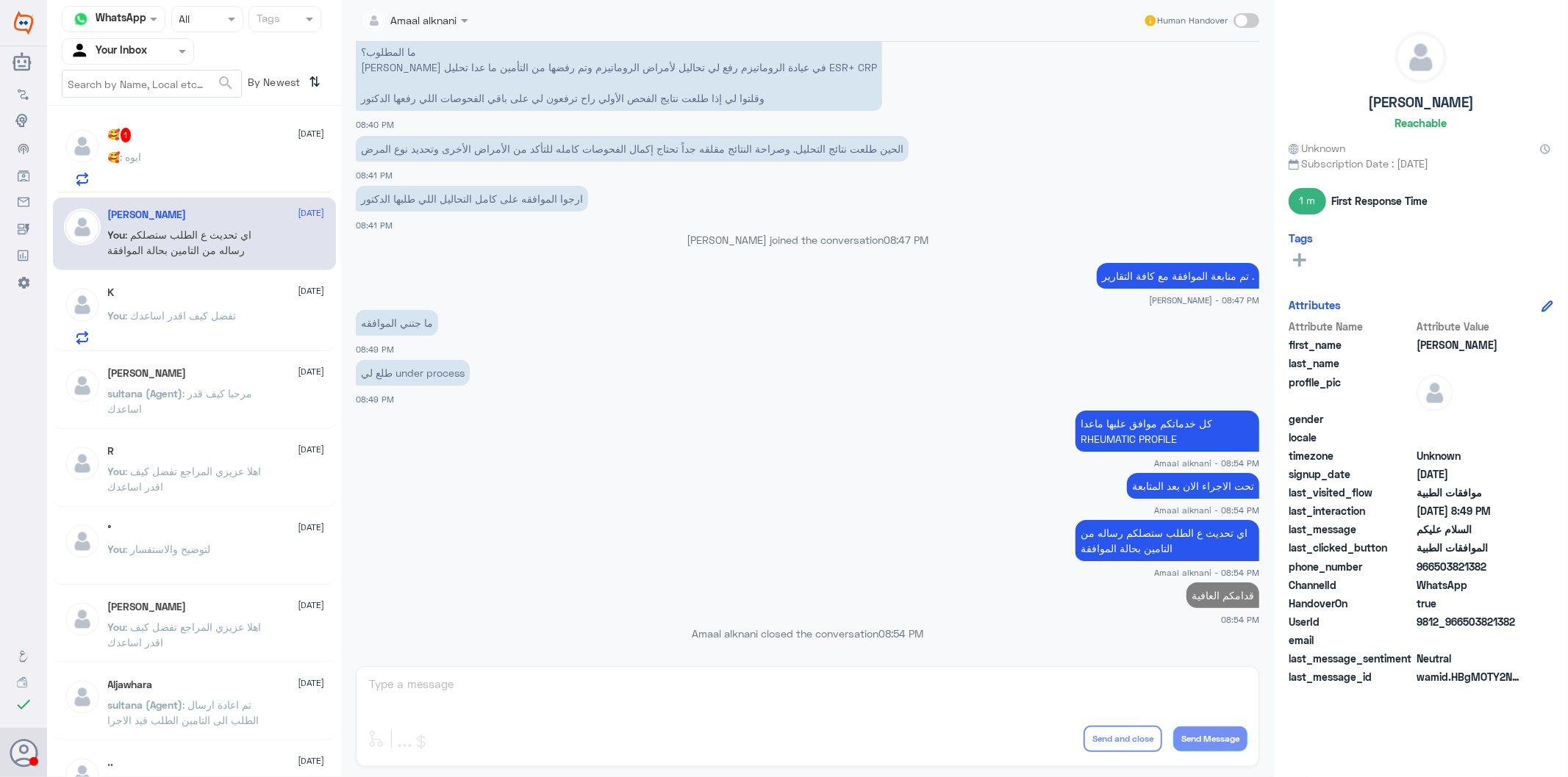
click at [178, 146] on div "🥰 1 [DATE] 🥰 : ايوه" at bounding box center [216, 156] width 217 height 58
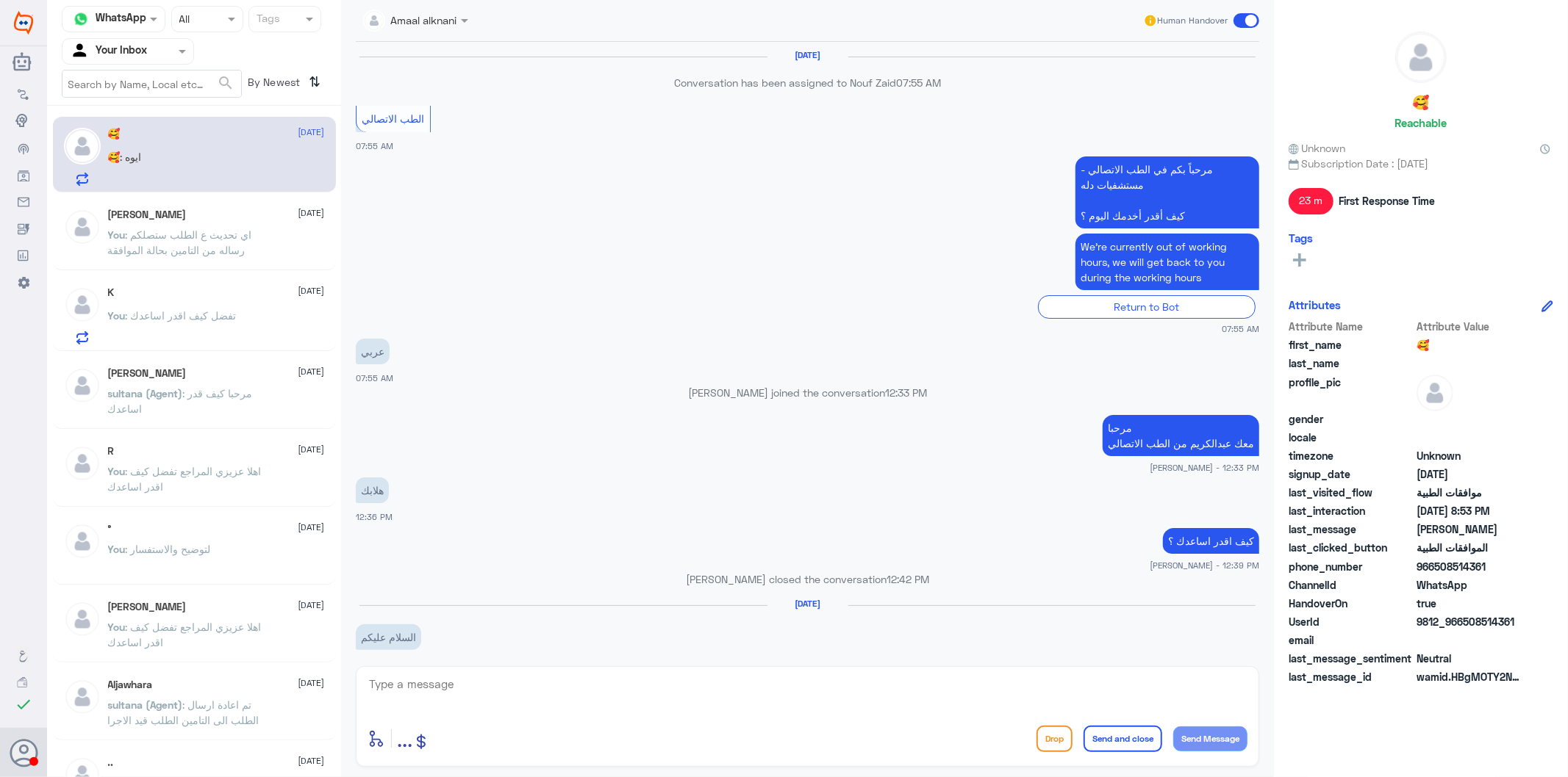
scroll to position [1597, 0]
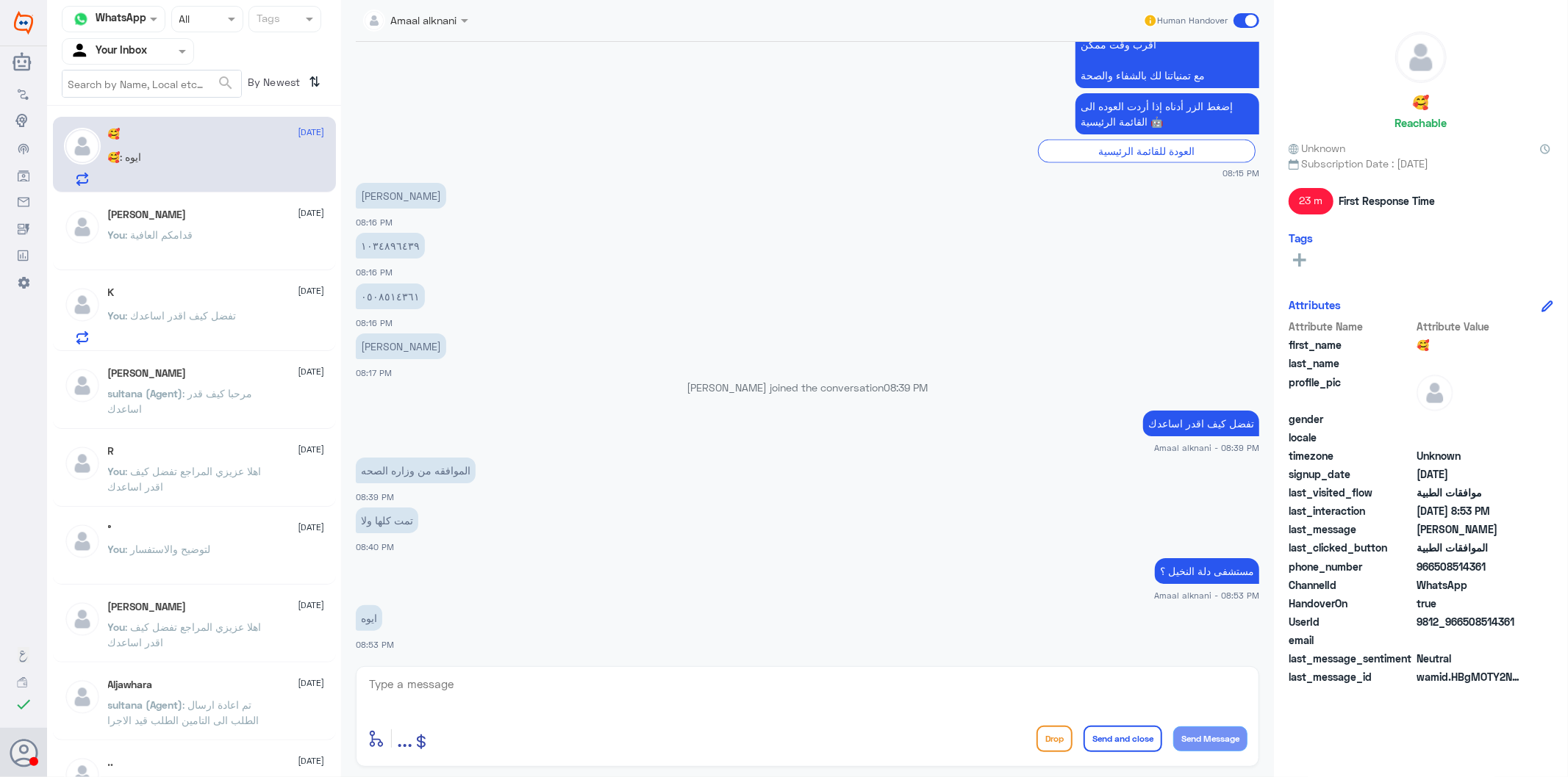
click at [400, 295] on p "٠٥٠٨٥١٤٣٦١" at bounding box center [390, 296] width 69 height 26
click at [470, 685] on textarea at bounding box center [807, 693] width 880 height 36
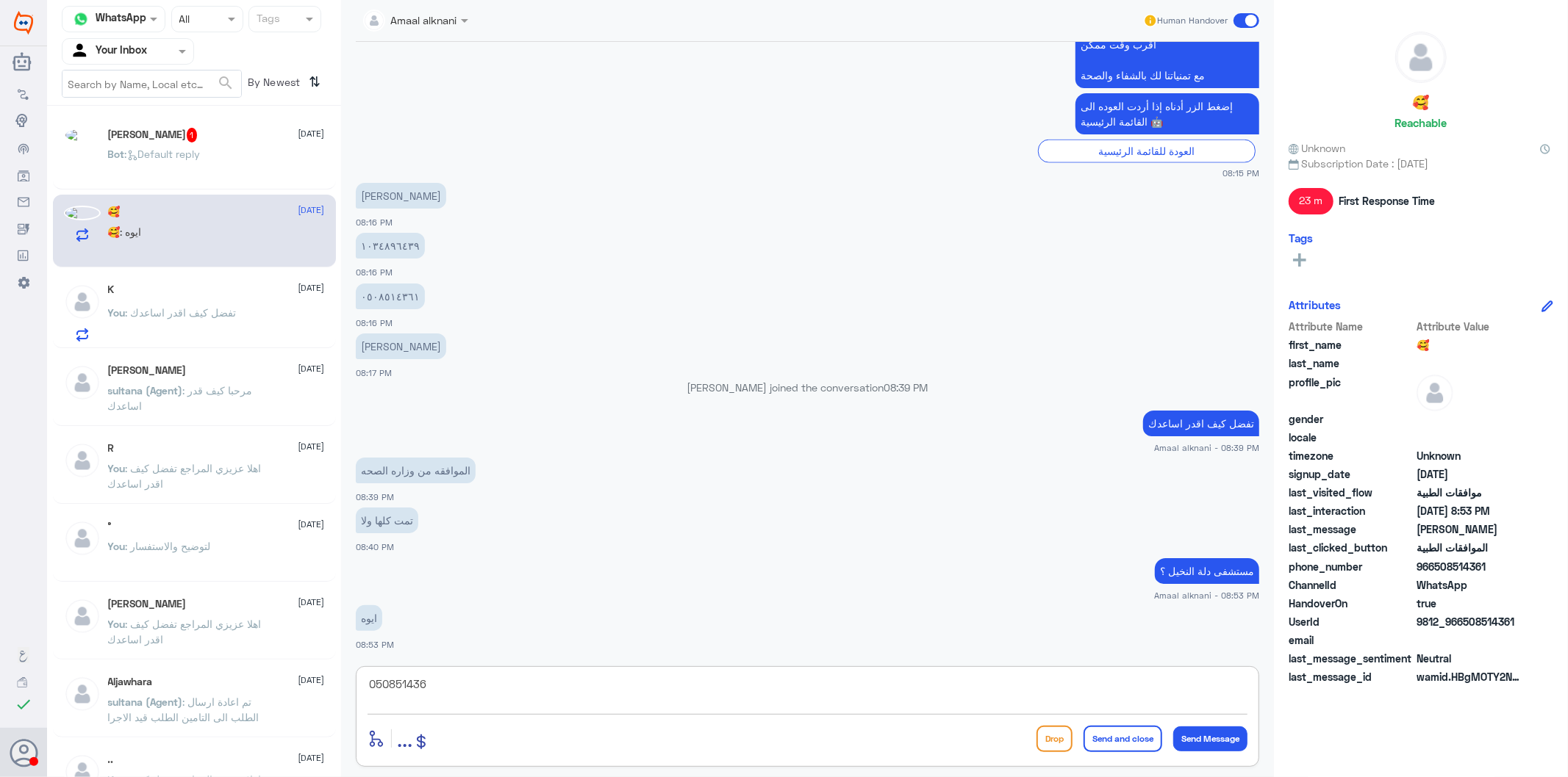
type textarea "0508514361"
drag, startPoint x: 478, startPoint y: 687, endPoint x: 273, endPoint y: 677, distance: 205.2
click at [277, 677] on div "Channel WhatsApp Status × All Tags Agent Filter Your Inbox search By Newest ⇅ […" at bounding box center [808, 390] width 1521 height 781
click at [201, 155] on span ": Default reply" at bounding box center [162, 154] width 76 height 12
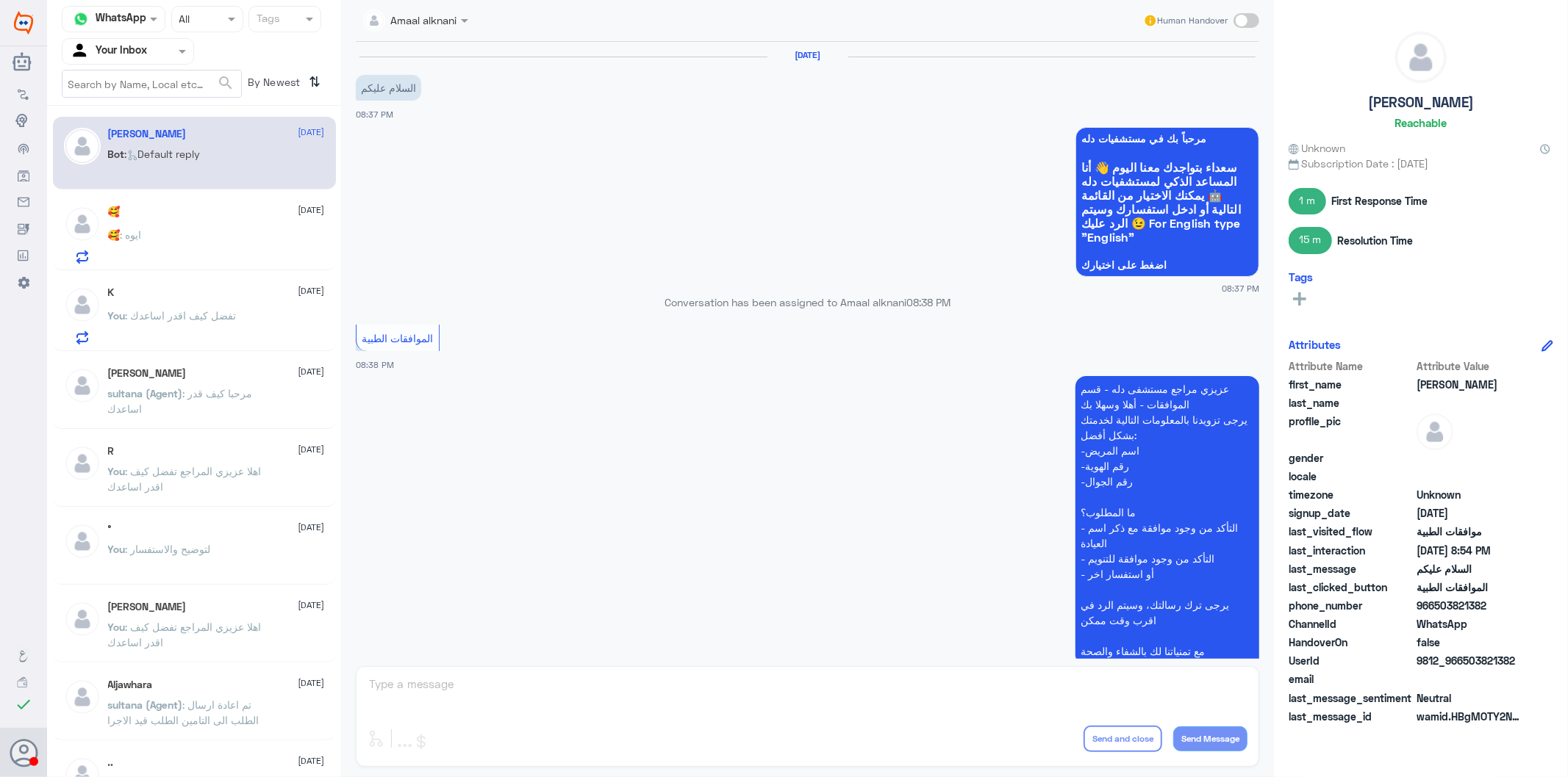
scroll to position [1077, 0]
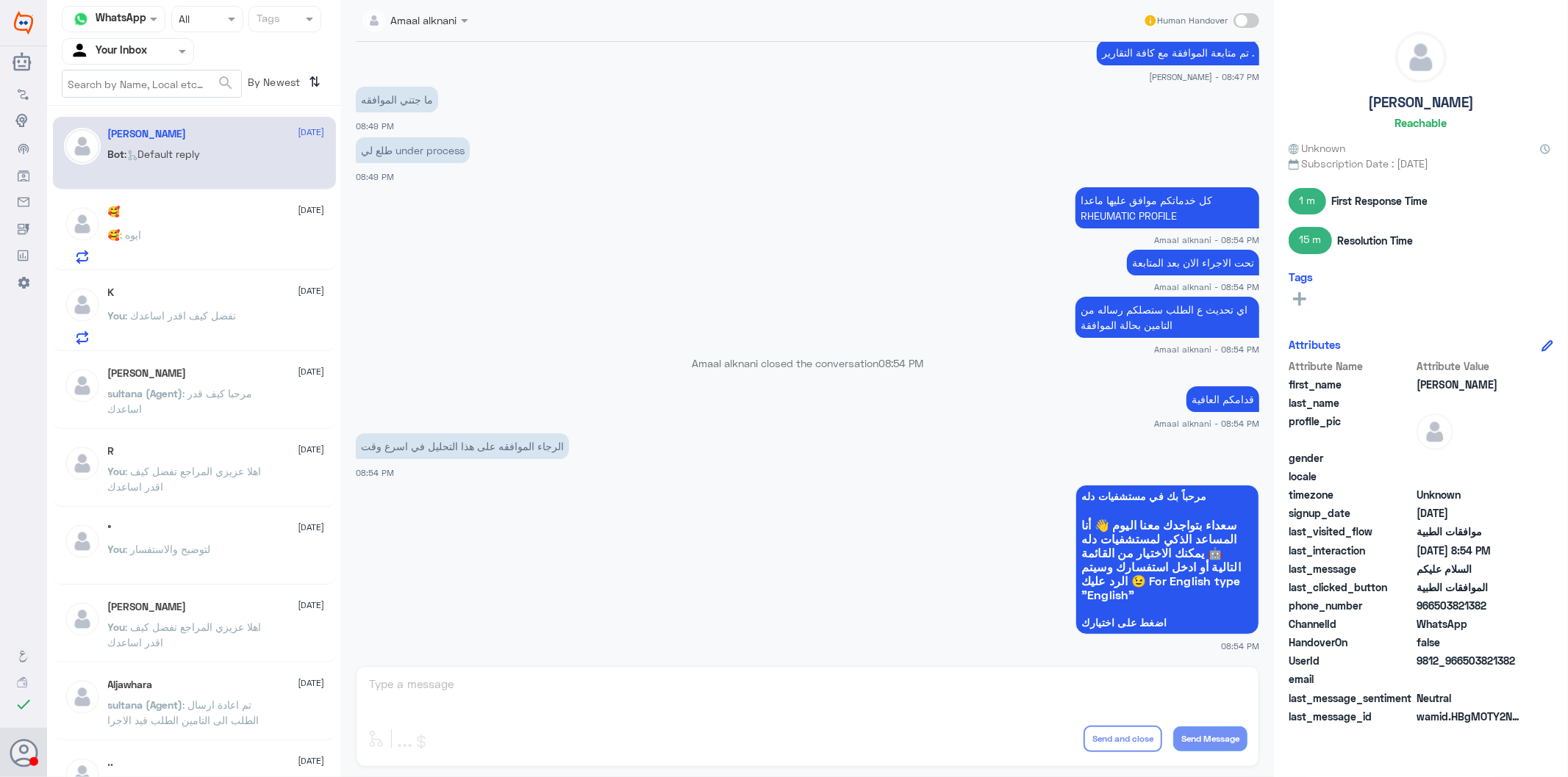
click at [549, 684] on div "Amaal alknani Human Handover [DATE] السلام عليكم 08:37 PM مرحباً بك في مستشفيات…" at bounding box center [807, 390] width 933 height 781
click at [144, 302] on div "K [DATE] You : تفضل كيف اقدر اساعدك" at bounding box center [216, 315] width 217 height 58
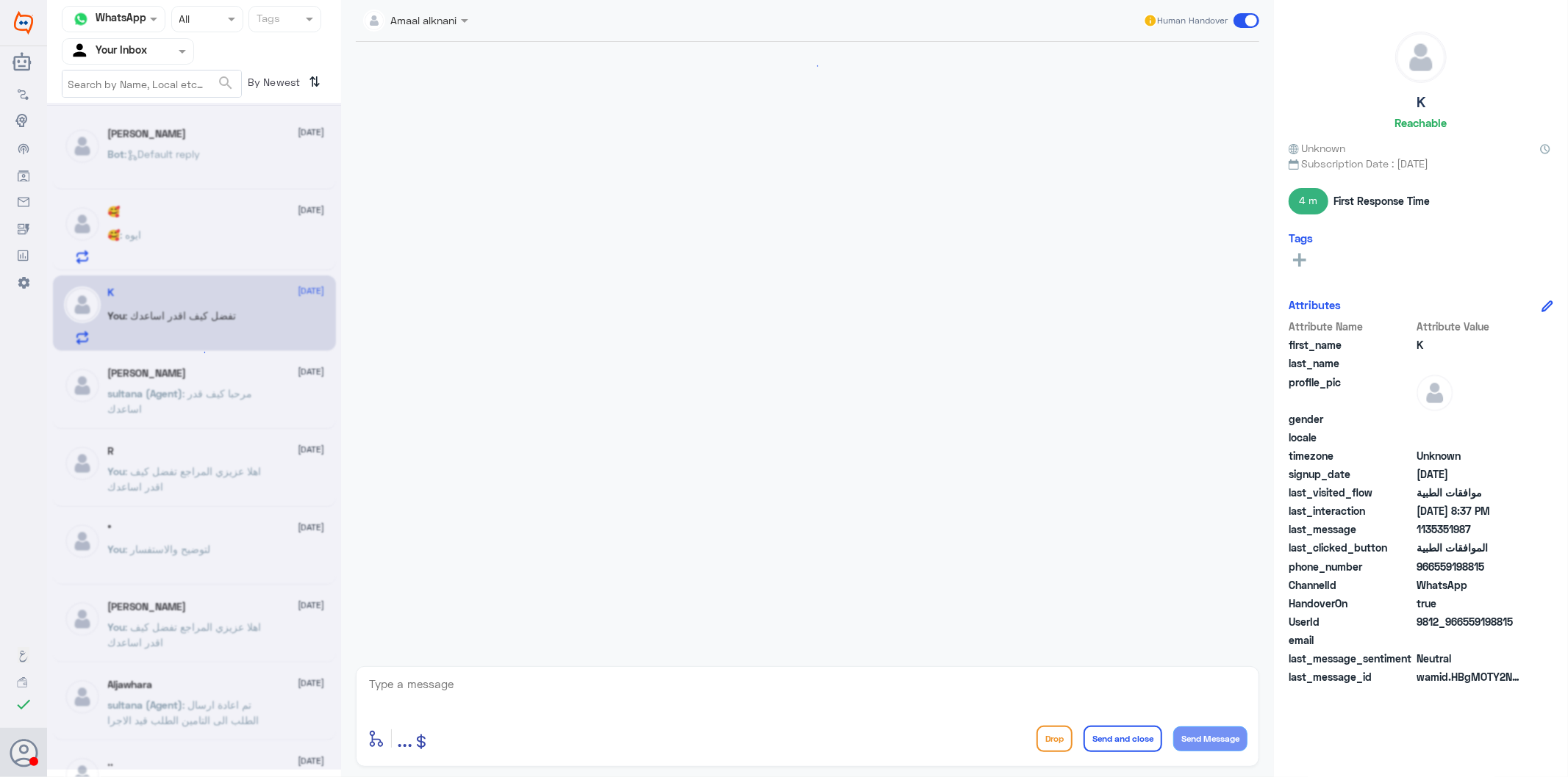
scroll to position [327, 0]
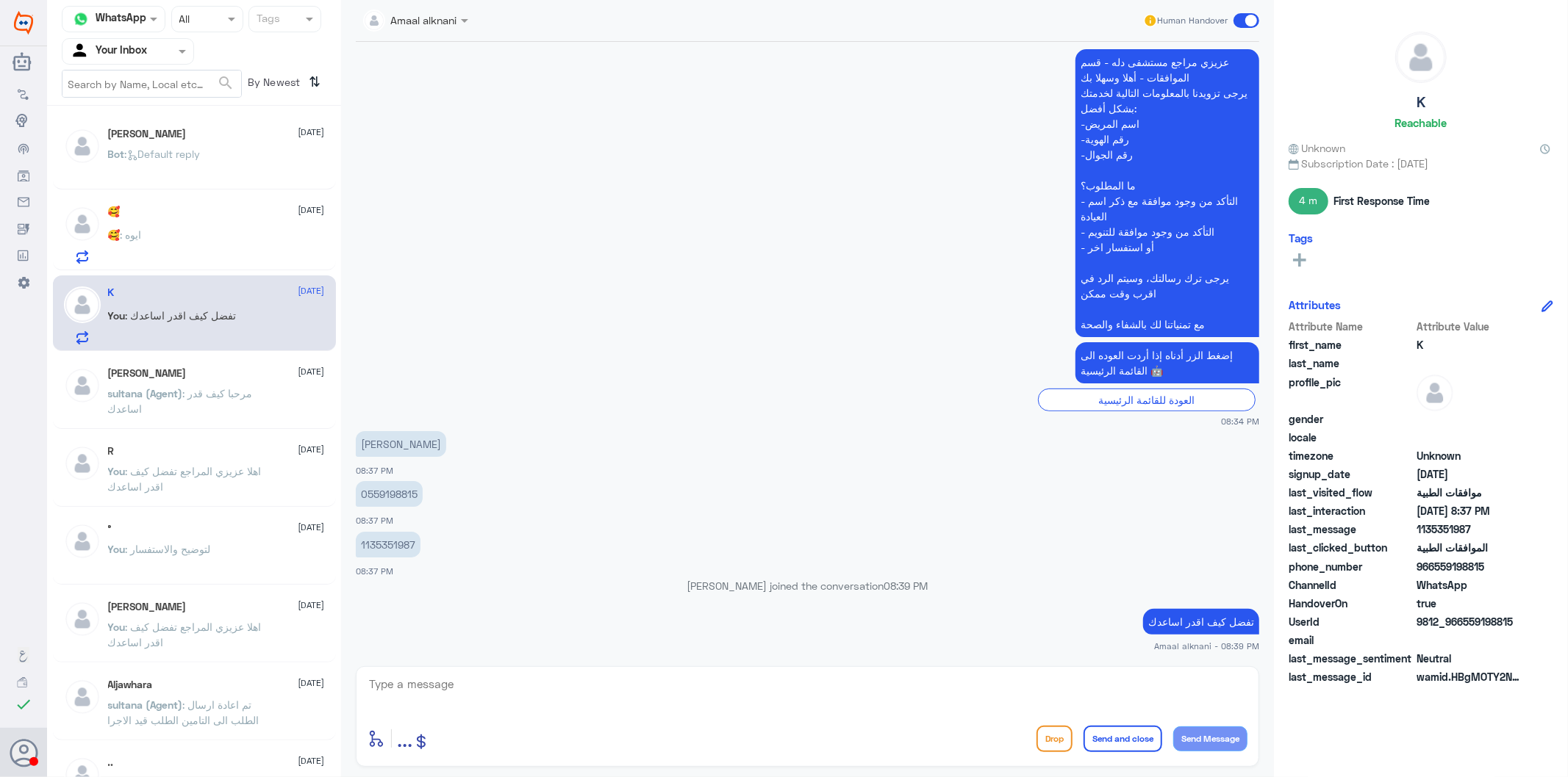
click at [435, 700] on div at bounding box center [807, 694] width 880 height 40
click at [429, 675] on textarea at bounding box center [807, 693] width 880 height 36
click at [423, 700] on textarea at bounding box center [807, 693] width 880 height 36
click at [189, 389] on span ": مرحبا كيف قدر اساعدك" at bounding box center [180, 400] width 145 height 28
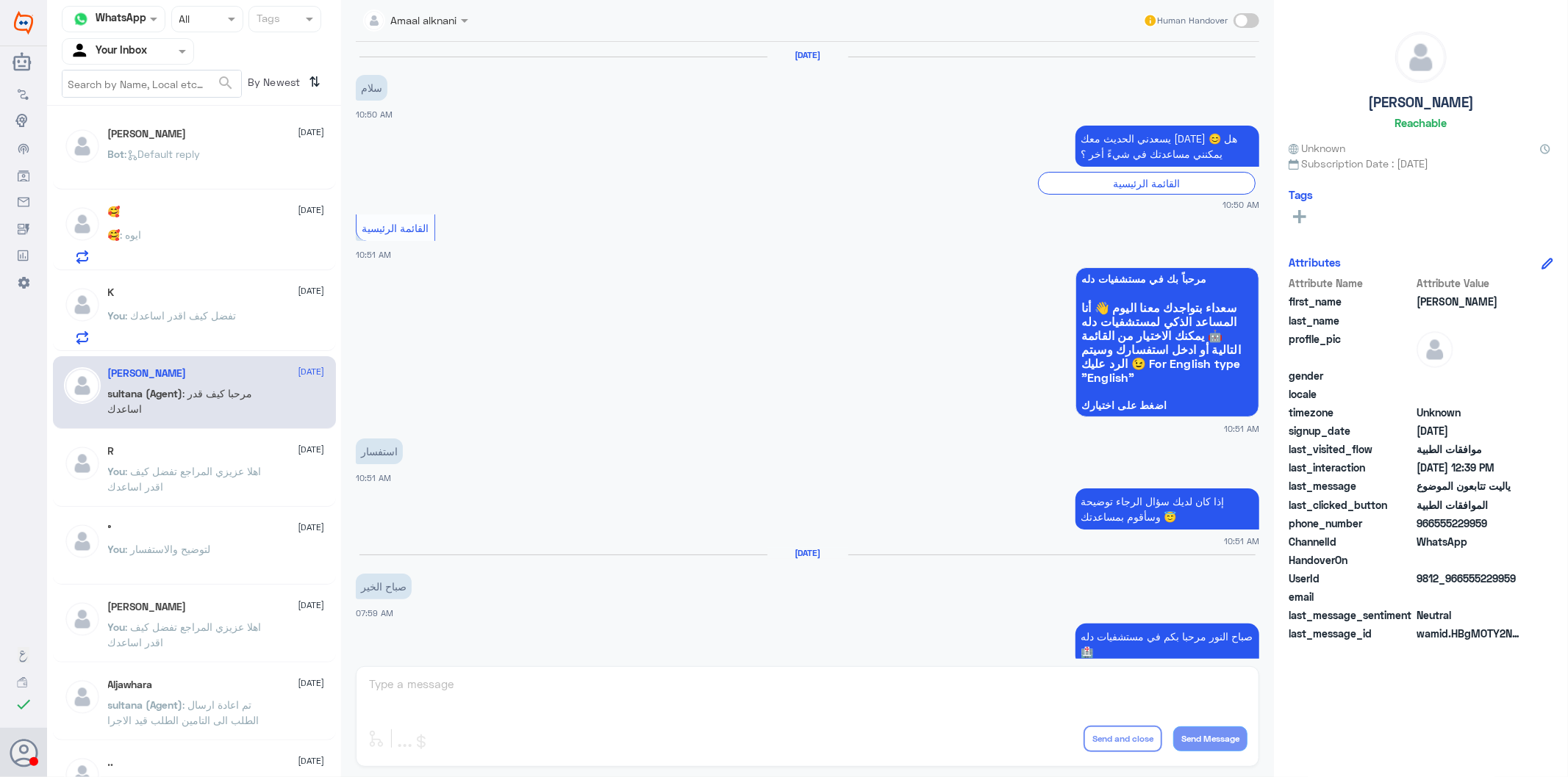
scroll to position [1337, 0]
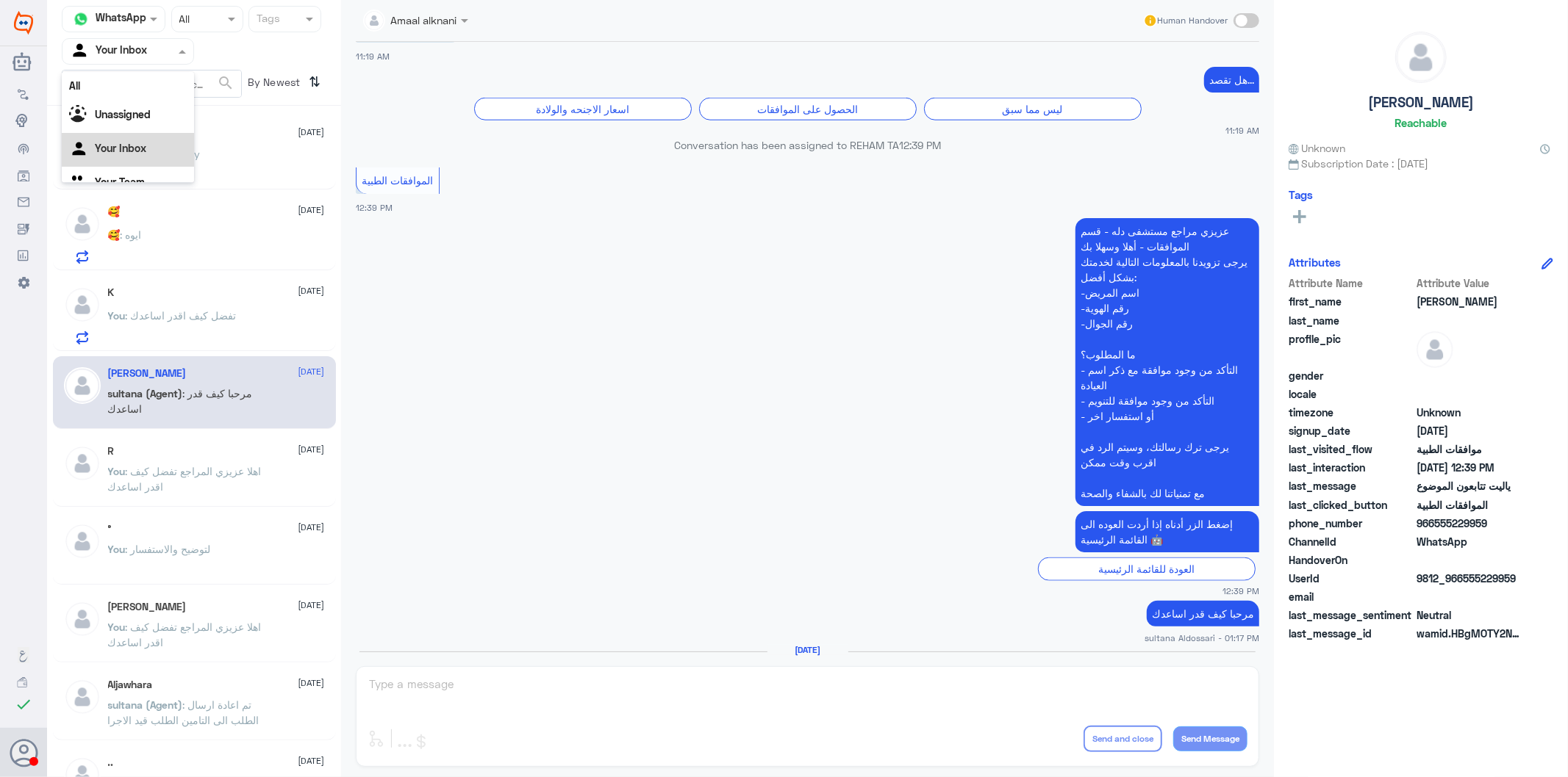
click at [179, 44] on span at bounding box center [184, 51] width 19 height 15
click at [153, 153] on div "Your Team" at bounding box center [127, 165] width 133 height 34
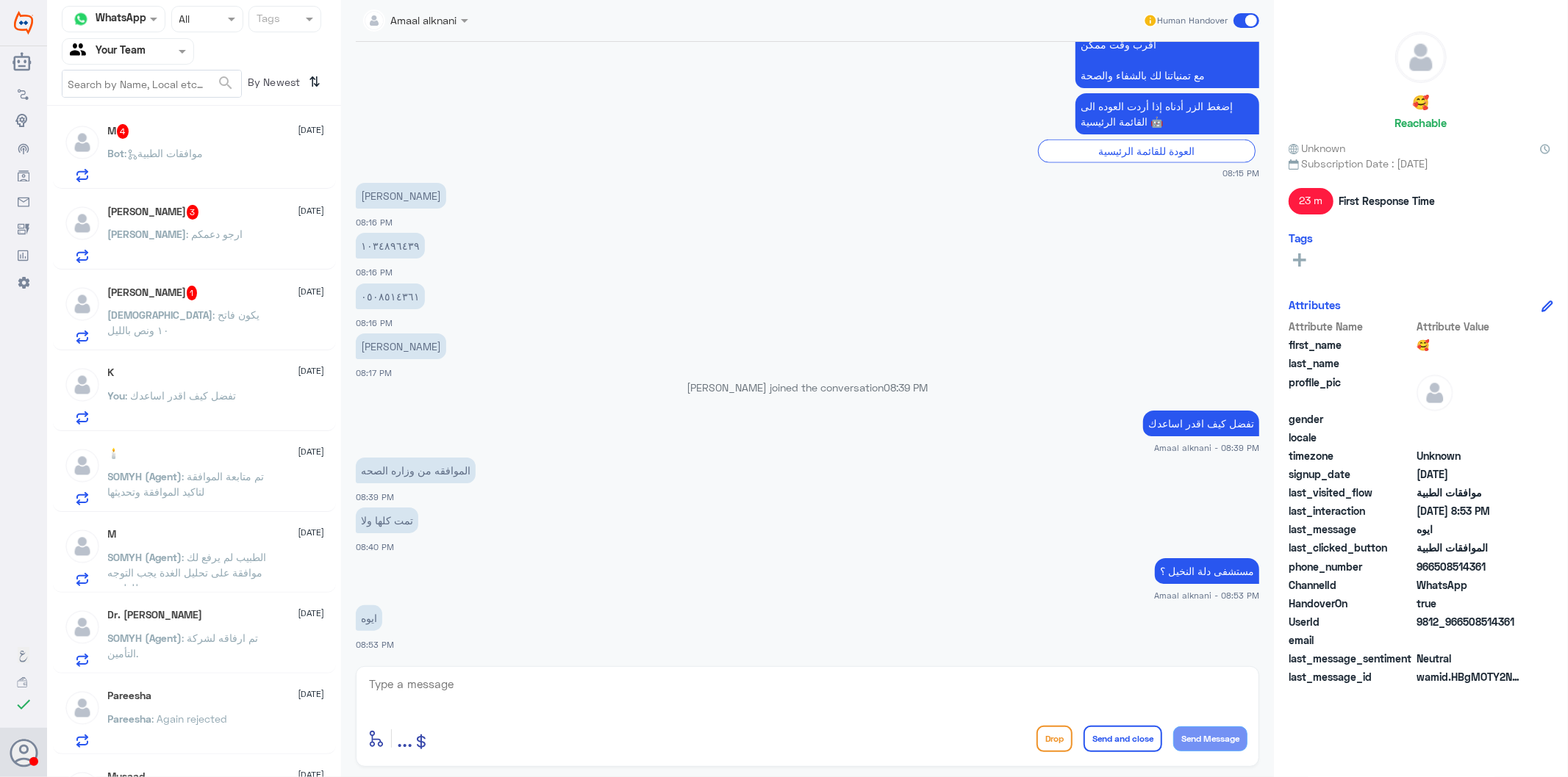
scroll to position [82, 0]
click at [243, 238] on div "[PERSON_NAME] : ارجو دعمكم" at bounding box center [216, 249] width 217 height 33
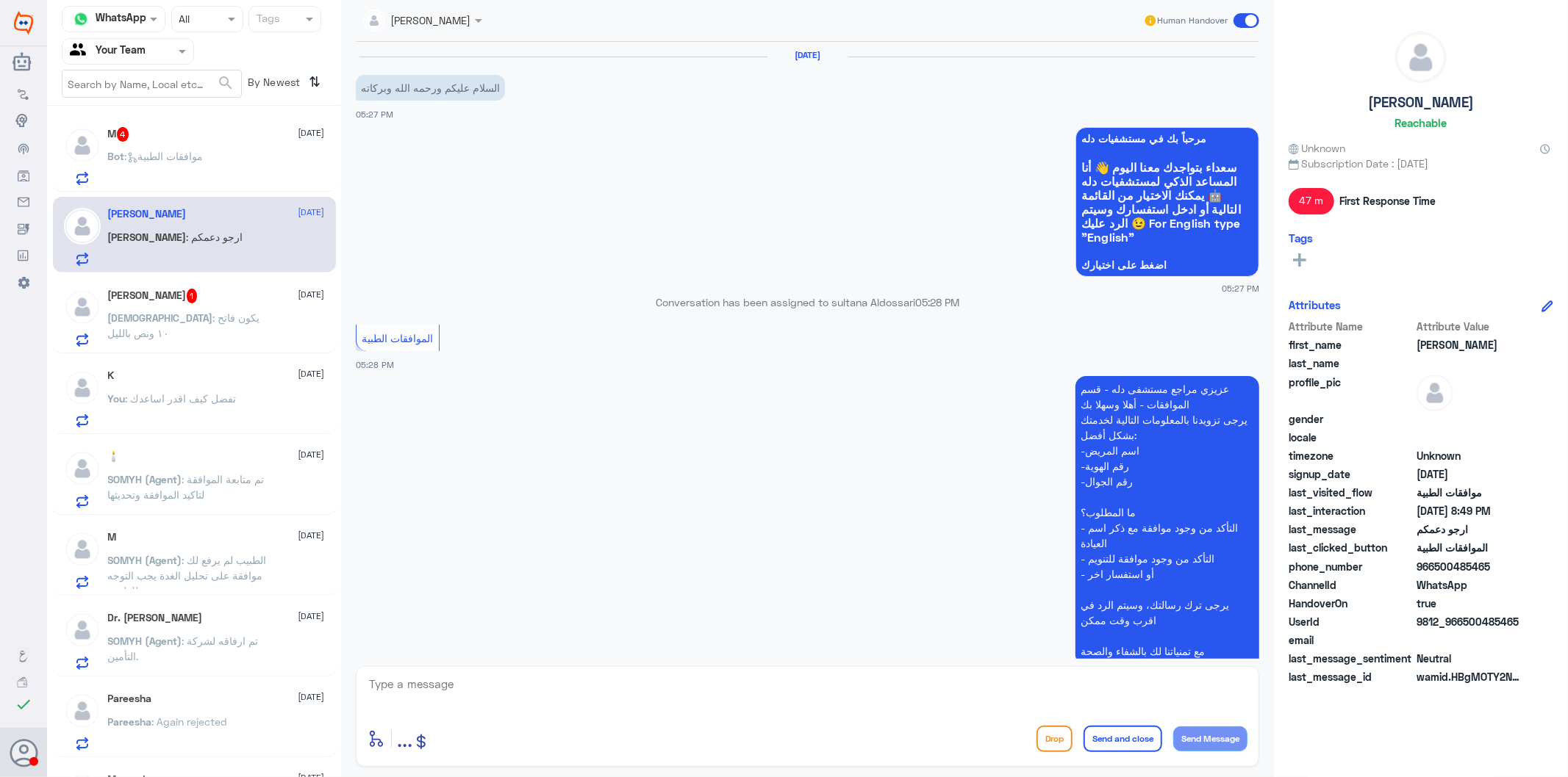
scroll to position [1625, 0]
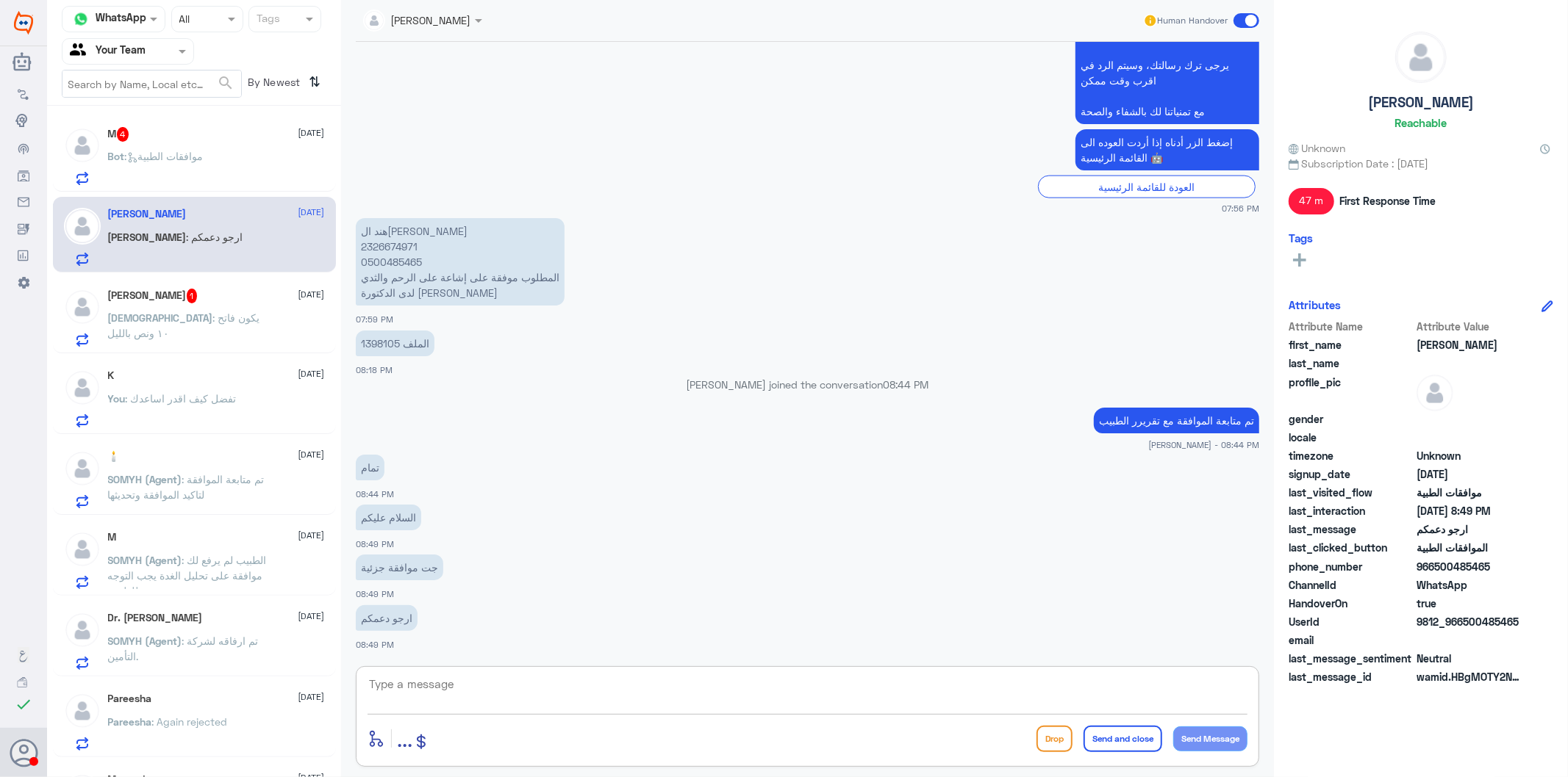
click at [543, 685] on textarea at bounding box center [807, 693] width 880 height 36
click at [381, 344] on p "1398105 الملف" at bounding box center [395, 343] width 78 height 26
click at [181, 180] on p "Bot : موافقات الطبية" at bounding box center [155, 166] width 95 height 36
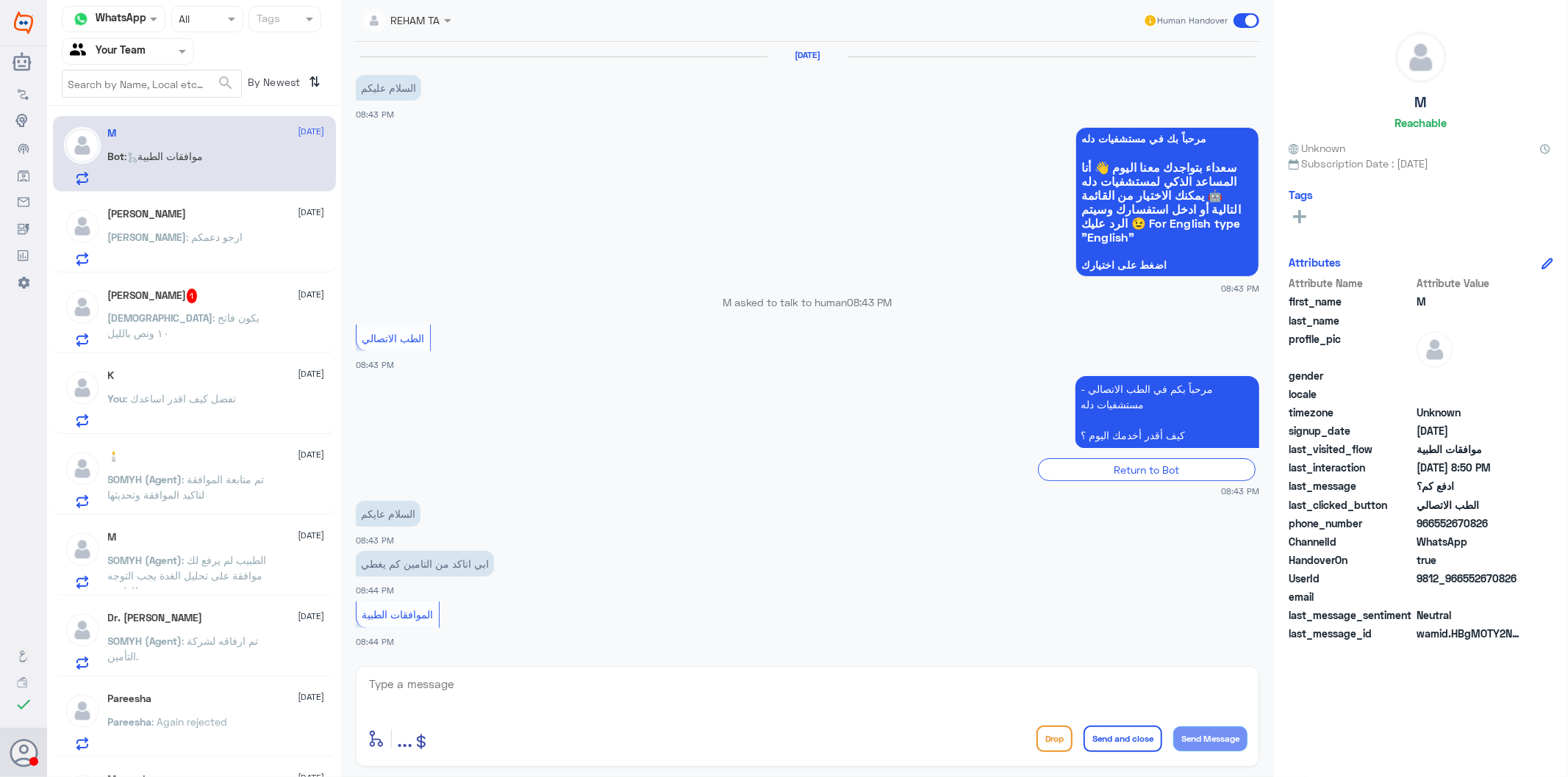
scroll to position [1330, 0]
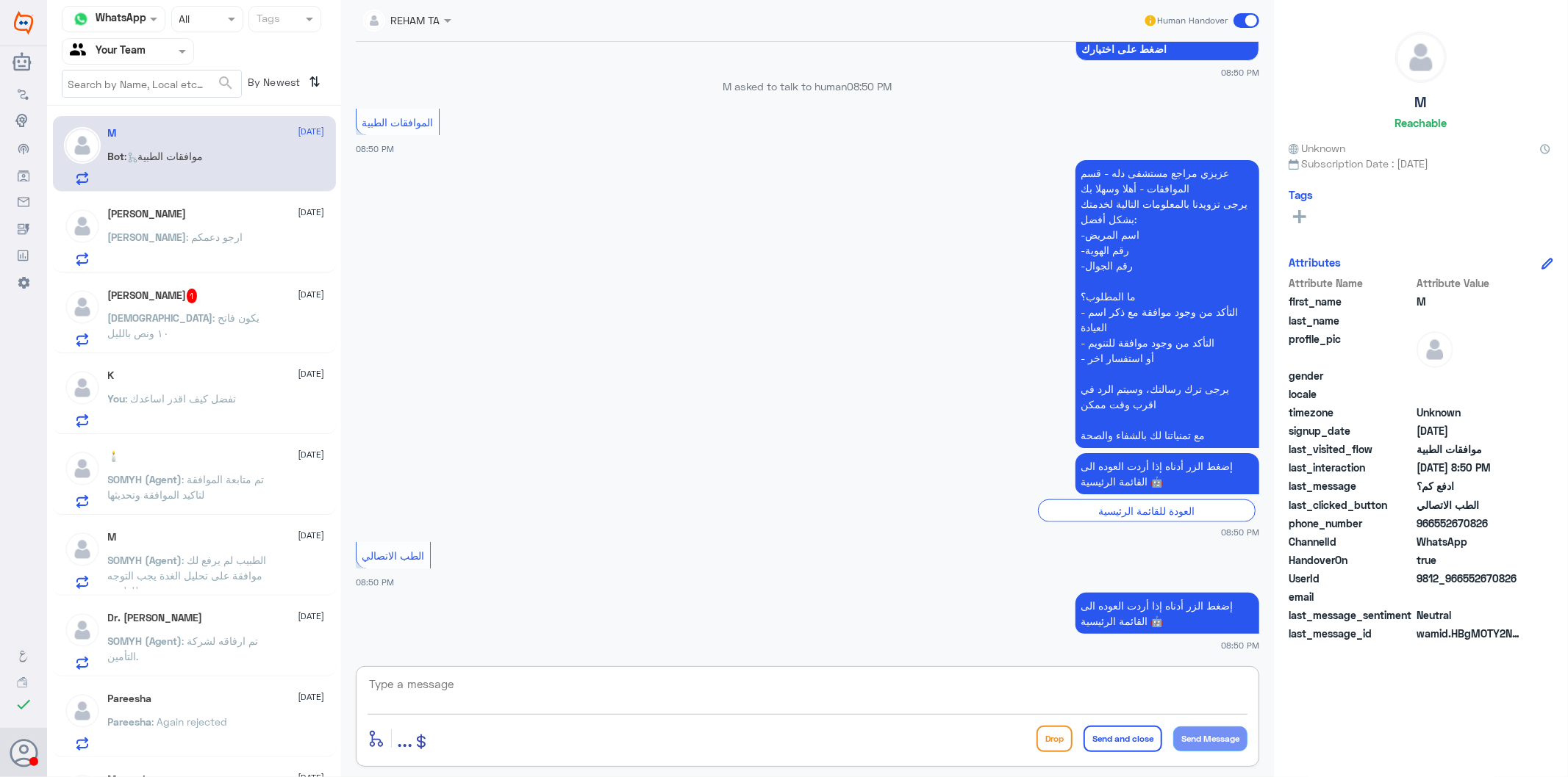
click at [469, 689] on textarea at bounding box center [807, 693] width 880 height 36
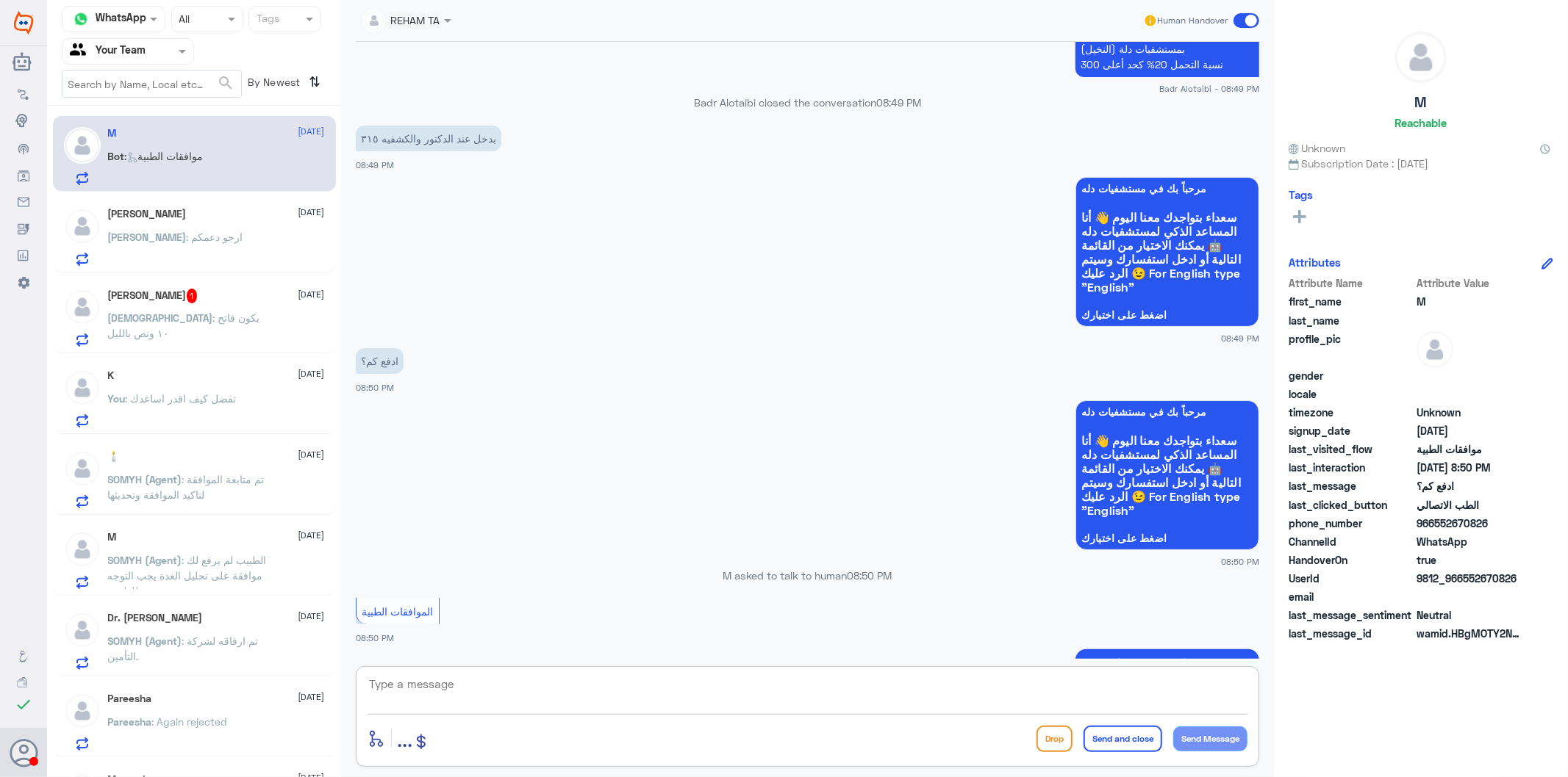
scroll to position [1003, 0]
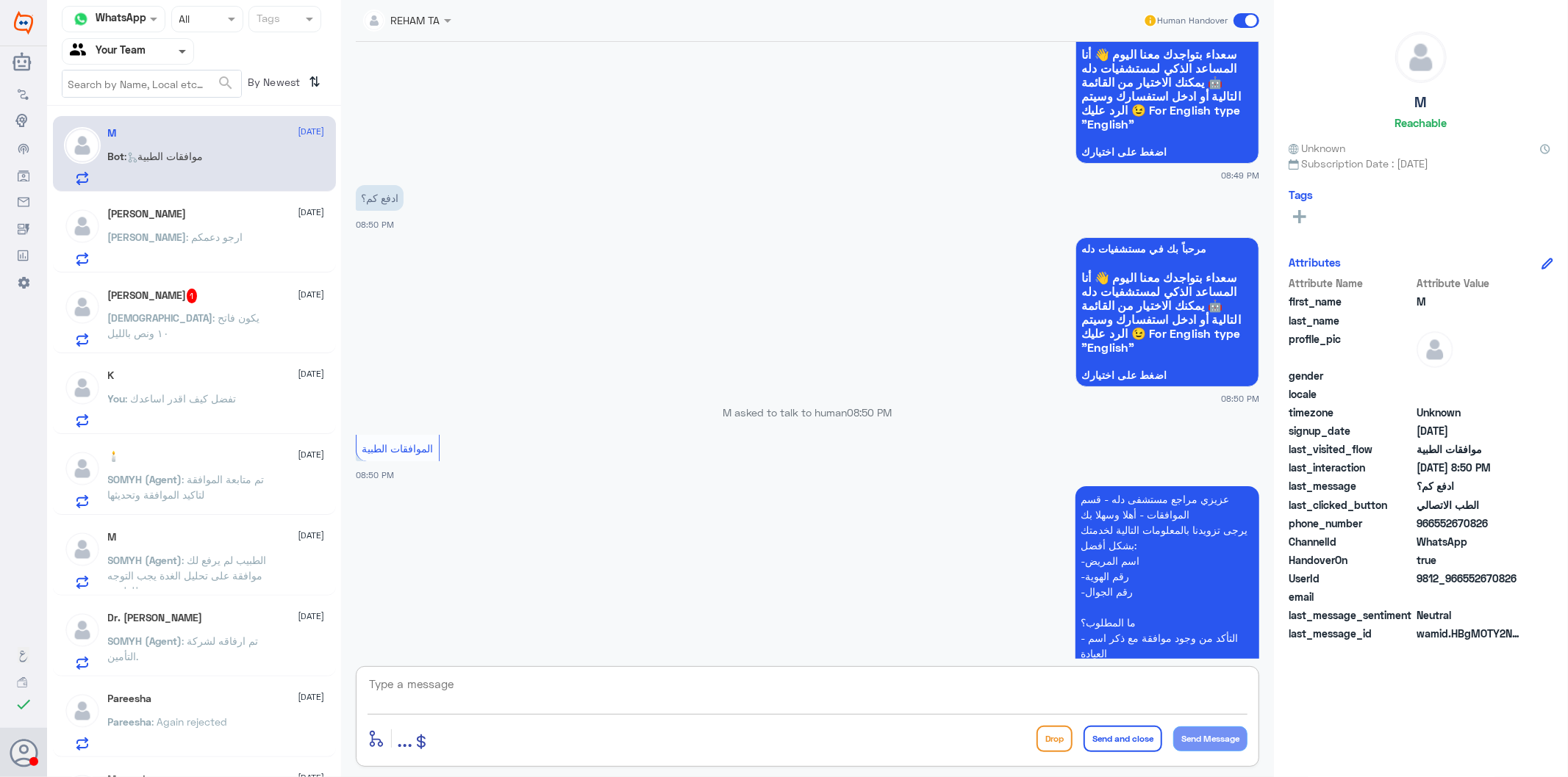
click at [180, 52] on span at bounding box center [182, 52] width 7 height 5
click at [198, 406] on p "You : تفضل كيف اقدر اساعدك" at bounding box center [172, 409] width 129 height 36
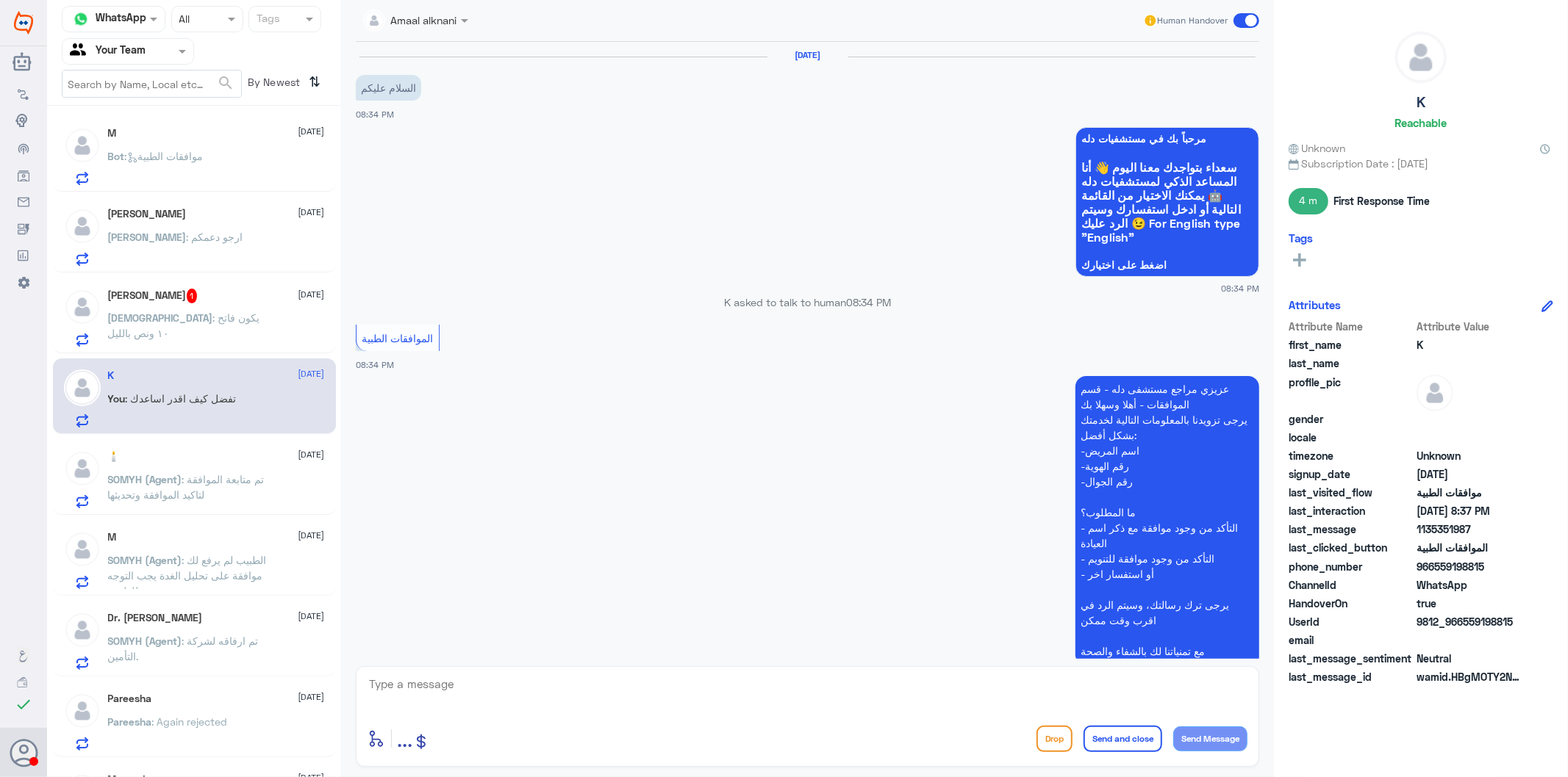
scroll to position [327, 0]
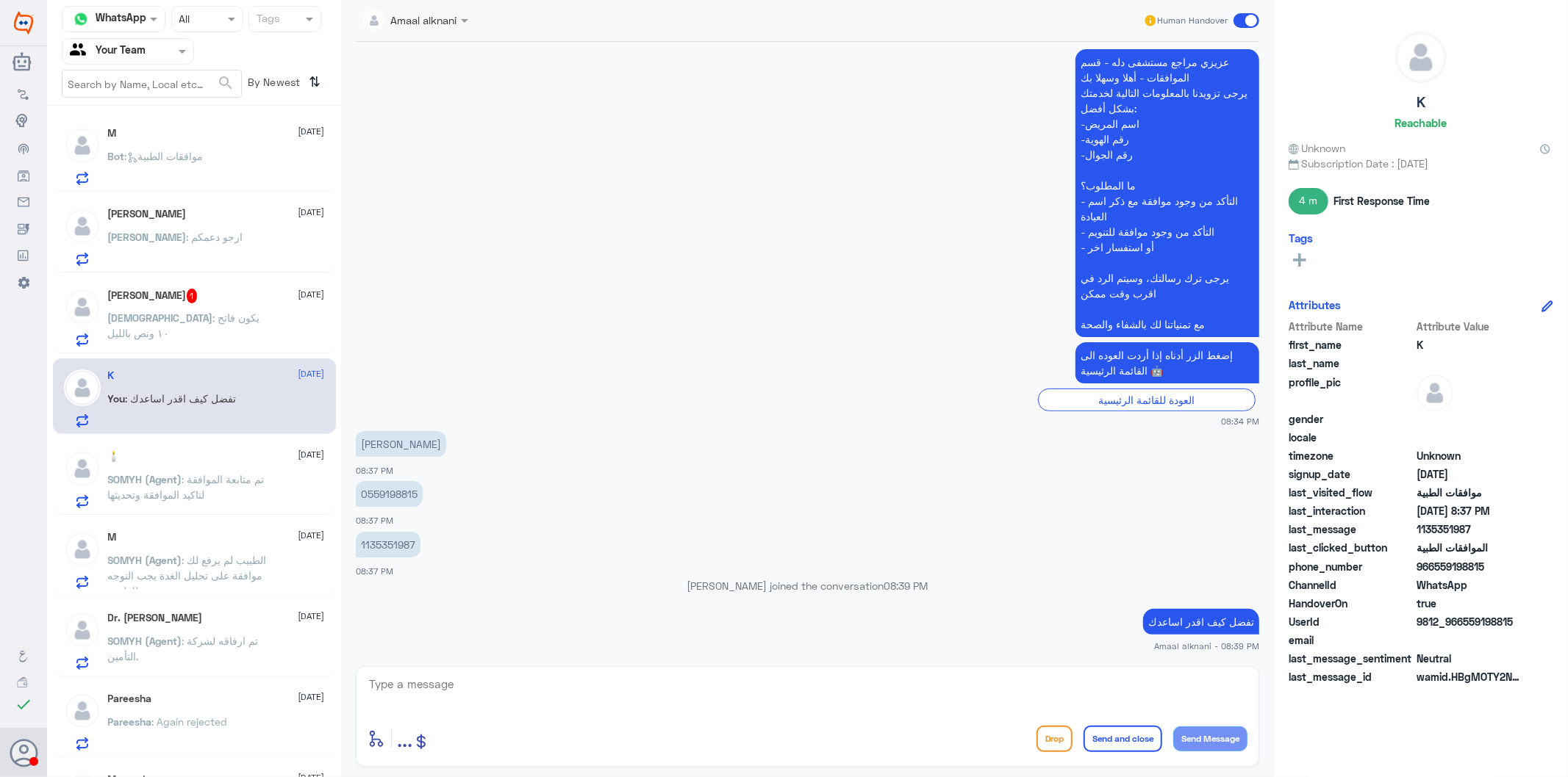
click at [189, 500] on span ": تم متابعة الموافقة لتاكيد الموافقة وتحديثها" at bounding box center [186, 486] width 157 height 28
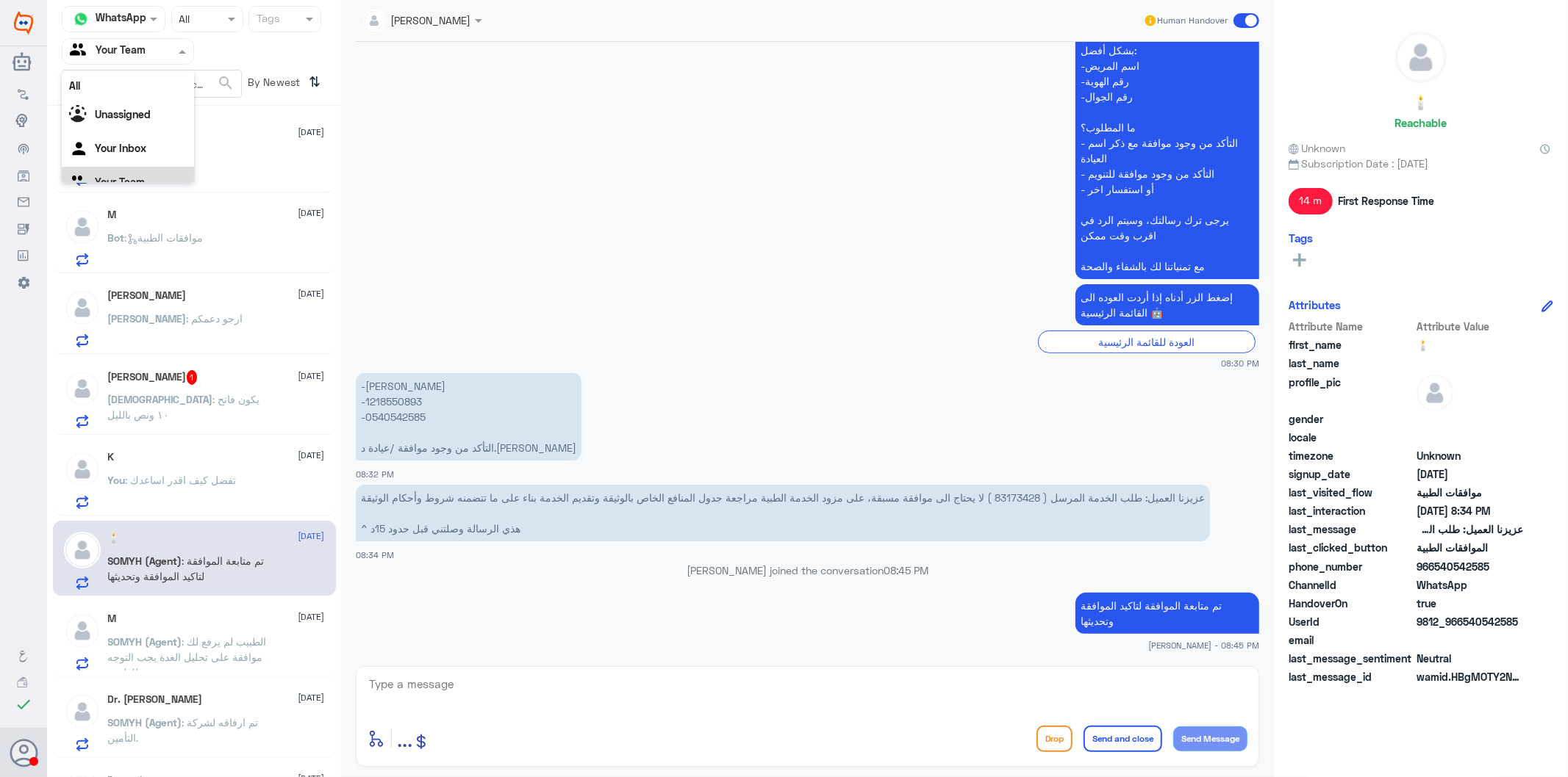
click at [141, 47] on input "text" at bounding box center [110, 51] width 81 height 17
click at [138, 125] on Inbox "Your Inbox" at bounding box center [121, 130] width 52 height 12
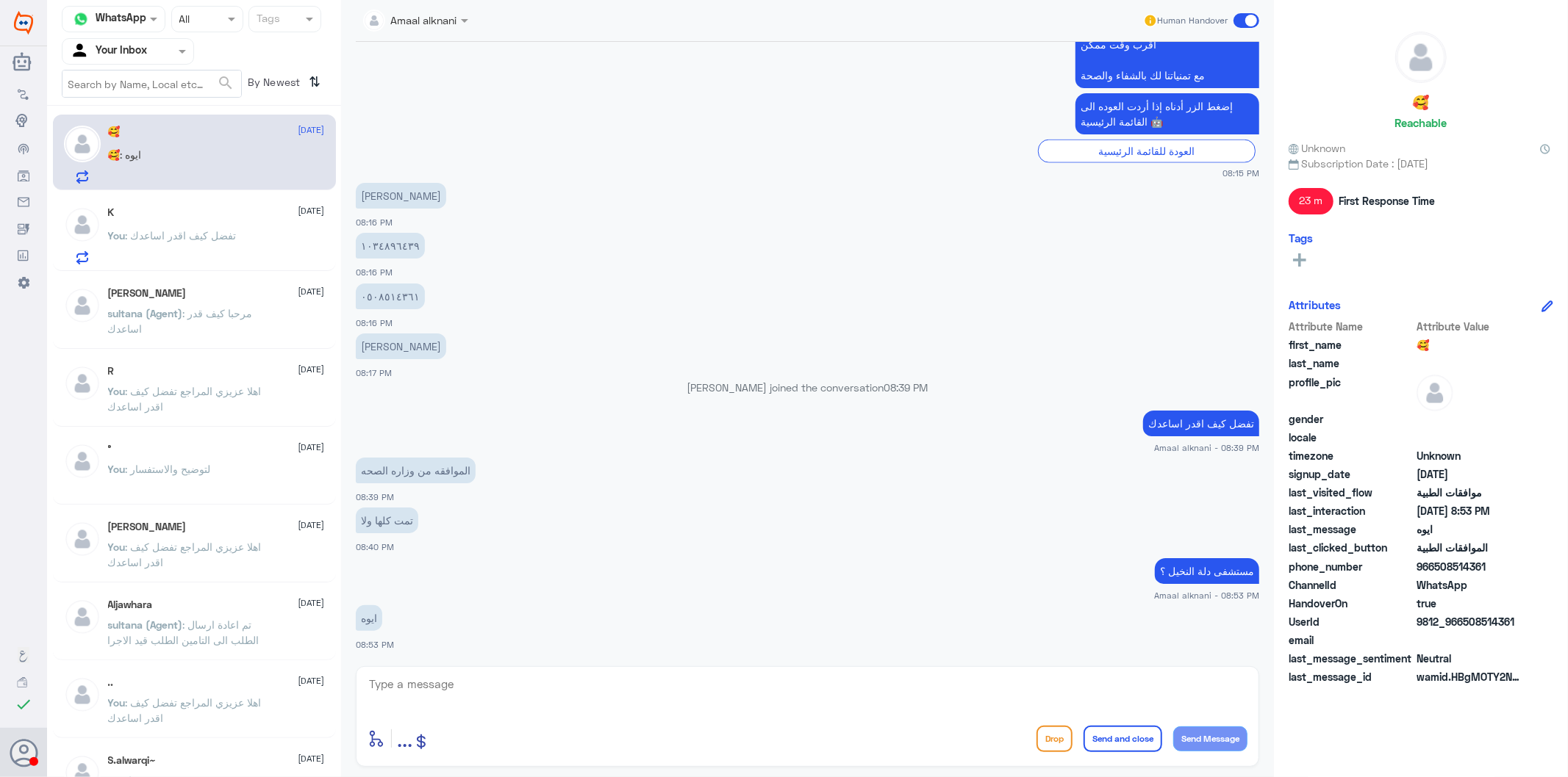
scroll to position [0, 0]
click at [192, 244] on p "You : تفضل كيف اقدر اساعدك" at bounding box center [172, 248] width 129 height 36
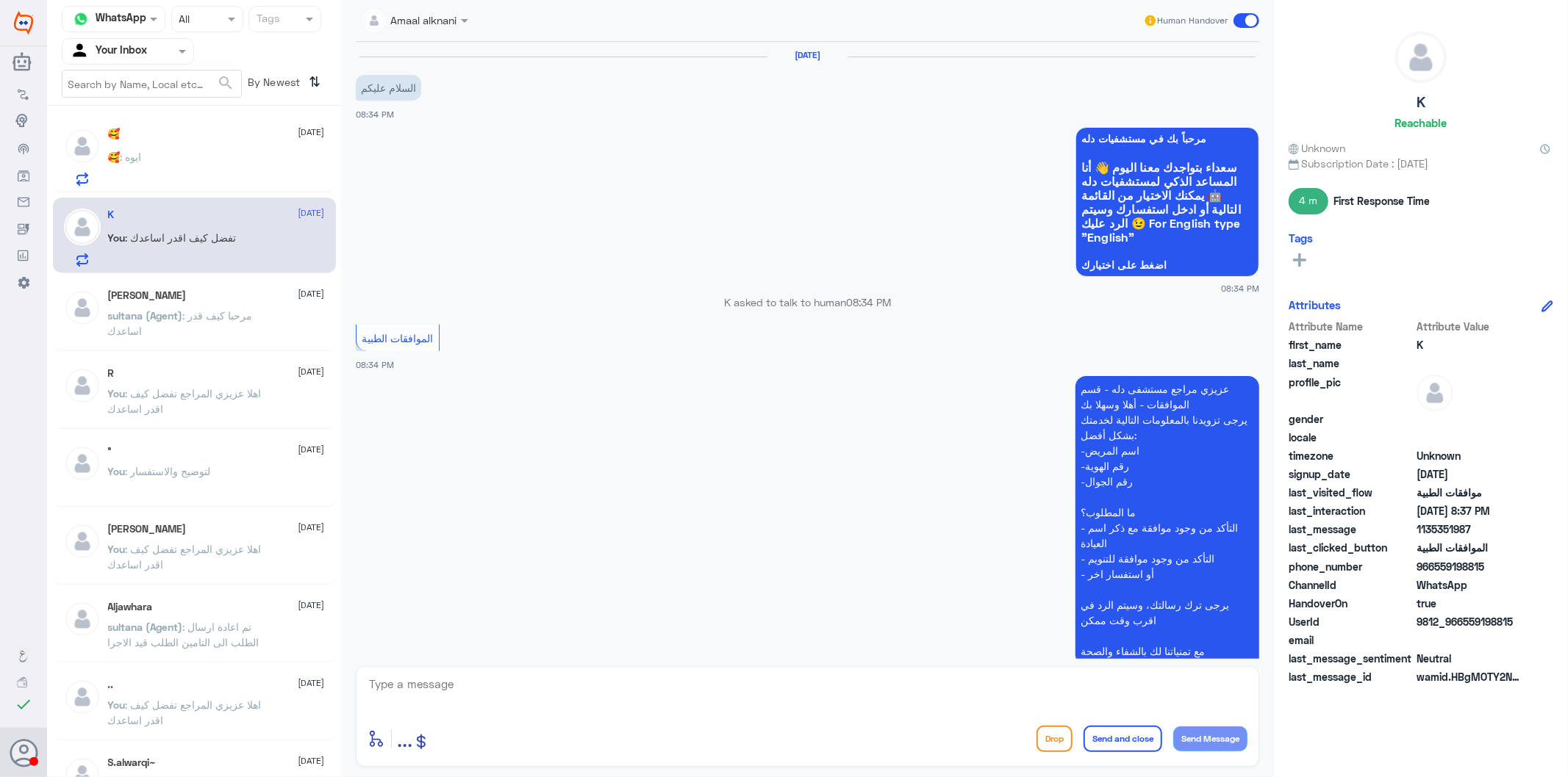
scroll to position [327, 0]
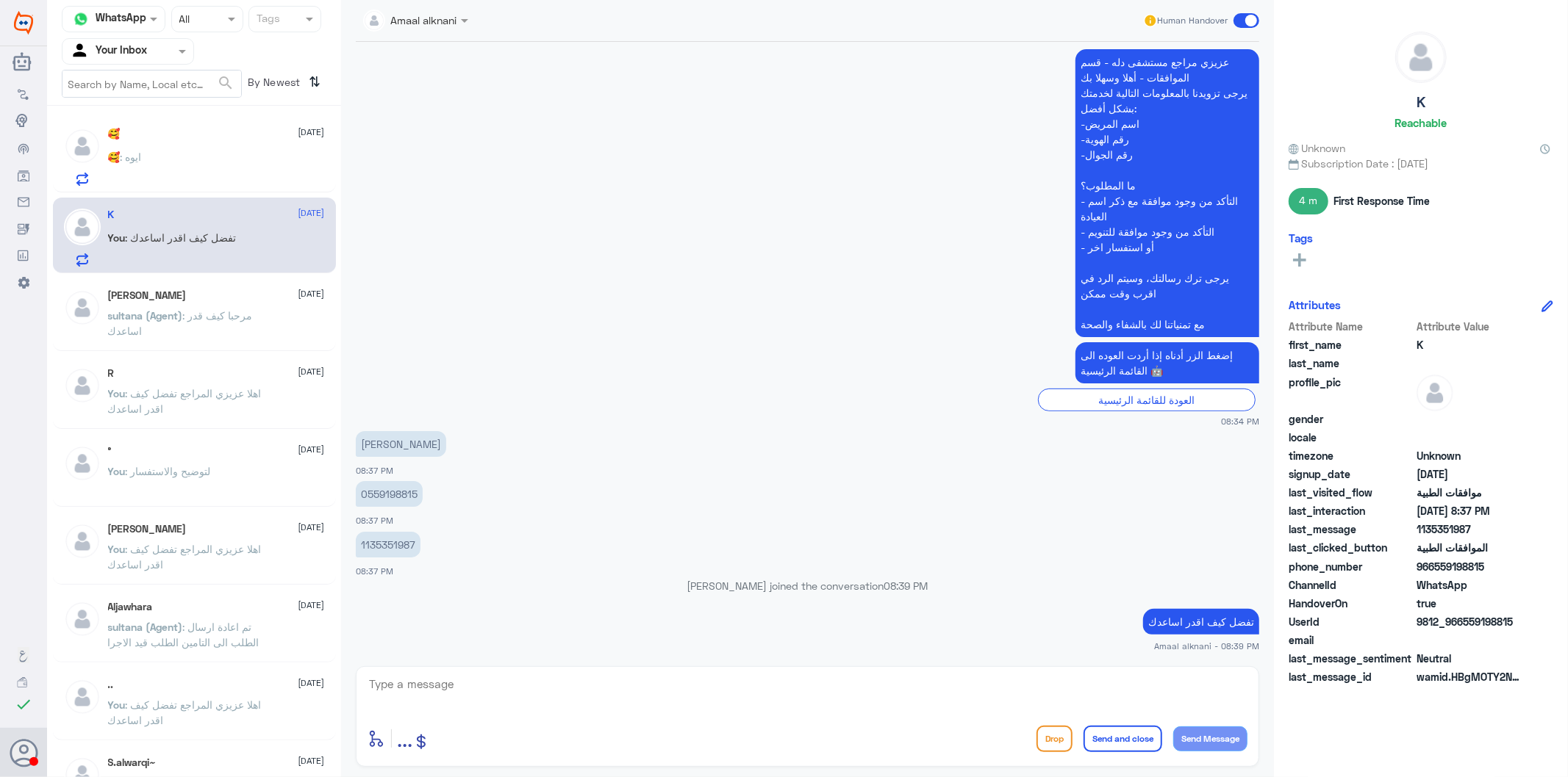
click at [515, 682] on textarea at bounding box center [807, 693] width 880 height 36
click at [484, 686] on textarea at bounding box center [807, 693] width 880 height 36
click at [471, 686] on textarea at bounding box center [807, 693] width 880 height 36
type textarea "k"
click at [396, 539] on p "1135351987" at bounding box center [388, 544] width 65 height 26
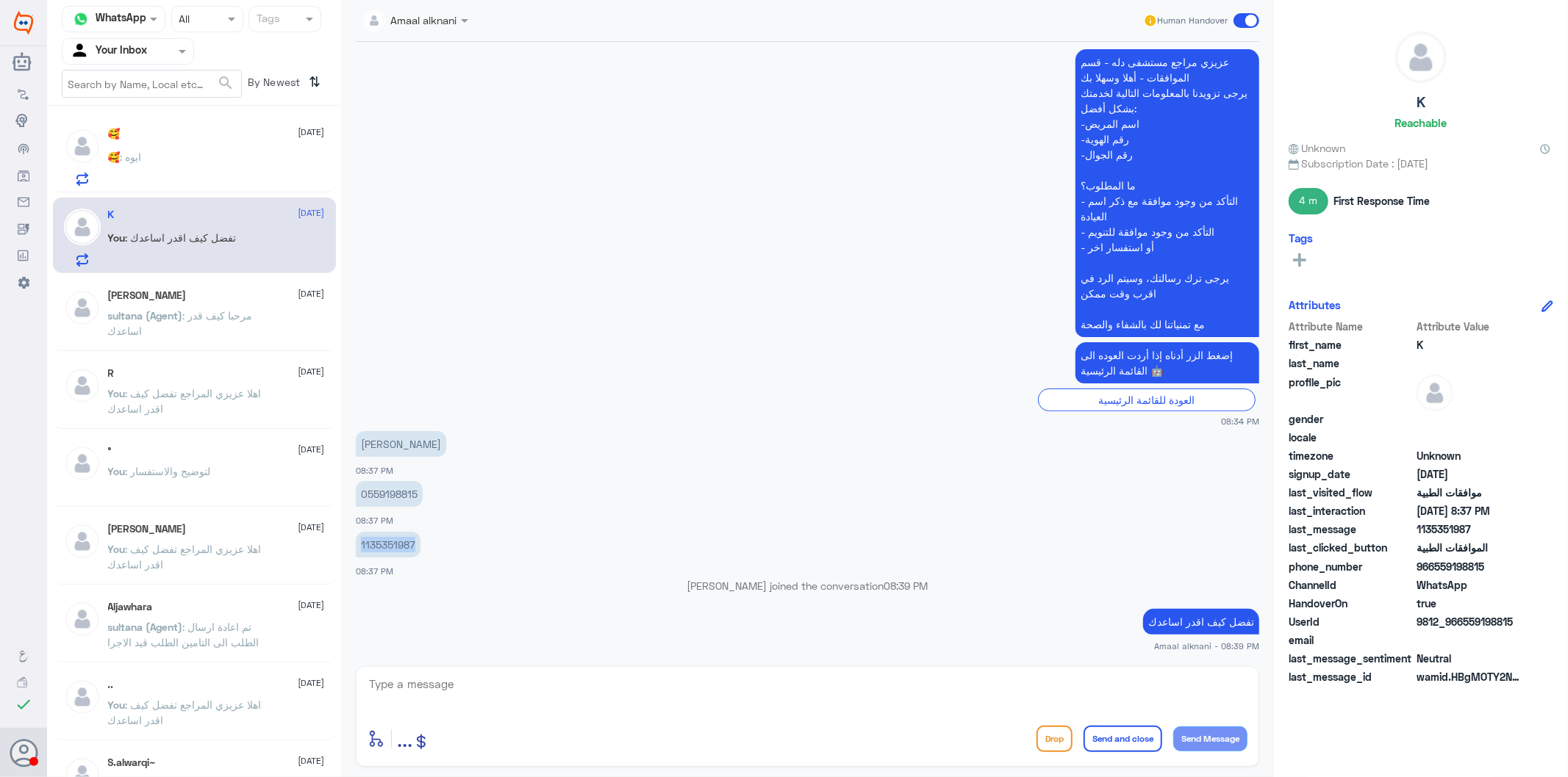
click at [396, 539] on p "1135351987" at bounding box center [388, 544] width 65 height 26
click at [535, 685] on textarea at bounding box center [807, 693] width 880 height 36
type textarea "نسعد دوما بخدمتكم ونتمنى لكم دوام الصحة والعافية"
click at [1114, 700] on button "Send and close" at bounding box center [1122, 739] width 78 height 27
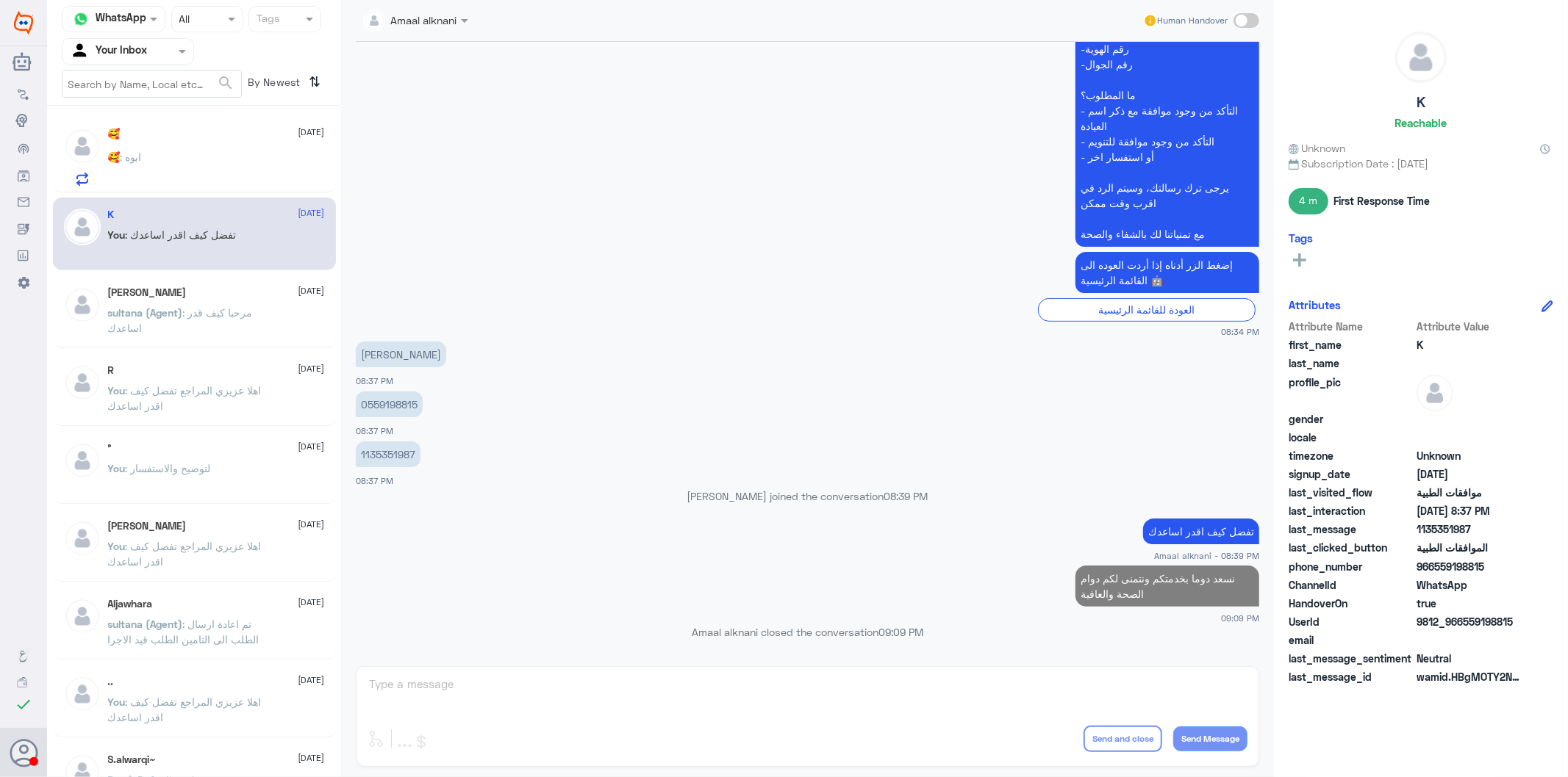
click at [149, 315] on span "sultana (Agent)" at bounding box center [145, 313] width 75 height 12
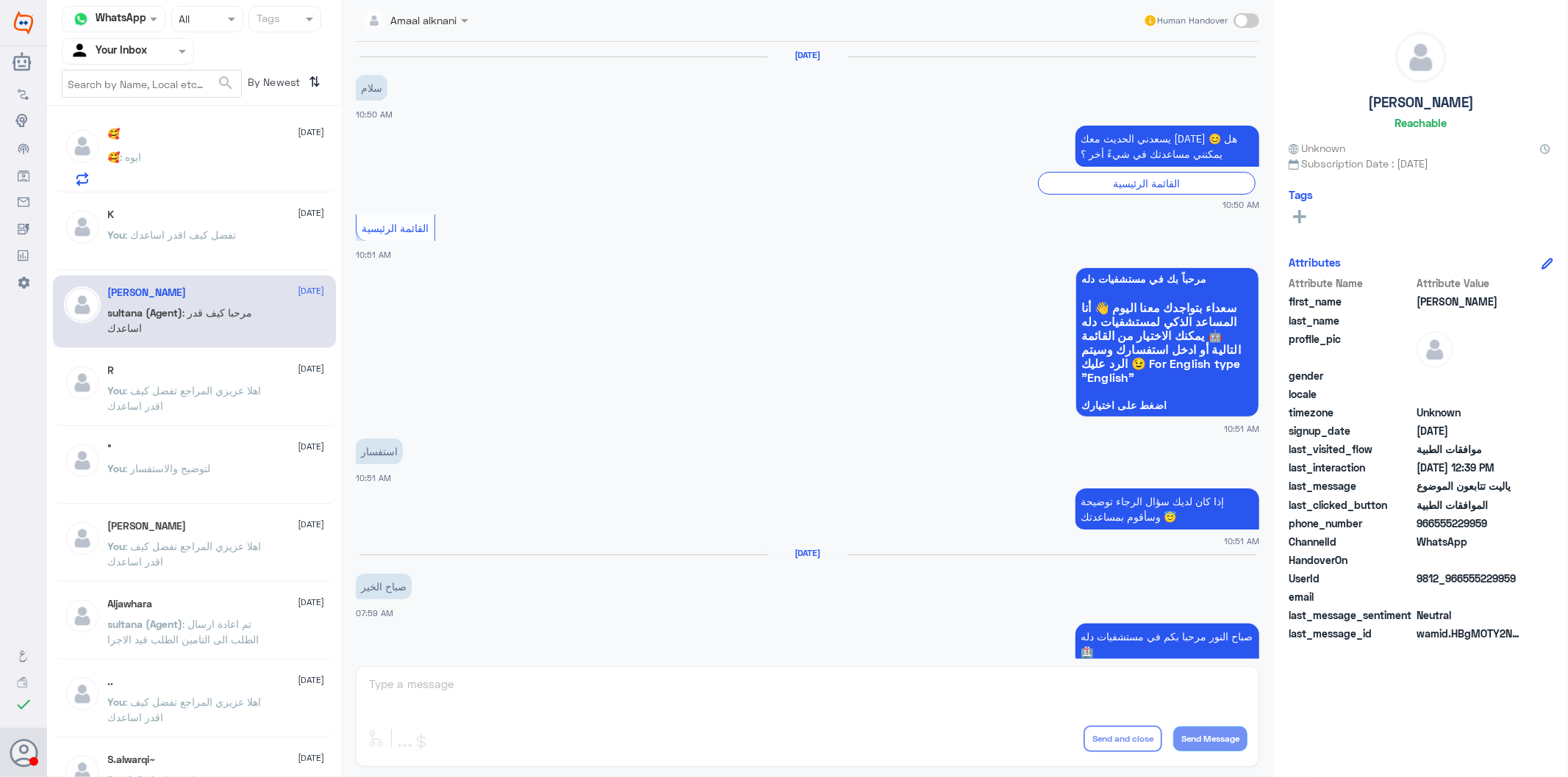
scroll to position [1337, 0]
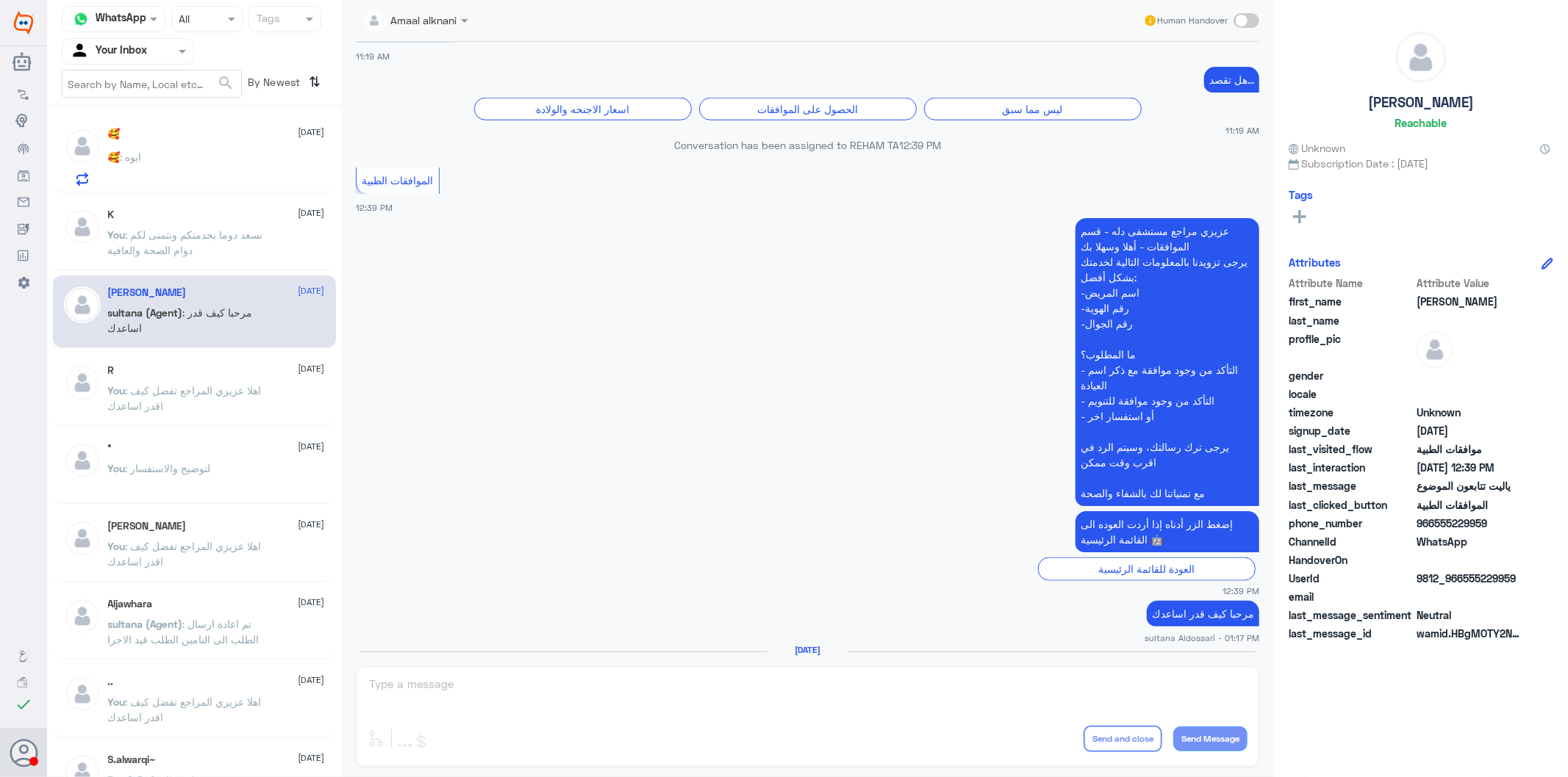
click at [182, 180] on div "🥰 : ايوه" at bounding box center [216, 169] width 217 height 33
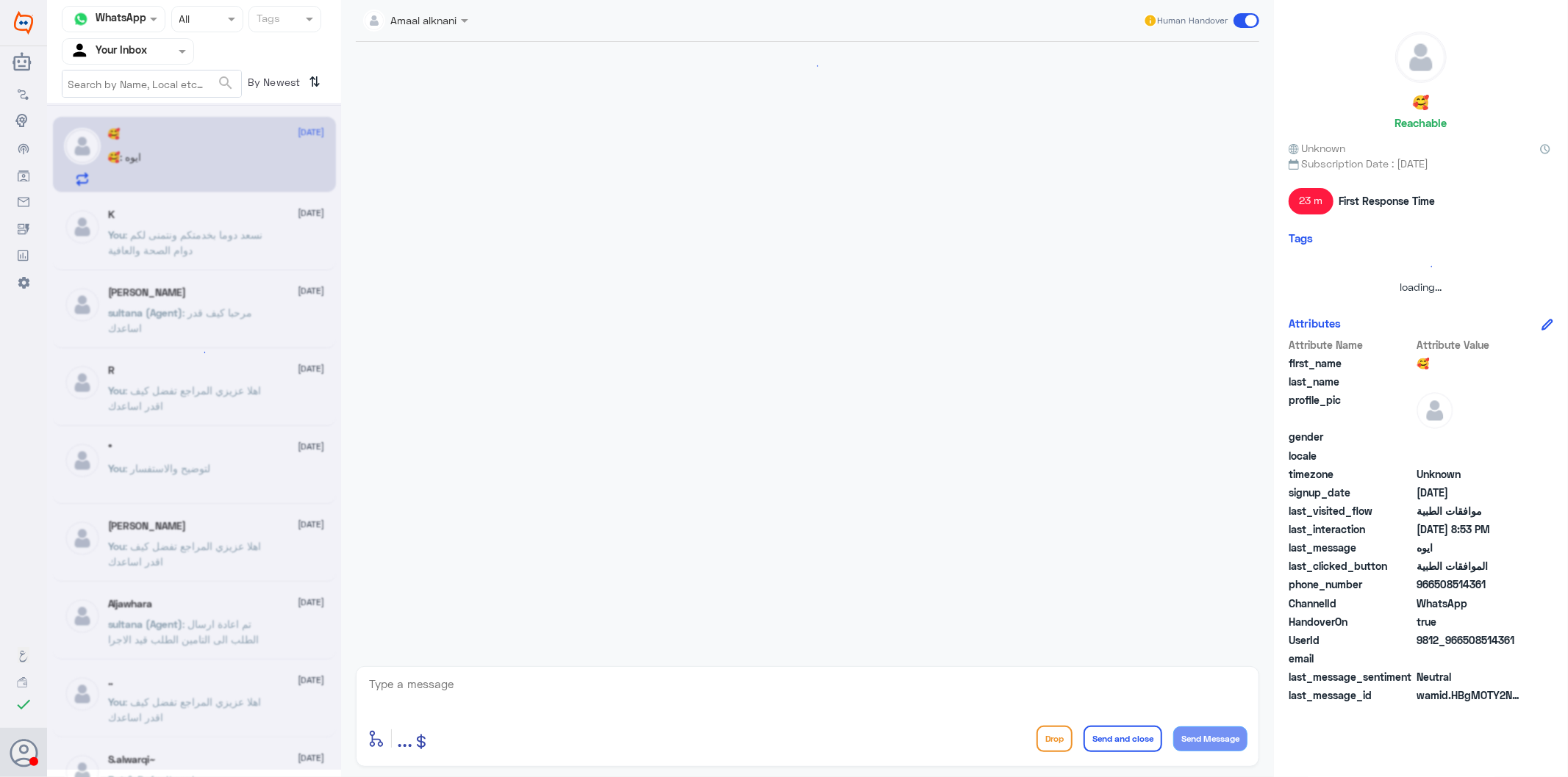
scroll to position [1597, 0]
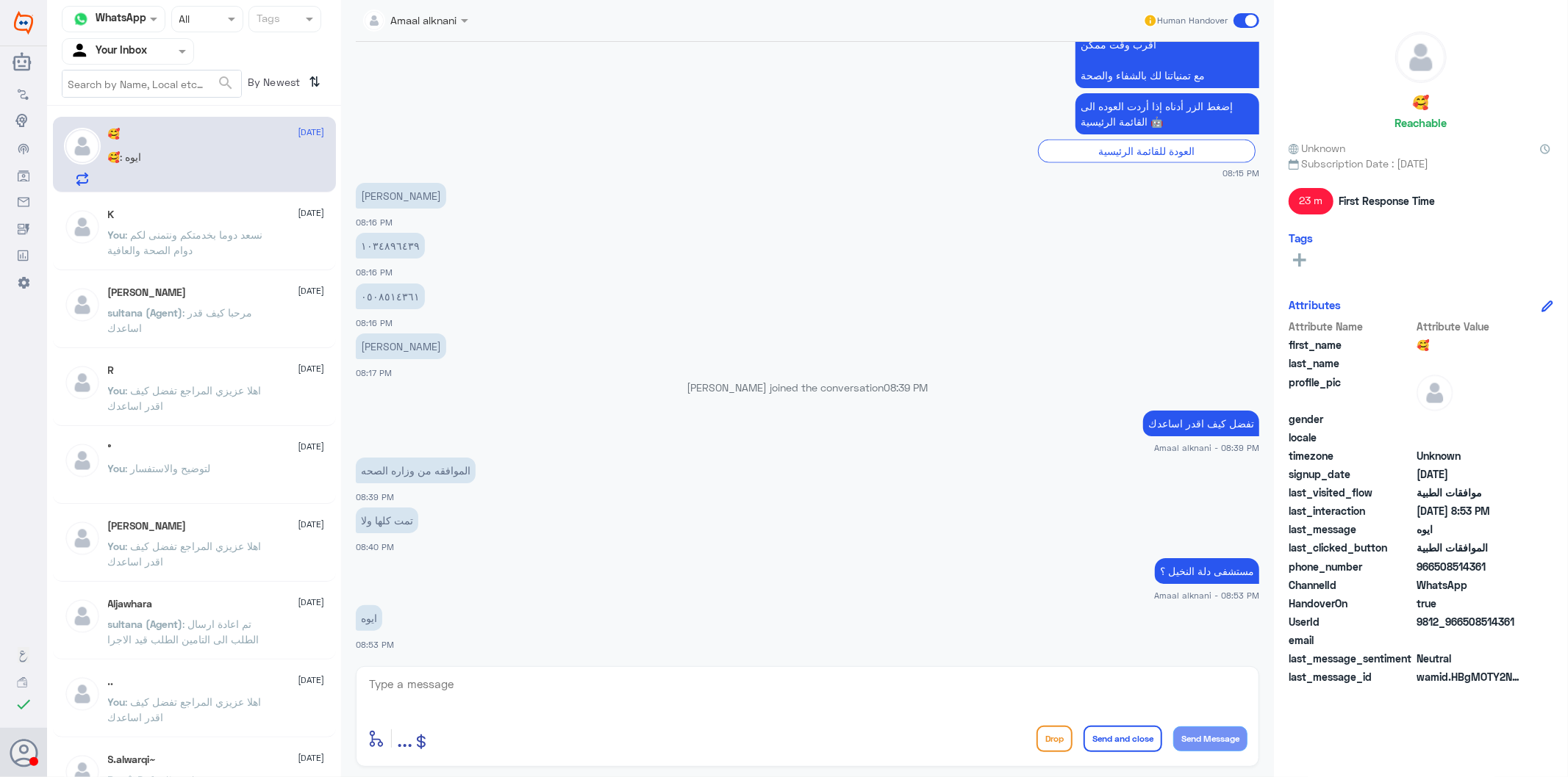
click at [467, 693] on textarea at bounding box center [807, 693] width 880 height 36
click at [166, 57] on div at bounding box center [127, 51] width 131 height 17
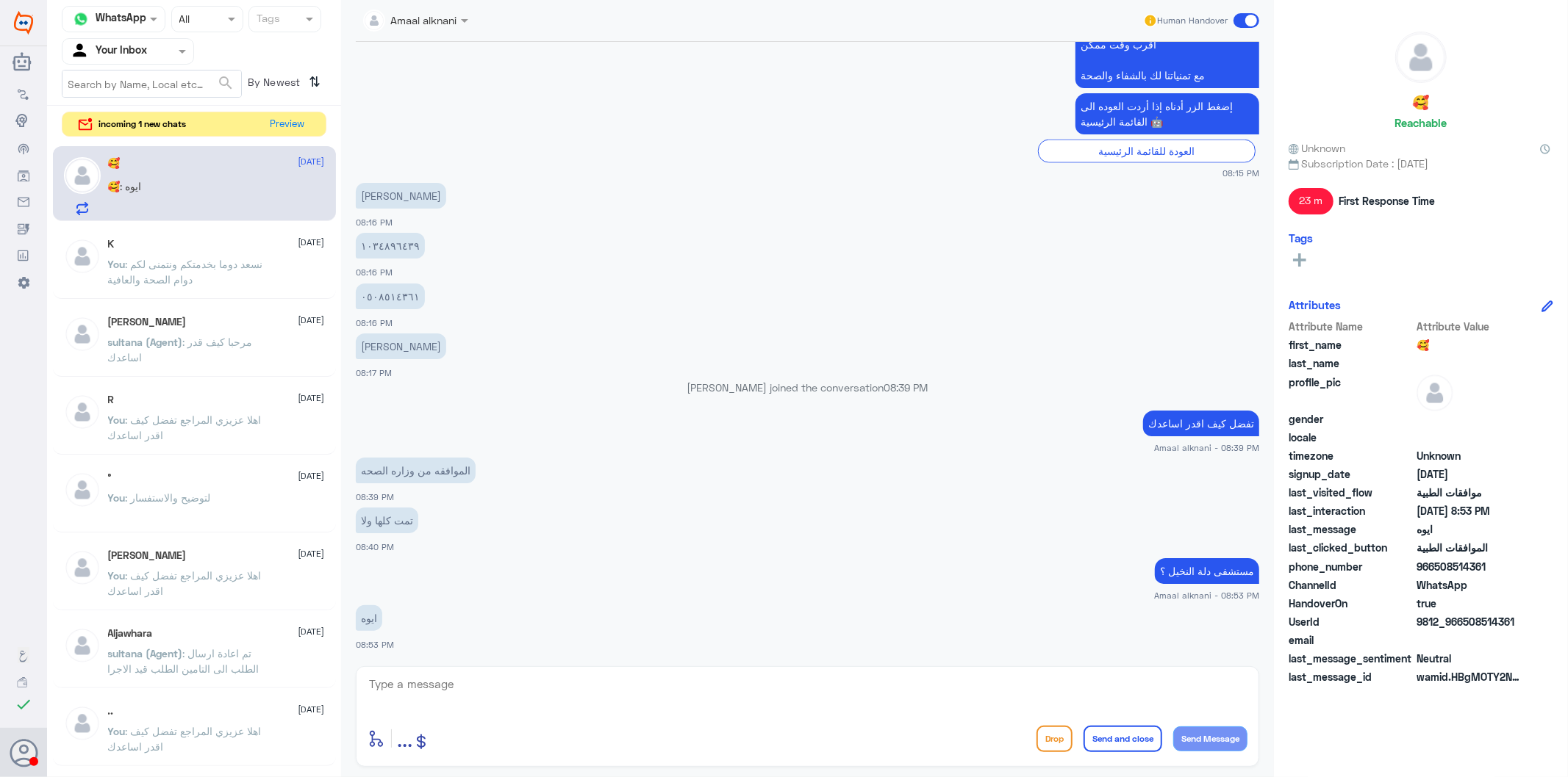
click at [562, 122] on app-msgs-text "إضغط الزر أدناه إذا أردت العوده الى القائمة الرئيسية 🤖" at bounding box center [808, 115] width 904 height 43
click at [186, 52] on span at bounding box center [184, 51] width 19 height 15
click at [138, 155] on div "Your Team" at bounding box center [127, 165] width 133 height 34
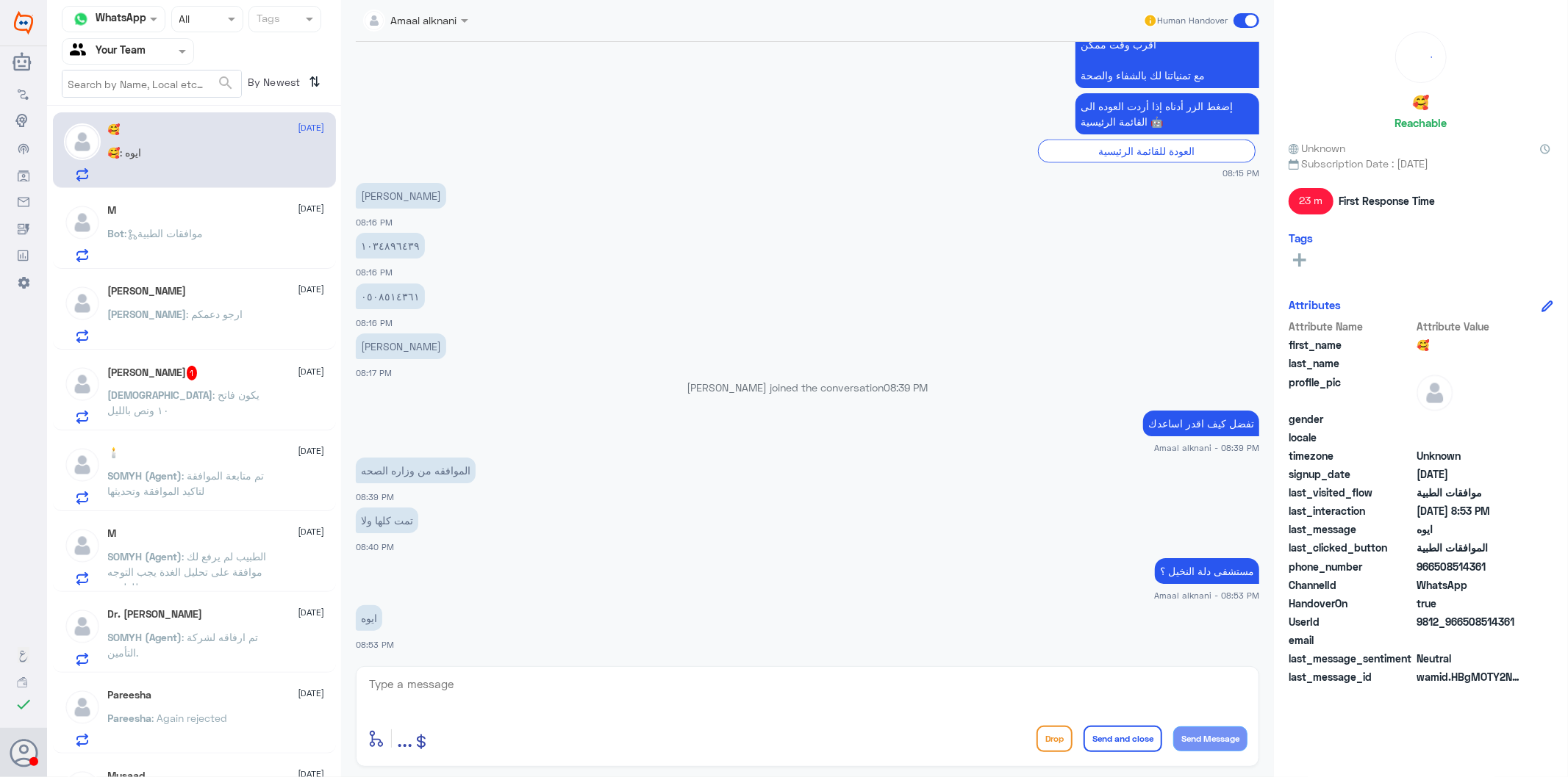
scroll to position [0, 0]
click at [565, 685] on textarea at bounding box center [807, 693] width 880 height 36
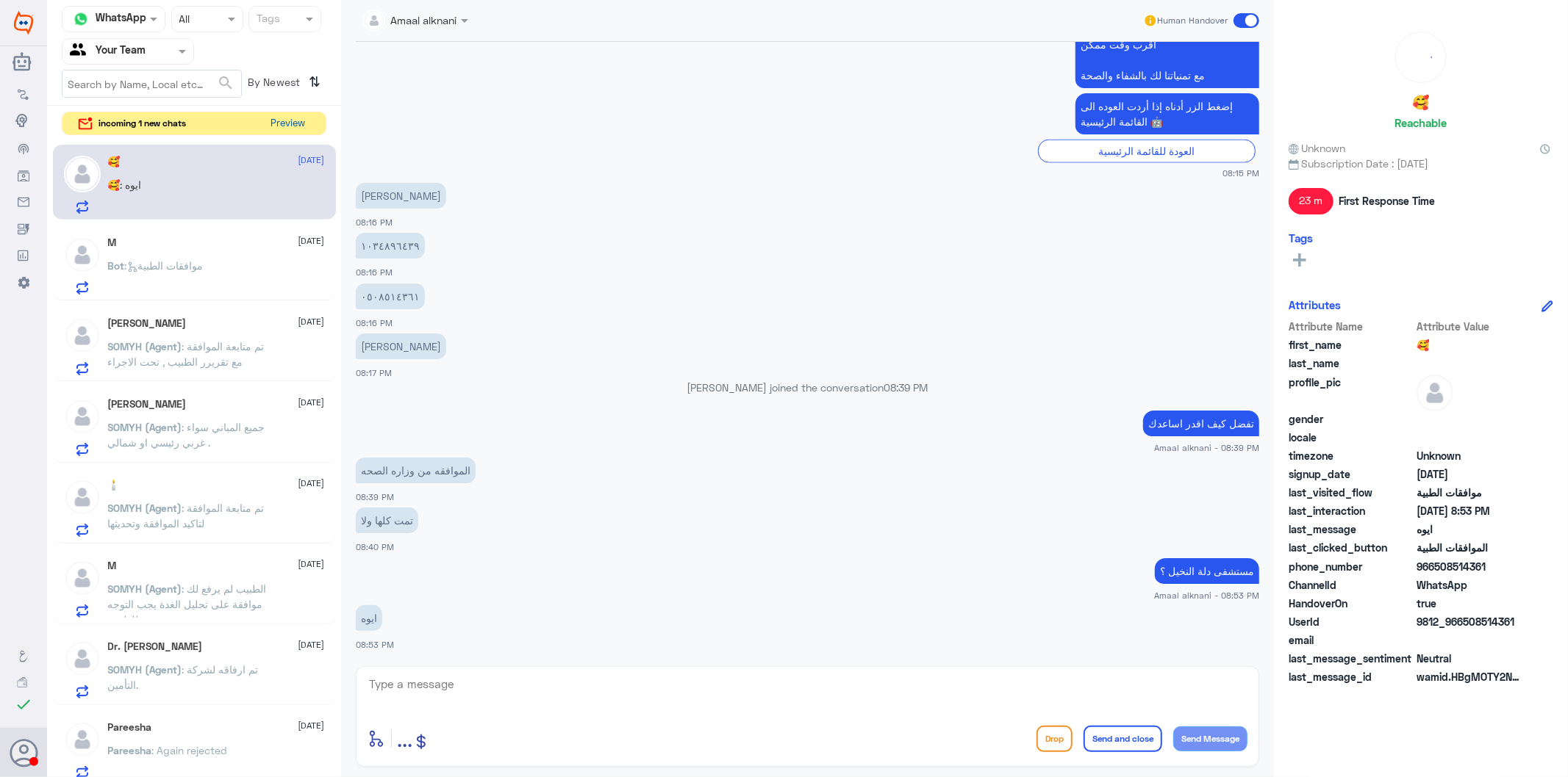
click at [280, 127] on button "Preview" at bounding box center [287, 124] width 45 height 23
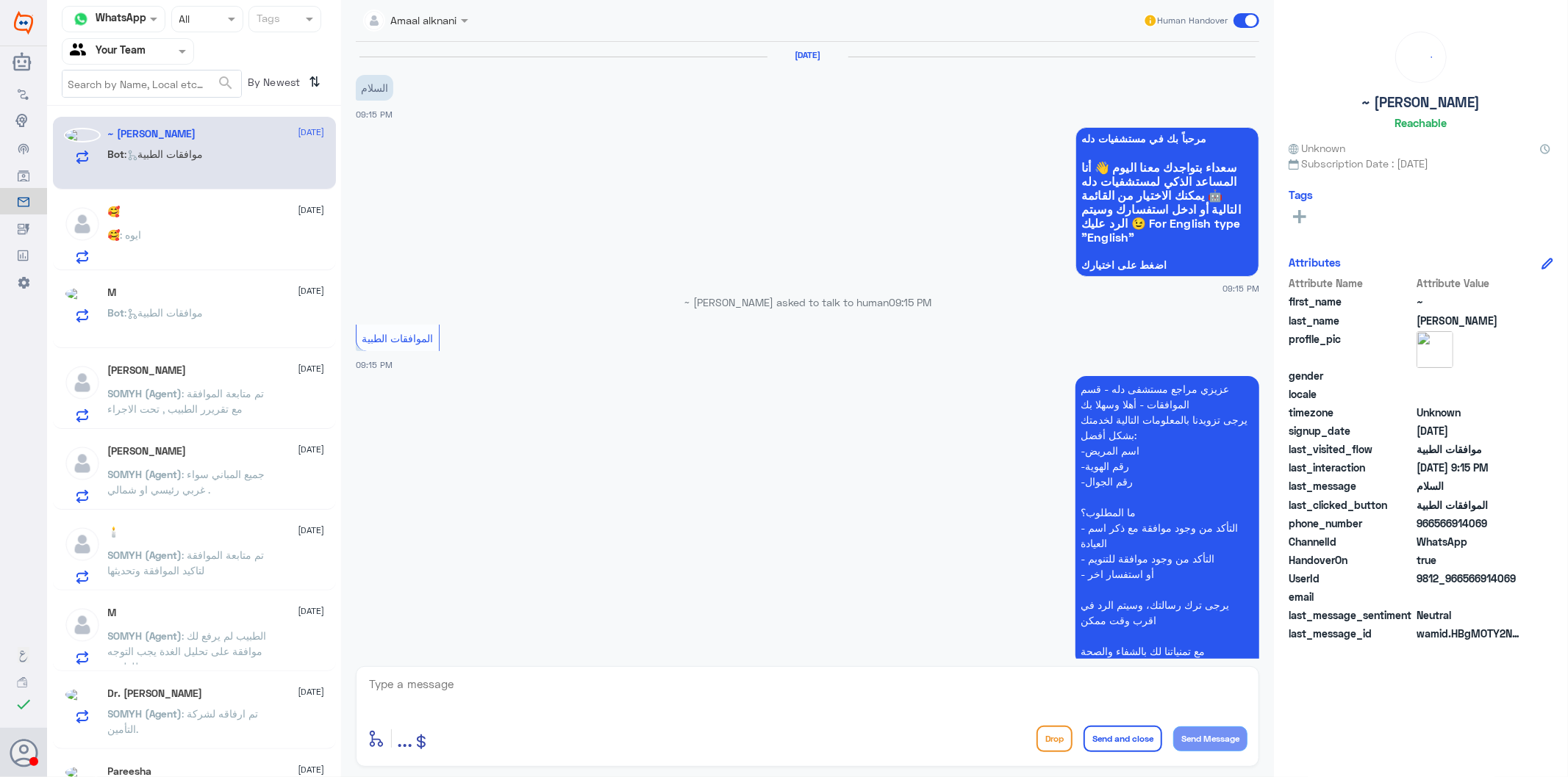
scroll to position [103, 0]
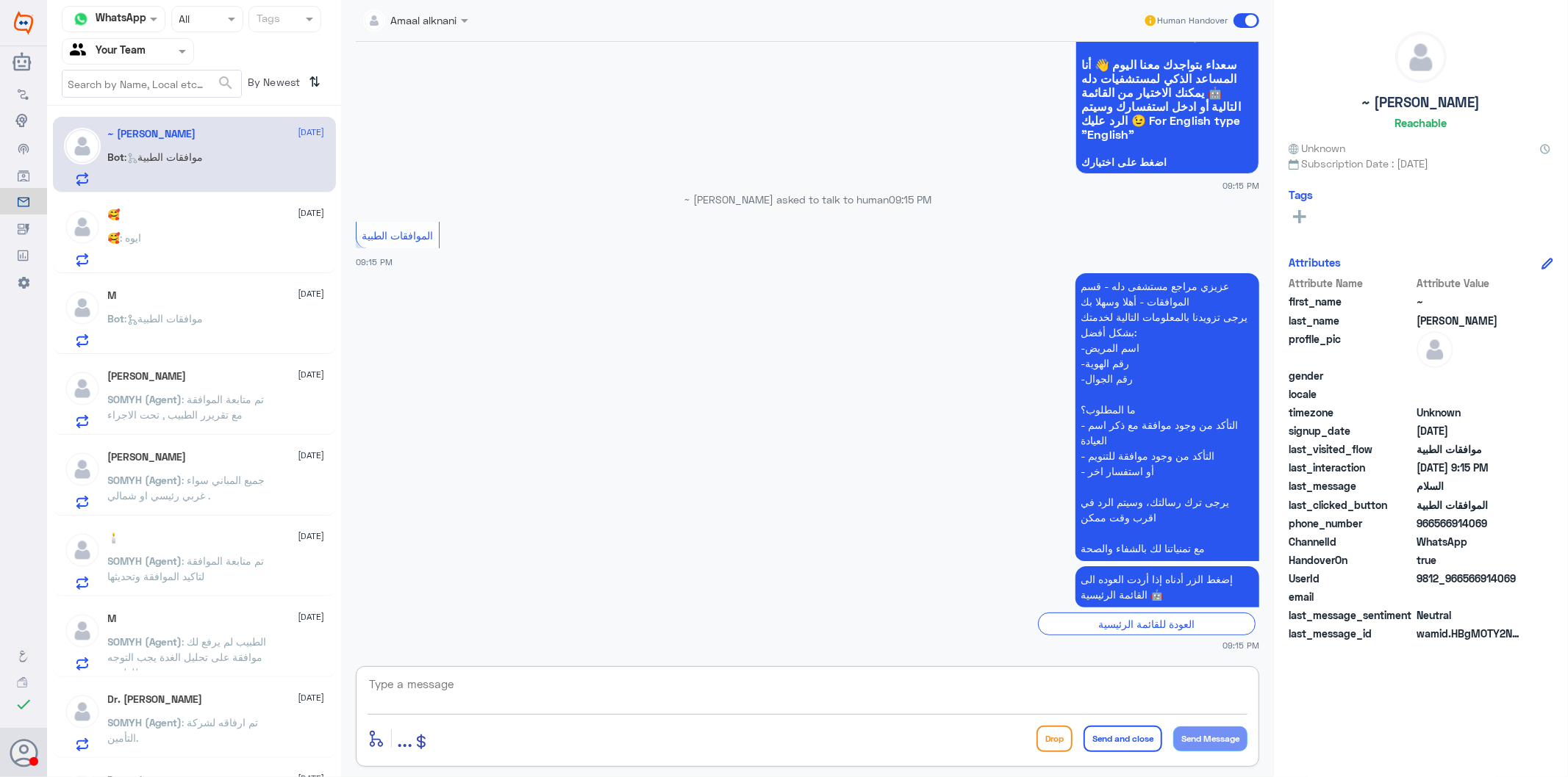
click at [518, 687] on textarea at bounding box center [807, 693] width 880 height 36
type textarea "تفضل كيف اقدر اساعدك"
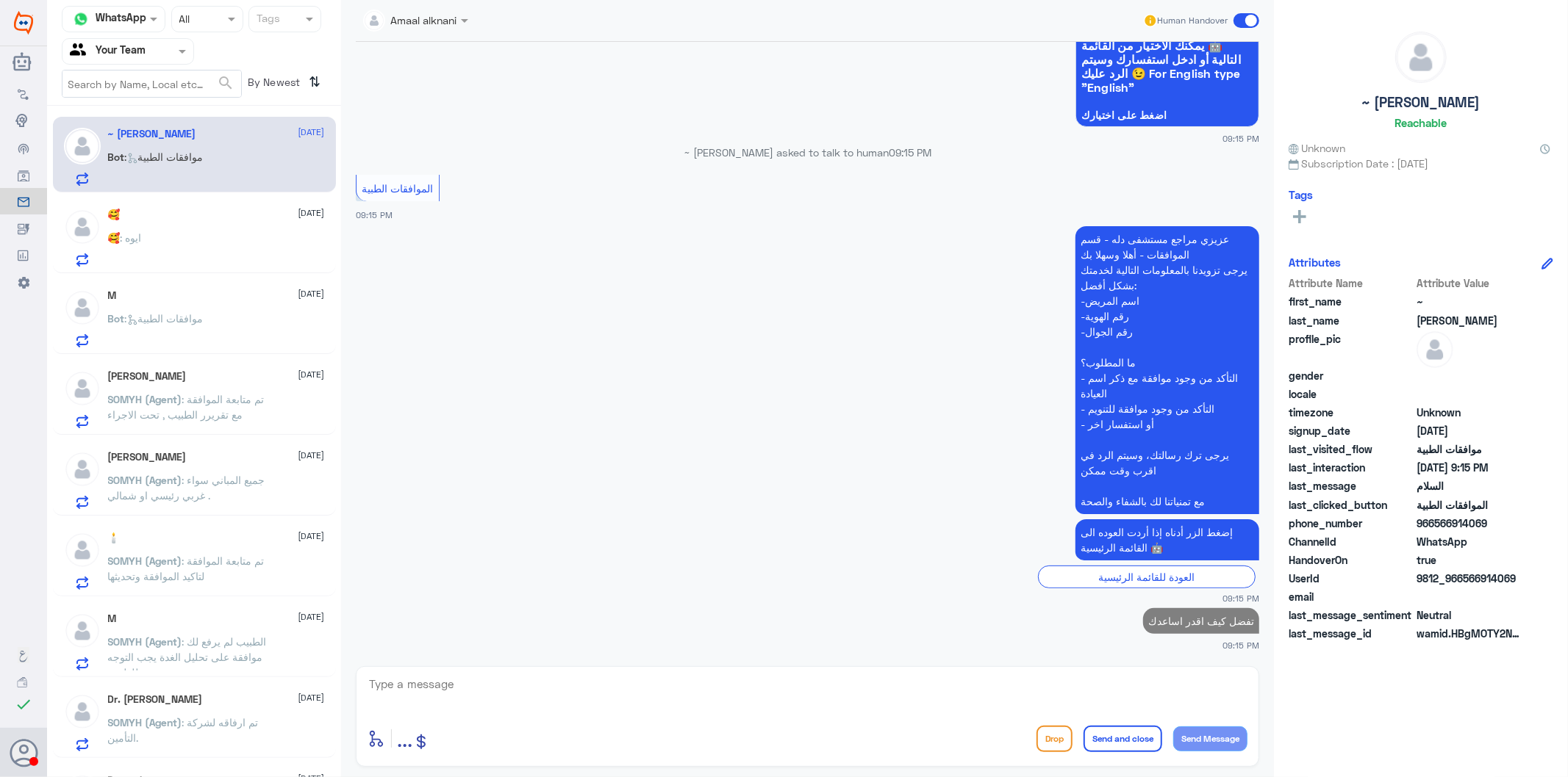
click at [189, 420] on span ": تم متابعة الموافقة مع تقريرر الطبيب , تحت الاجراء" at bounding box center [186, 406] width 157 height 28
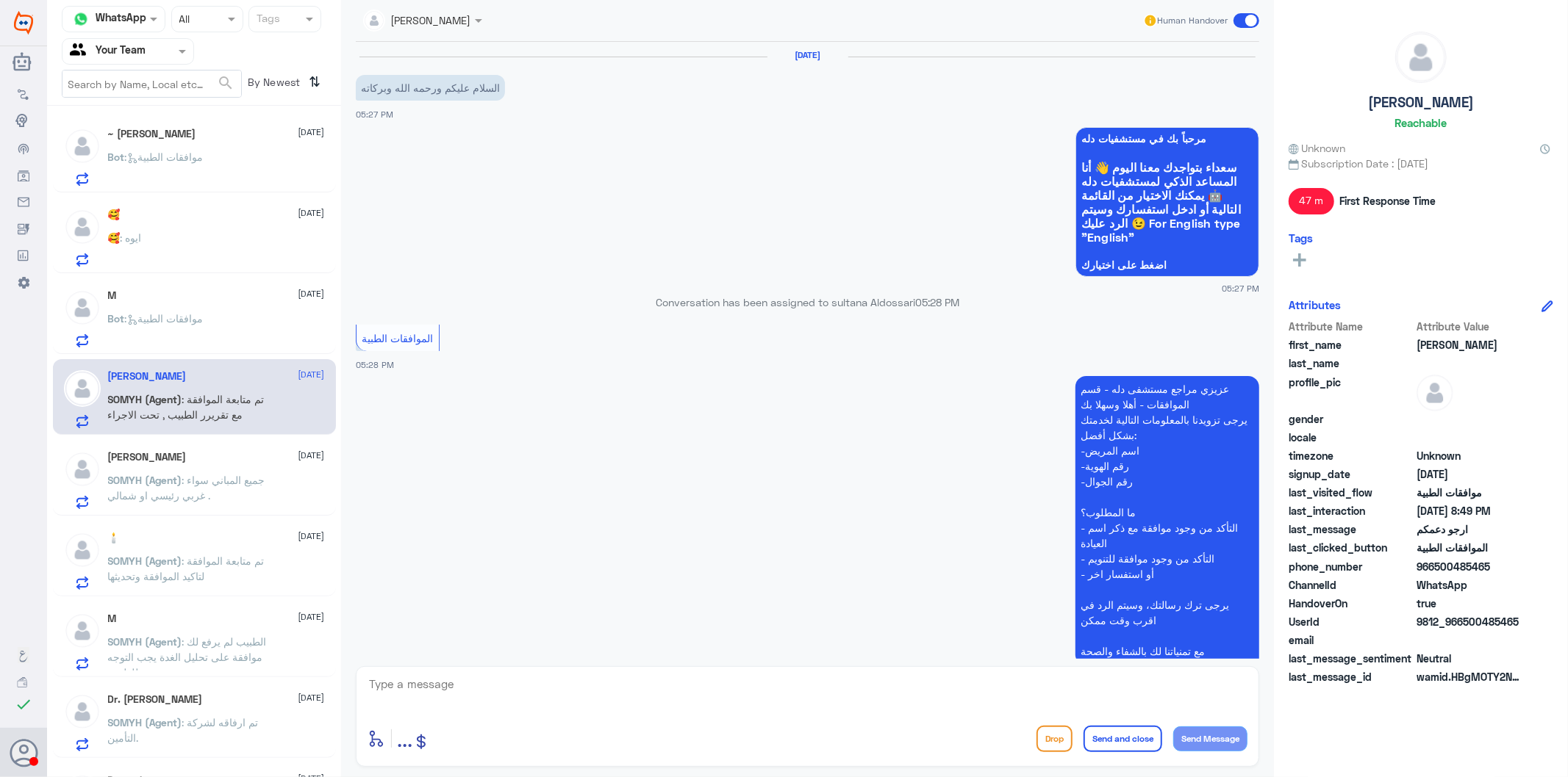
scroll to position [1686, 0]
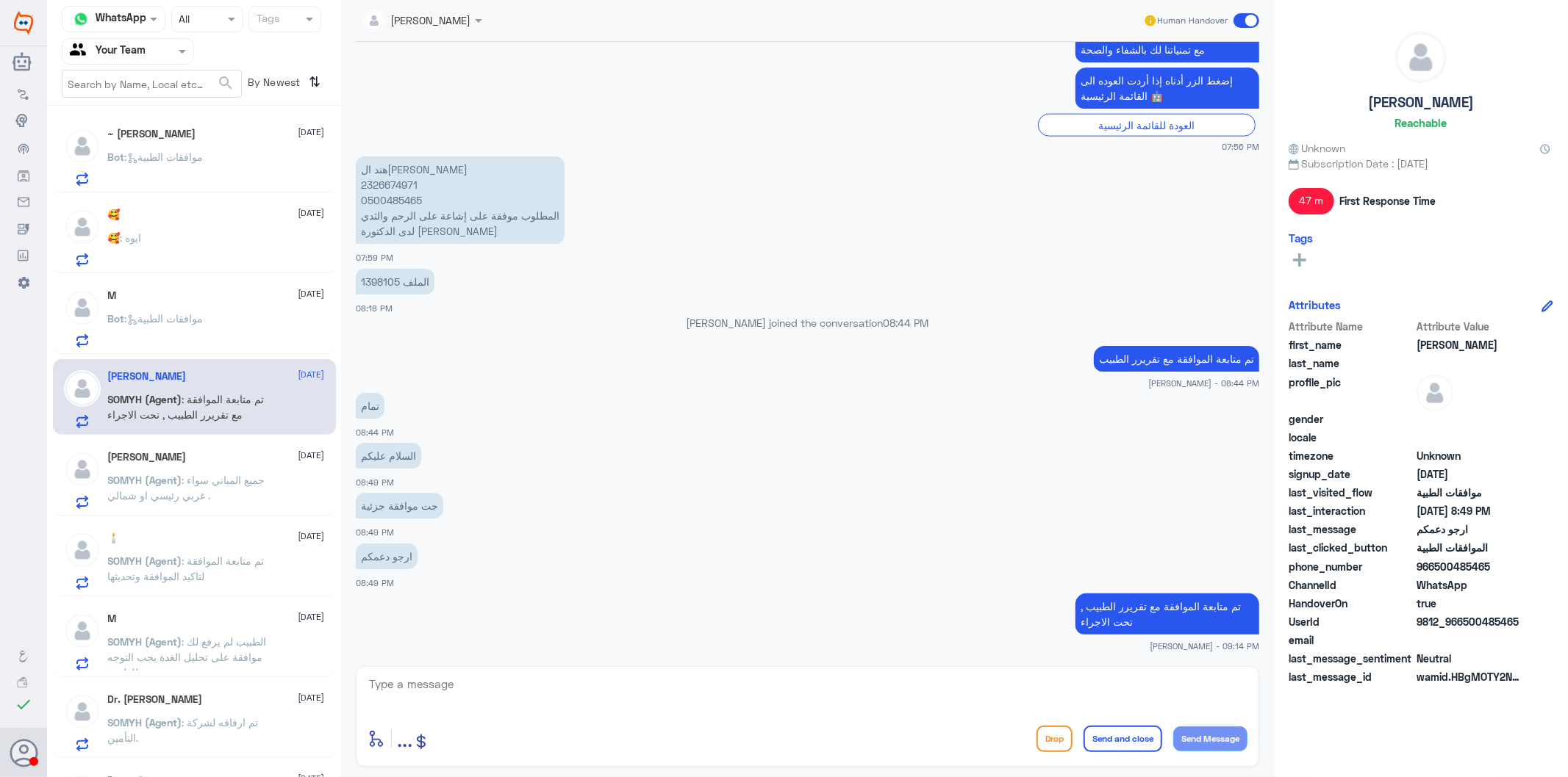
drag, startPoint x: 489, startPoint y: 672, endPoint x: 487, endPoint y: 687, distance: 15.1
click at [489, 677] on div "enter flow name ... Drop Send and close Send Message" at bounding box center [808, 717] width 904 height 100
click at [479, 700] on textarea at bounding box center [807, 693] width 880 height 36
click at [172, 480] on span "SOMYH (Agent)" at bounding box center [144, 480] width 74 height 12
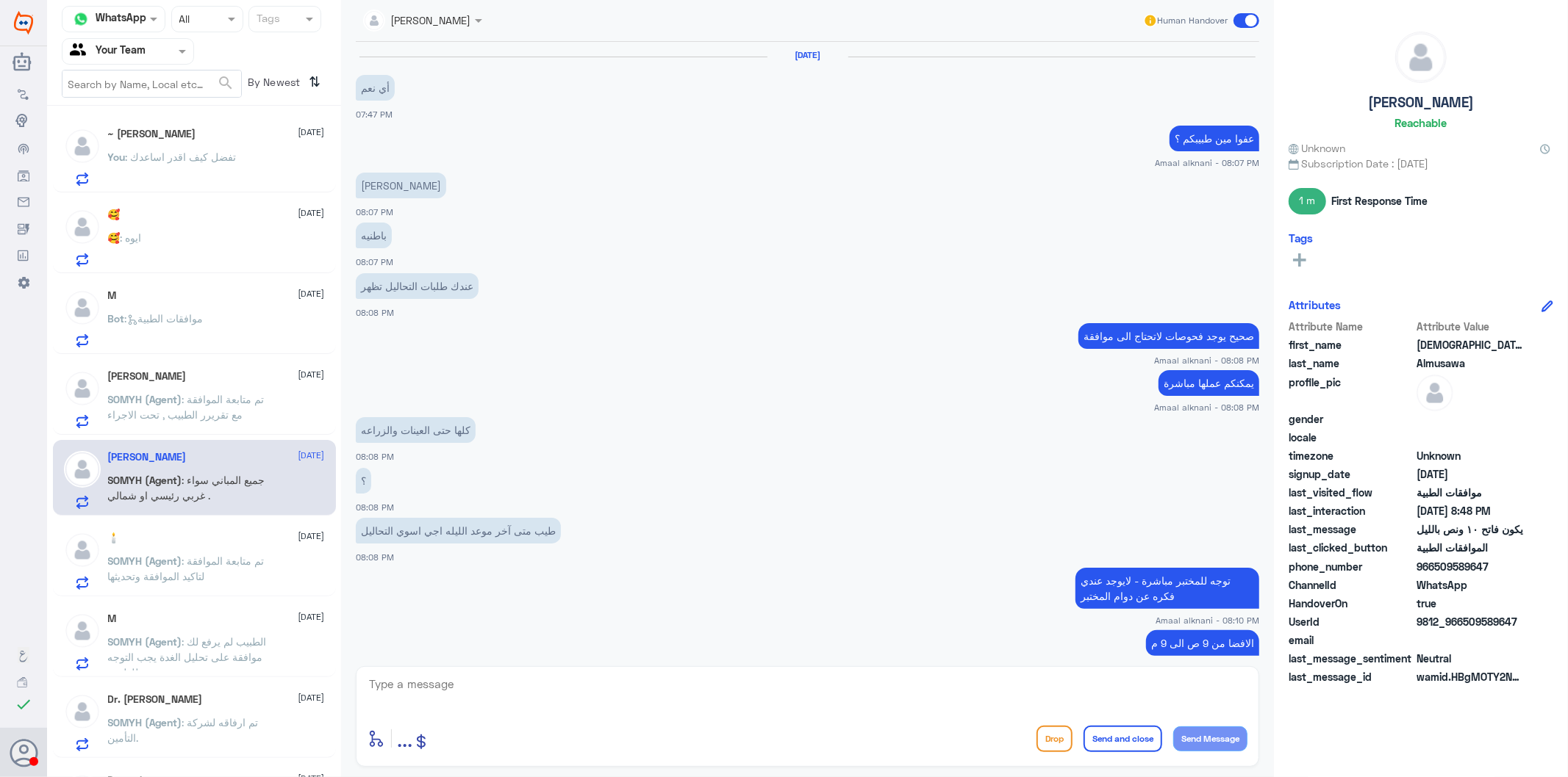
scroll to position [1386, 0]
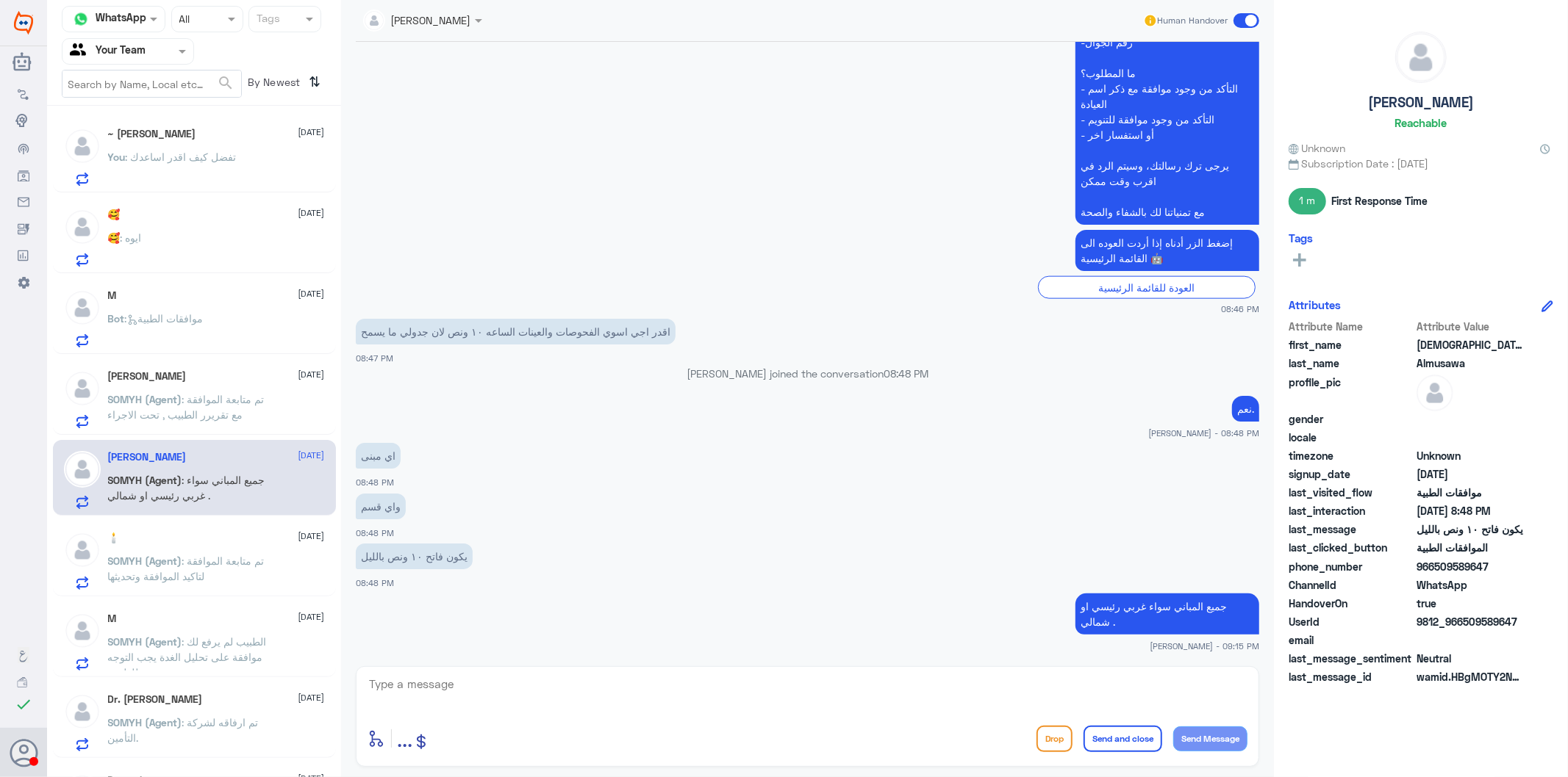
click at [484, 693] on textarea at bounding box center [807, 693] width 880 height 36
click at [456, 693] on textarea at bounding box center [807, 693] width 880 height 36
click at [248, 565] on p "SOMYH (Agent) : تم متابعة الموافقة لتاكيد الموافقة وتحديثها" at bounding box center [190, 571] width 165 height 36
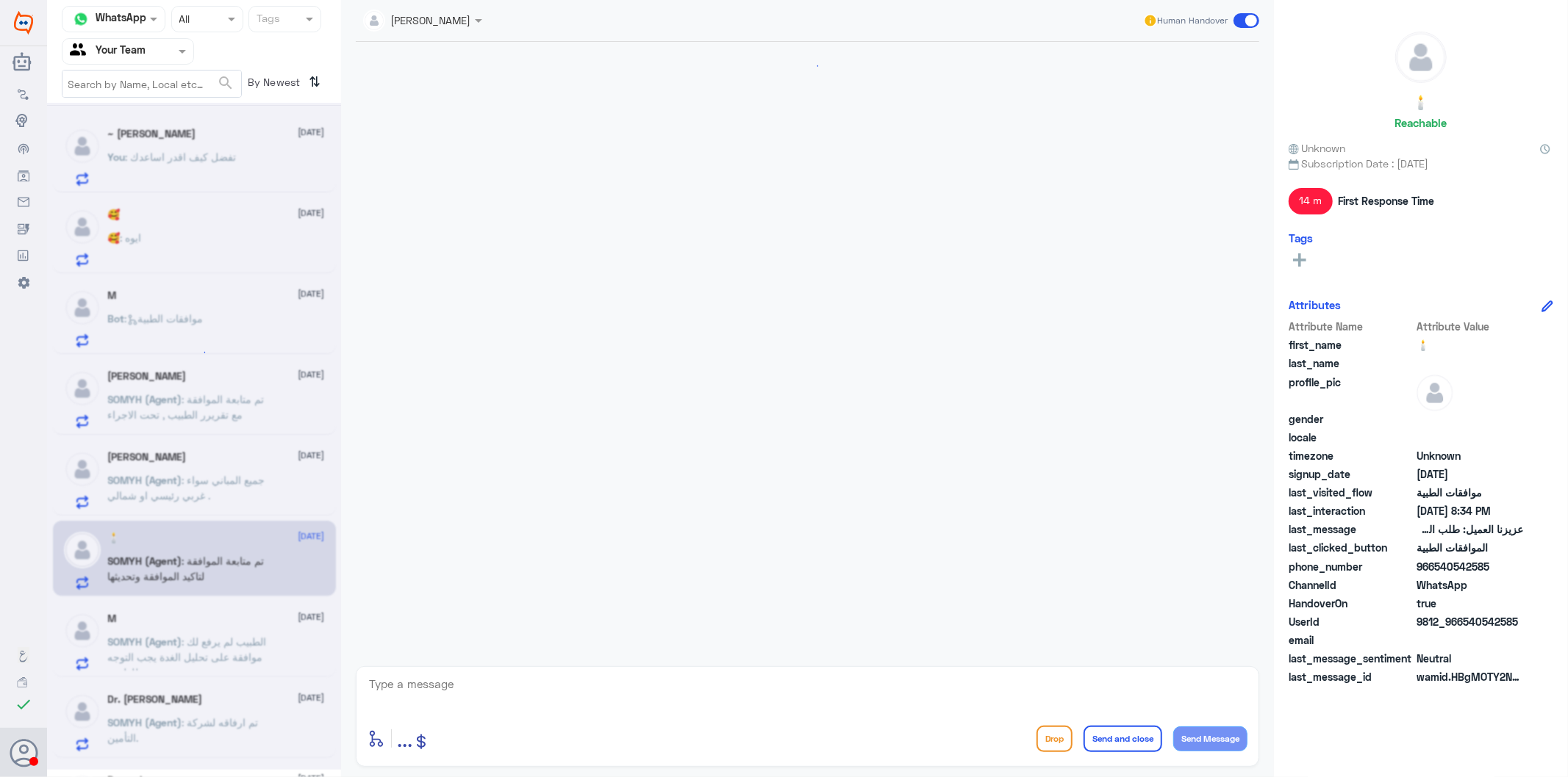
scroll to position [385, 0]
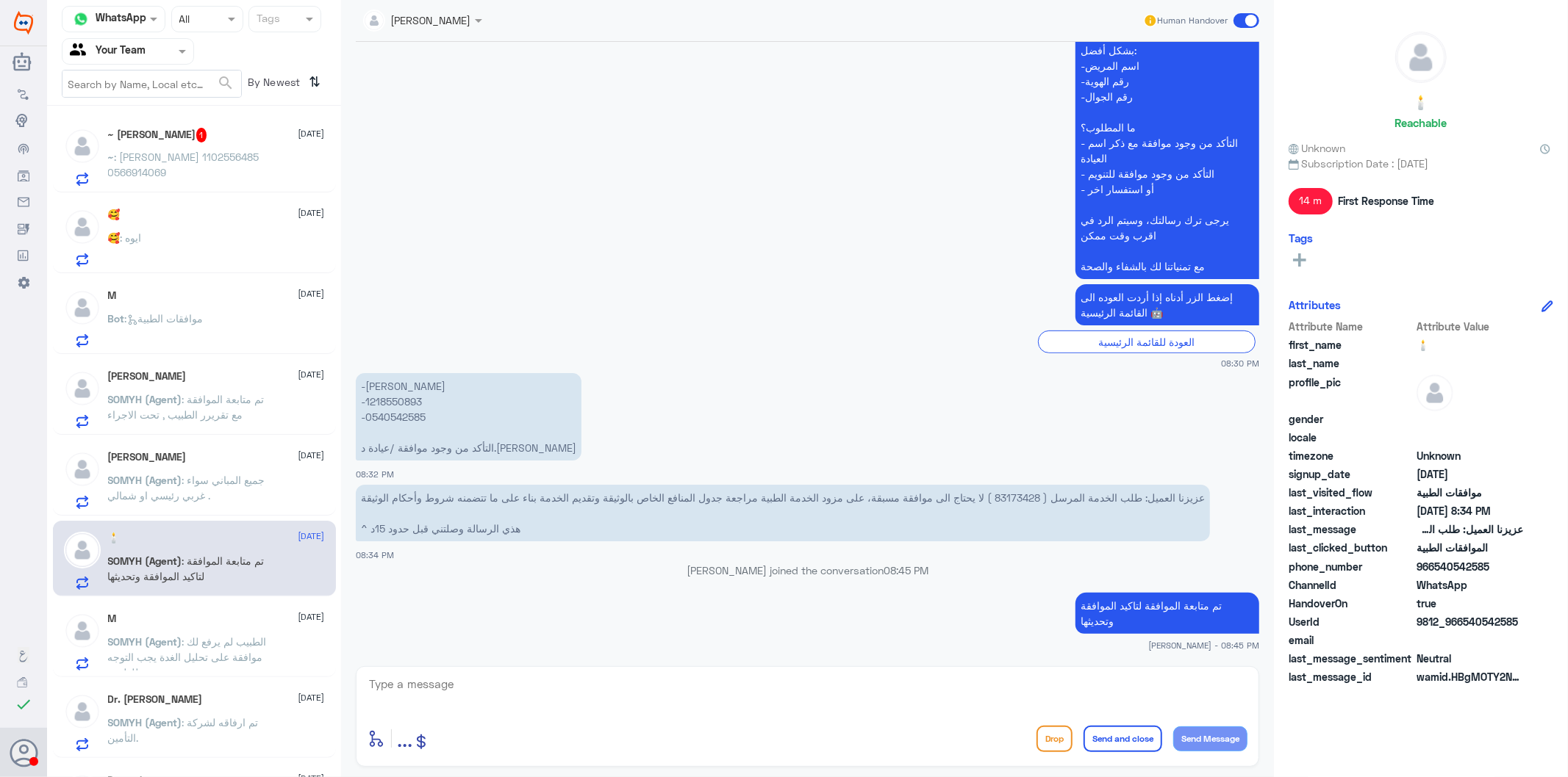
click at [505, 692] on textarea at bounding box center [807, 693] width 880 height 36
click at [187, 163] on p "~ : [PERSON_NAME] 1102556485 0566914069" at bounding box center [190, 167] width 165 height 36
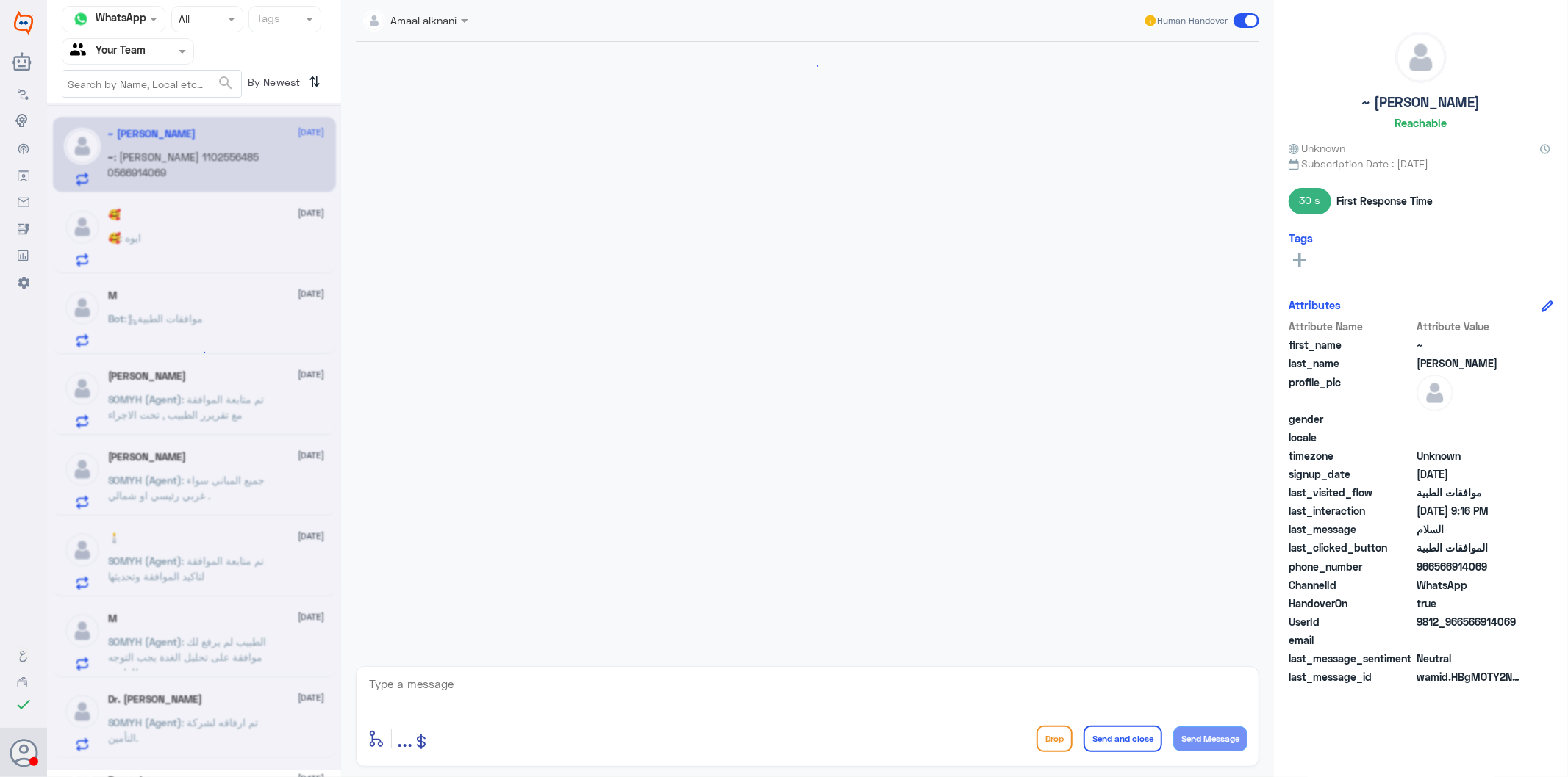
scroll to position [258, 0]
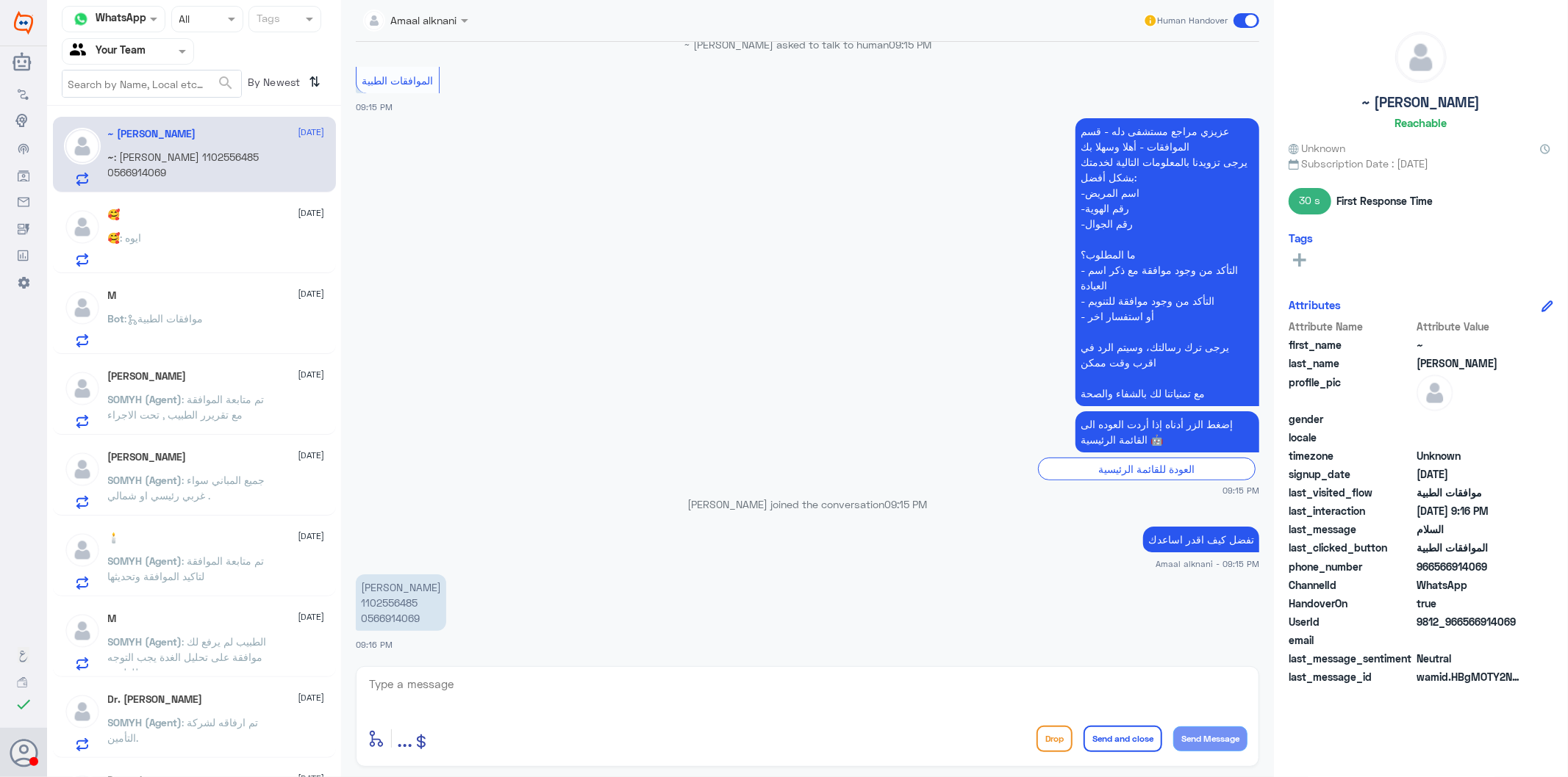
click at [393, 619] on p "[PERSON_NAME] 1102556485 0566914069" at bounding box center [401, 603] width 91 height 57
click at [172, 45] on div at bounding box center [127, 51] width 131 height 17
click at [156, 115] on div "Your Inbox" at bounding box center [127, 132] width 133 height 34
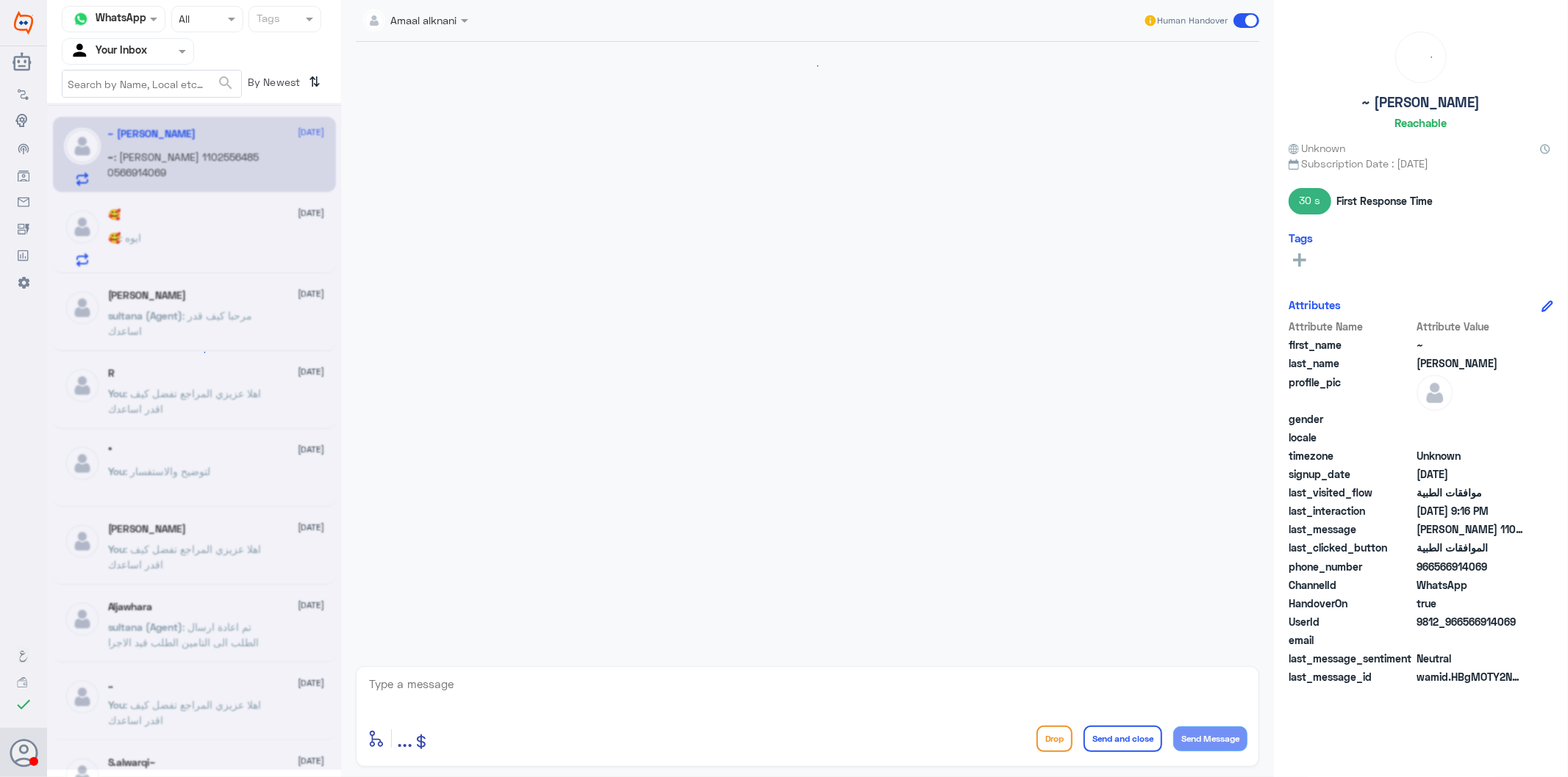
scroll to position [258, 0]
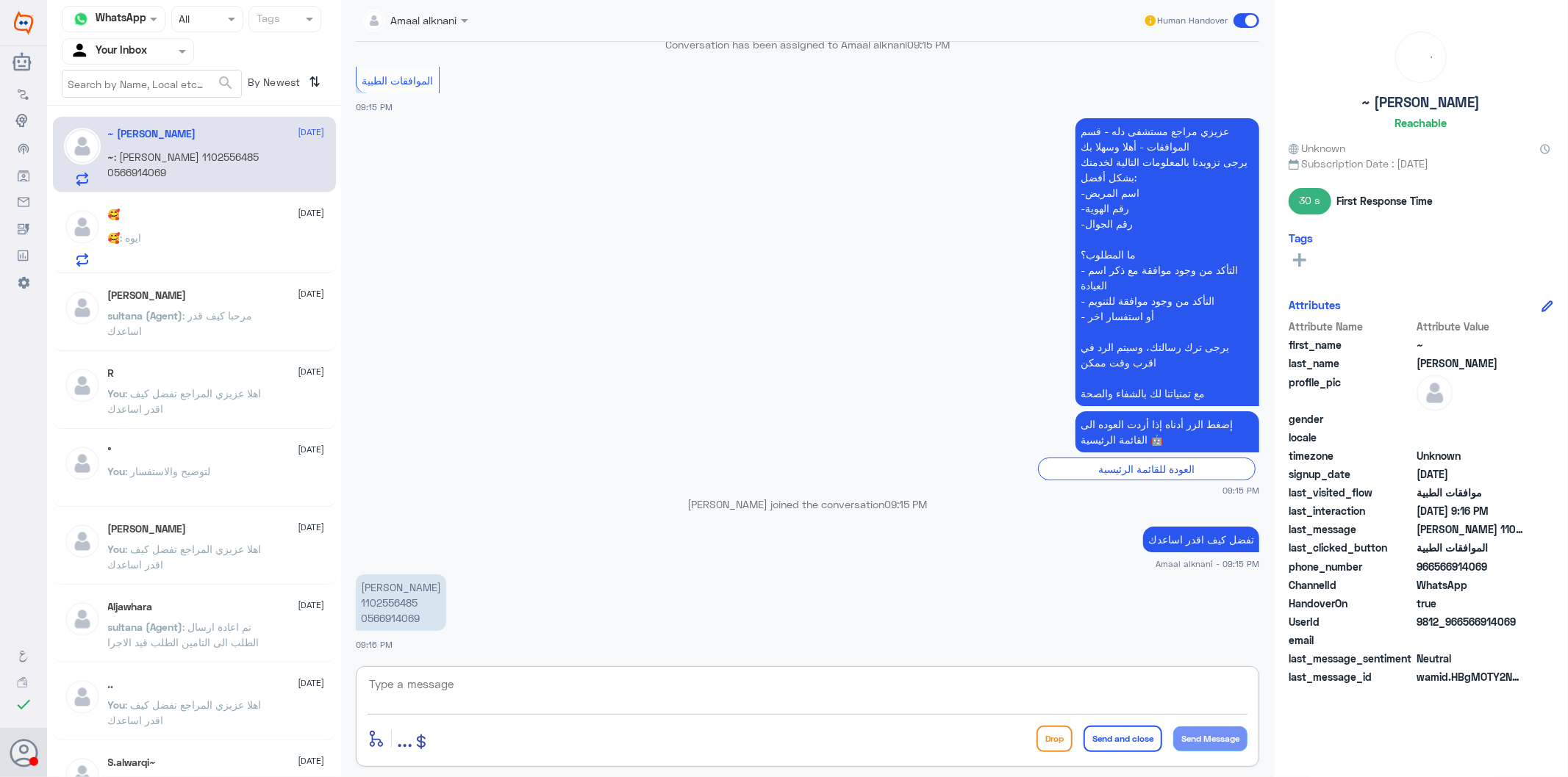
click at [445, 693] on textarea at bounding box center [807, 693] width 880 height 36
click at [391, 614] on p "[PERSON_NAME] 1102556485 0566914069" at bounding box center [401, 603] width 91 height 57
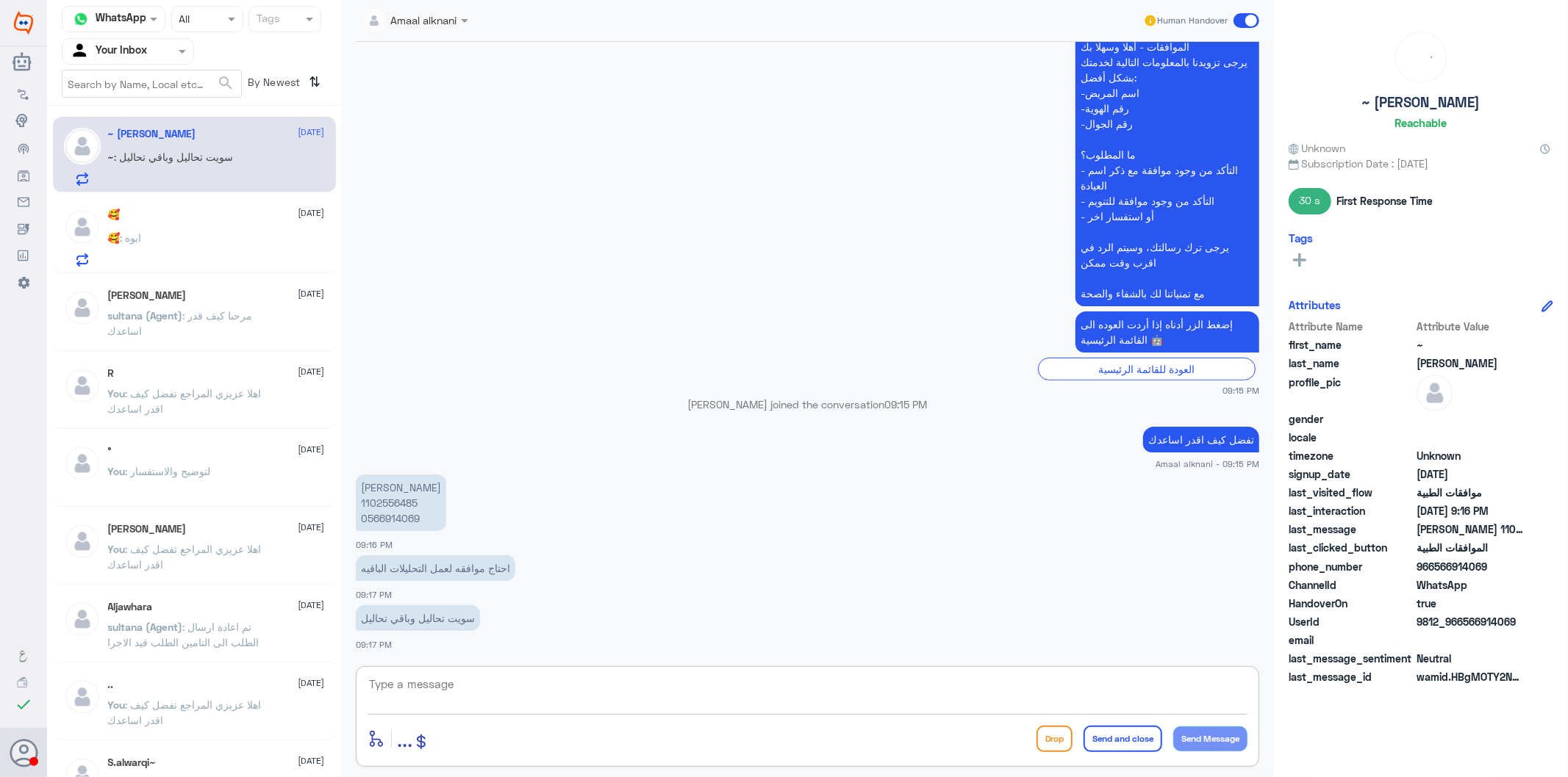
click at [502, 696] on textarea at bounding box center [807, 693] width 880 height 36
click at [575, 686] on textarea at bounding box center [807, 693] width 880 height 36
type textarea "تم متابعة طلبكم الان تحت الاجراء"
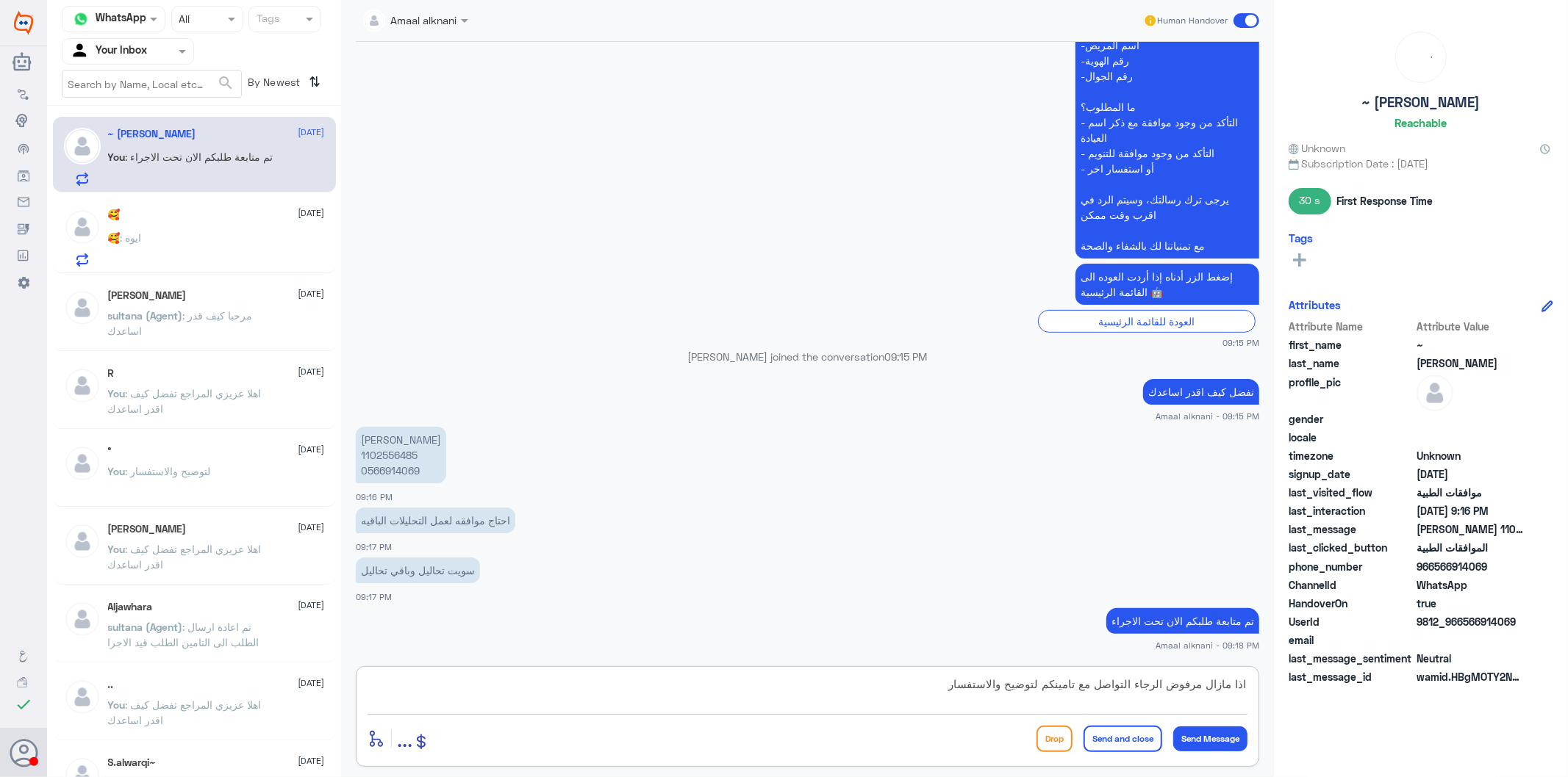
type textarea "اذا مازال مرفوض الرجاء التواصل مع تامينكم لتوضيح والاستفسار"
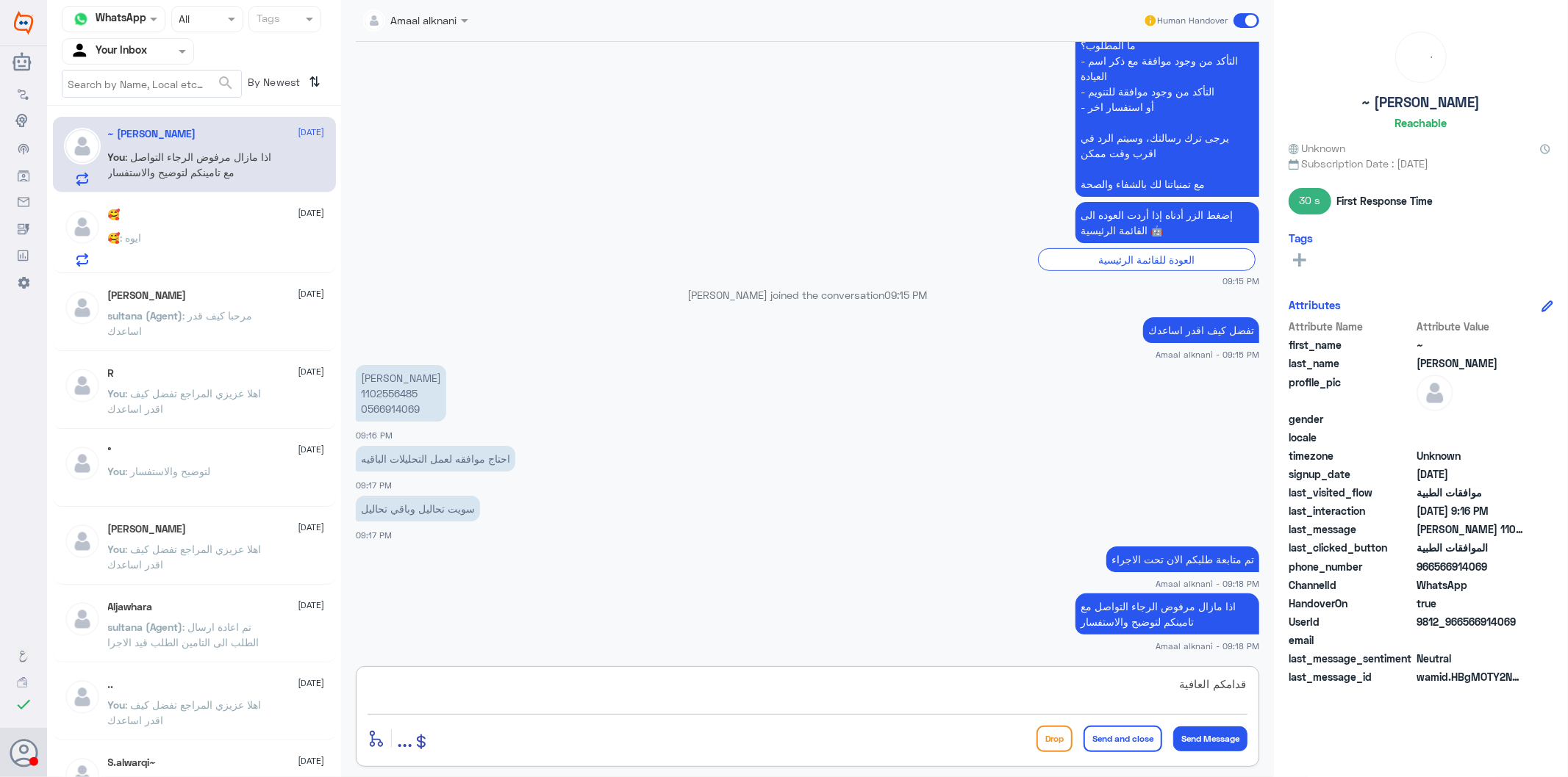
type textarea "قدامكم العافية"
click at [1106, 700] on button "Send and close" at bounding box center [1122, 739] width 78 height 27
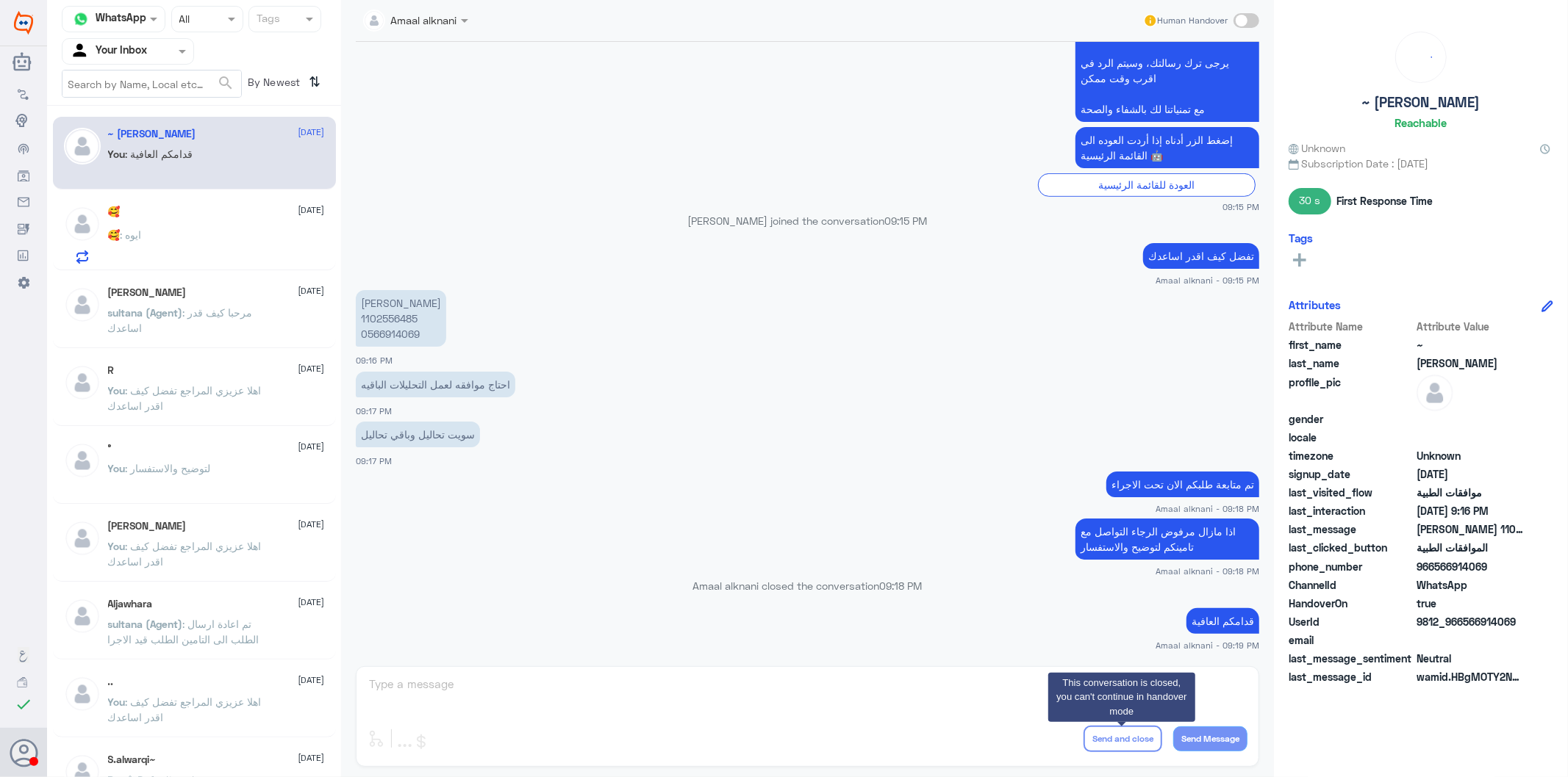
drag, startPoint x: 648, startPoint y: 751, endPoint x: 640, endPoint y: 732, distance: 20.6
click at [642, 700] on div "Amaal alknani Human Handover [DATE] السلام 09:15 PM مرحباً بك في مستشفيات دله س…" at bounding box center [807, 390] width 933 height 781
click at [630, 700] on div "Amaal alknani Human Handover [DATE] السلام 09:15 PM مرحباً بك في مستشفيات دله س…" at bounding box center [807, 390] width 933 height 781
click at [620, 700] on div "Amaal alknani Human Handover [DATE] السلام 09:15 PM مرحباً بك في مستشفيات دله س…" at bounding box center [807, 390] width 933 height 781
click at [395, 335] on p "[PERSON_NAME] 1102556485 0566914069" at bounding box center [401, 318] width 91 height 57
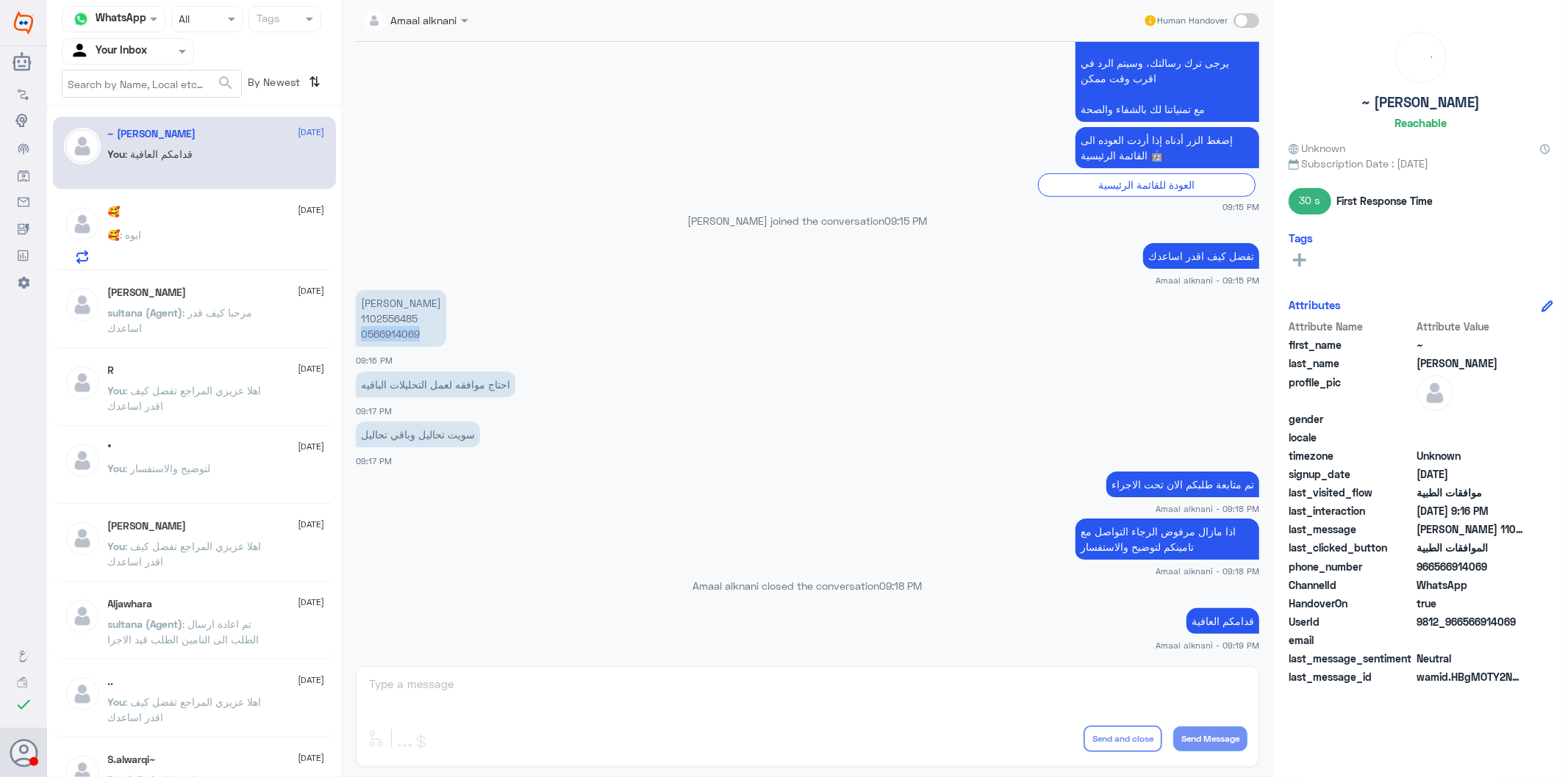
click at [395, 335] on p "[PERSON_NAME] 1102556485 0566914069" at bounding box center [401, 318] width 91 height 57
click at [525, 685] on div "Amaal alknani Human Handover [DATE] السلام 09:15 PM مرحباً بك في مستشفيات دله س…" at bounding box center [807, 390] width 933 height 781
click at [524, 685] on div "Amaal alknani Human Handover [DATE] السلام 09:15 PM مرحباً بك في مستشفيات دله س…" at bounding box center [807, 390] width 933 height 781
click at [195, 228] on div "🥰 [DATE] 🥰 : ايوه" at bounding box center [216, 234] width 217 height 58
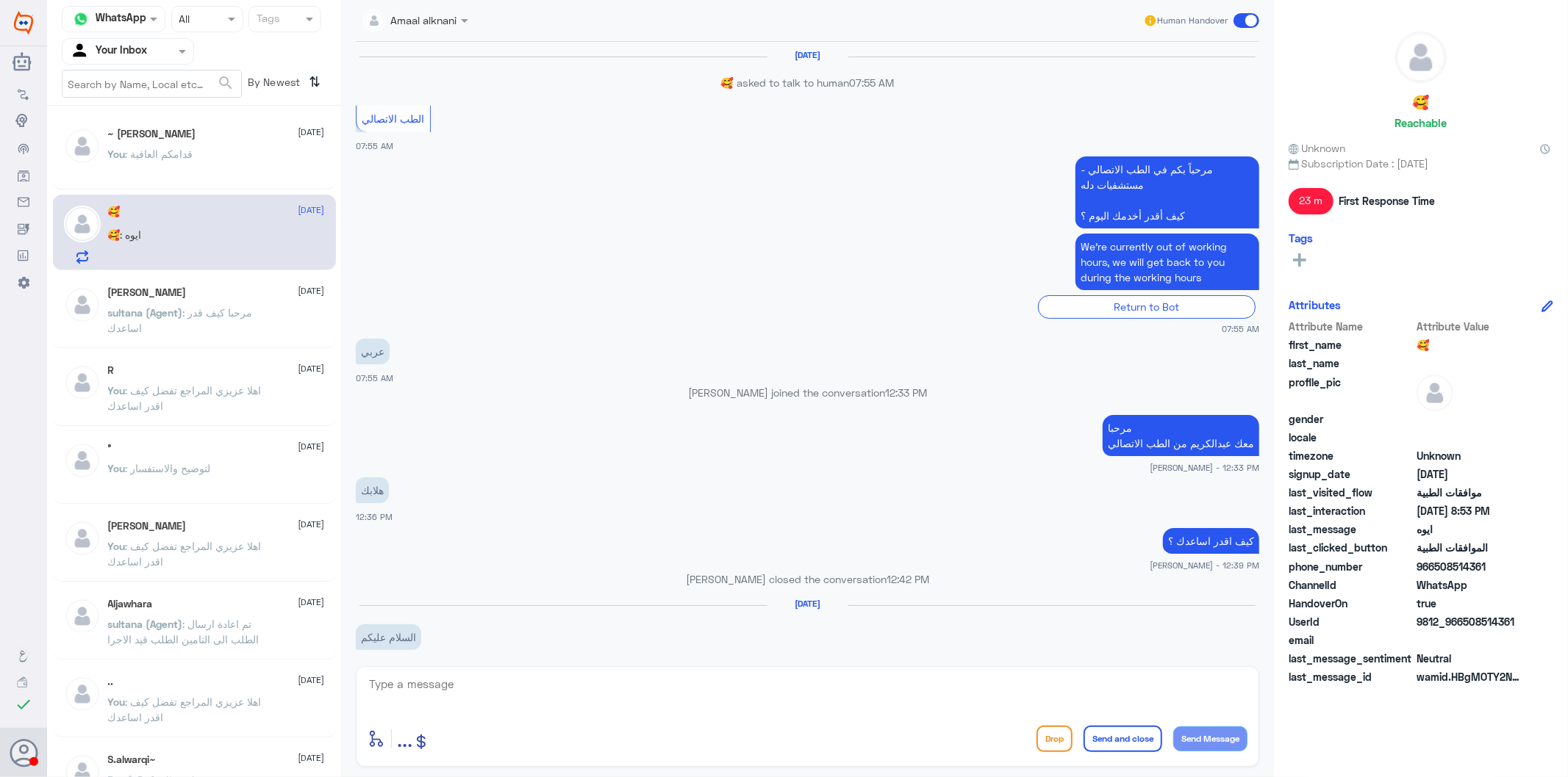
scroll to position [1597, 0]
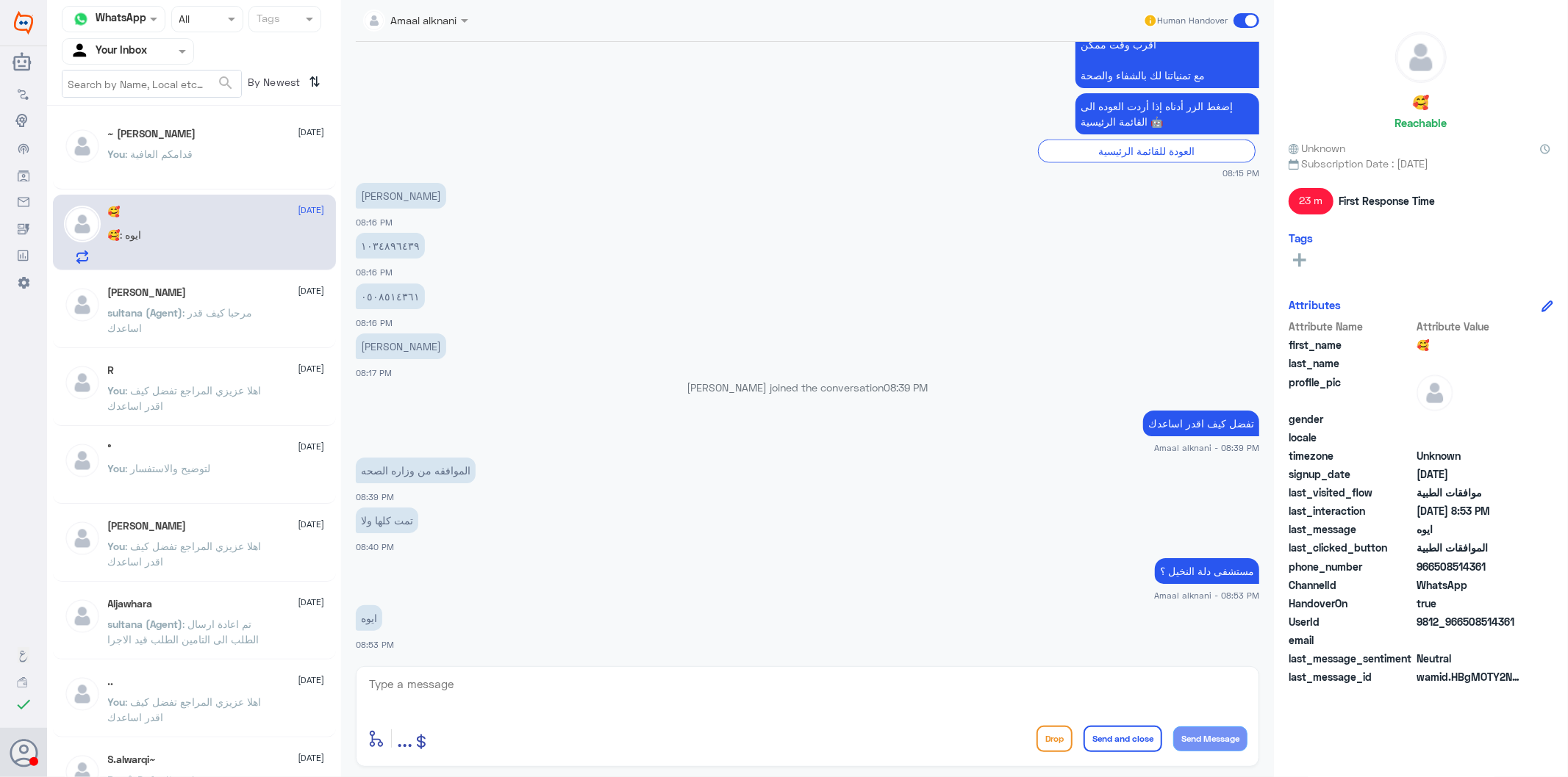
click at [165, 49] on div at bounding box center [127, 51] width 131 height 17
click at [126, 163] on Team "Your Team" at bounding box center [120, 164] width 50 height 12
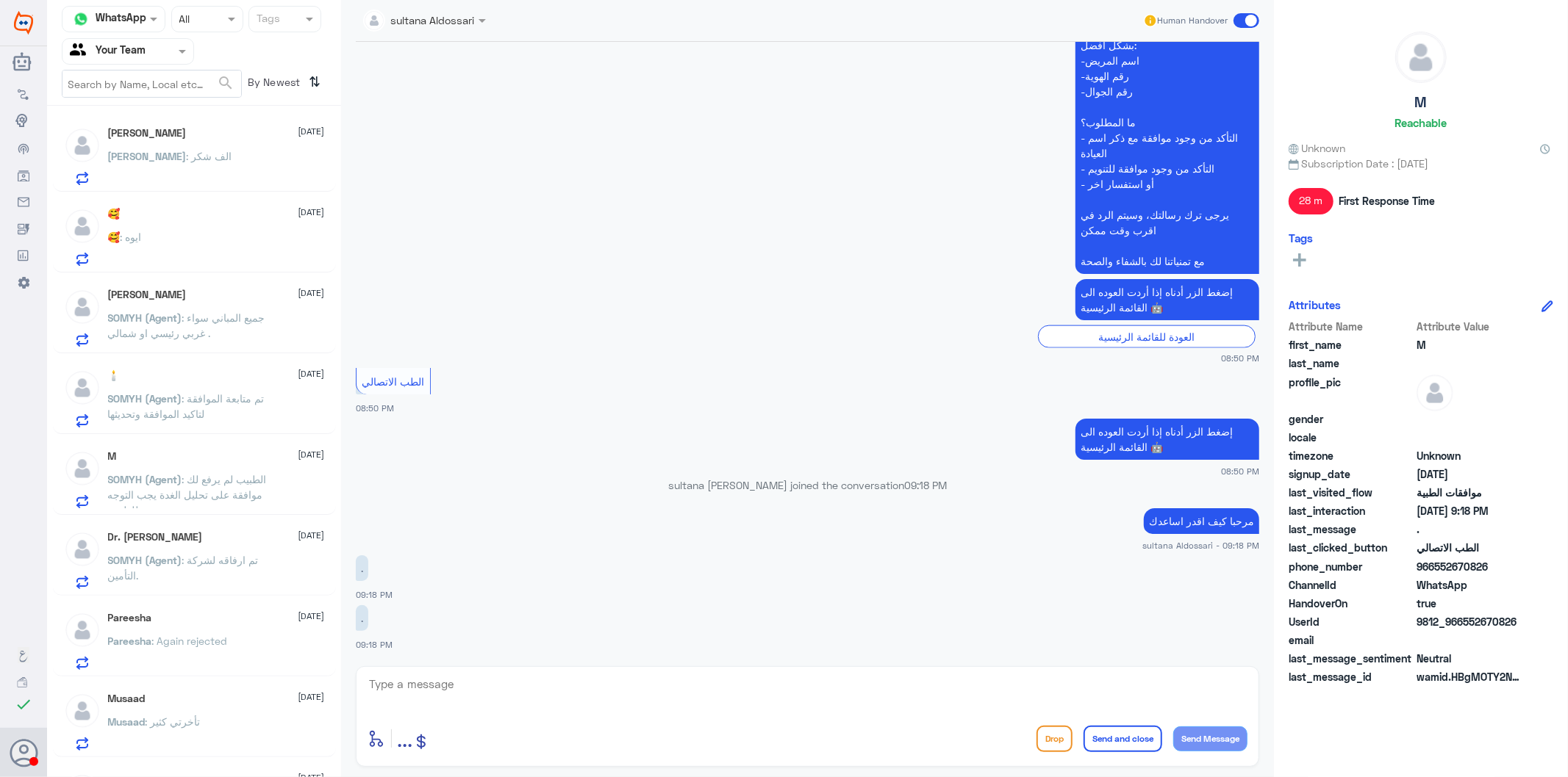
scroll to position [0, 0]
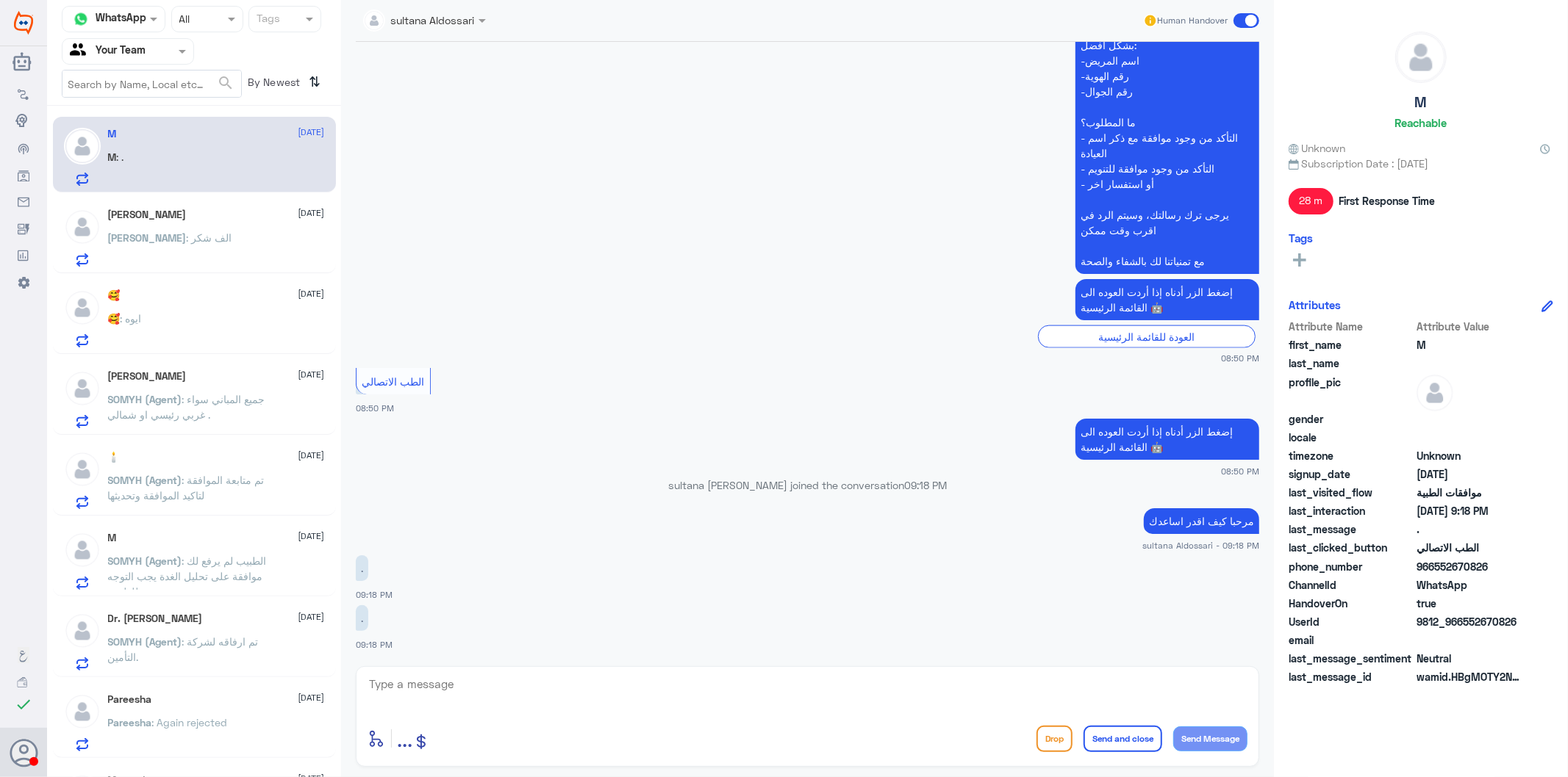
click at [489, 700] on div "enter flow name ... Drop Send and close Send Message" at bounding box center [808, 717] width 904 height 100
click at [431, 688] on textarea at bounding box center [807, 693] width 880 height 36
type textarea "j"
click at [137, 52] on input "text" at bounding box center [110, 51] width 81 height 17
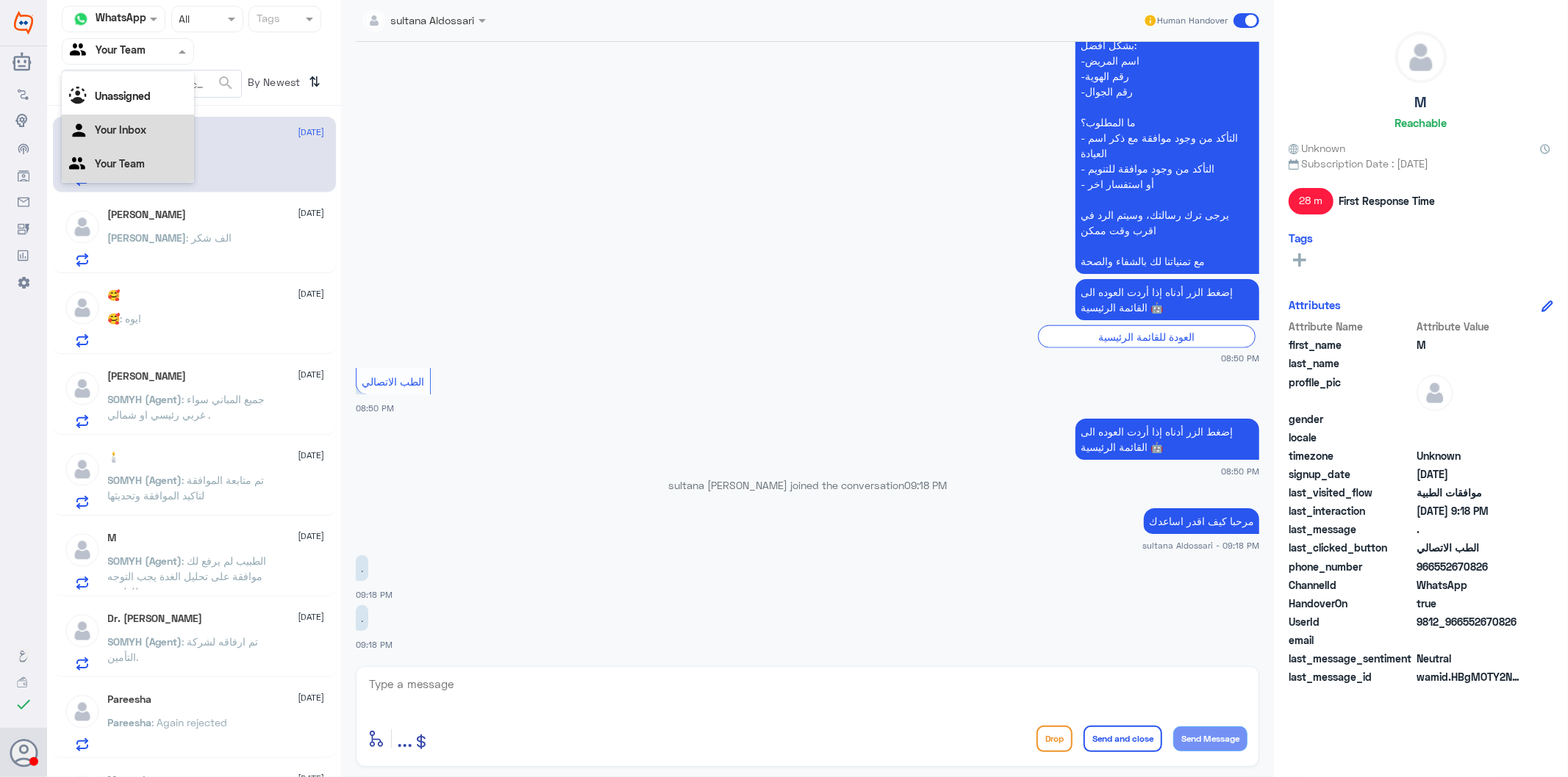
click at [133, 134] on Inbox "Your Inbox" at bounding box center [121, 130] width 52 height 12
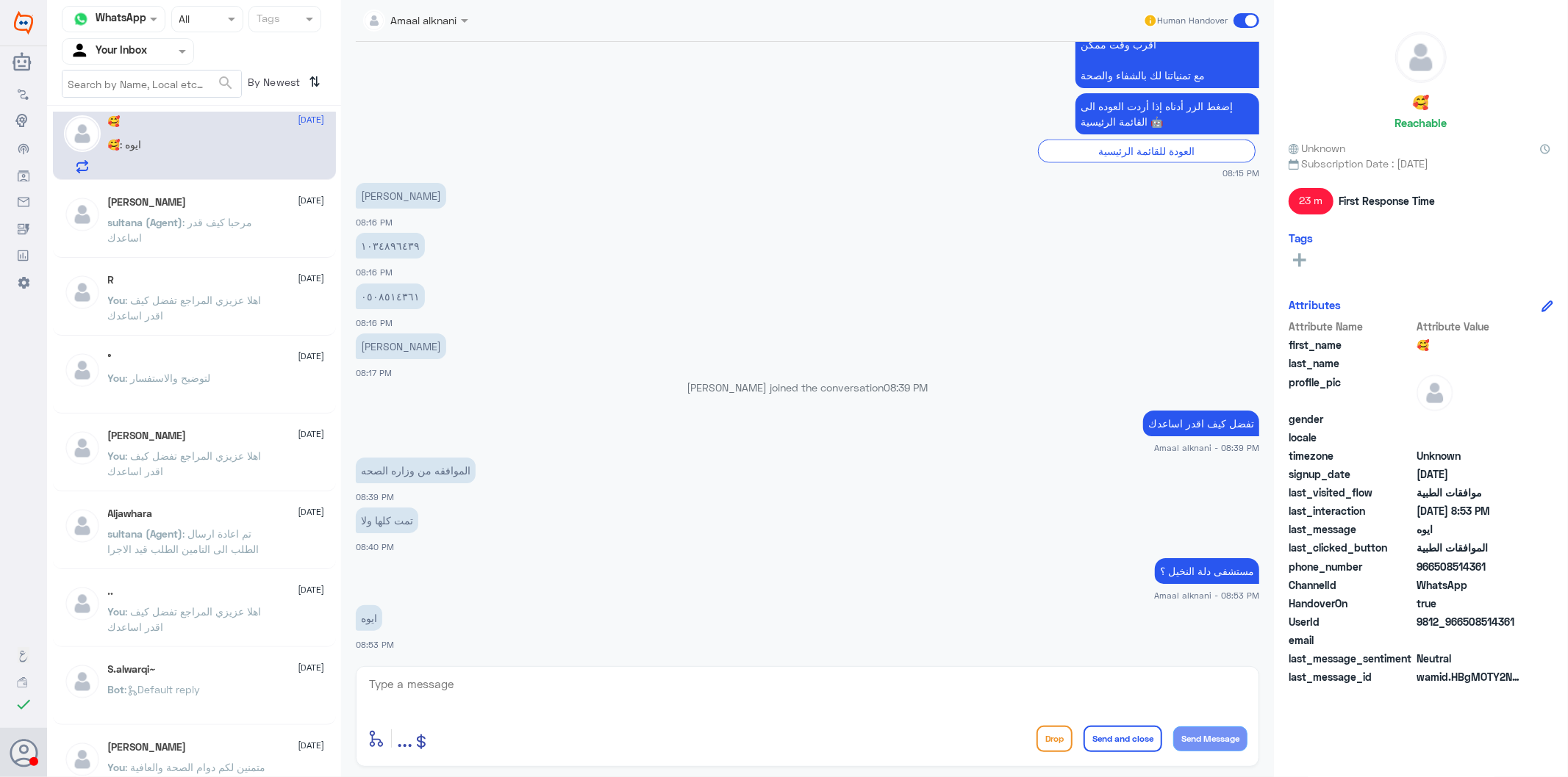
scroll to position [0, 0]
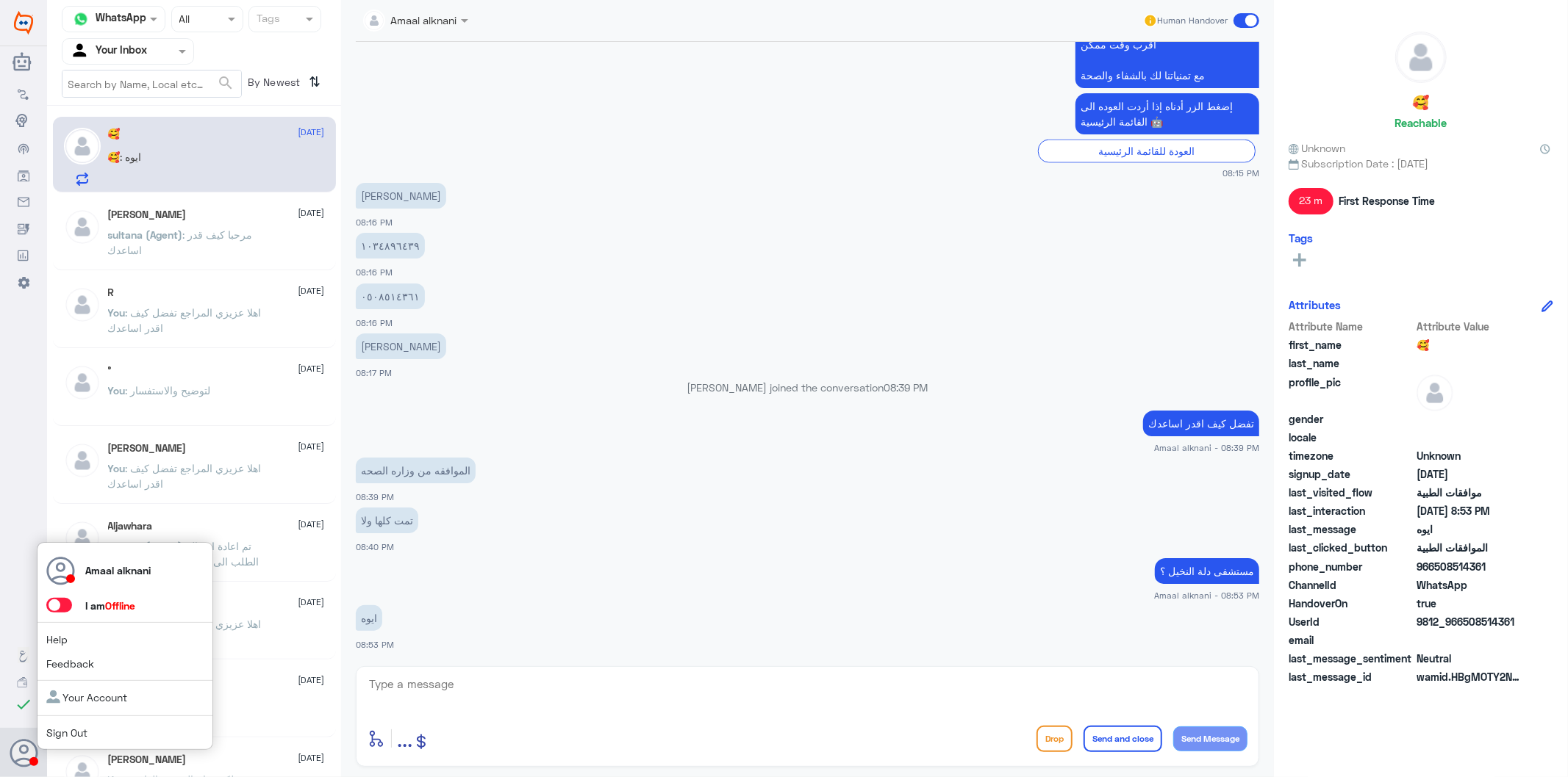
click at [28, 700] on icon at bounding box center [24, 753] width 29 height 29
click at [65, 606] on span at bounding box center [59, 605] width 26 height 15
click at [0, 0] on input "checkbox" at bounding box center [0, 0] width 0 height 0
click at [453, 684] on textarea at bounding box center [807, 693] width 880 height 36
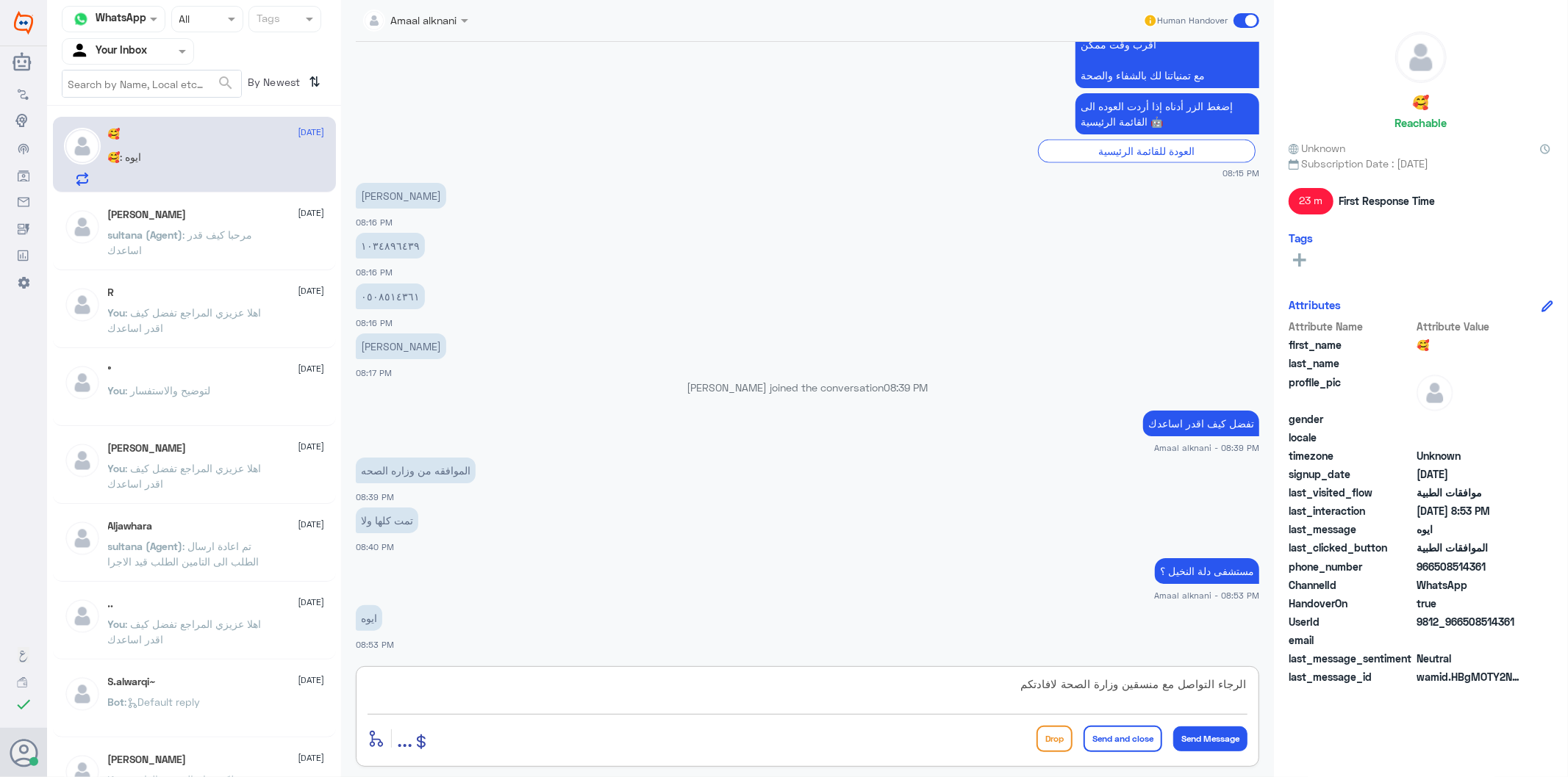
type textarea "الرجاء التواصل مع منسقين وزارة الصحة لافادتكم"
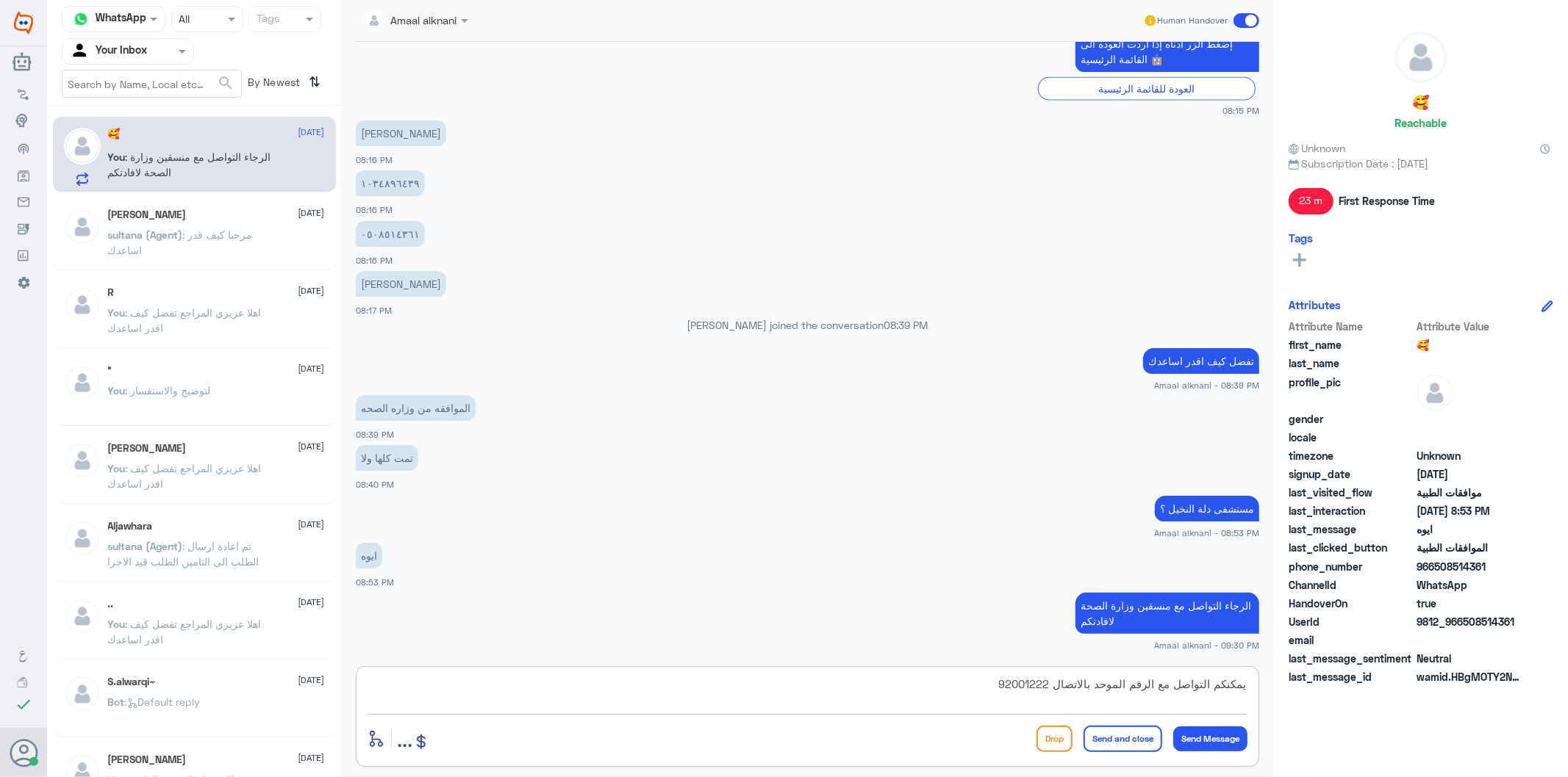
type textarea "يمكنكم التواصل مع الرقم الموحد بالاتصال 920012222"
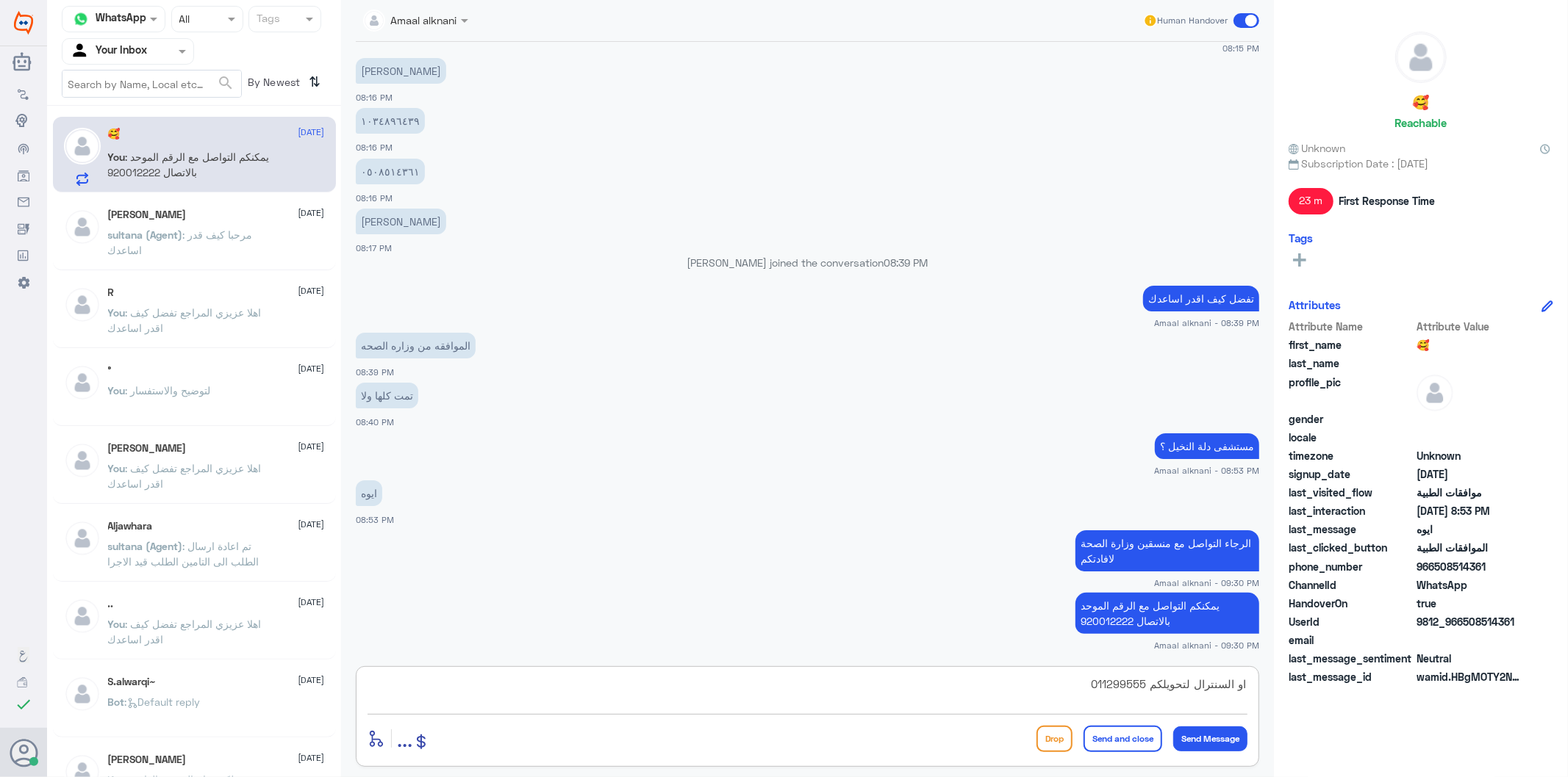
type textarea "او السنترال لتحويلكم 0112995555"
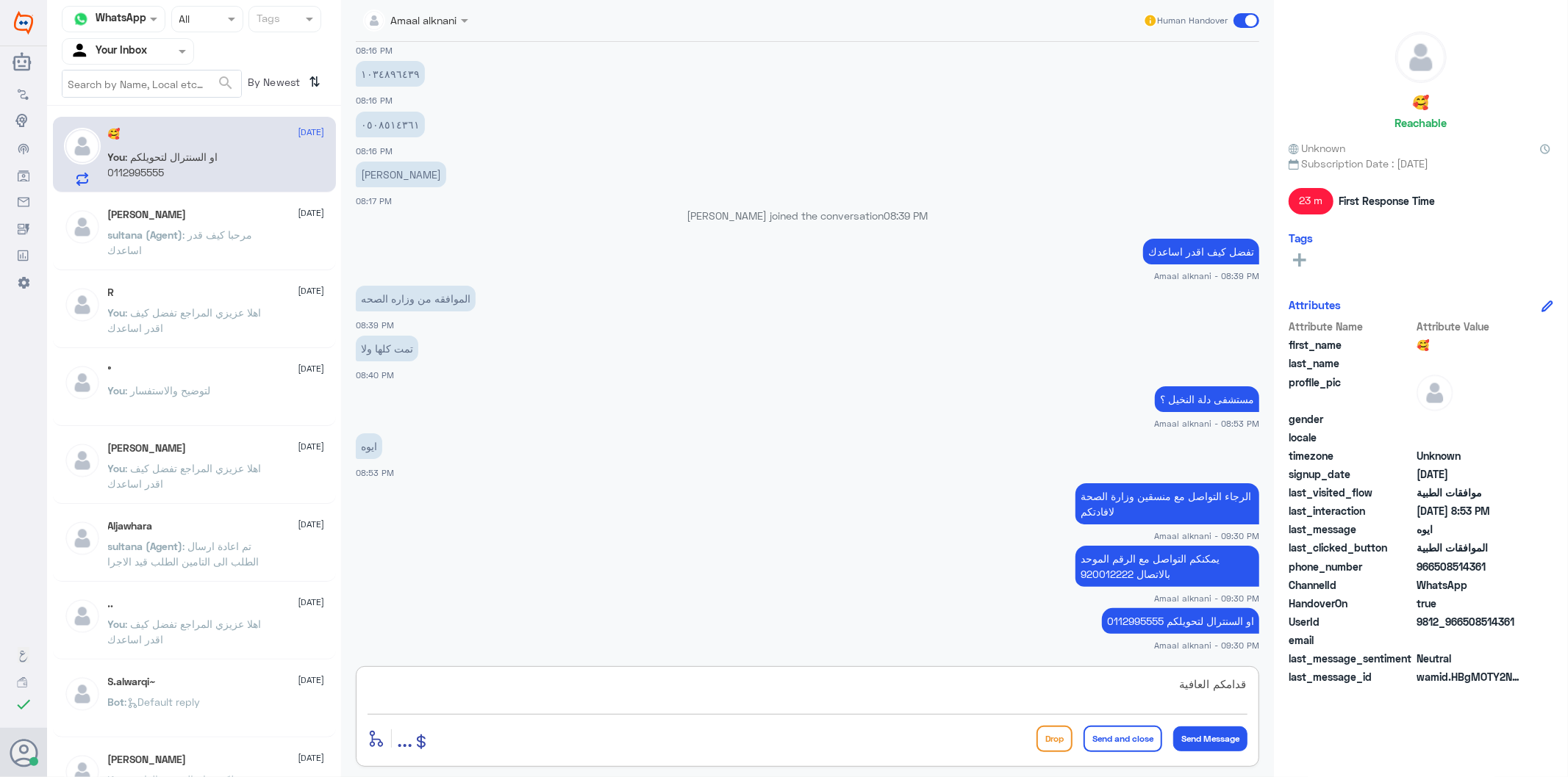
type textarea "قدامكم العافية"
click at [1121, 700] on button "Send and close" at bounding box center [1122, 739] width 78 height 27
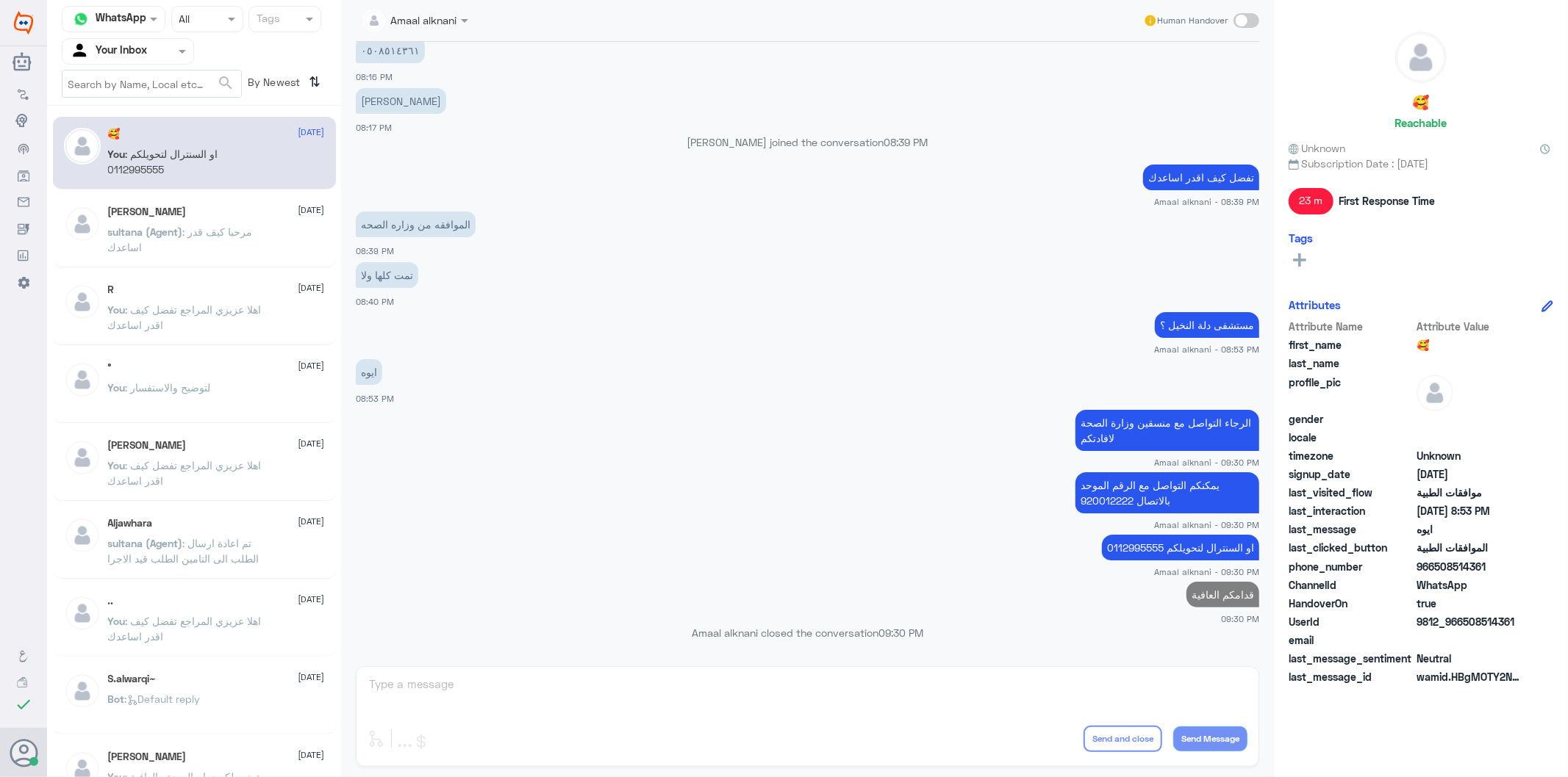
scroll to position [1812, 0]
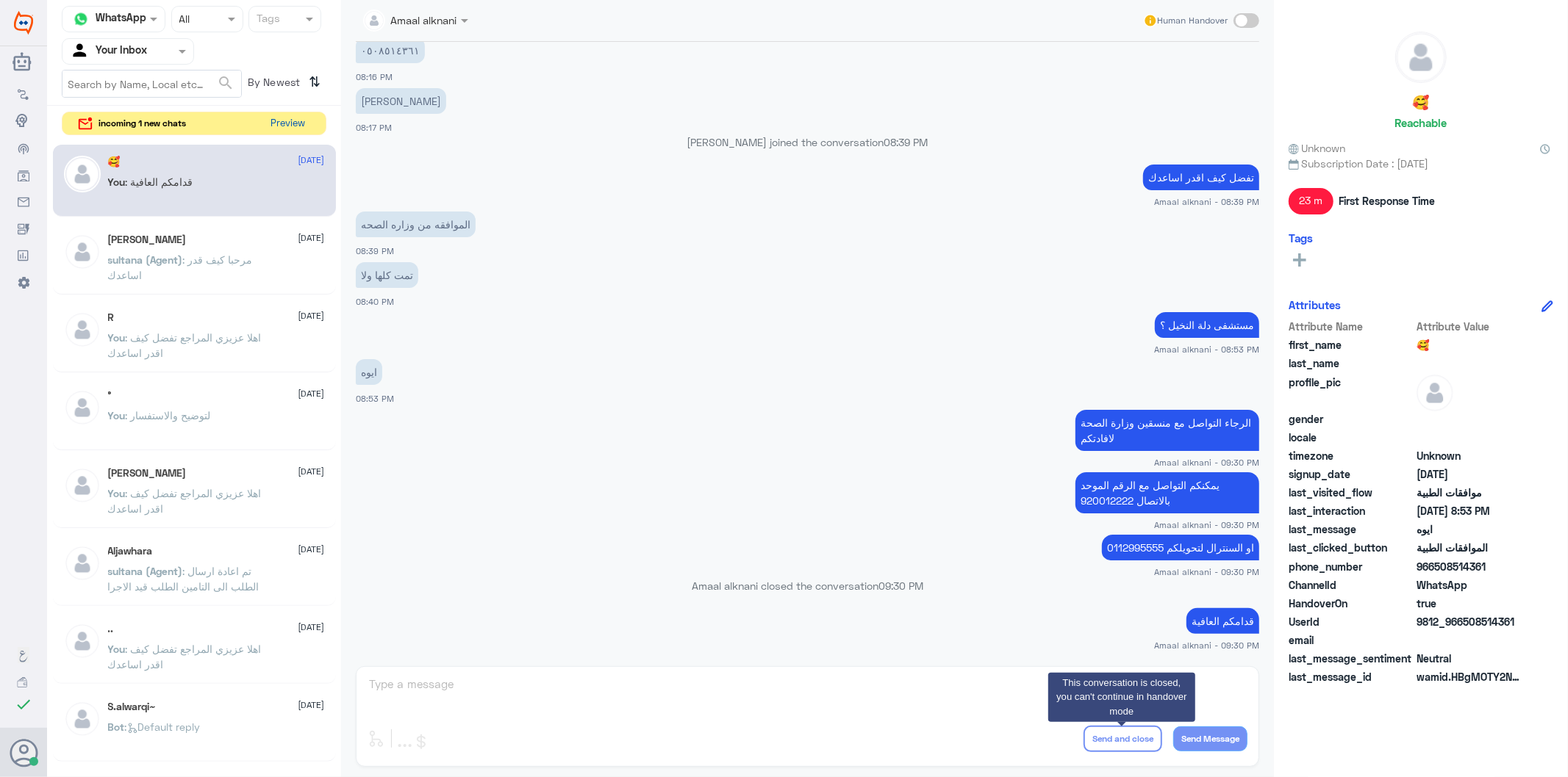
click at [281, 124] on button "Preview" at bounding box center [287, 124] width 45 height 23
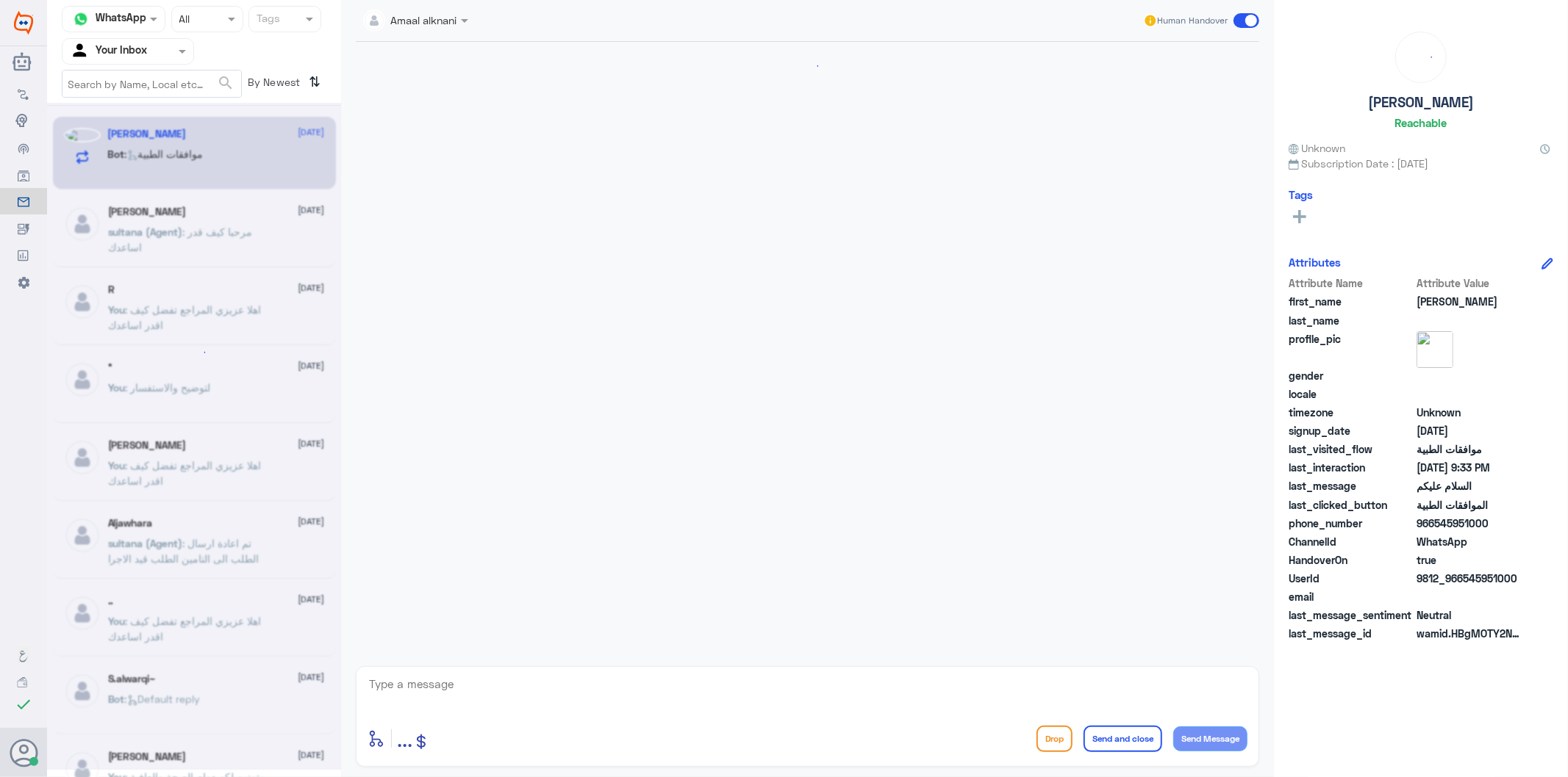
scroll to position [103, 0]
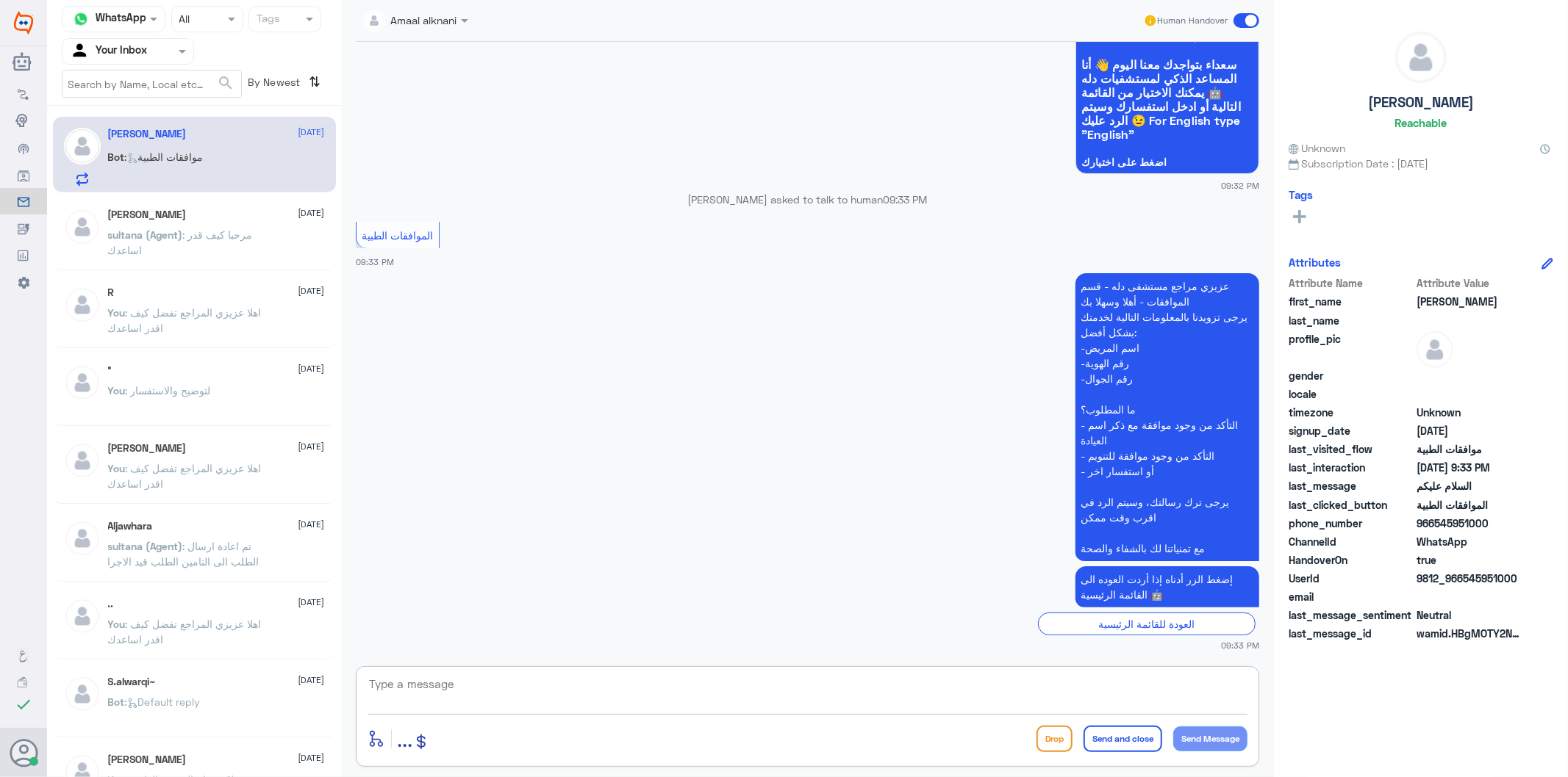
click at [472, 695] on textarea at bounding box center [807, 693] width 880 height 36
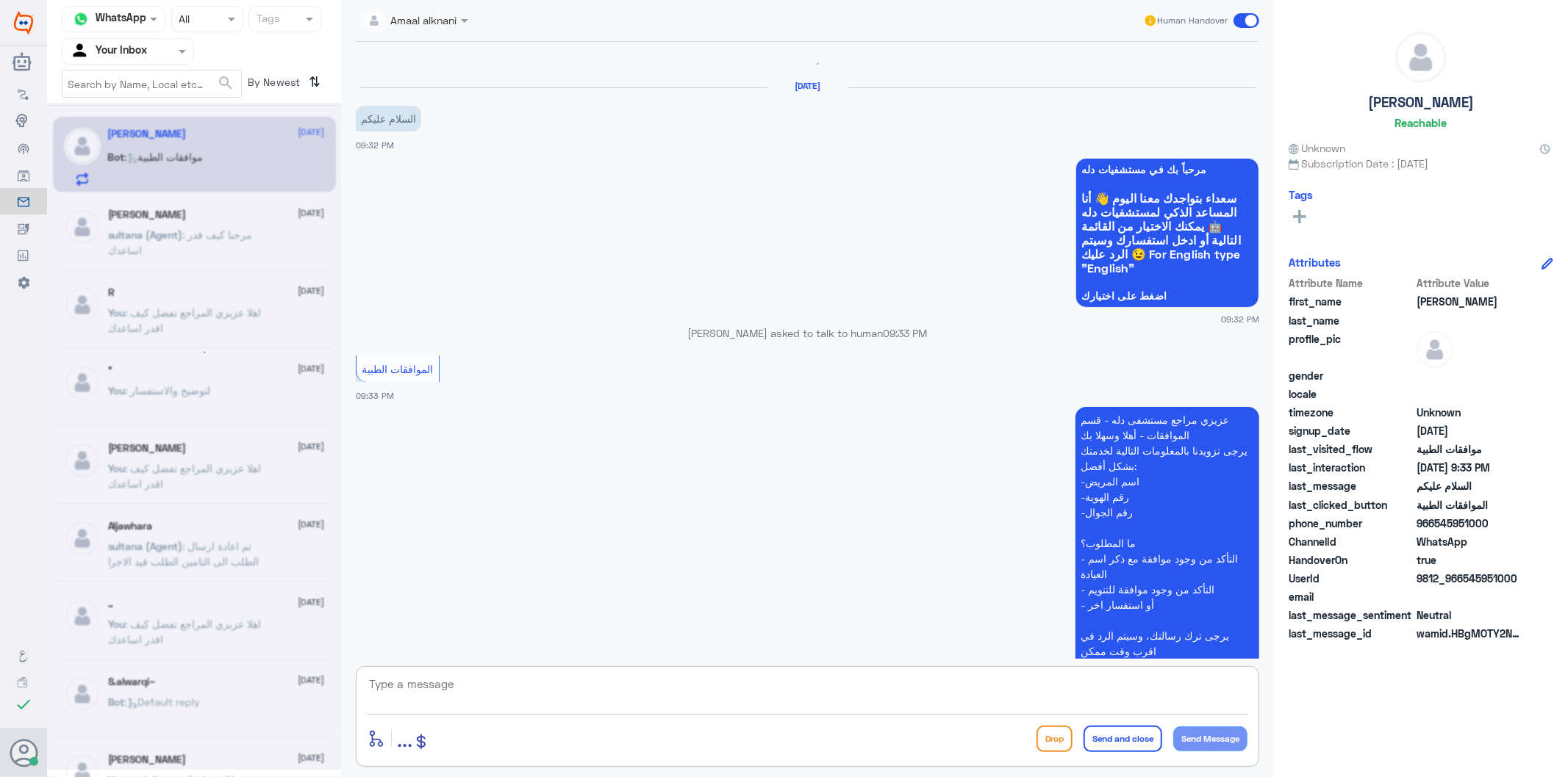
scroll to position [0, 0]
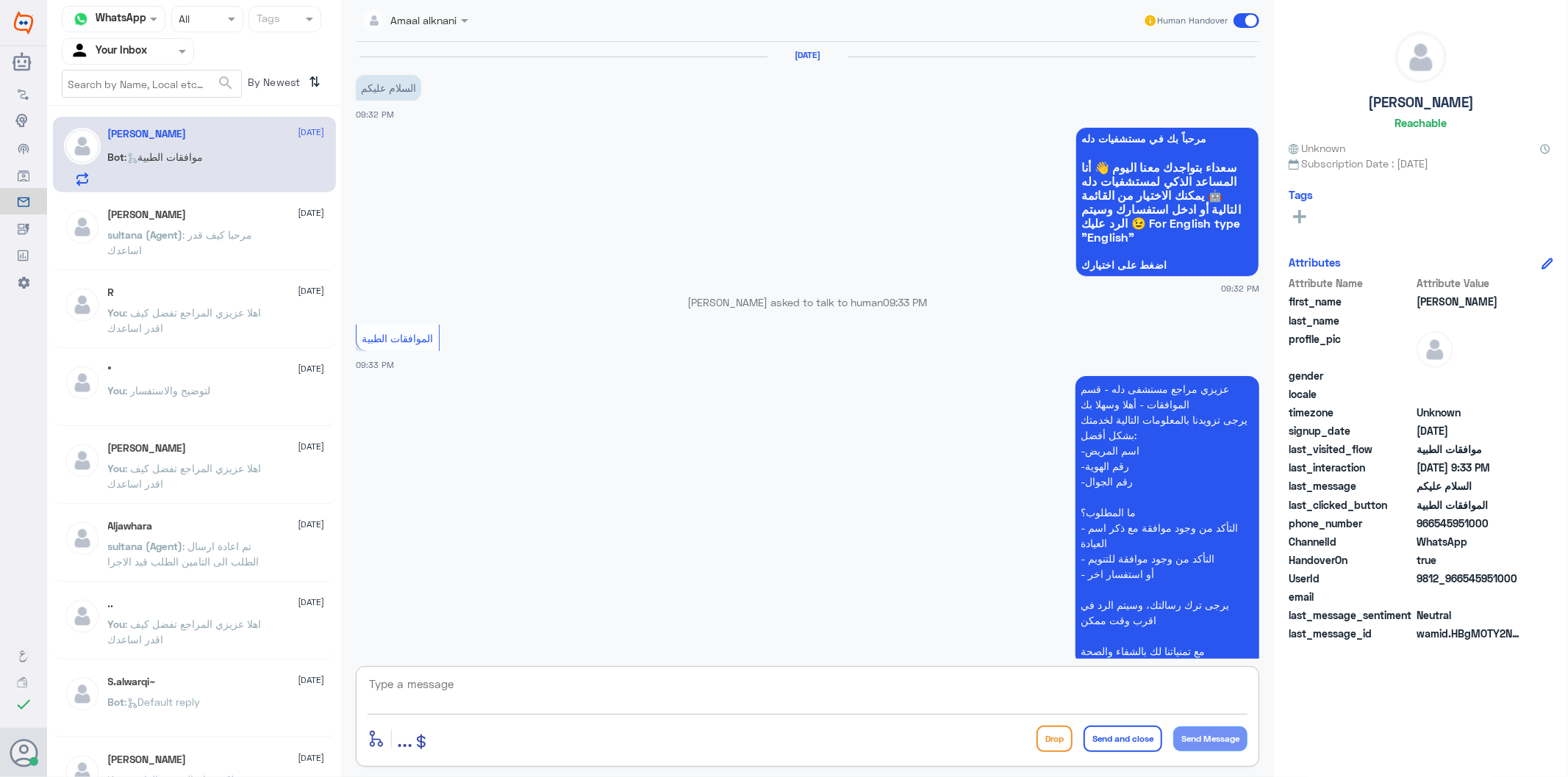
click at [557, 671] on div "enter flow name ... Drop Send and close Send Message" at bounding box center [808, 717] width 904 height 100
click at [544, 684] on textarea at bounding box center [807, 693] width 880 height 36
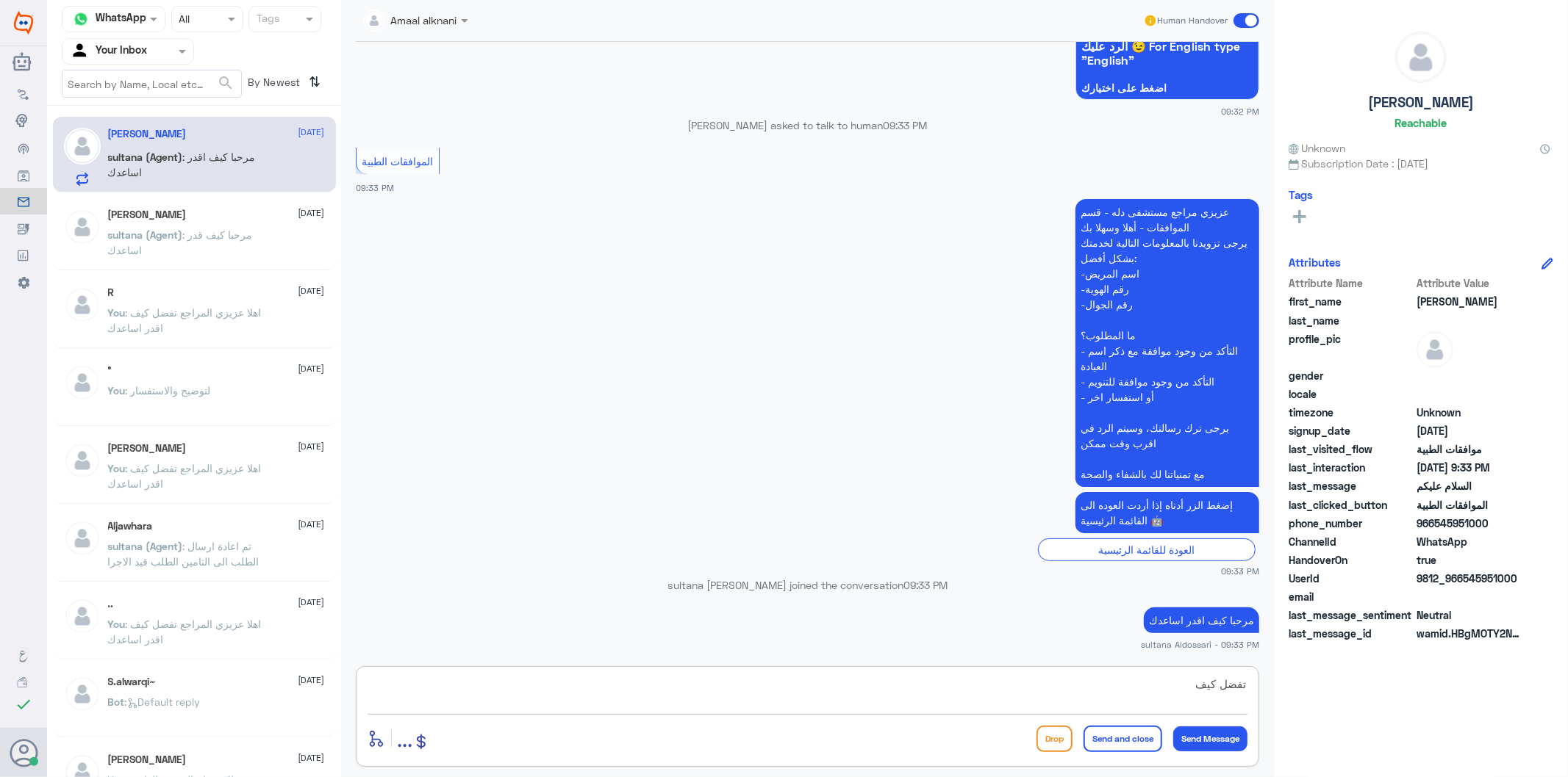
type textarea "تفضل كيف"
drag, startPoint x: 1122, startPoint y: 700, endPoint x: 1522, endPoint y: 672, distance: 401.0
click at [1411, 671] on div "Channel WhatsApp Status × All Tags Agent Filter Your Inbox search By Newest ⇅ […" at bounding box center [808, 390] width 1521 height 781
click at [167, 52] on div at bounding box center [127, 51] width 131 height 17
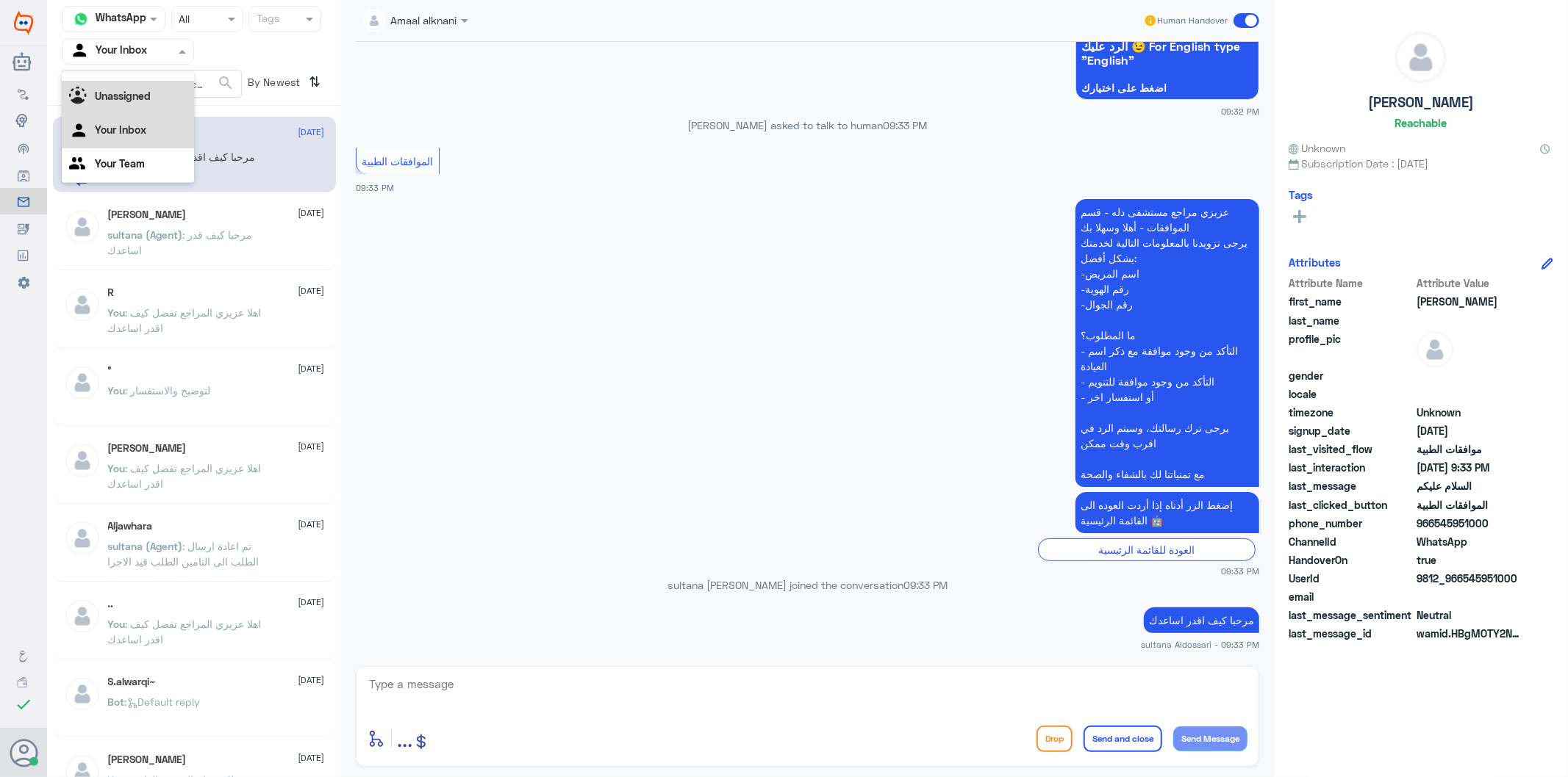
click at [162, 91] on div "Unassigned" at bounding box center [127, 98] width 133 height 34
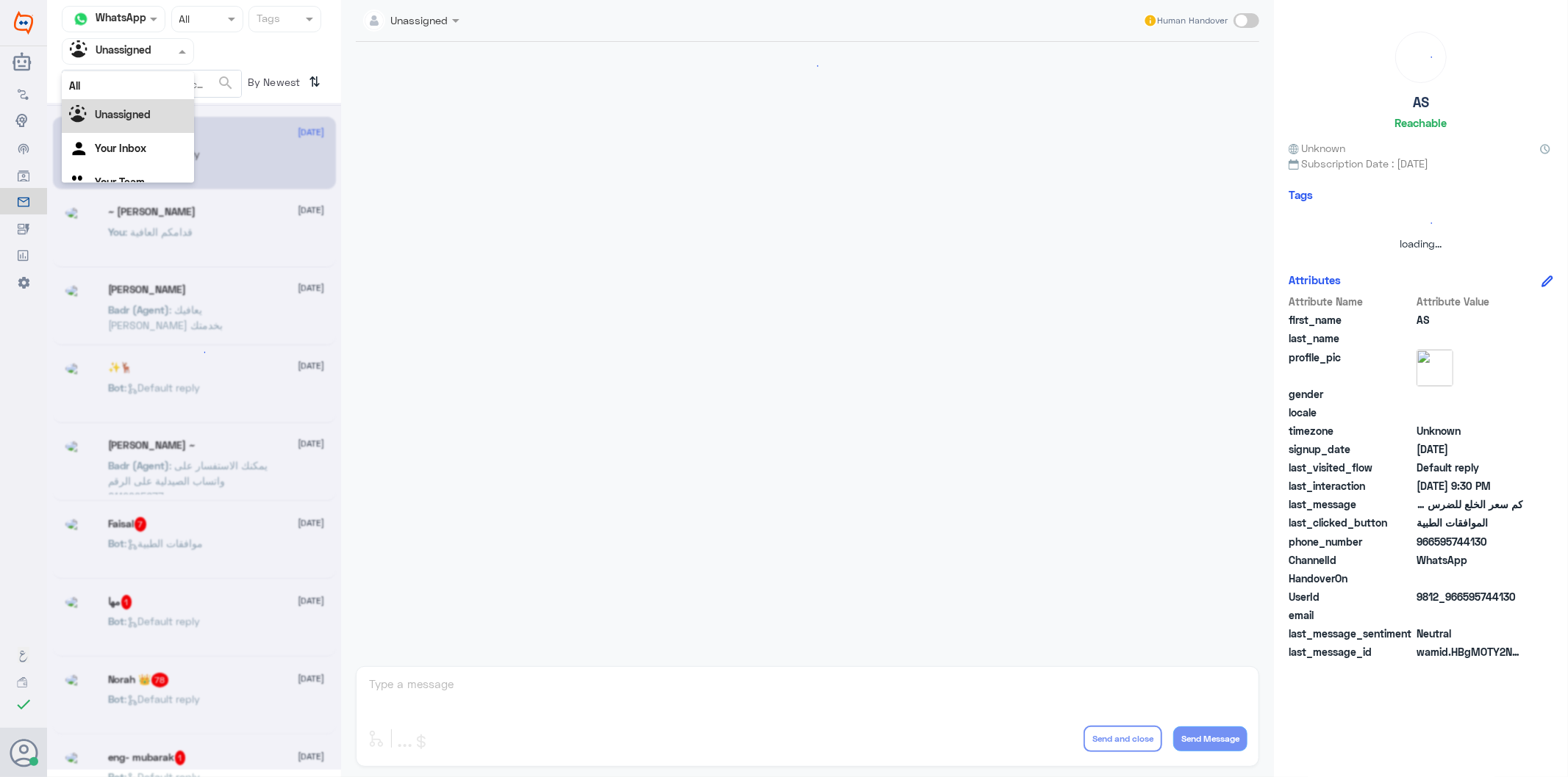
click at [169, 53] on div at bounding box center [127, 51] width 131 height 17
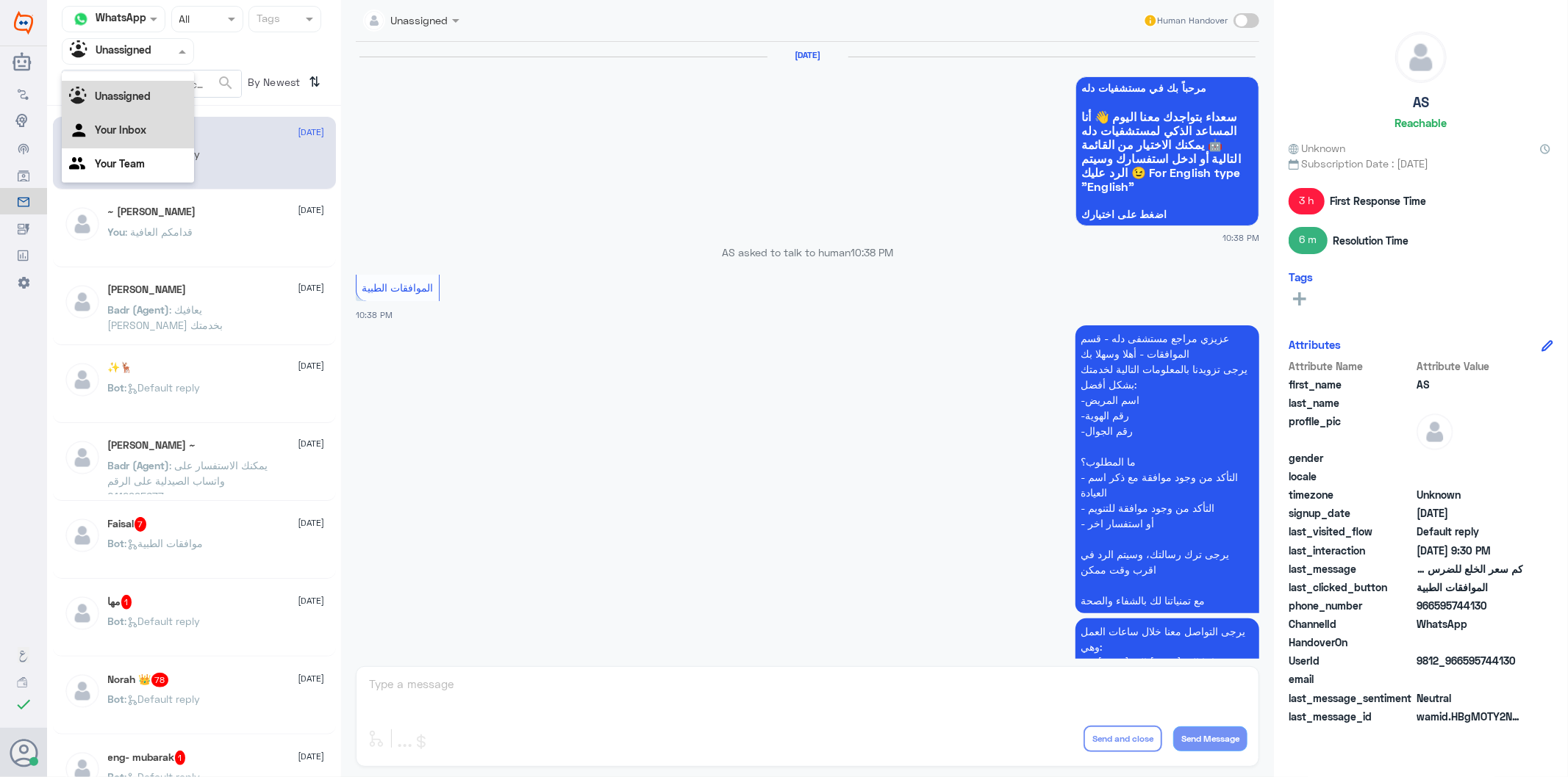
scroll to position [2199, 0]
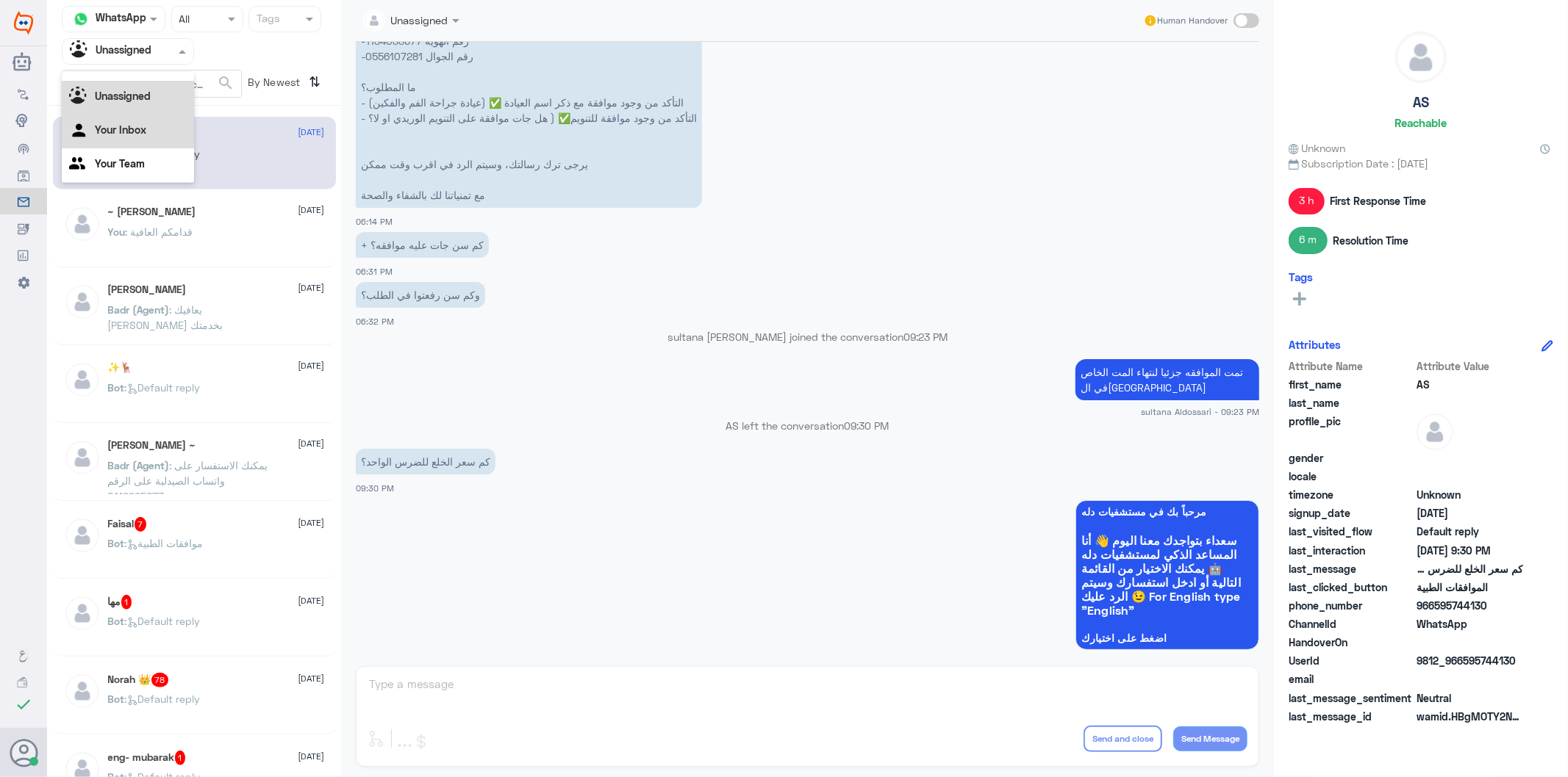
click at [142, 133] on Inbox "Your Inbox" at bounding box center [121, 130] width 52 height 12
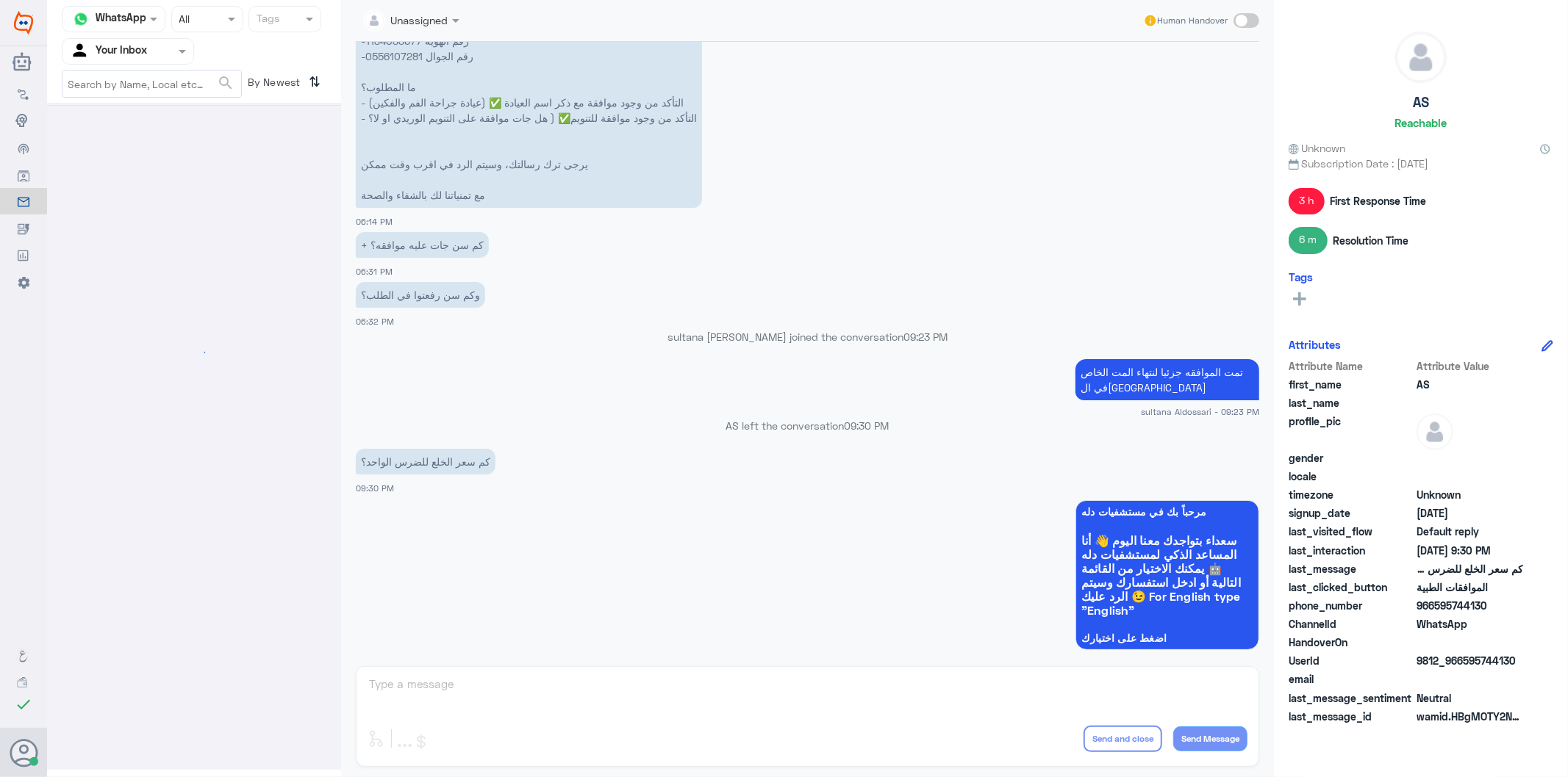
scroll to position [0, 0]
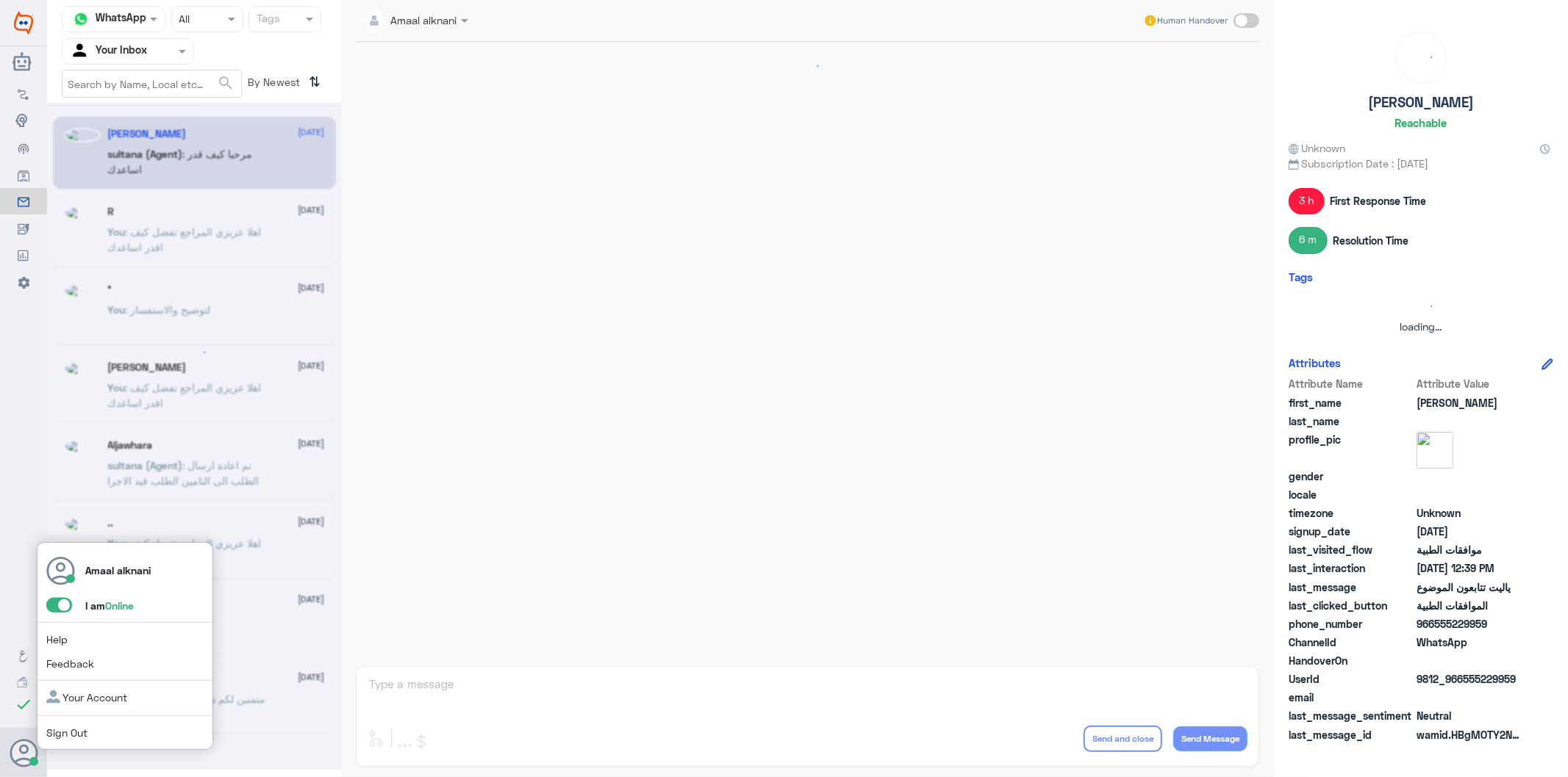
click at [20, 700] on icon at bounding box center [24, 753] width 29 height 29
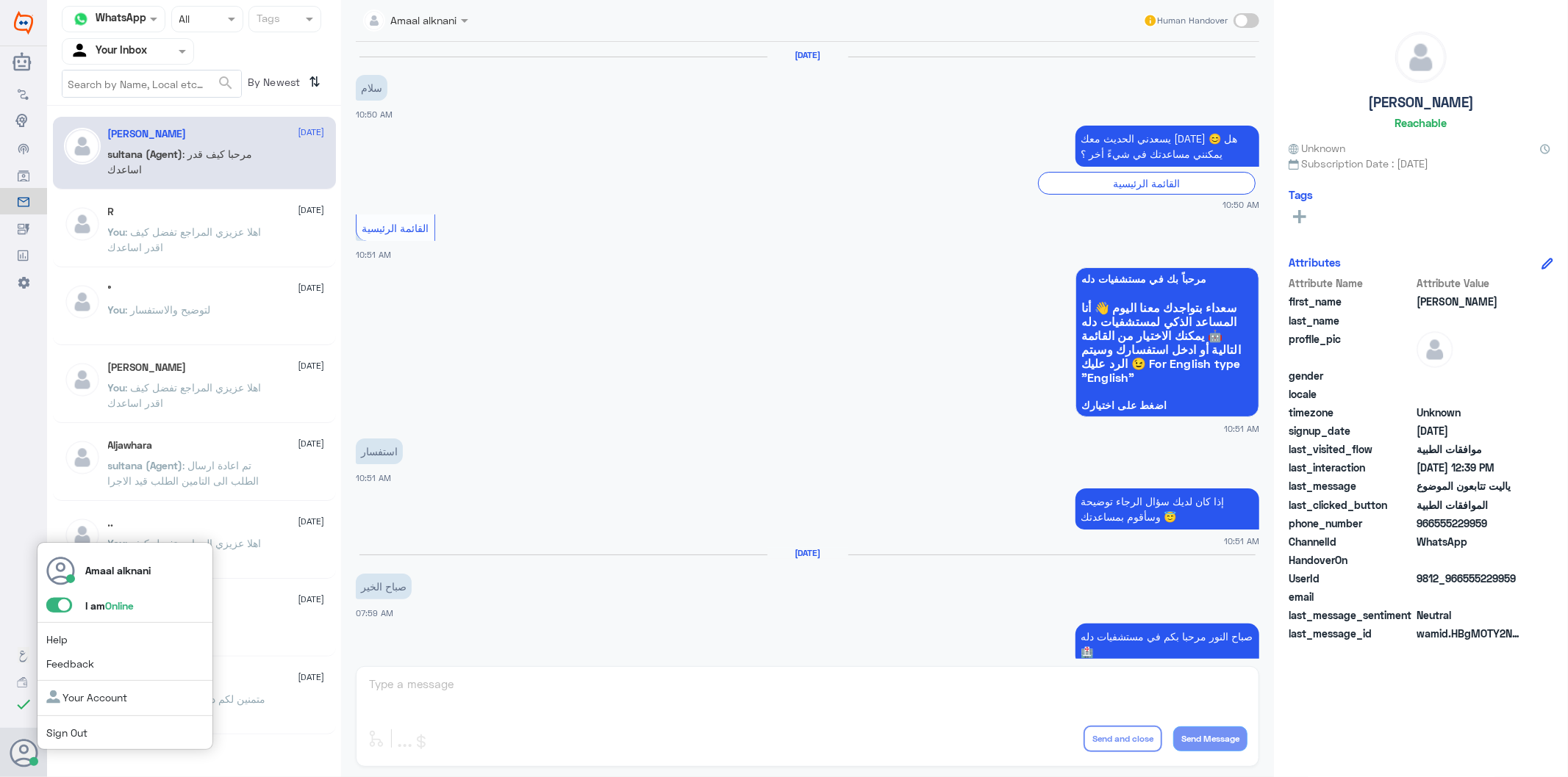
scroll to position [1337, 0]
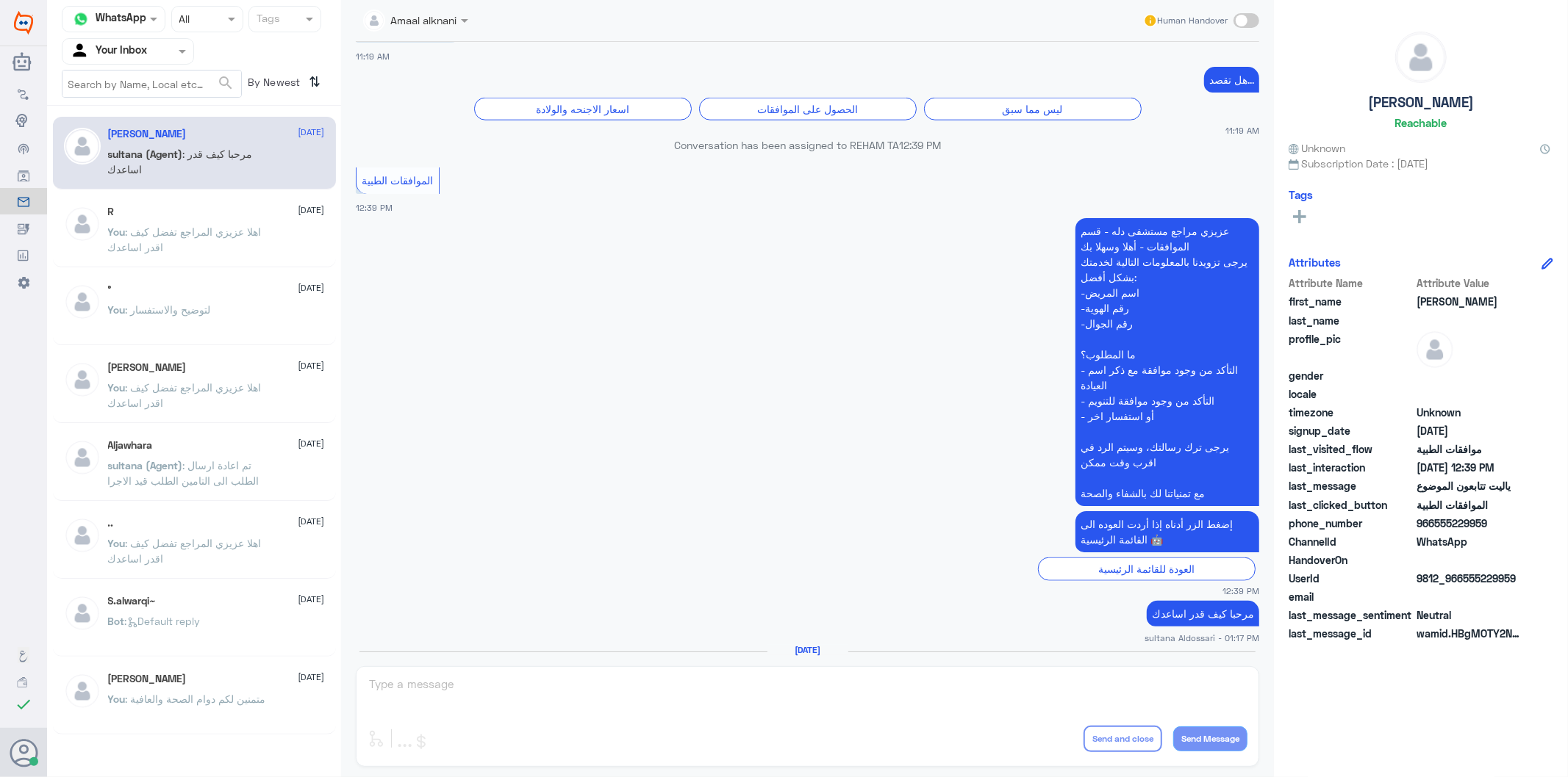
click at [0, 397] on div "Flow Builder Conversational Skills Broadcast Audience Inbox Growth Tools Analyt…" at bounding box center [23, 397] width 47 height 637
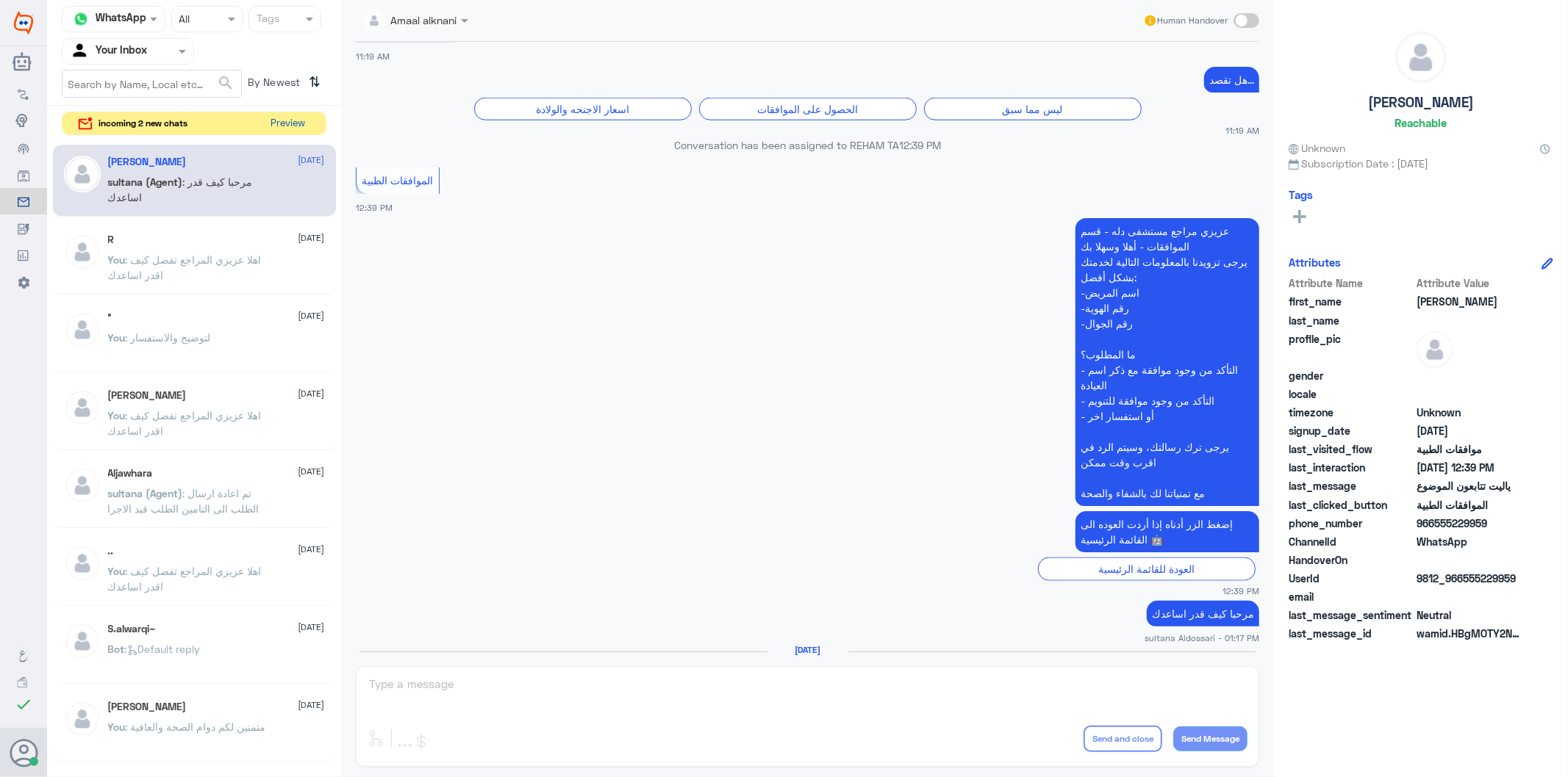
click at [296, 116] on button "Preview" at bounding box center [287, 124] width 45 height 23
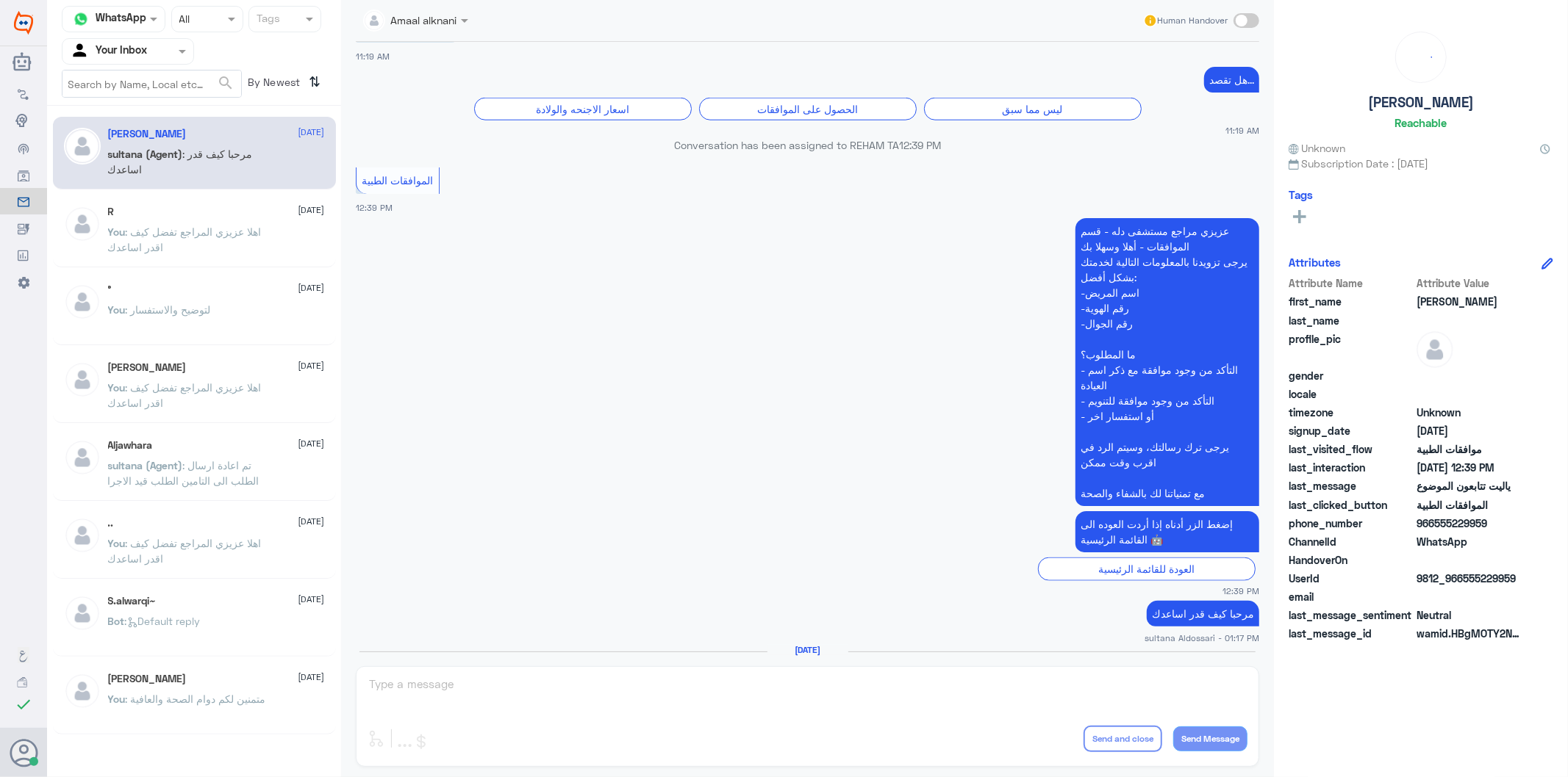
click at [228, 209] on div "R [DATE]" at bounding box center [216, 212] width 217 height 12
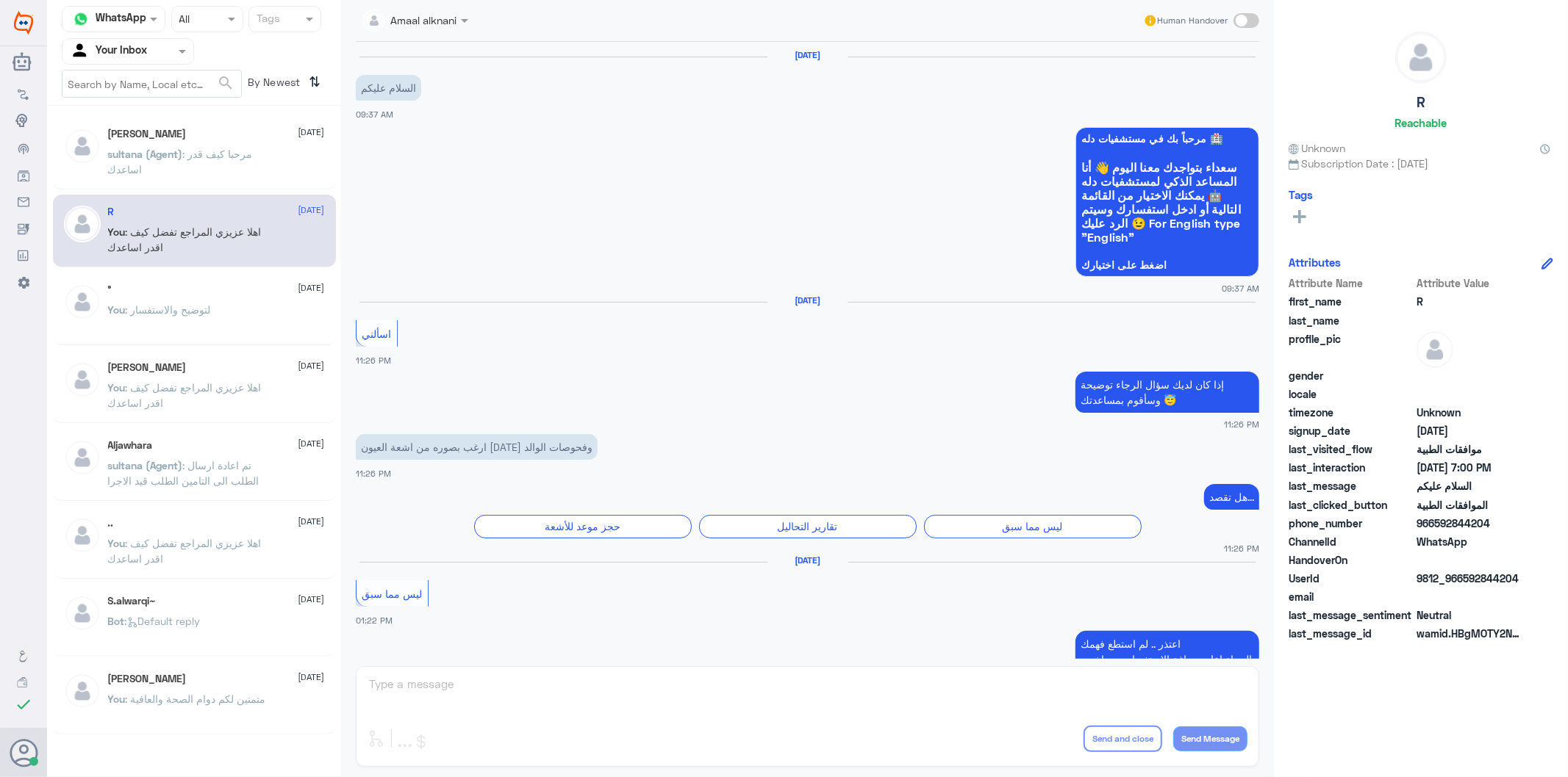
scroll to position [2057, 0]
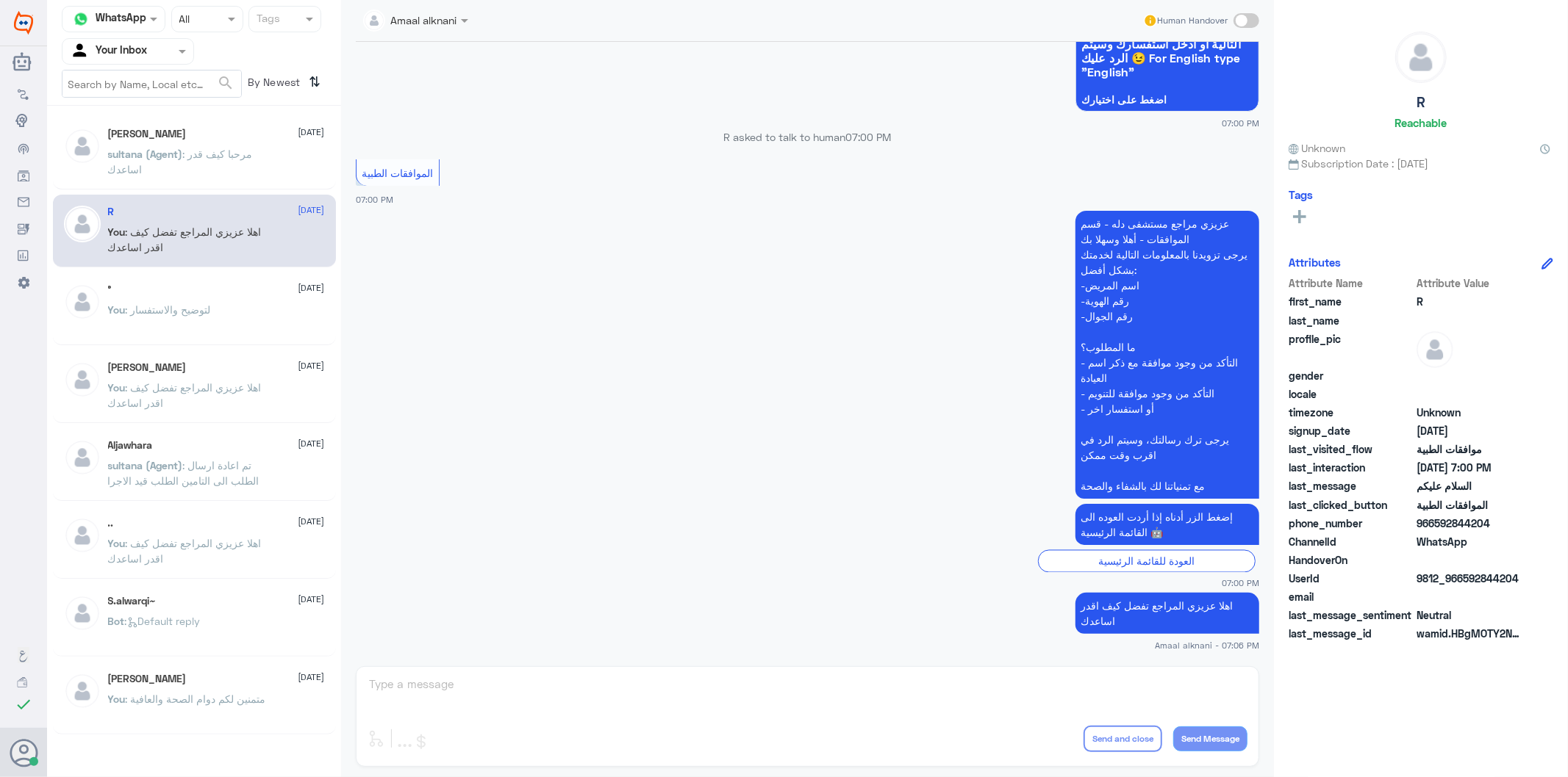
drag, startPoint x: 557, startPoint y: 667, endPoint x: 524, endPoint y: 696, distance: 43.9
click at [553, 674] on div "Amaal alknani Human Handover [DATE] السلام عليكم 09:37 AM مرحباً بك في مستشفيات…" at bounding box center [807, 390] width 933 height 781
click at [524, 696] on div "Amaal alknani Human Handover [DATE] السلام عليكم 09:37 AM مرحباً بك في مستشفيات…" at bounding box center [807, 390] width 933 height 781
click at [61, 600] on span at bounding box center [59, 605] width 26 height 15
click at [0, 0] on input "checkbox" at bounding box center [0, 0] width 0 height 0
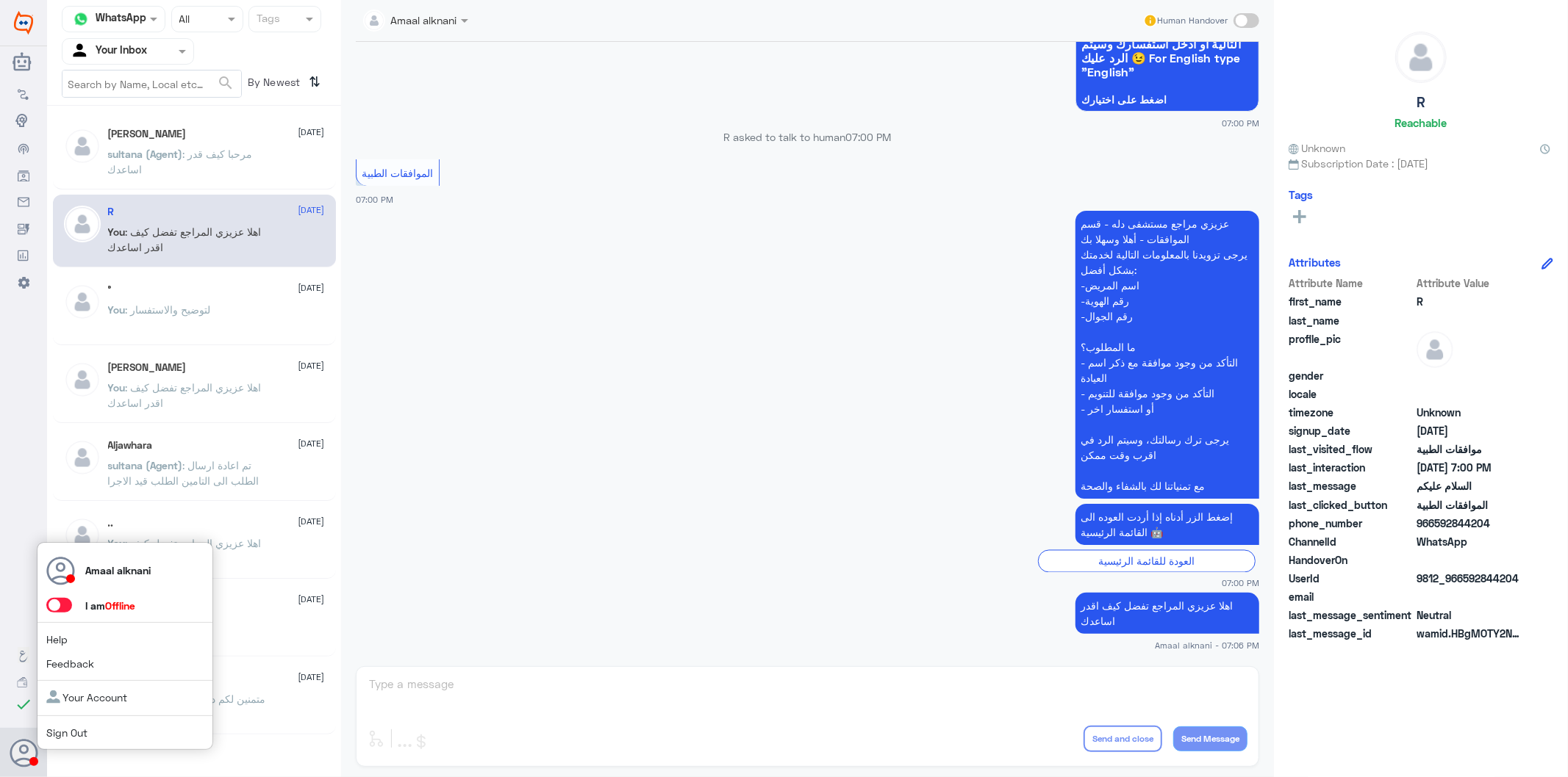
click at [54, 700] on link "Sign Out" at bounding box center [67, 733] width 41 height 12
